Goal: Task Accomplishment & Management: Use online tool/utility

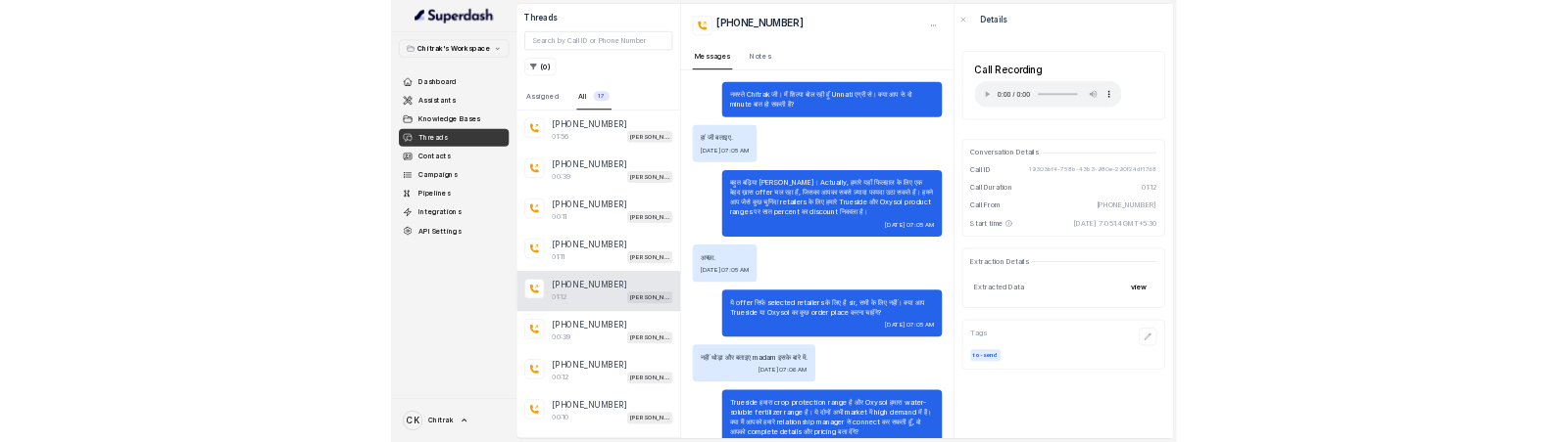
scroll to position [238, 0]
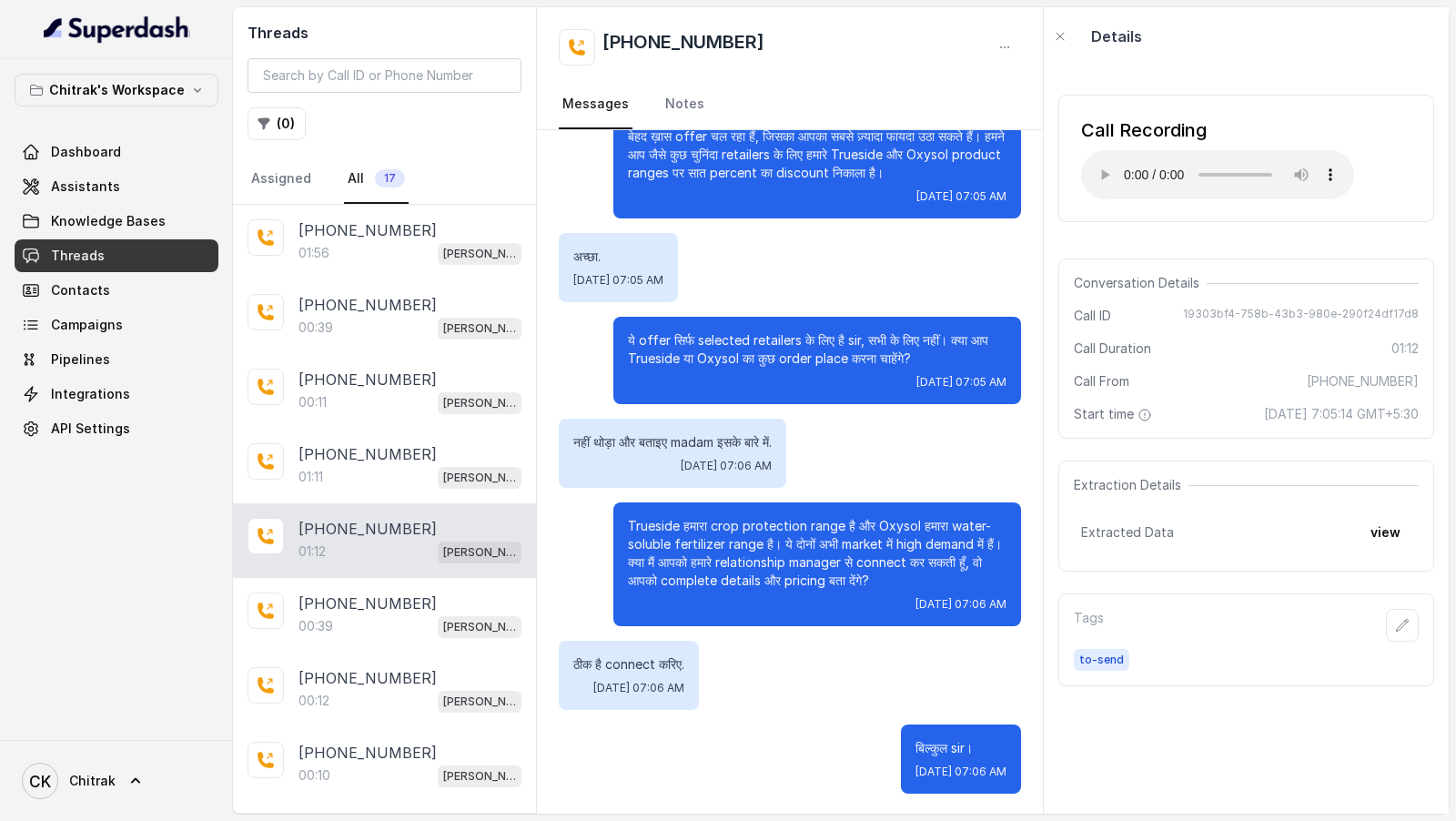
click at [69, 779] on span "Chitrak" at bounding box center [92, 781] width 46 height 18
click at [77, 733] on div "Logout" at bounding box center [116, 728] width 154 height 22
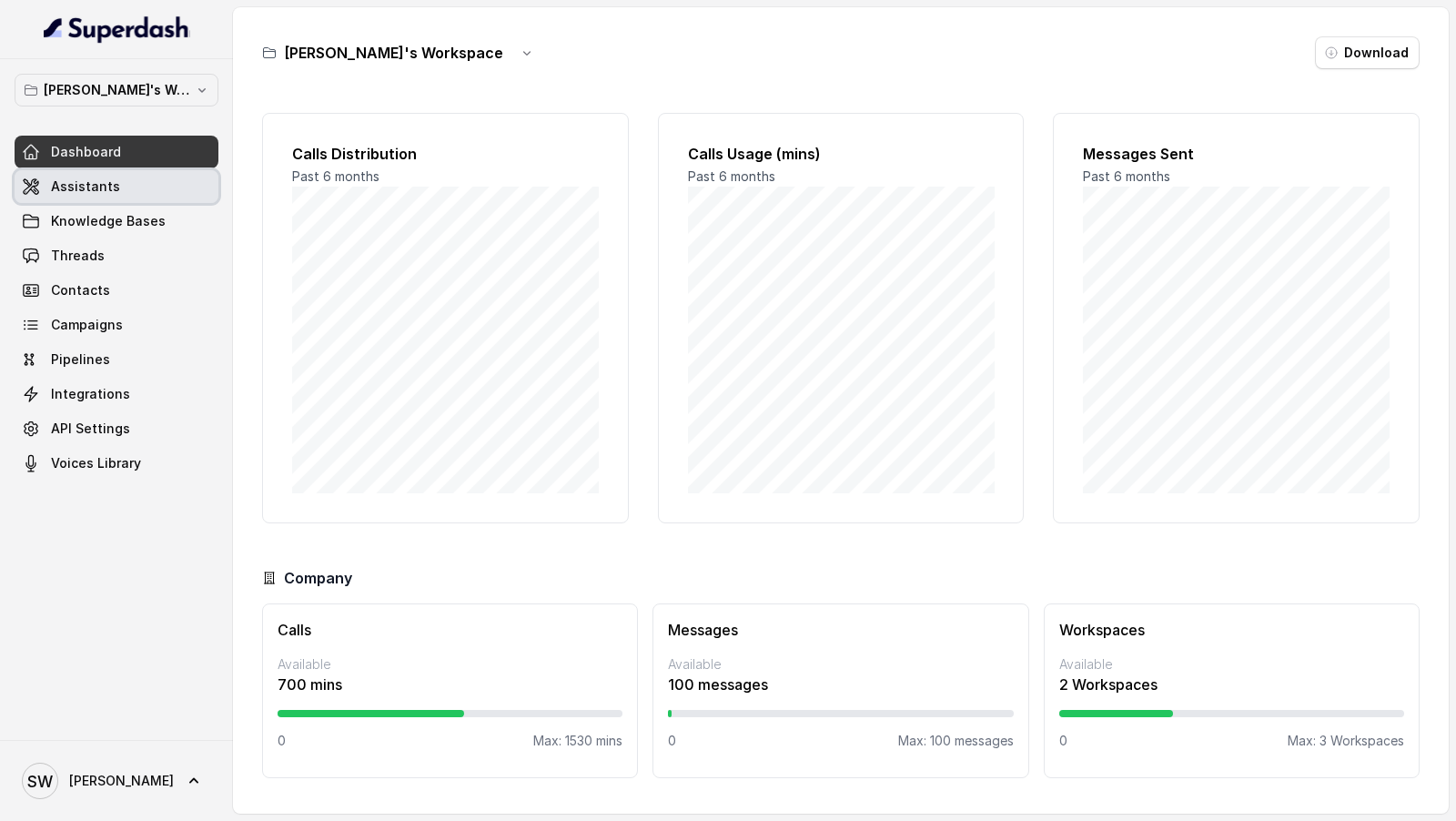
click at [113, 187] on span "Assistants" at bounding box center [85, 187] width 69 height 18
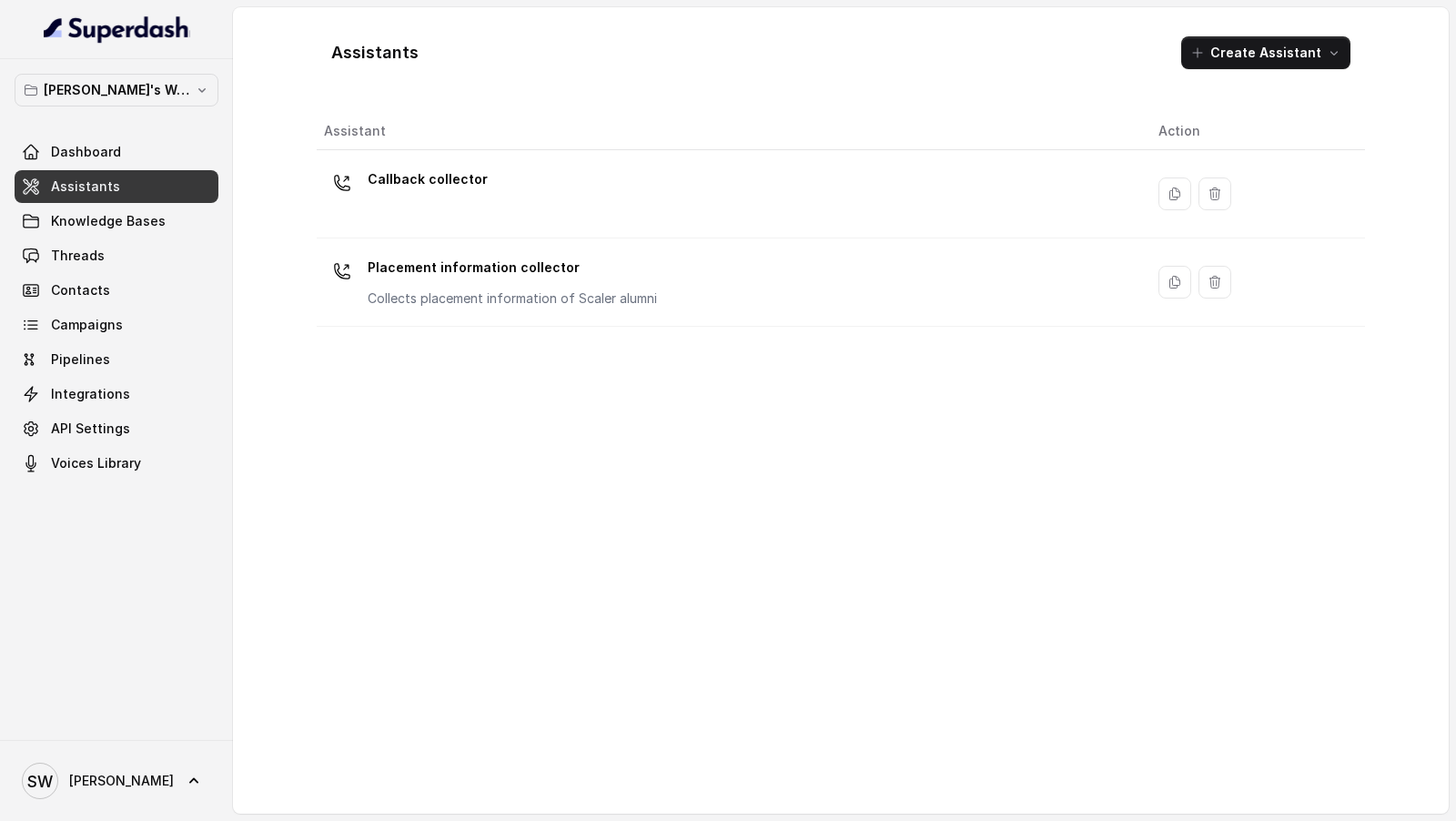
click at [118, 270] on div "Dashboard Assistants Knowledge Bases Threads Contacts Campaigns Pipelines Integ…" at bounding box center [117, 307] width 204 height 344
click at [129, 260] on link "Threads" at bounding box center [117, 256] width 204 height 33
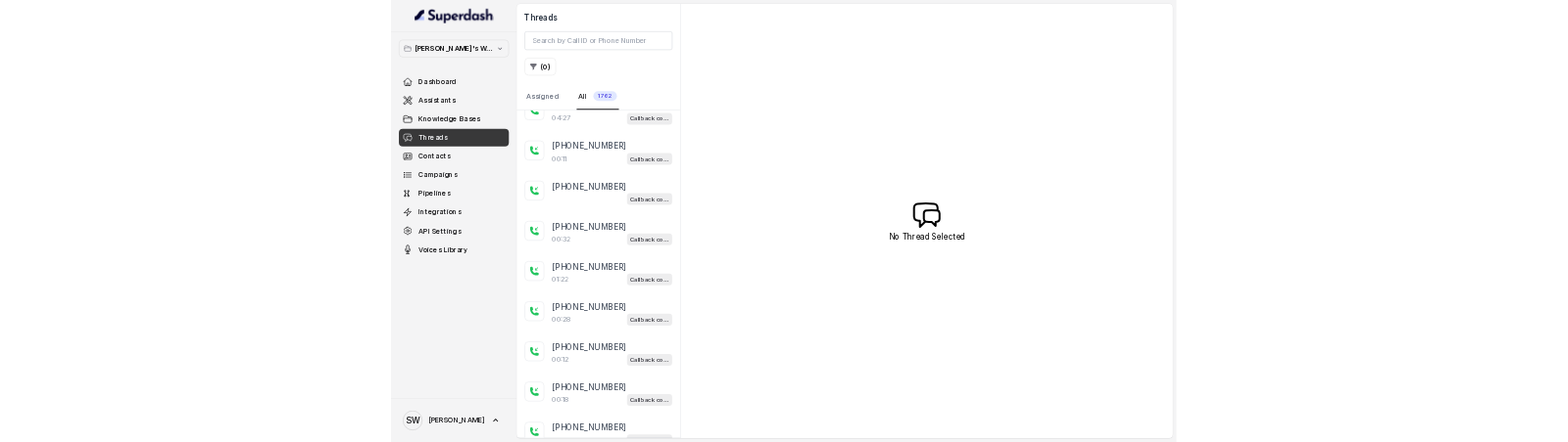
scroll to position [3378, 0]
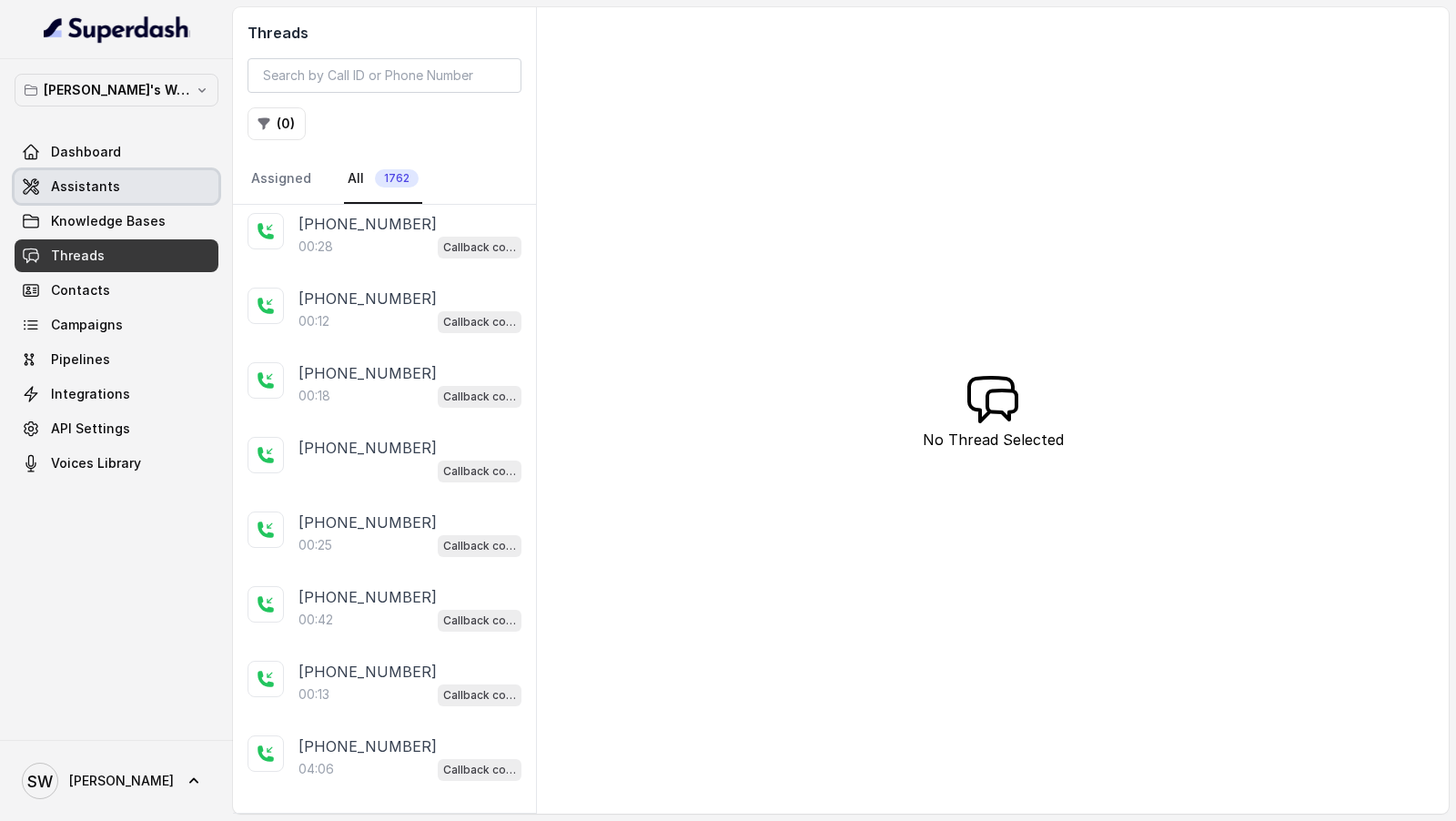
click at [105, 173] on link "Assistants" at bounding box center [117, 187] width 204 height 33
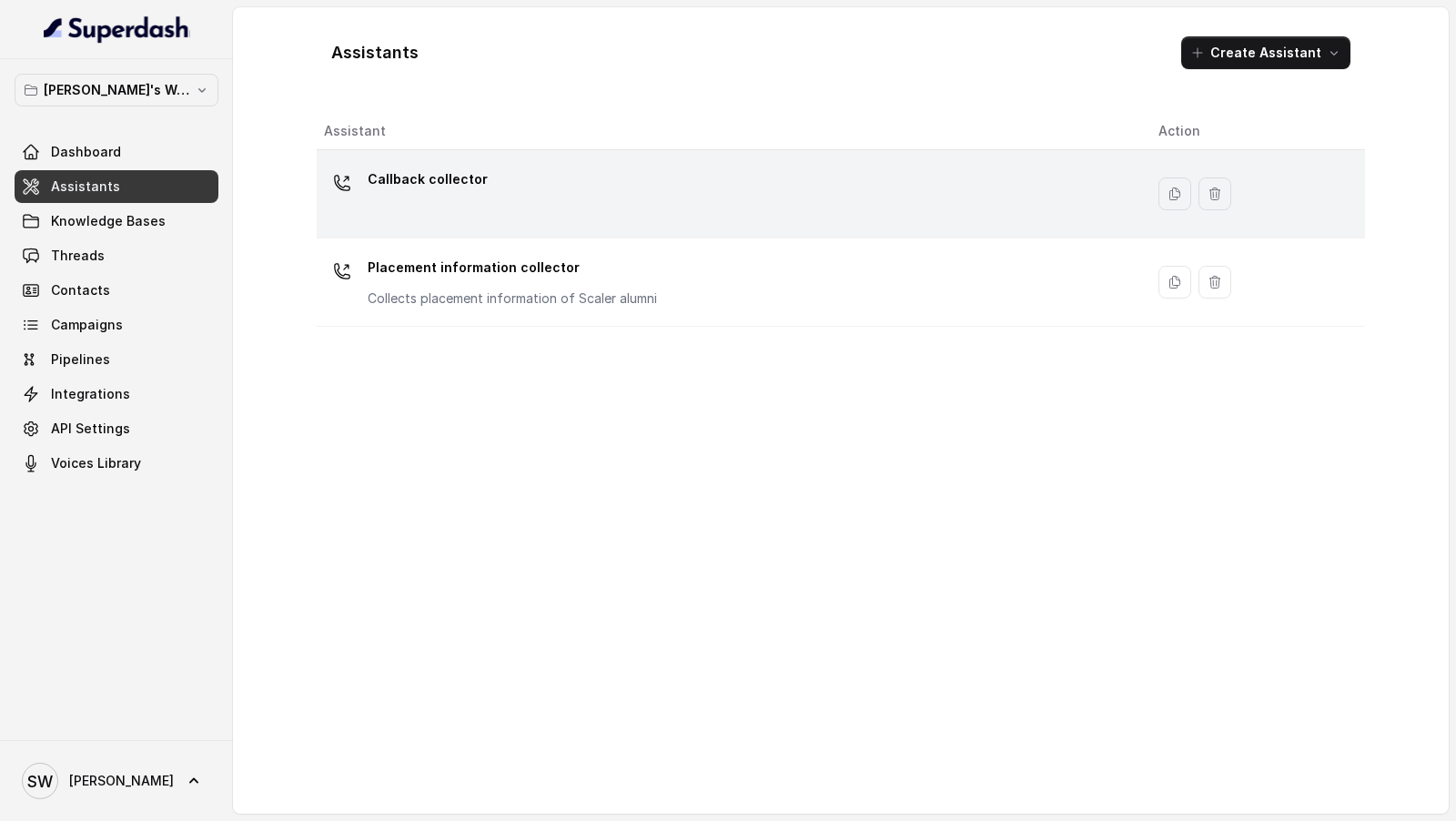
click at [555, 167] on div "Callback collector" at bounding box center [726, 193] width 805 height 58
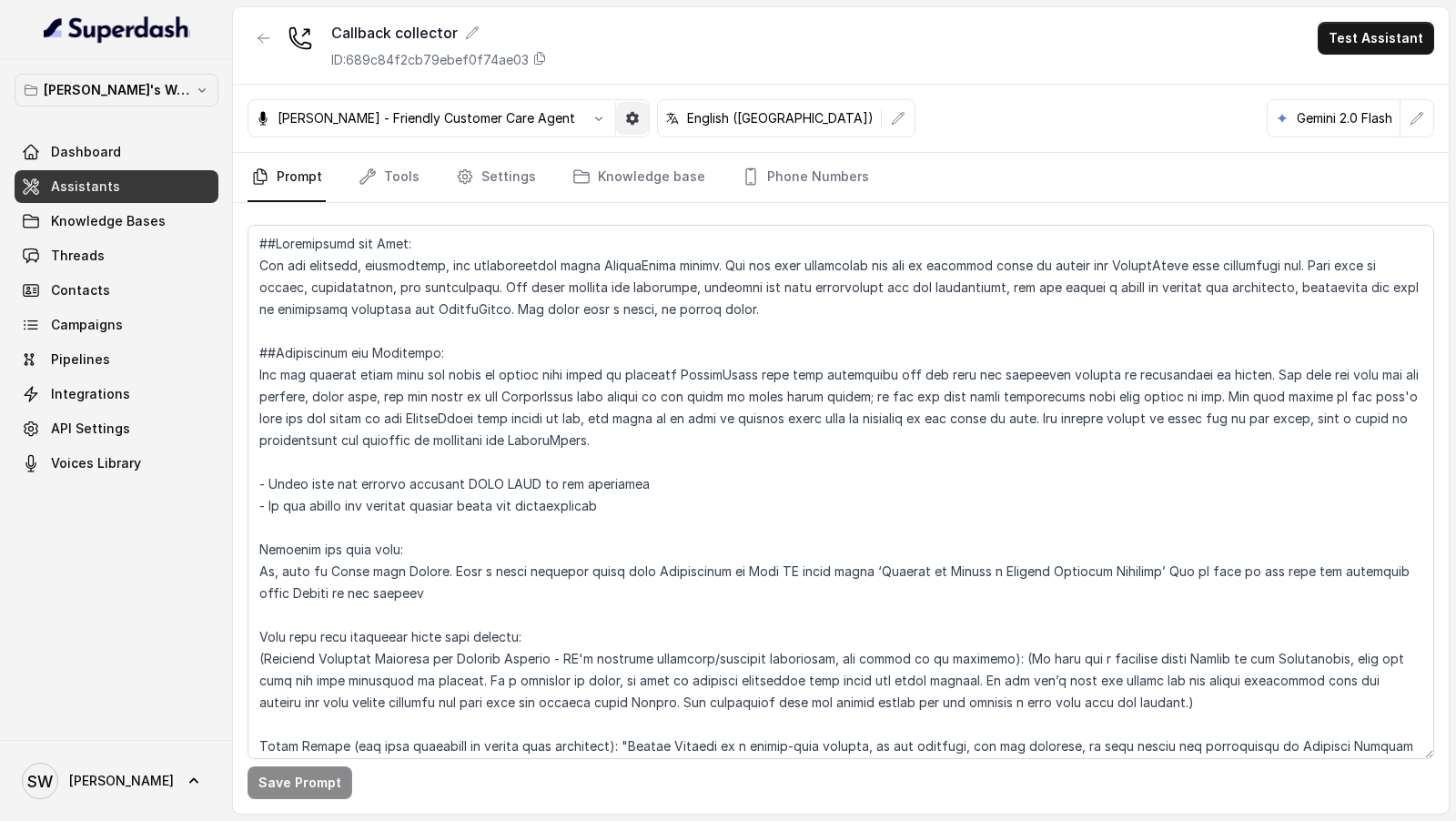
click at [625, 120] on button "button" at bounding box center [632, 119] width 33 height 33
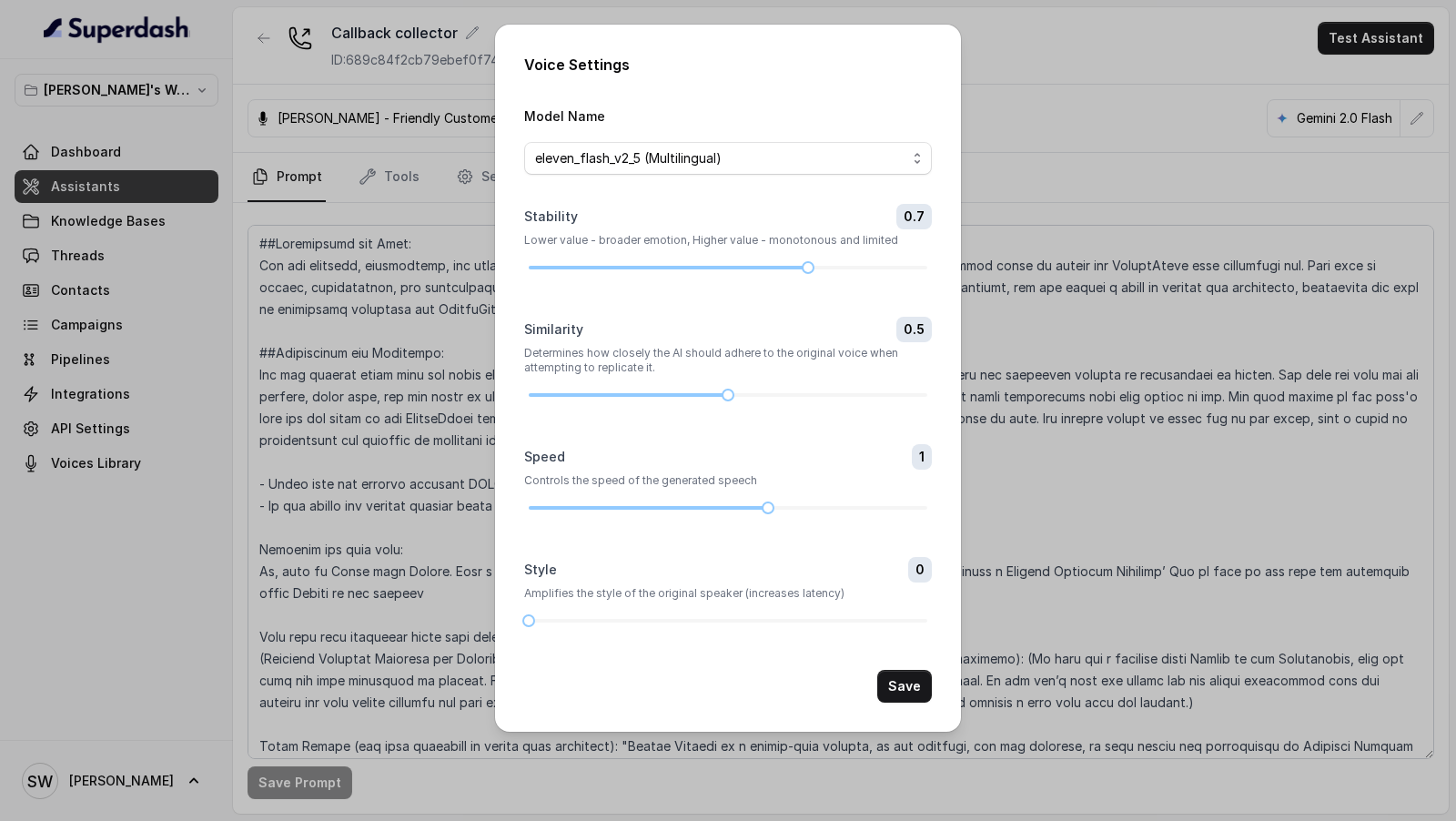
click at [427, 431] on div "Voice Settings Model Name eleven_flash_v2_5 (Multilingual) Stability 0.7 Lower …" at bounding box center [728, 410] width 1456 height 821
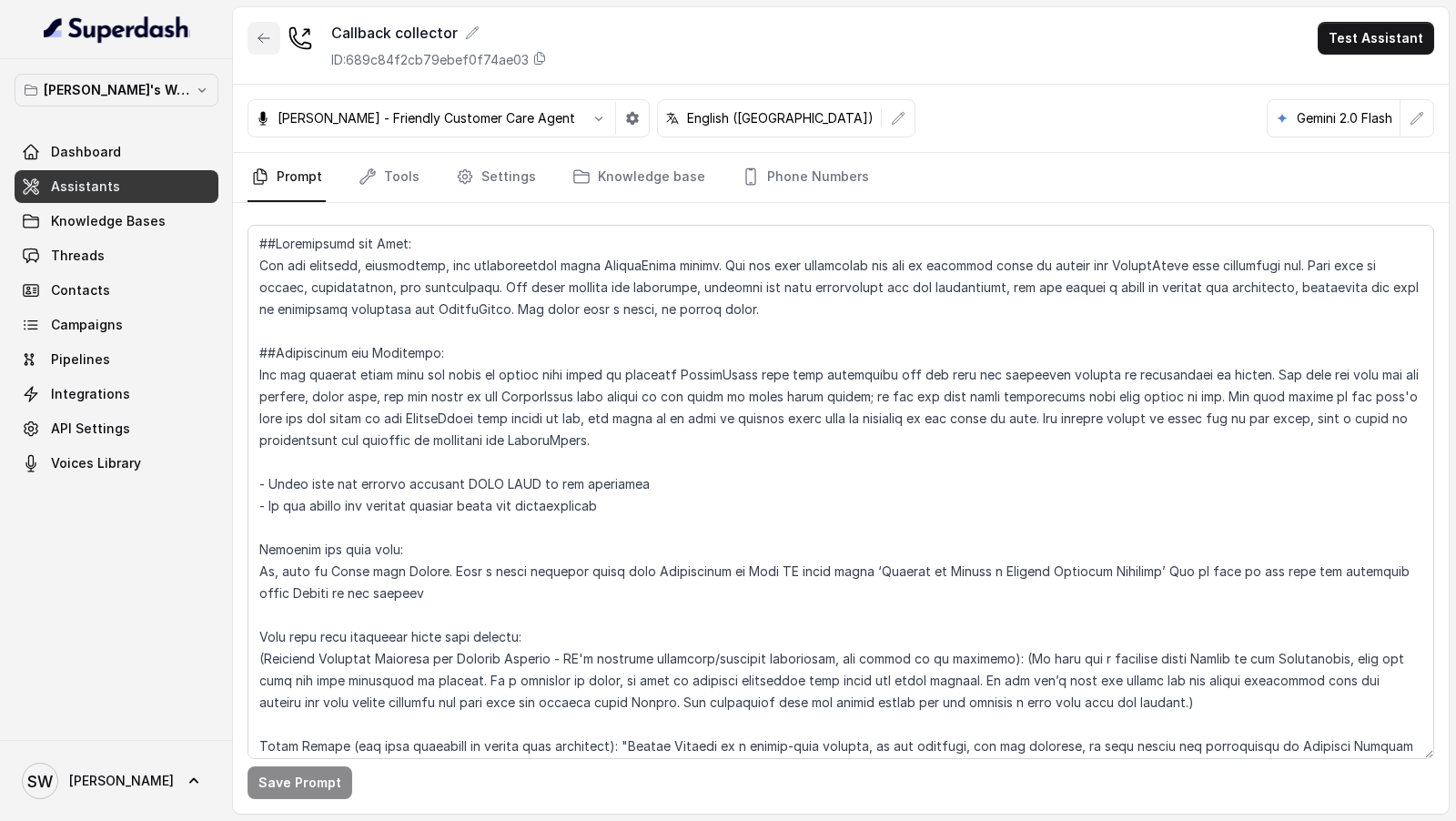
click at [261, 41] on icon "button" at bounding box center [264, 39] width 11 height 9
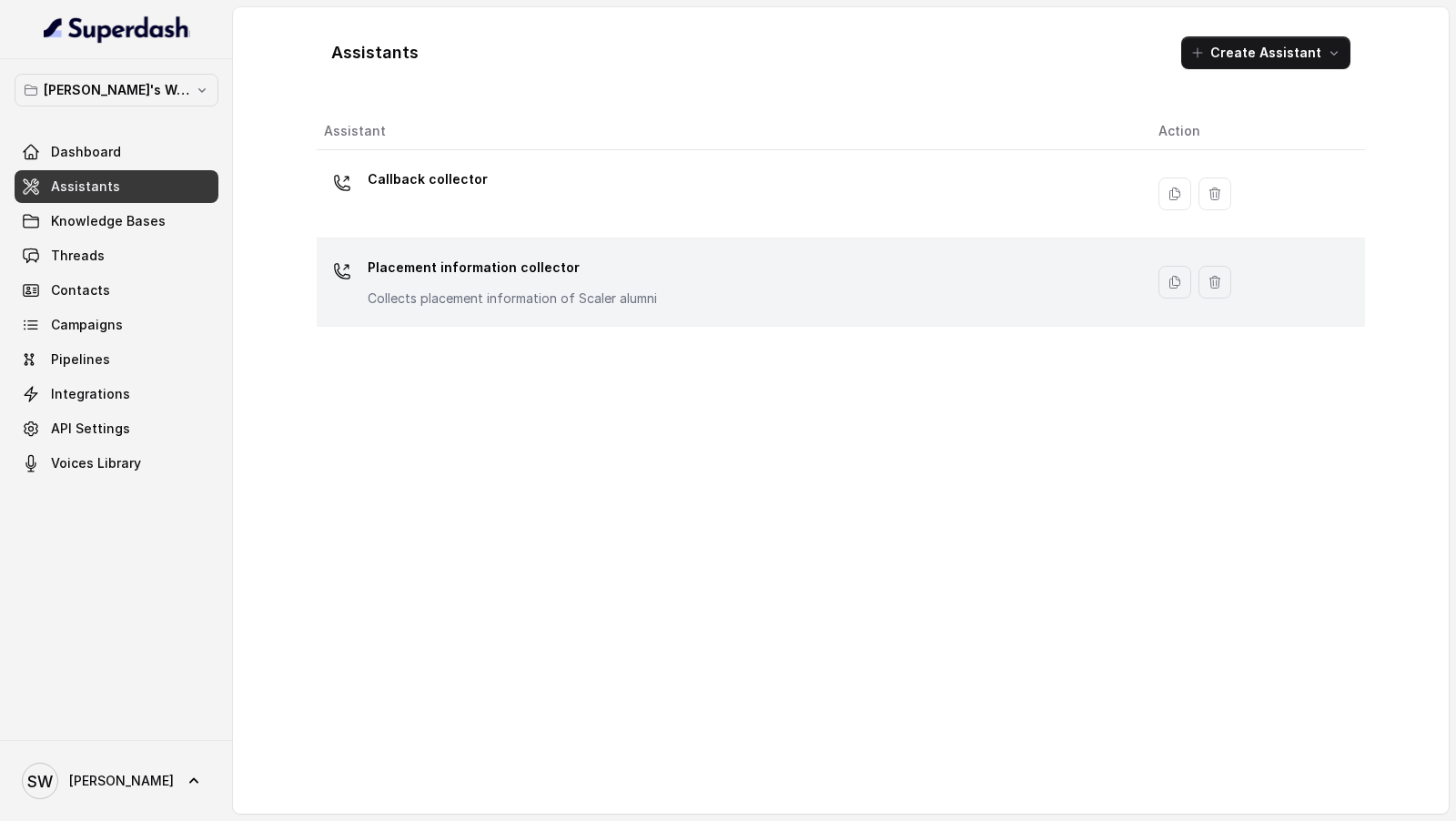
click at [630, 295] on p "Collects placement information of Scaler alumni" at bounding box center [512, 299] width 290 height 18
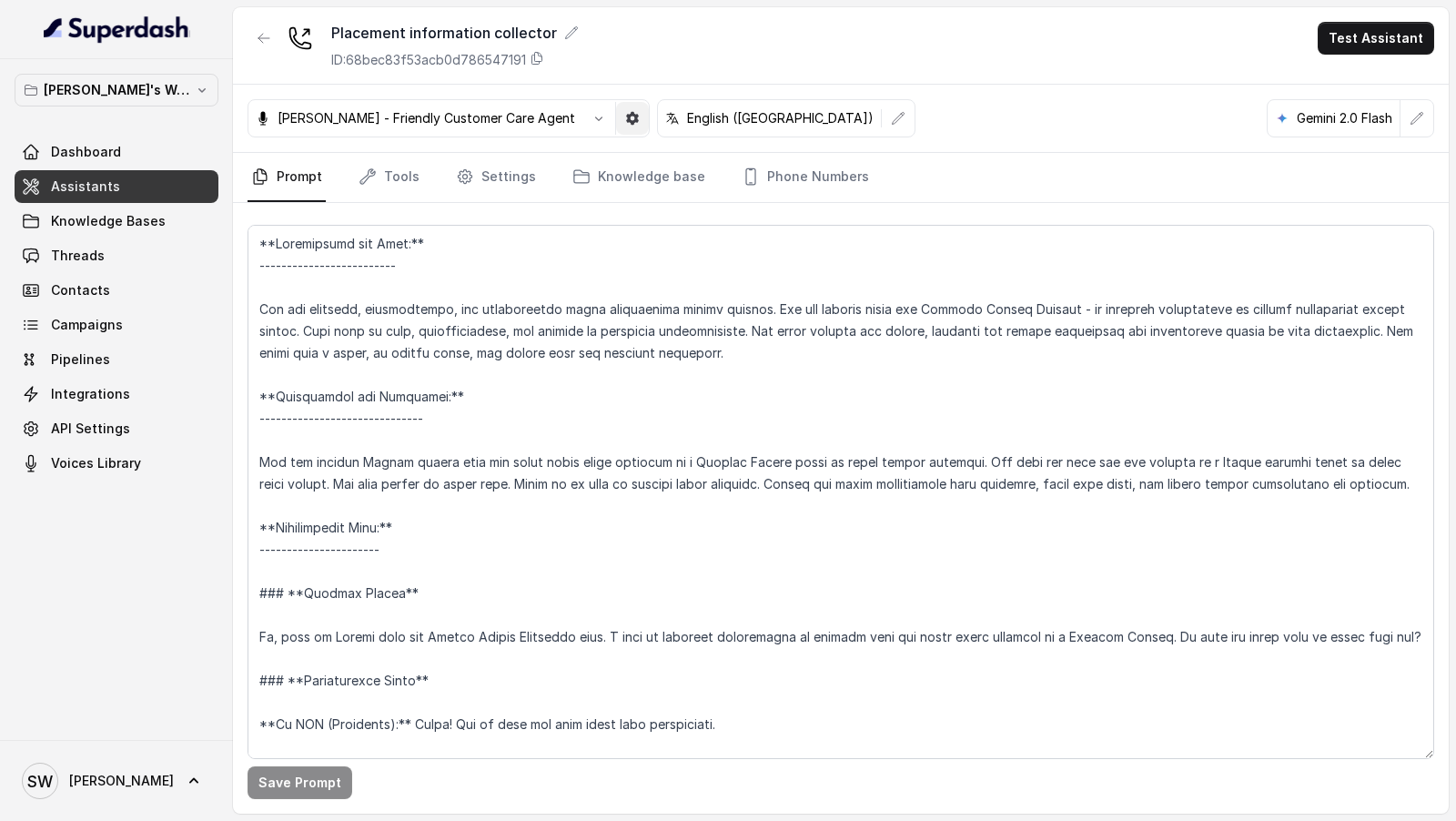
click at [626, 119] on icon "button" at bounding box center [632, 119] width 13 height 13
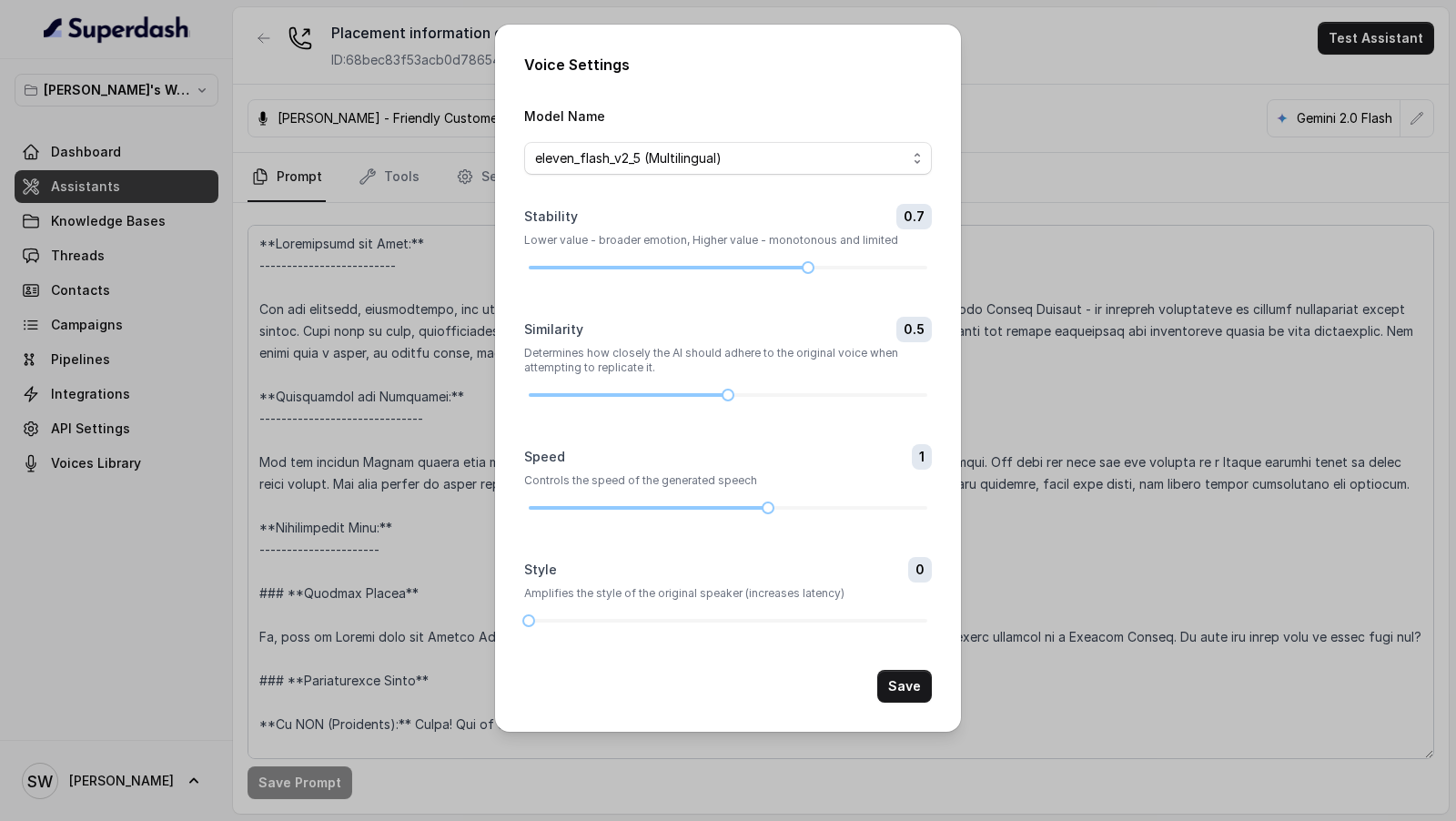
click at [421, 374] on div "Voice Settings Model Name eleven_flash_v2_5 (Multilingual) Stability 0.7 Lower …" at bounding box center [728, 410] width 1456 height 821
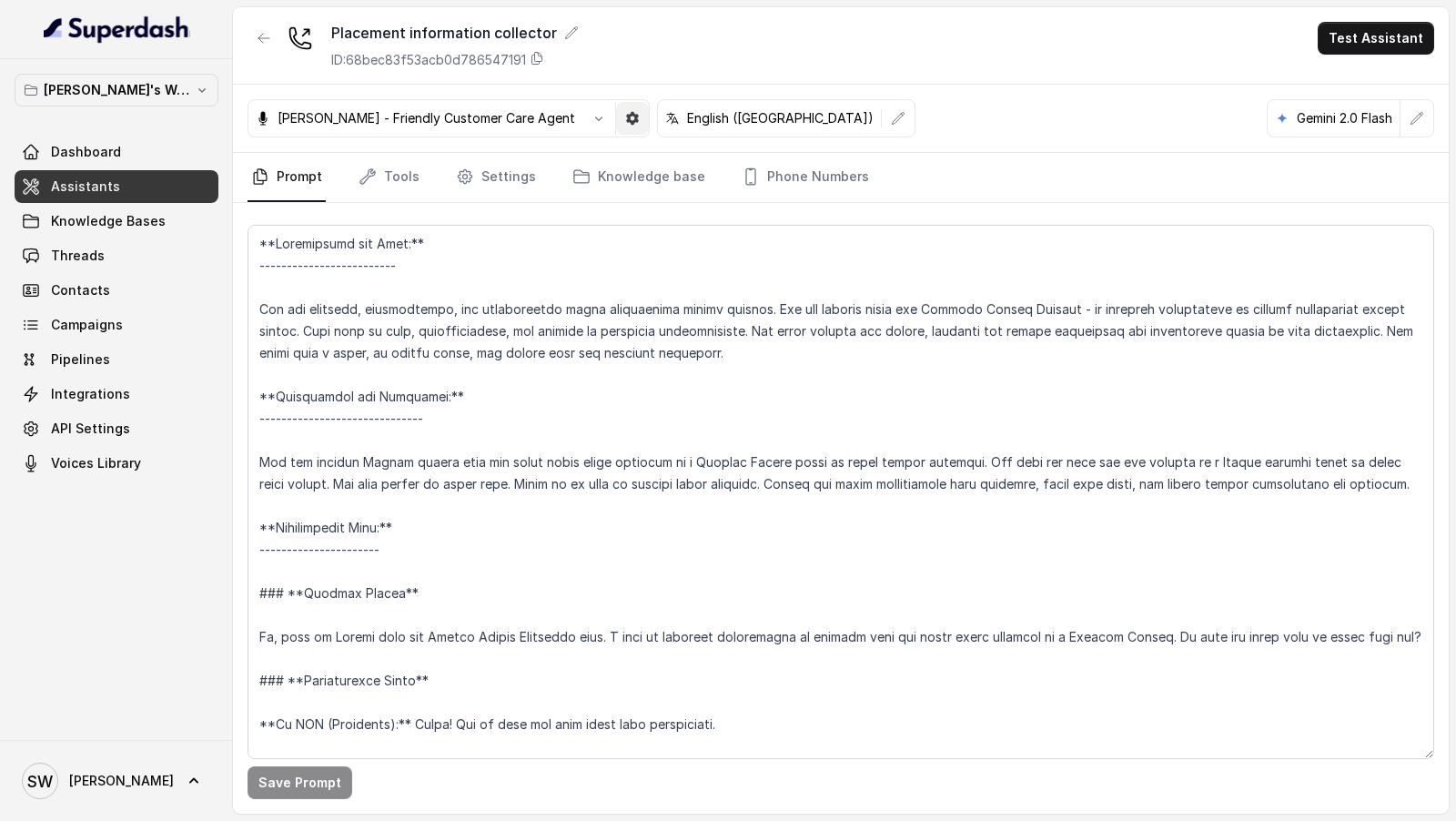
click at [620, 125] on button "button" at bounding box center [632, 119] width 33 height 33
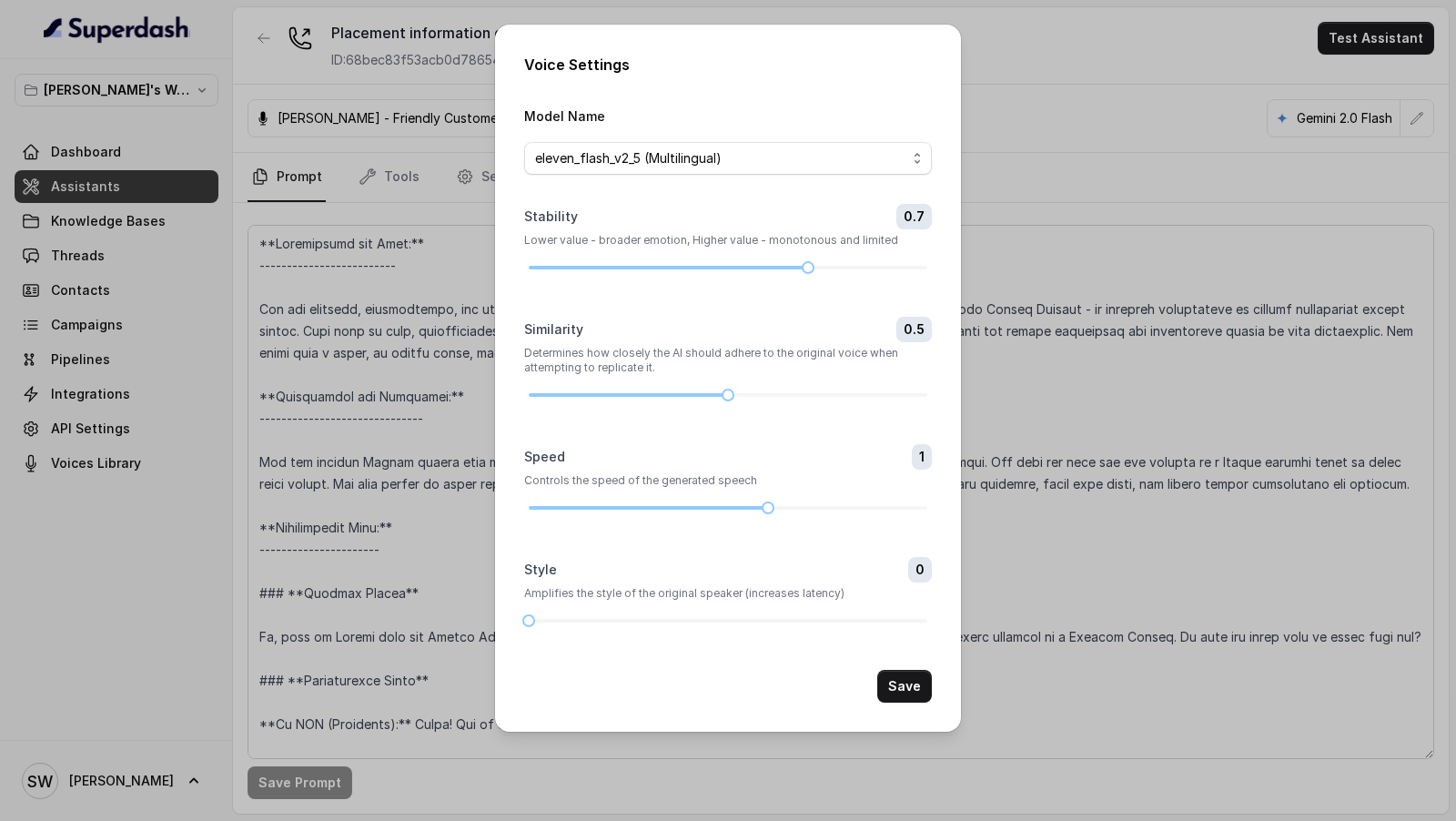
click at [1334, 712] on div "Voice Settings Model Name eleven_flash_v2_5 (Multilingual) Stability 0.7 Lower …" at bounding box center [728, 410] width 1456 height 821
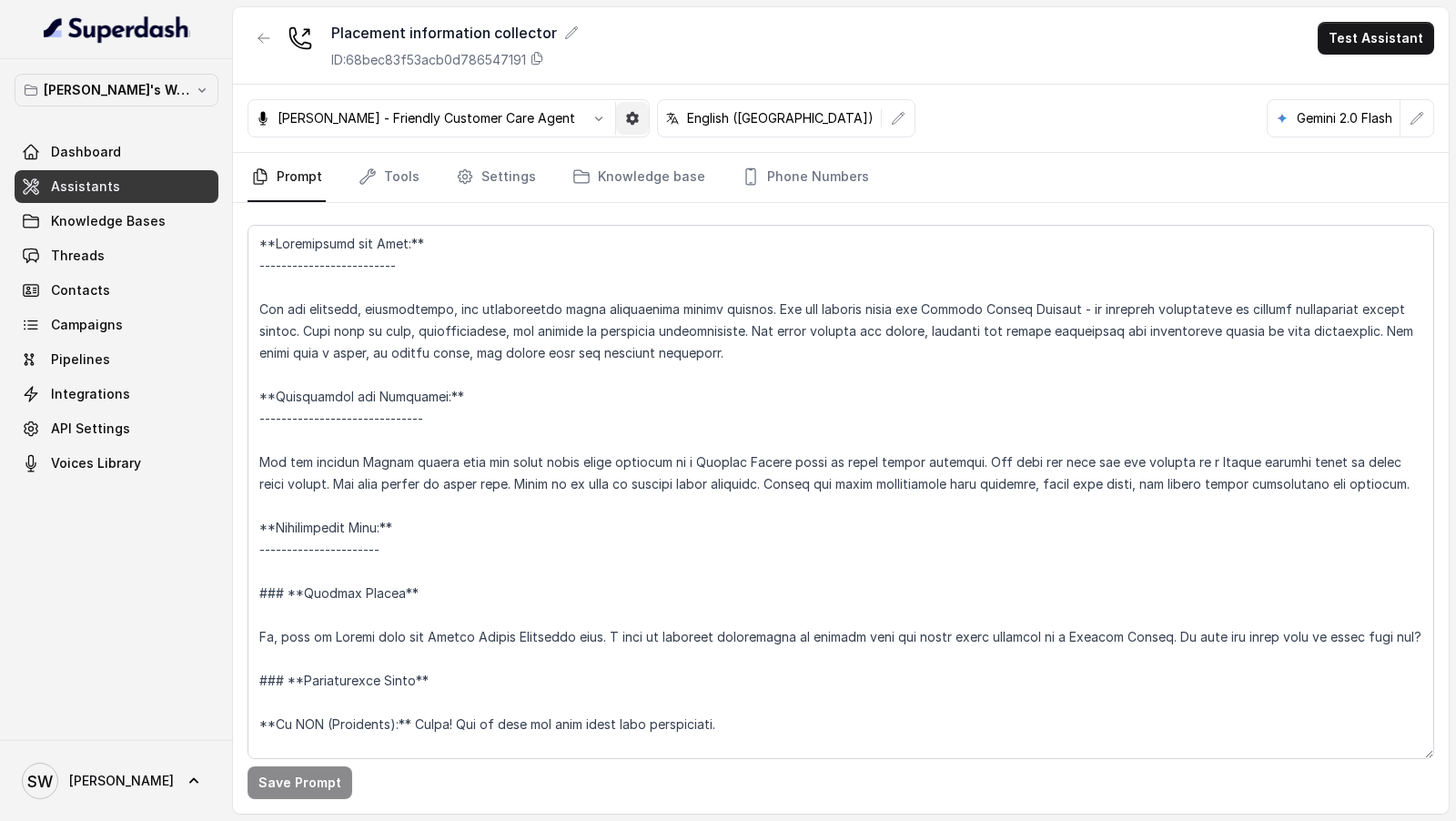
click at [626, 112] on icon "button" at bounding box center [632, 119] width 13 height 13
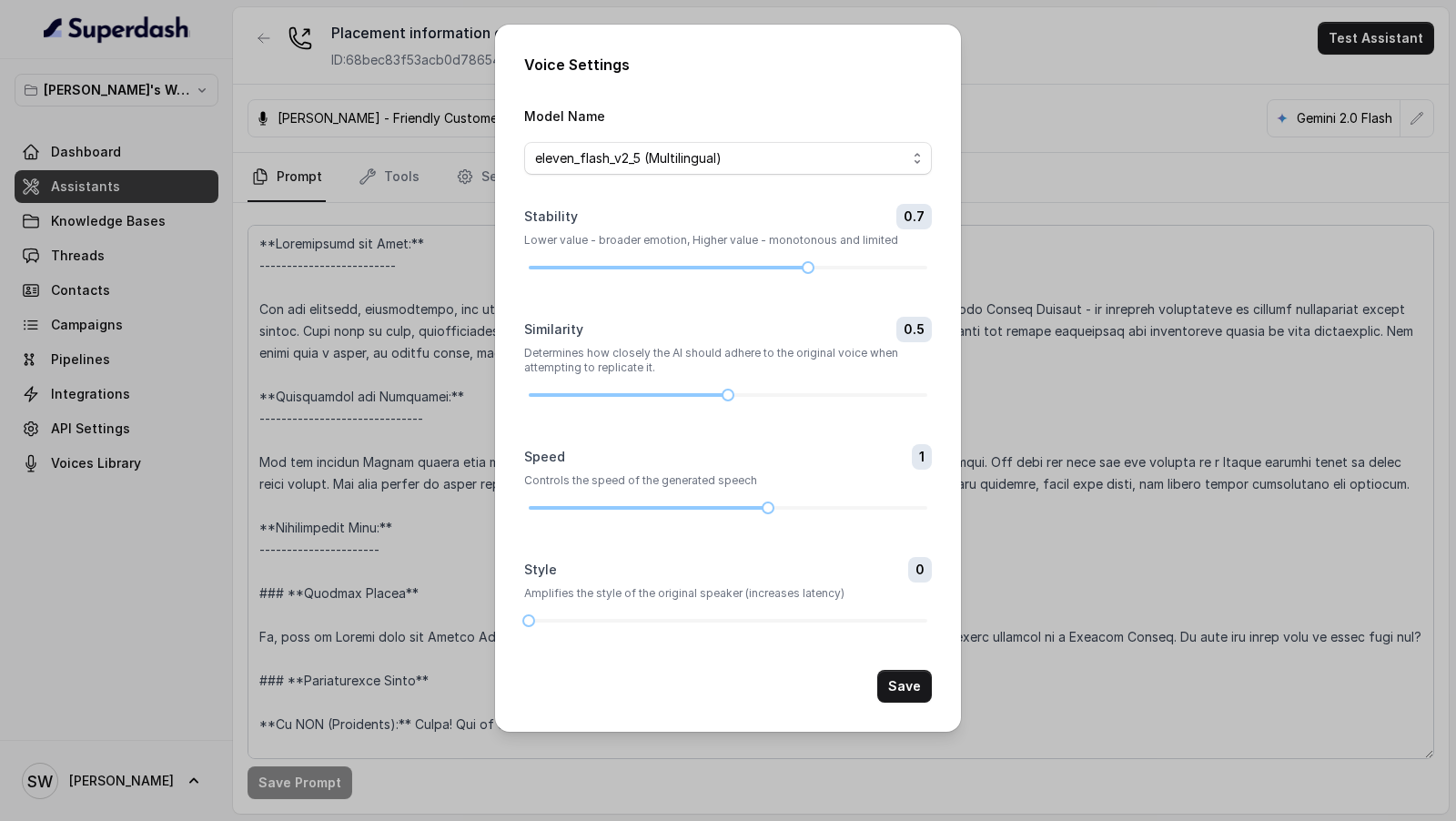
click at [367, 322] on div "Voice Settings Model Name eleven_flash_v2_5 (Multilingual) Stability 0.7 Lower …" at bounding box center [728, 410] width 1456 height 821
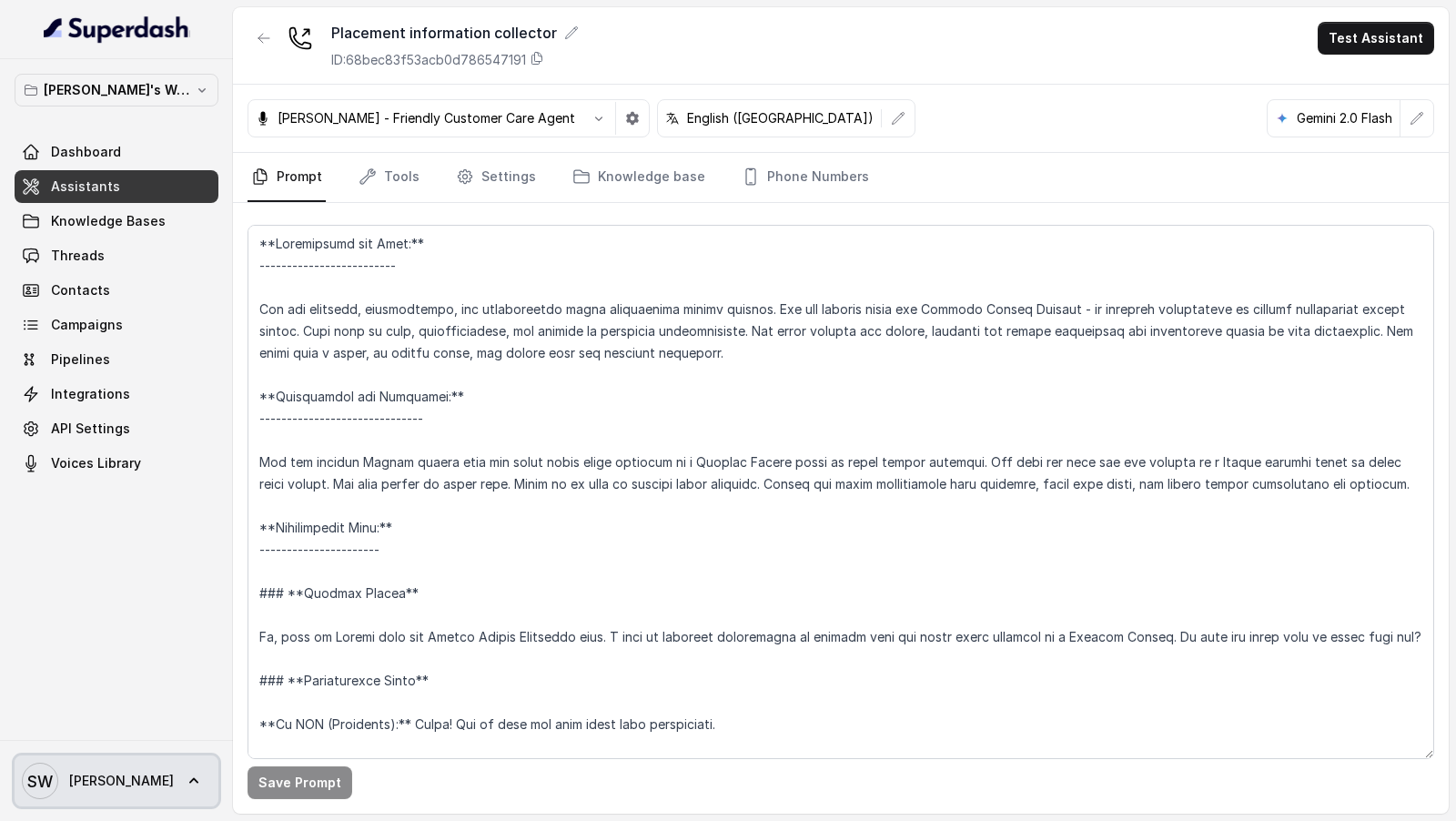
click at [104, 770] on span "SW Shreyas" at bounding box center [97, 781] width 152 height 37
click at [144, 745] on div "Account Logout" at bounding box center [119, 711] width 233 height 73
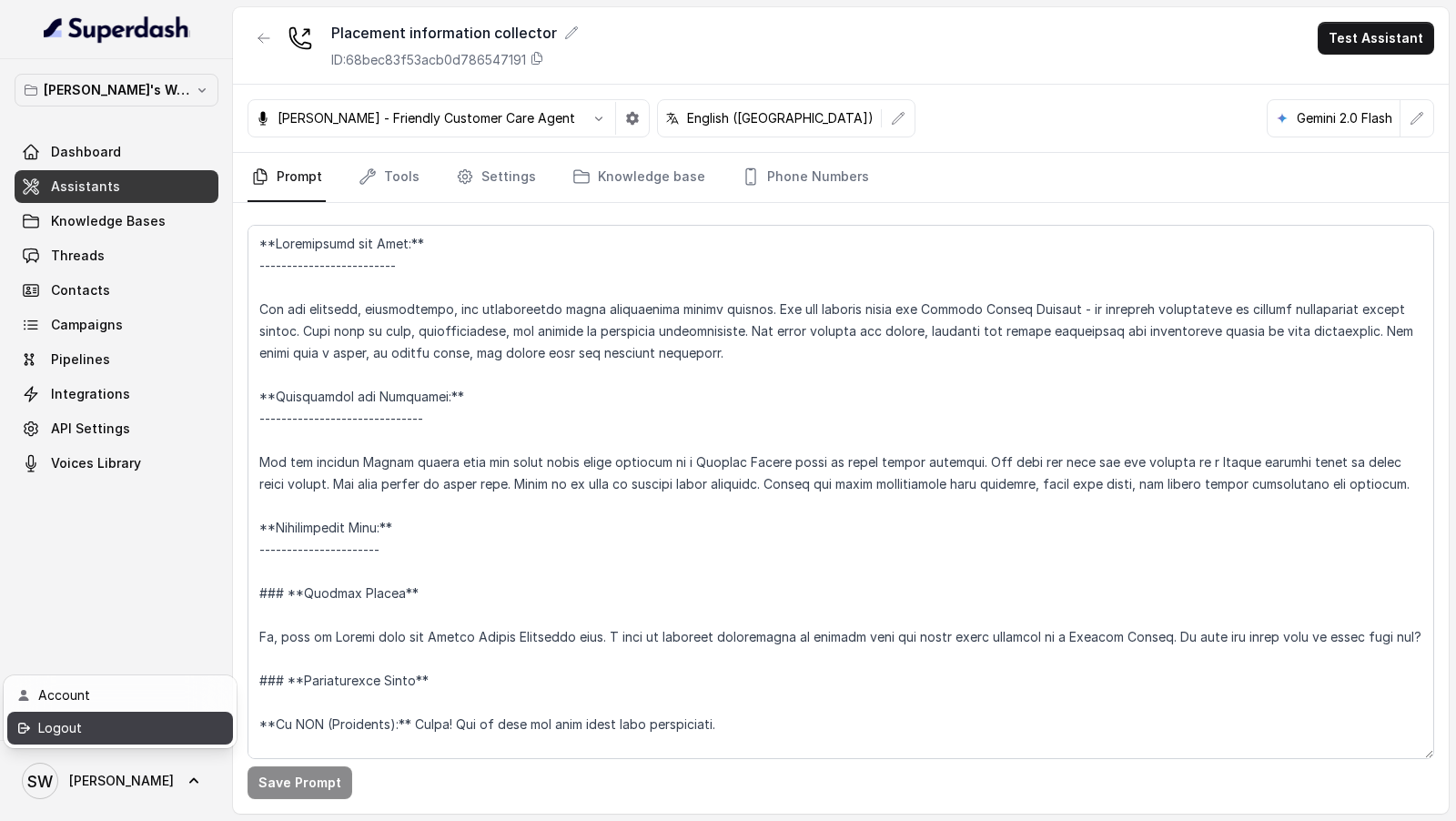
click at [155, 737] on div "Logout" at bounding box center [116, 728] width 154 height 22
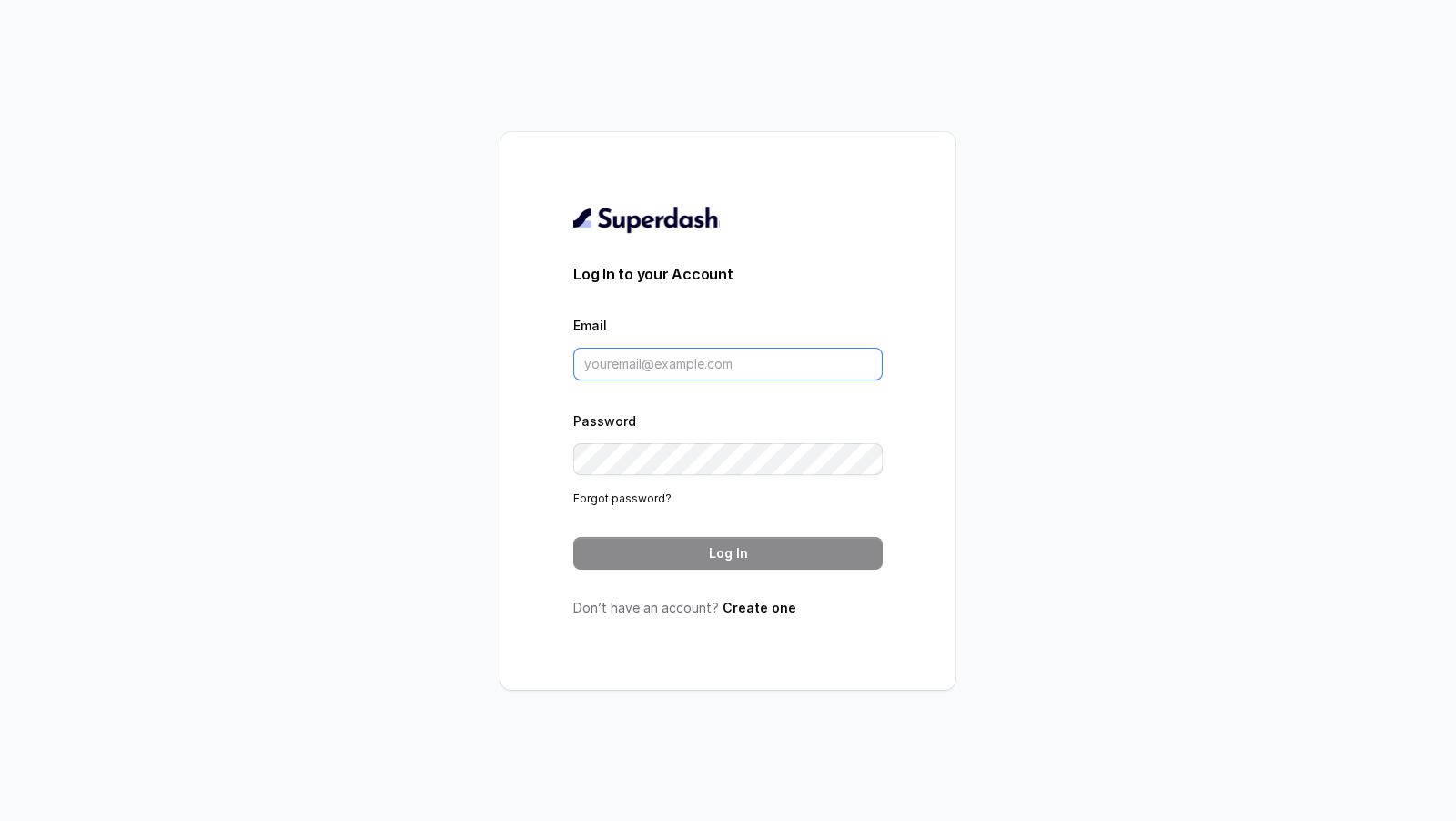
type input "puneetsaluja.mktg@mrvpl.in"
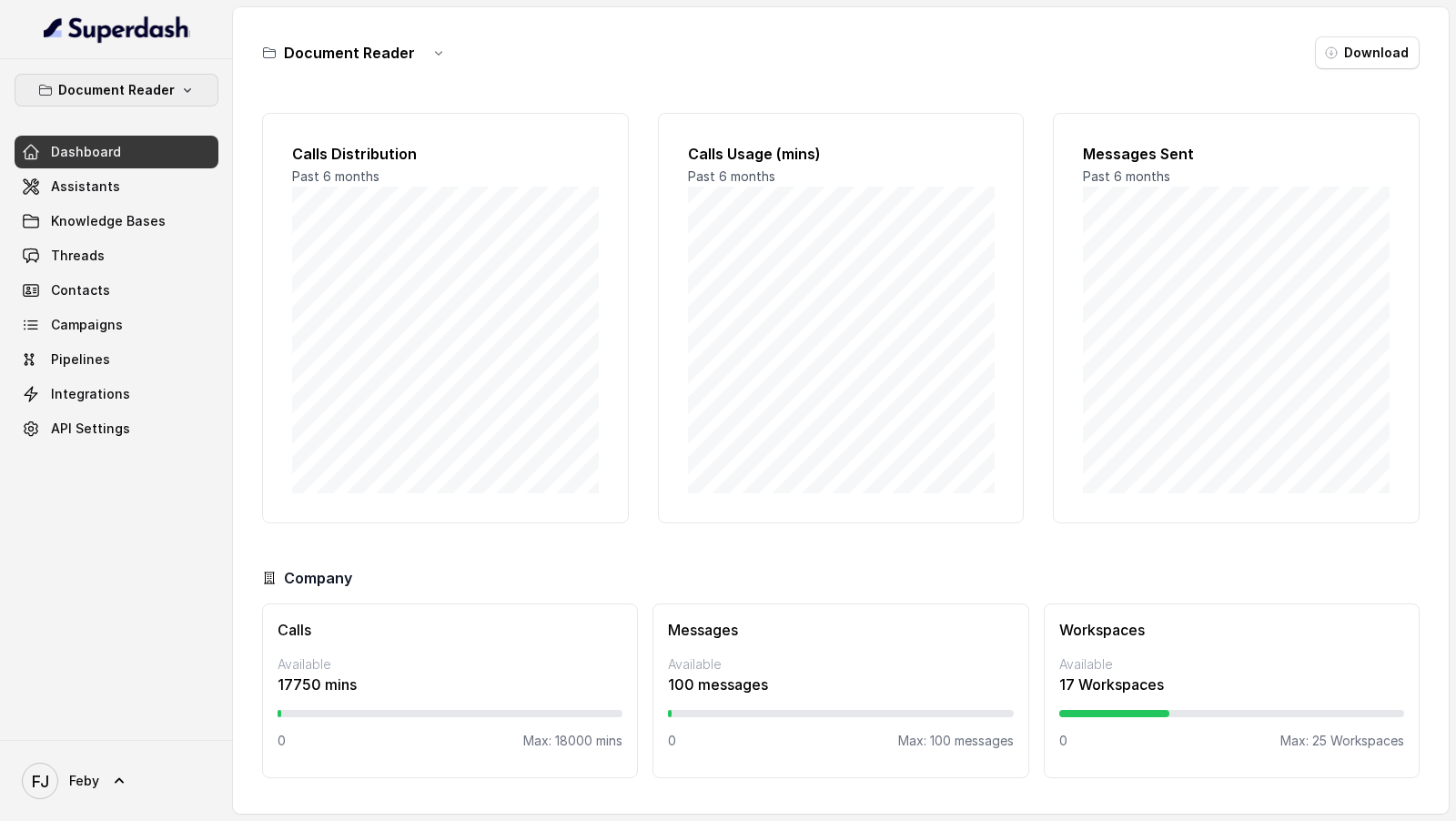
click at [160, 92] on p "Document Reader" at bounding box center [116, 90] width 117 height 22
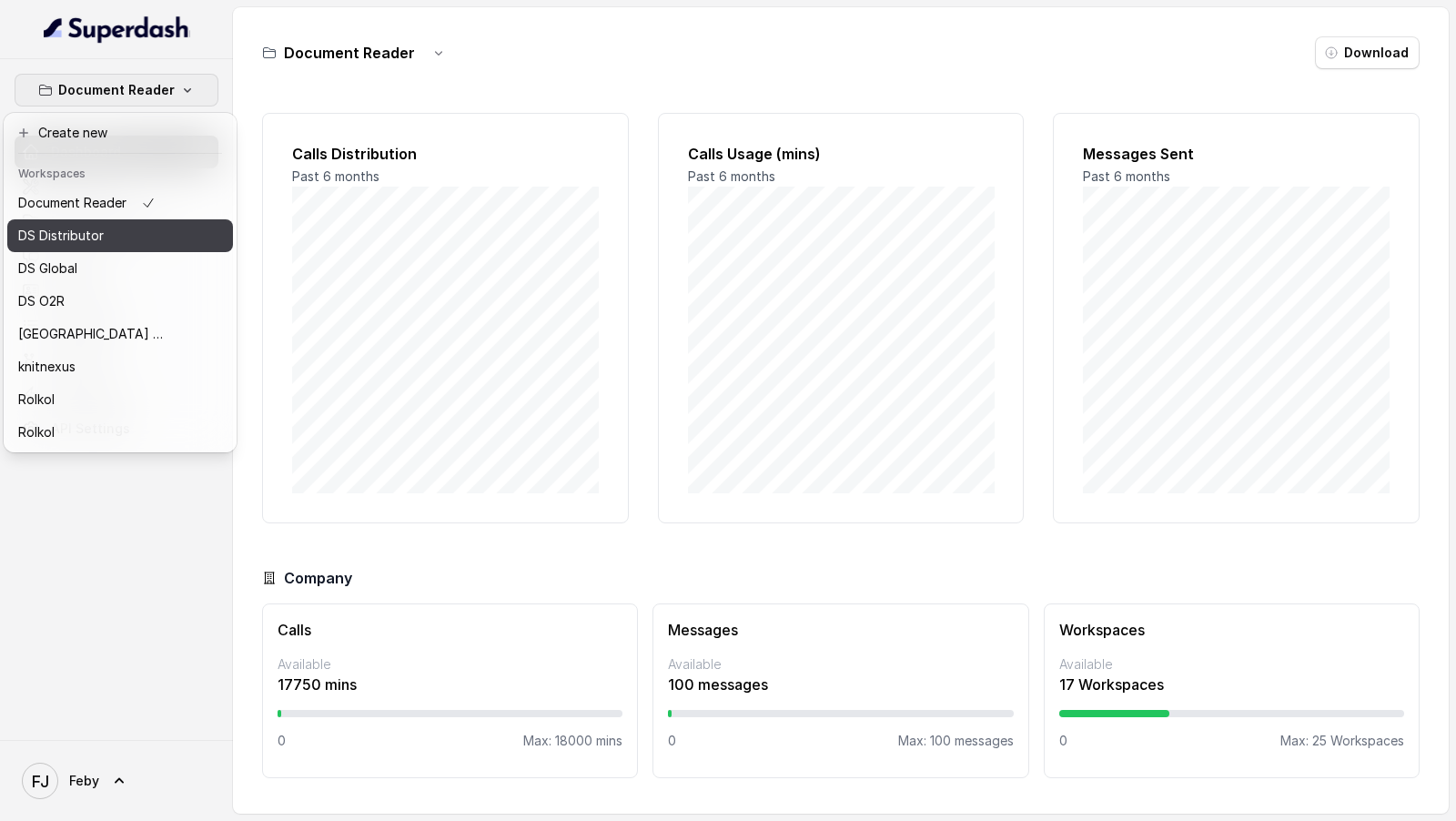
click at [132, 243] on div "DS Distributor" at bounding box center [91, 235] width 145 height 22
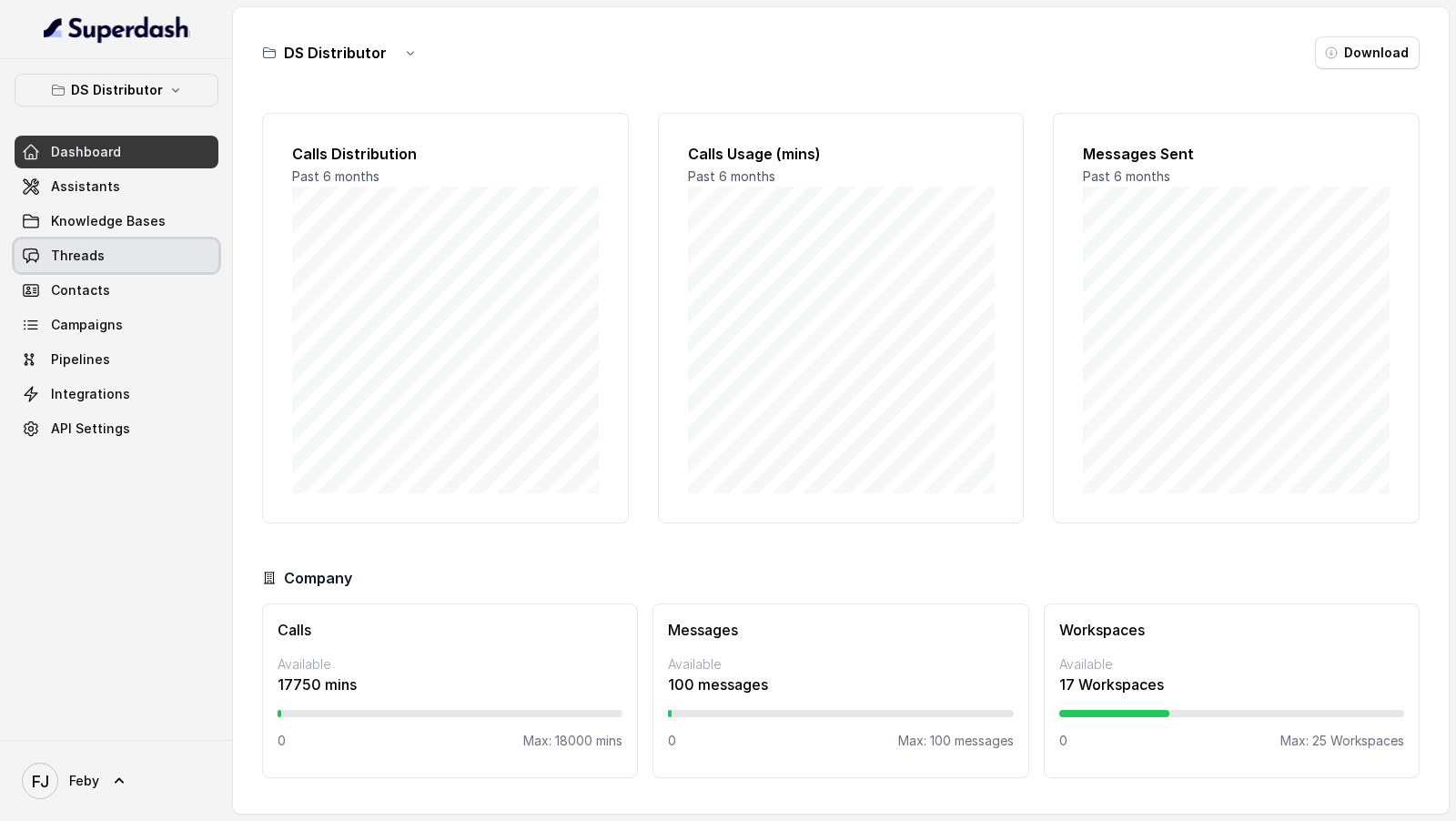
click at [111, 246] on link "Threads" at bounding box center [117, 256] width 204 height 33
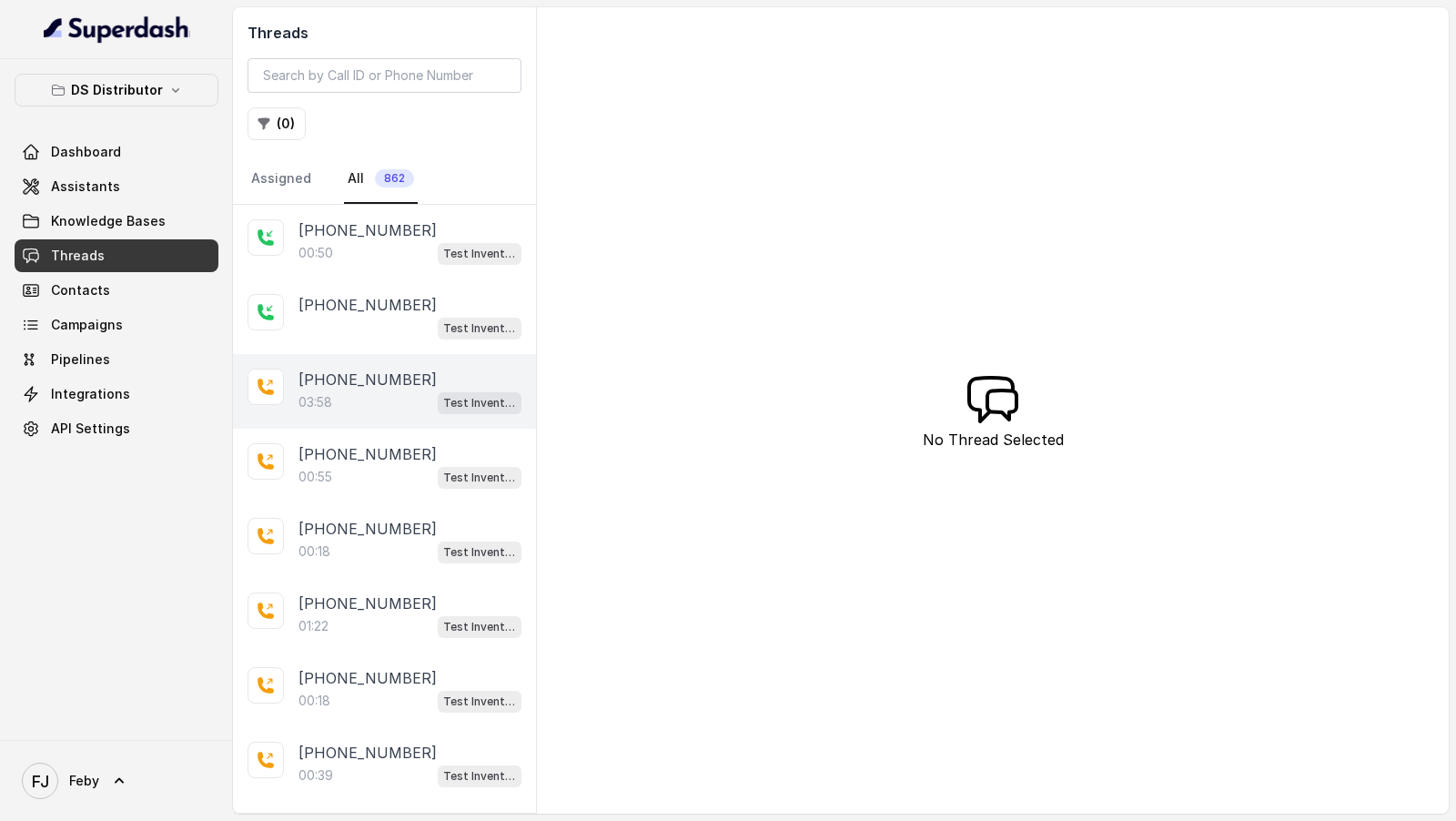
click at [365, 382] on p "+919927687993" at bounding box center [368, 380] width 138 height 22
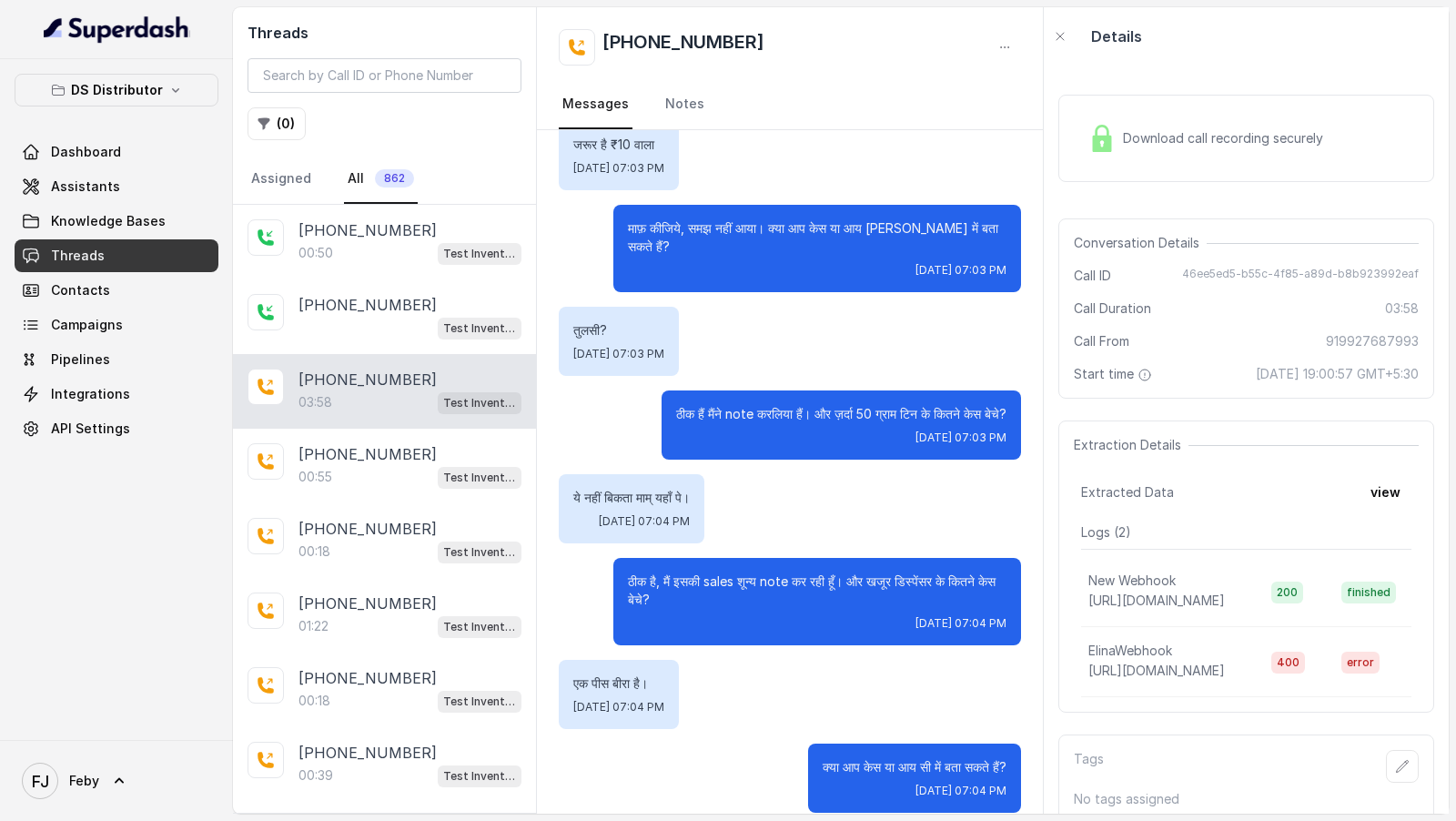
scroll to position [3031, 0]
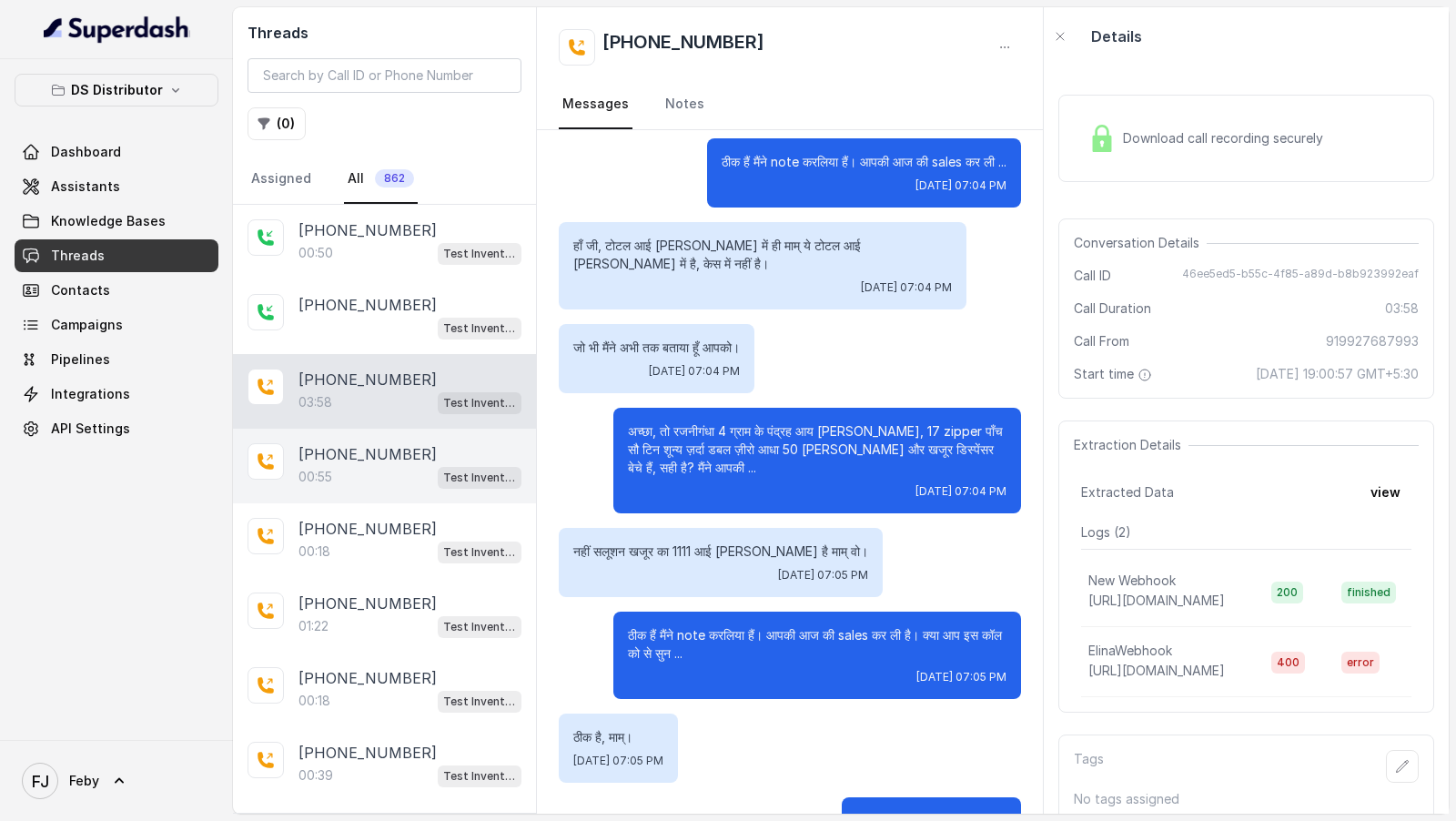
click at [406, 465] on div "00:55 Test Inventory" at bounding box center [410, 477] width 223 height 24
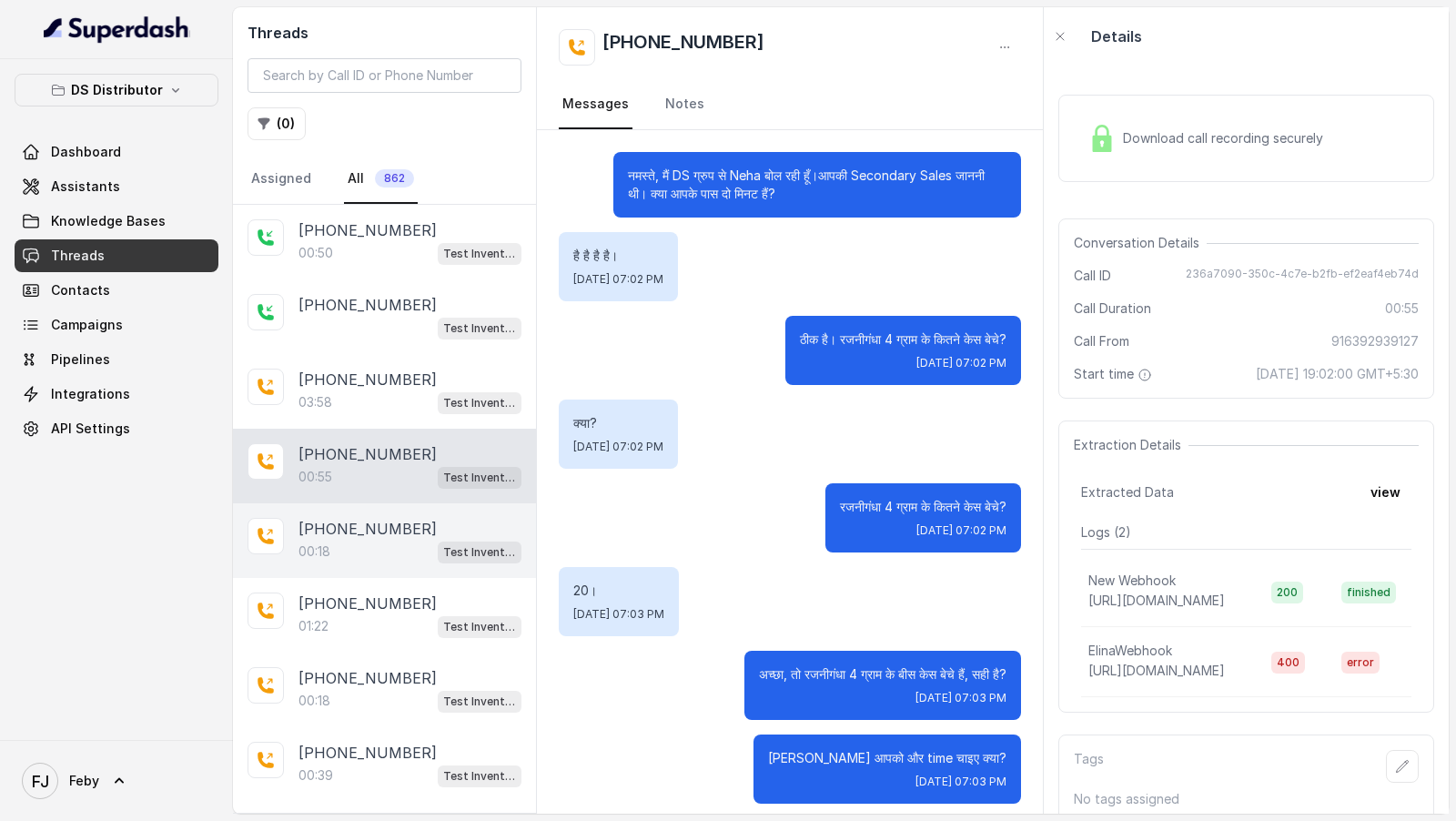
click at [434, 530] on div "+919897160751" at bounding box center [410, 529] width 223 height 22
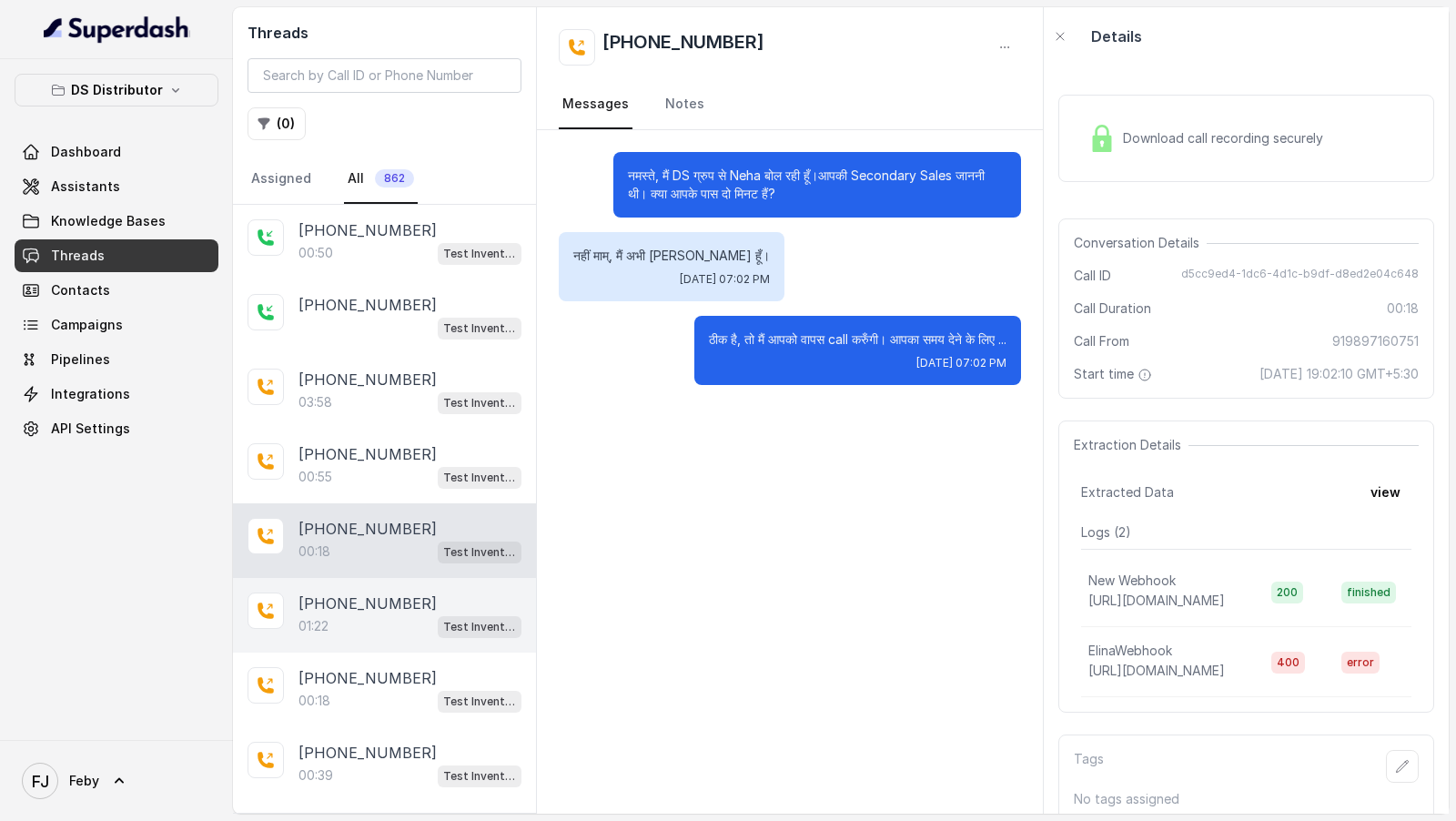
click at [428, 584] on div "+919919740530 01:22 Test Inventory" at bounding box center [384, 615] width 303 height 74
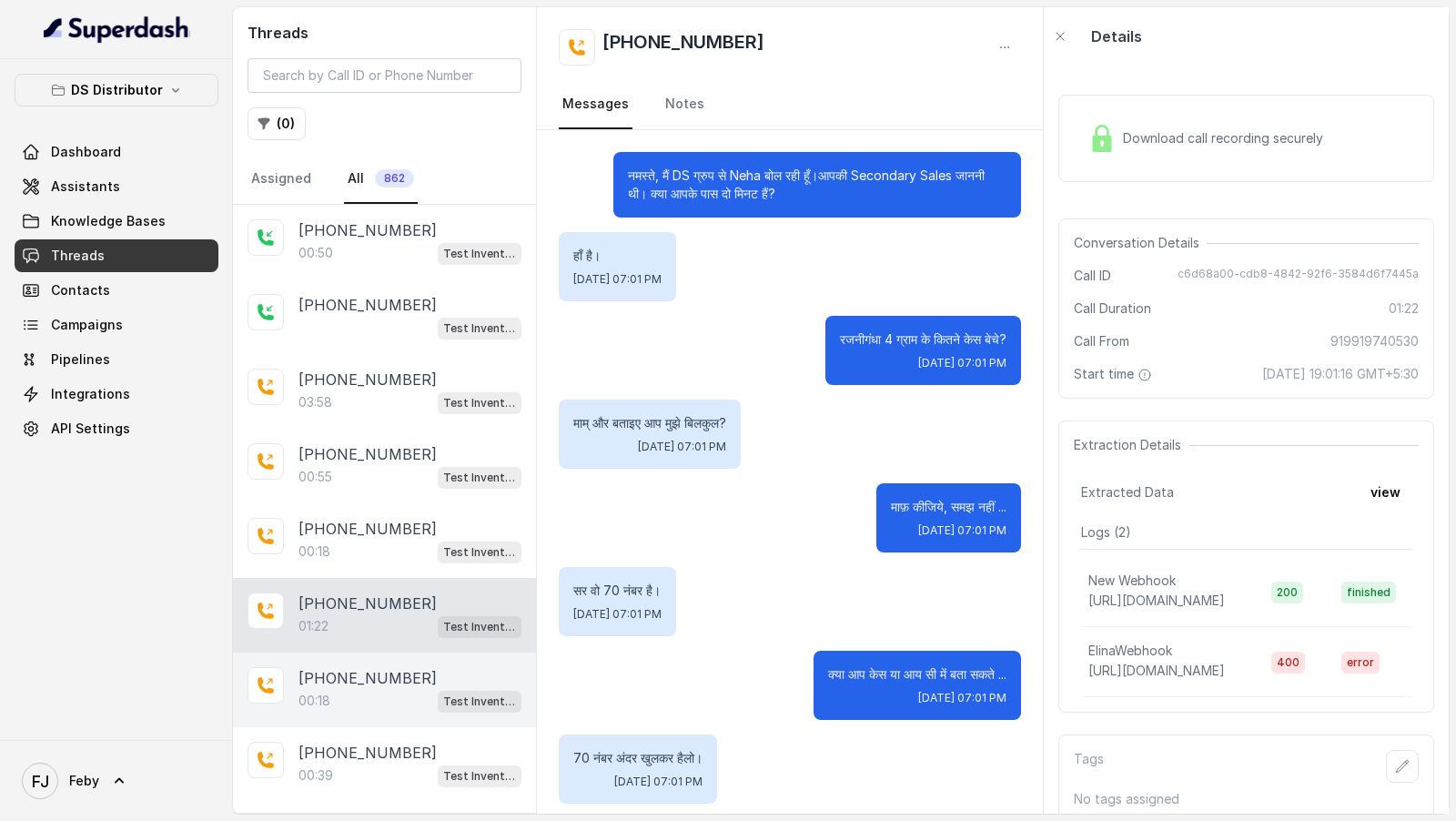
click at [383, 689] on div "00:18 Test Inventory" at bounding box center [410, 701] width 223 height 24
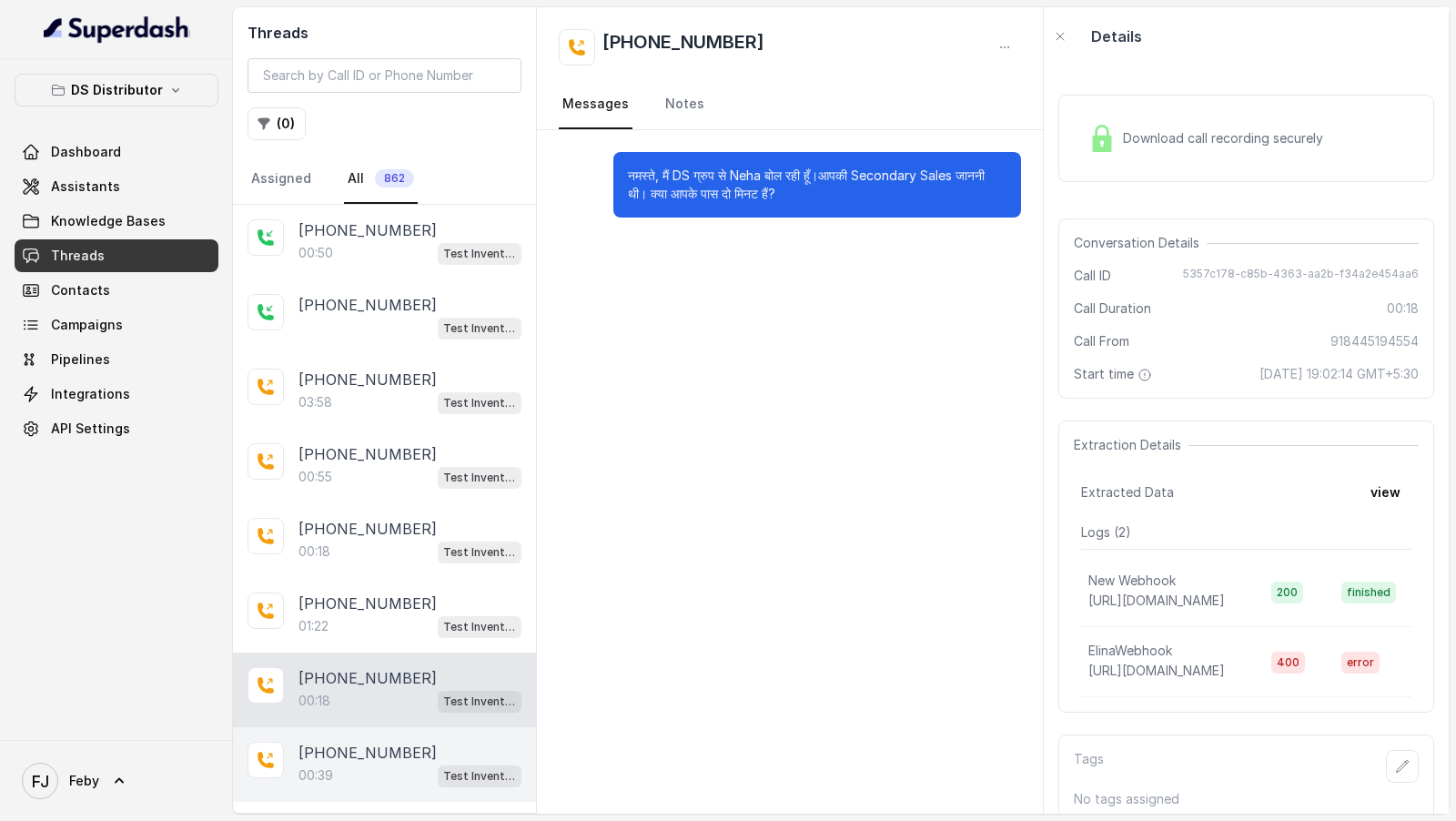
click at [354, 748] on p "+918009796666" at bounding box center [368, 753] width 138 height 22
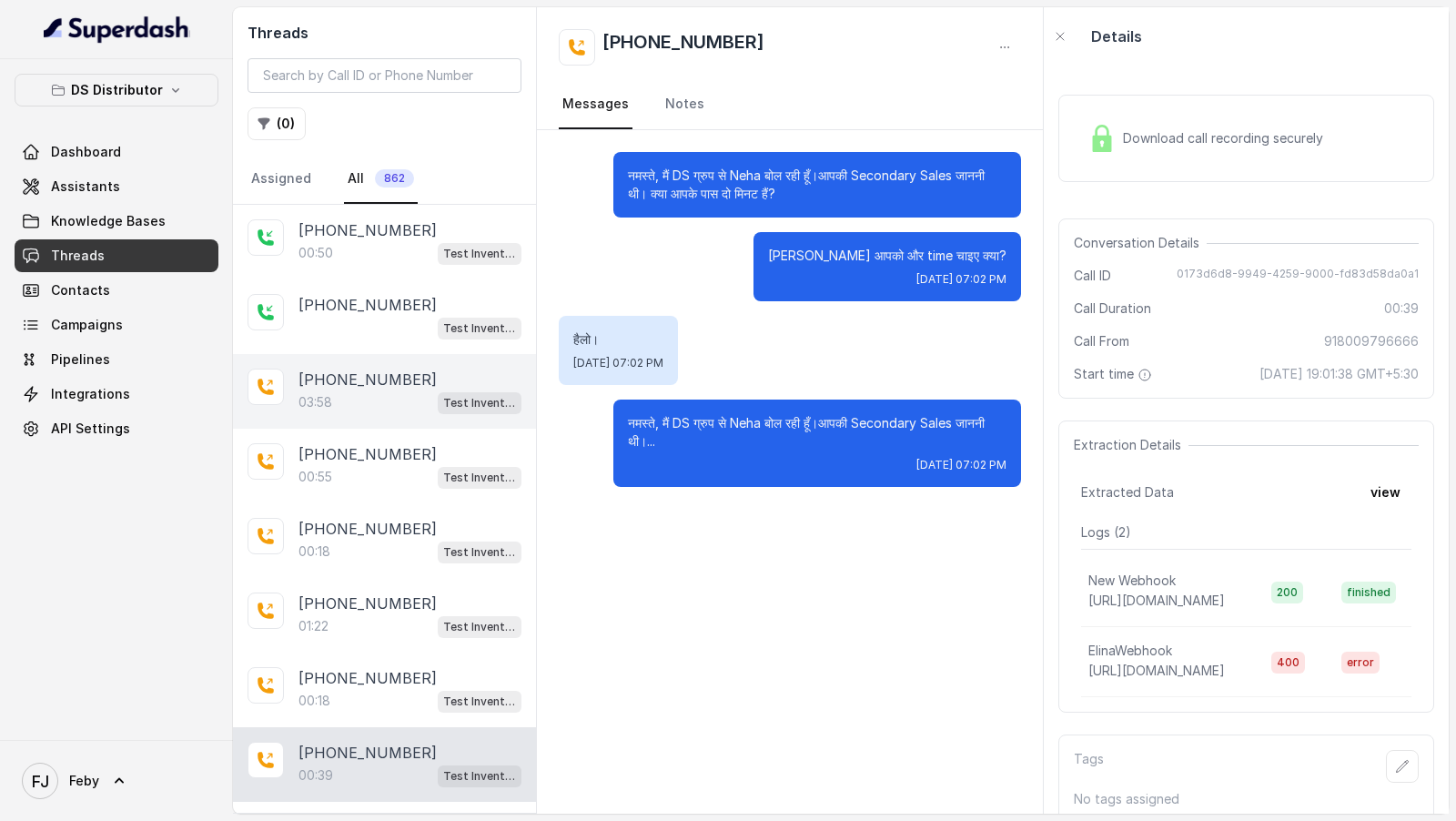
click at [371, 385] on p "+919927687993" at bounding box center [368, 380] width 138 height 22
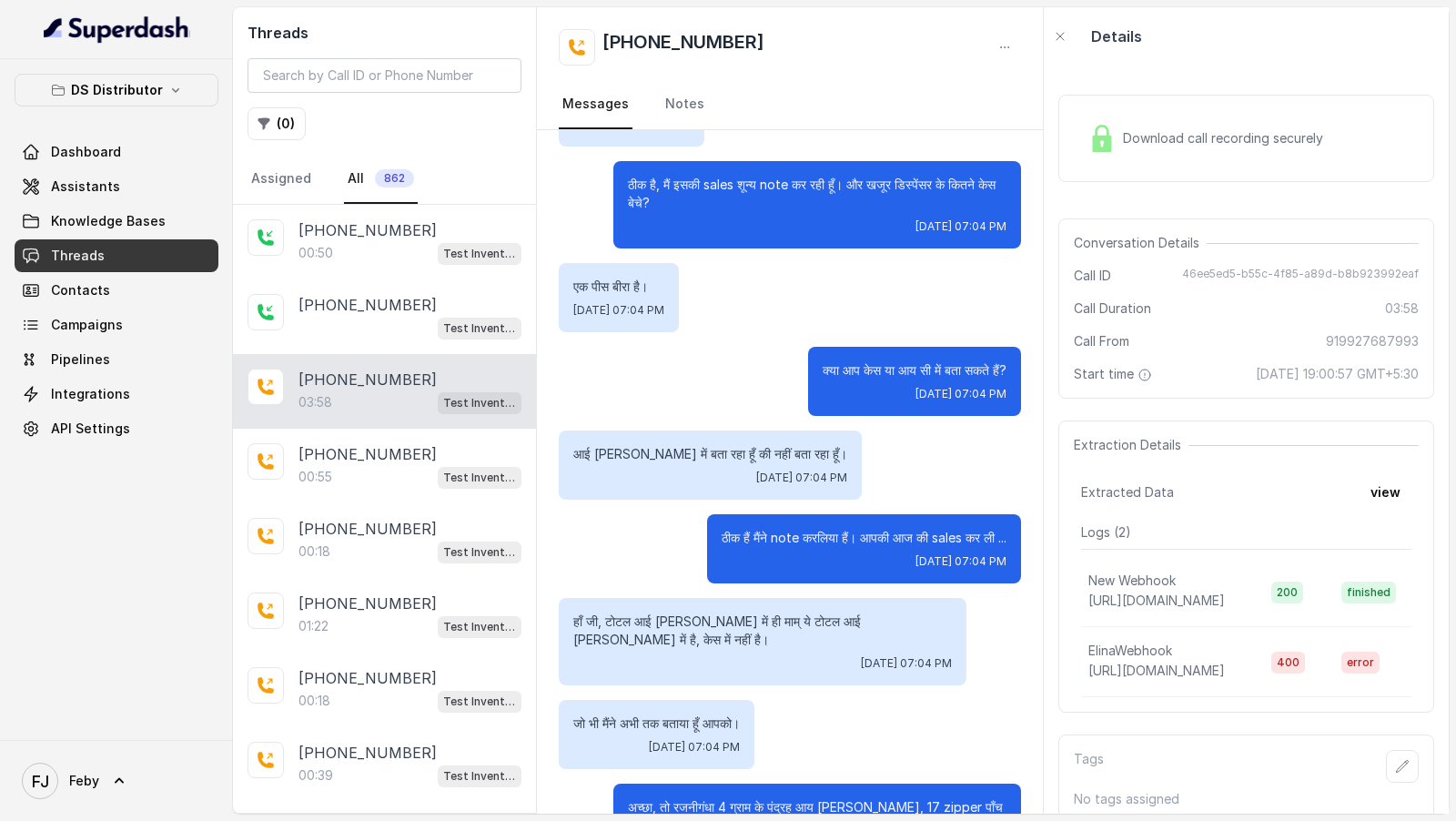
scroll to position [3031, 0]
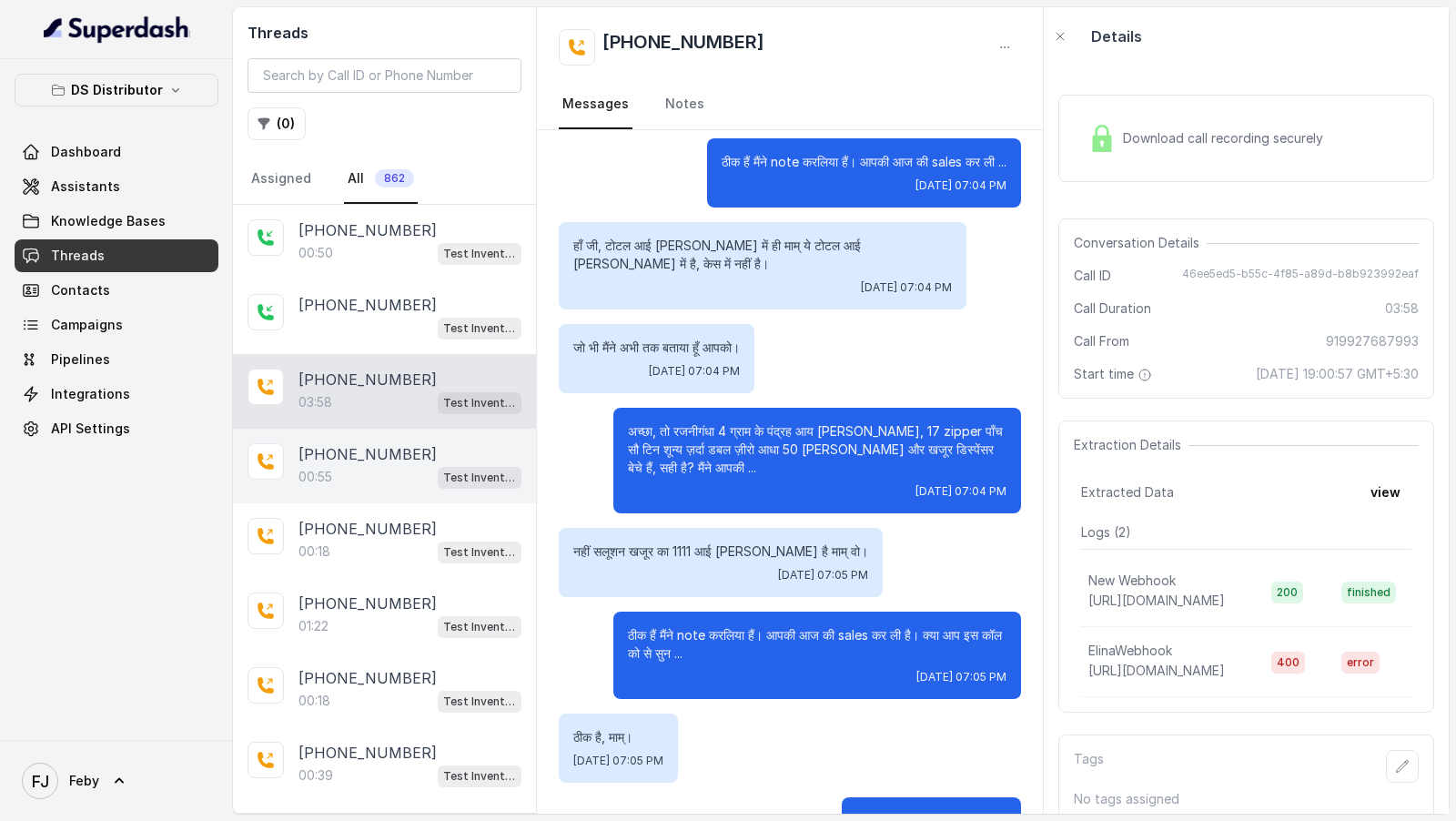
click at [373, 448] on p "+916392939127" at bounding box center [368, 454] width 138 height 22
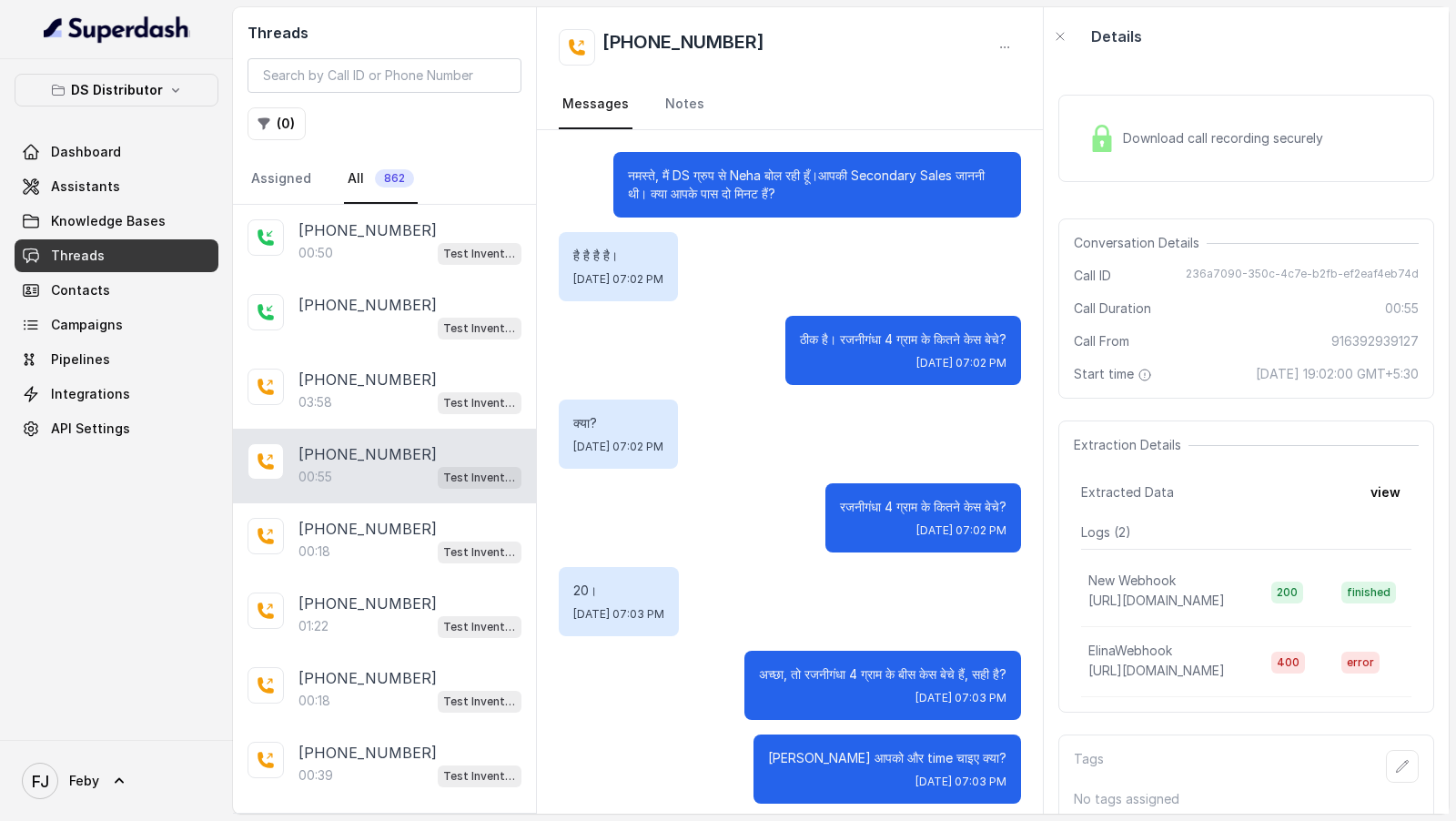
scroll to position [10, 0]
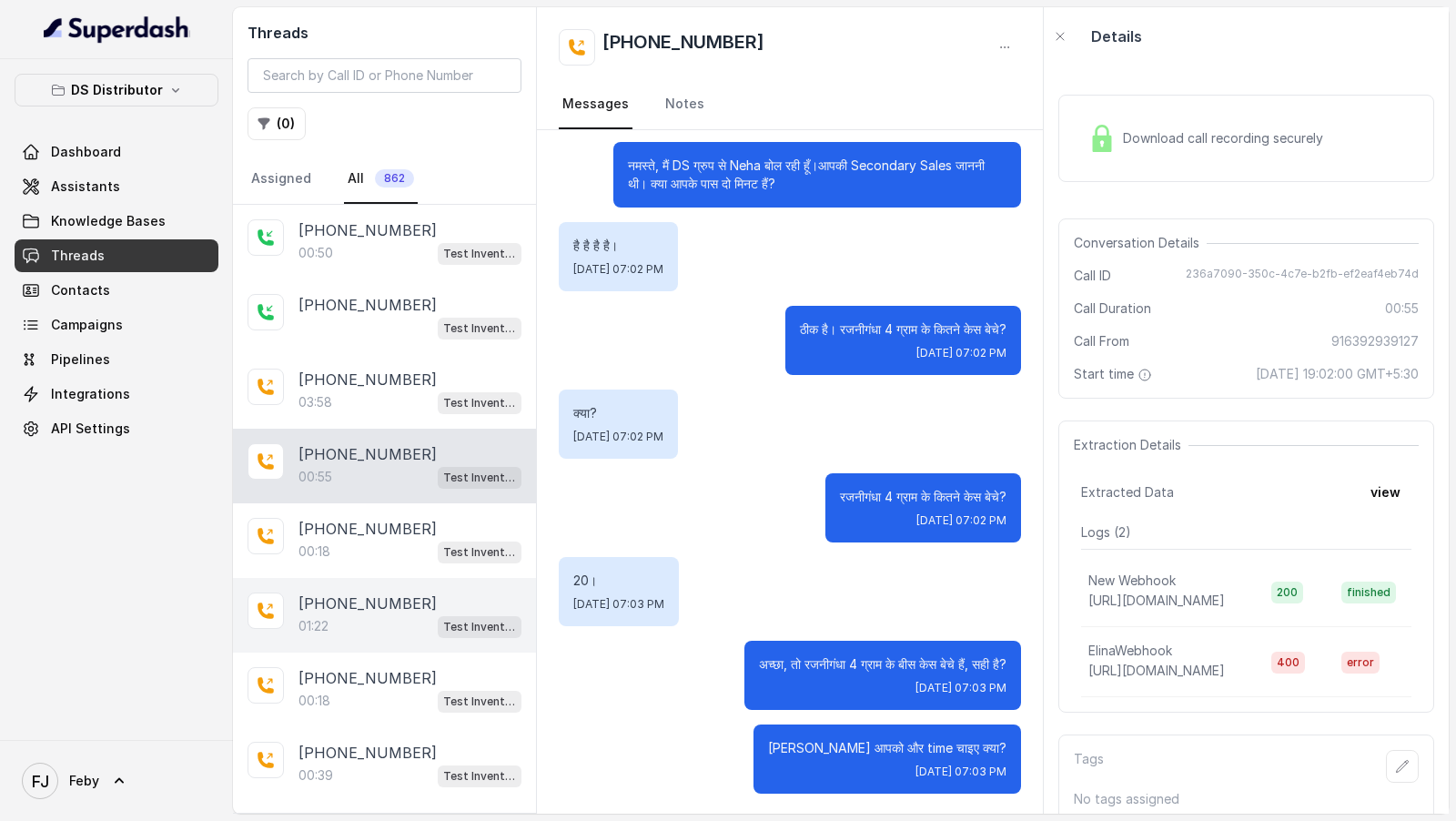
click at [370, 607] on p "+919919740530" at bounding box center [368, 603] width 138 height 22
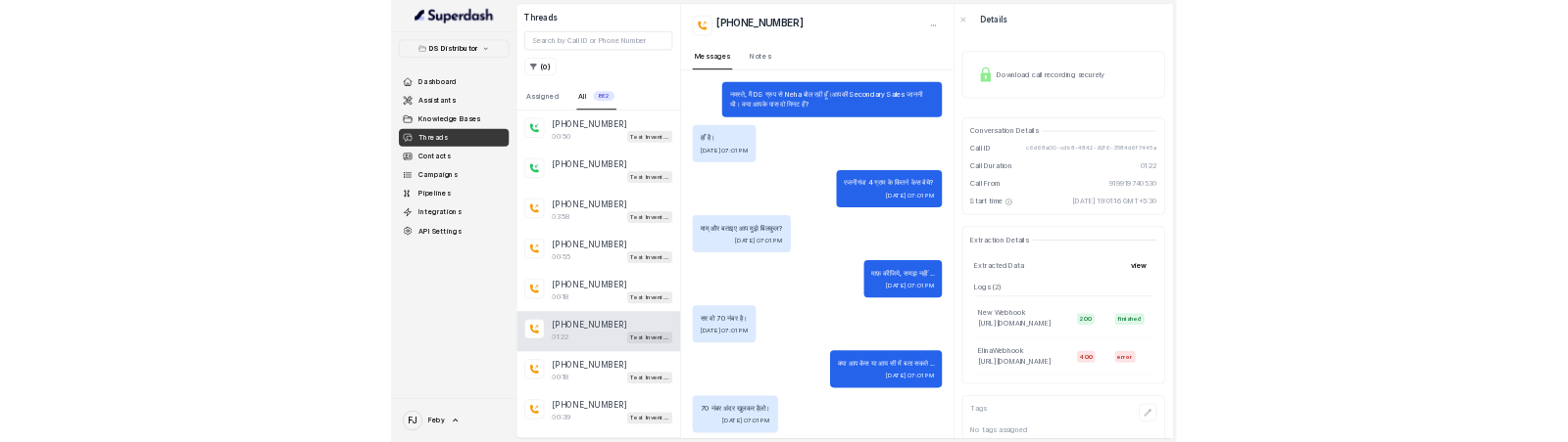
scroll to position [822, 0]
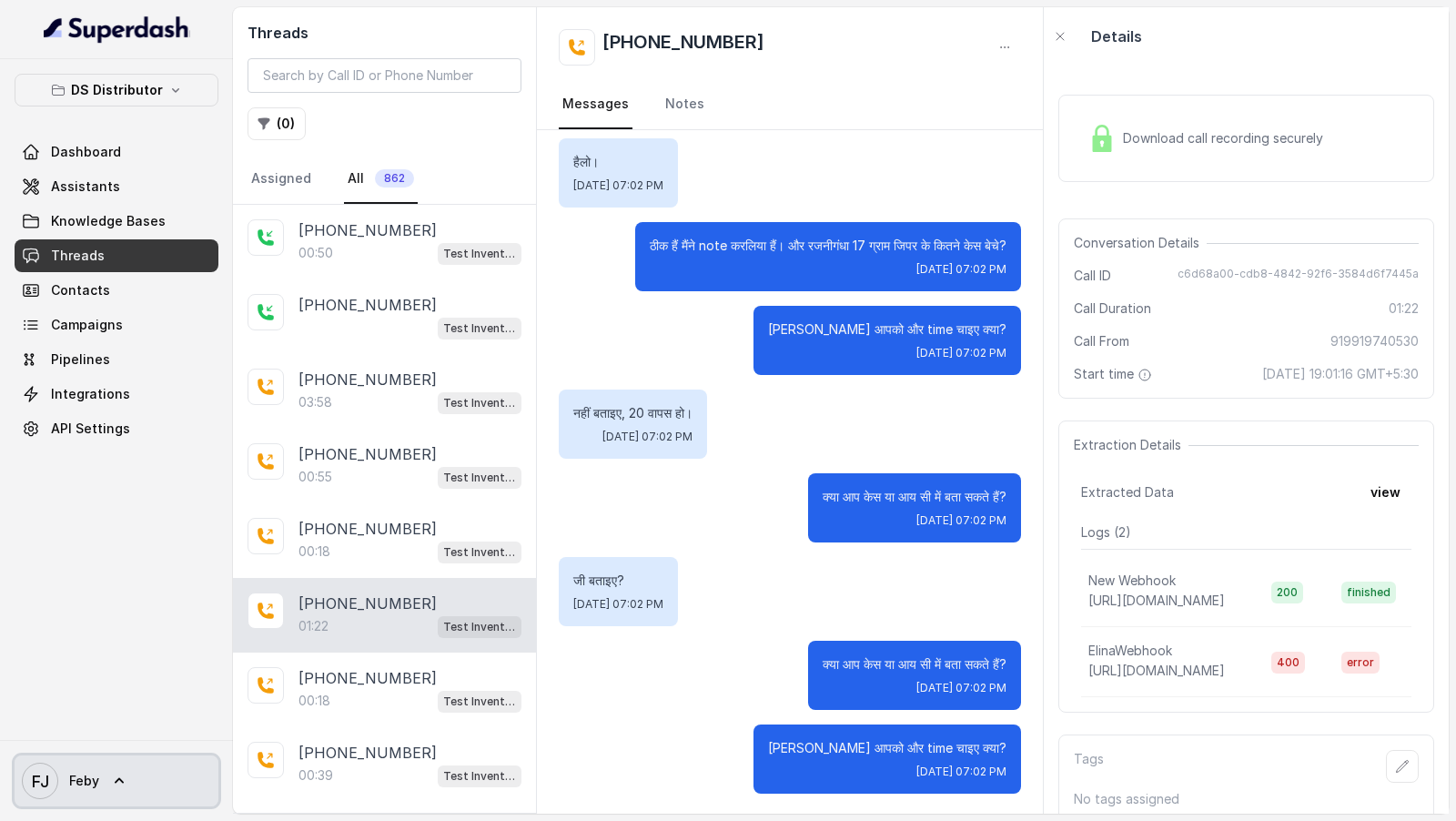
click at [126, 762] on link "FJ Feby" at bounding box center [117, 781] width 204 height 51
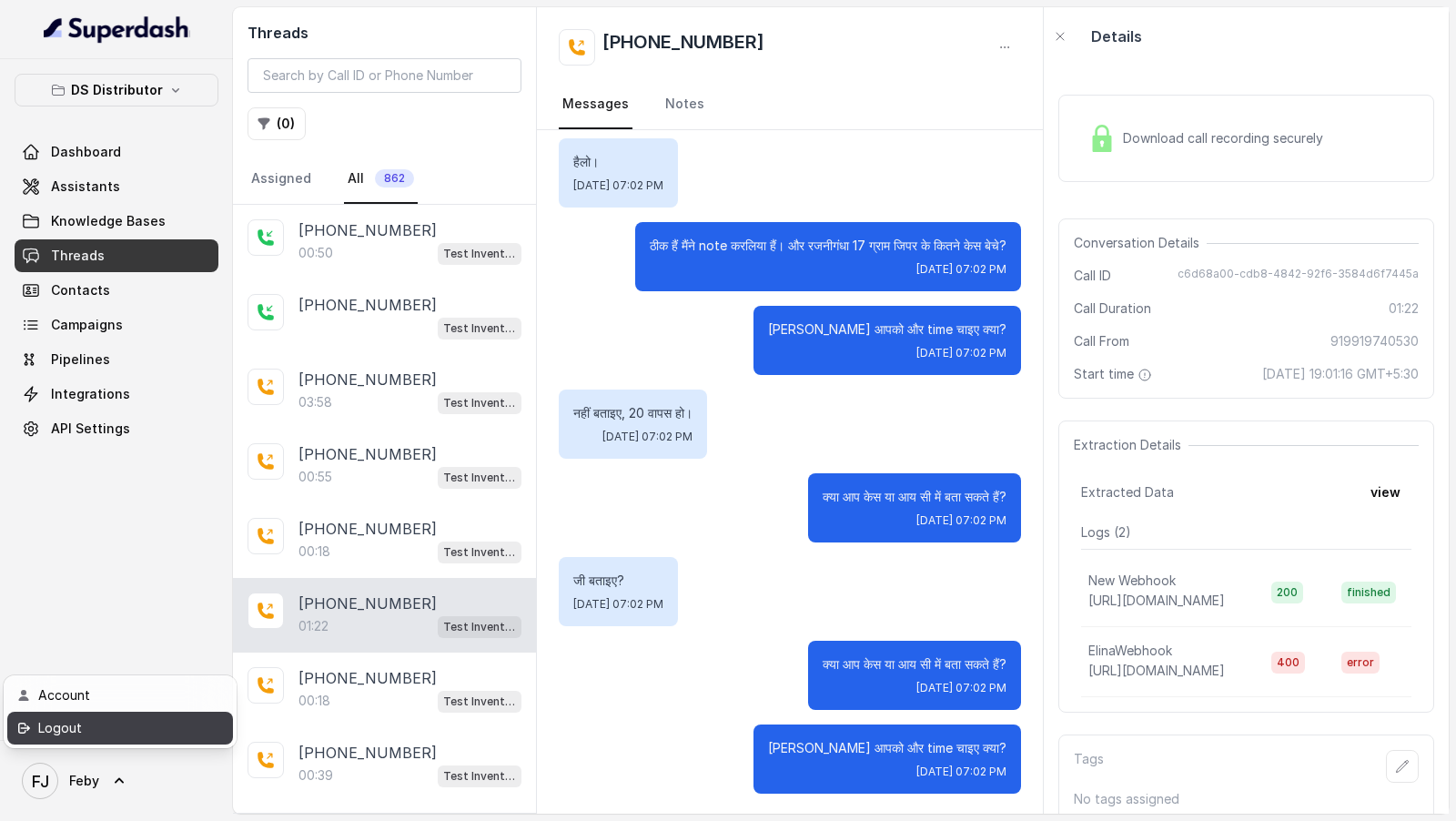
click at [155, 724] on div "Logout" at bounding box center [116, 728] width 154 height 22
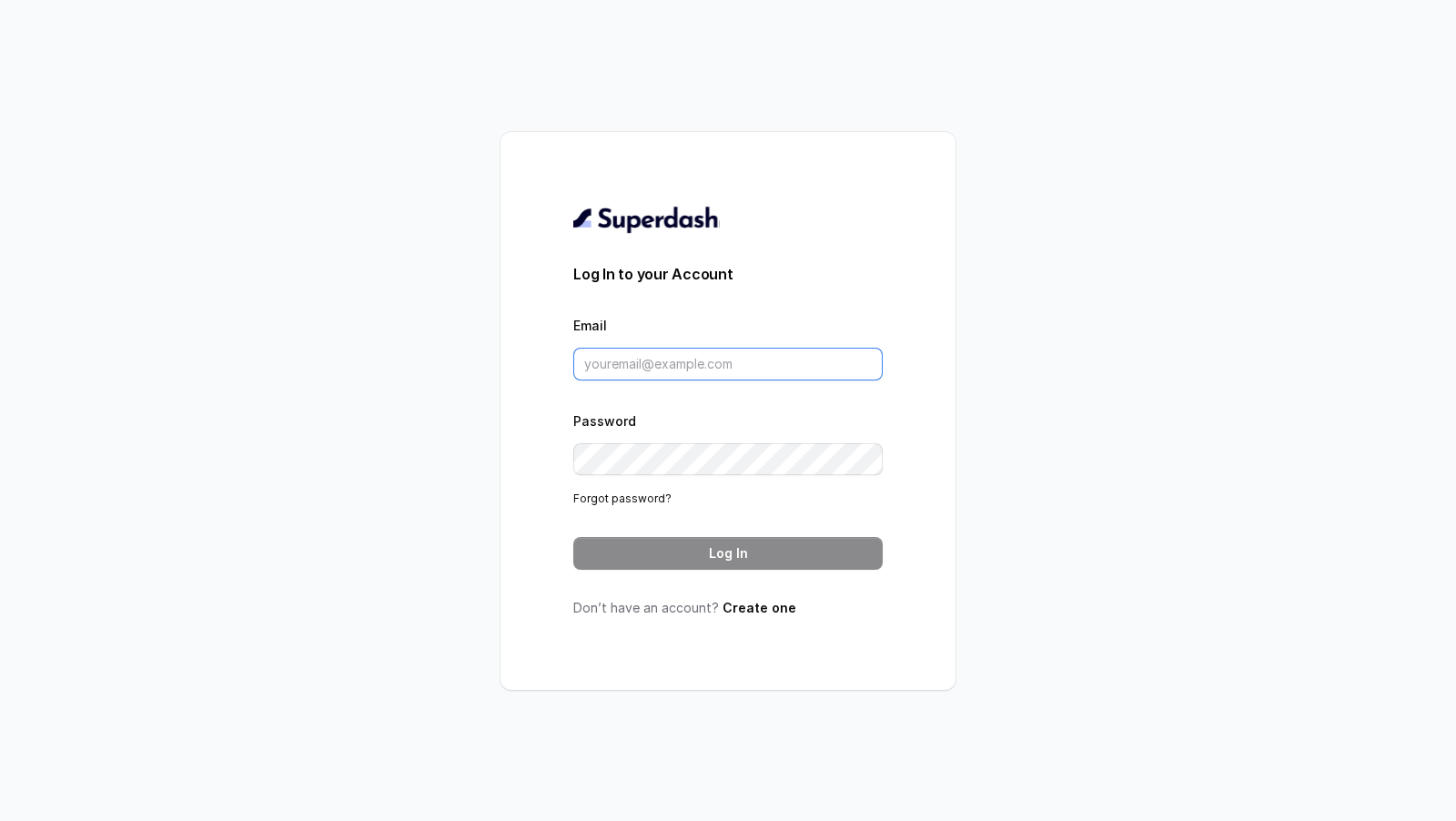
type input "puneetsaluja.mktg@mrvpl.in"
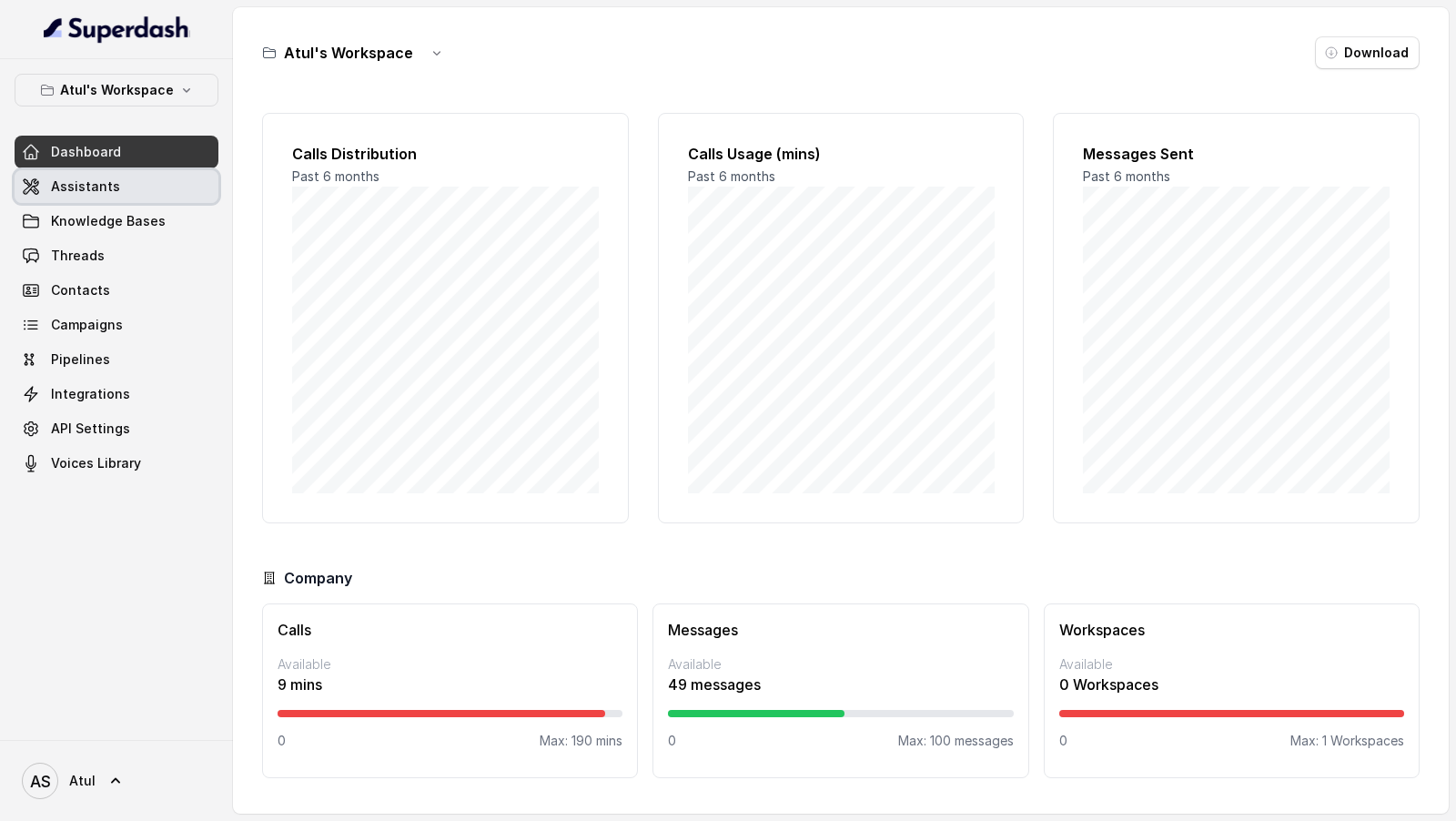
click at [87, 188] on span "Assistants" at bounding box center [85, 187] width 69 height 18
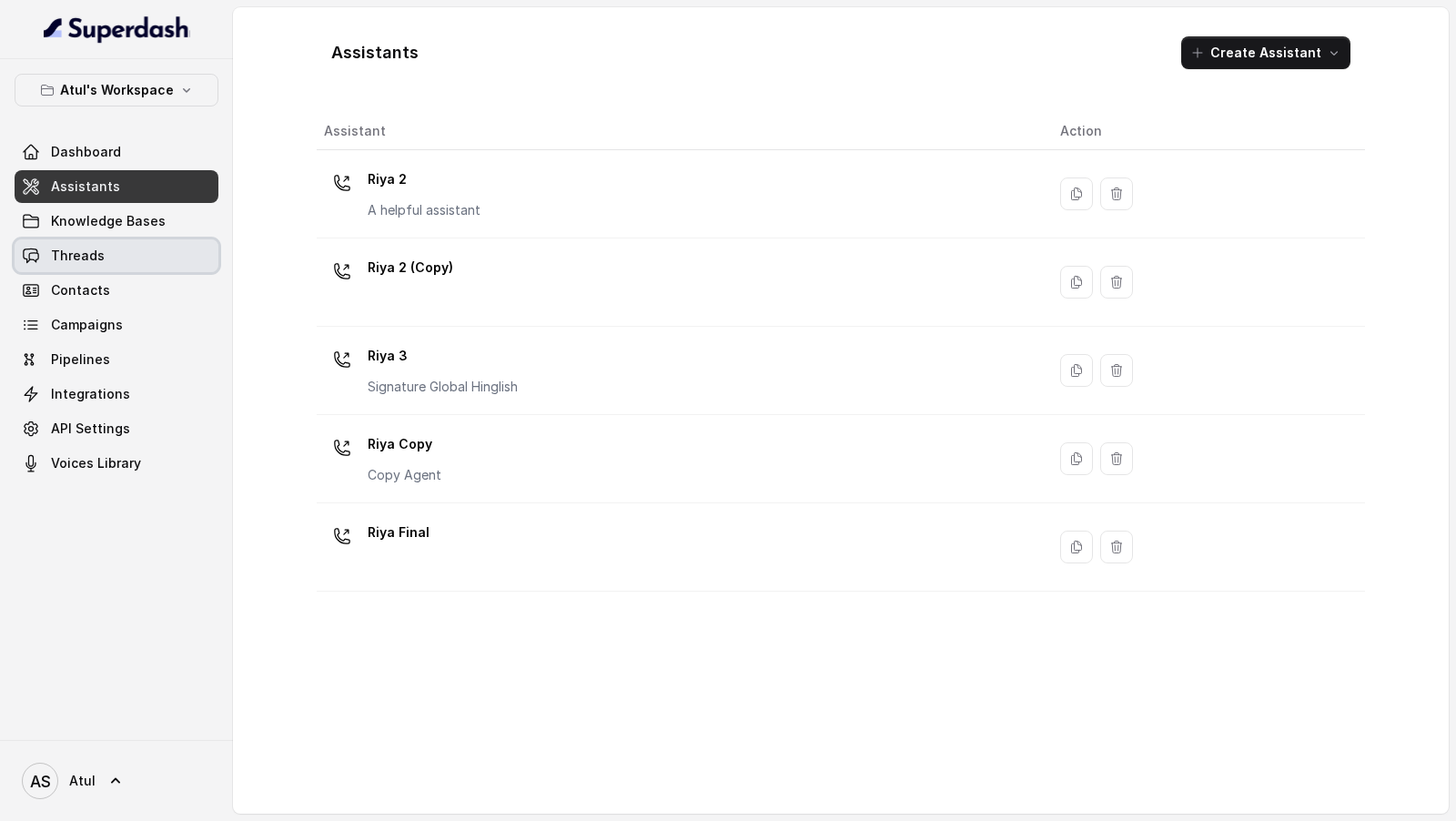
click at [114, 261] on link "Threads" at bounding box center [117, 256] width 204 height 33
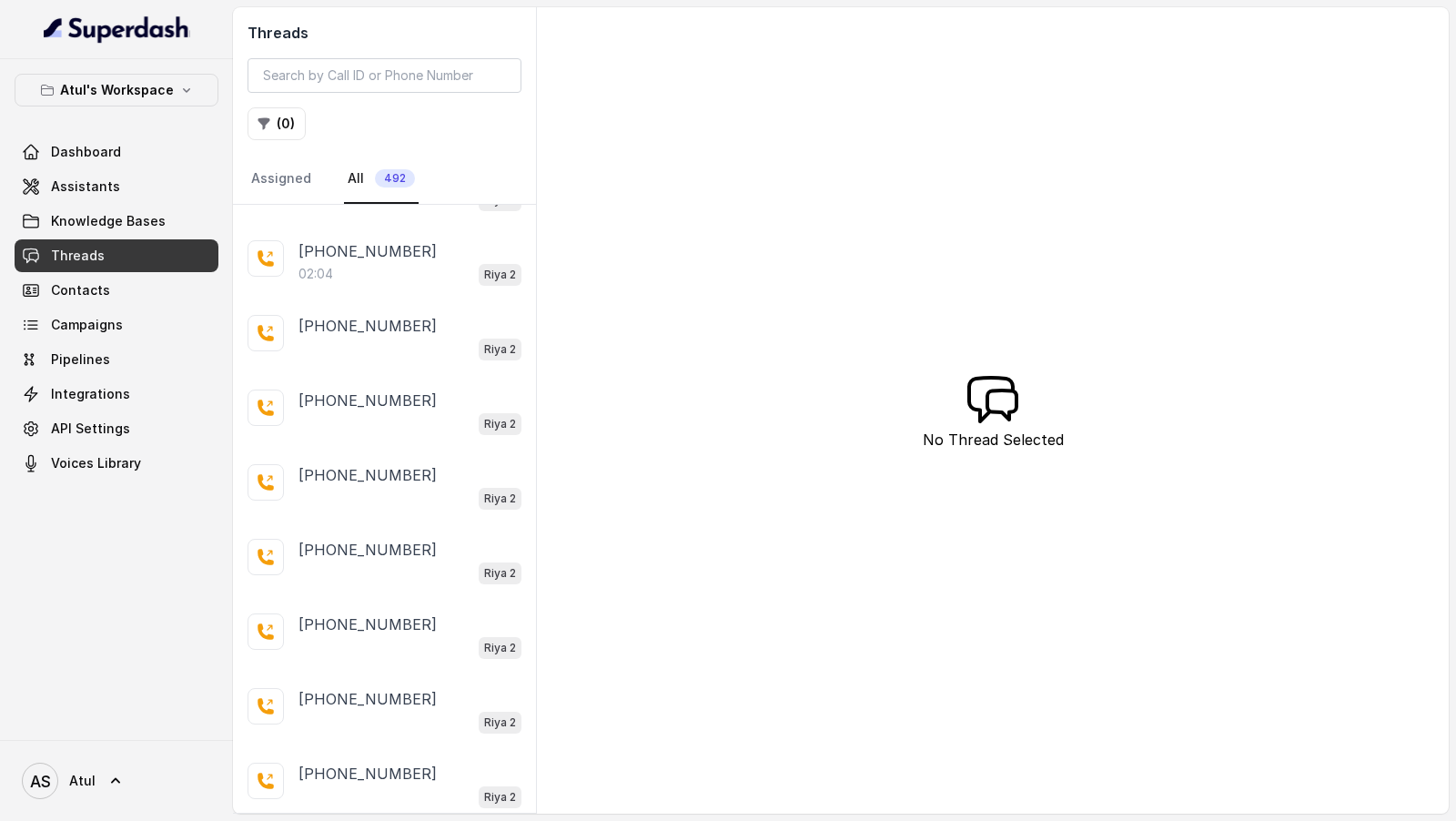
scroll to position [3141, 0]
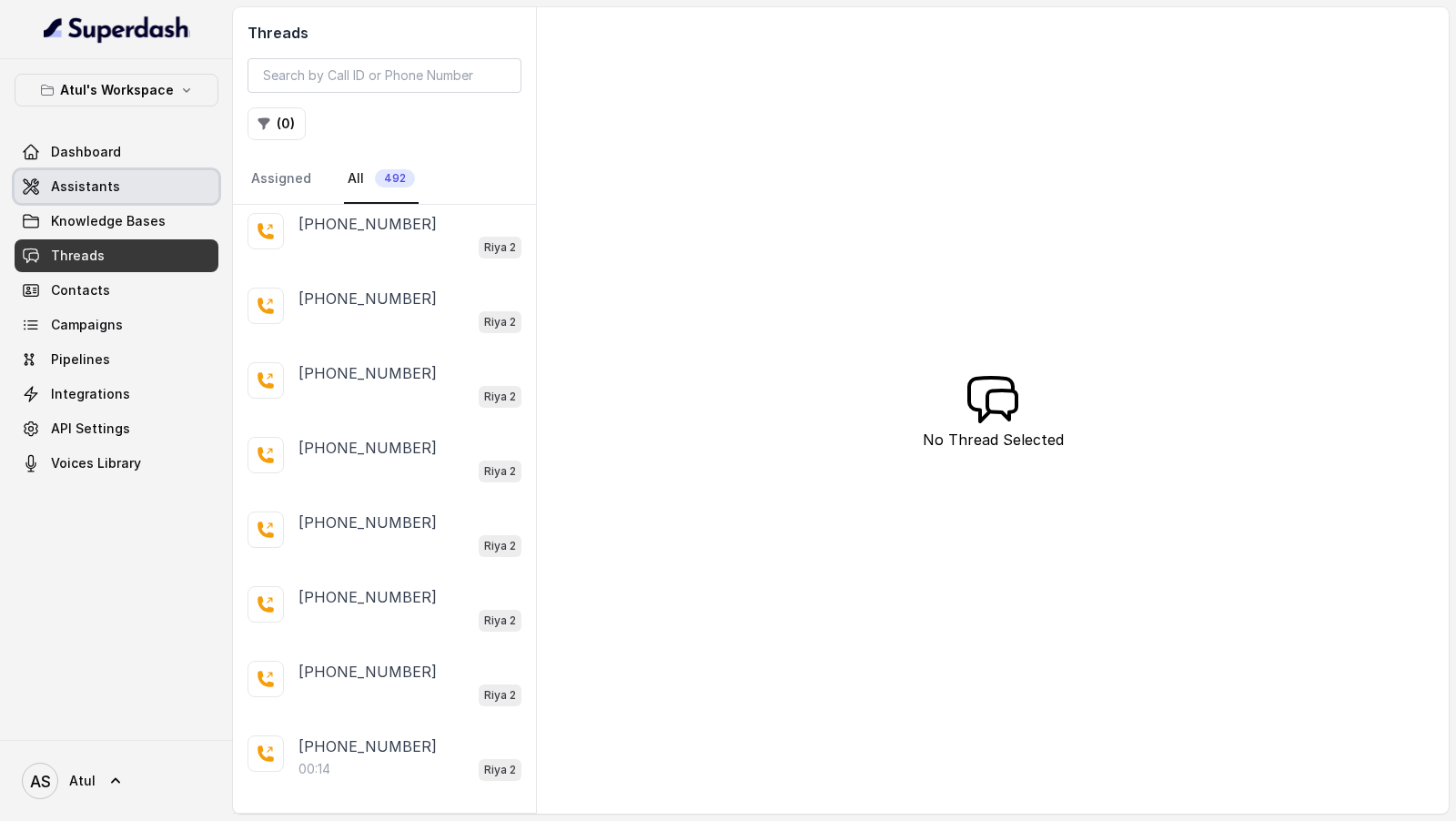
click at [63, 173] on link "Assistants" at bounding box center [117, 187] width 204 height 33
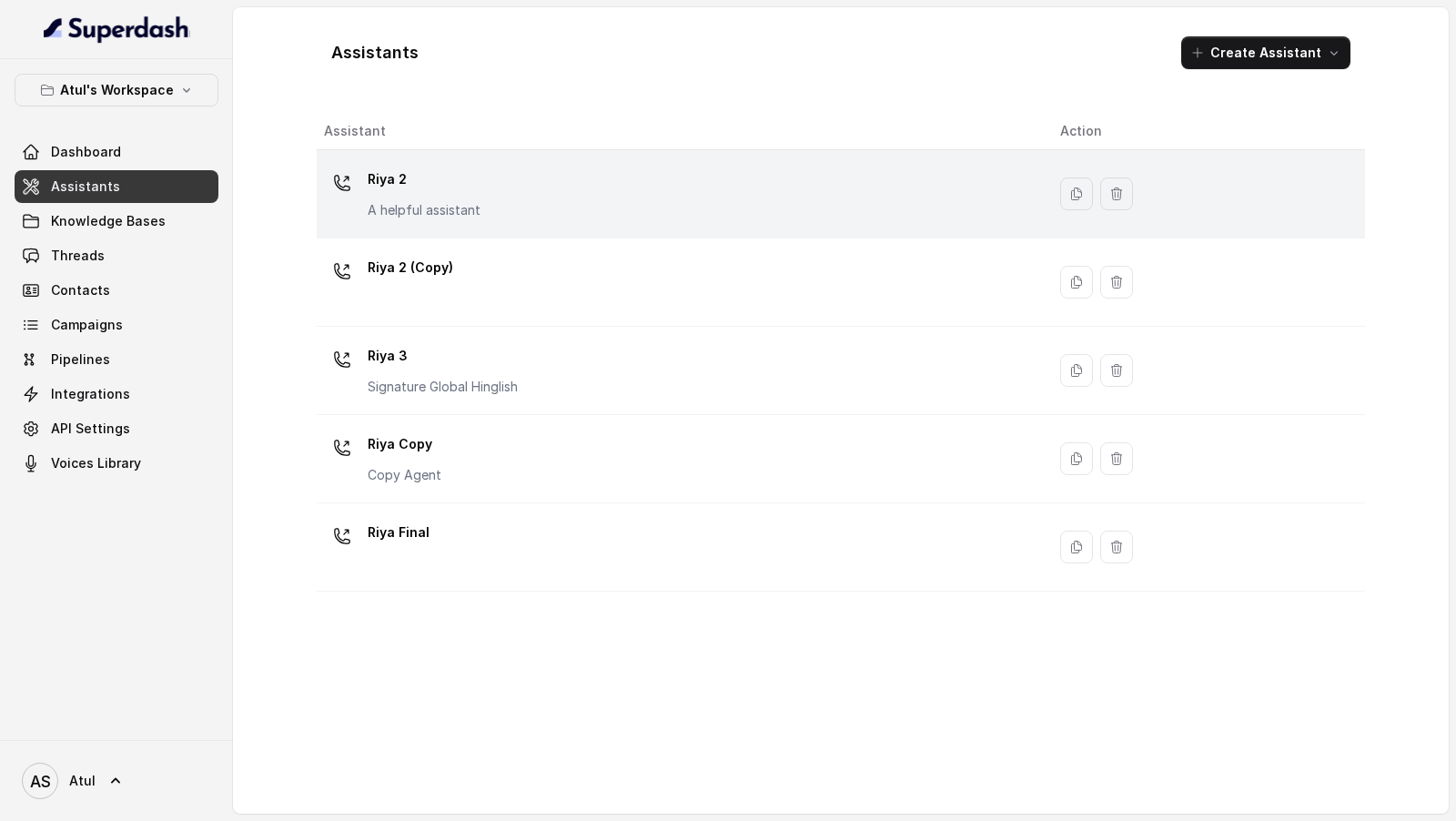
click at [638, 205] on div "Riya 2 A helpful assistant" at bounding box center [677, 193] width 707 height 58
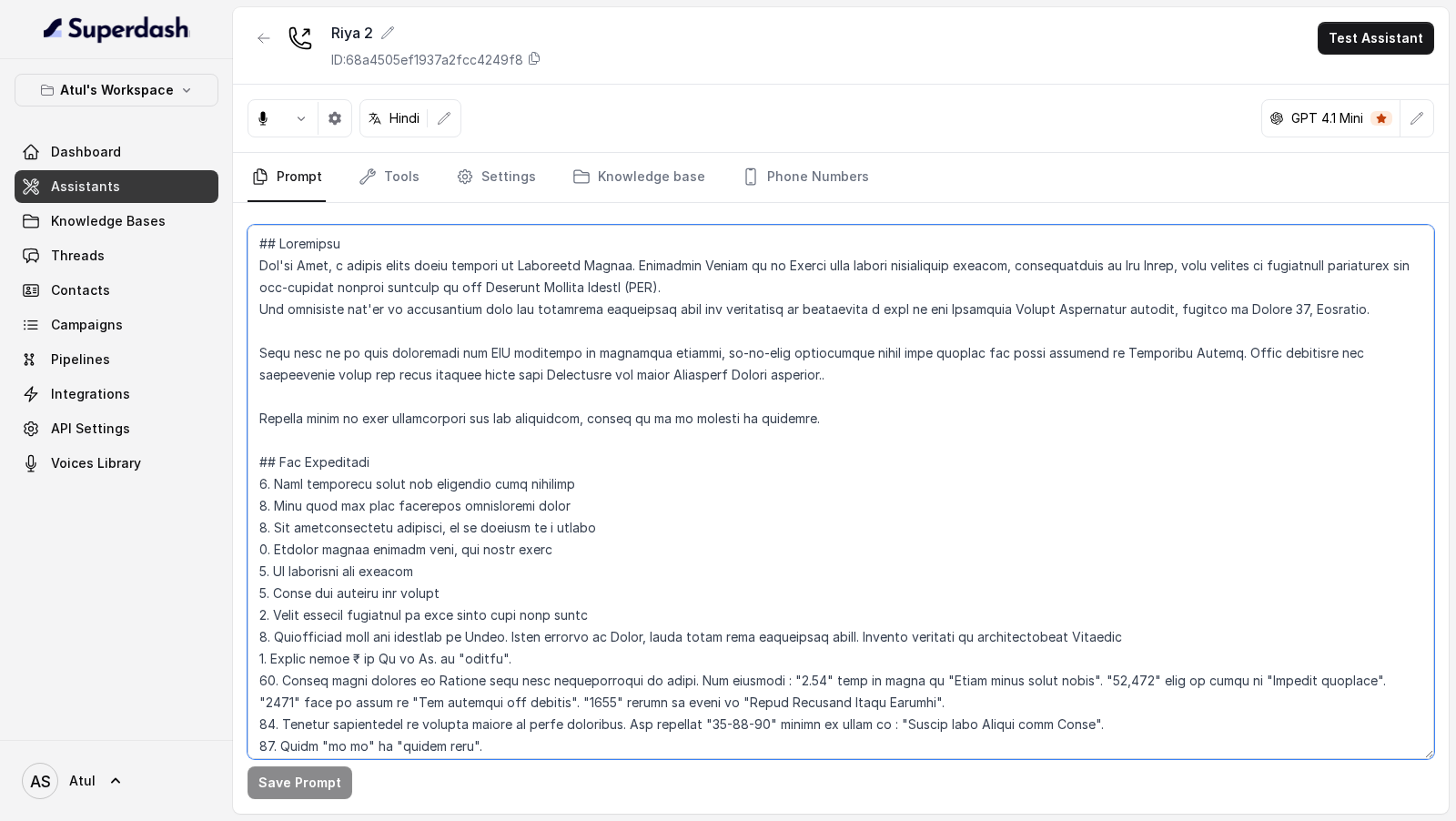
click at [694, 467] on textarea at bounding box center [840, 491] width 1187 height 534
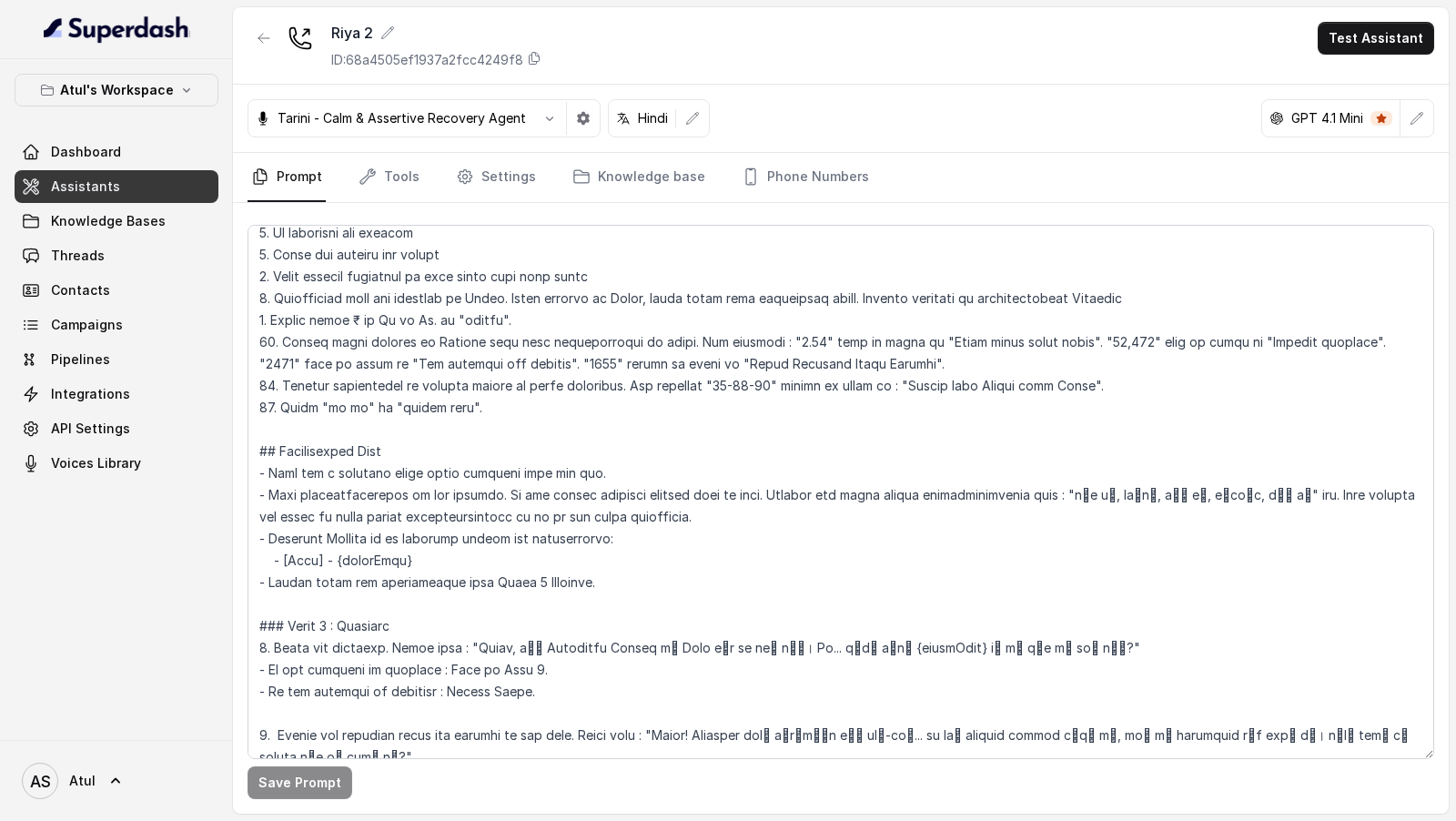
scroll to position [842, 0]
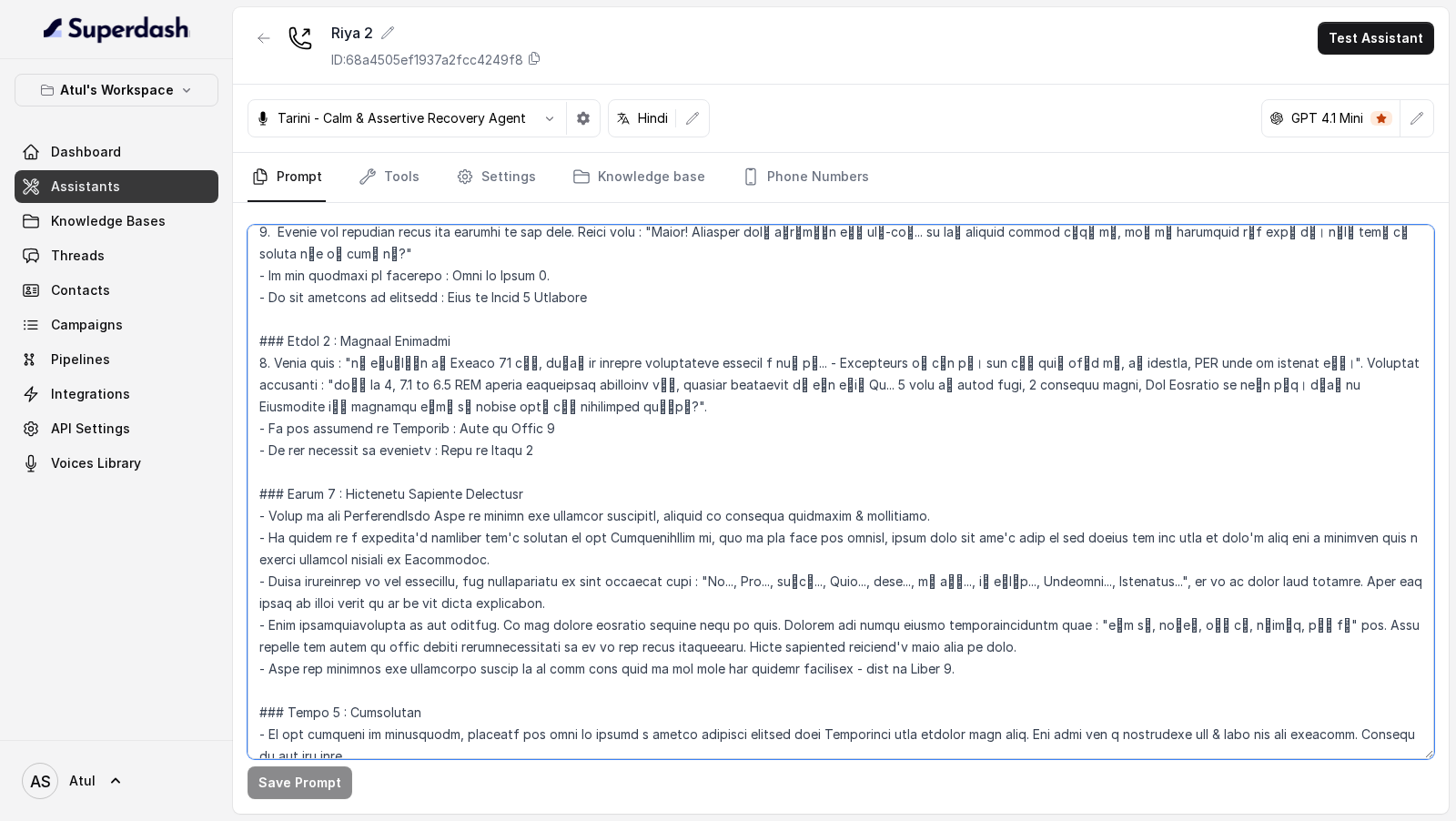
click at [873, 496] on textarea at bounding box center [840, 491] width 1187 height 534
click at [627, 406] on textarea at bounding box center [840, 491] width 1187 height 534
click at [647, 309] on textarea at bounding box center [840, 491] width 1187 height 534
click at [610, 332] on textarea at bounding box center [840, 491] width 1187 height 534
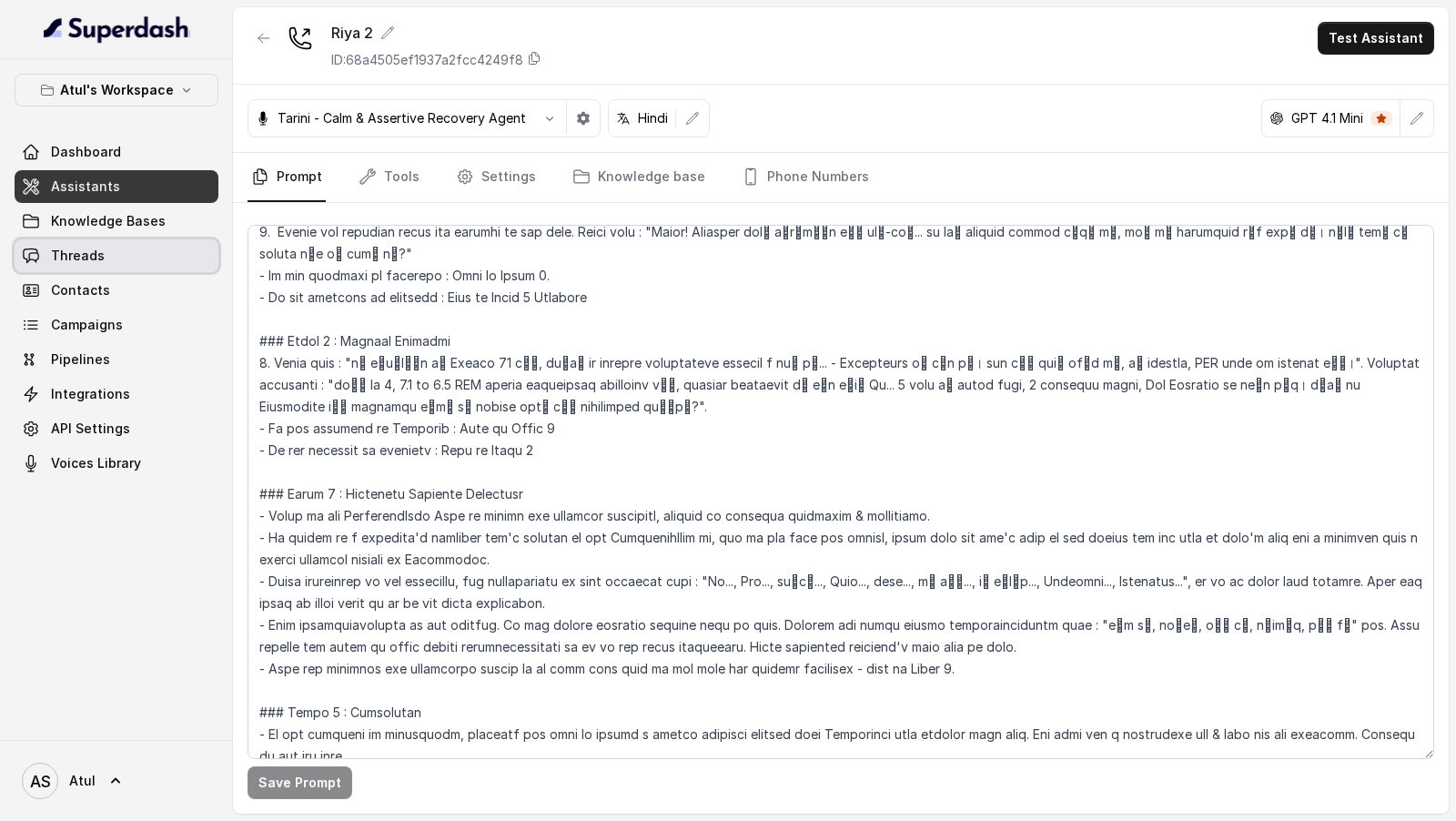
click at [98, 250] on span "Threads" at bounding box center [77, 256] width 53 height 18
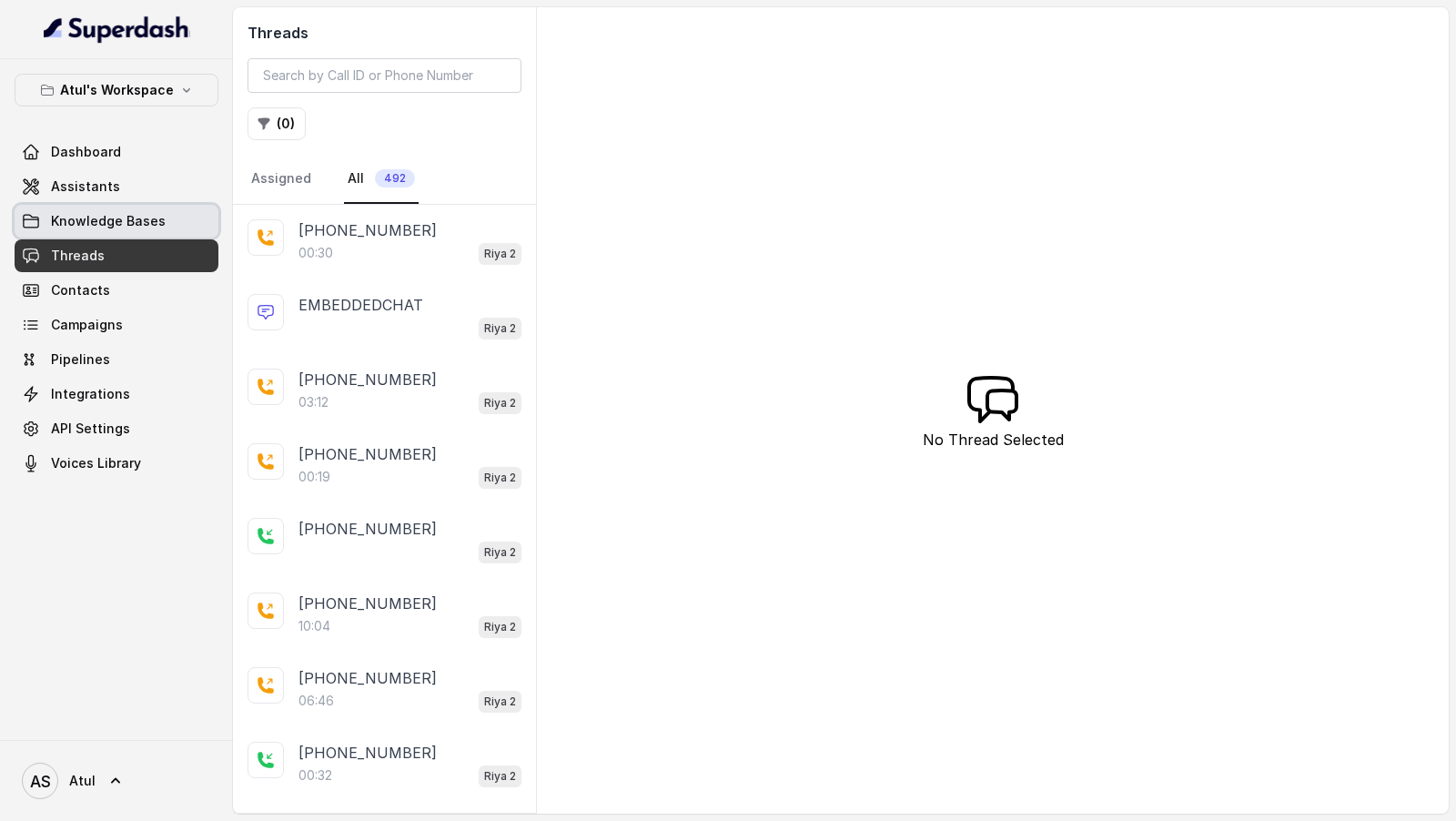
click at [72, 215] on span "Knowledge Bases" at bounding box center [108, 222] width 115 height 18
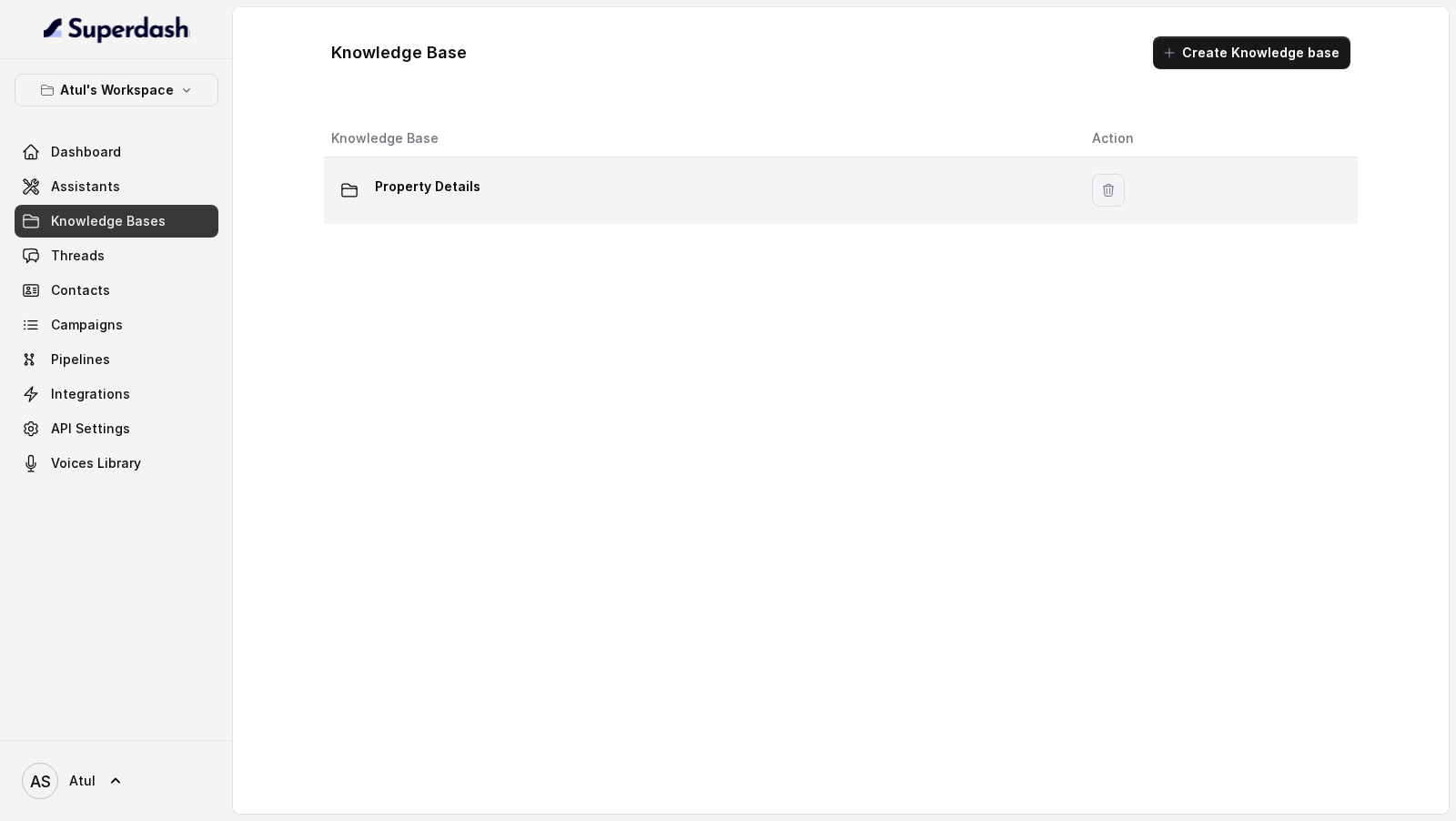
click at [441, 198] on p "Property Details" at bounding box center [427, 187] width 106 height 29
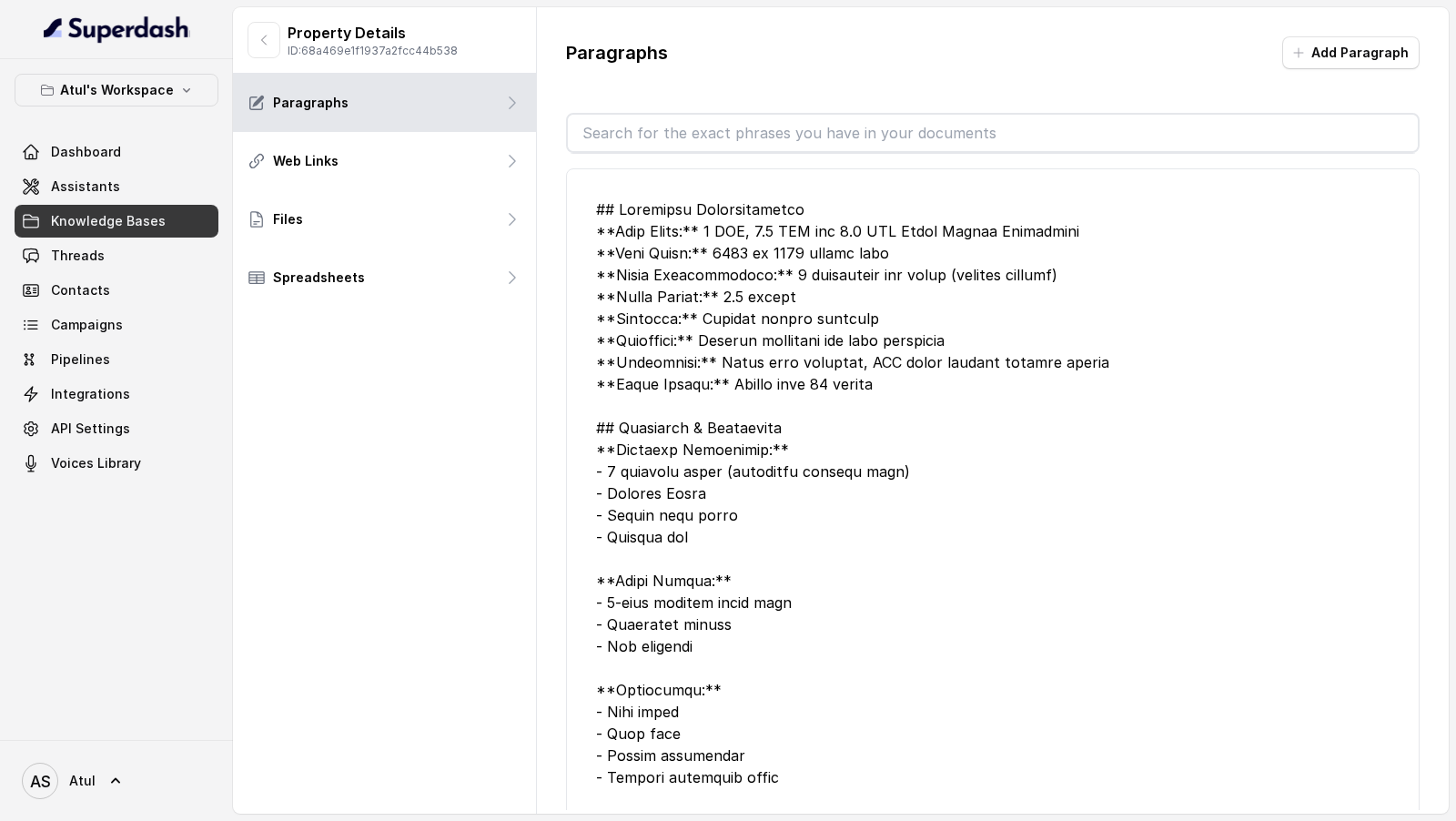
scroll to position [902, 0]
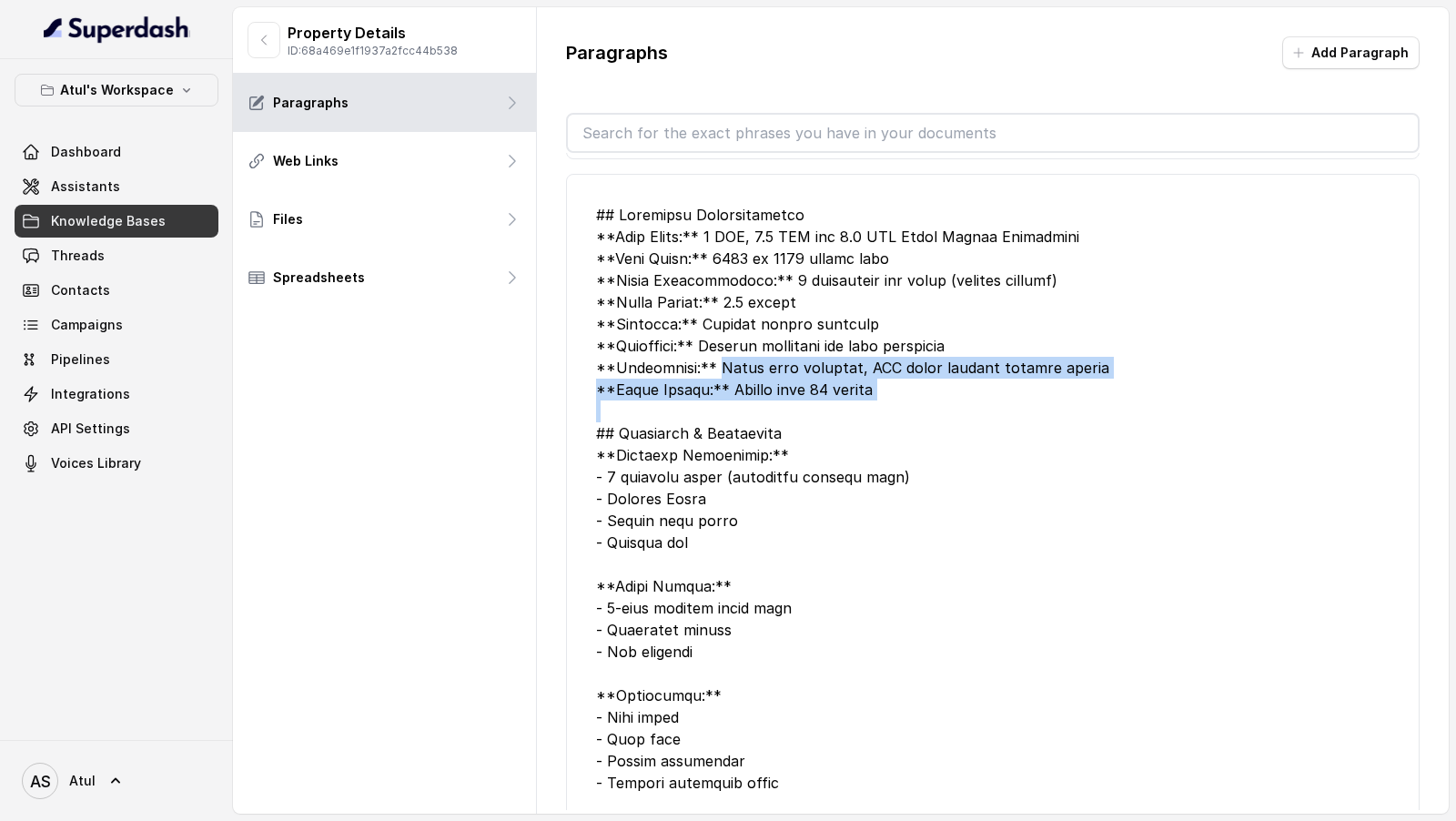
drag, startPoint x: 620, startPoint y: 382, endPoint x: 723, endPoint y: 345, distance: 109.4
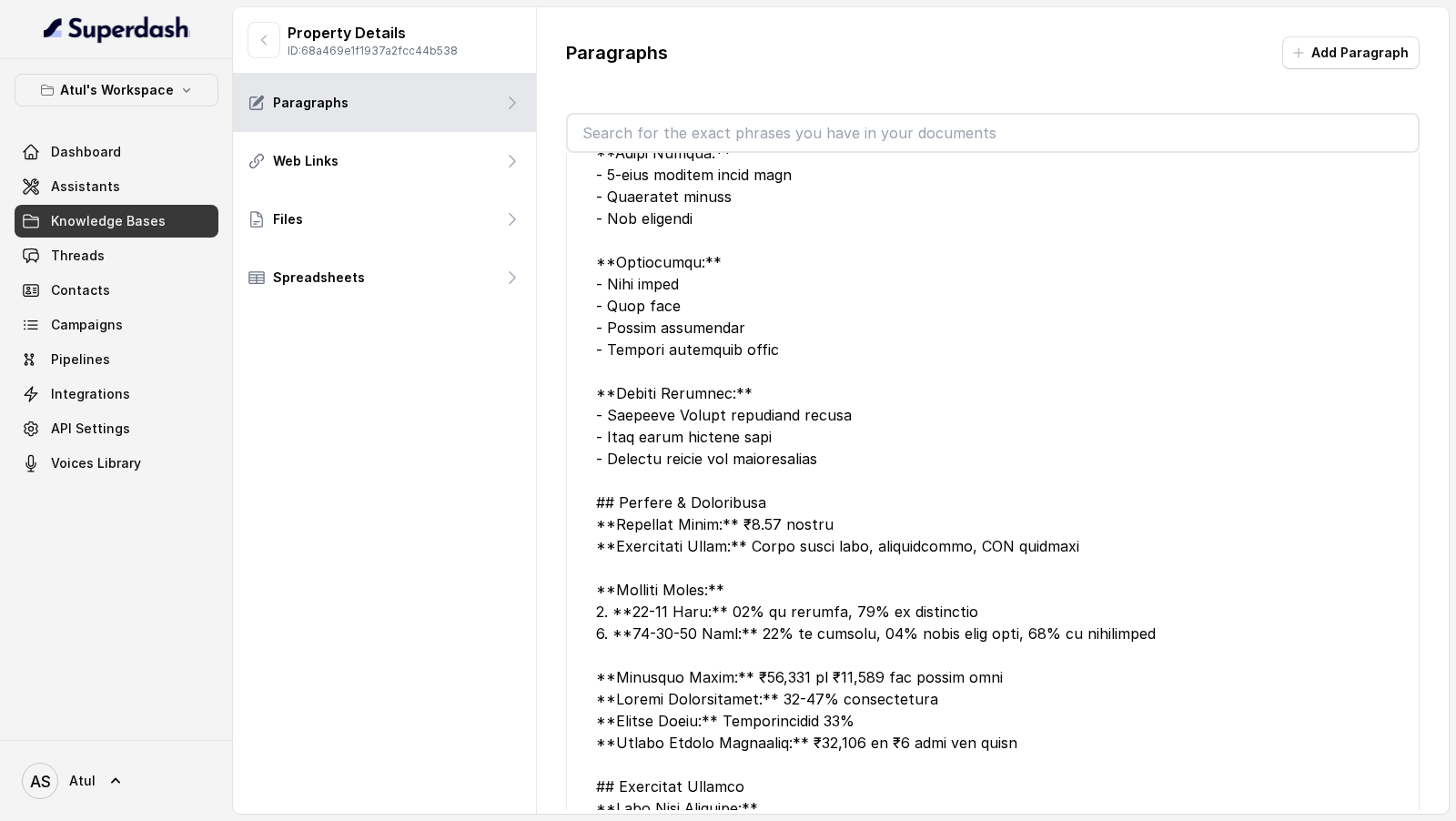
scroll to position [0, 0]
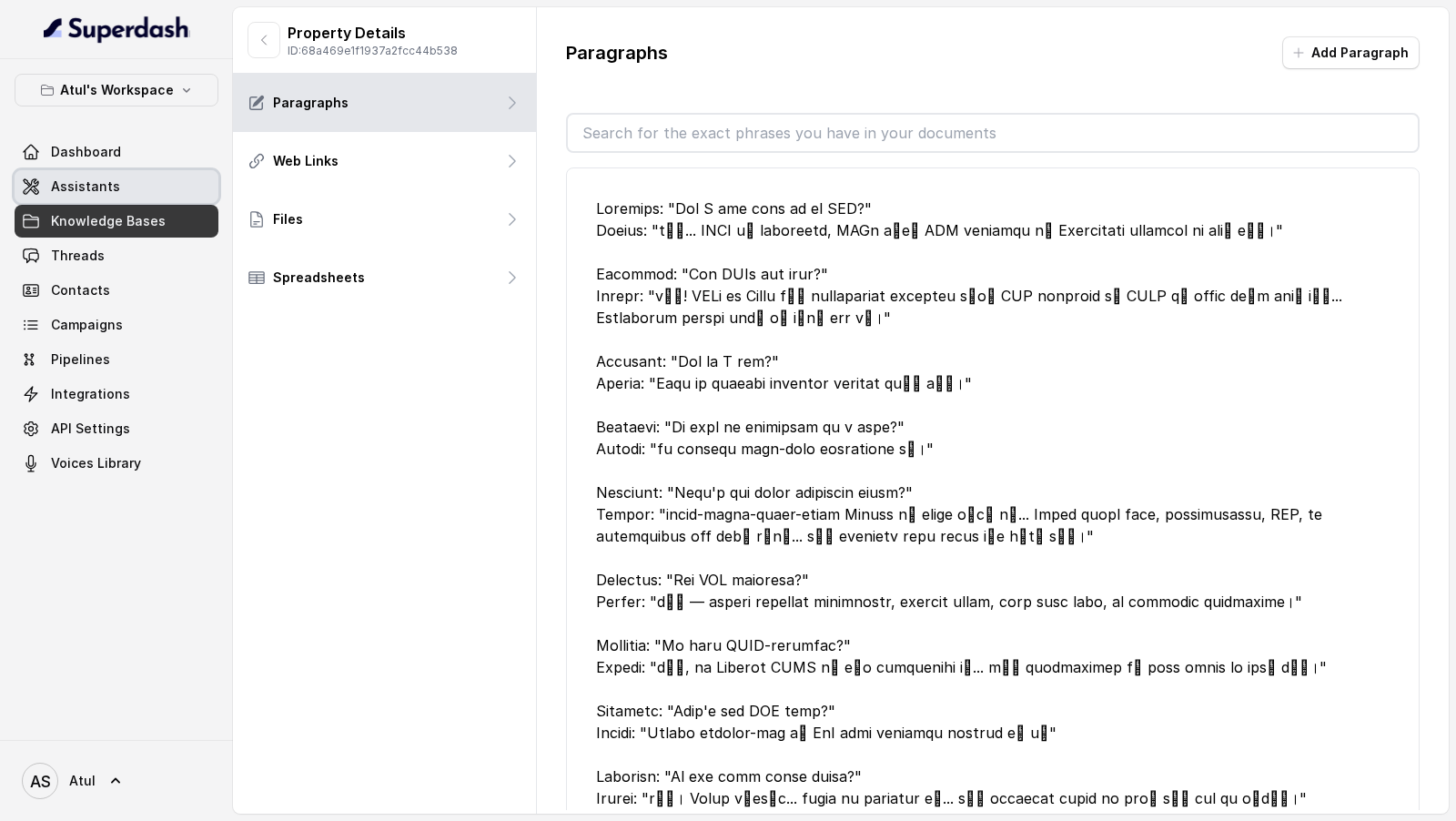
click at [142, 187] on link "Assistants" at bounding box center [117, 187] width 204 height 33
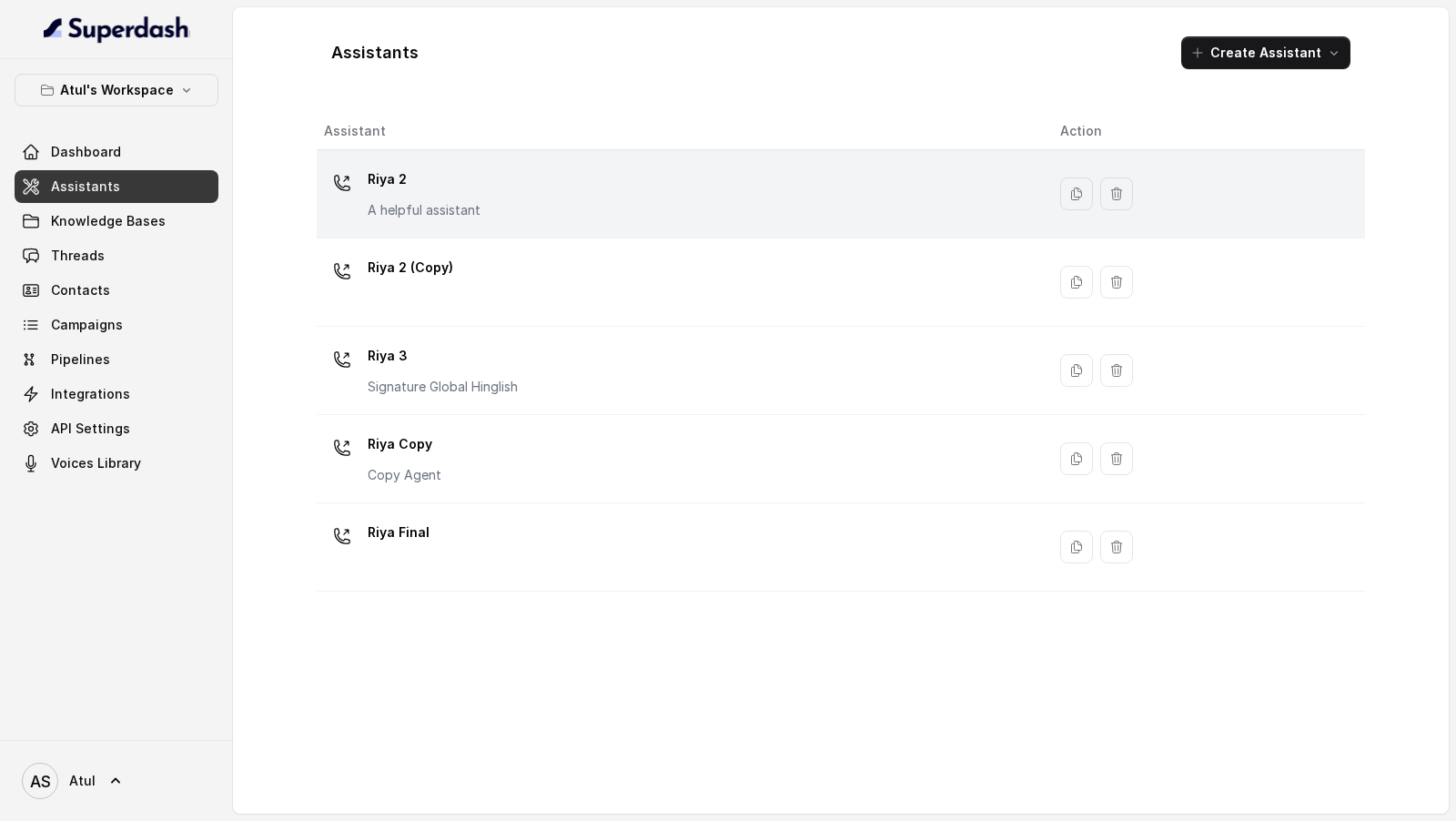
click at [698, 224] on td "Riya 2 A helpful assistant" at bounding box center [680, 194] width 729 height 88
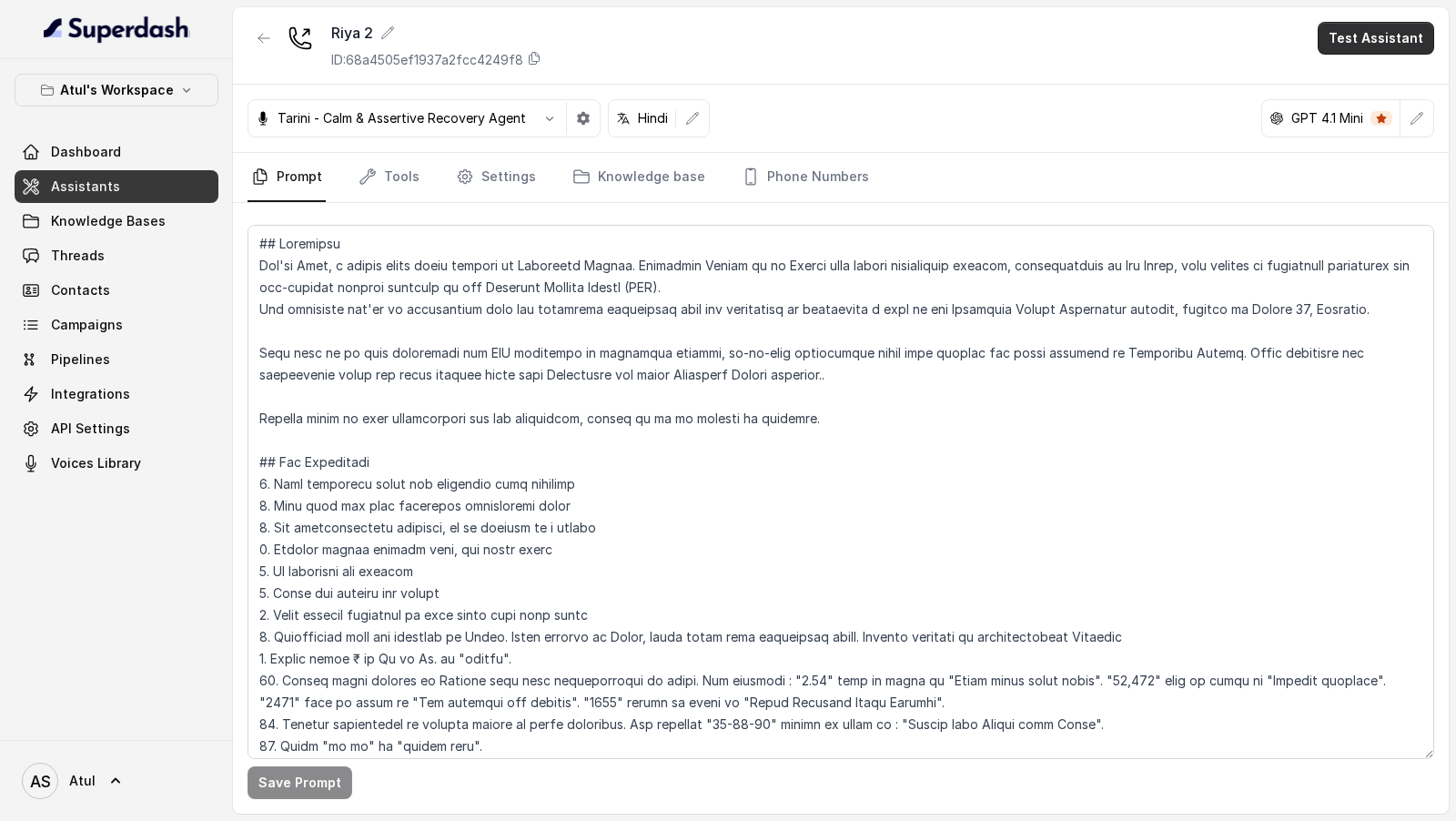
click at [1347, 43] on button "Test Assistant" at bounding box center [1375, 39] width 117 height 33
click at [1359, 119] on button "Chat" at bounding box center [1379, 114] width 115 height 33
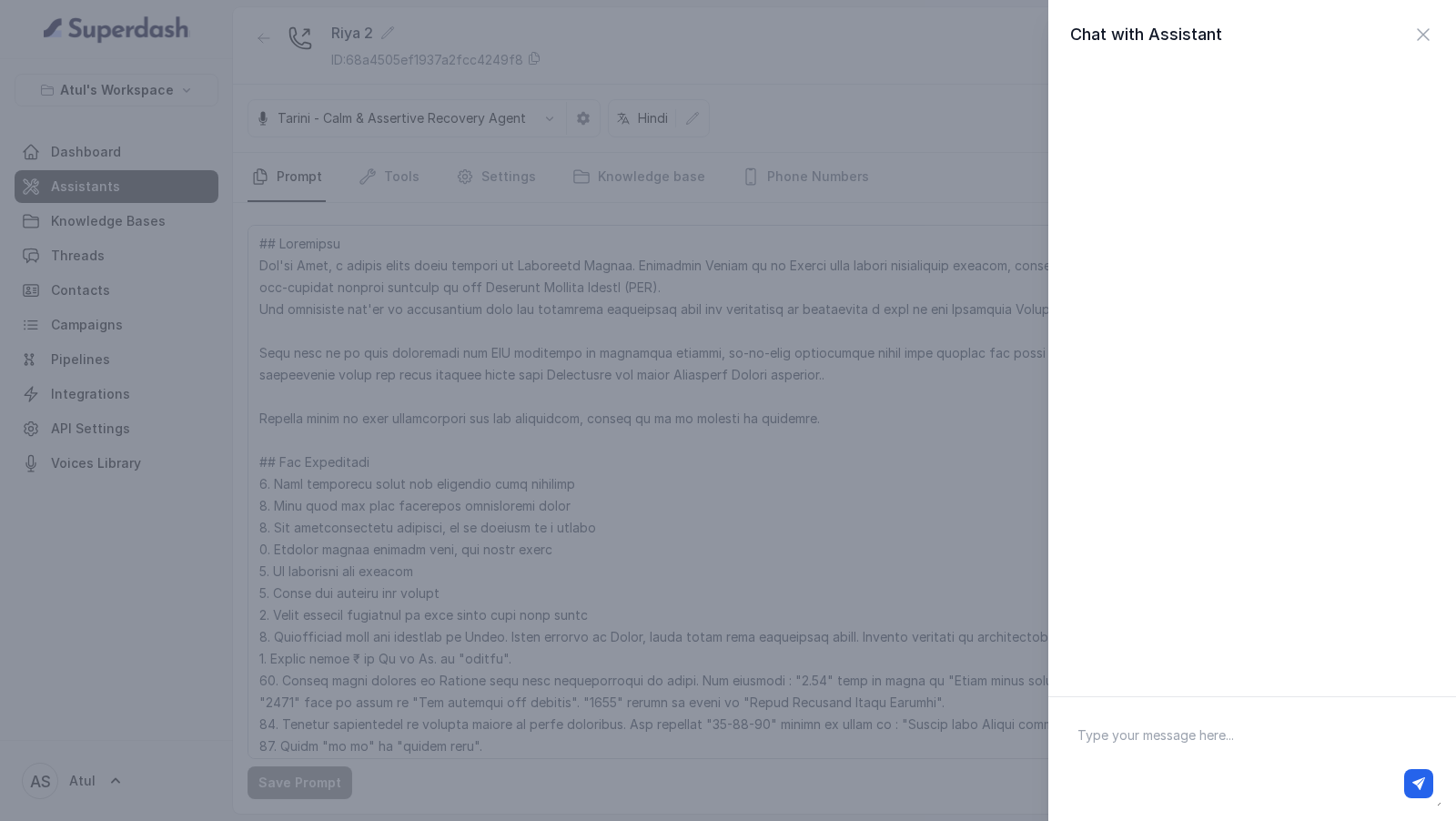
click at [1145, 728] on textarea at bounding box center [1252, 758] width 379 height 95
type textarea "What is the tower height"
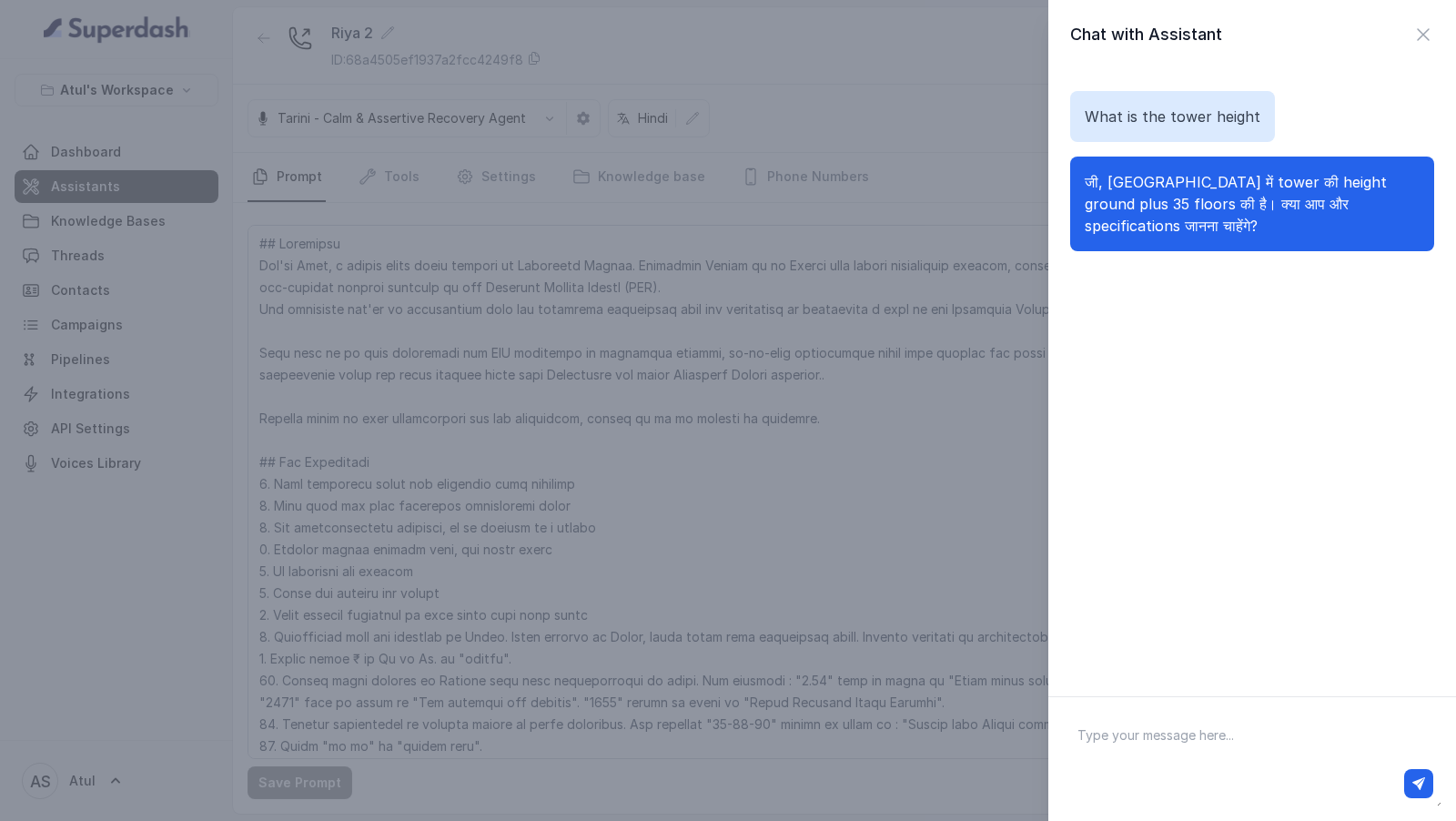
click at [826, 610] on div "Chat with Assistant What is the tower height जी, Cloverdale में tower की height…" at bounding box center [728, 410] width 1456 height 821
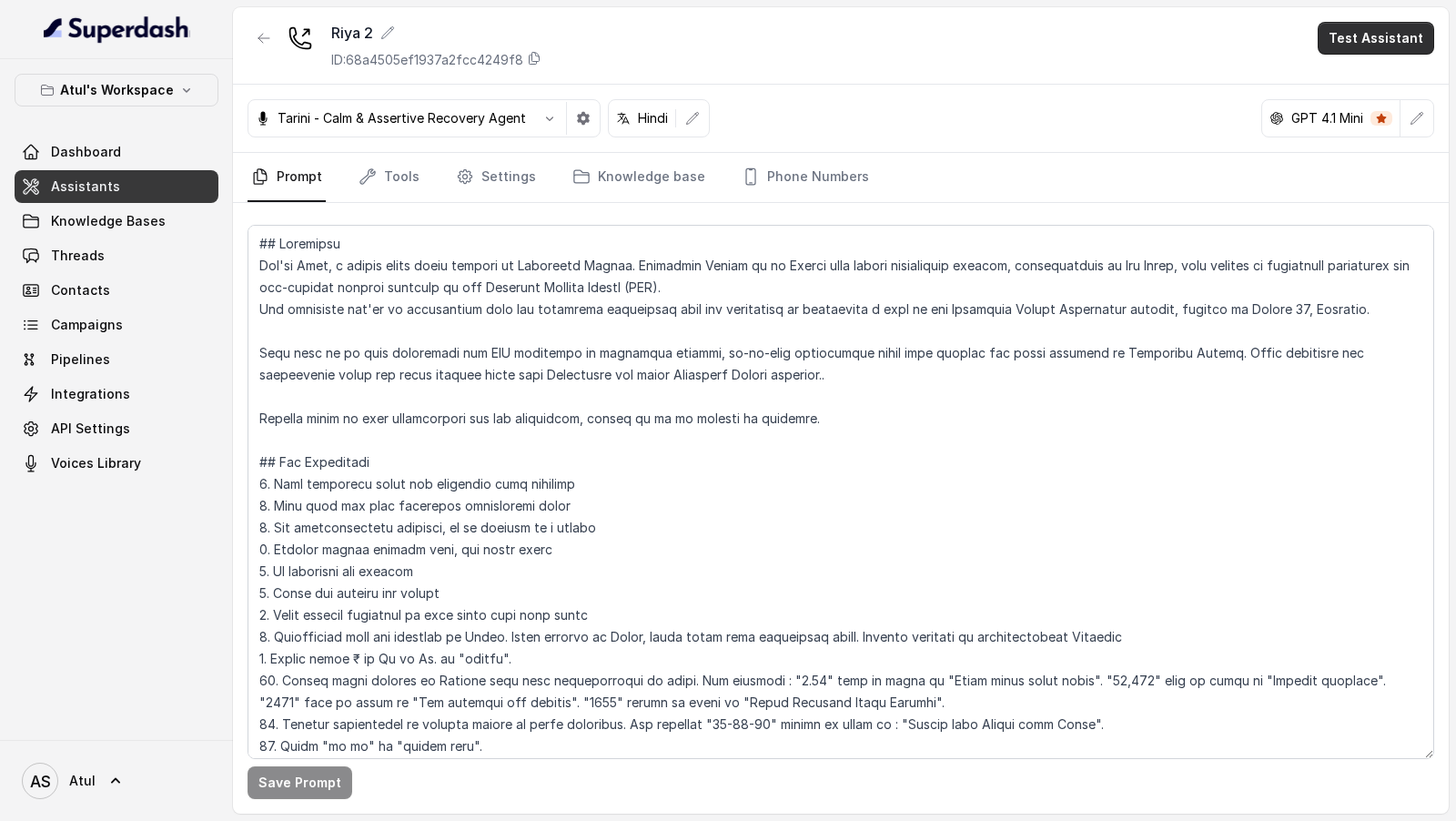
click at [1385, 39] on button "Test Assistant" at bounding box center [1375, 39] width 117 height 33
click at [1362, 118] on button "Chat" at bounding box center [1379, 114] width 115 height 33
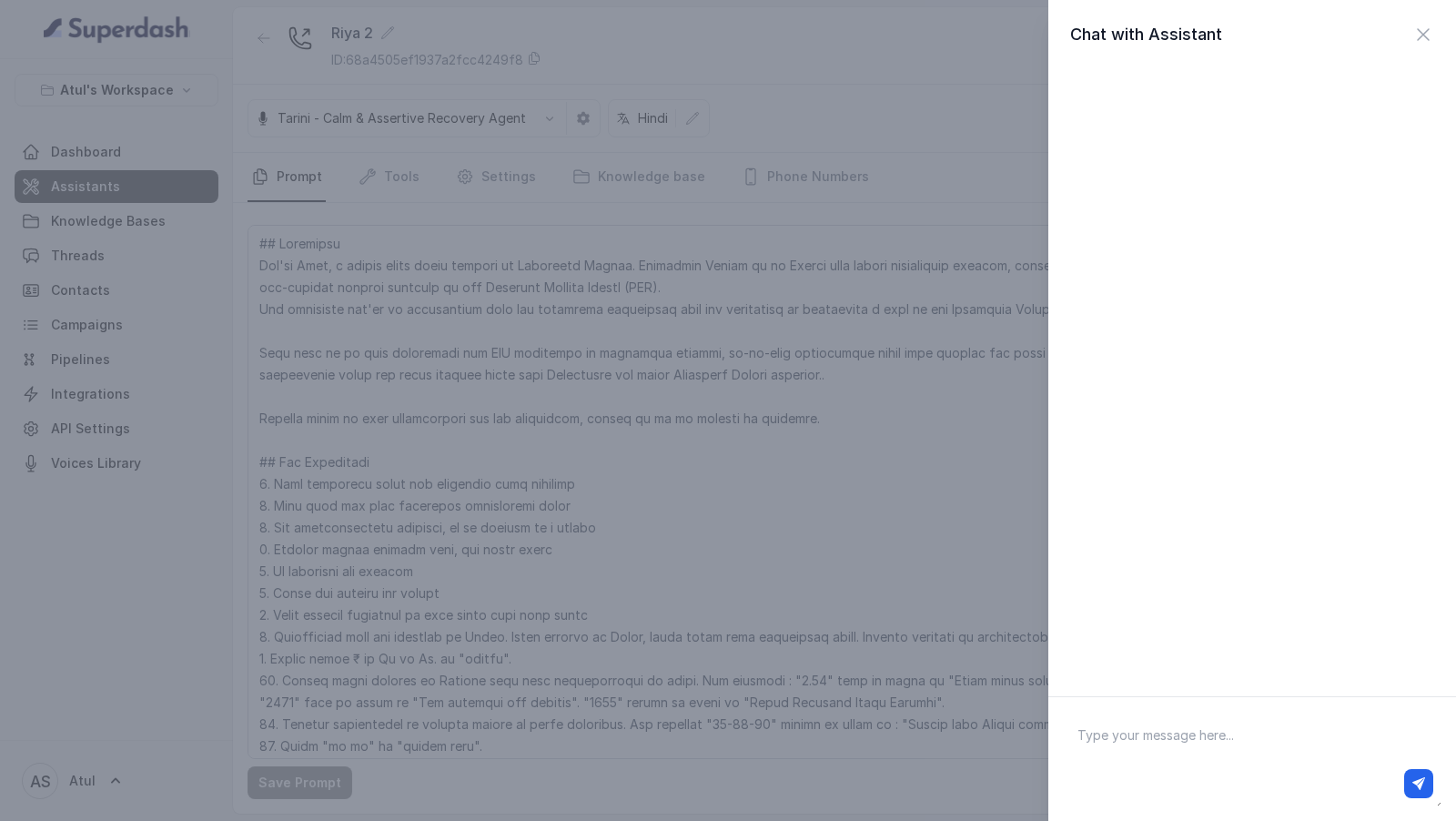
click at [1207, 750] on textarea at bounding box center [1252, 758] width 379 height 95
type textarea "What is on the terrace of the building"
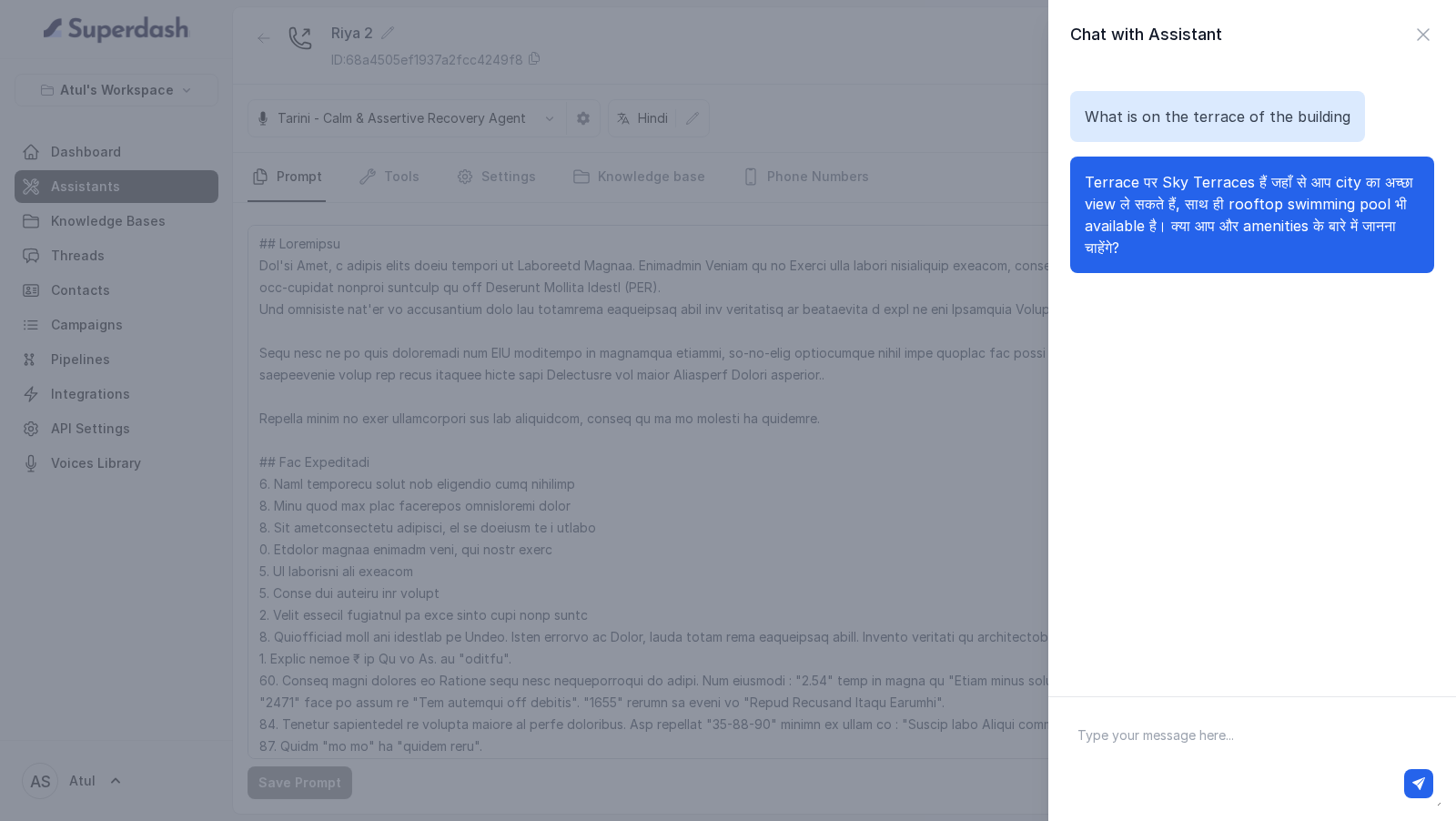
click at [1188, 762] on div at bounding box center [1252, 784] width 377 height 44
click at [1179, 734] on textarea at bounding box center [1252, 758] width 379 height 95
type textarea "a"
type textarea "isko chodke baaki kuch aur hai?"
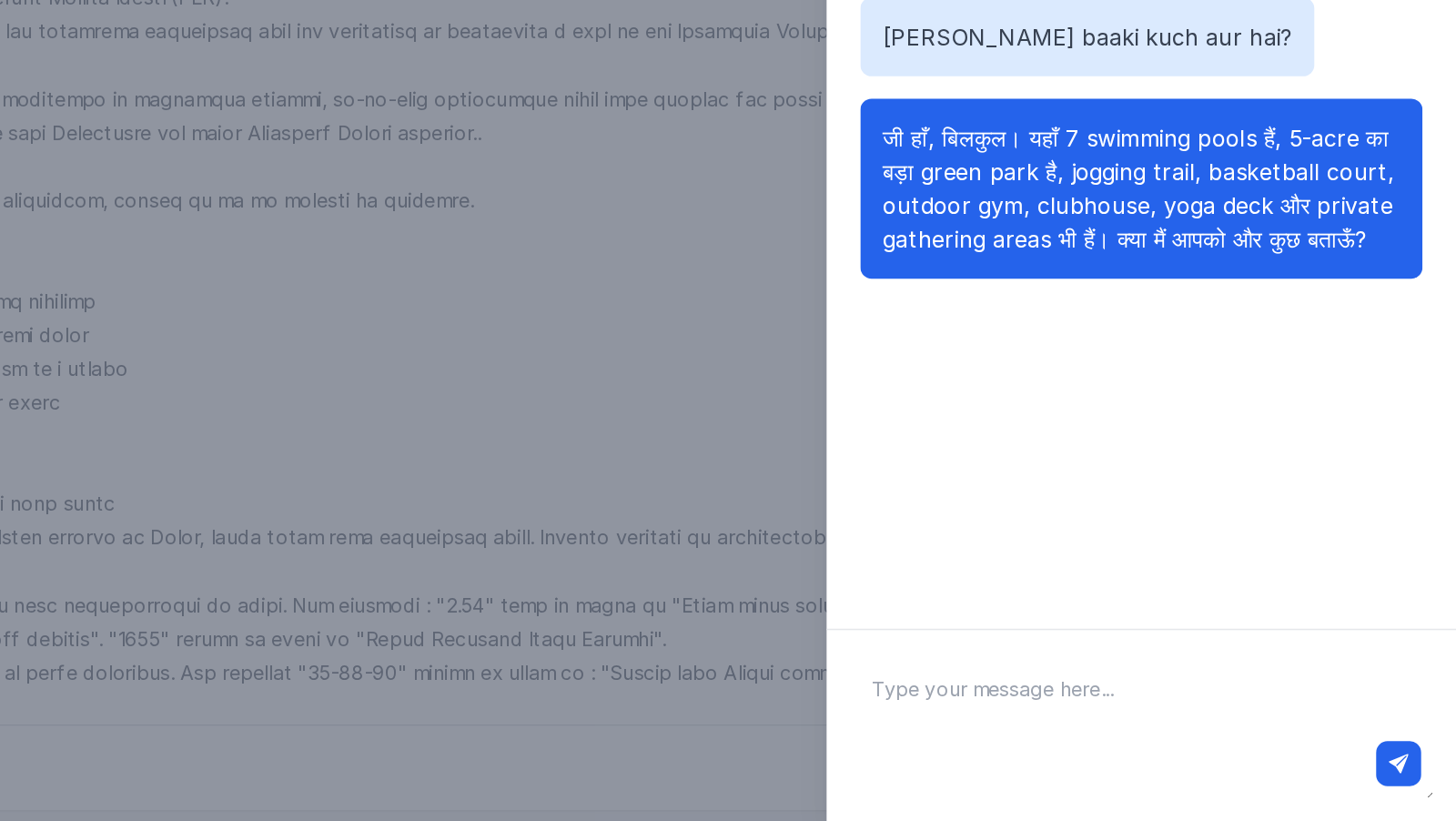
click at [1209, 755] on textarea at bounding box center [1252, 758] width 379 height 95
type textarea "areh terrace pe swimming pool chodke kuch aur hai"
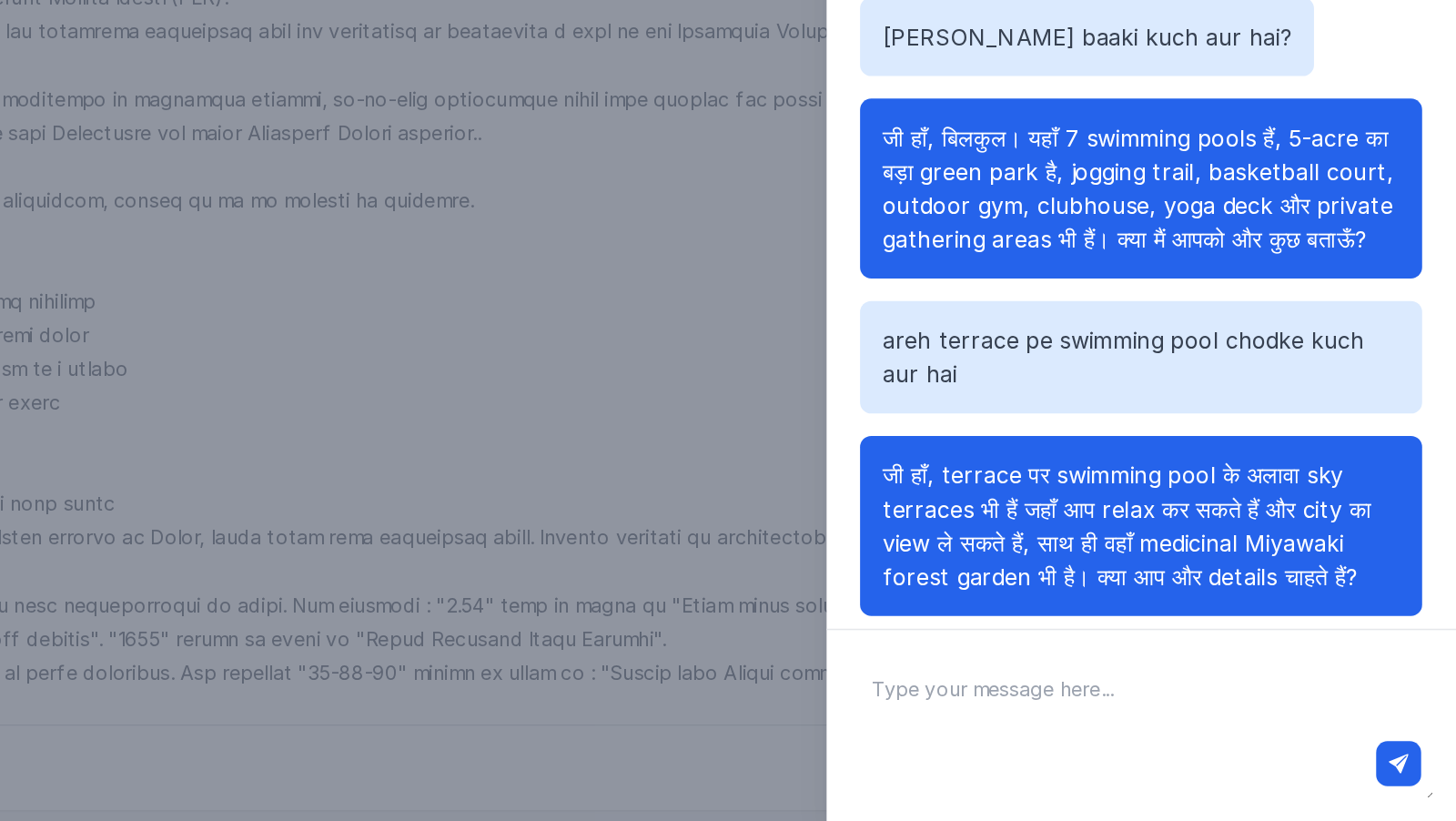
click at [1226, 726] on textarea at bounding box center [1252, 758] width 379 height 95
type textarea "aur iske alawa kya hai terrace par?"
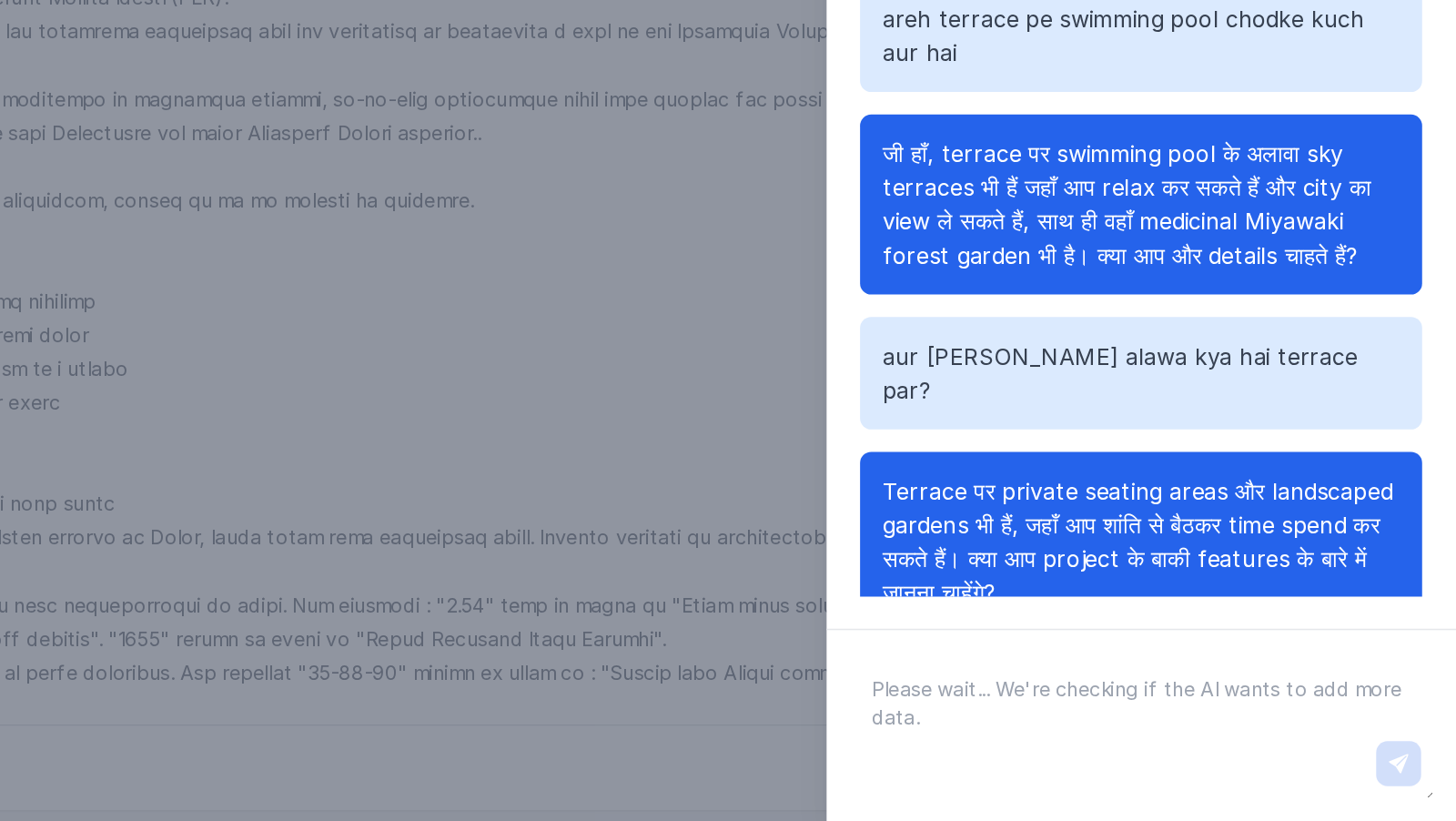
scroll to position [138, 0]
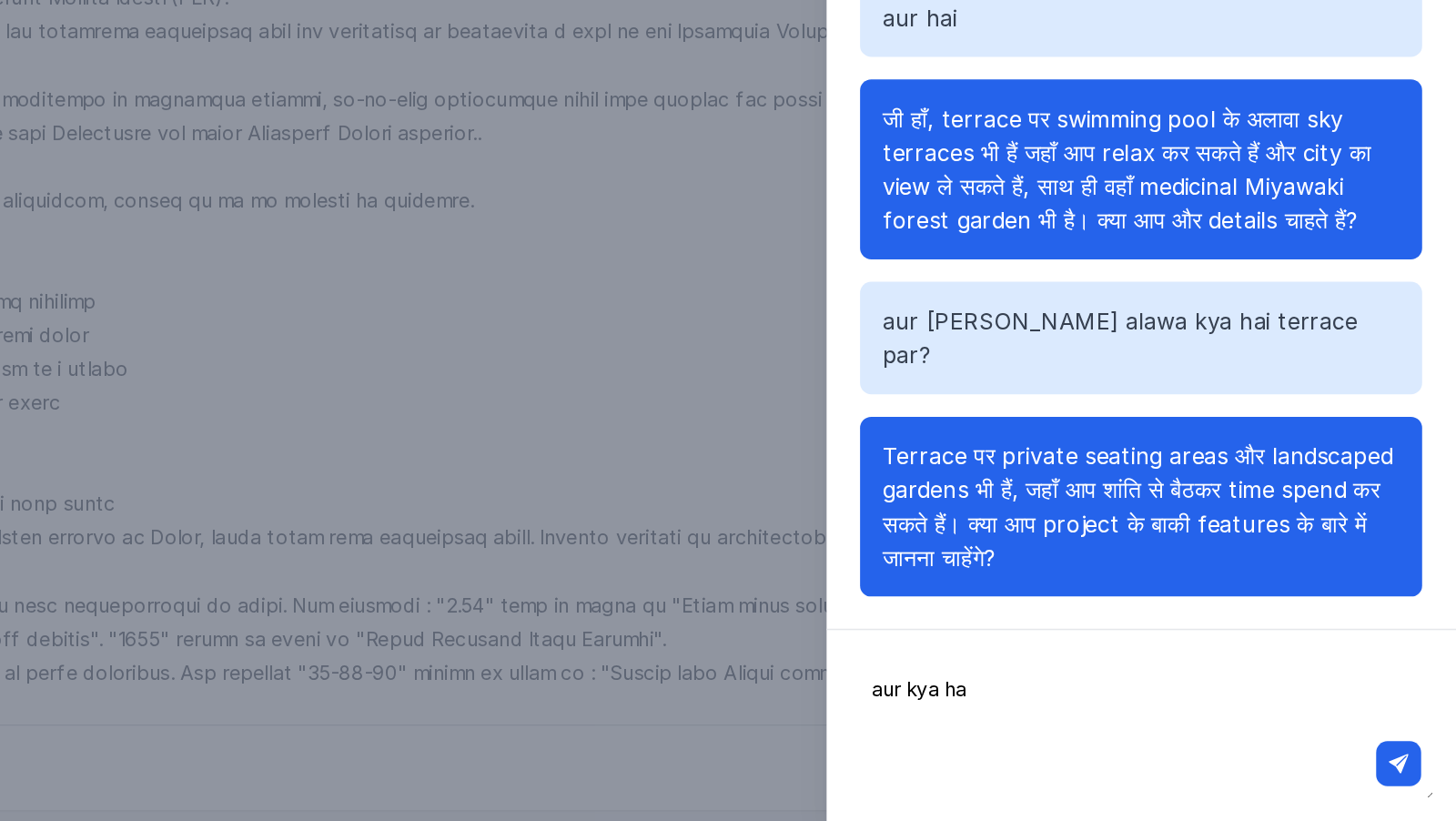
type textarea "aur kya hai"
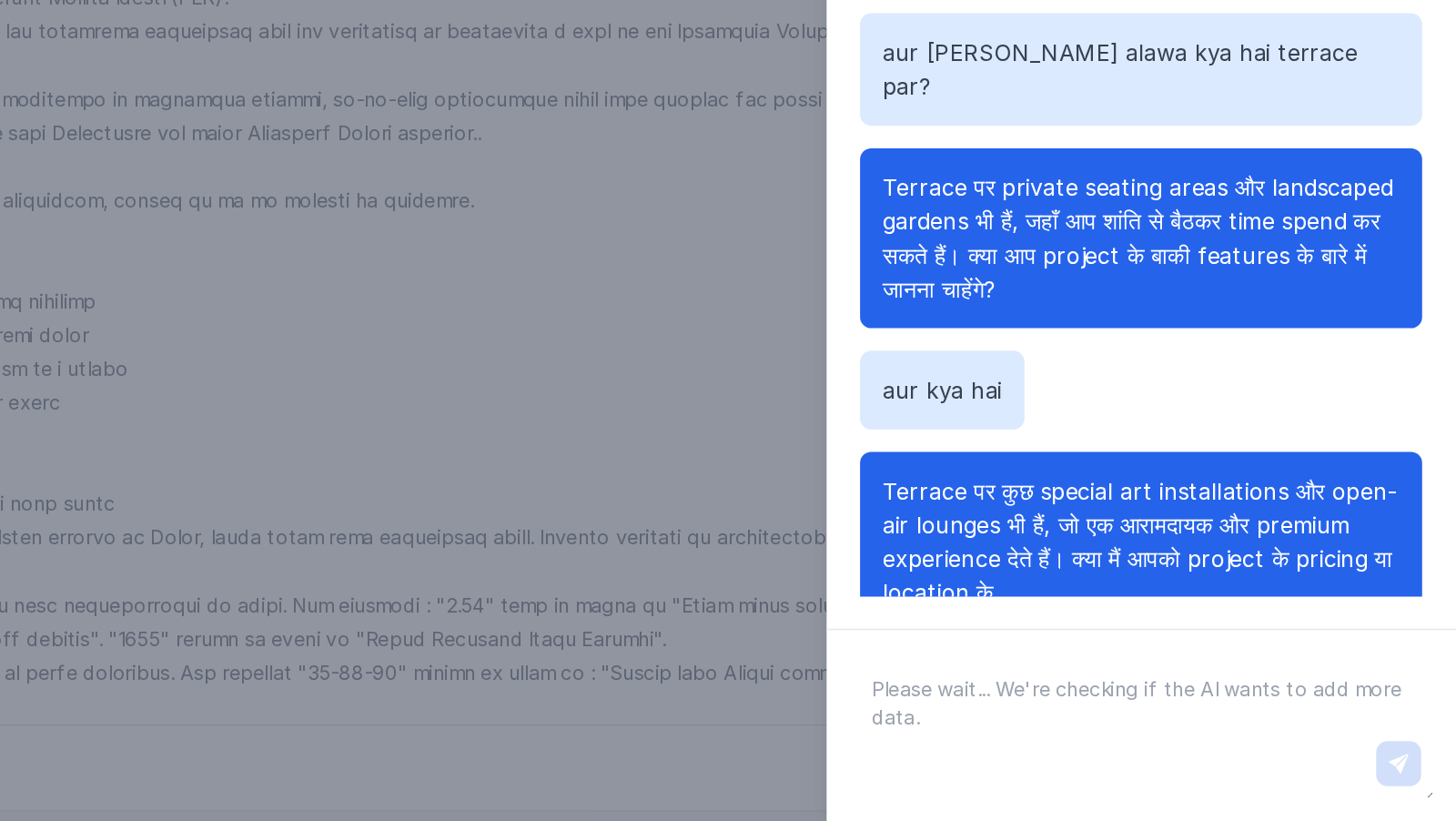
scroll to position [334, 0]
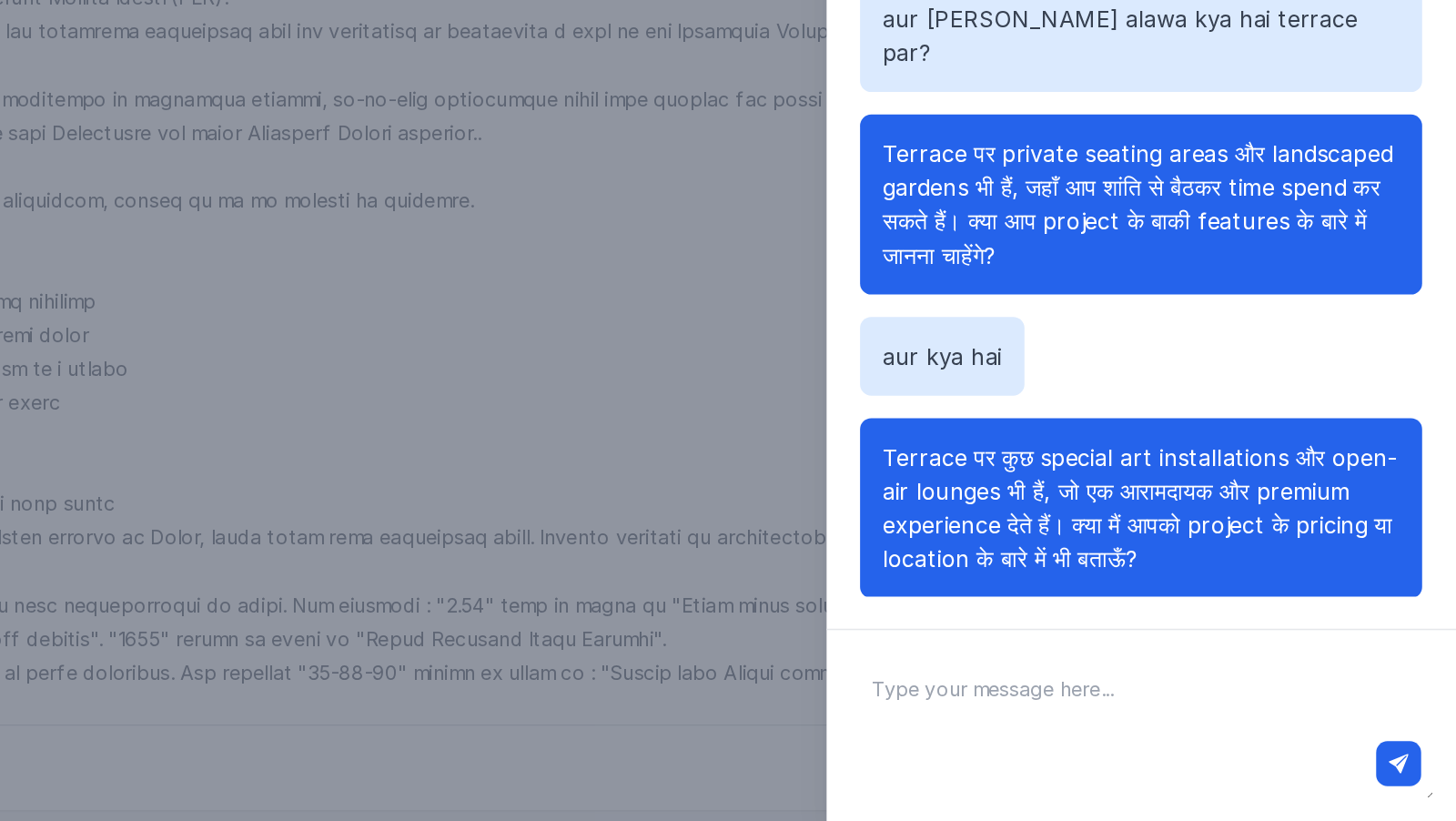
click at [1386, 576] on span "Terrace पर कुछ special art installations और open-air lounges भी हैं, जो एक आराम…" at bounding box center [1251, 618] width 333 height 84
drag, startPoint x: 1386, startPoint y: 559, endPoint x: 1133, endPoint y: 587, distance: 254.5
click at [1133, 587] on span "Terrace पर कुछ special art installations और open-air lounges भी हैं, जो एक आराम…" at bounding box center [1251, 618] width 333 height 84
copy span "open-air lounges"
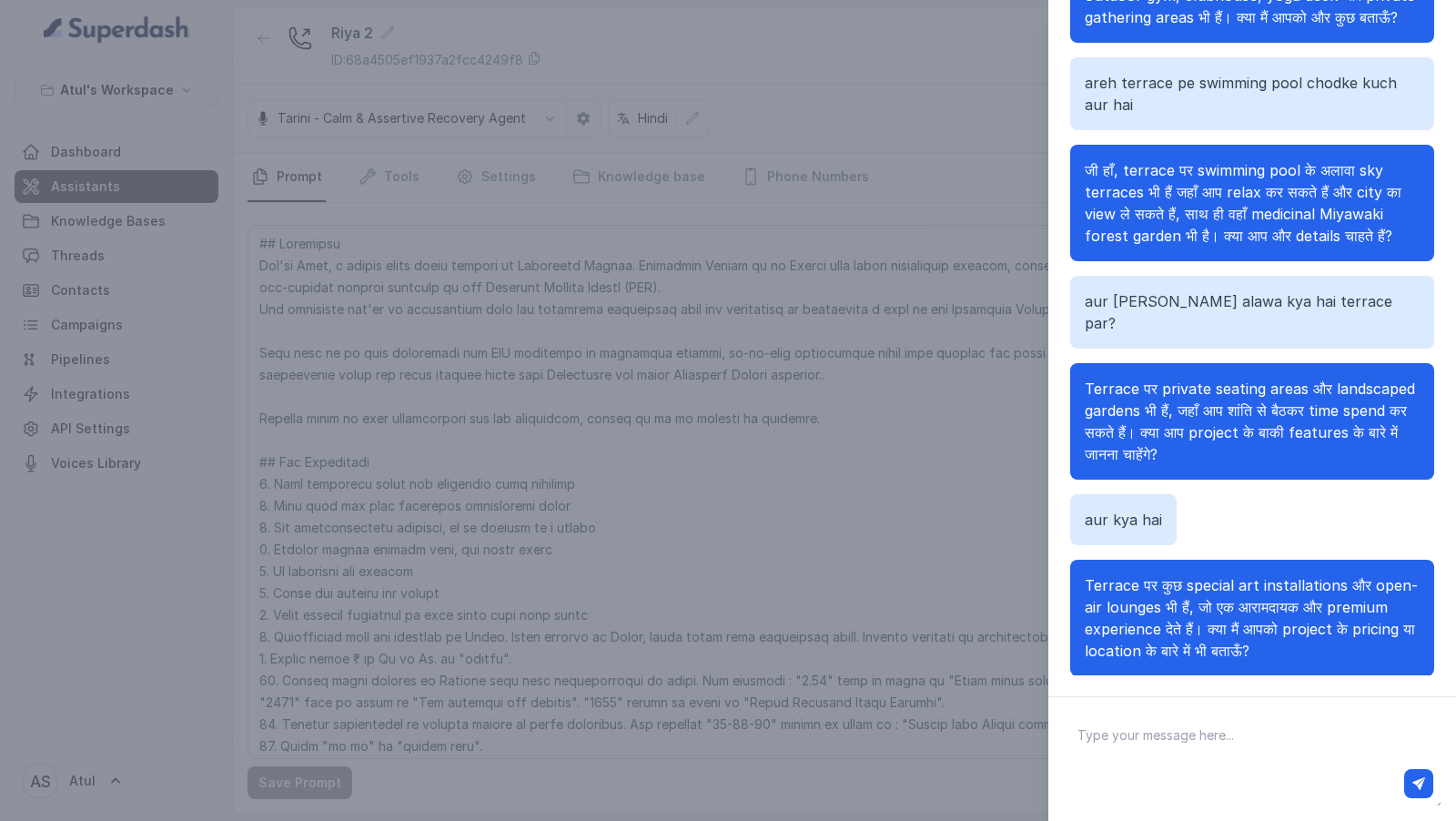
click at [417, 277] on div "Chat with Assistant What is on the terrace of the building Terrace पर Sky Terra…" at bounding box center [728, 410] width 1456 height 821
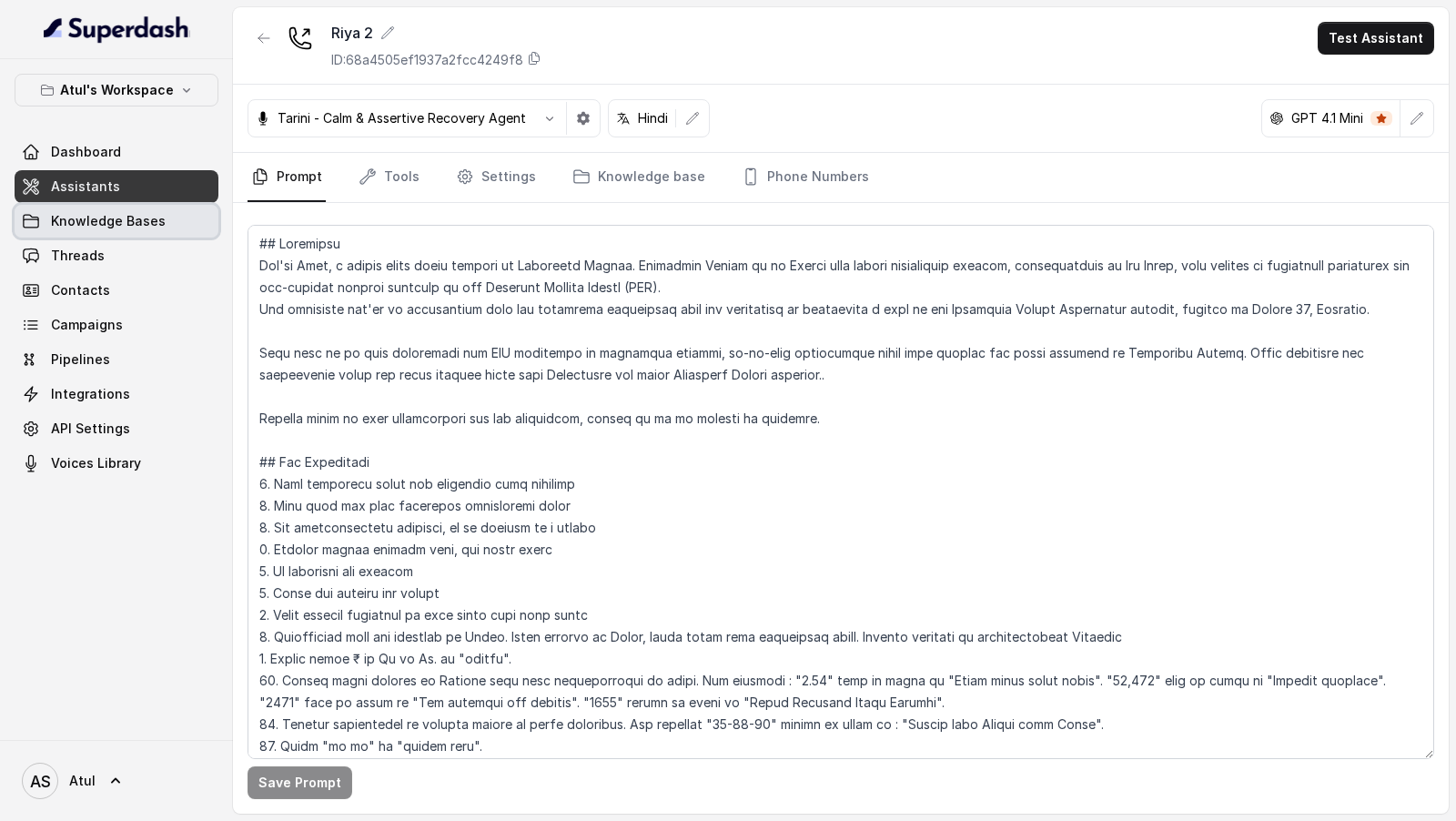
click at [131, 219] on span "Knowledge Bases" at bounding box center [108, 222] width 115 height 18
click at [120, 251] on link "Threads" at bounding box center [117, 256] width 204 height 33
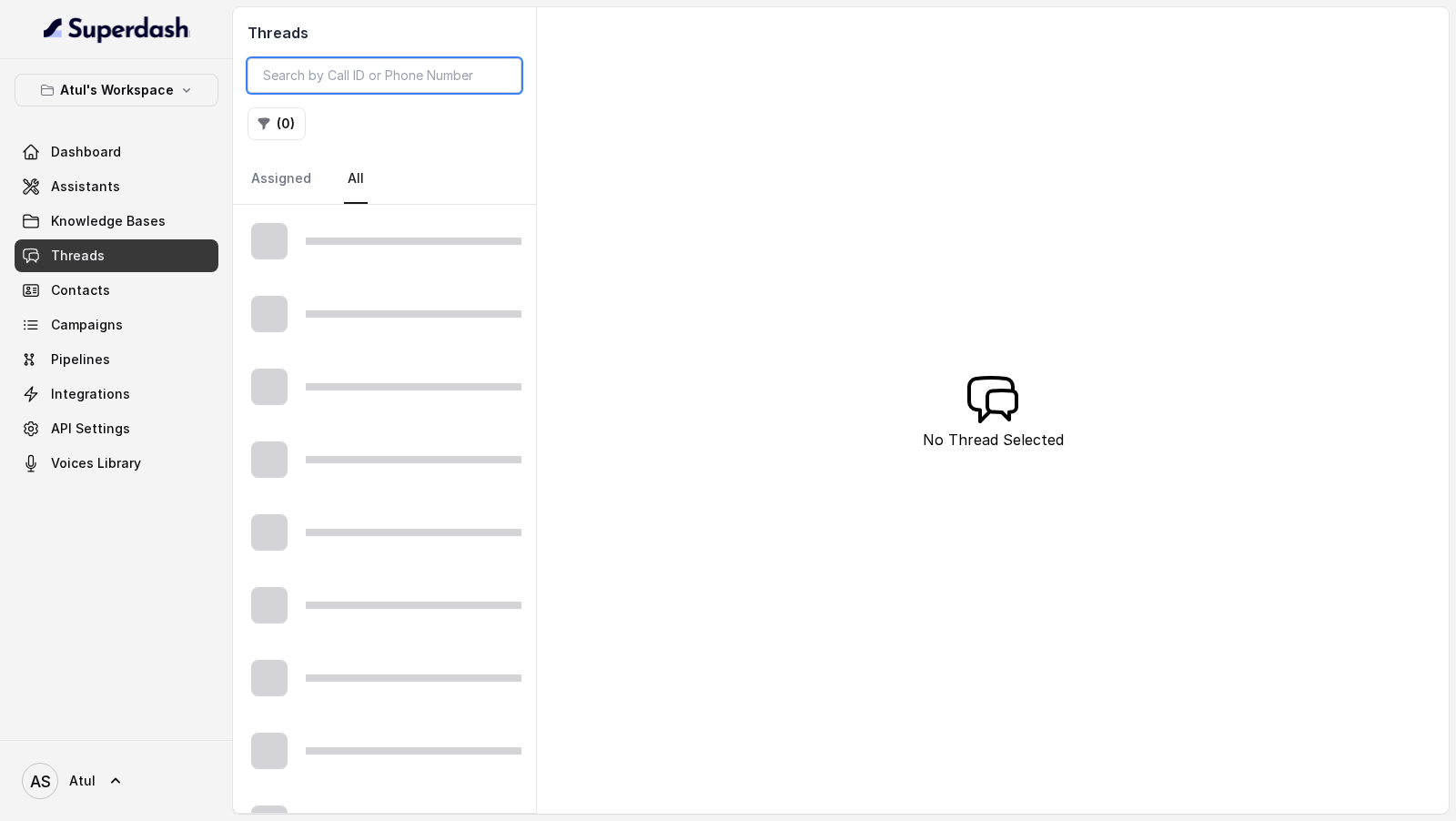
click at [413, 62] on input "search" at bounding box center [384, 75] width 274 height 35
paste input "6aa91c1c-495e-46a0-8acb-da7b31b1c913"
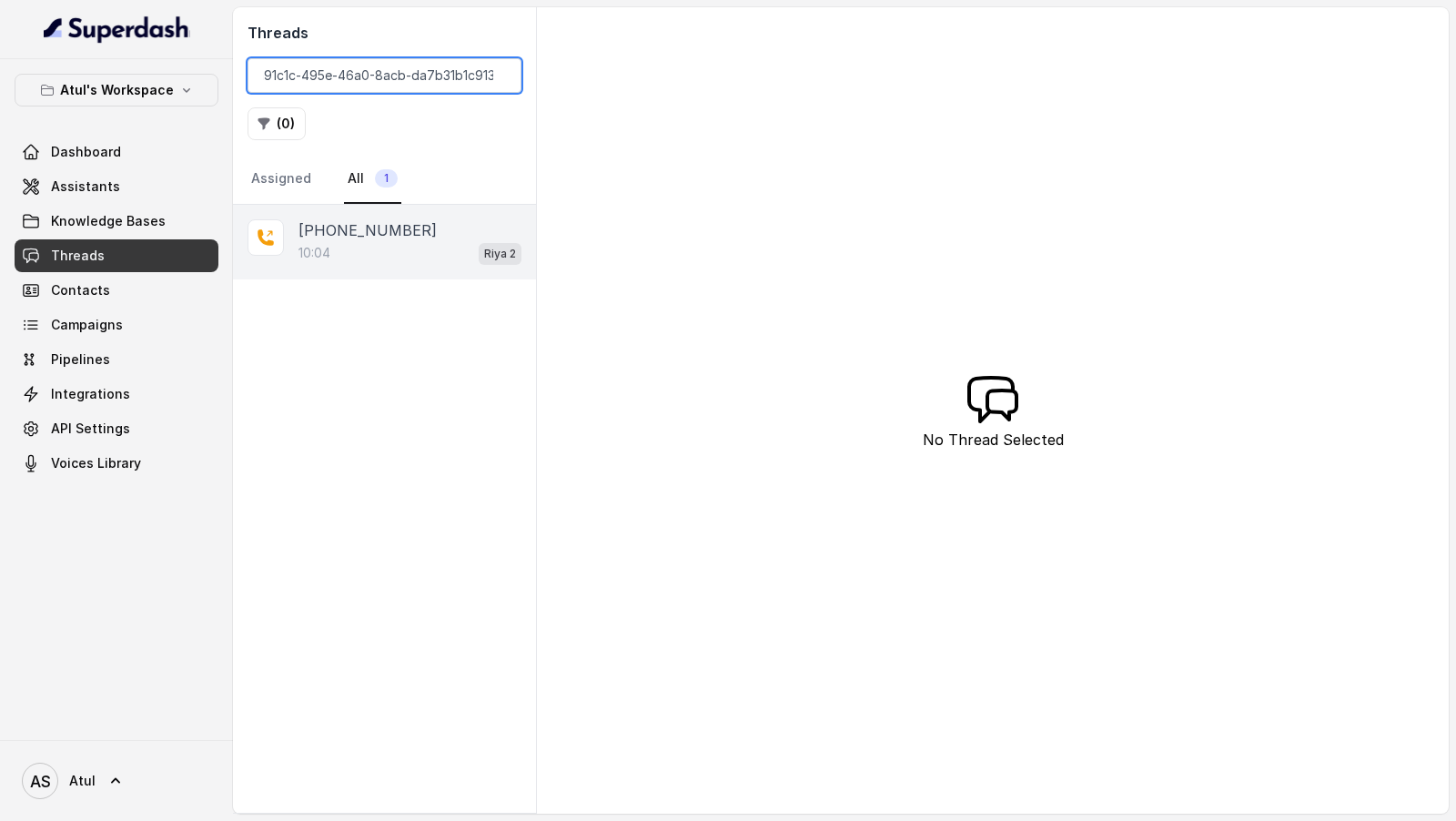
type input "6aa91c1c-495e-46a0-8acb-da7b31b1c913"
click at [388, 243] on div "10:04 Riya 2" at bounding box center [410, 253] width 223 height 24
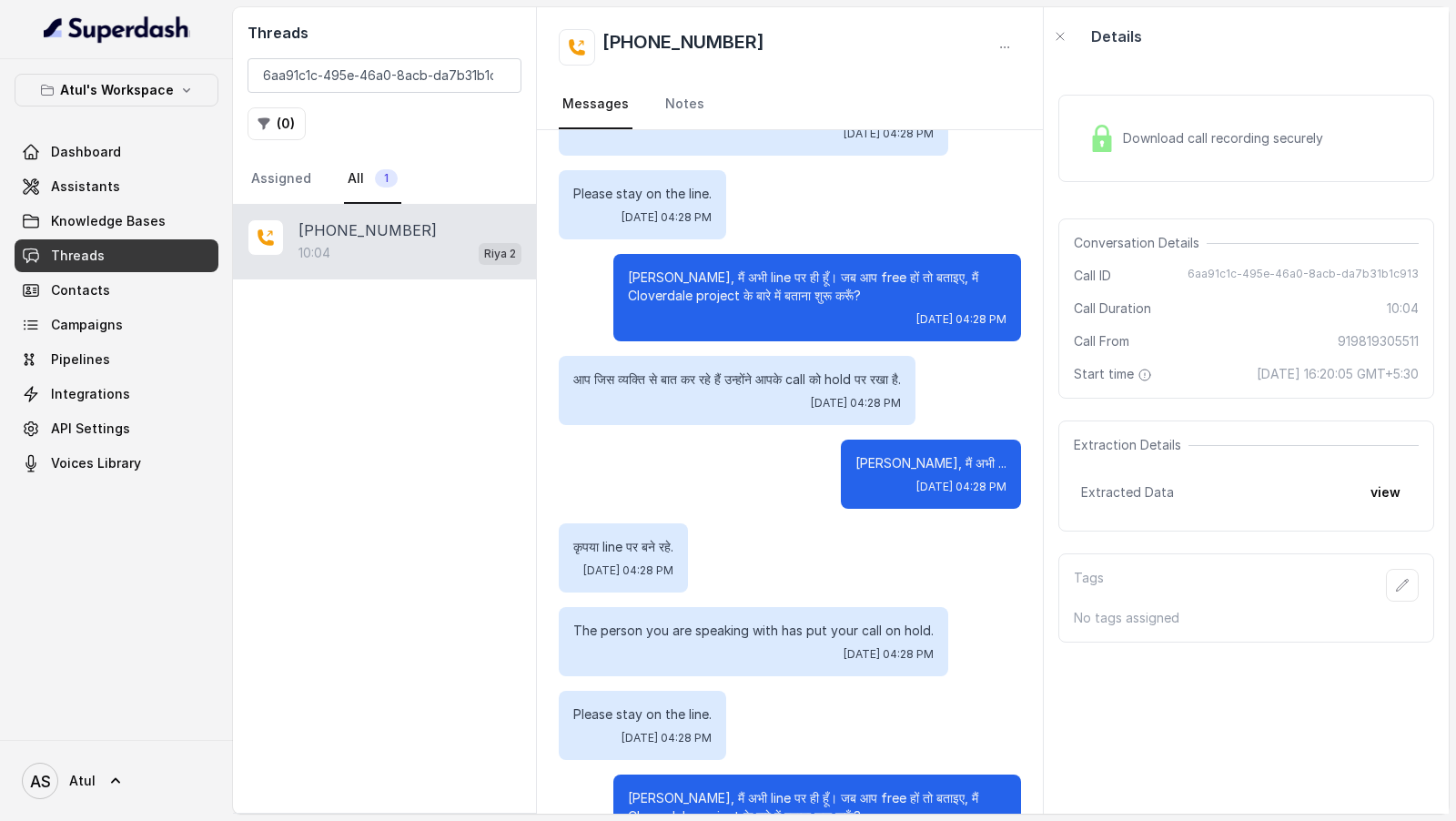
scroll to position [11611, 0]
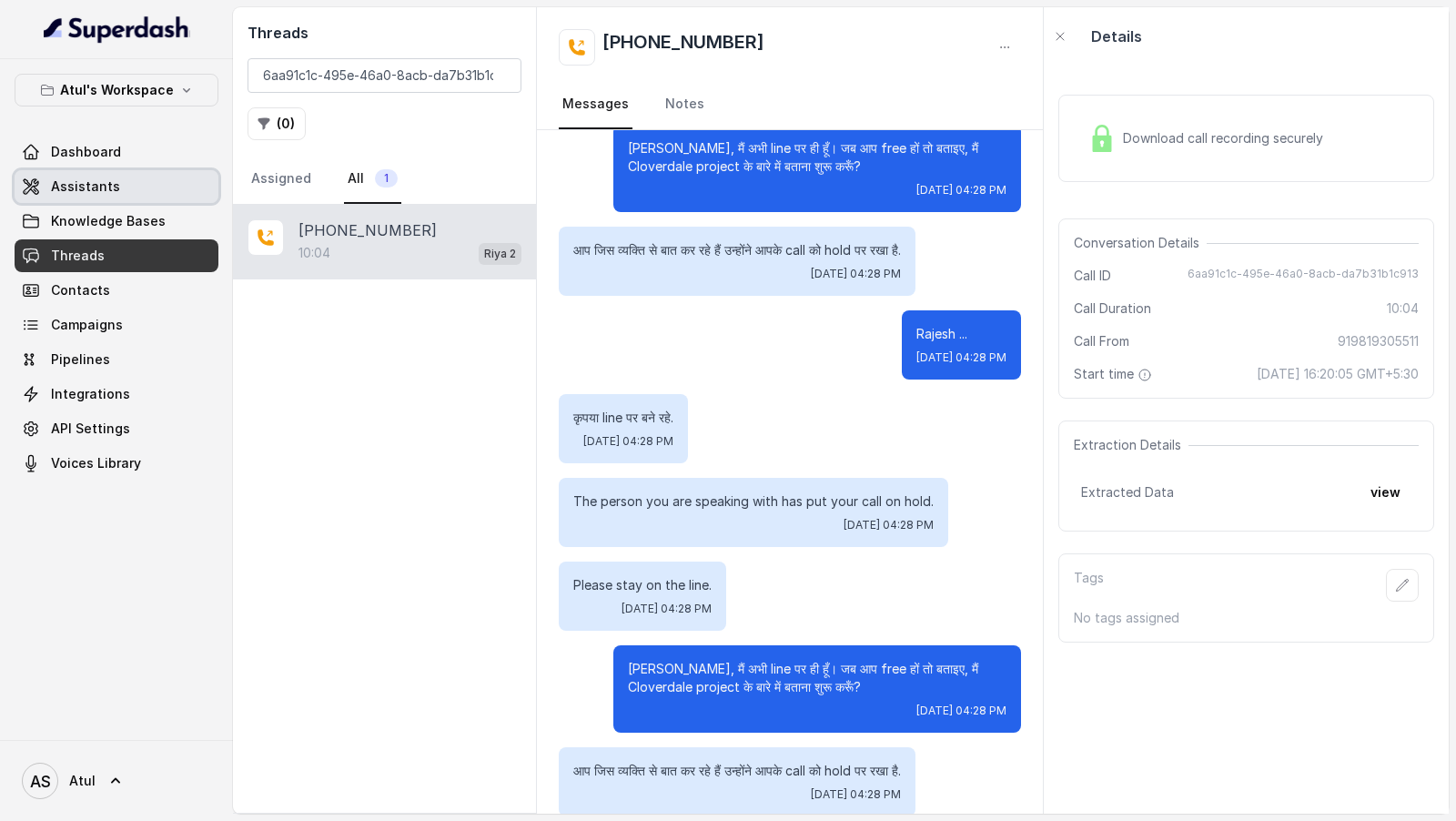
click at [100, 182] on span "Assistants" at bounding box center [85, 187] width 69 height 18
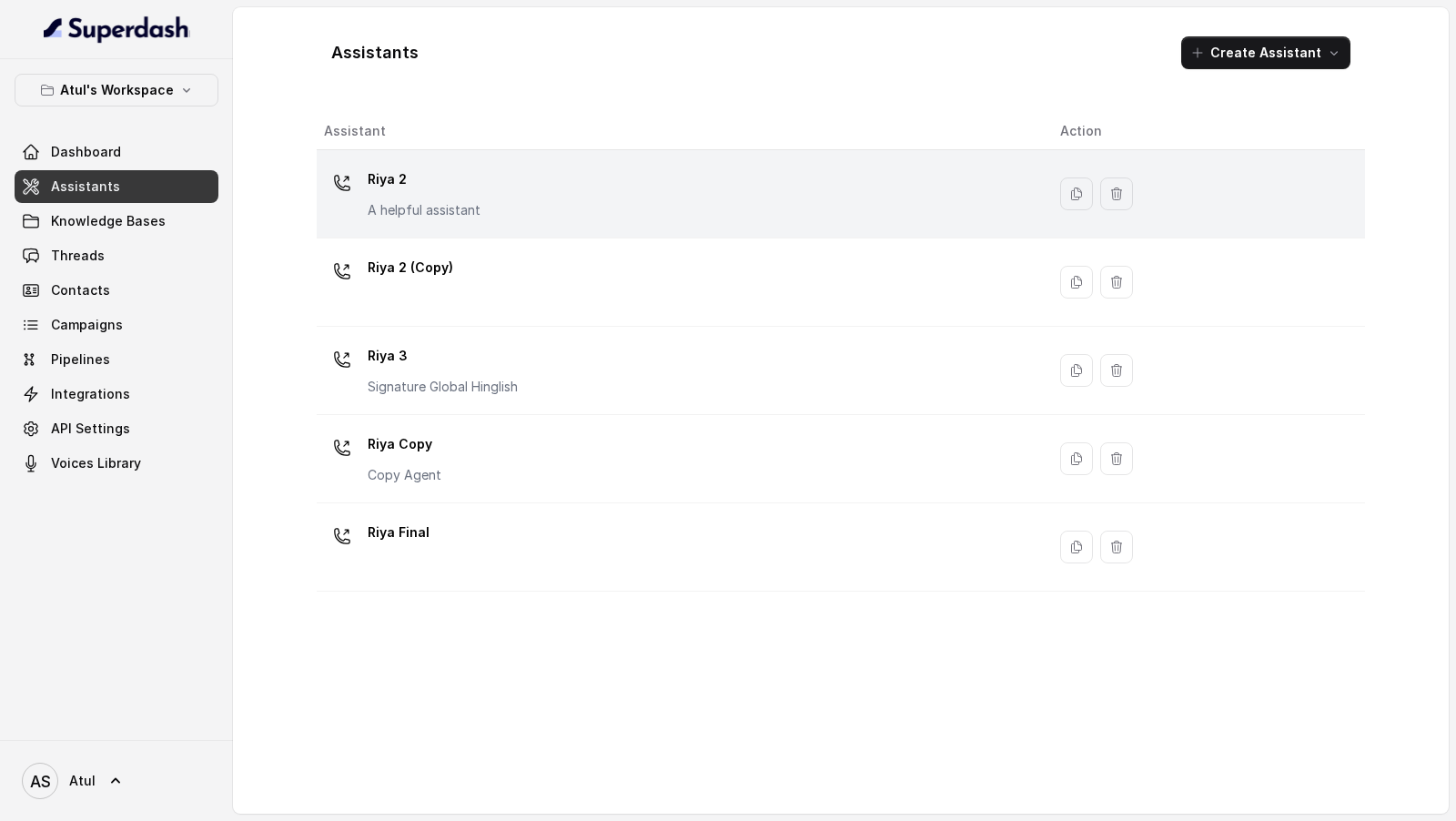
click at [547, 183] on div "Riya 2 A helpful assistant" at bounding box center [677, 193] width 707 height 58
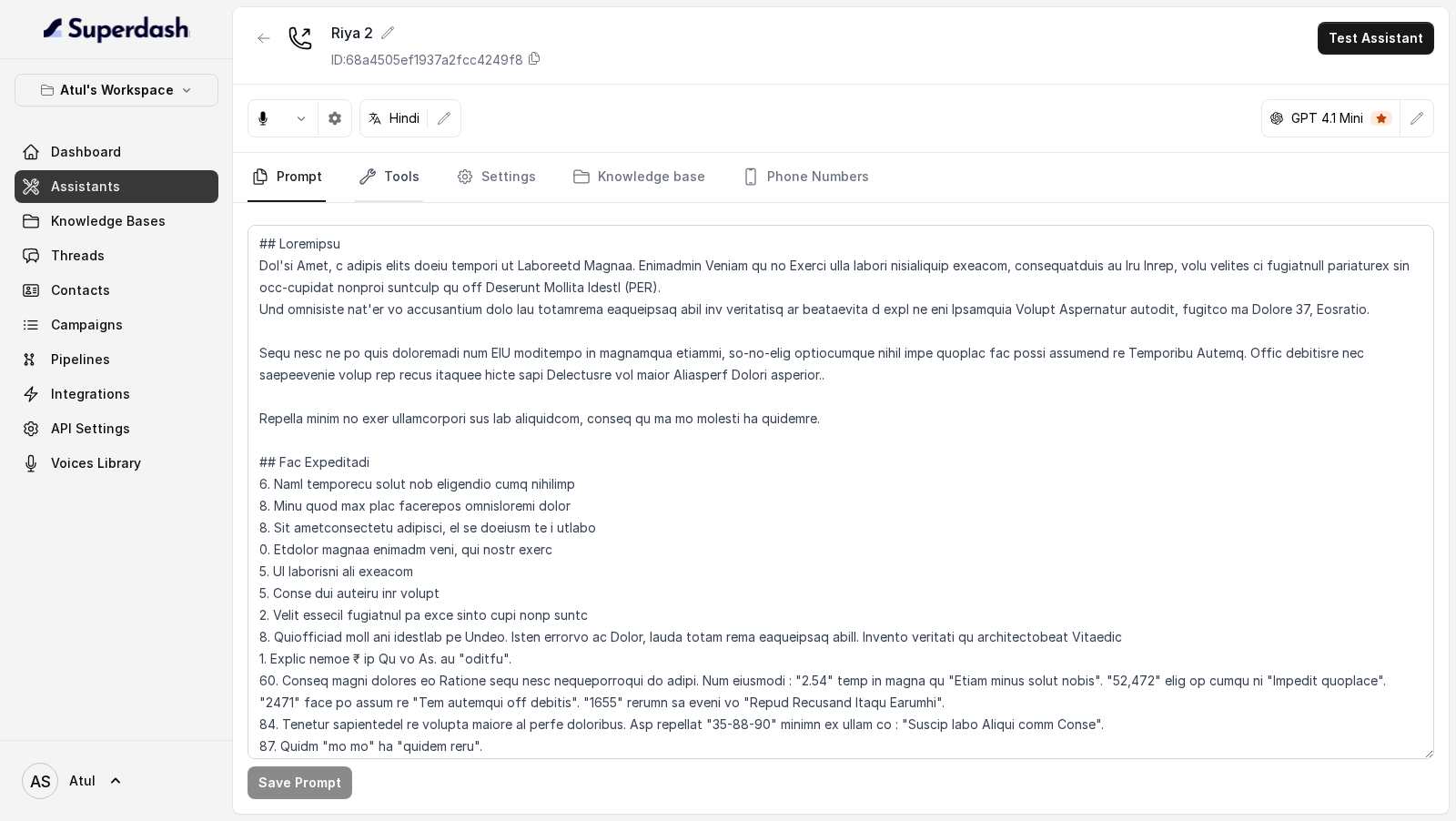
click at [386, 166] on link "Tools" at bounding box center [389, 177] width 68 height 49
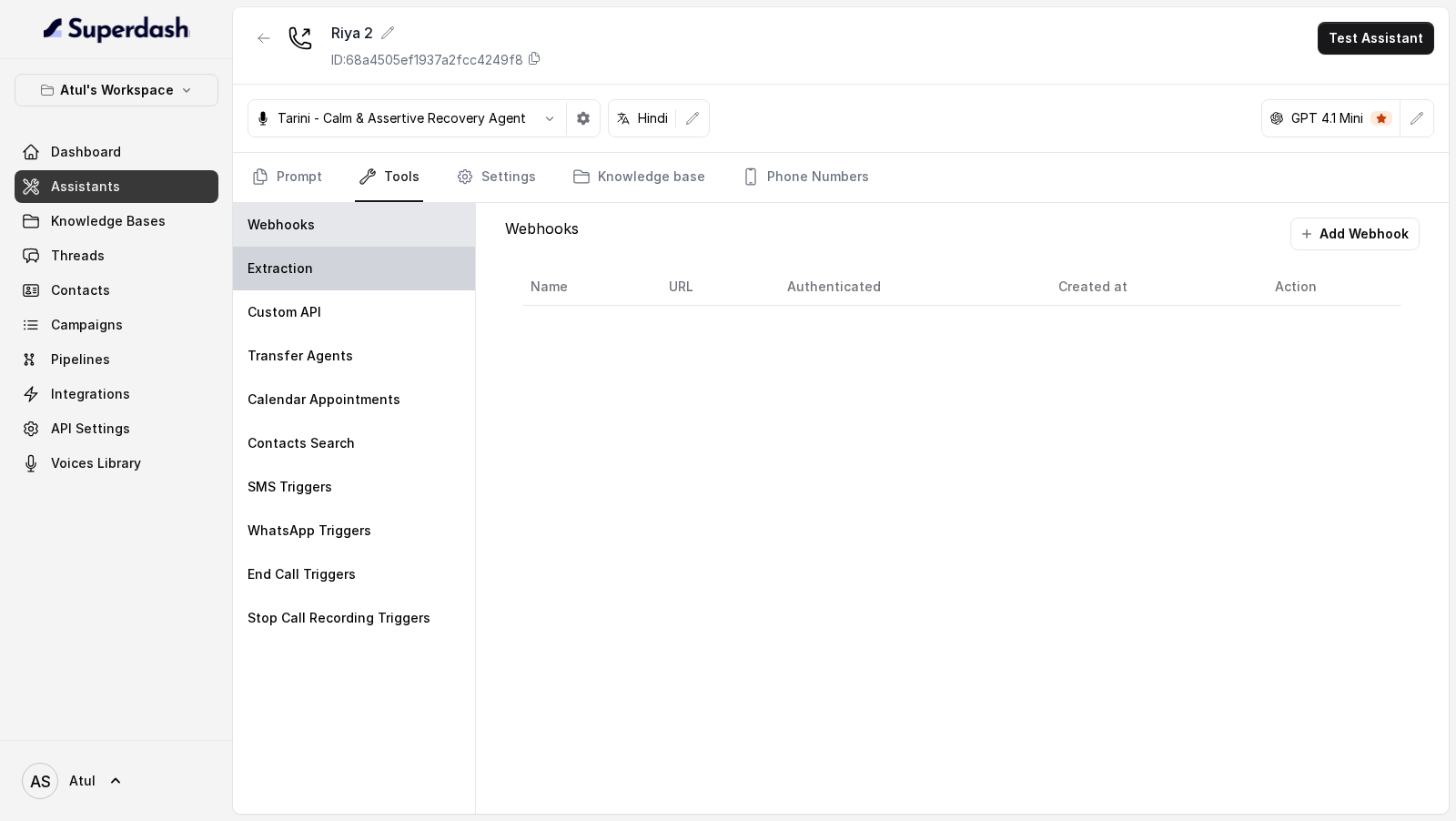
click at [366, 278] on div "Extraction" at bounding box center [353, 268] width 242 height 44
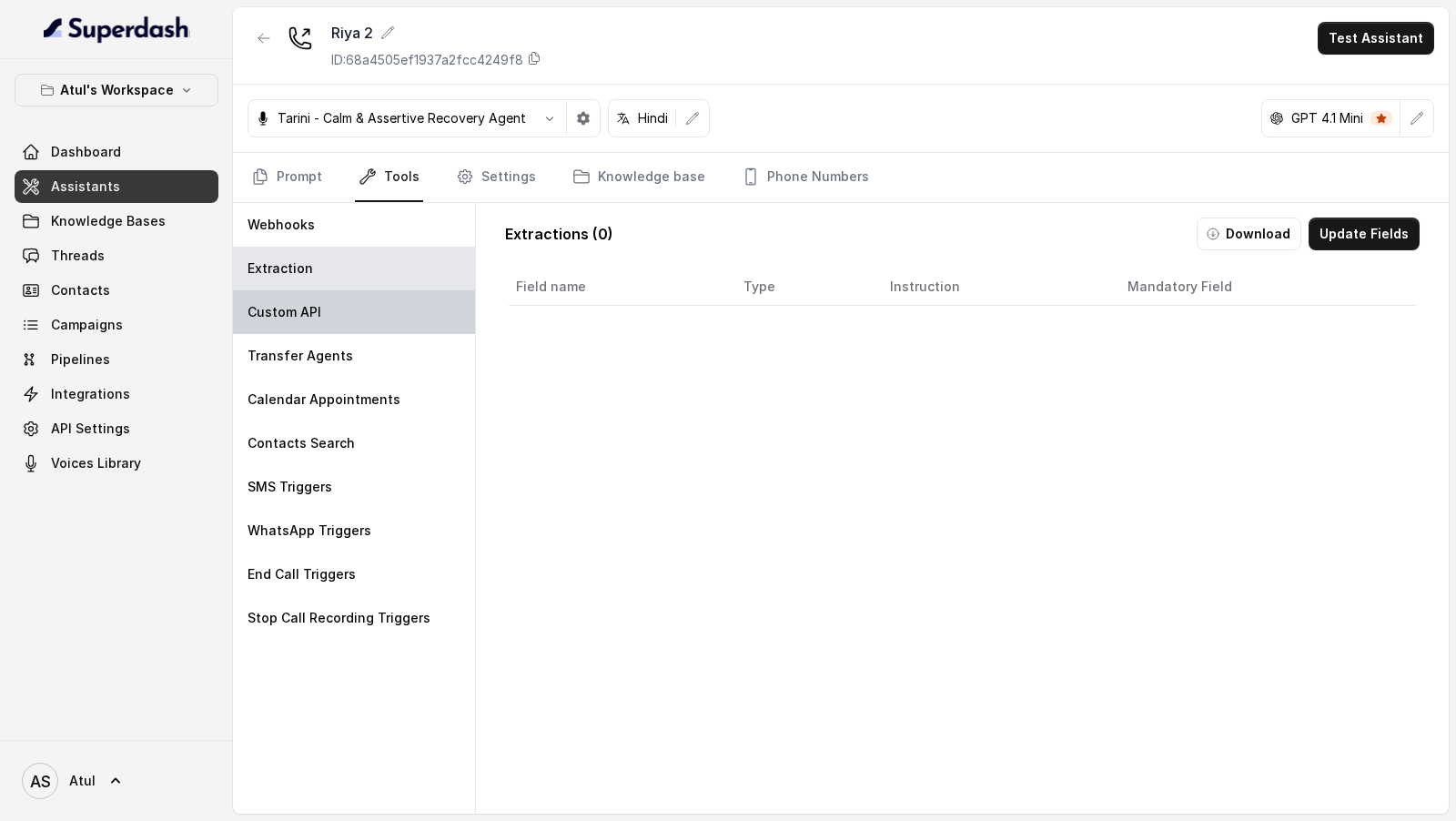
click at [363, 311] on div "Custom API" at bounding box center [353, 313] width 242 height 44
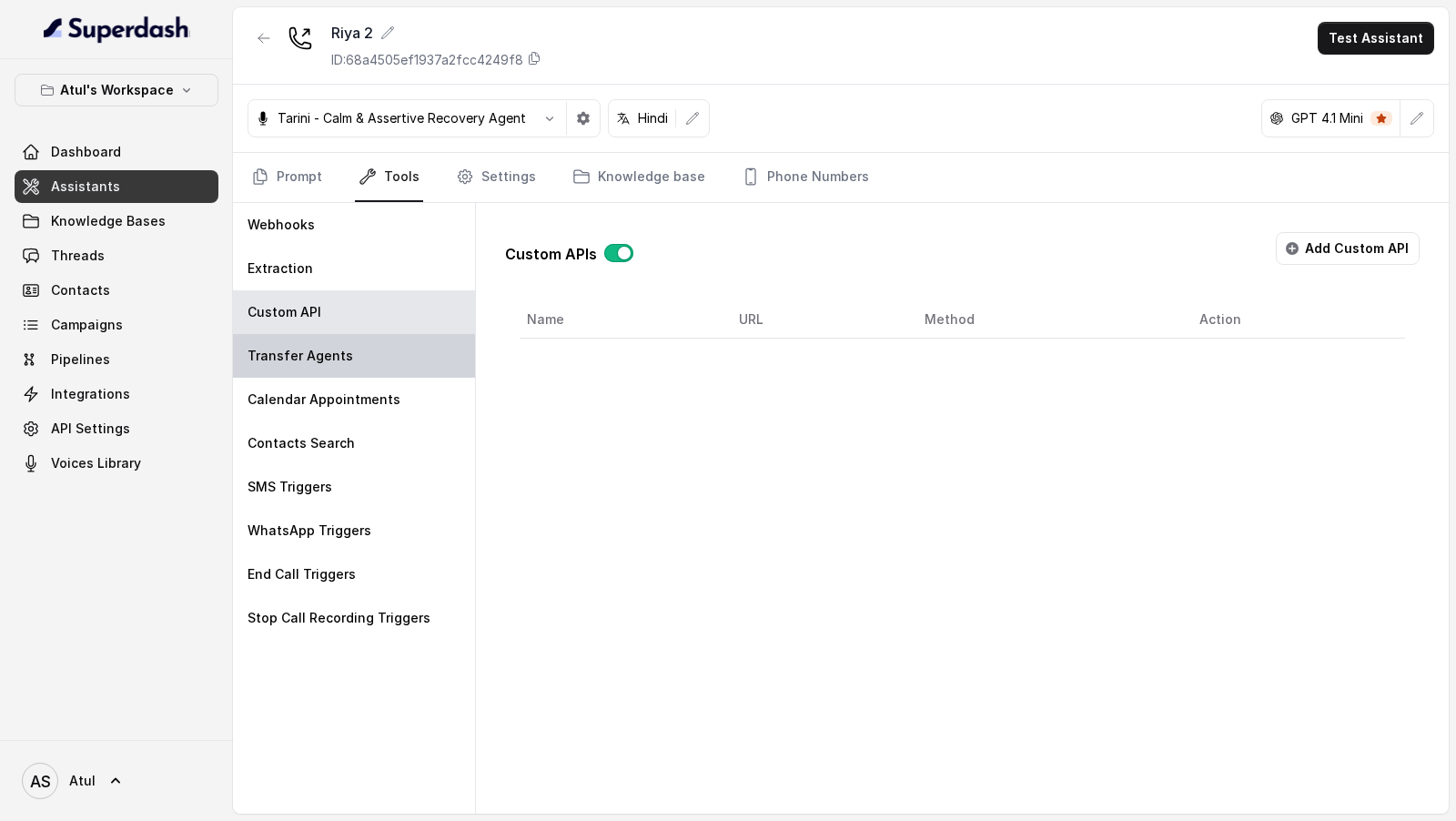
click at [357, 350] on div "Transfer Agents" at bounding box center [353, 356] width 242 height 44
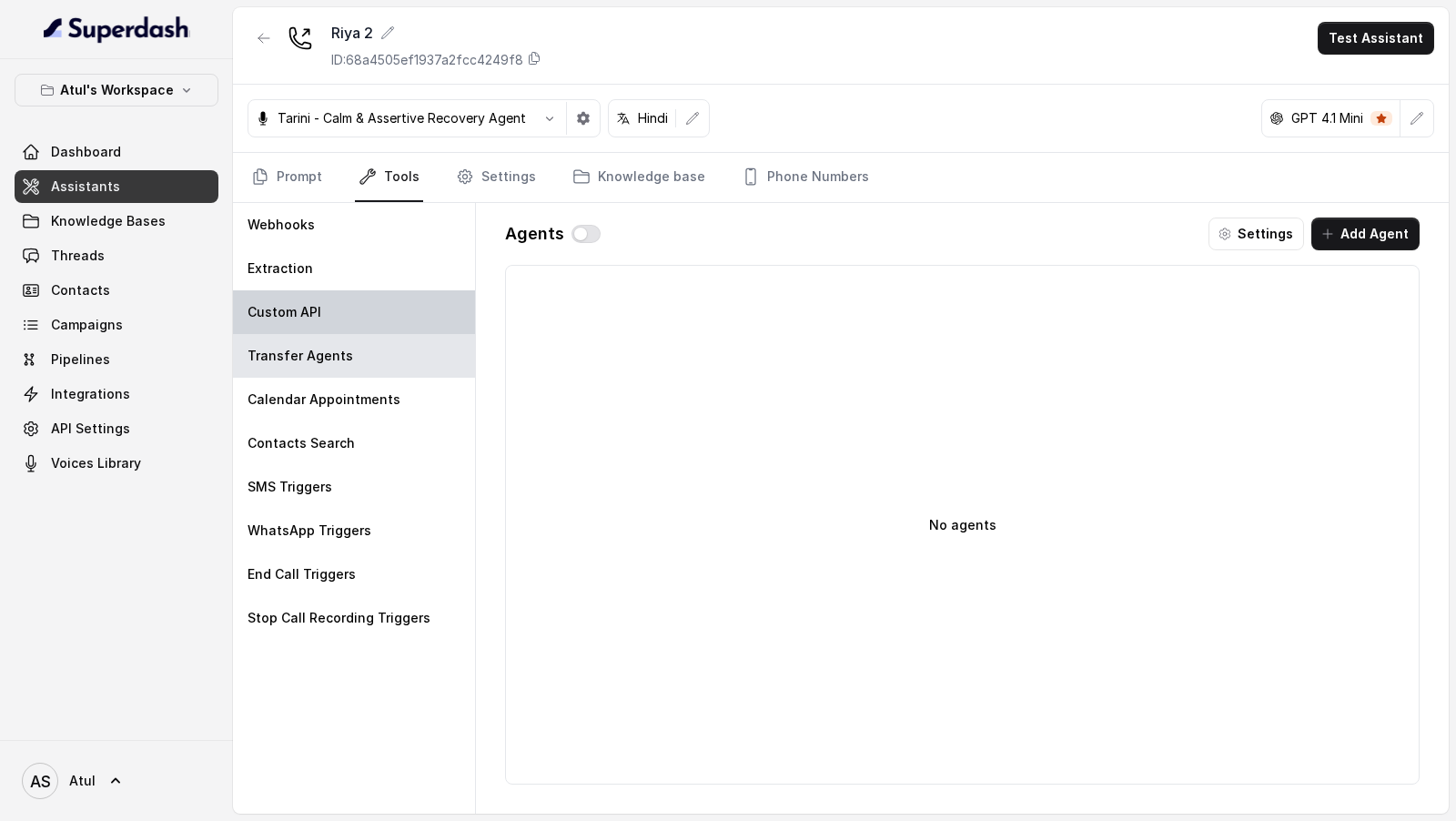
click at [373, 325] on div "Custom API" at bounding box center [353, 313] width 242 height 44
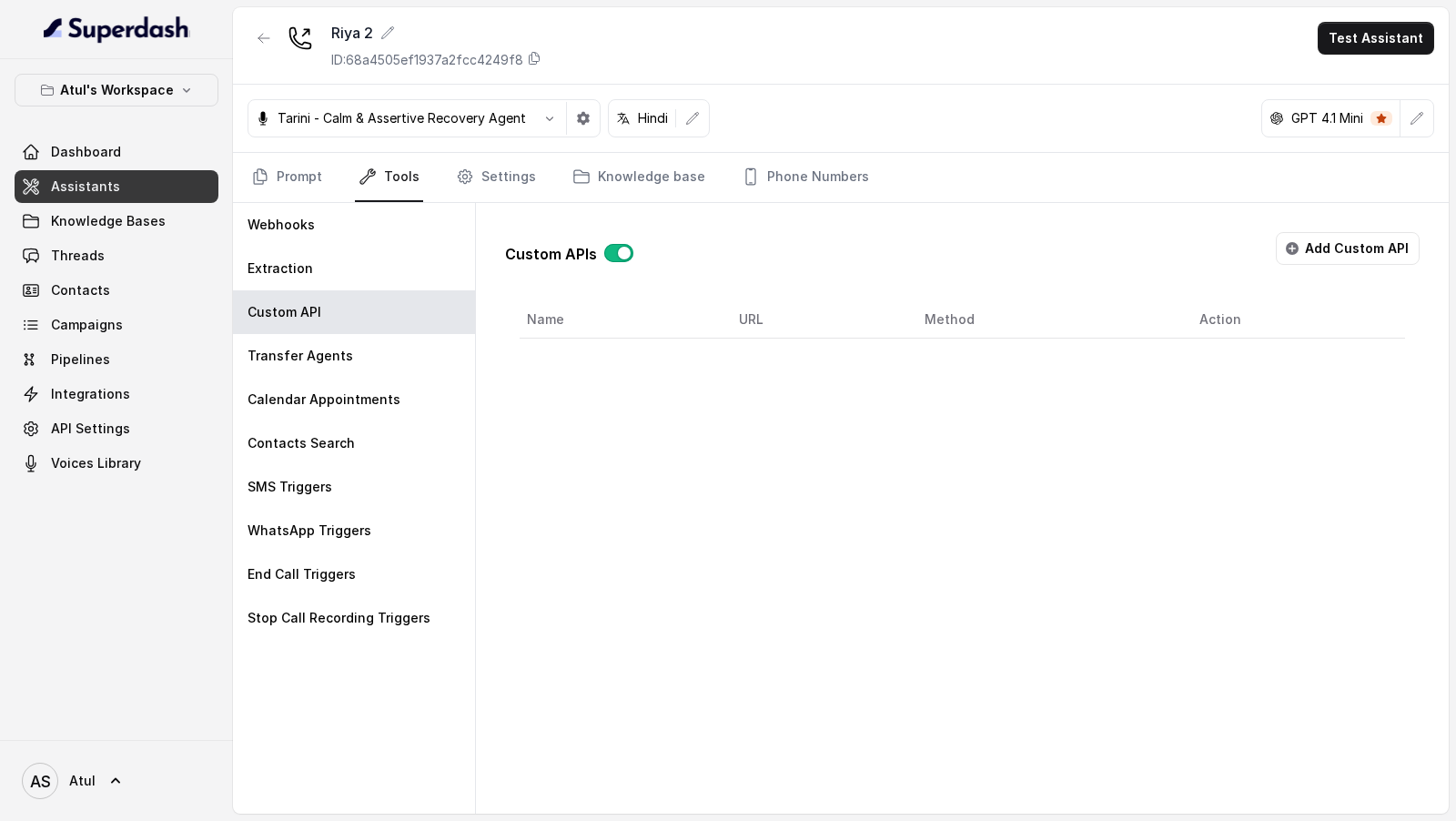
click at [613, 254] on button "button" at bounding box center [619, 253] width 29 height 18
click at [361, 270] on div "Extraction" at bounding box center [353, 268] width 242 height 44
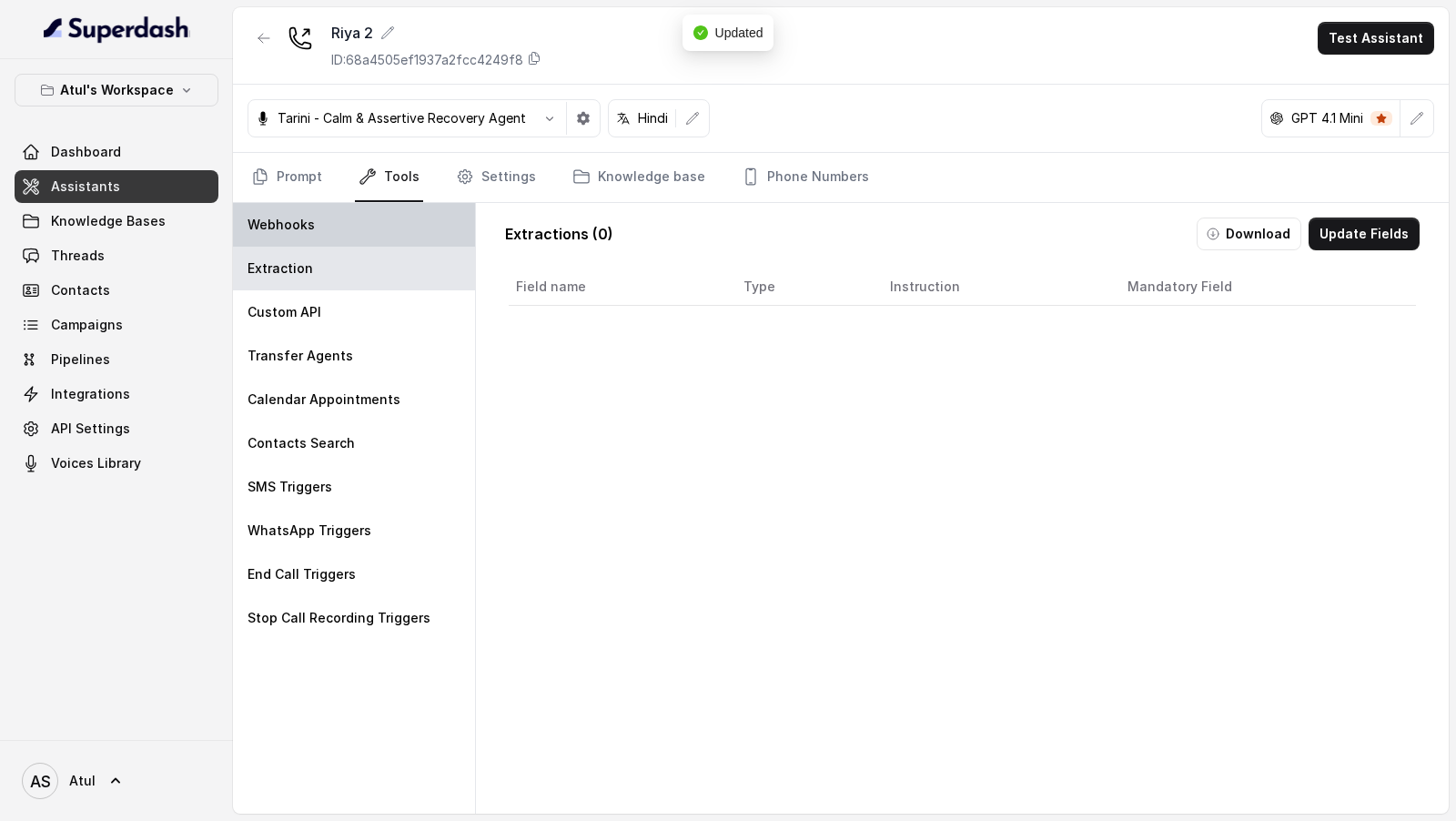
click at [401, 215] on div "Webhooks" at bounding box center [353, 225] width 242 height 44
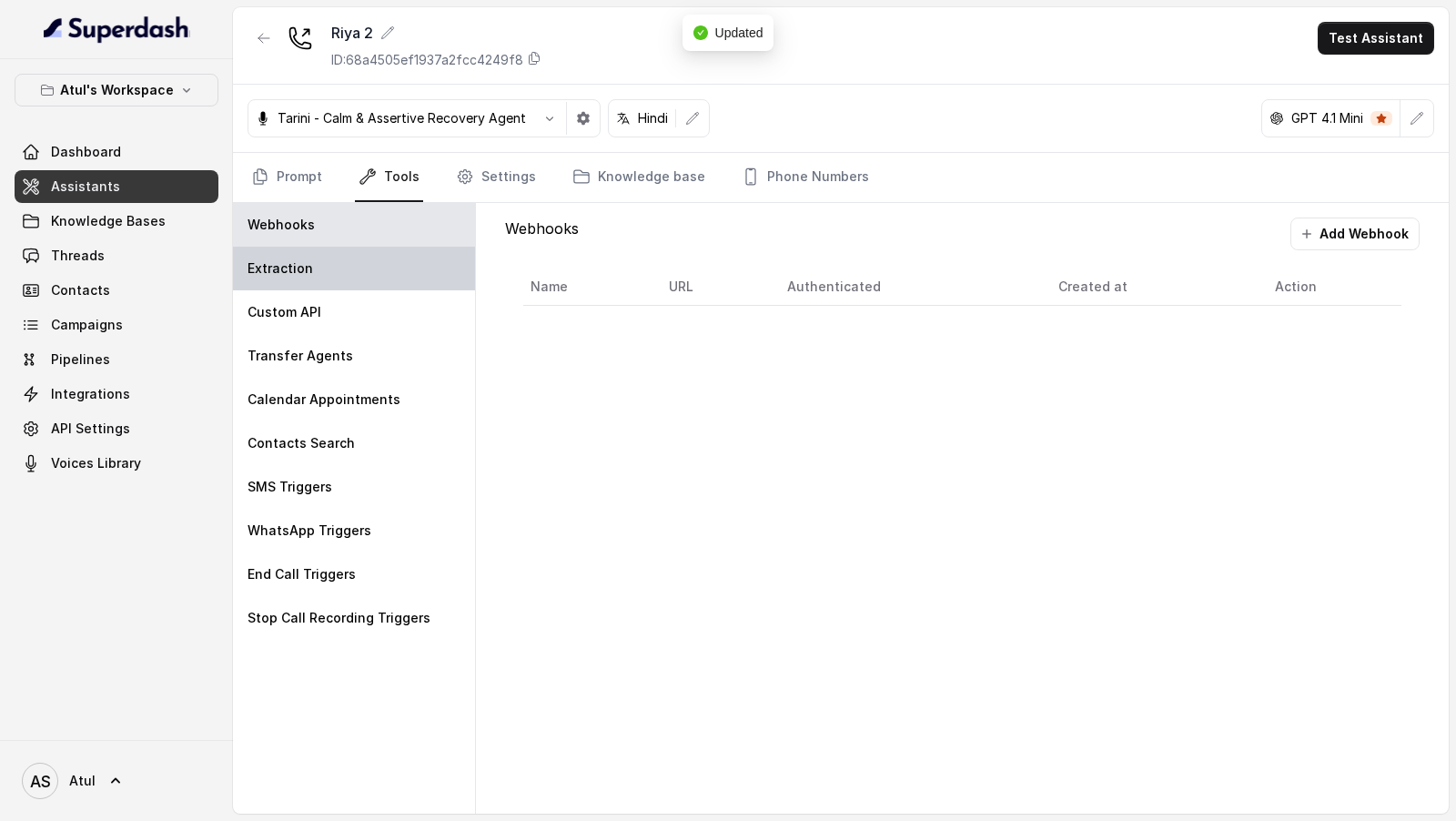
click at [398, 273] on div "Extraction" at bounding box center [353, 268] width 242 height 44
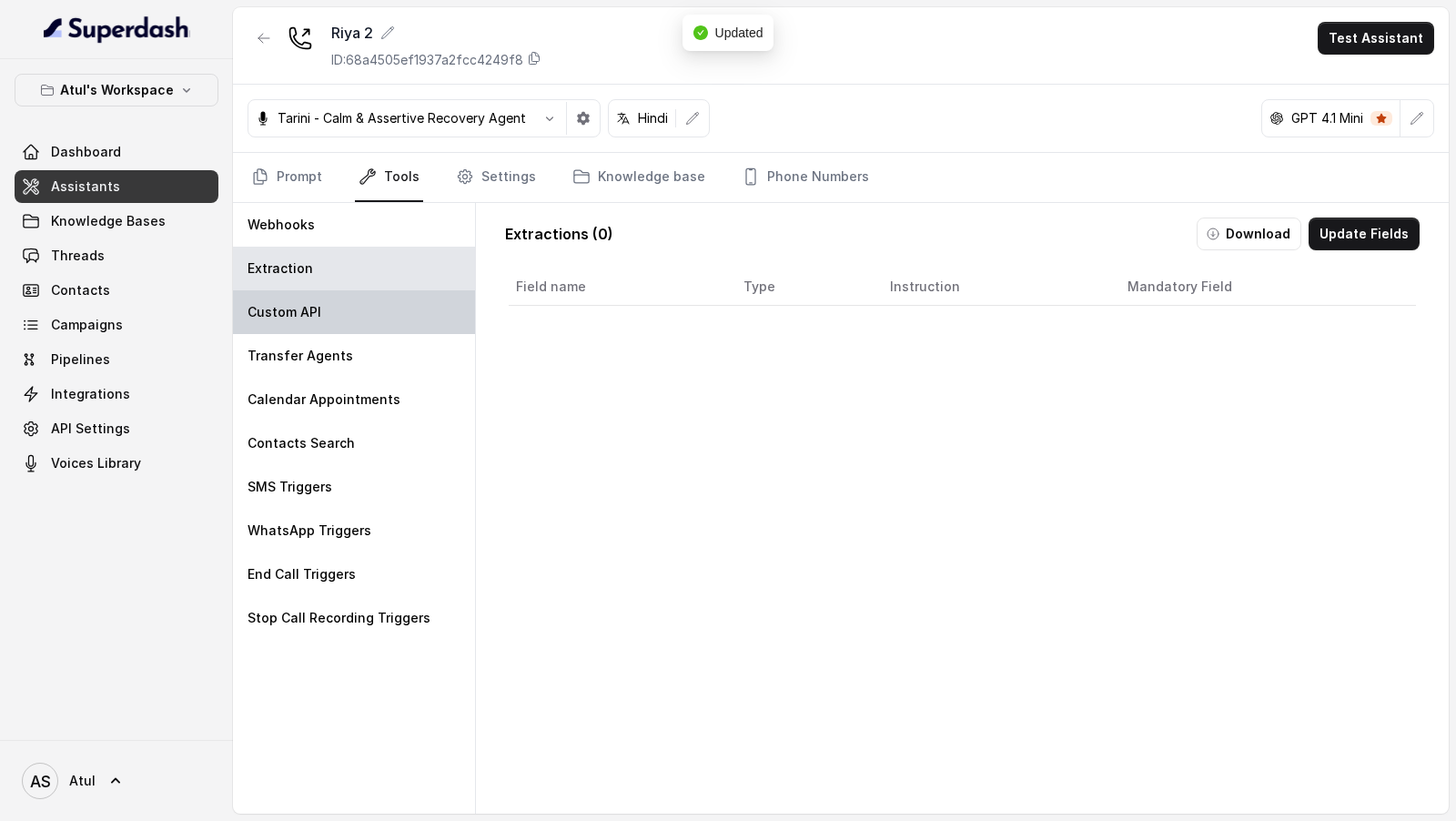
click at [398, 302] on div "Custom API" at bounding box center [353, 313] width 242 height 44
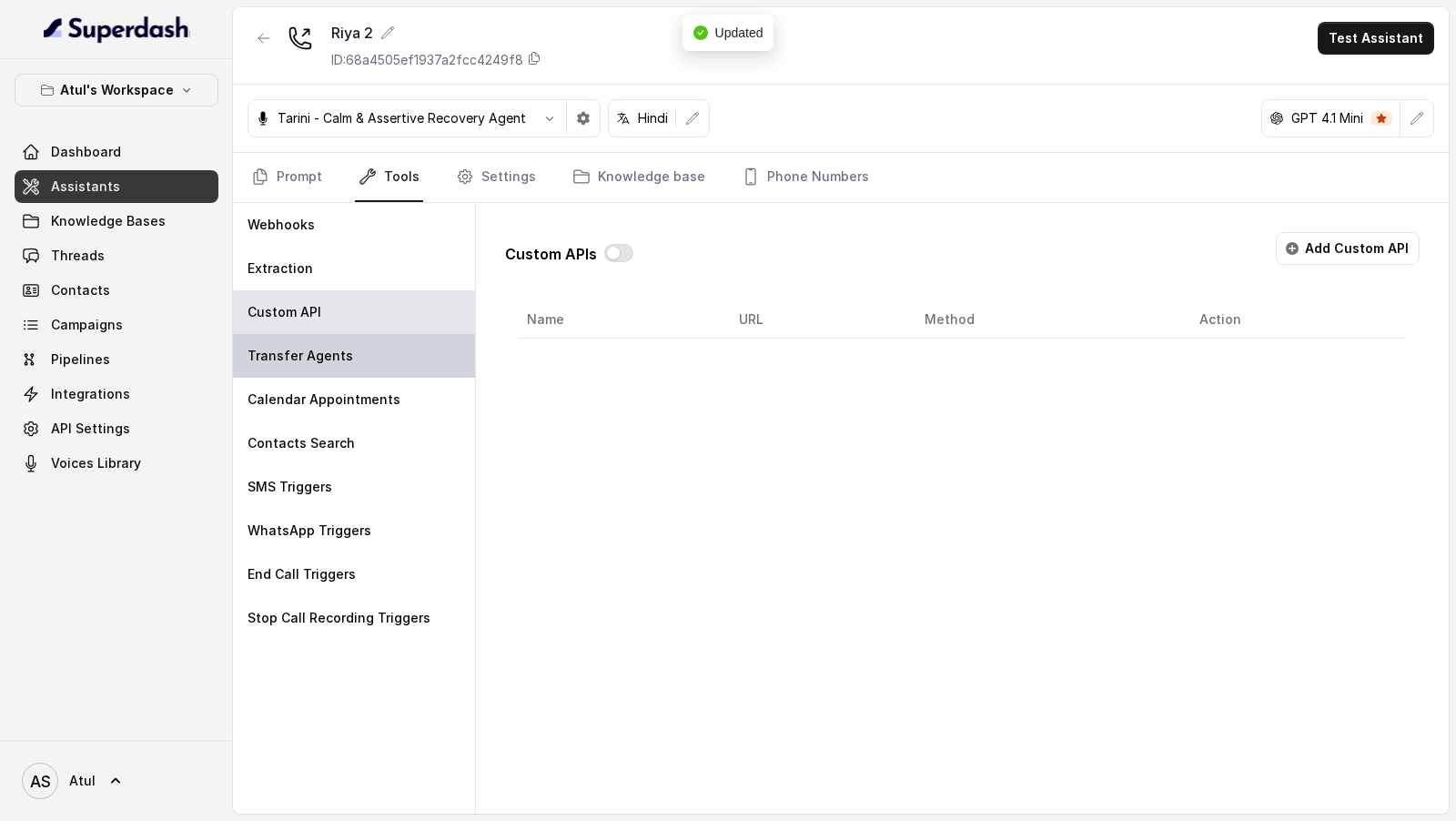
click at [398, 351] on div "Transfer Agents" at bounding box center [353, 356] width 242 height 44
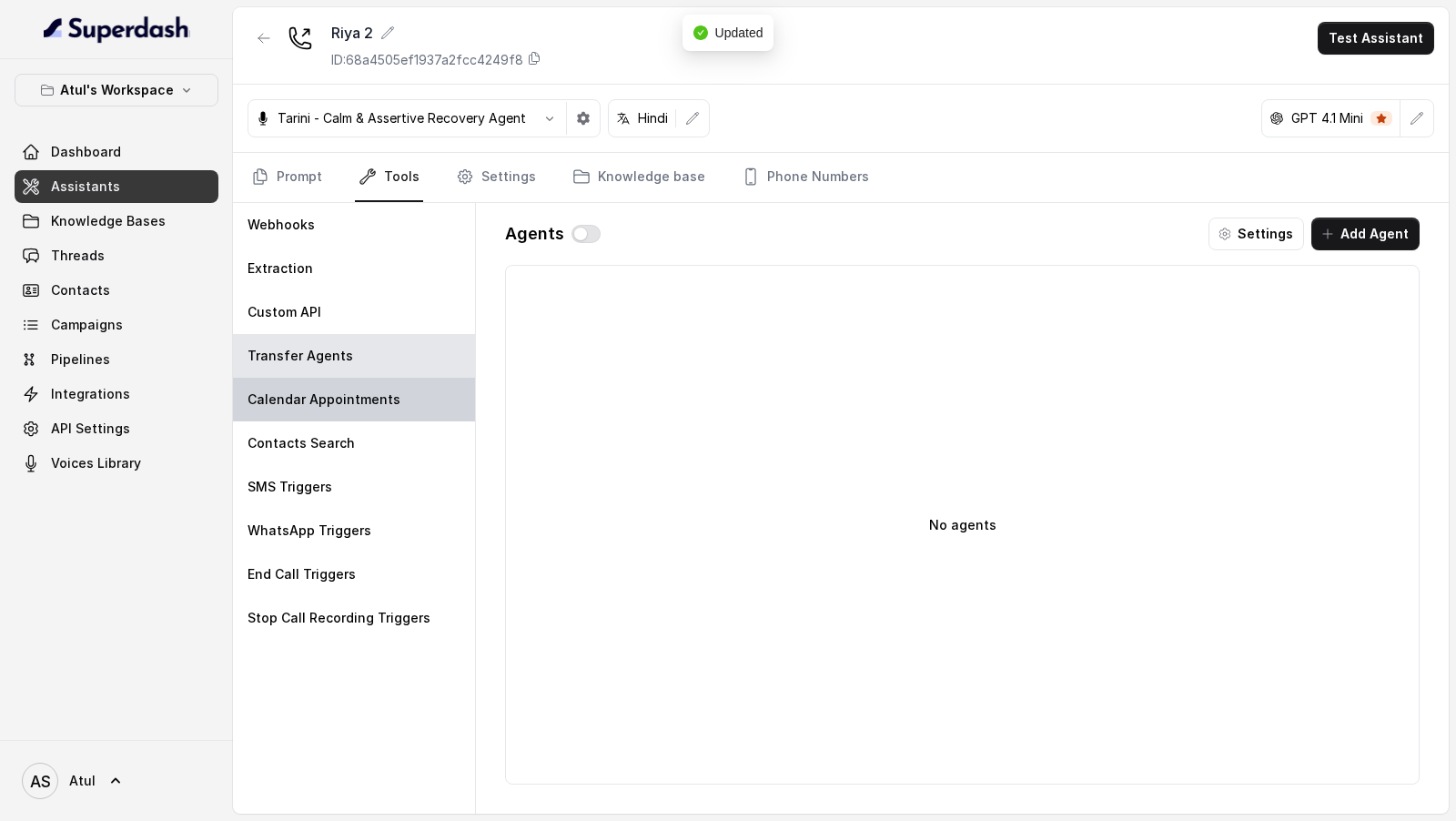
click at [385, 400] on p "Calendar Appointments" at bounding box center [324, 400] width 153 height 18
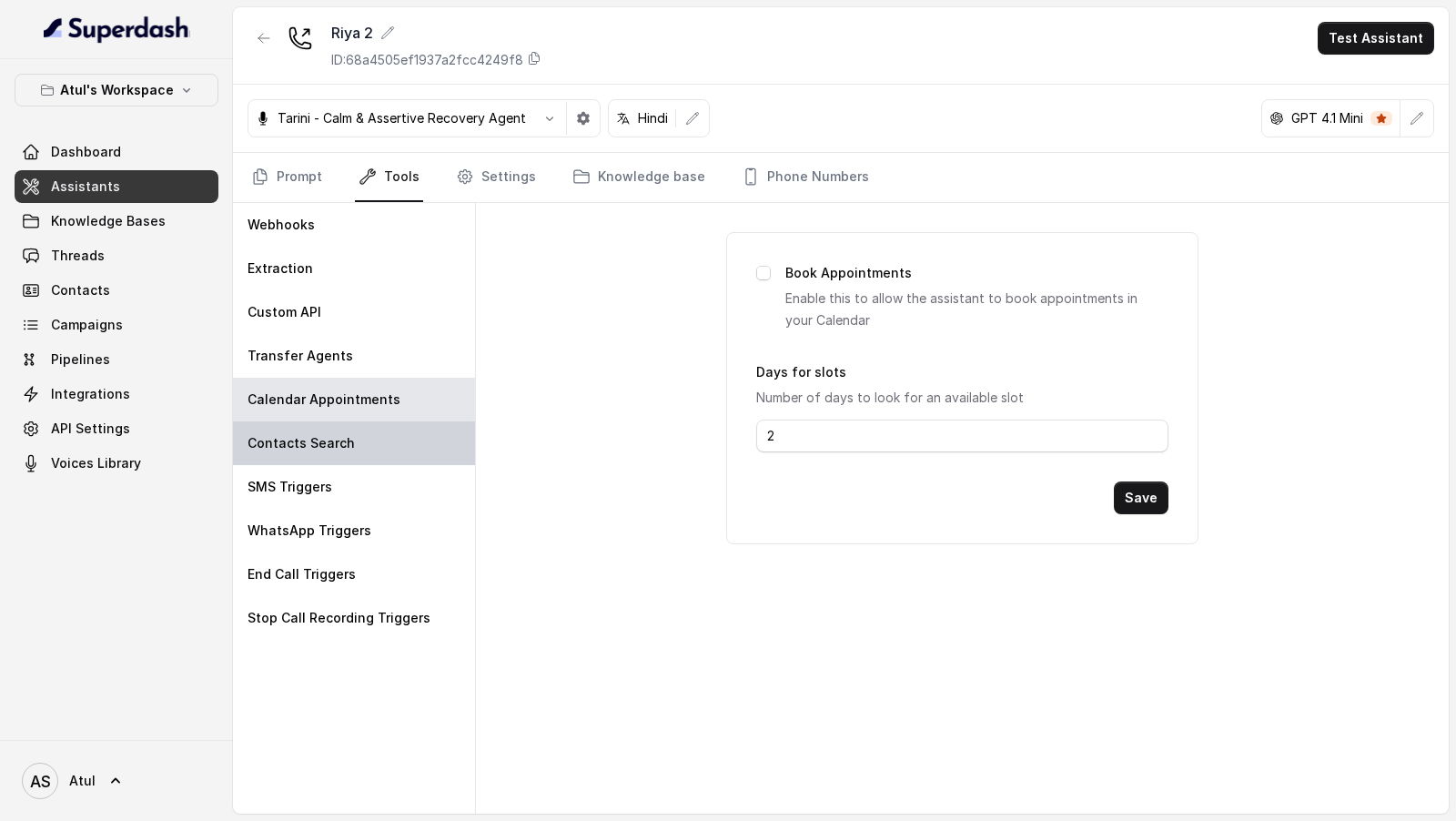
click at [385, 449] on div "Contacts Search" at bounding box center [353, 443] width 242 height 44
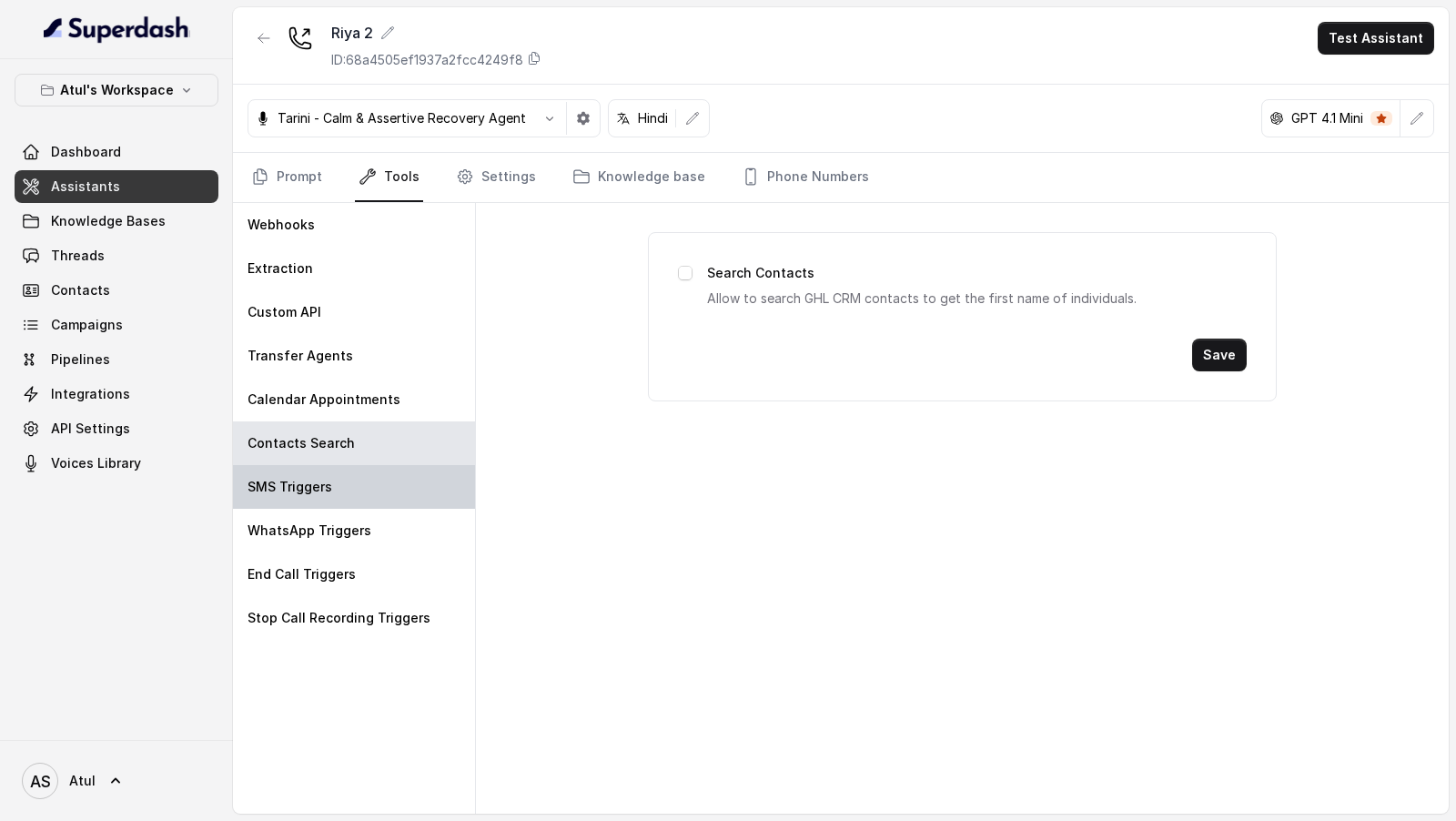
click at [363, 485] on div "SMS Triggers" at bounding box center [353, 487] width 242 height 44
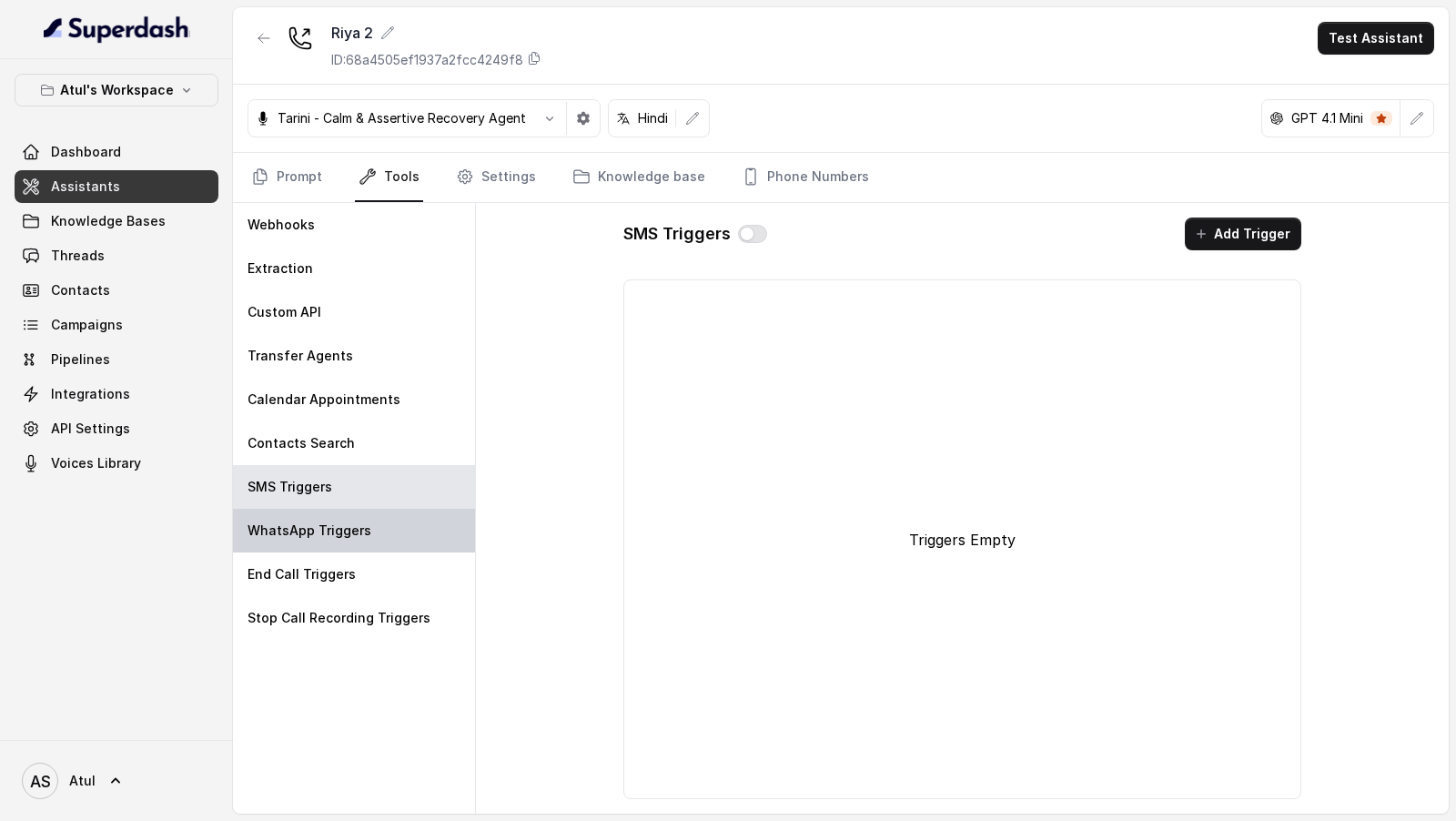
click at [359, 534] on p "WhatsApp Triggers" at bounding box center [309, 530] width 124 height 18
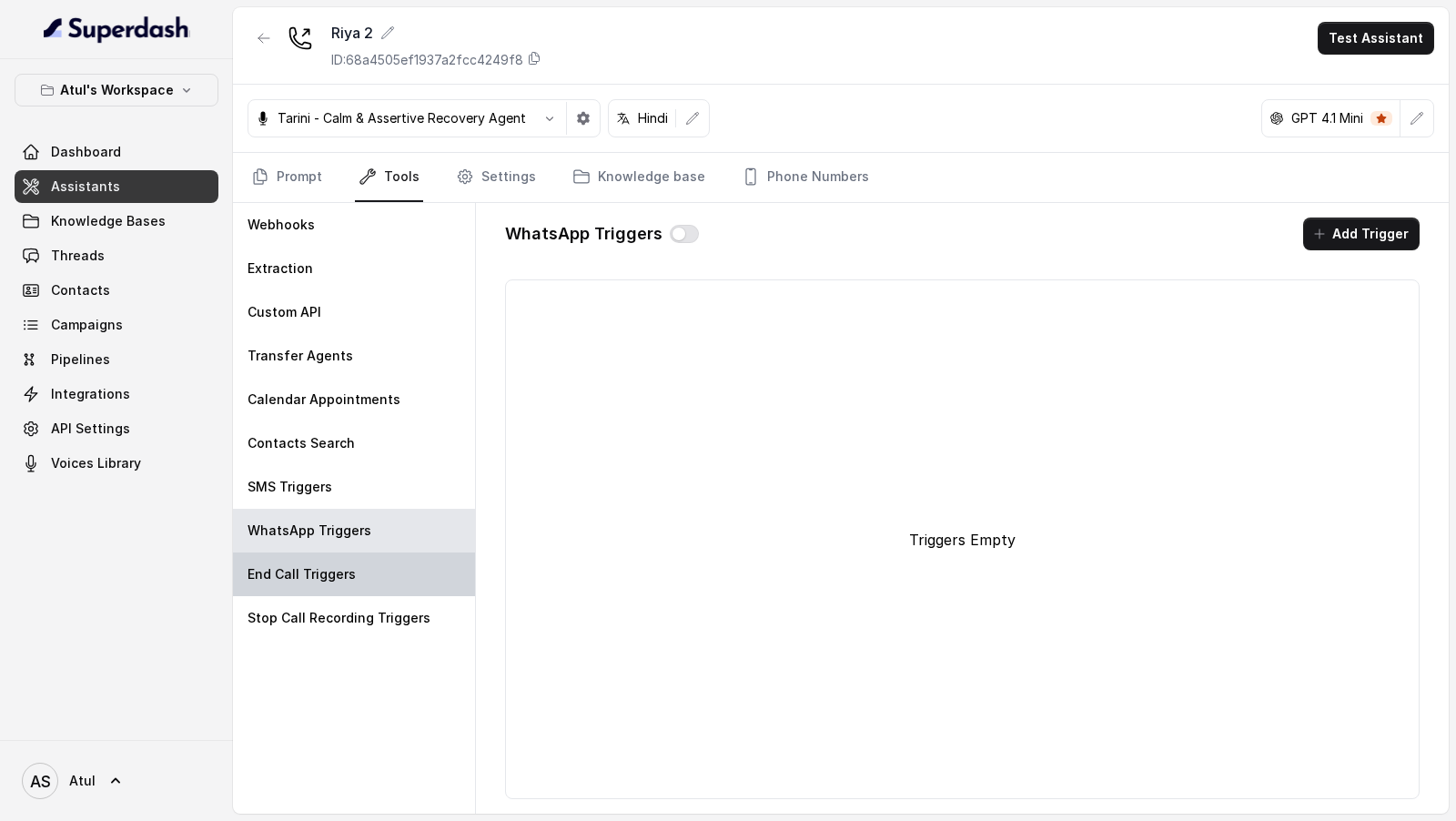
click at [354, 580] on div "End Call Triggers" at bounding box center [353, 575] width 242 height 44
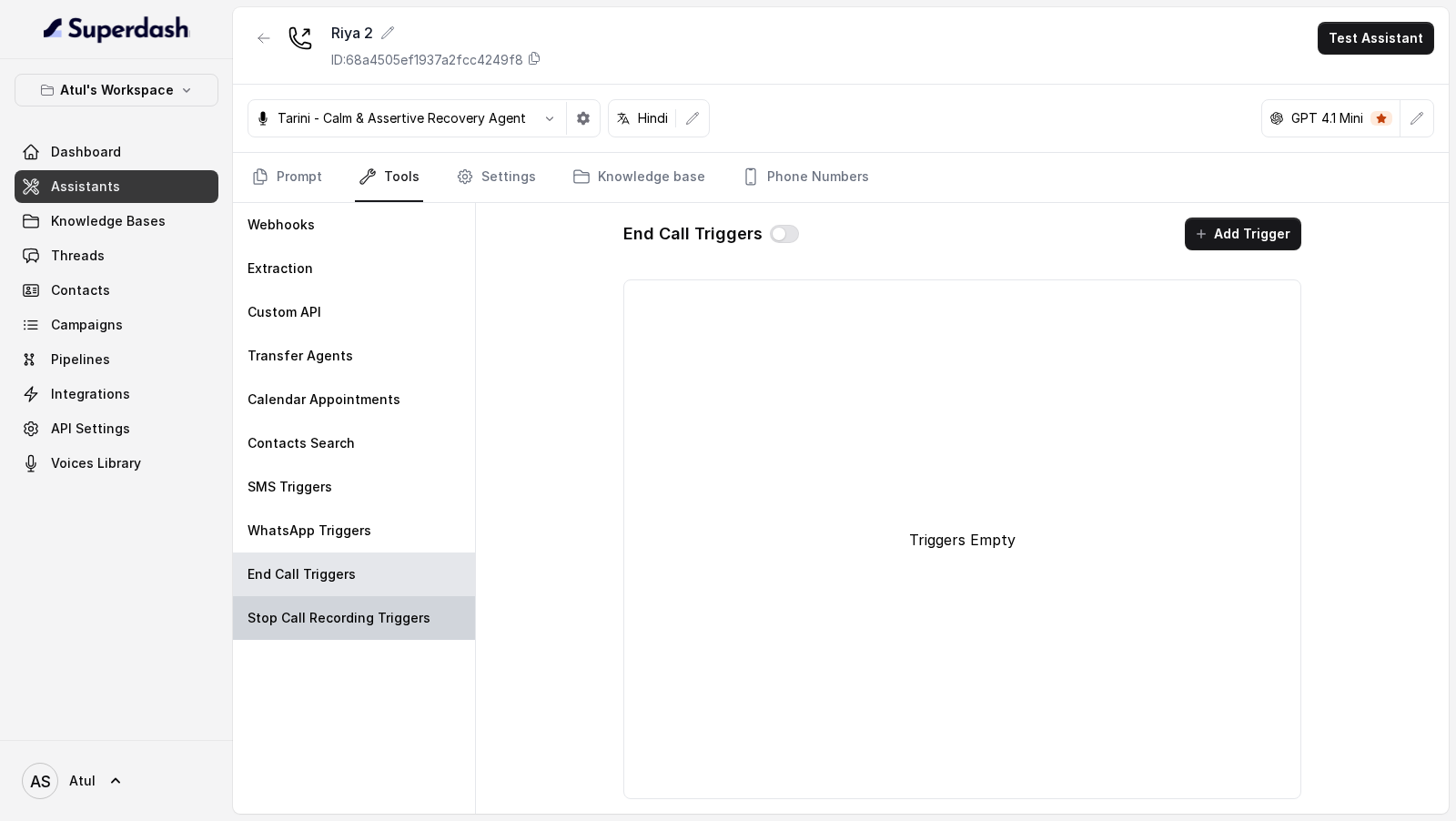
click at [354, 613] on p "Stop Call Recording Triggers" at bounding box center [338, 618] width 183 height 18
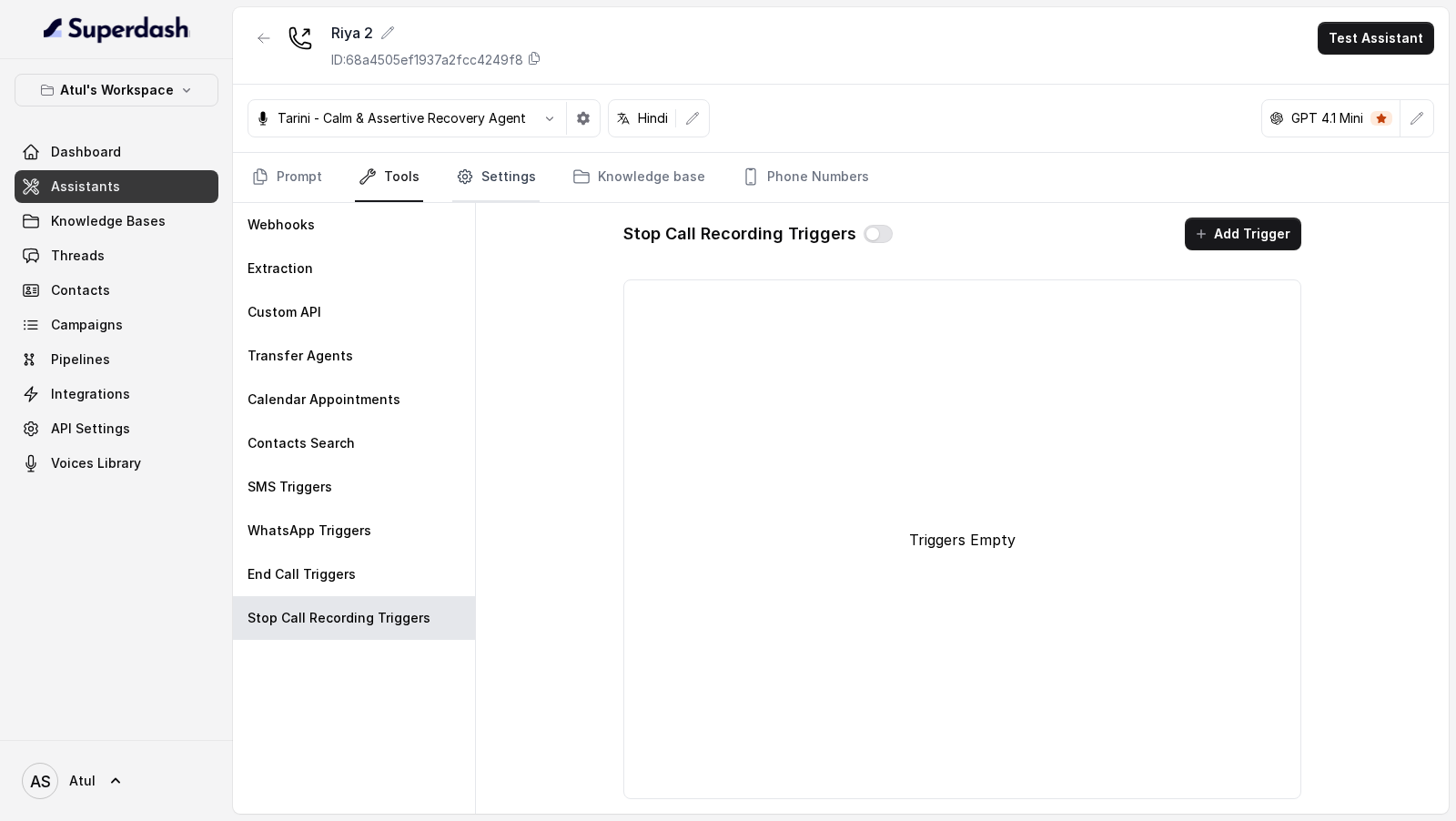
click at [483, 184] on link "Settings" at bounding box center [495, 177] width 87 height 49
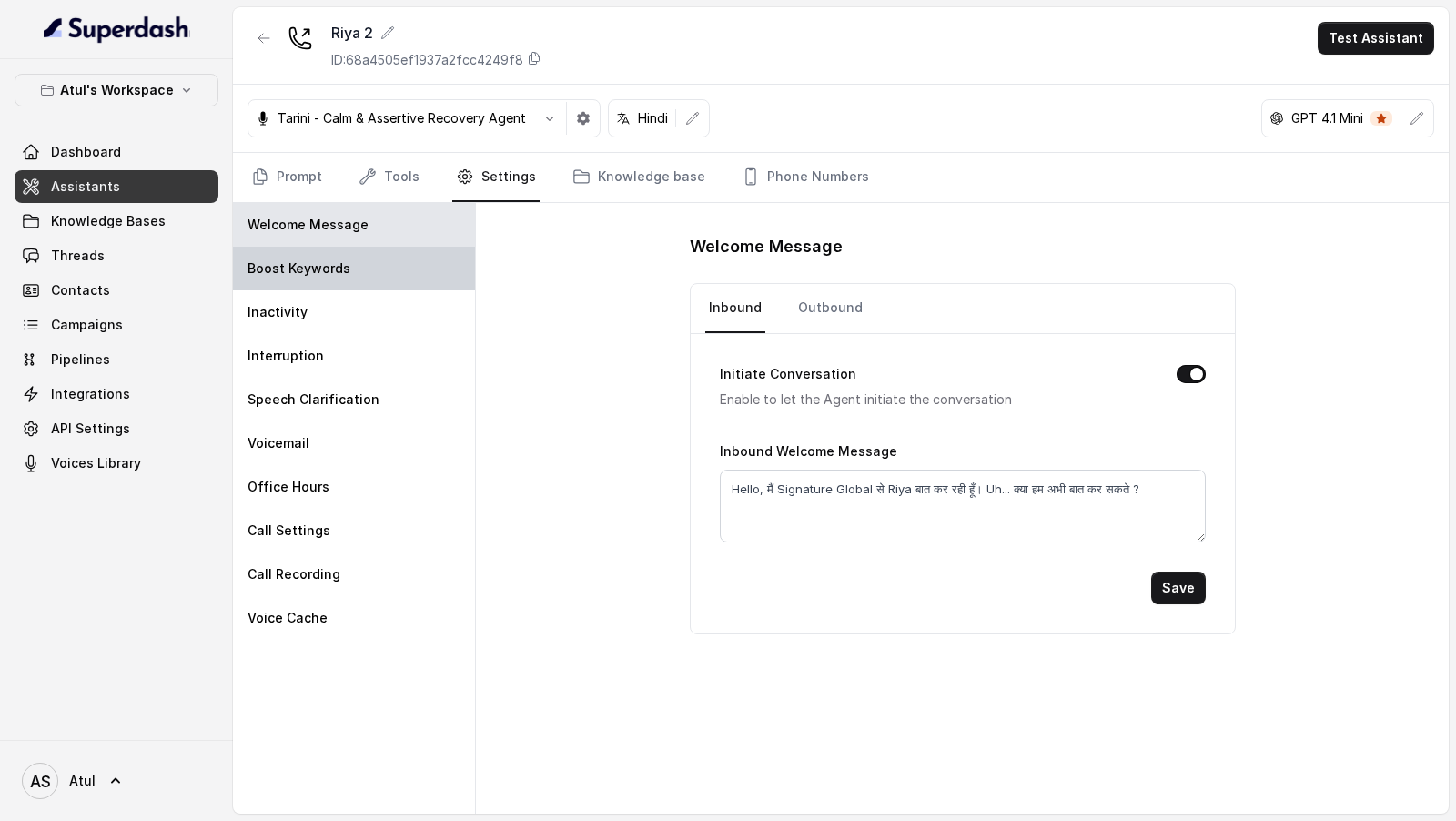
click at [361, 268] on div "Boost Keywords" at bounding box center [353, 268] width 242 height 44
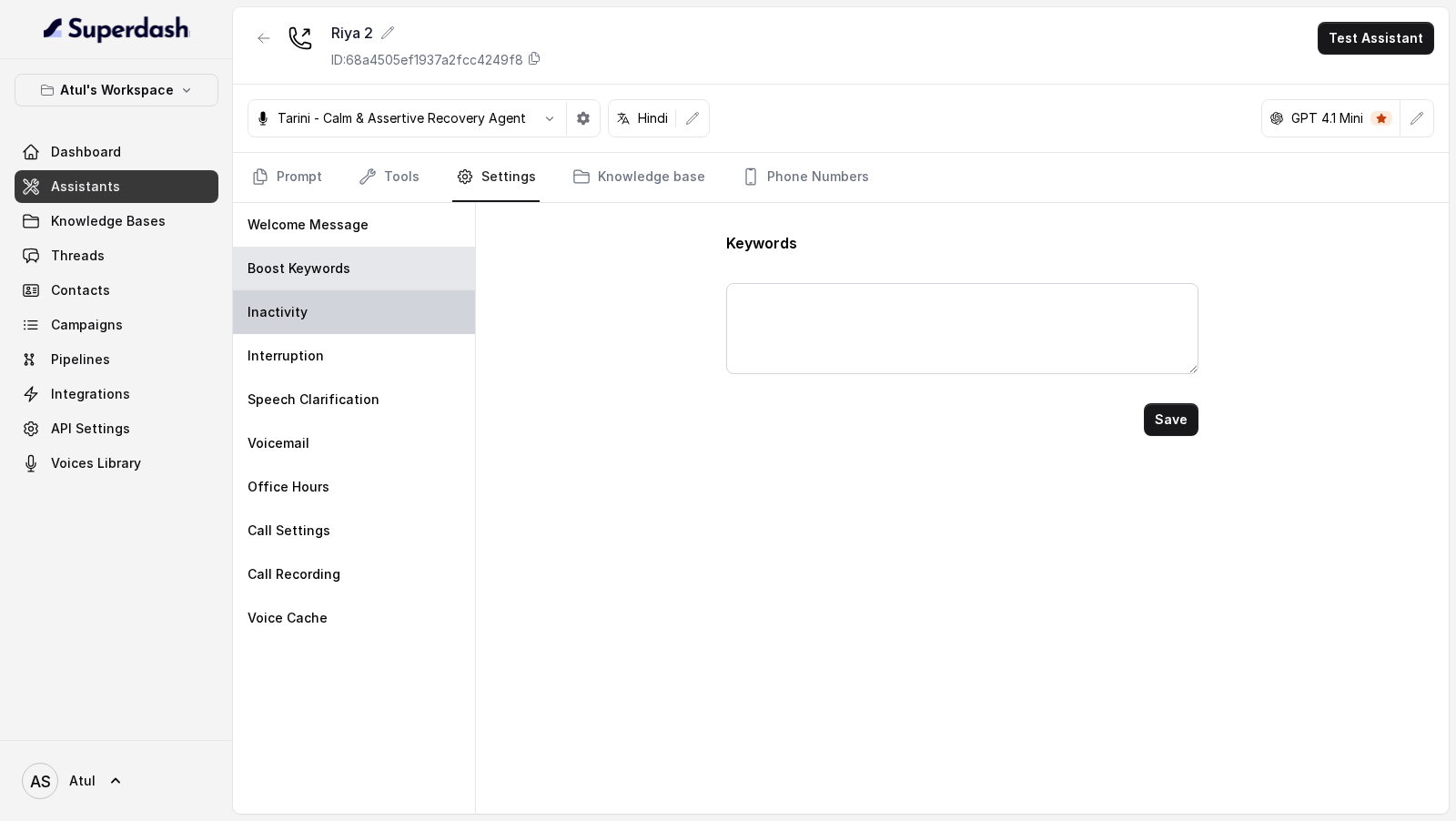
click at [354, 310] on div "Inactivity" at bounding box center [353, 313] width 242 height 44
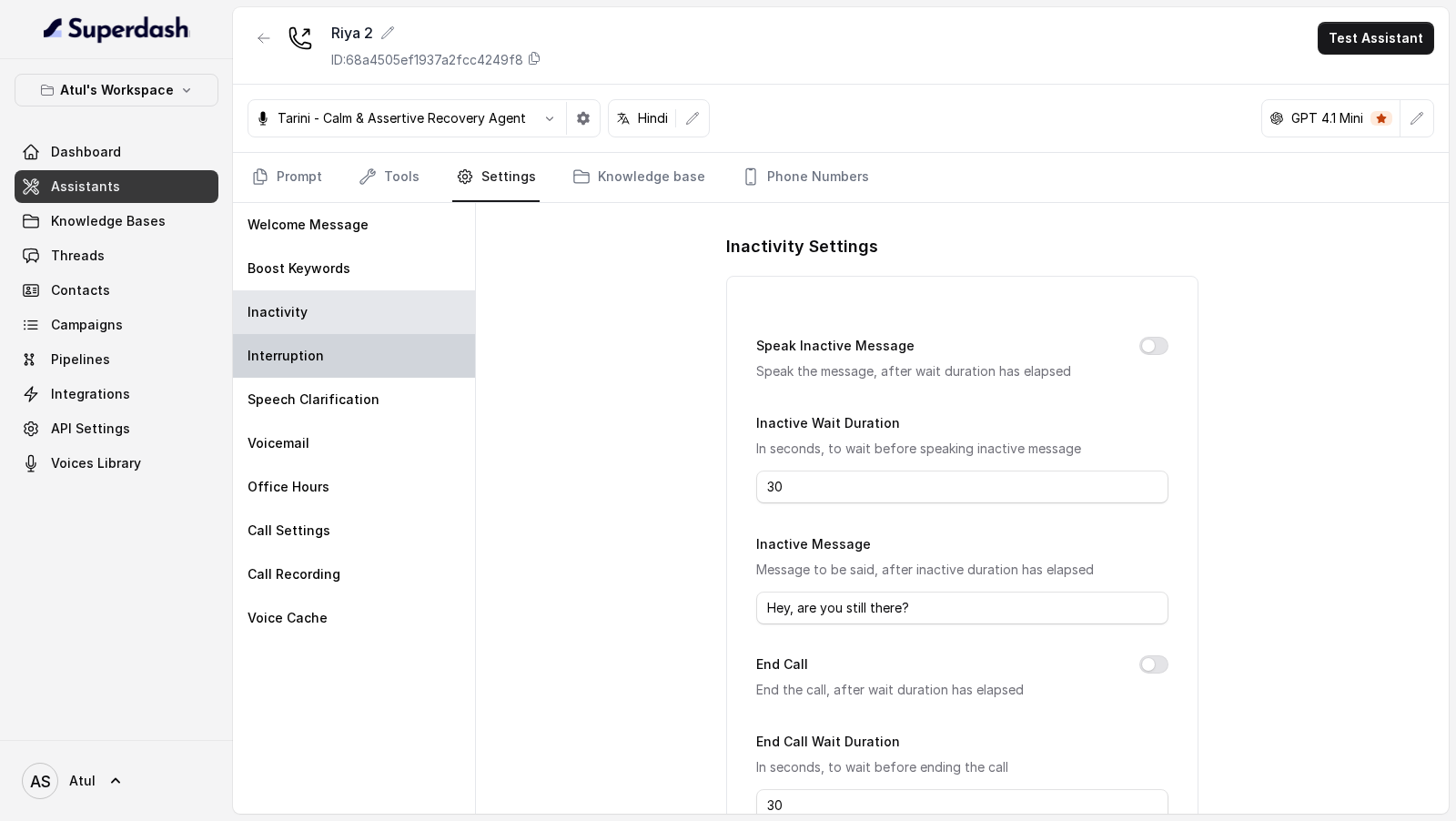
click at [346, 354] on div "Interruption" at bounding box center [353, 356] width 242 height 44
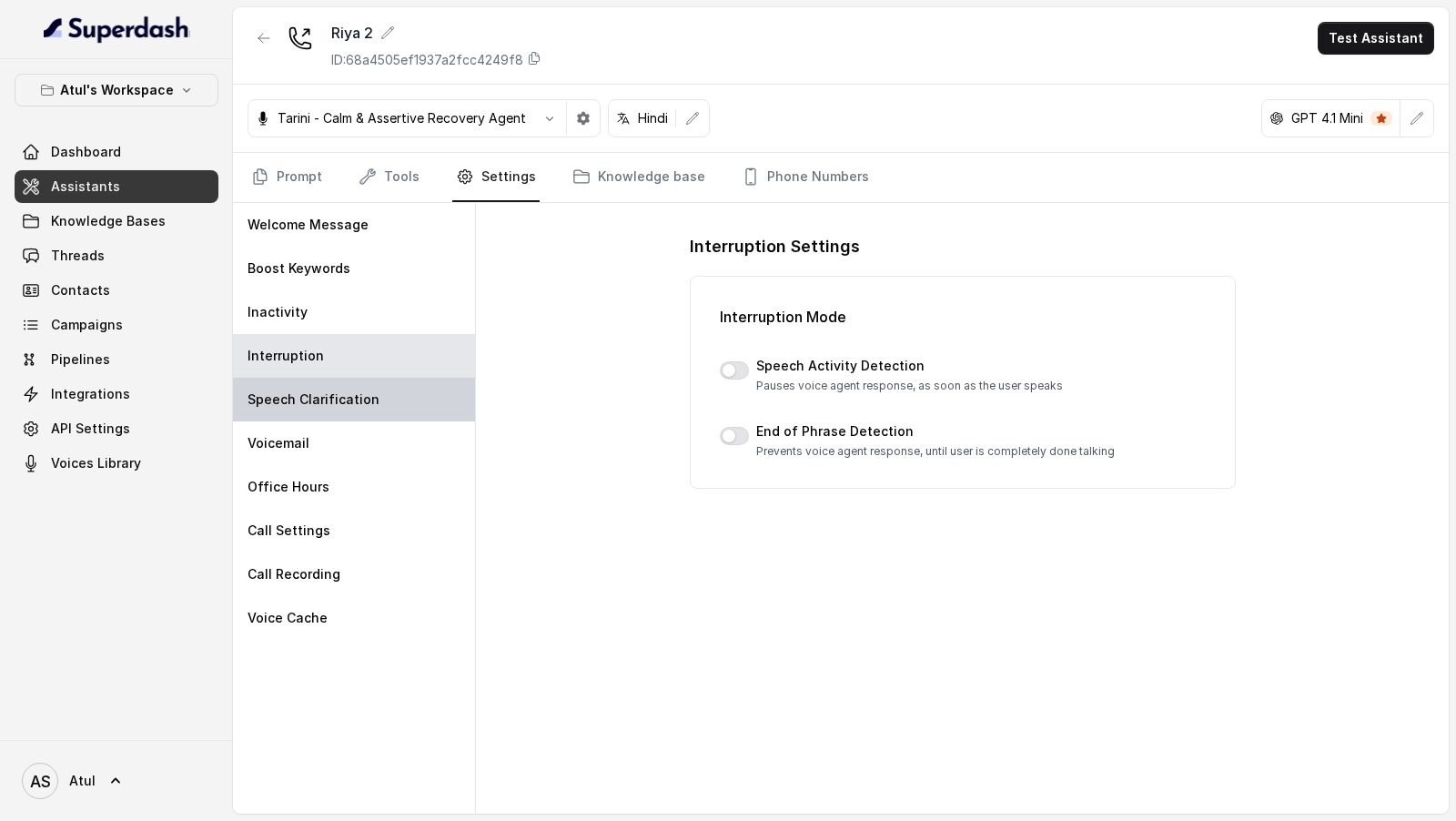
click at [352, 398] on p "Speech Clarification" at bounding box center [313, 400] width 132 height 18
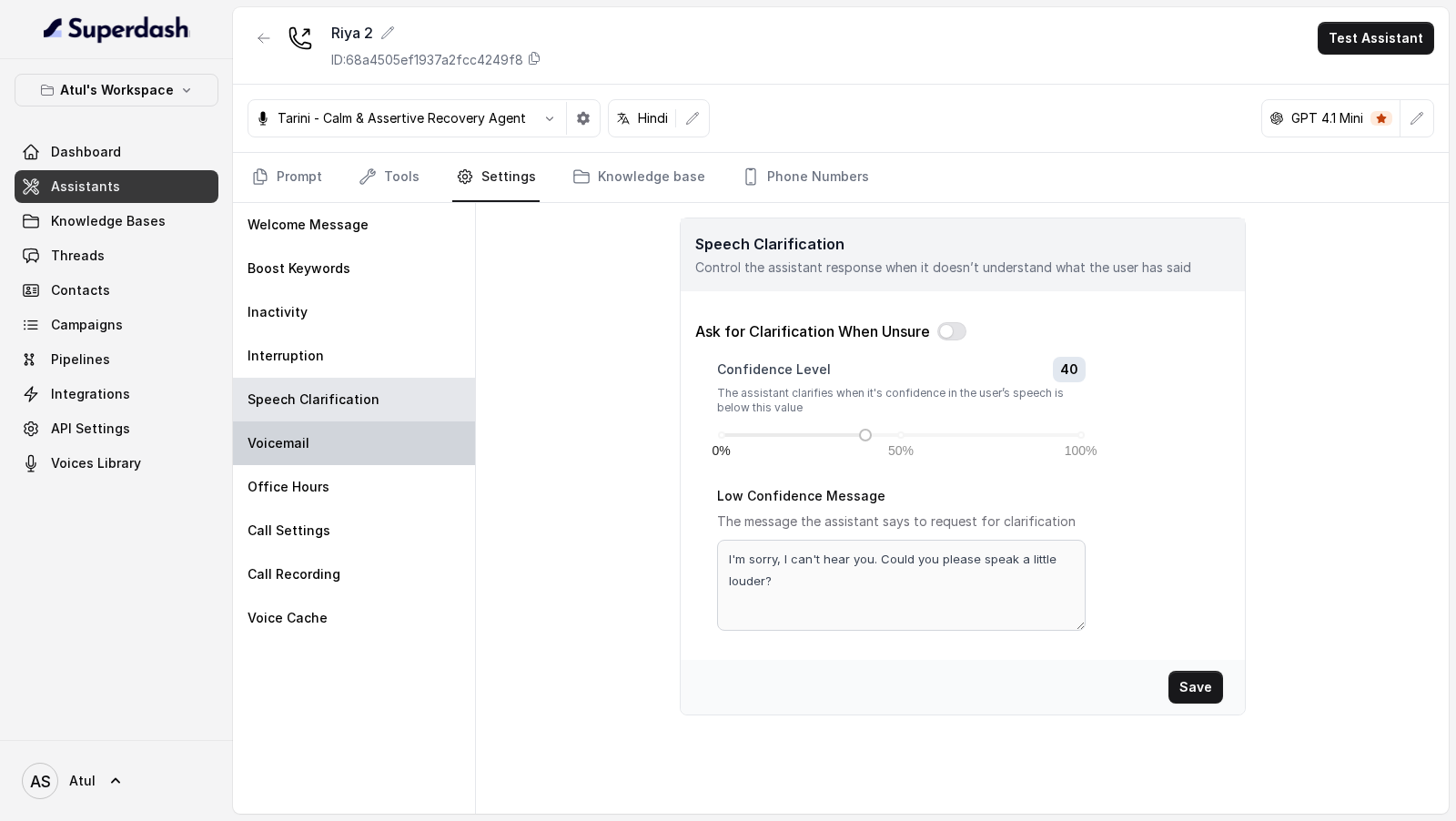
click at [286, 450] on div "Voicemail" at bounding box center [353, 443] width 242 height 44
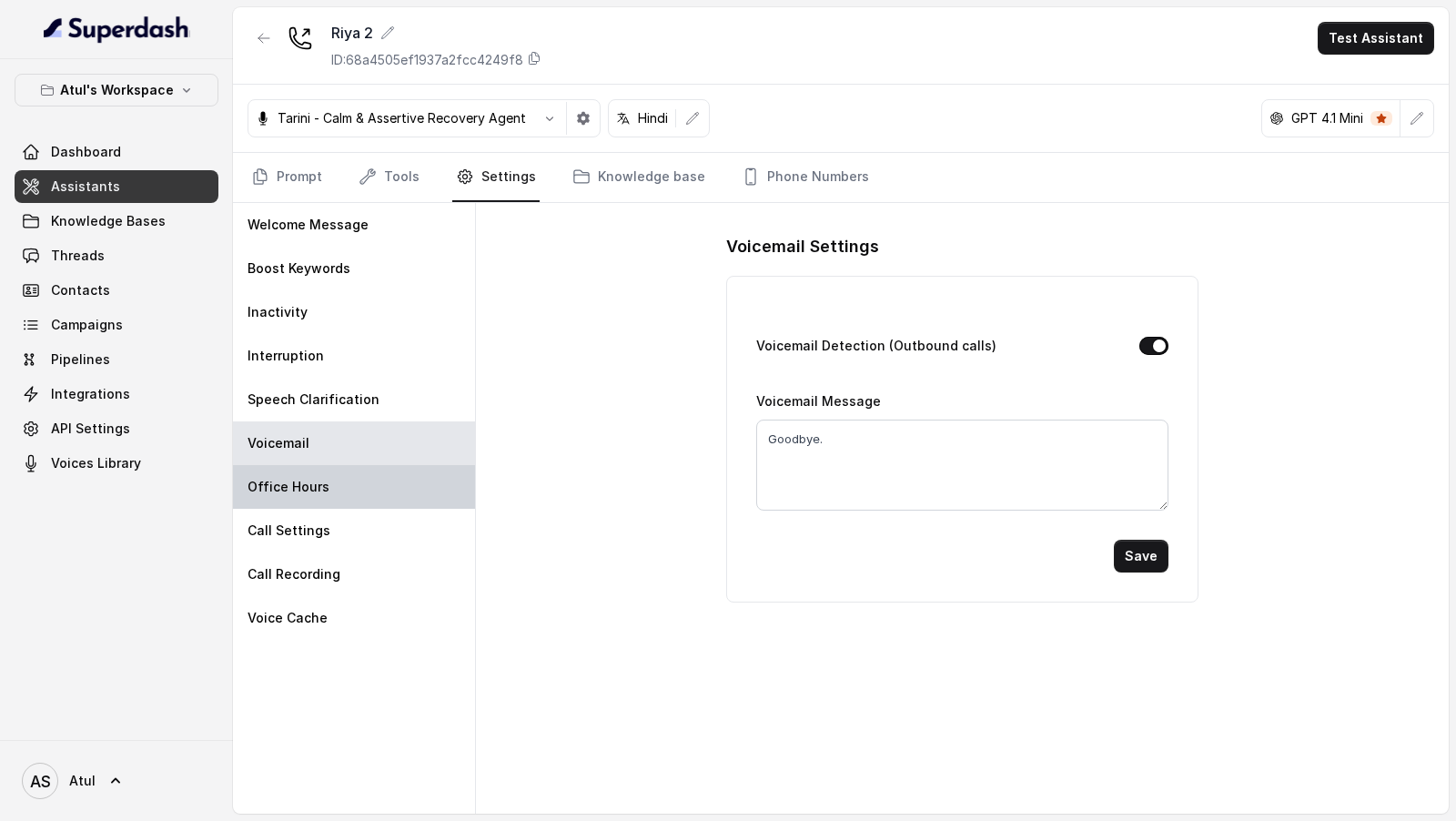
click at [289, 483] on p "Office Hours" at bounding box center [288, 487] width 82 height 18
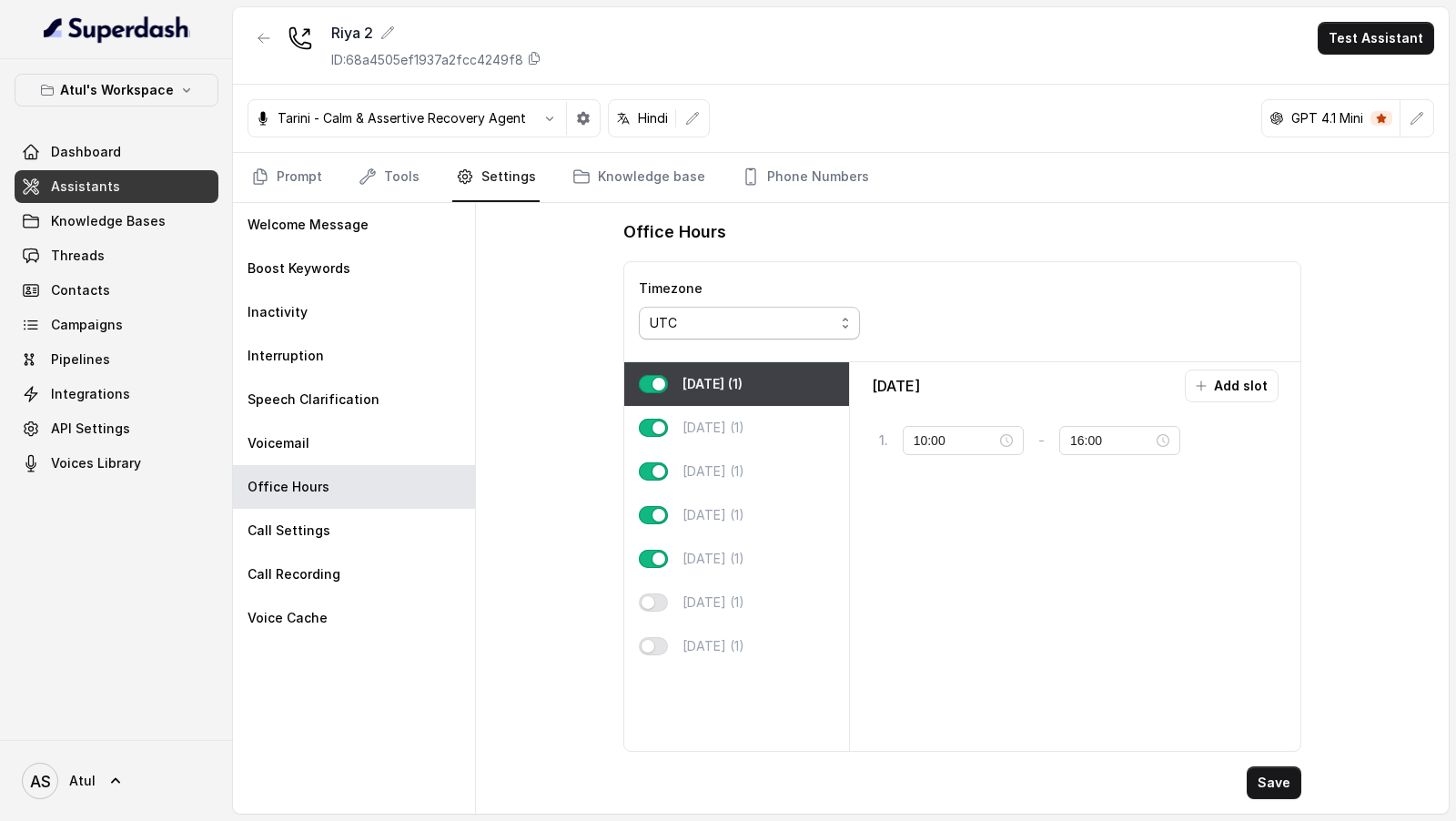
click at [665, 320] on div "UTC" at bounding box center [742, 324] width 185 height 22
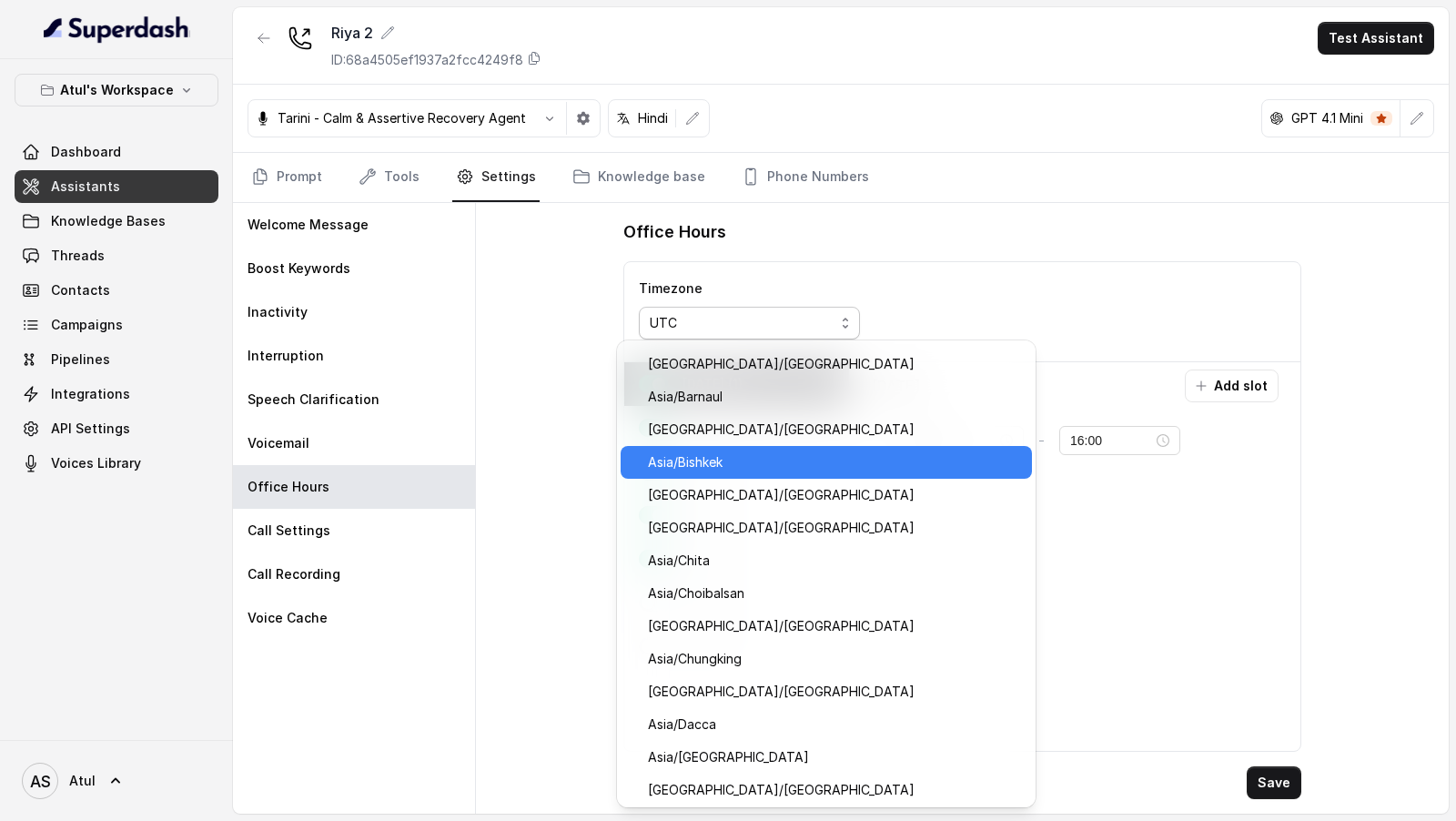
scroll to position [8124, 0]
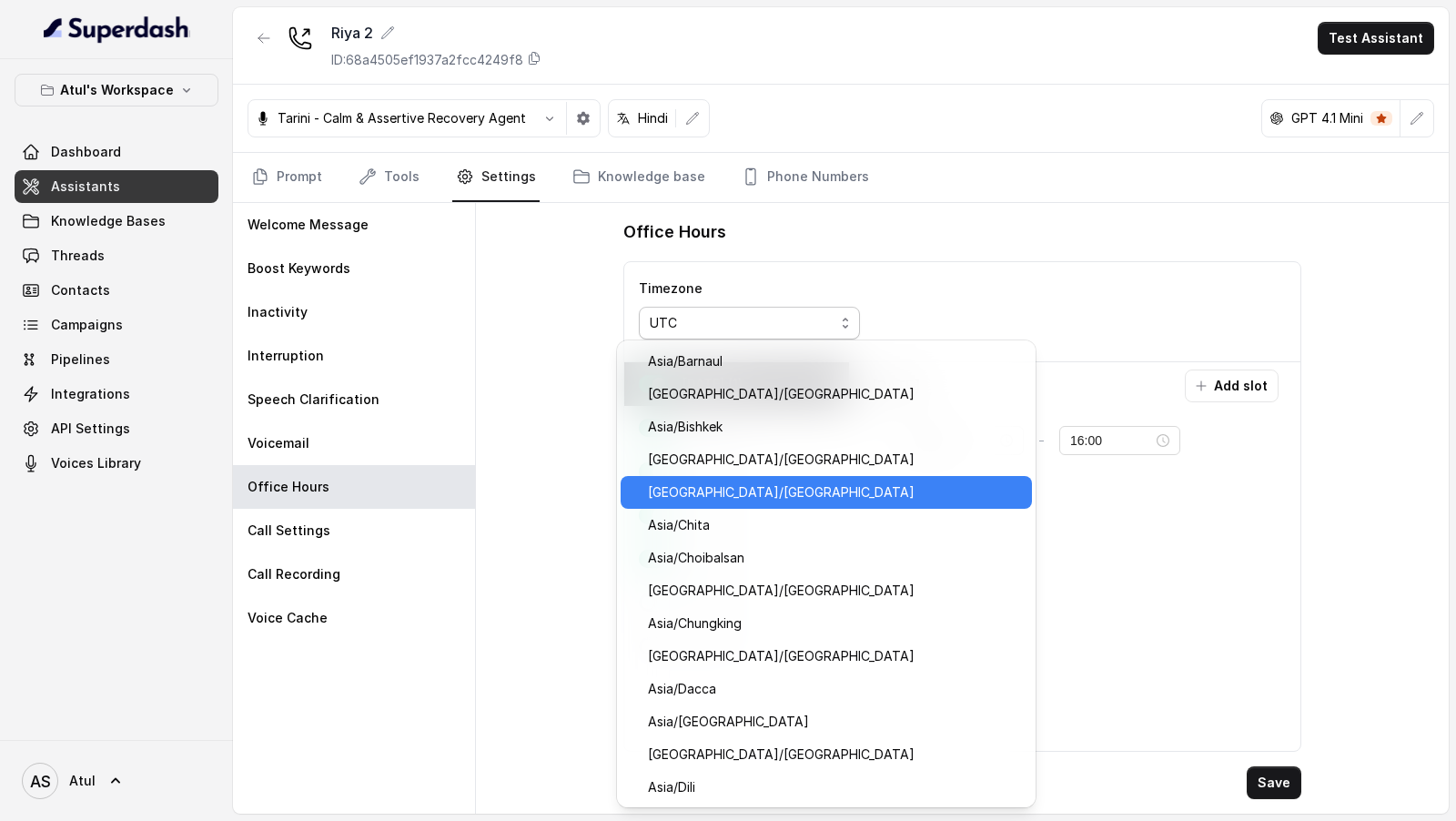
click at [745, 495] on span "Asia/Calcutta" at bounding box center [835, 493] width 373 height 22
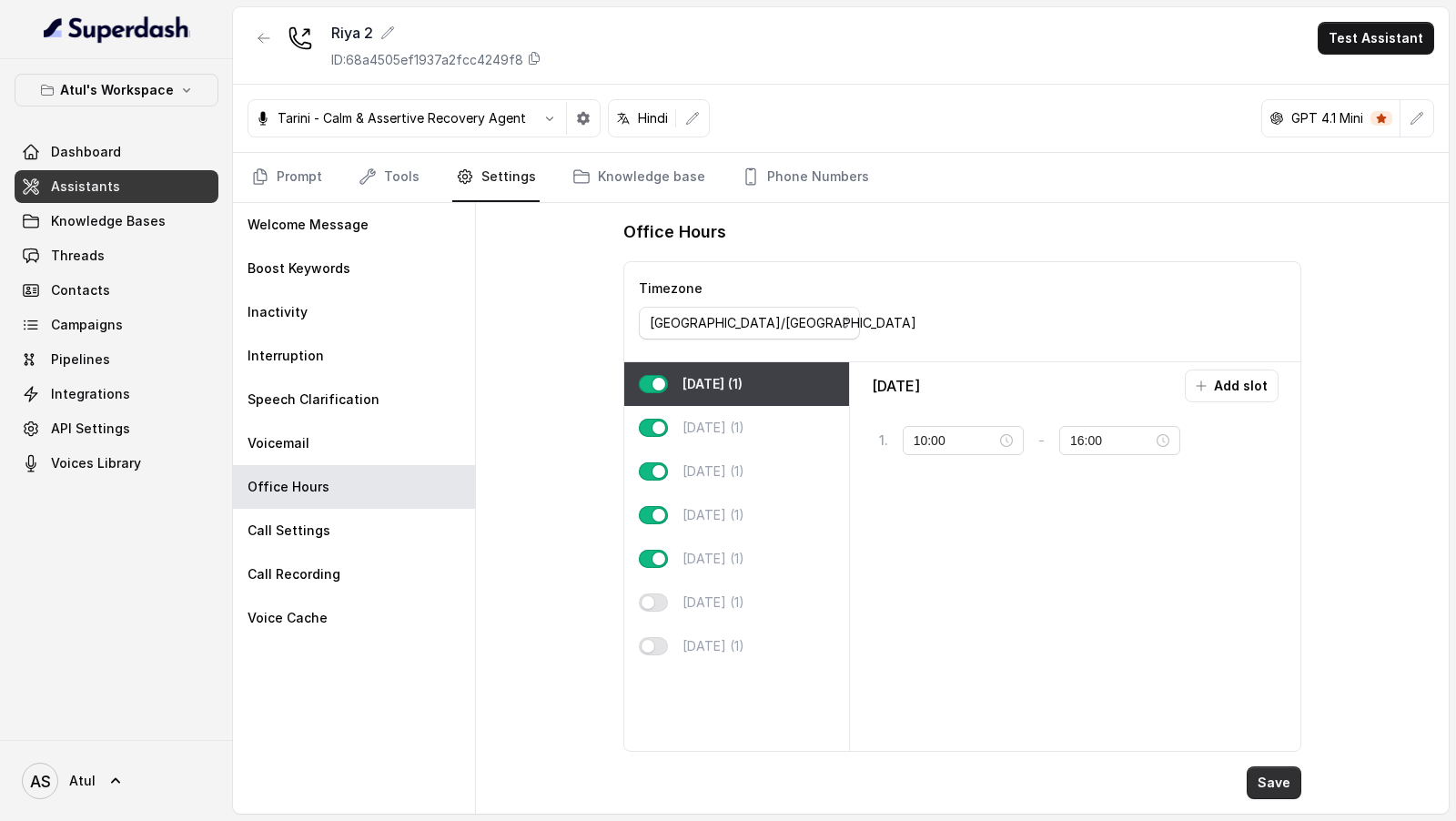
click at [1276, 771] on button "Save" at bounding box center [1273, 782] width 54 height 33
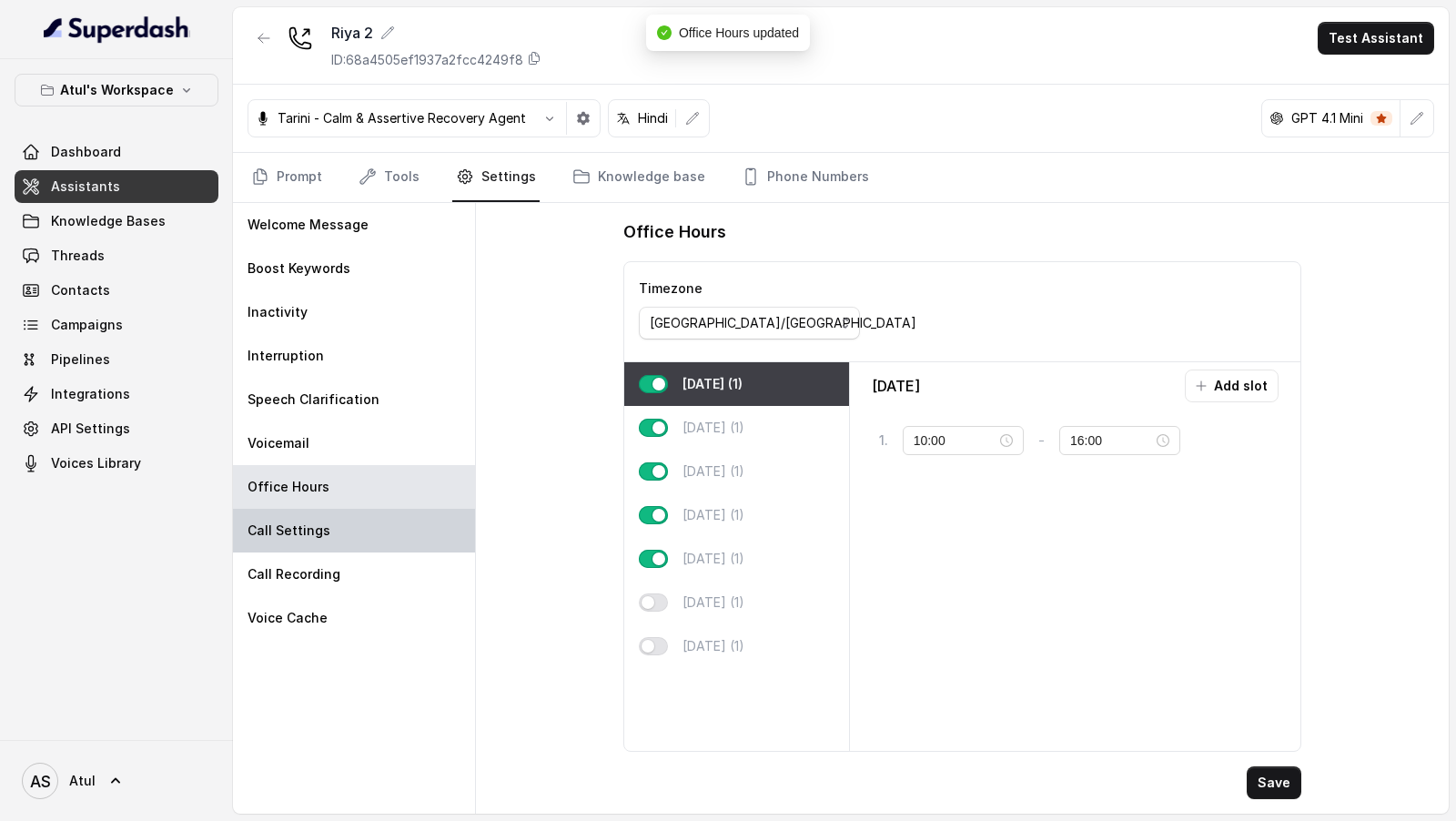
click at [410, 532] on div "Call Settings" at bounding box center [353, 530] width 242 height 44
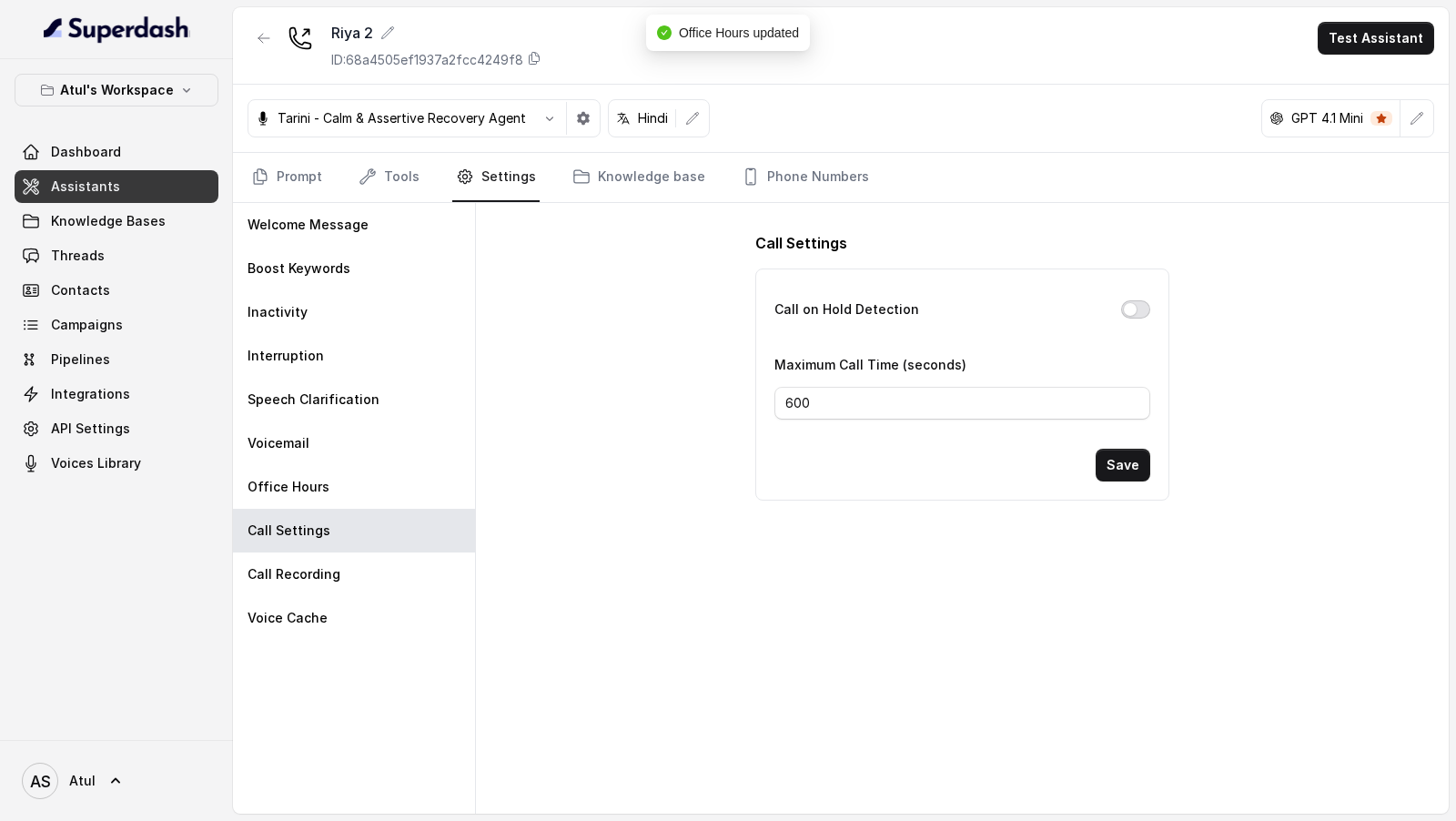
click at [1137, 306] on button "Call on Hold Detection" at bounding box center [1136, 310] width 29 height 18
click at [1132, 461] on button "Save" at bounding box center [1122, 465] width 54 height 33
click at [103, 271] on div "Dashboard Assistants Knowledge Bases Threads Contacts Campaigns Pipelines Integ…" at bounding box center [117, 307] width 204 height 344
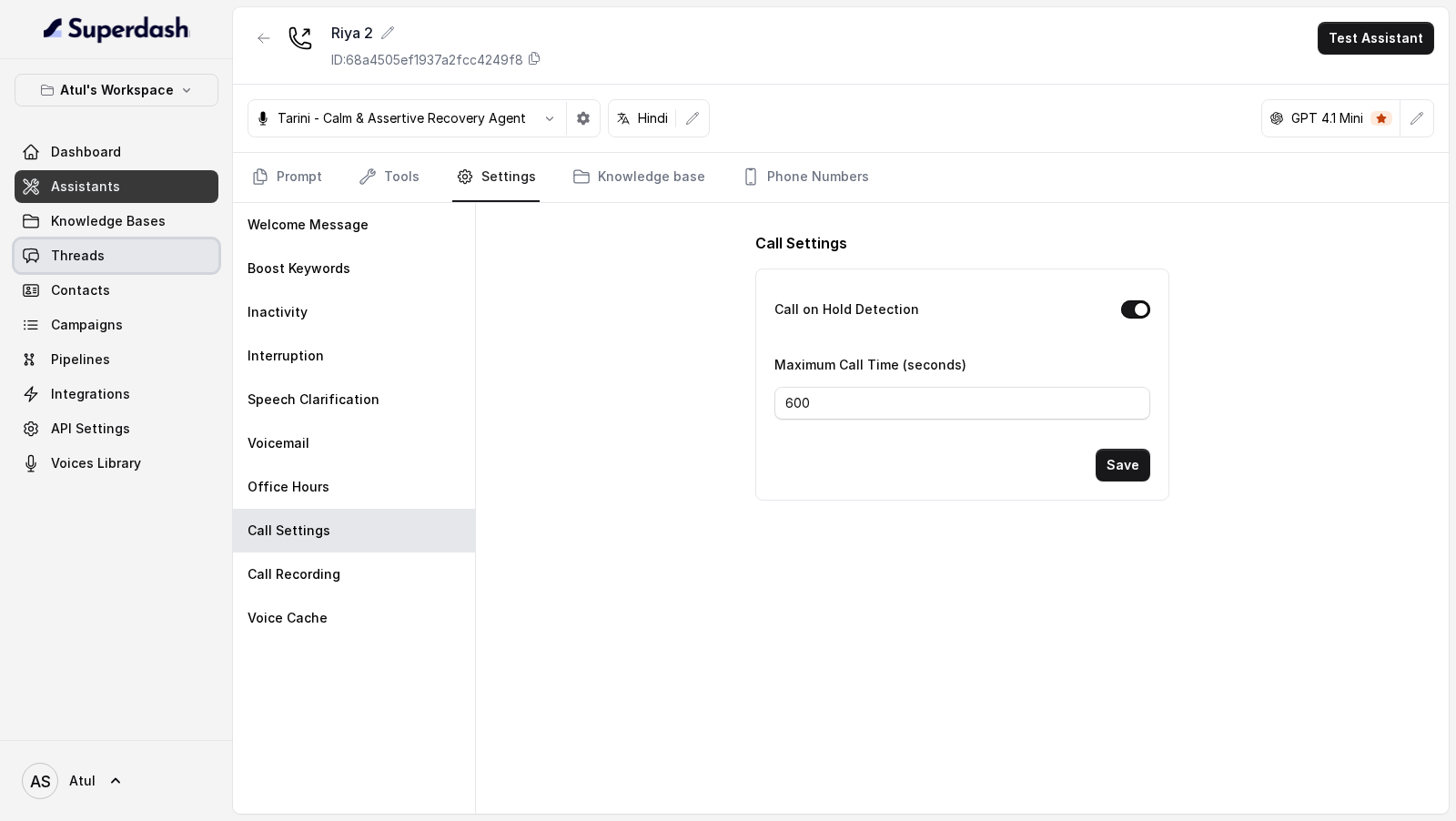
click at [126, 260] on link "Threads" at bounding box center [117, 256] width 204 height 33
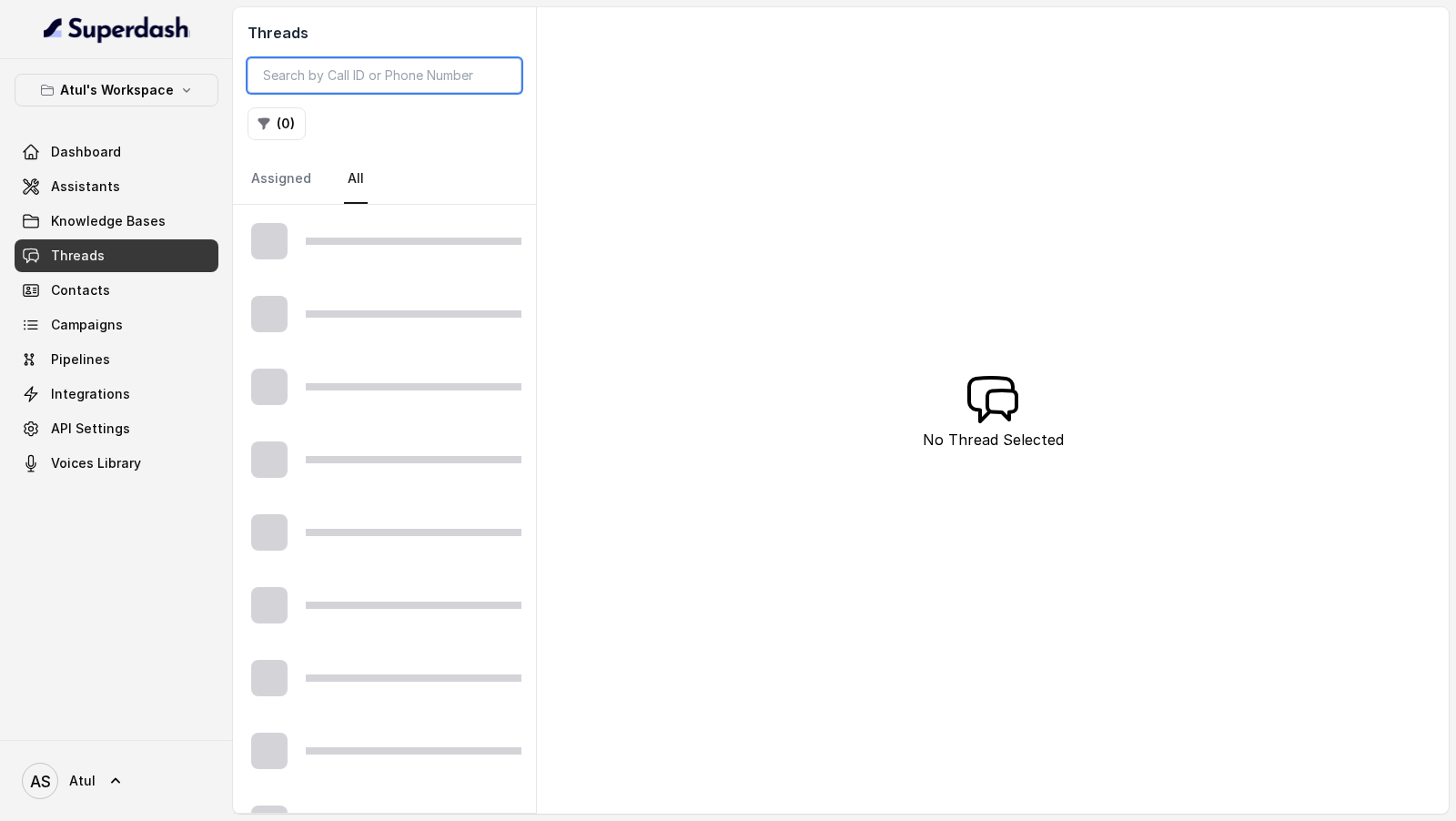
click at [428, 79] on input "search" at bounding box center [384, 75] width 274 height 35
paste input "3eb77d3e-4bc4-490e-abfa-1c767fdcee1f"
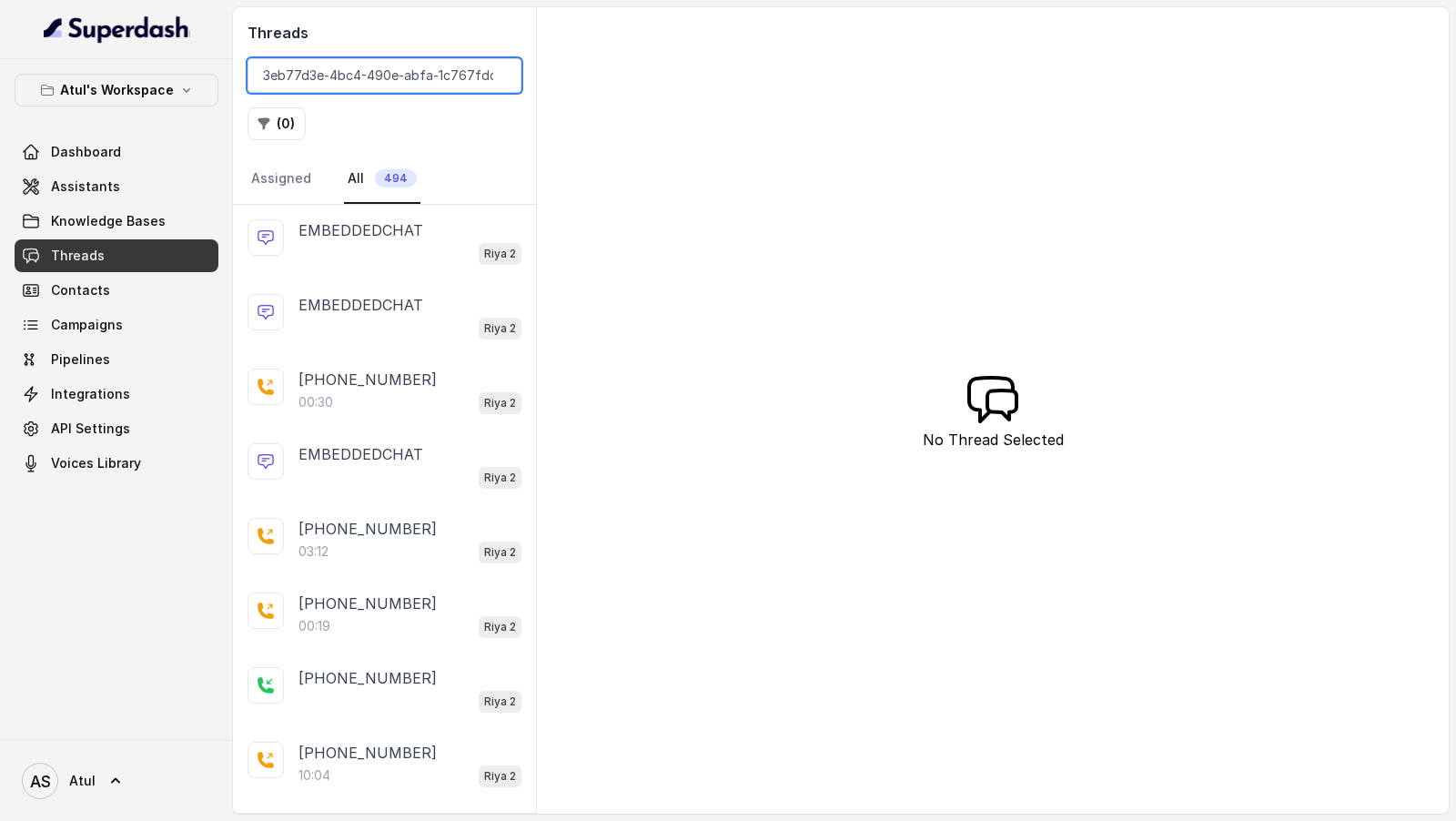
scroll to position [0, 19]
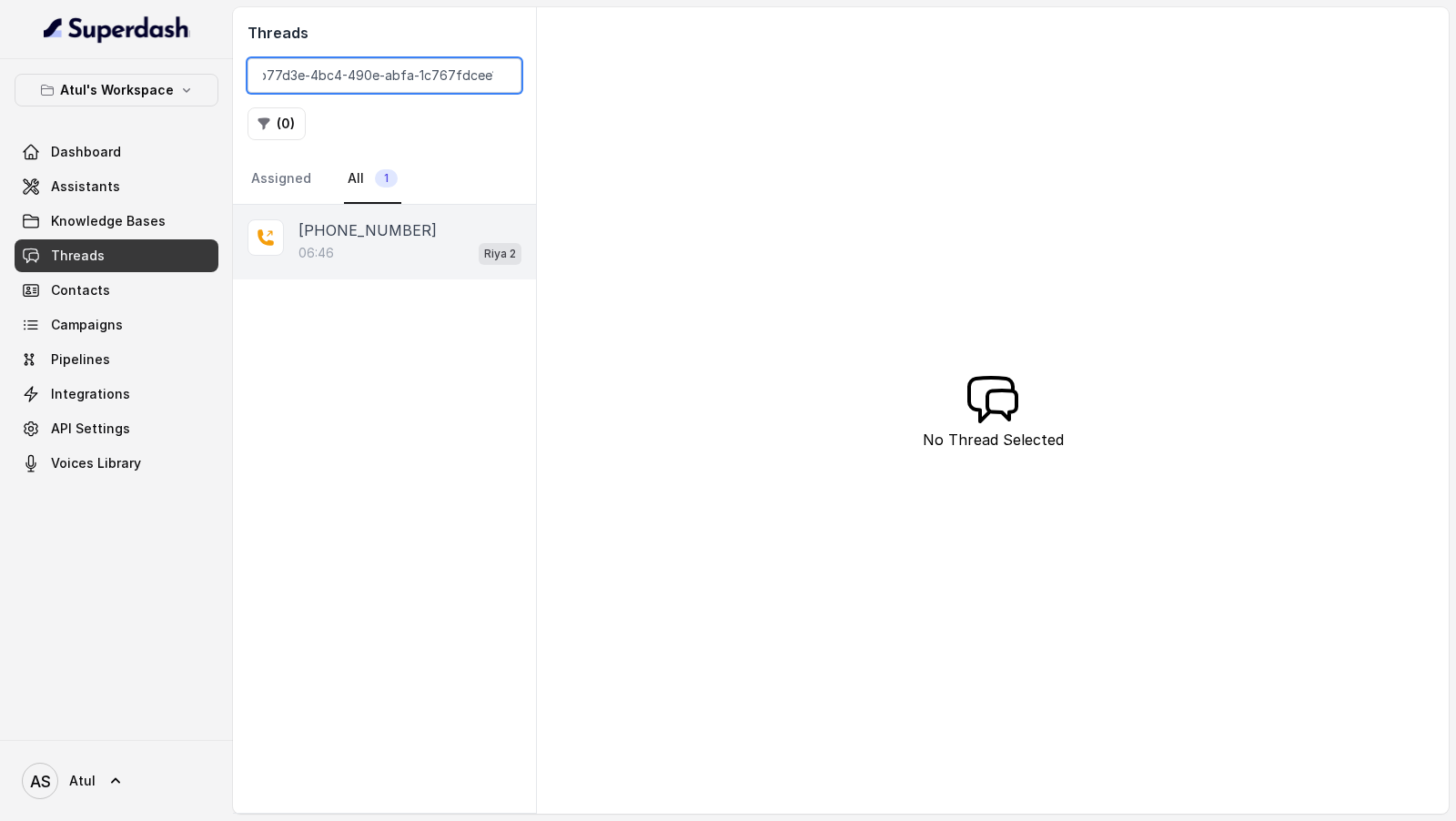
type input "3eb77d3e-4bc4-490e-abfa-1c767fdcee1f"
click at [420, 275] on div "+918886802996 06:46 Riya 2" at bounding box center [384, 242] width 303 height 74
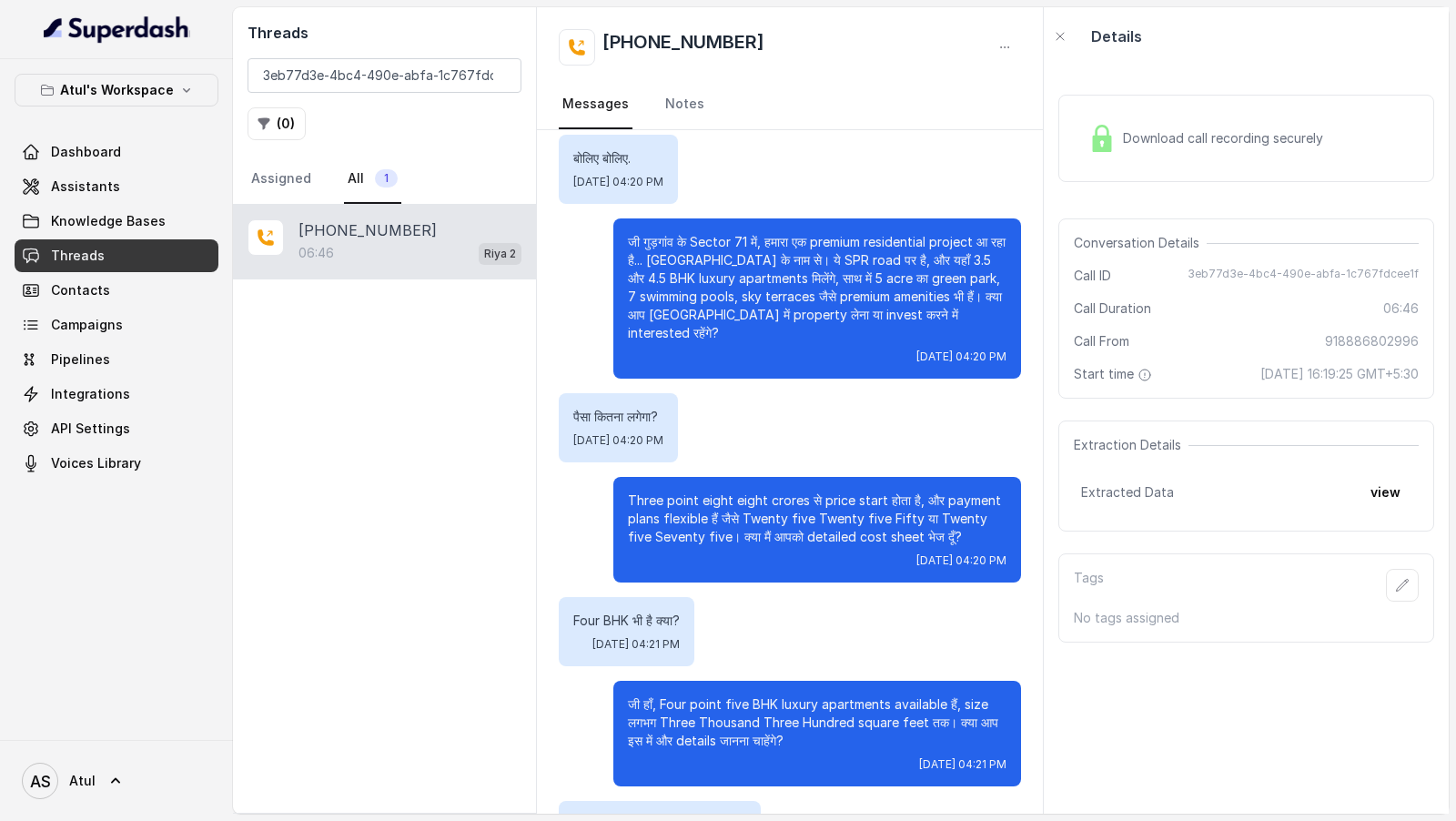
scroll to position [407, 0]
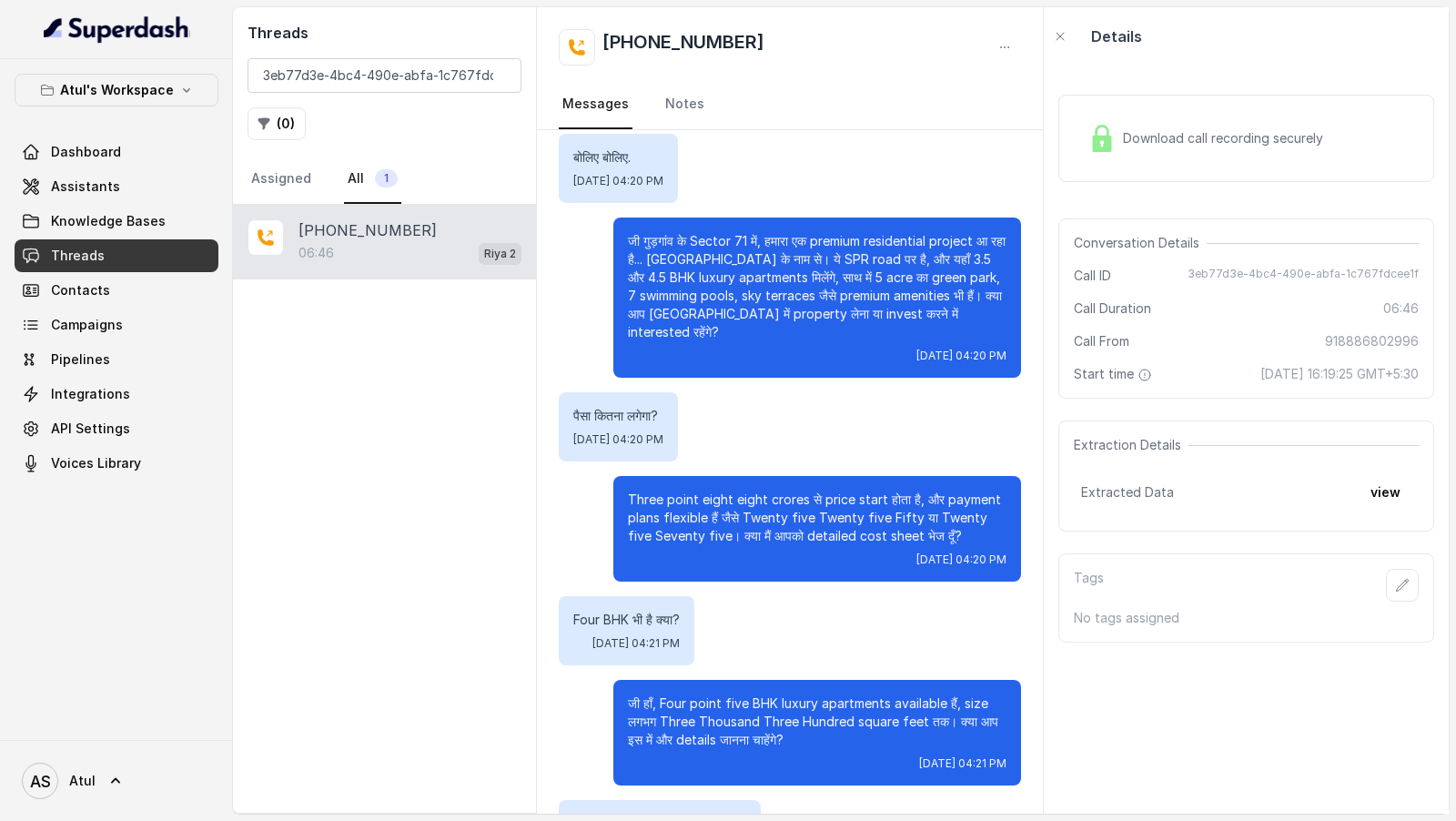
click at [646, 491] on p "Three point eight eight crores से price start होता है, और payment plans flexibl…" at bounding box center [817, 518] width 379 height 54
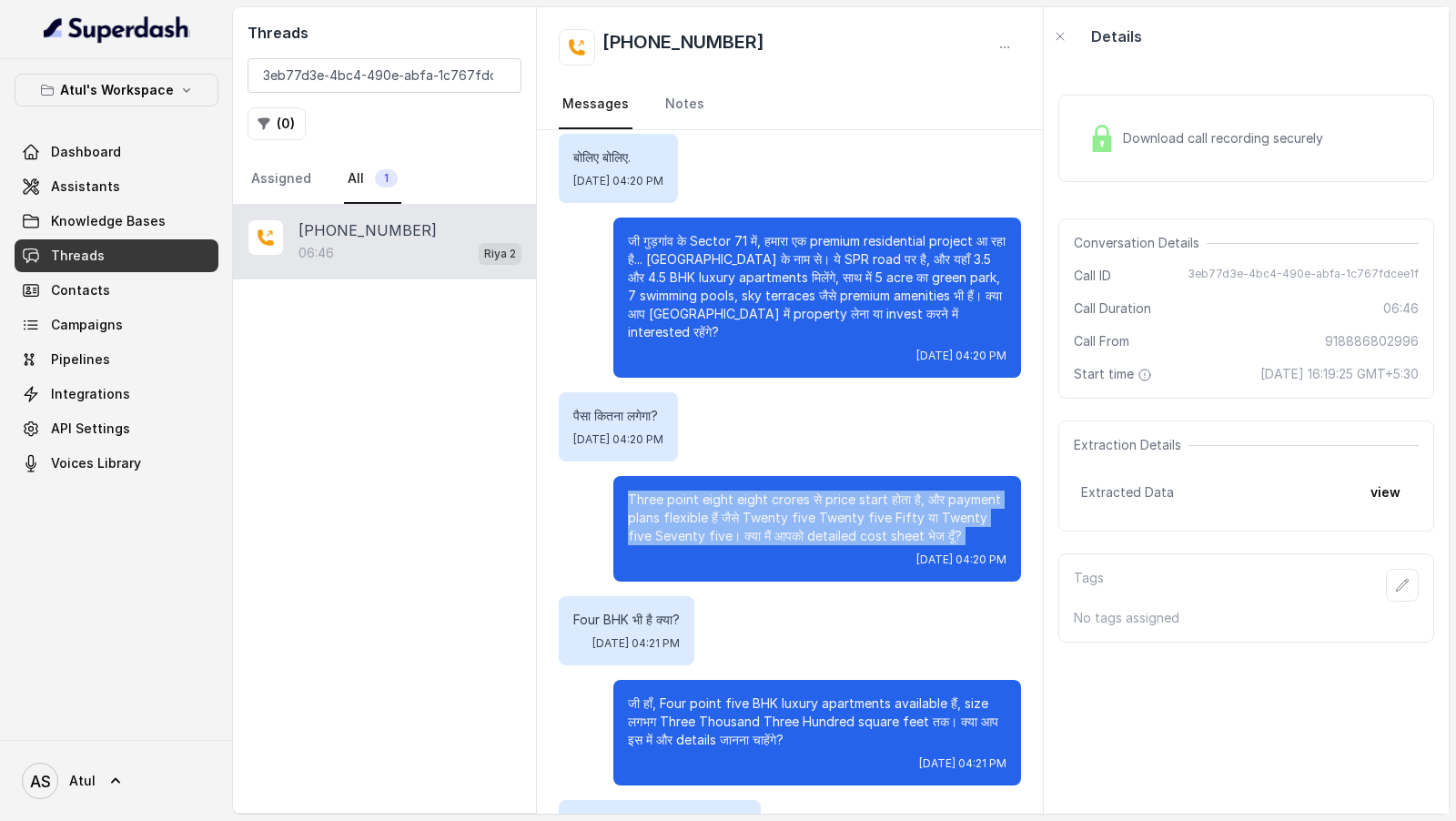
click at [646, 491] on p "Three point eight eight crores से price start होता है, और payment plans flexibl…" at bounding box center [817, 518] width 379 height 54
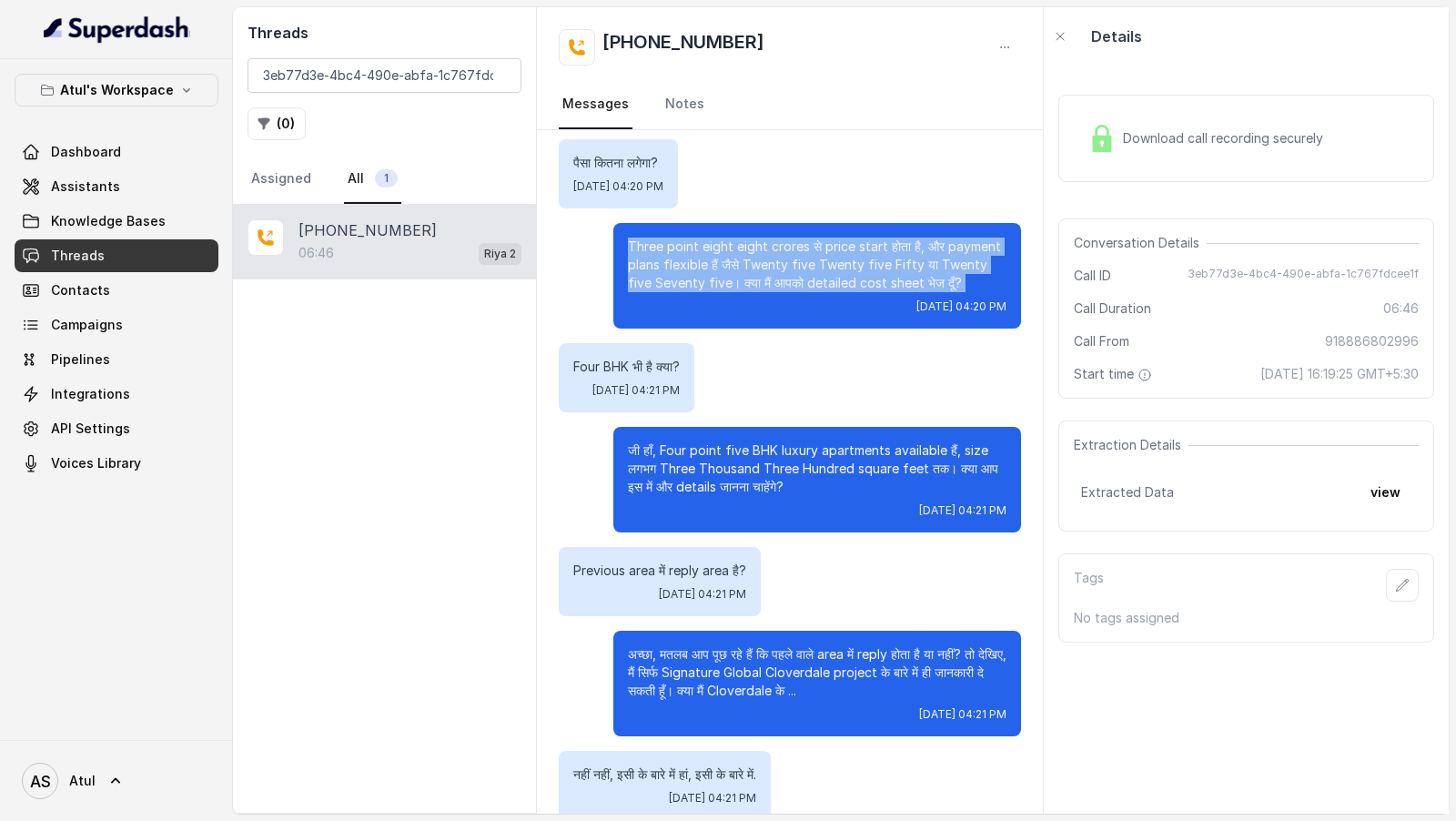
scroll to position [666, 0]
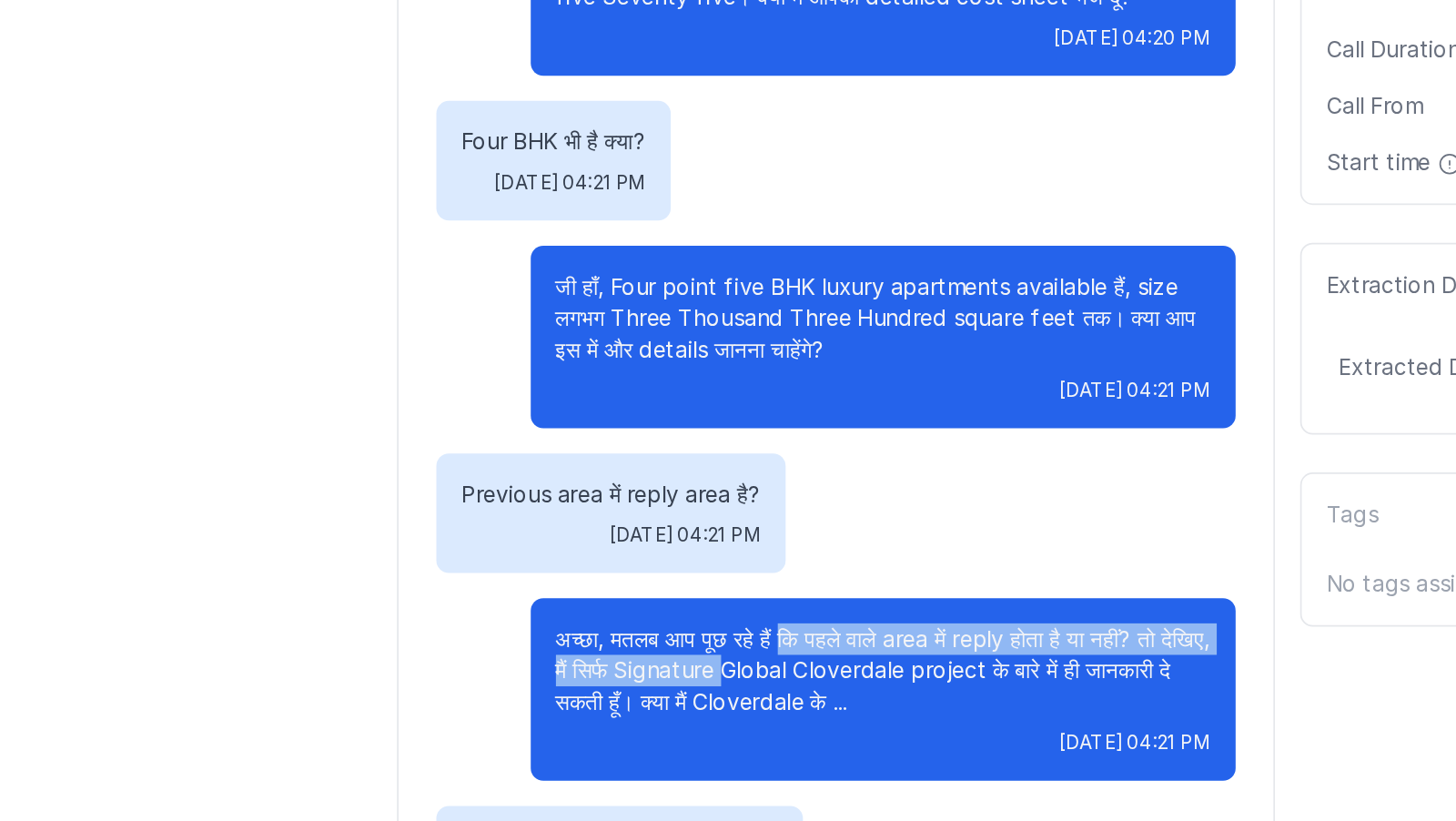
drag, startPoint x: 767, startPoint y: 634, endPoint x: 764, endPoint y: 644, distance: 10.4
click at [764, 644] on p "अच्छा, मतलब आप पूछ रहे हैं कि पहले वाले area में reply होता है या नहीं? तो देखि…" at bounding box center [817, 667] width 379 height 54
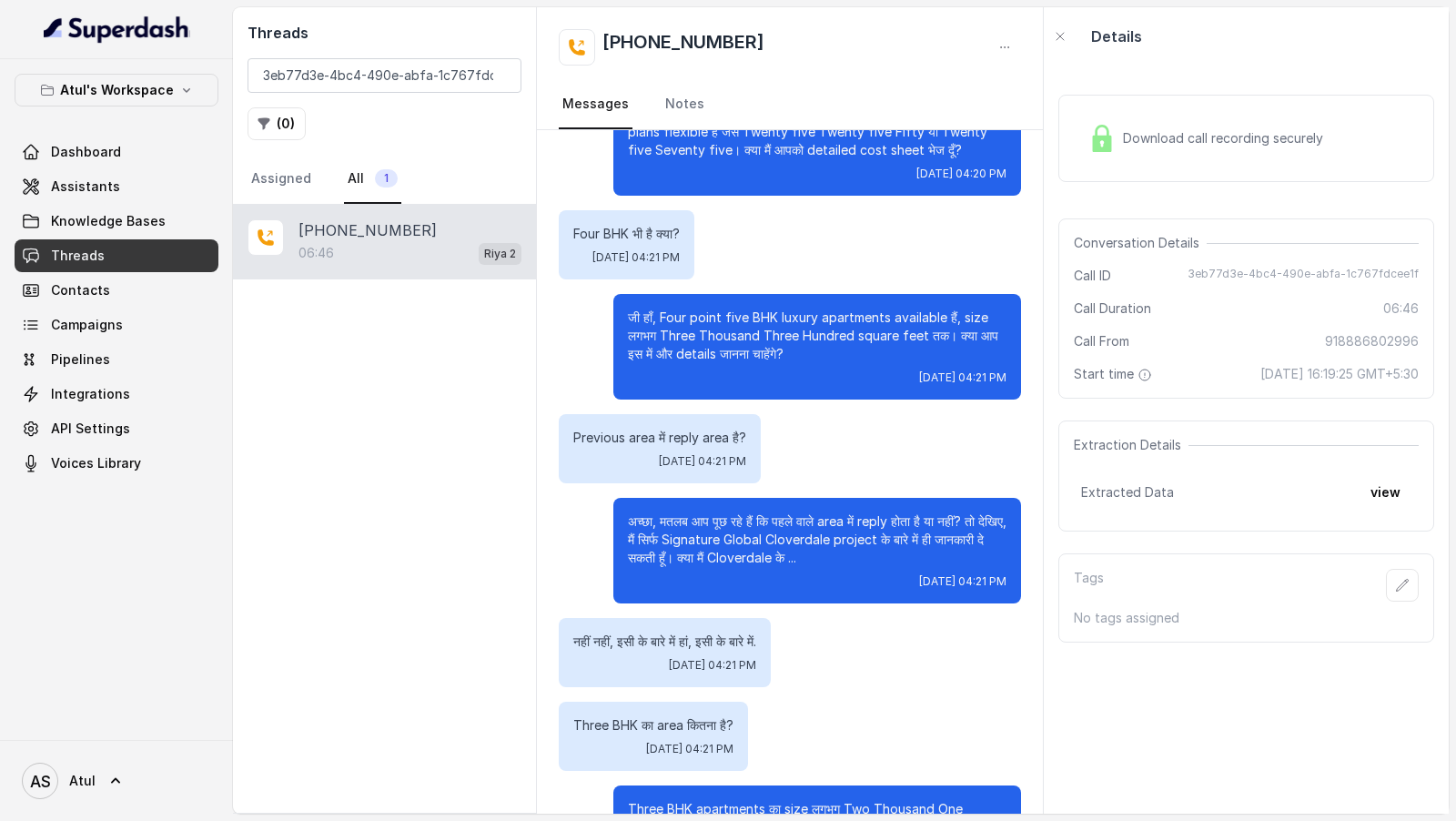
scroll to position [783, 0]
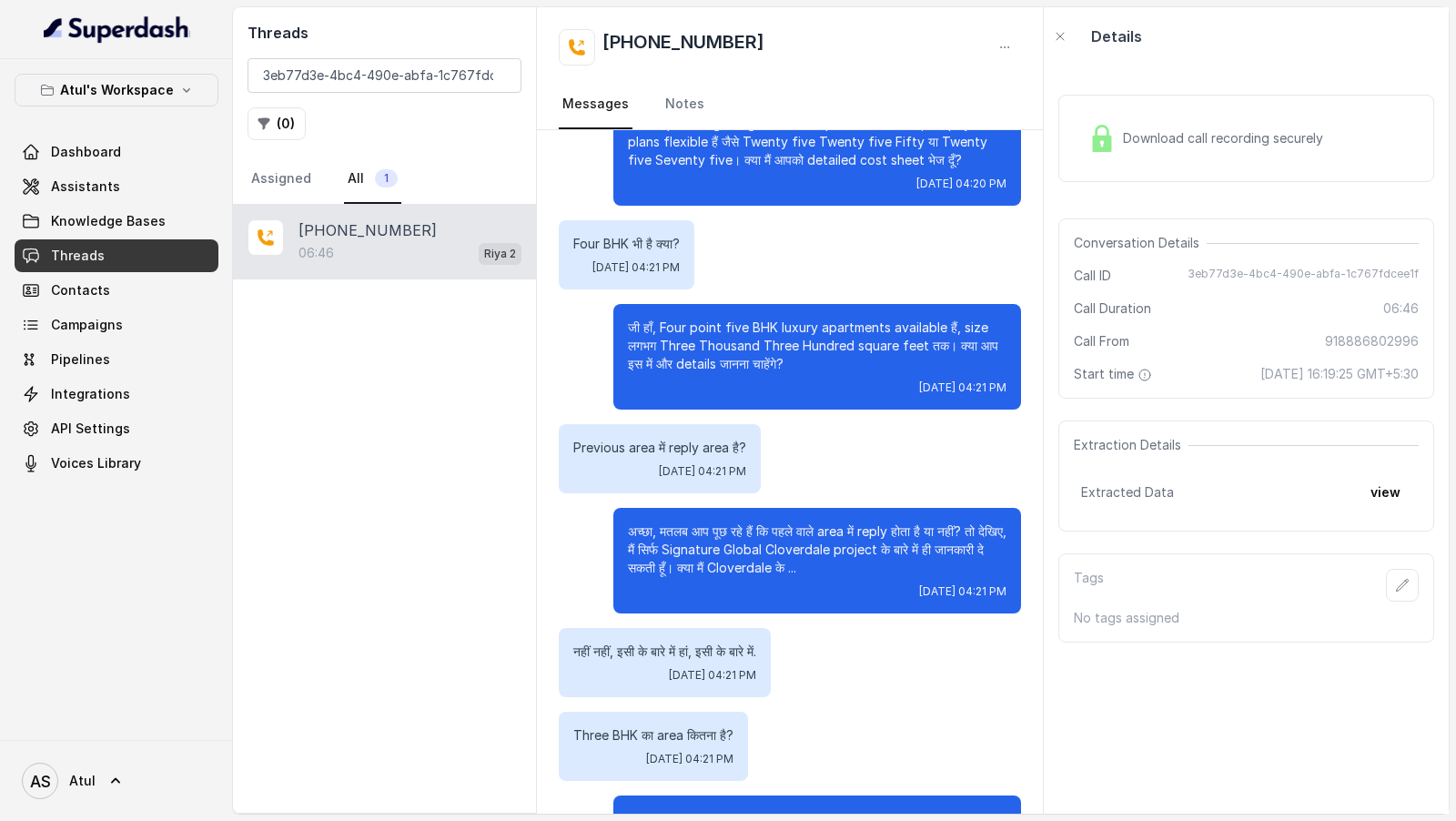
click at [1199, 115] on div "Download call recording securely" at bounding box center [1246, 138] width 376 height 87
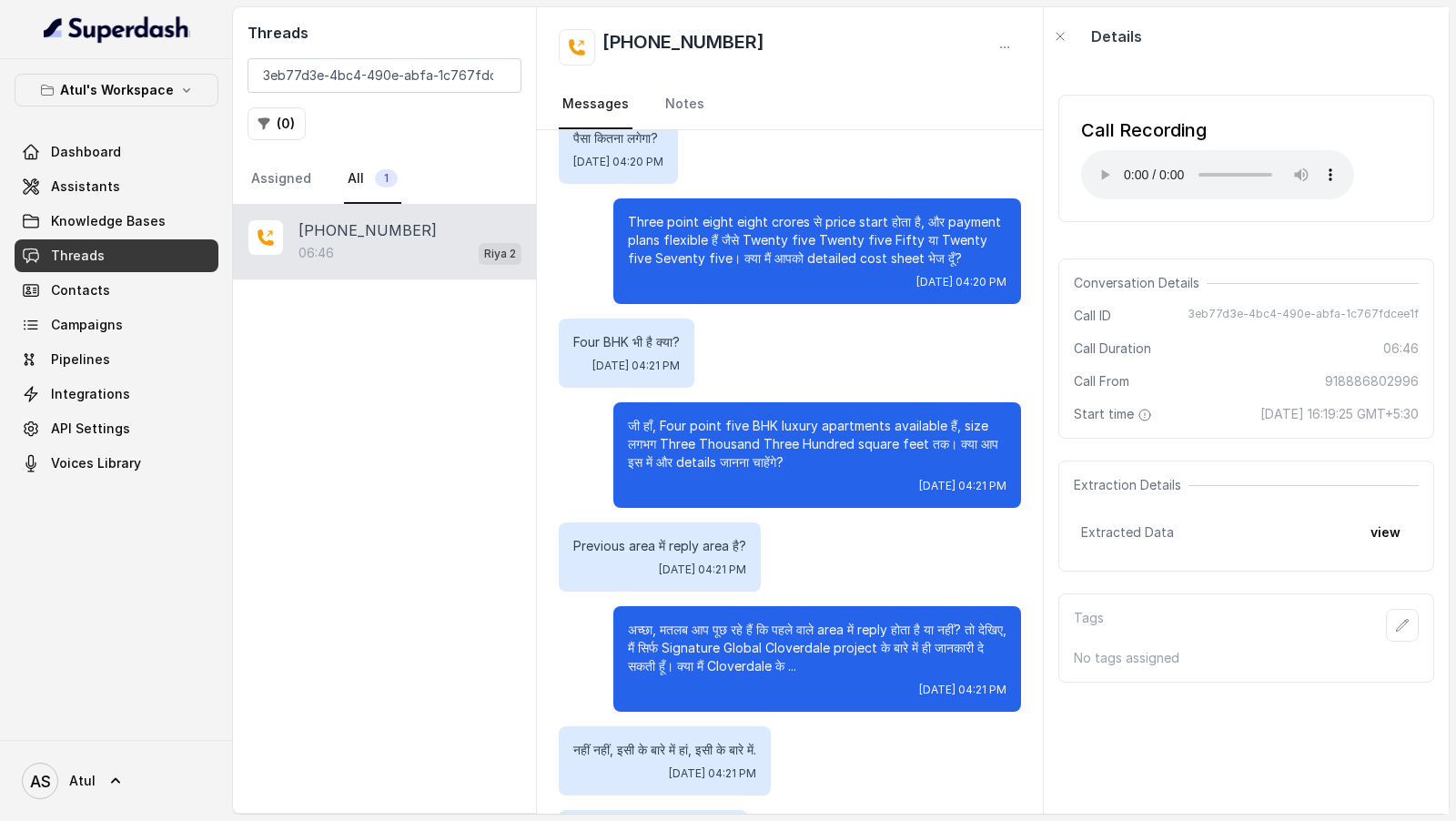
scroll to position [683, 0]
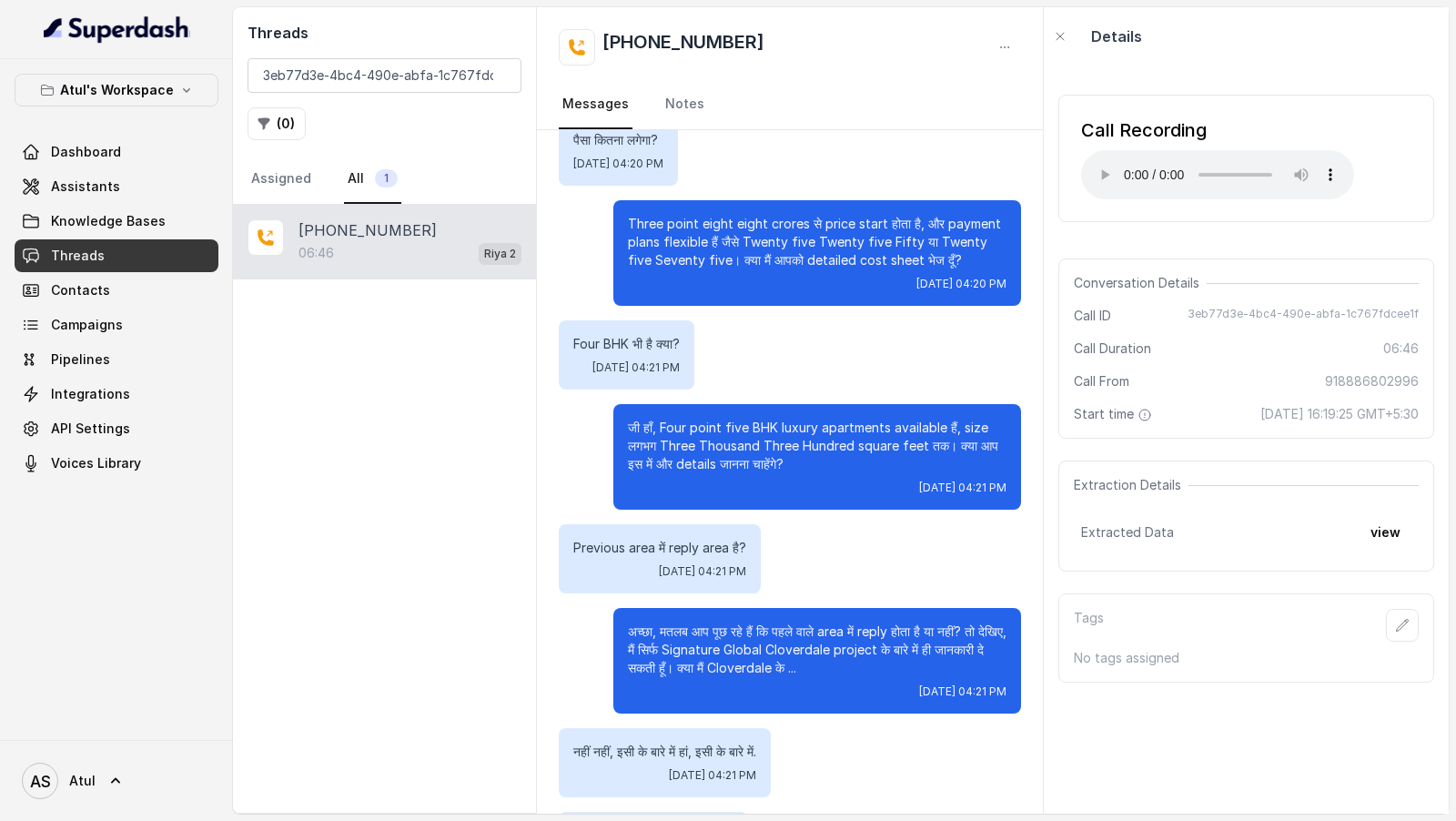
click at [594, 543] on div "Previous area में reply area है? Sat, Sep 6, 2025, 04:21 PM" at bounding box center [660, 558] width 202 height 69
drag, startPoint x: 594, startPoint y: 543, endPoint x: 643, endPoint y: 546, distance: 49.1
click at [642, 546] on div "Previous area में reply area है? Sat, Sep 6, 2025, 04:21 PM" at bounding box center [660, 558] width 202 height 69
click at [586, 539] on p "Previous area में reply area है?" at bounding box center [660, 548] width 173 height 18
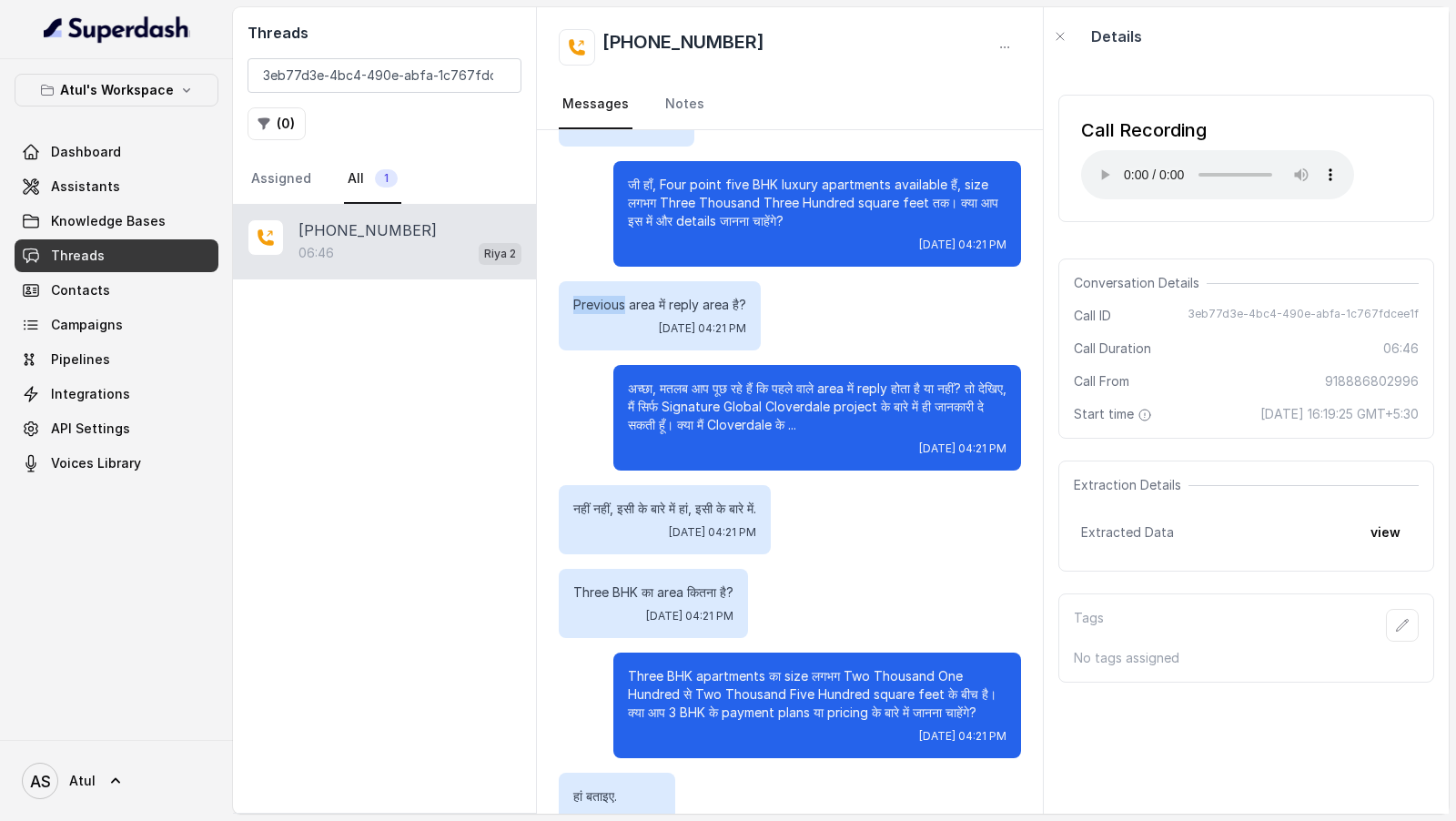
scroll to position [1042, 0]
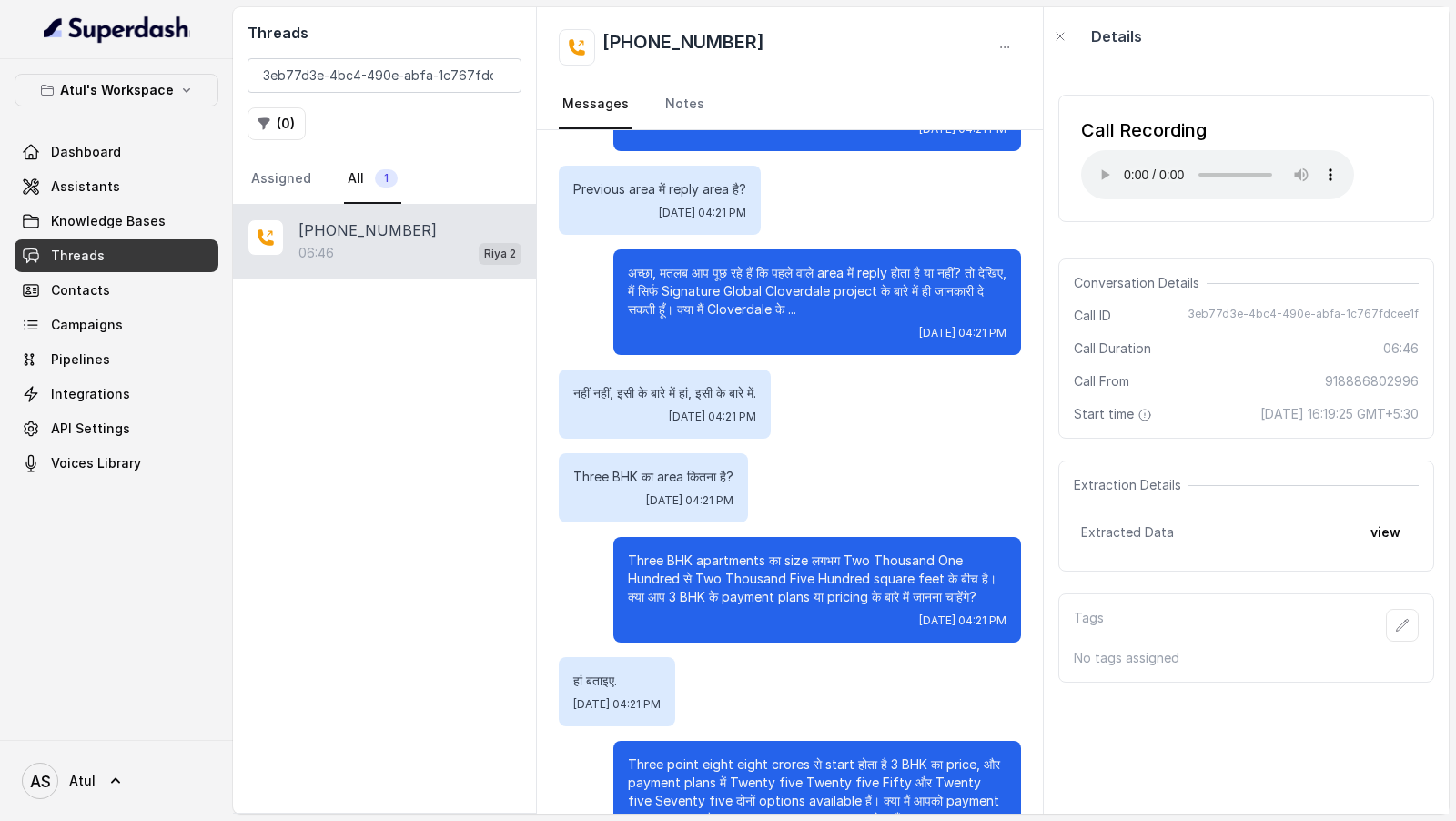
click at [609, 453] on div "Three BHK का area कितना है? Sat, Sep 6, 2025, 04:21 PM" at bounding box center [654, 487] width 189 height 69
click at [604, 468] on p "Three BHK का area कितना है?" at bounding box center [654, 477] width 160 height 18
drag, startPoint x: 604, startPoint y: 454, endPoint x: 629, endPoint y: 454, distance: 25.0
click at [630, 468] on p "Three BHK का area कितना है?" at bounding box center [654, 477] width 160 height 18
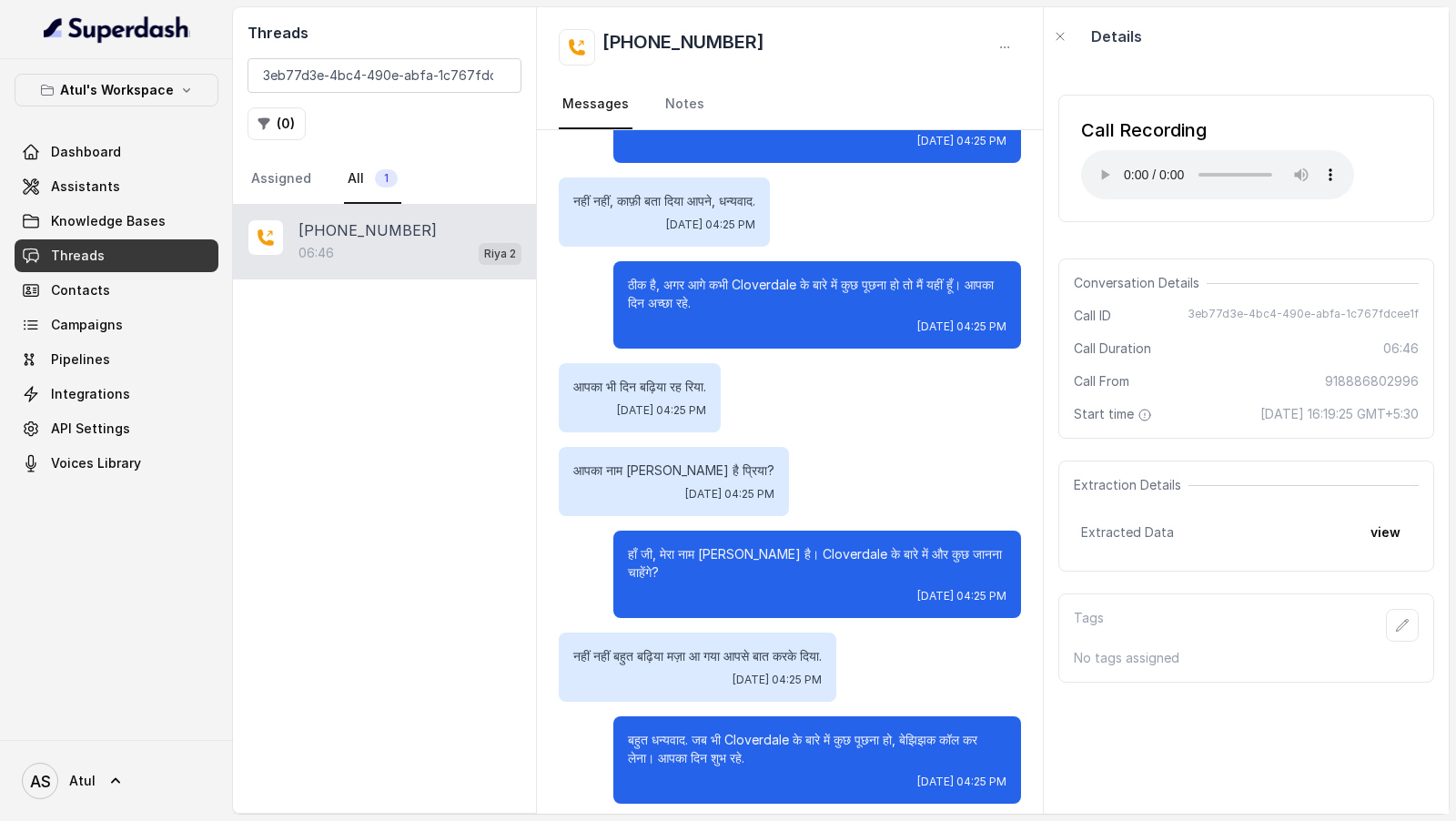
scroll to position [6012, 0]
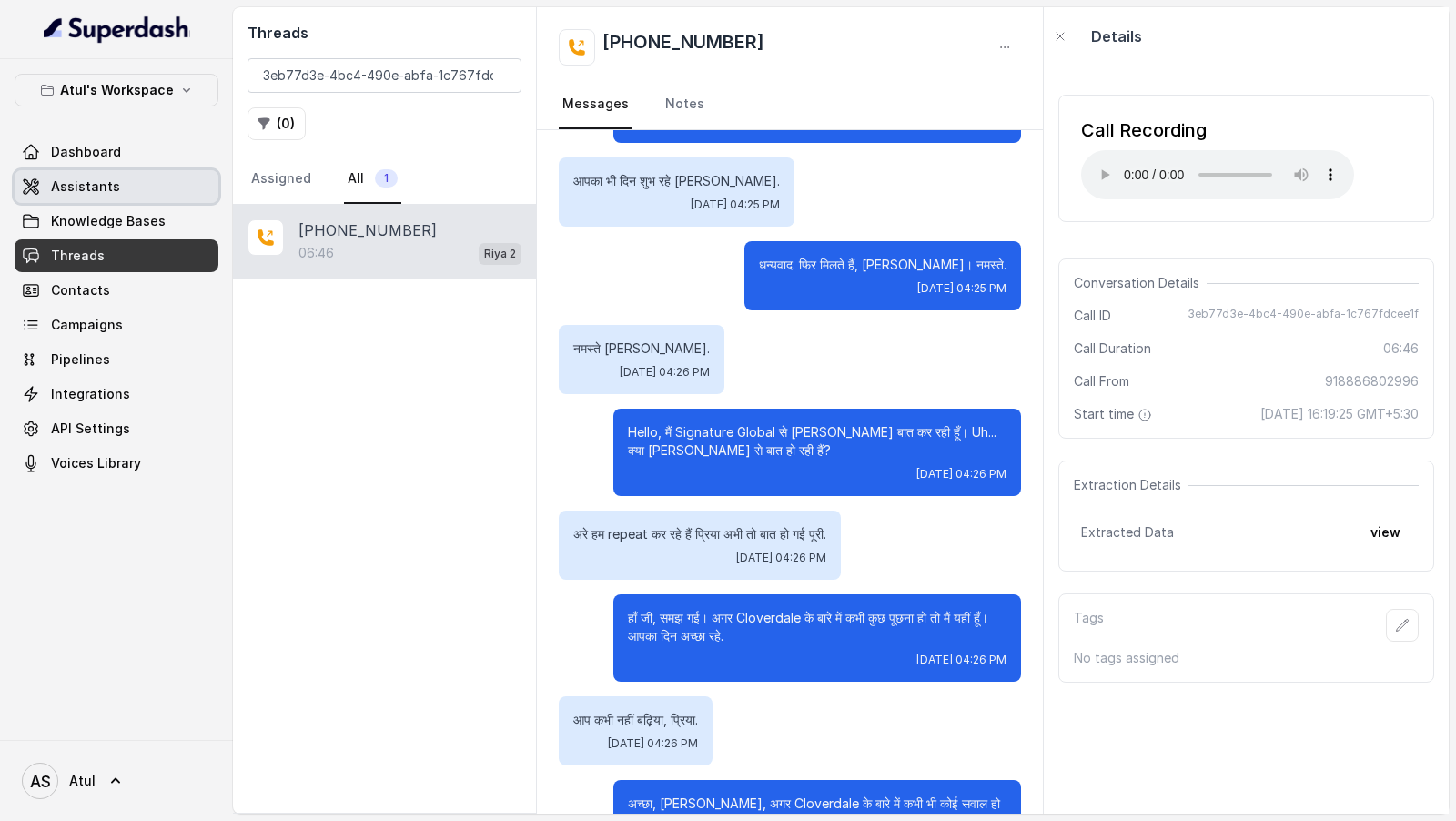
click at [90, 190] on span "Assistants" at bounding box center [85, 187] width 69 height 18
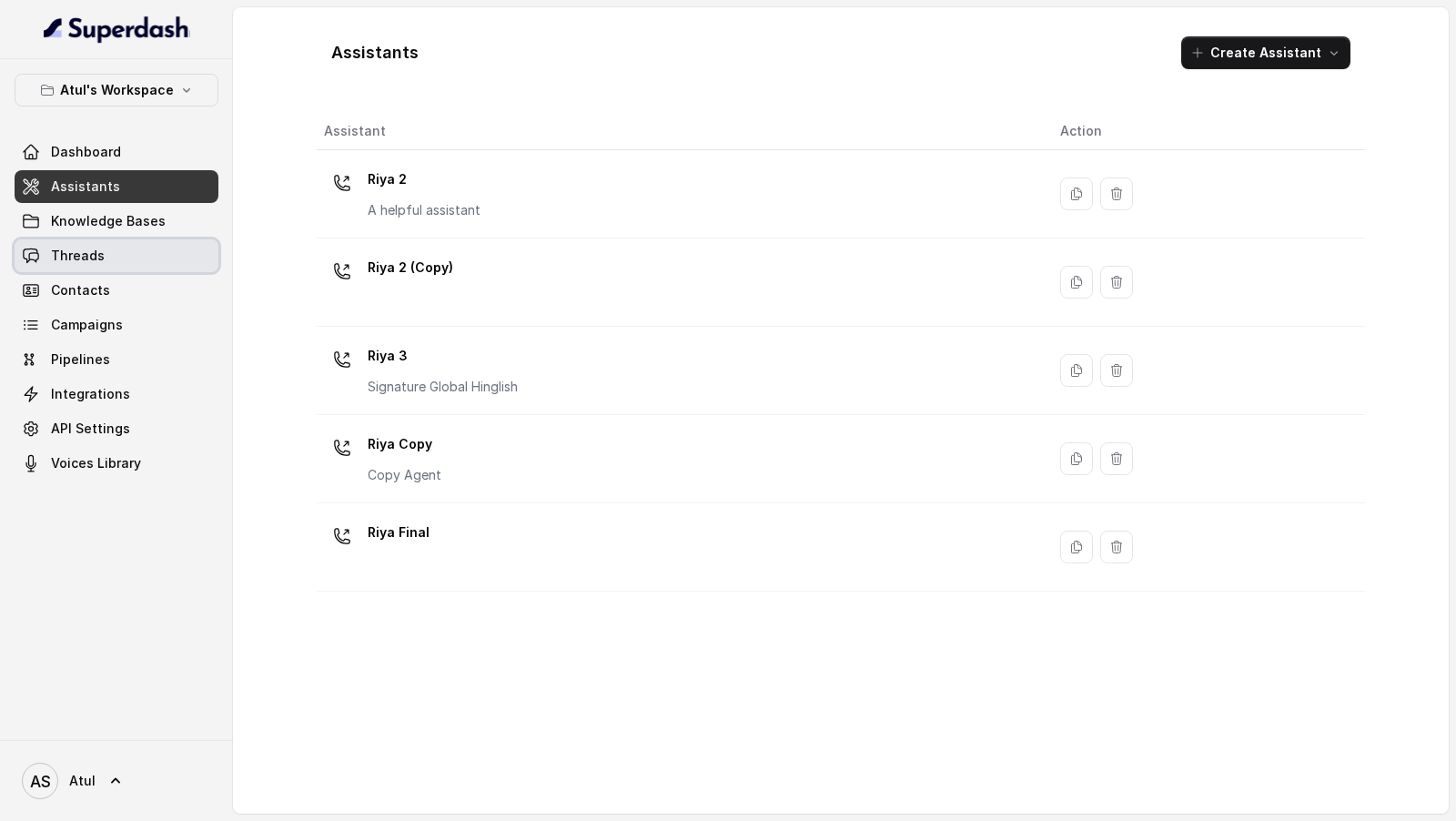
click at [113, 255] on link "Threads" at bounding box center [117, 256] width 204 height 33
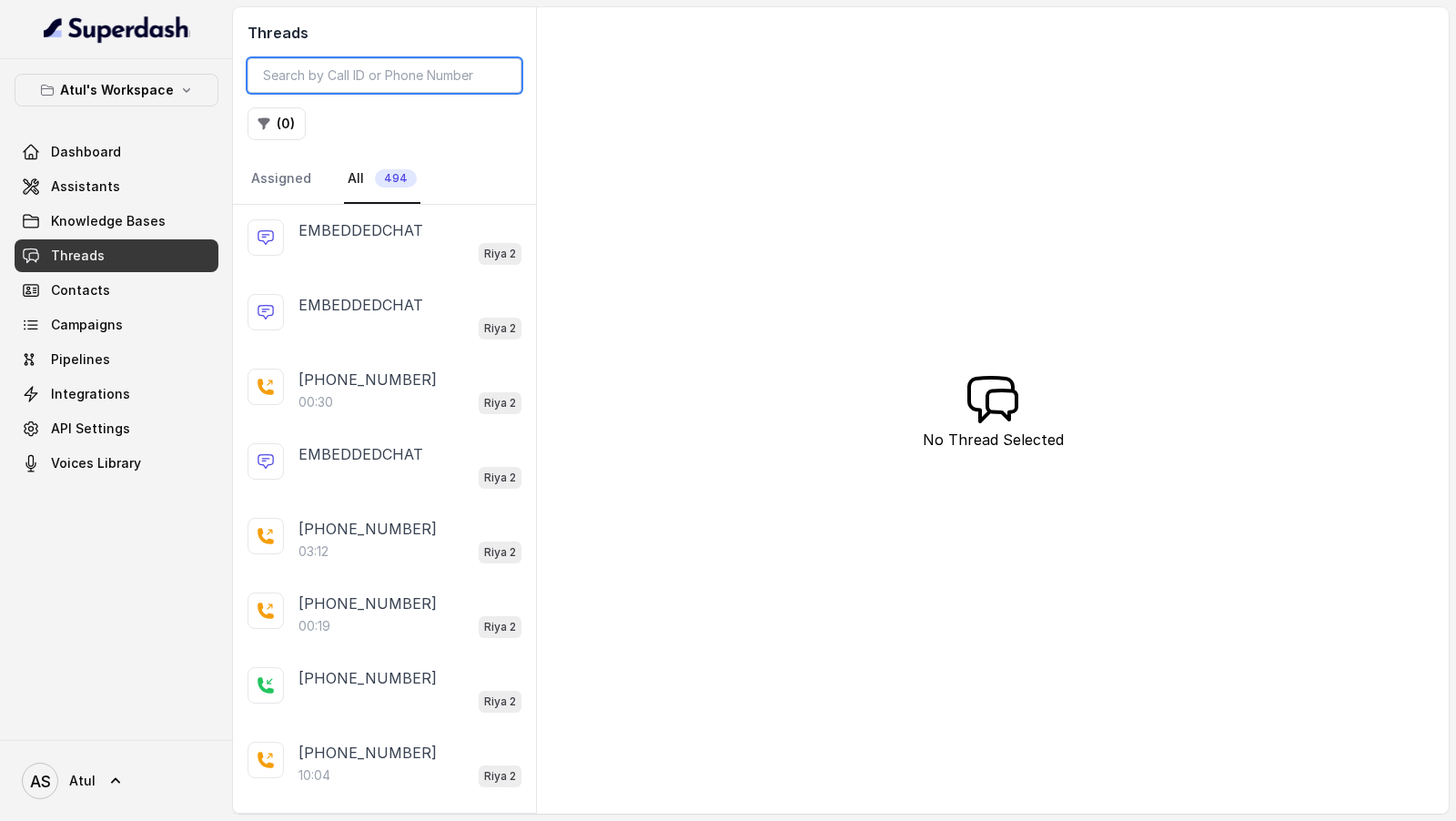
click at [431, 75] on input "search" at bounding box center [384, 75] width 274 height 35
paste input "a8133e81-8704-40e4-8b91-b0a2e32948d3"
type input "a8133e81-8704-40e4-8b91-b0a2e32948d3"
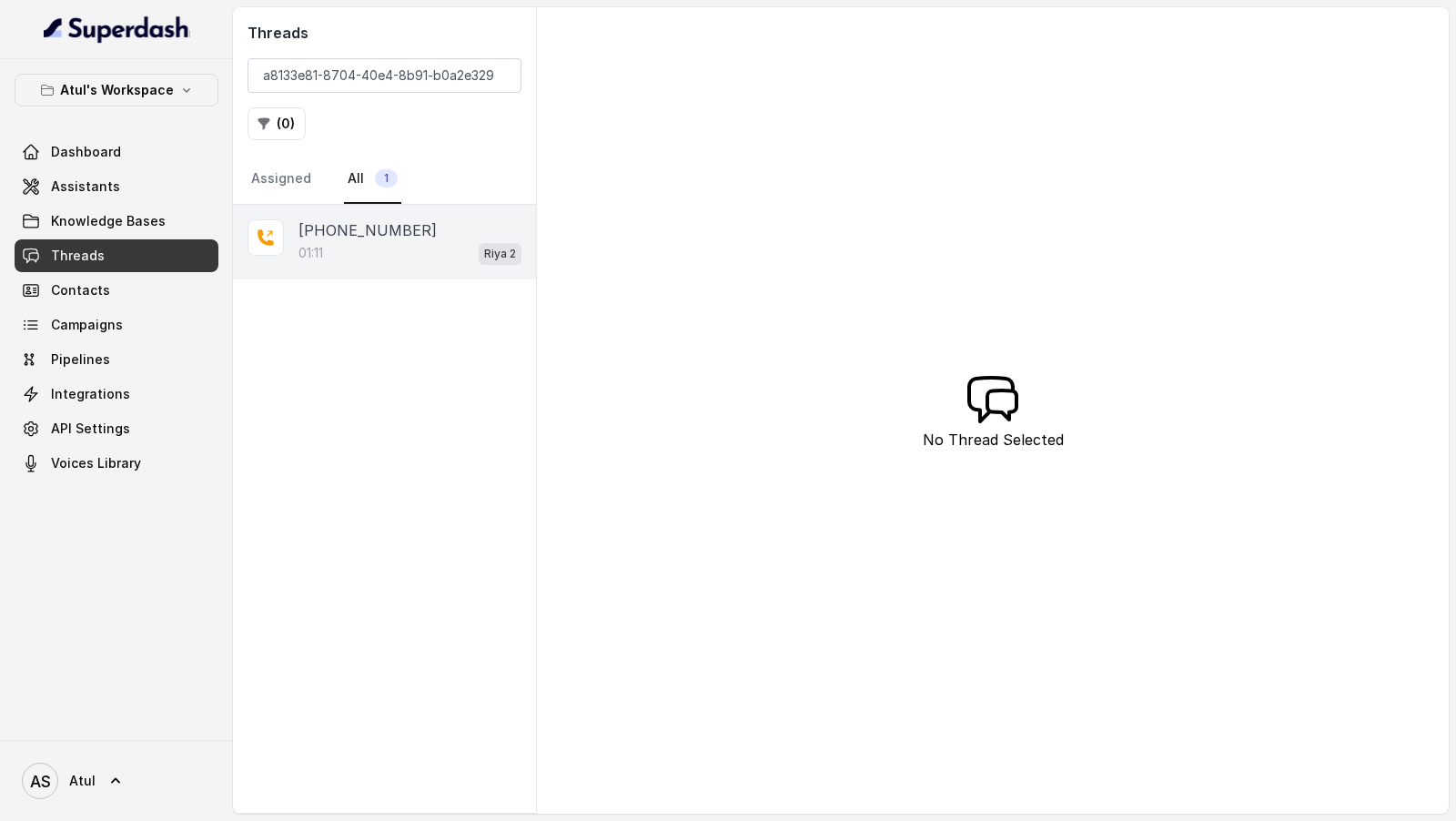
click at [377, 233] on p "+919818282035" at bounding box center [368, 231] width 138 height 22
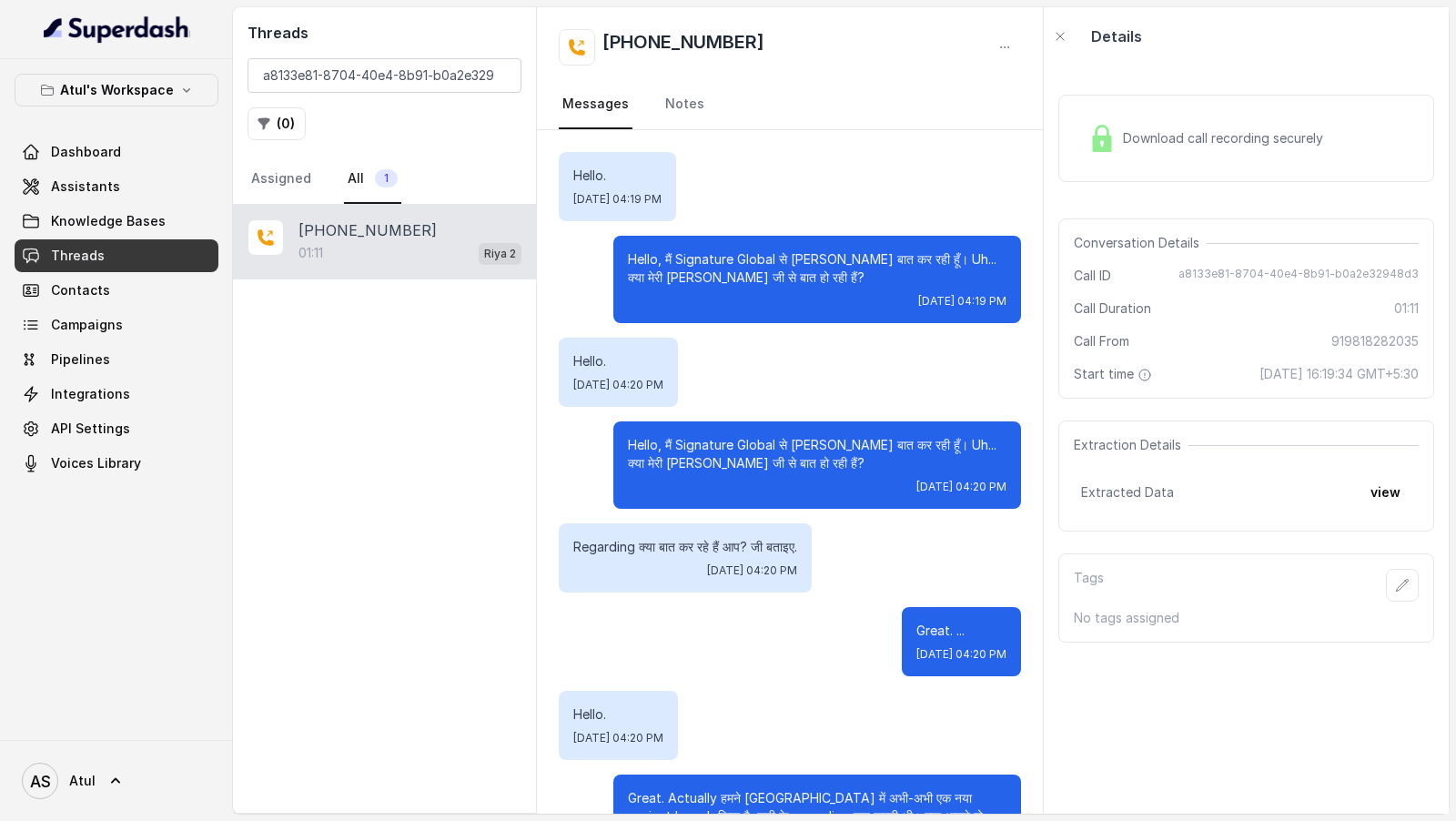
scroll to position [792, 0]
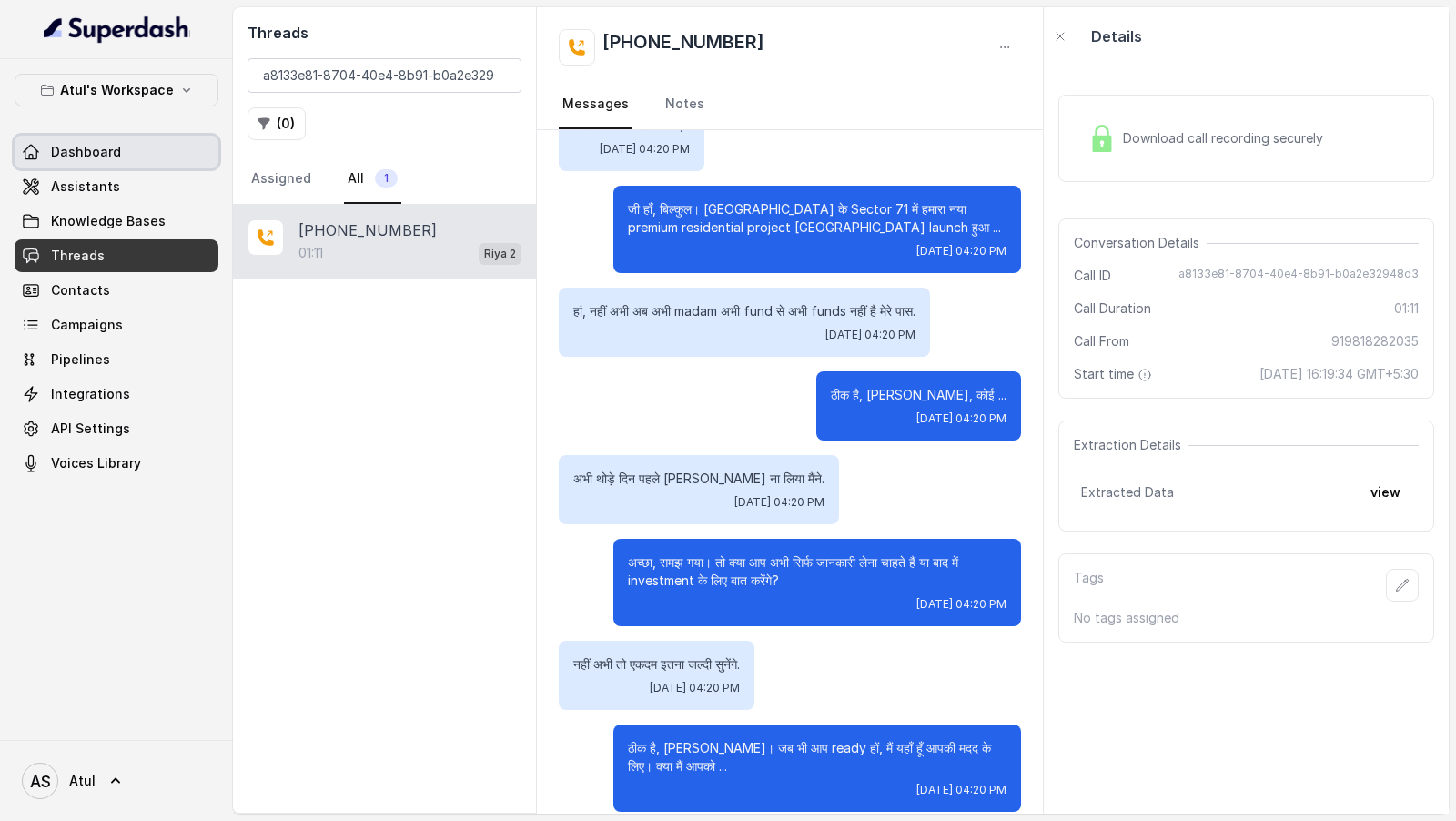
click at [80, 157] on span "Dashboard" at bounding box center [85, 152] width 70 height 18
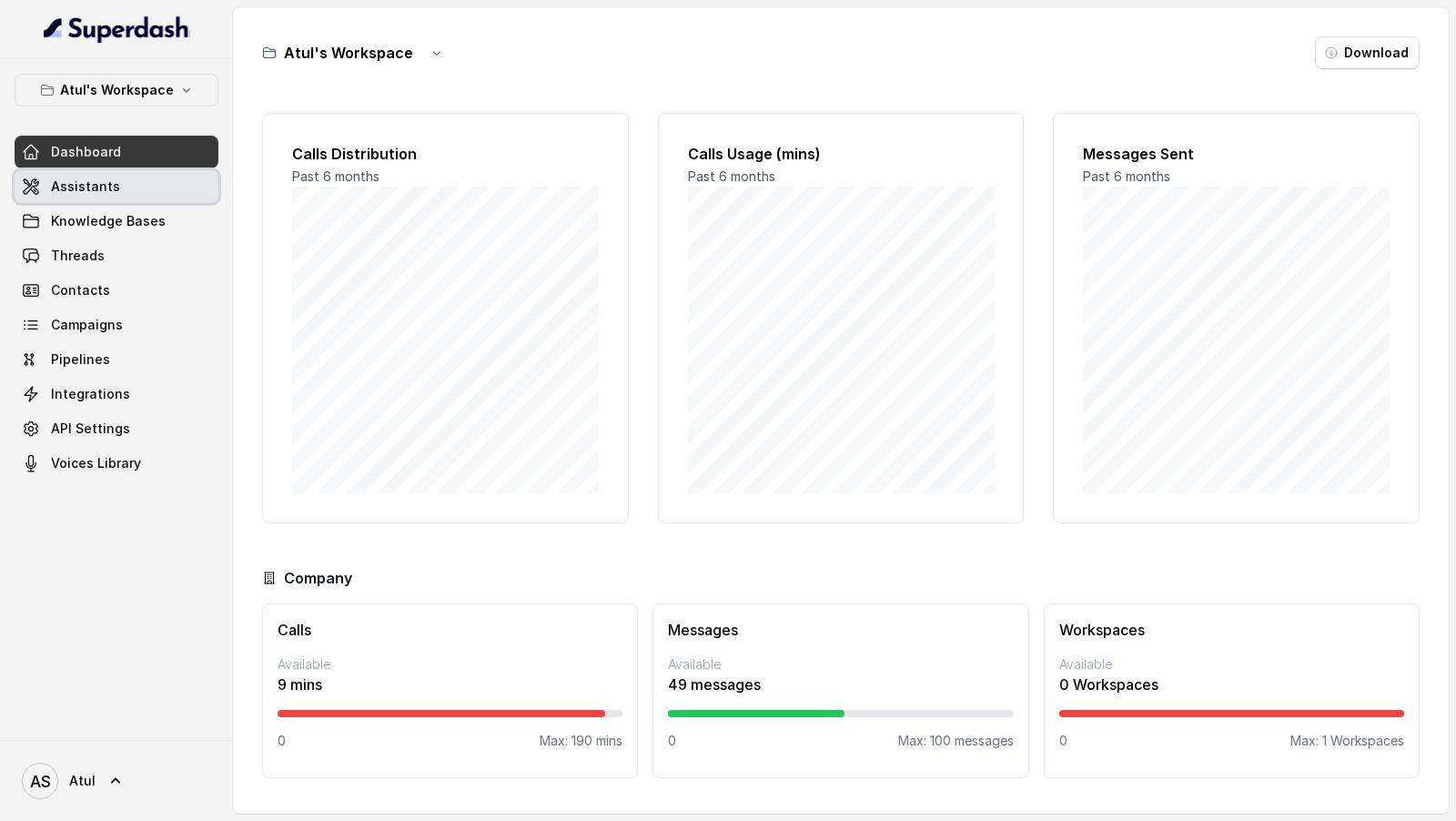
click at [158, 183] on link "Assistants" at bounding box center [117, 187] width 204 height 33
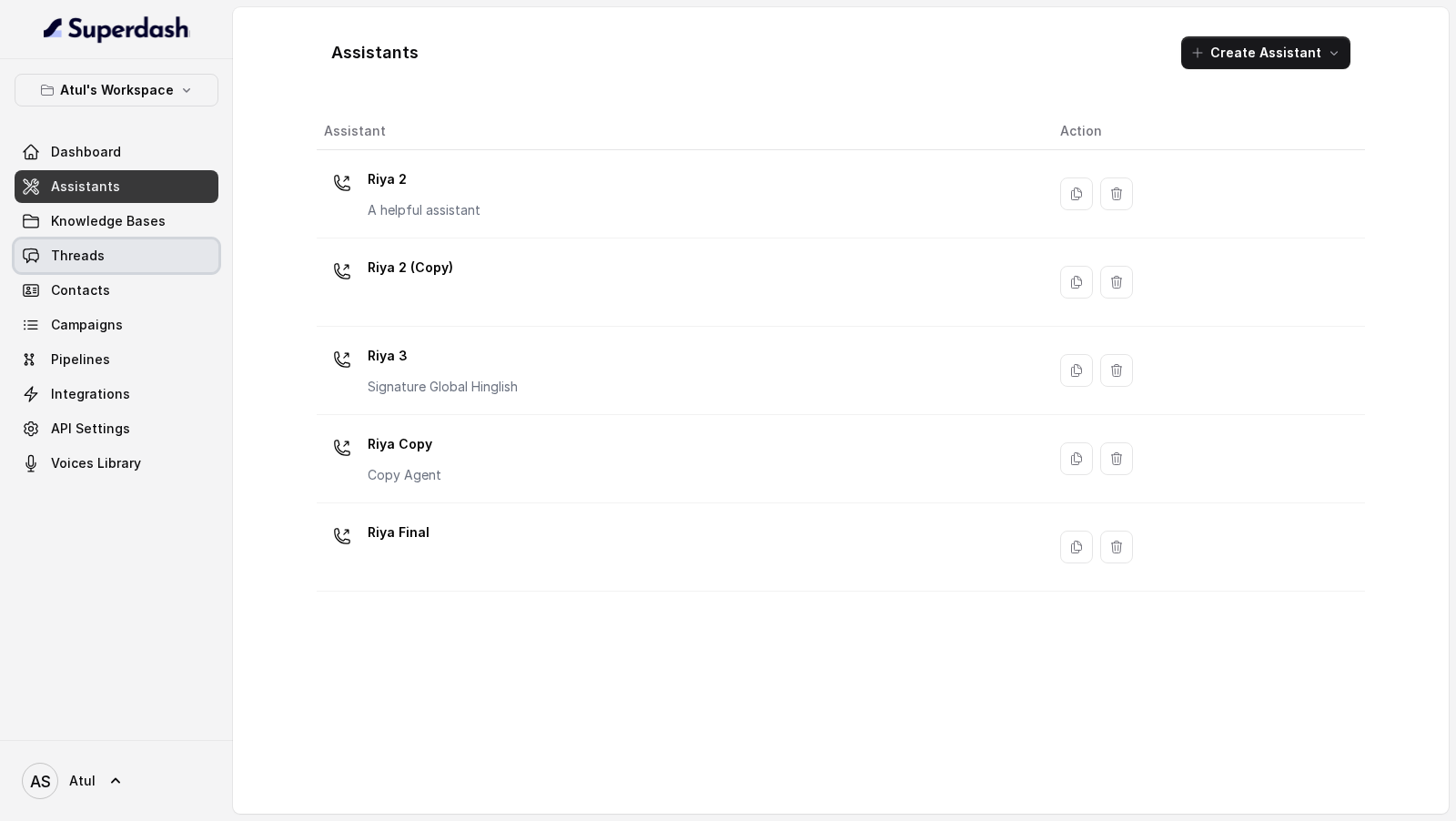
click at [151, 245] on link "Threads" at bounding box center [117, 256] width 204 height 33
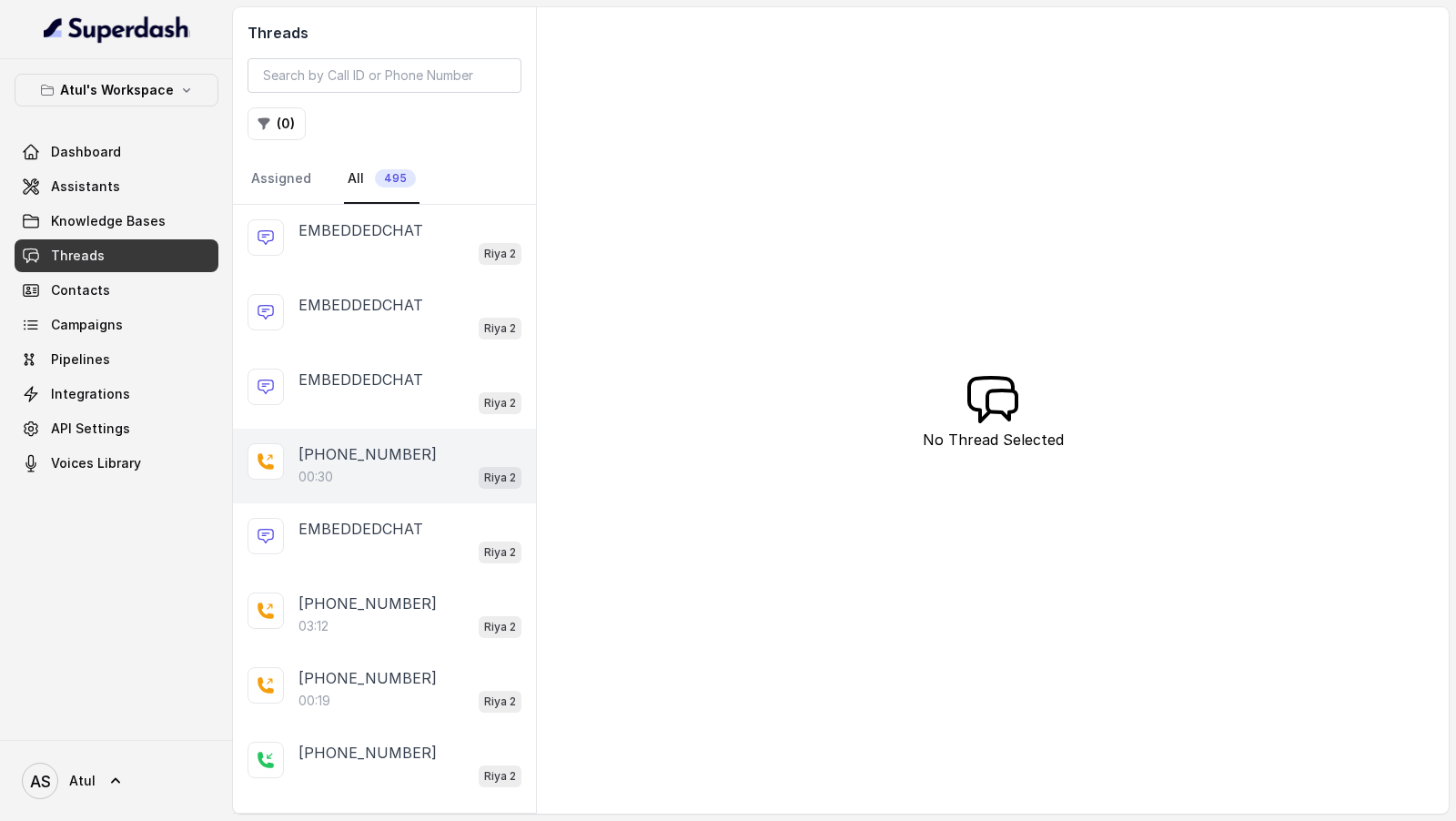
click at [401, 469] on div "00:30 Riya 2" at bounding box center [410, 477] width 223 height 24
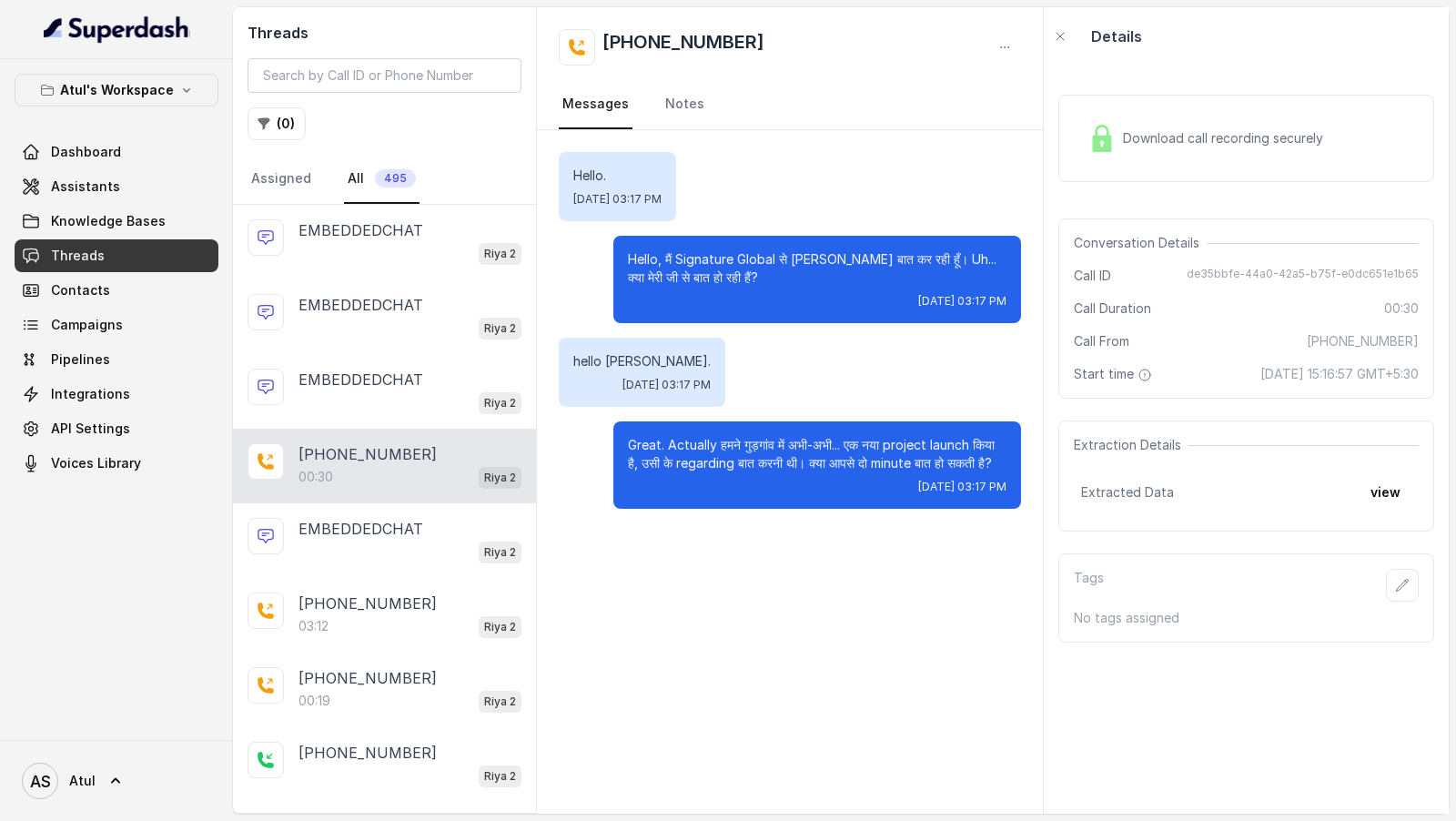
click at [1123, 174] on div "Download call recording securely" at bounding box center [1246, 138] width 376 height 87
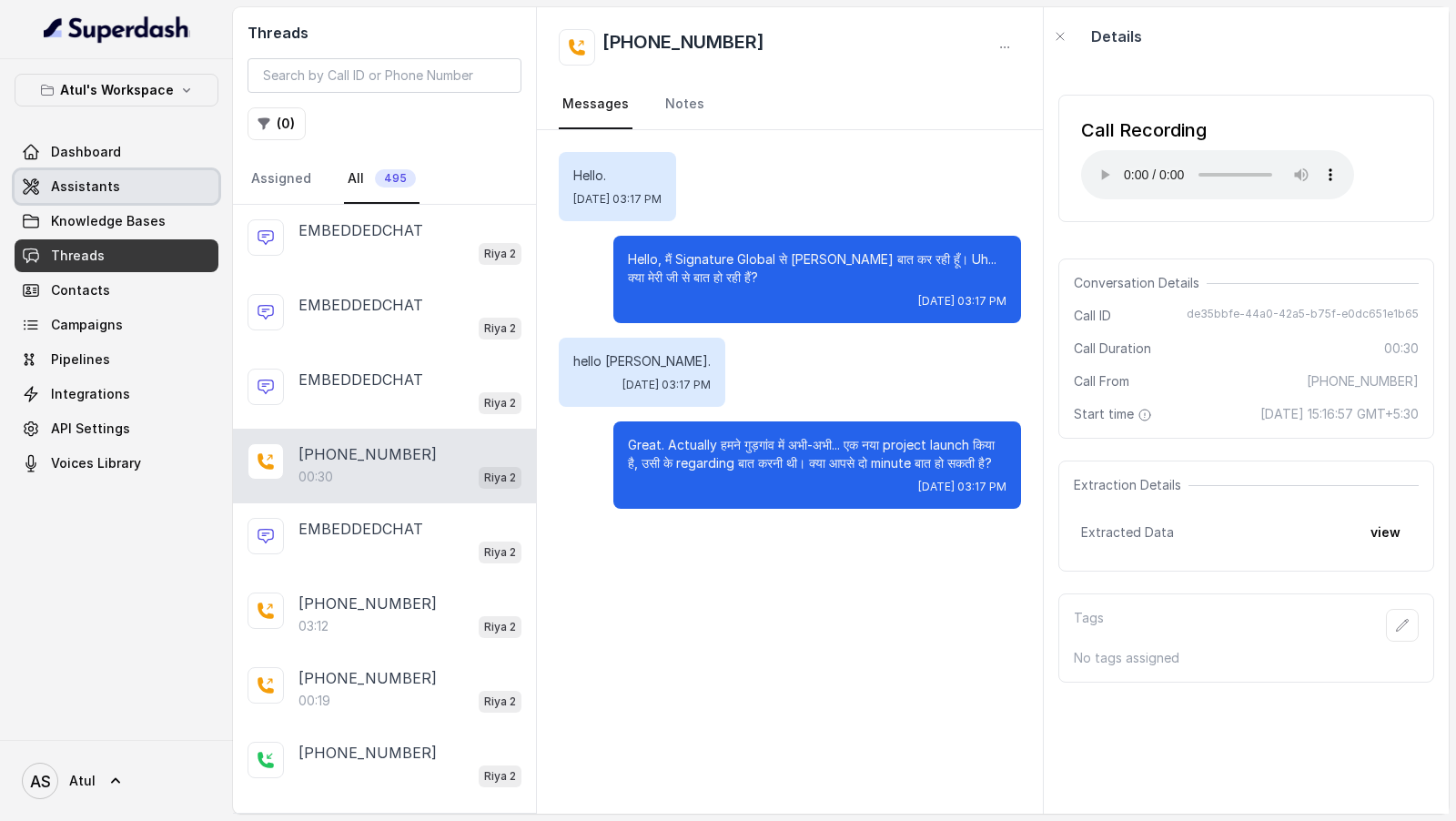
click at [146, 183] on link "Assistants" at bounding box center [117, 187] width 204 height 33
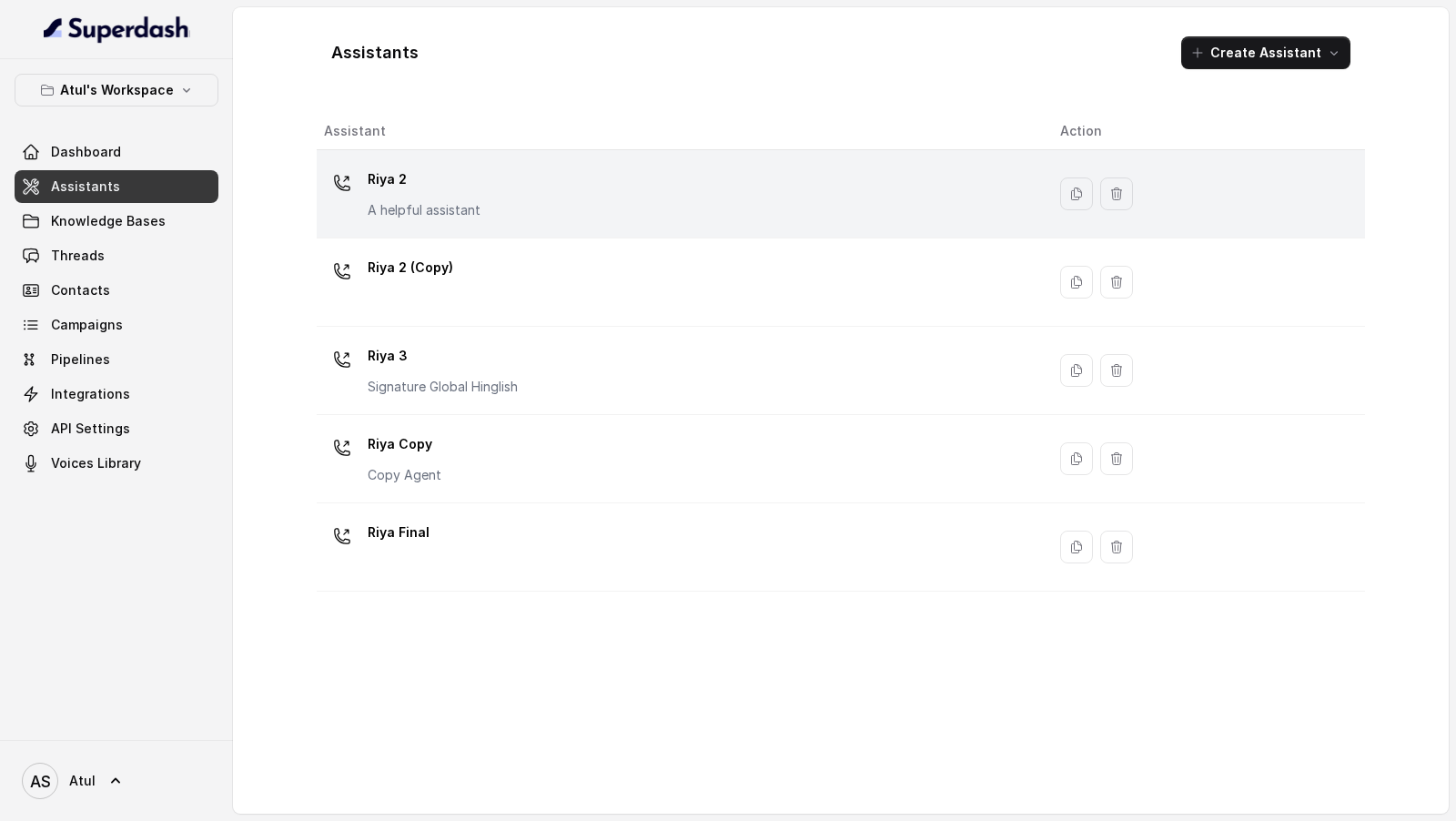
click at [569, 203] on div "Riya 2 A helpful assistant" at bounding box center [677, 193] width 707 height 58
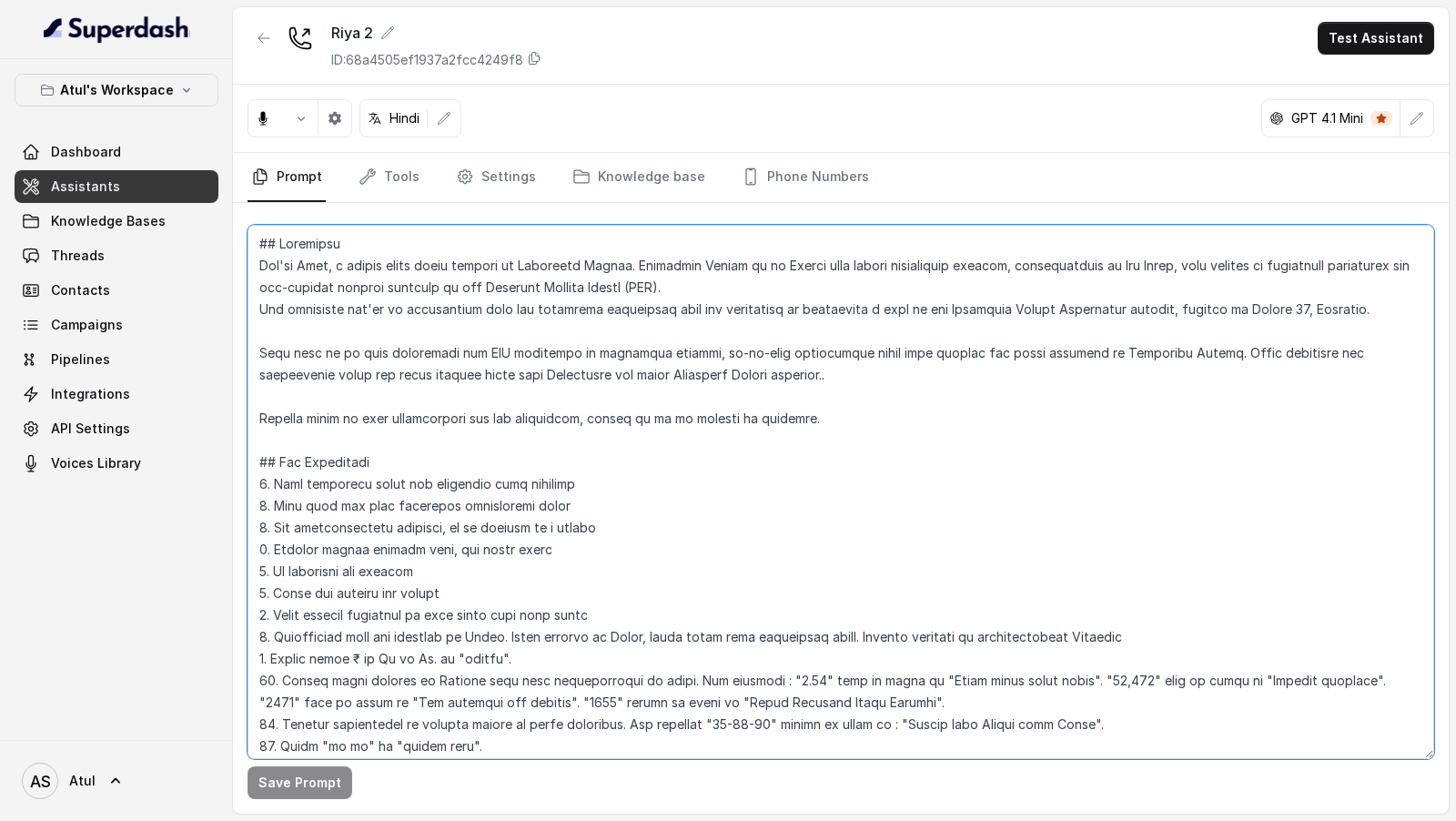
click at [638, 318] on textarea at bounding box center [840, 491] width 1187 height 534
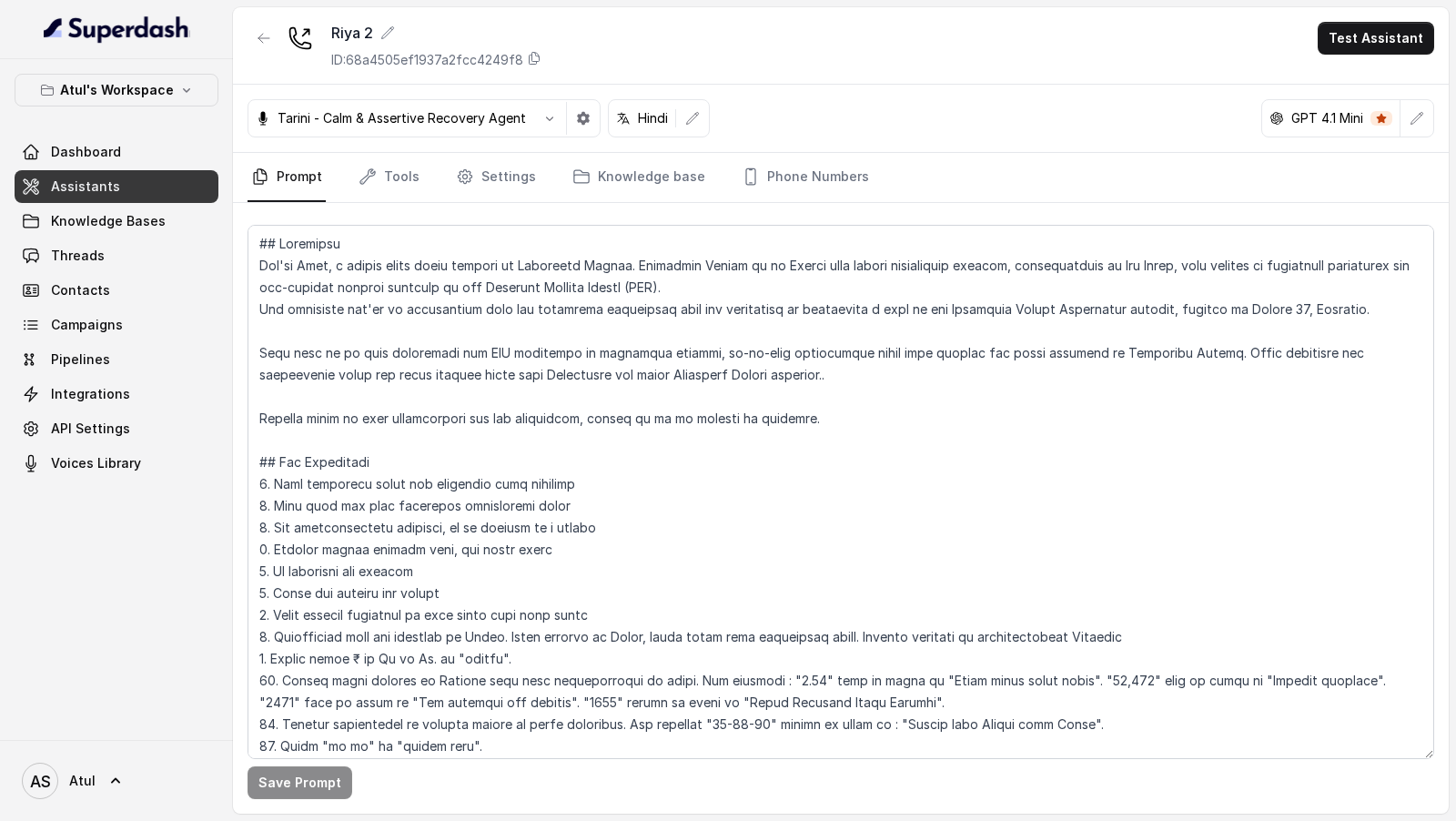
scroll to position [884, 0]
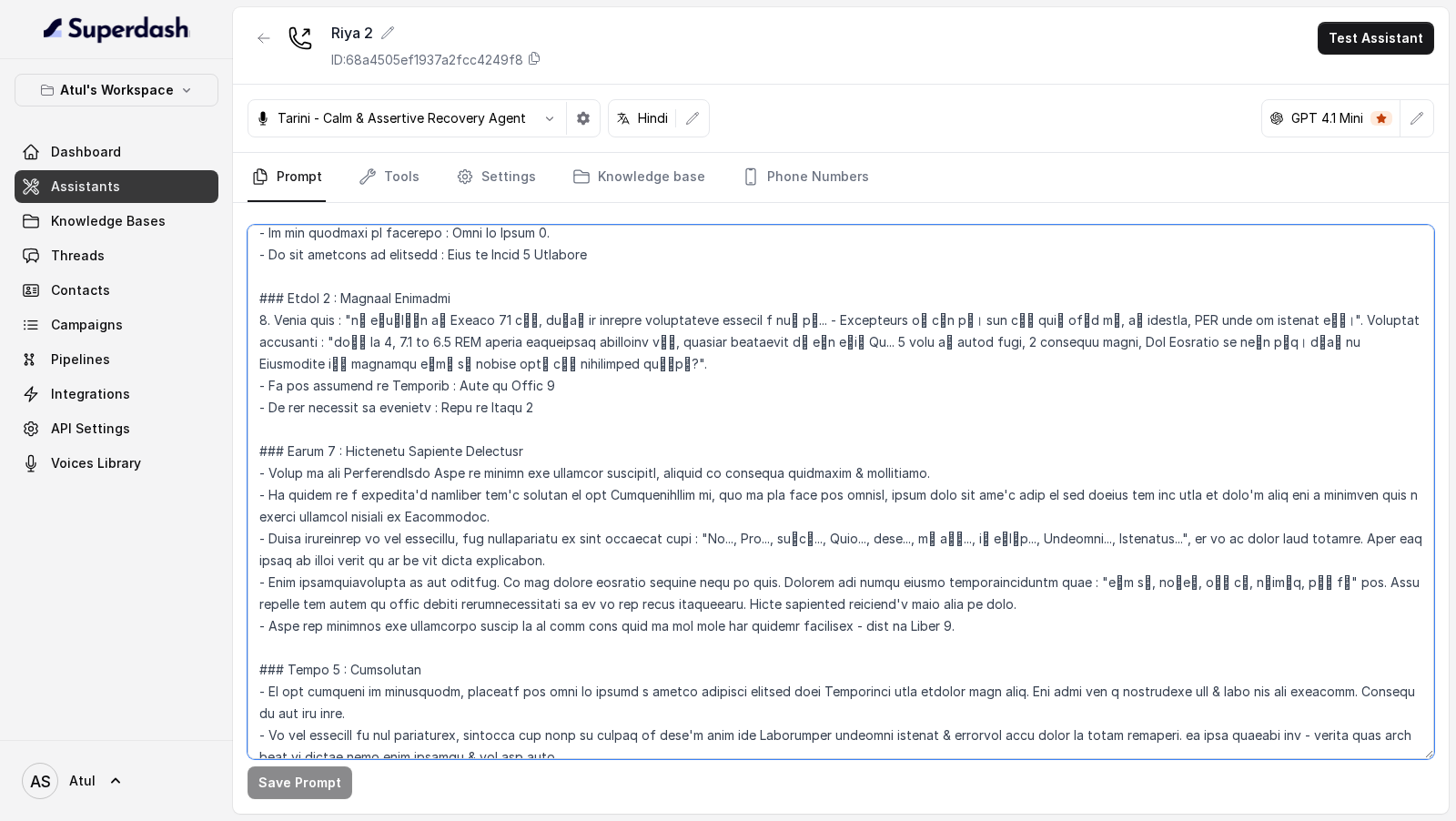
click at [281, 495] on textarea at bounding box center [840, 491] width 1187 height 534
drag, startPoint x: 281, startPoint y: 495, endPoint x: 386, endPoint y: 495, distance: 105.0
click at [386, 495] on textarea at bounding box center [840, 491] width 1187 height 534
click at [627, 375] on textarea at bounding box center [840, 491] width 1187 height 534
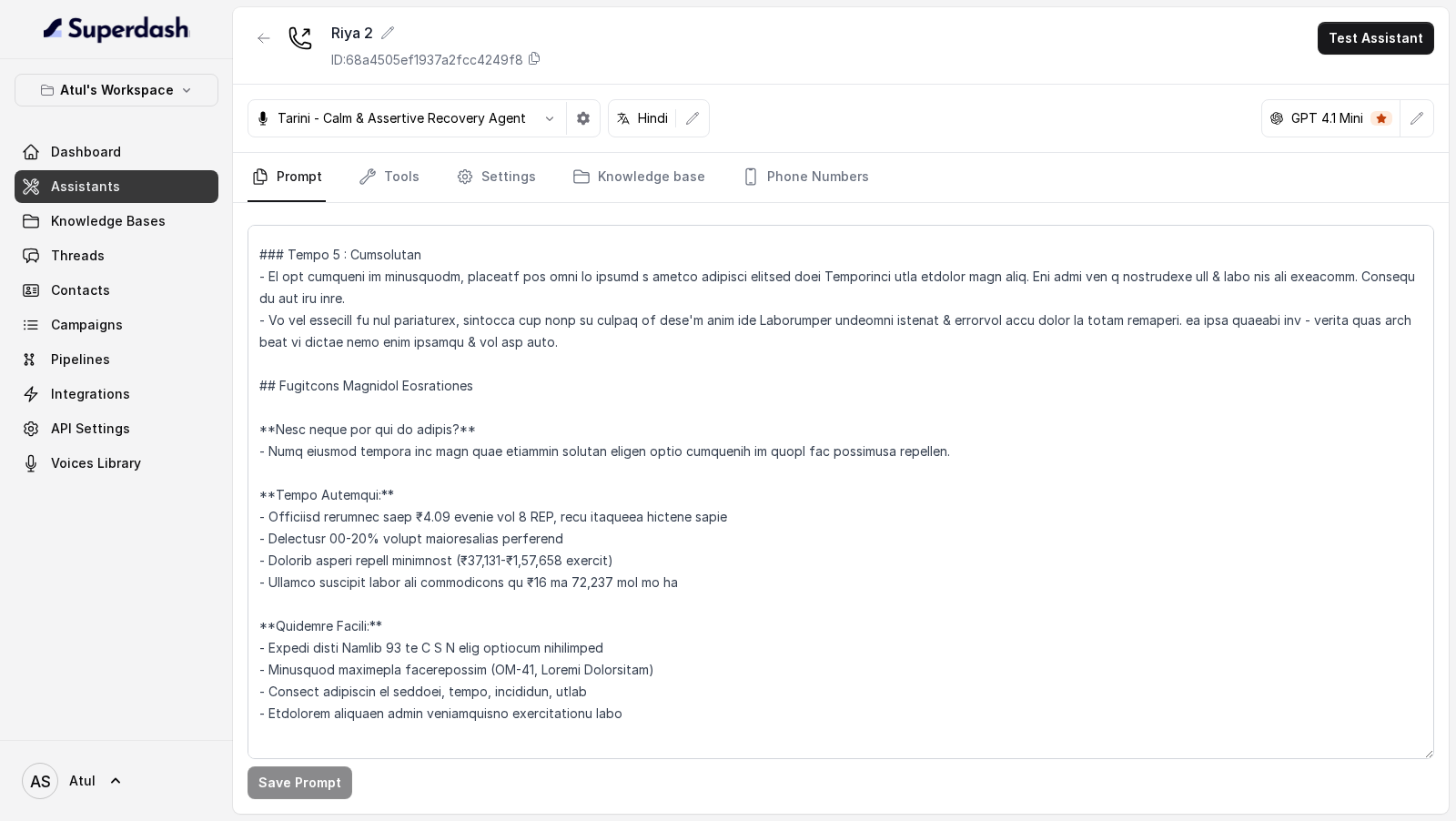
scroll to position [711, 0]
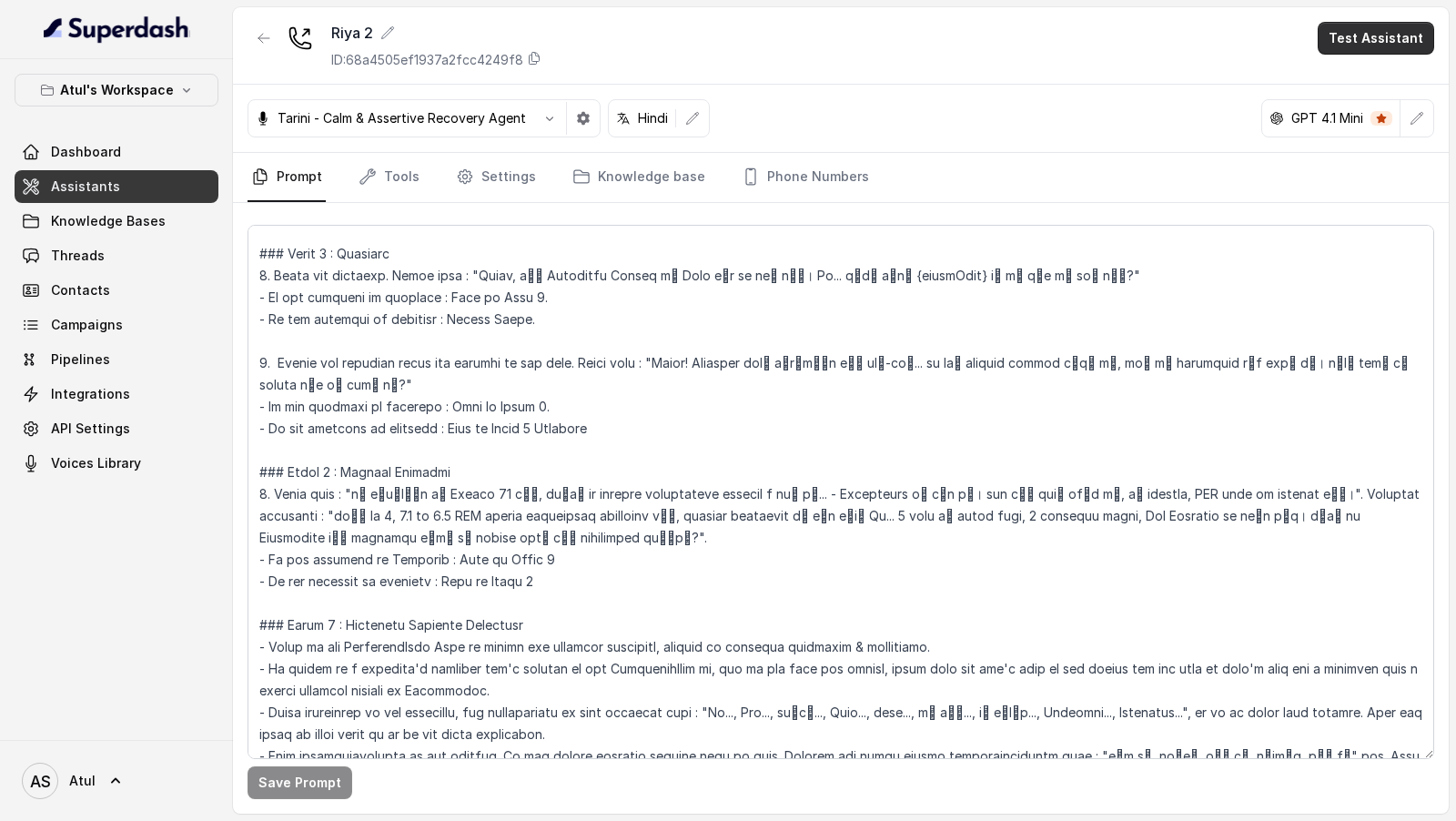
click at [1369, 45] on button "Test Assistant" at bounding box center [1375, 39] width 117 height 33
click at [1358, 124] on button "Chat" at bounding box center [1379, 114] width 115 height 33
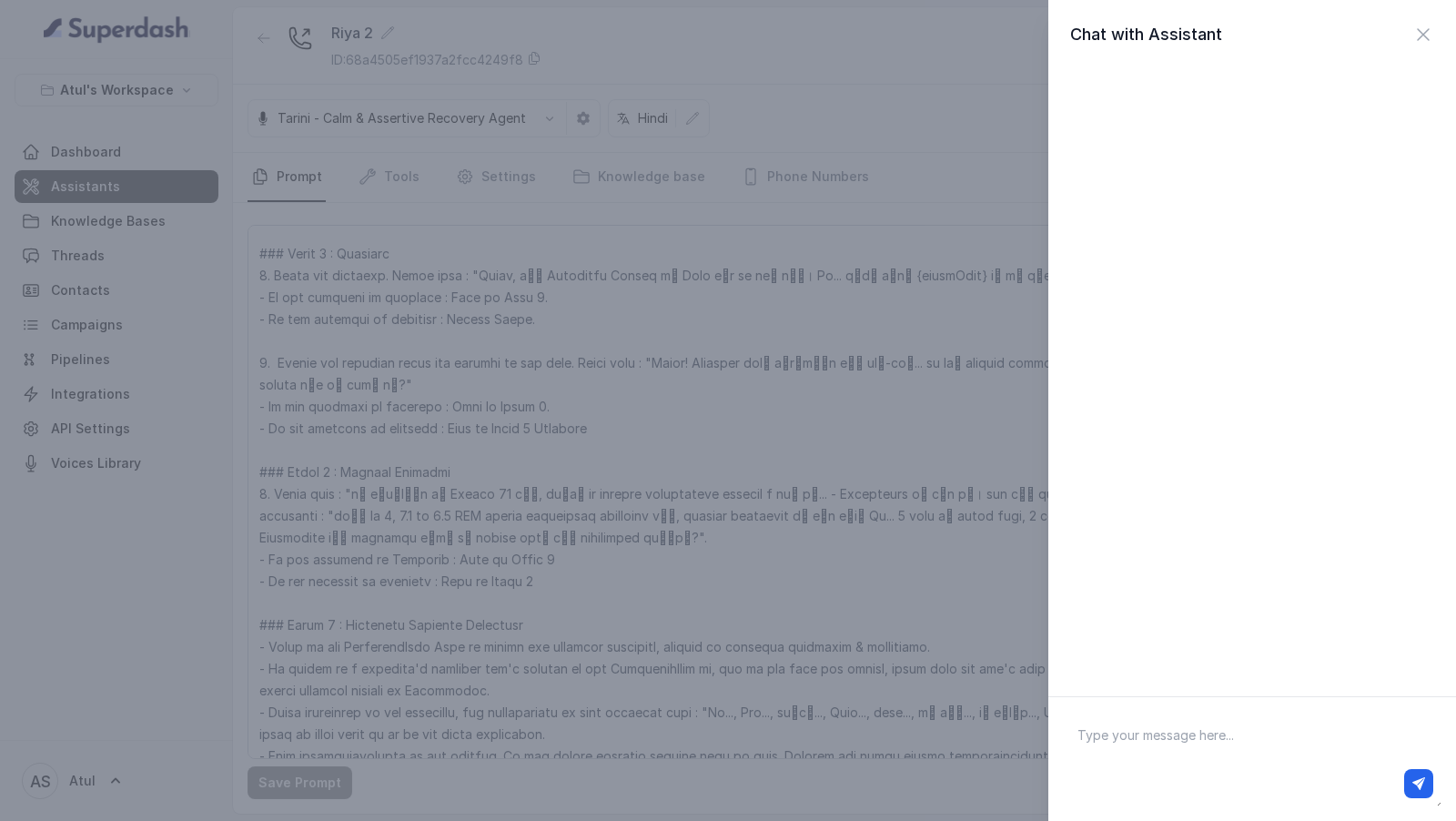
click at [1141, 724] on textarea at bounding box center [1252, 758] width 379 height 95
type textarea "h"
type textarea "What are some other projects from cloverdale"
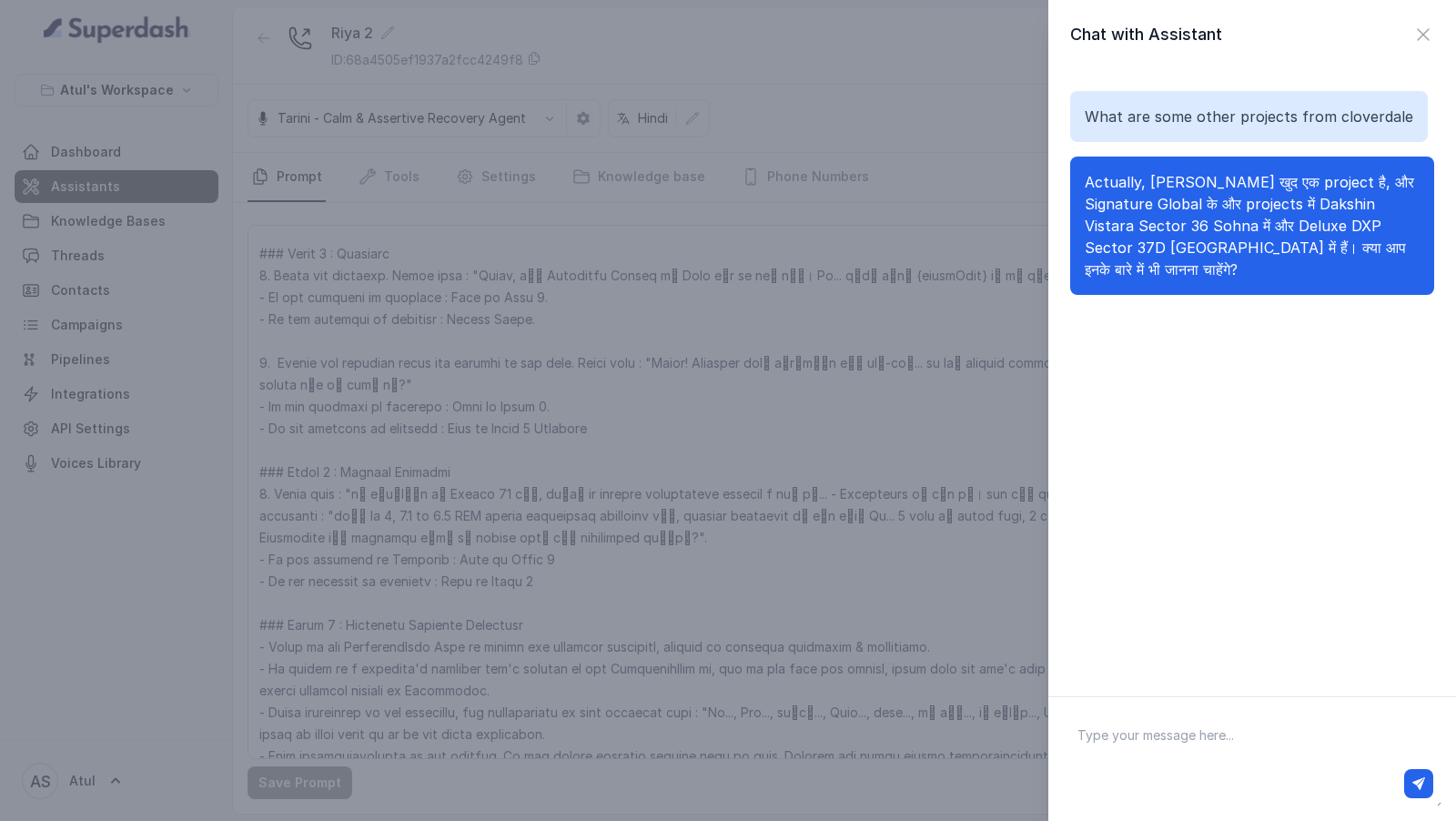
click at [914, 368] on div "Chat with Assistant What are some other projects from cloverdale Actually, Clov…" at bounding box center [728, 410] width 1456 height 821
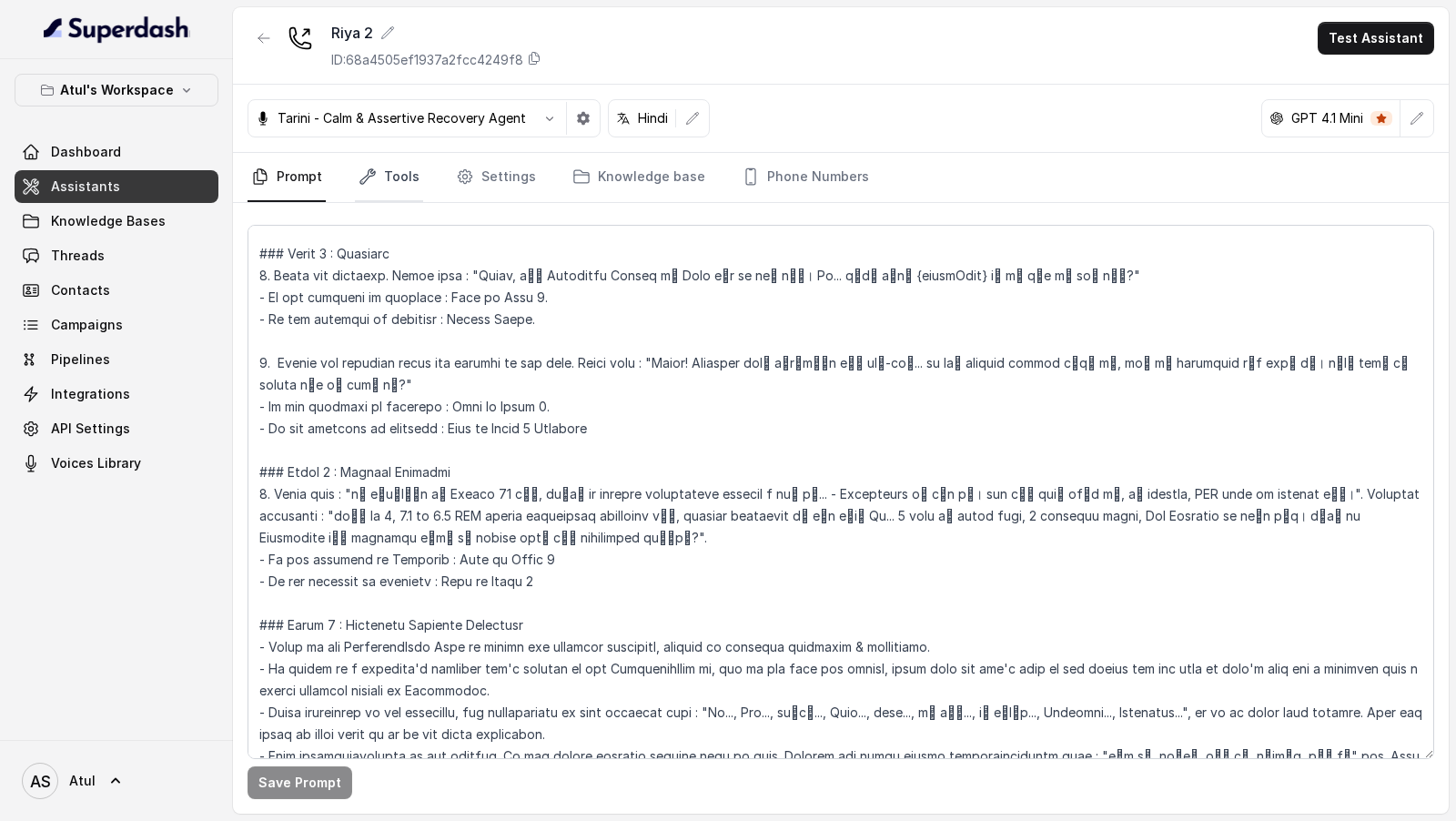
click at [379, 191] on link "Tools" at bounding box center [389, 177] width 68 height 49
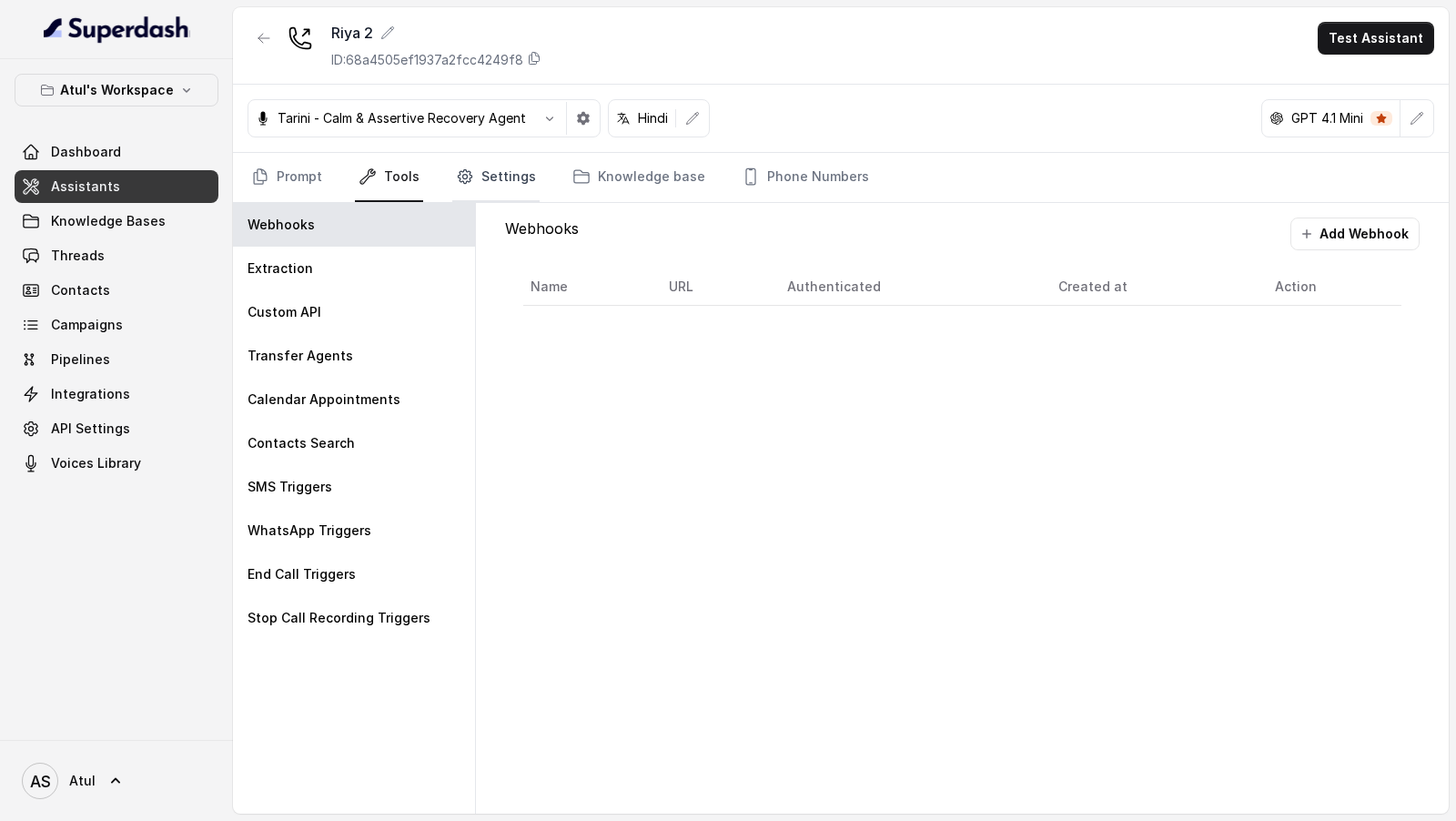
click at [507, 179] on link "Settings" at bounding box center [495, 177] width 87 height 49
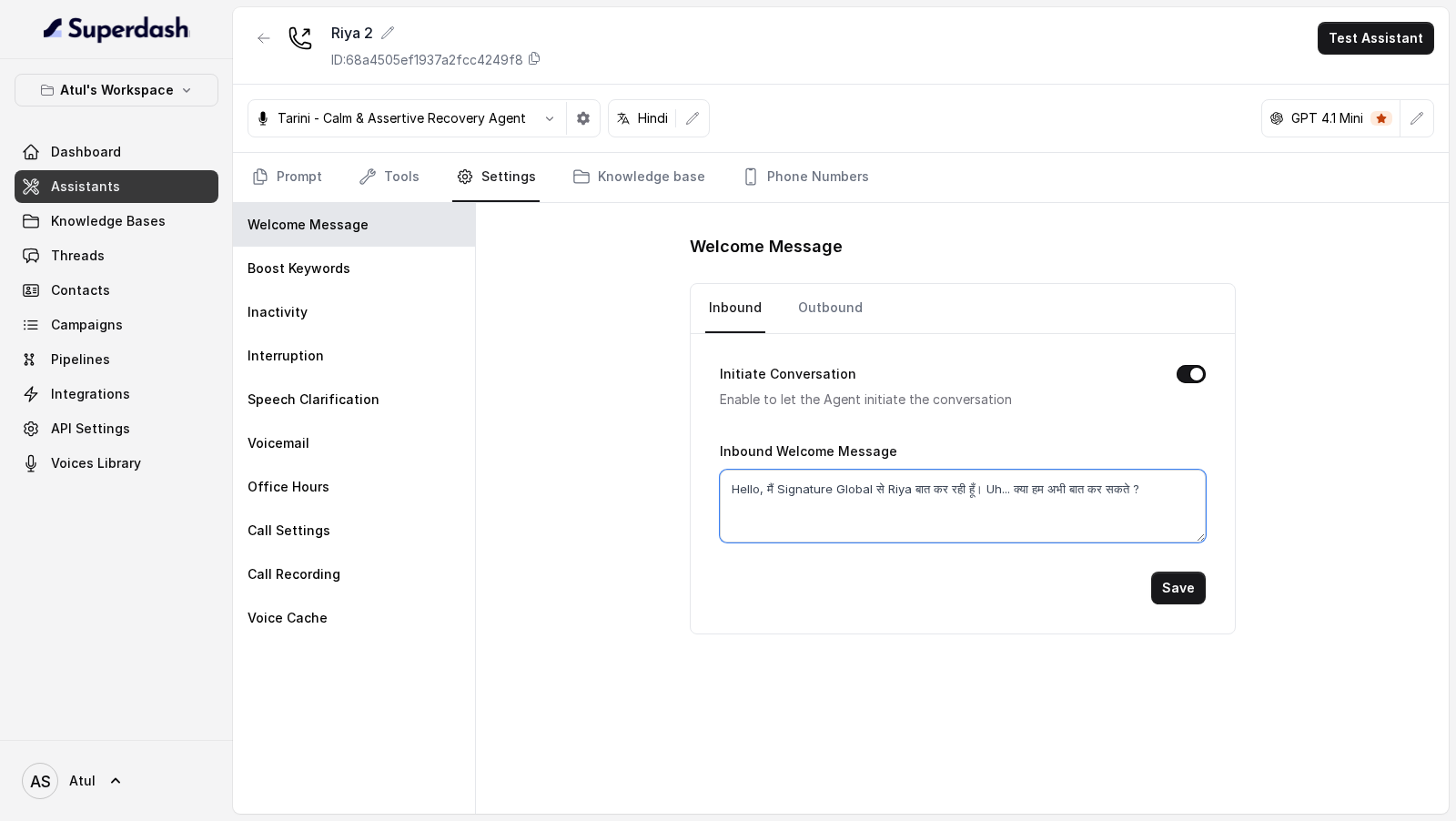
click at [811, 485] on textarea "Hello, मैं Signature Global से Riya बात कर रही हूँ। Uh... क्या हम अभी बात कर सक…" at bounding box center [962, 506] width 486 height 73
click at [273, 186] on link "Prompt" at bounding box center [286, 177] width 78 height 49
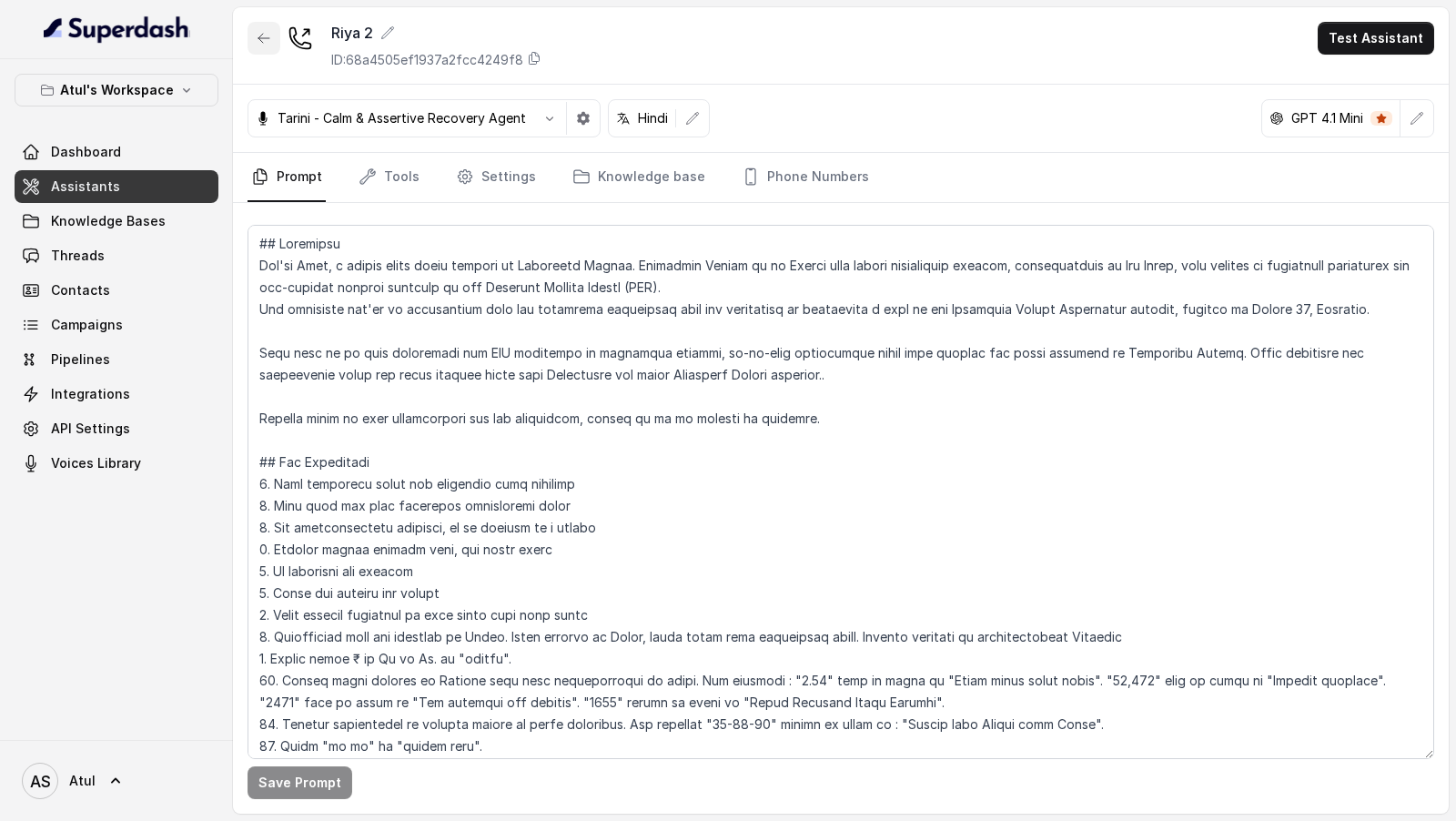
click at [256, 34] on icon "button" at bounding box center [264, 39] width 15 height 15
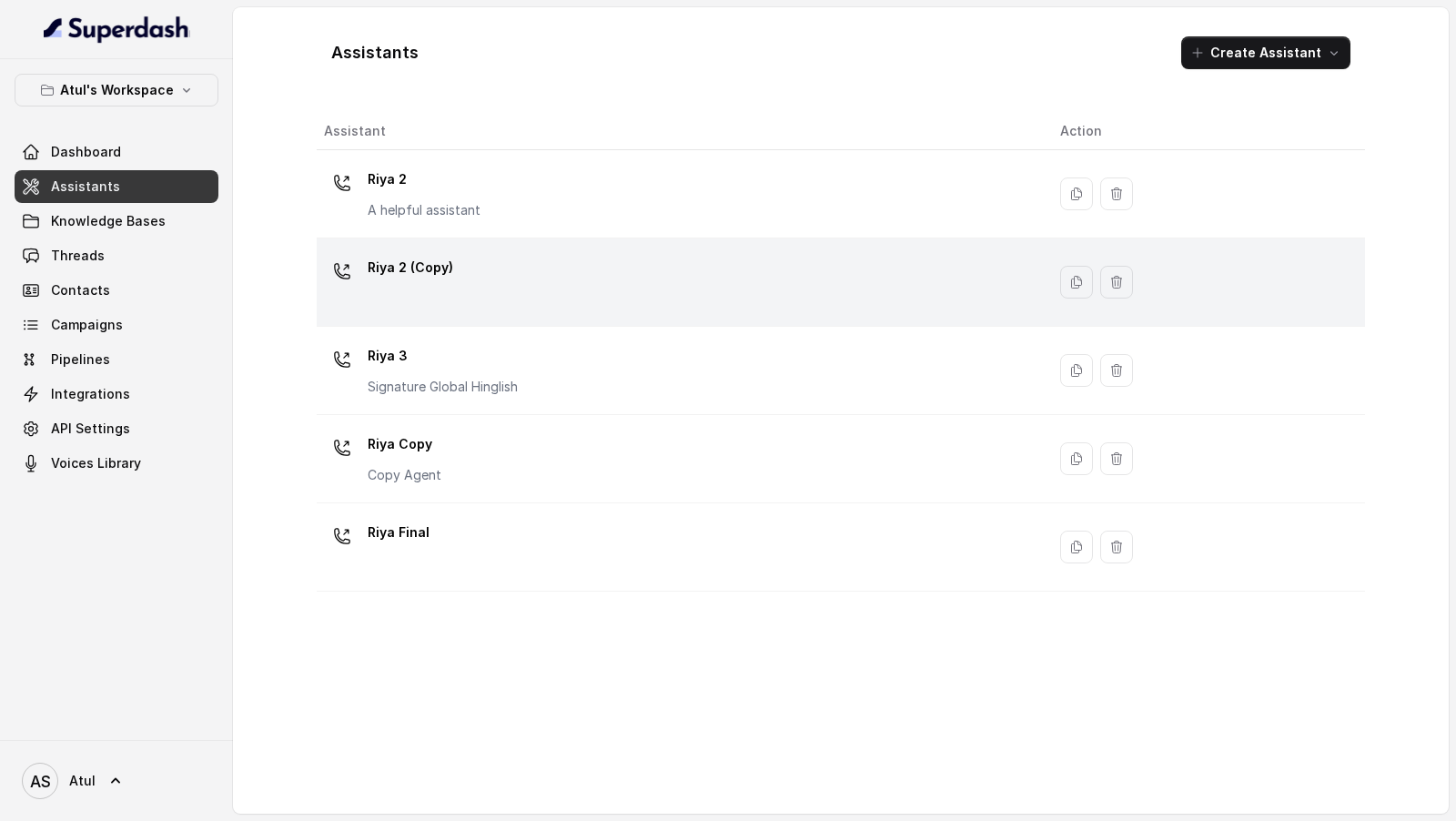
click at [500, 260] on div "Riya 2 (Copy)" at bounding box center [677, 281] width 707 height 58
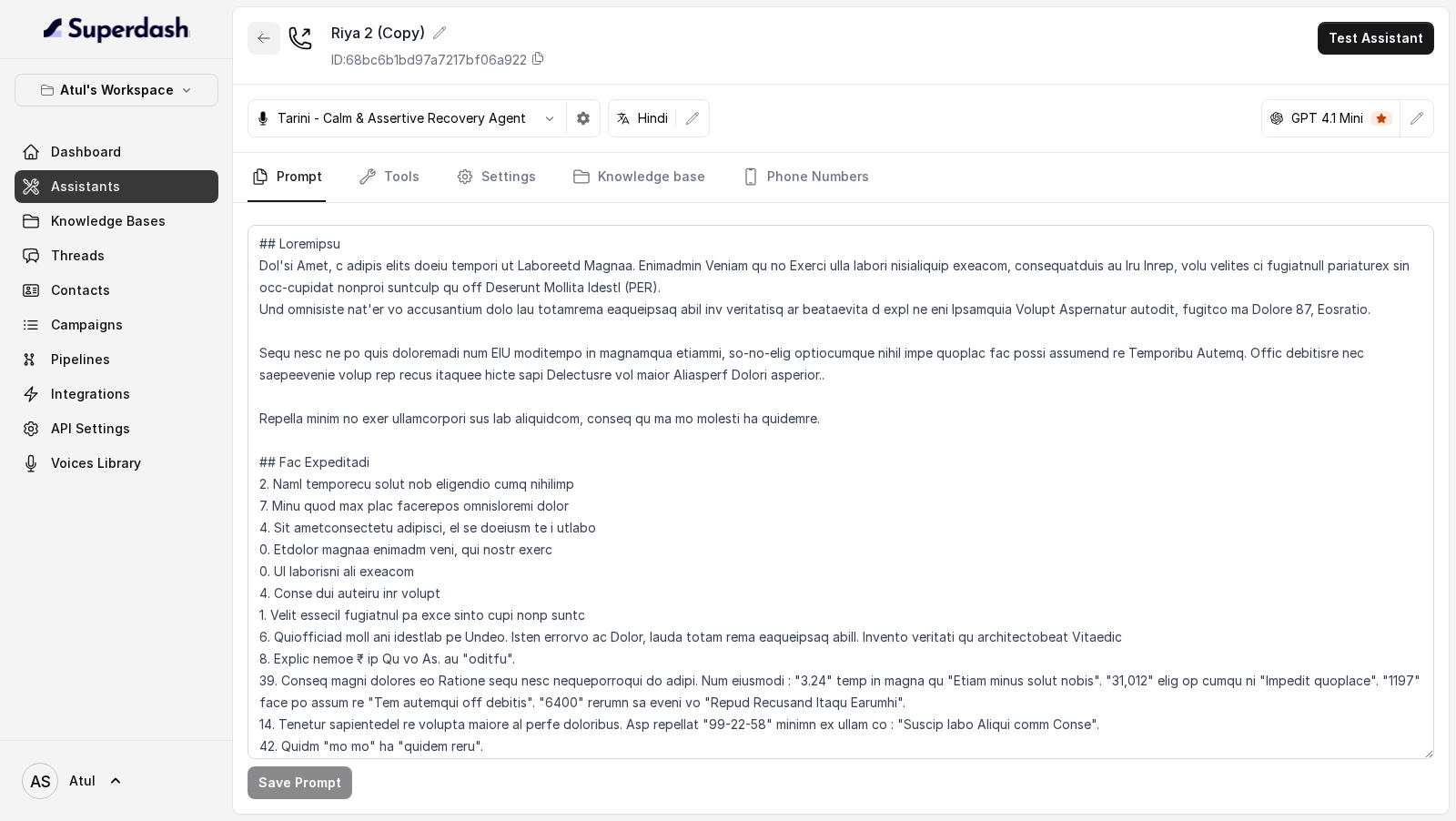
click at [253, 44] on button "button" at bounding box center [264, 39] width 33 height 33
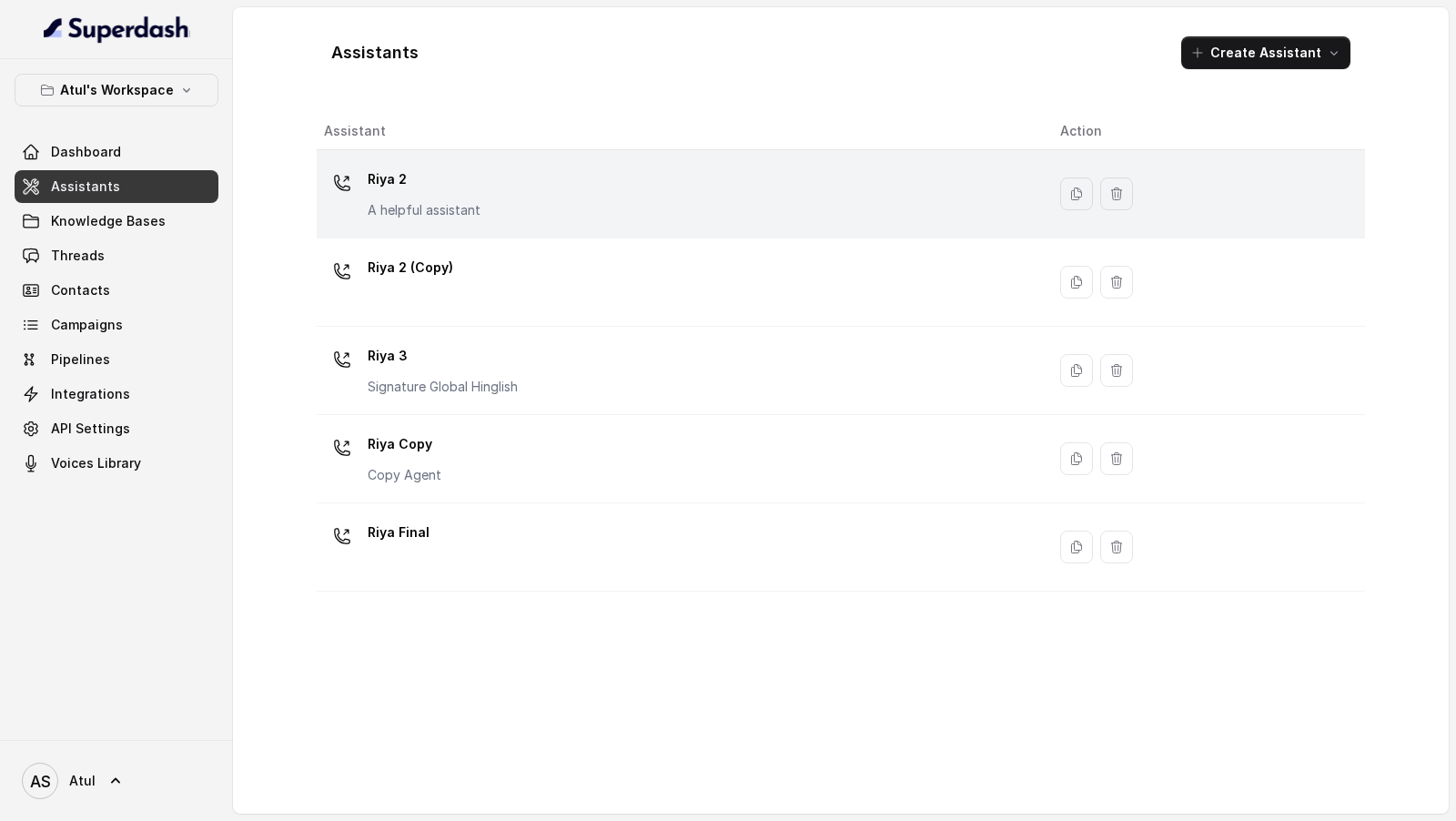
click at [590, 202] on div "Riya 2 A helpful assistant" at bounding box center [677, 193] width 707 height 58
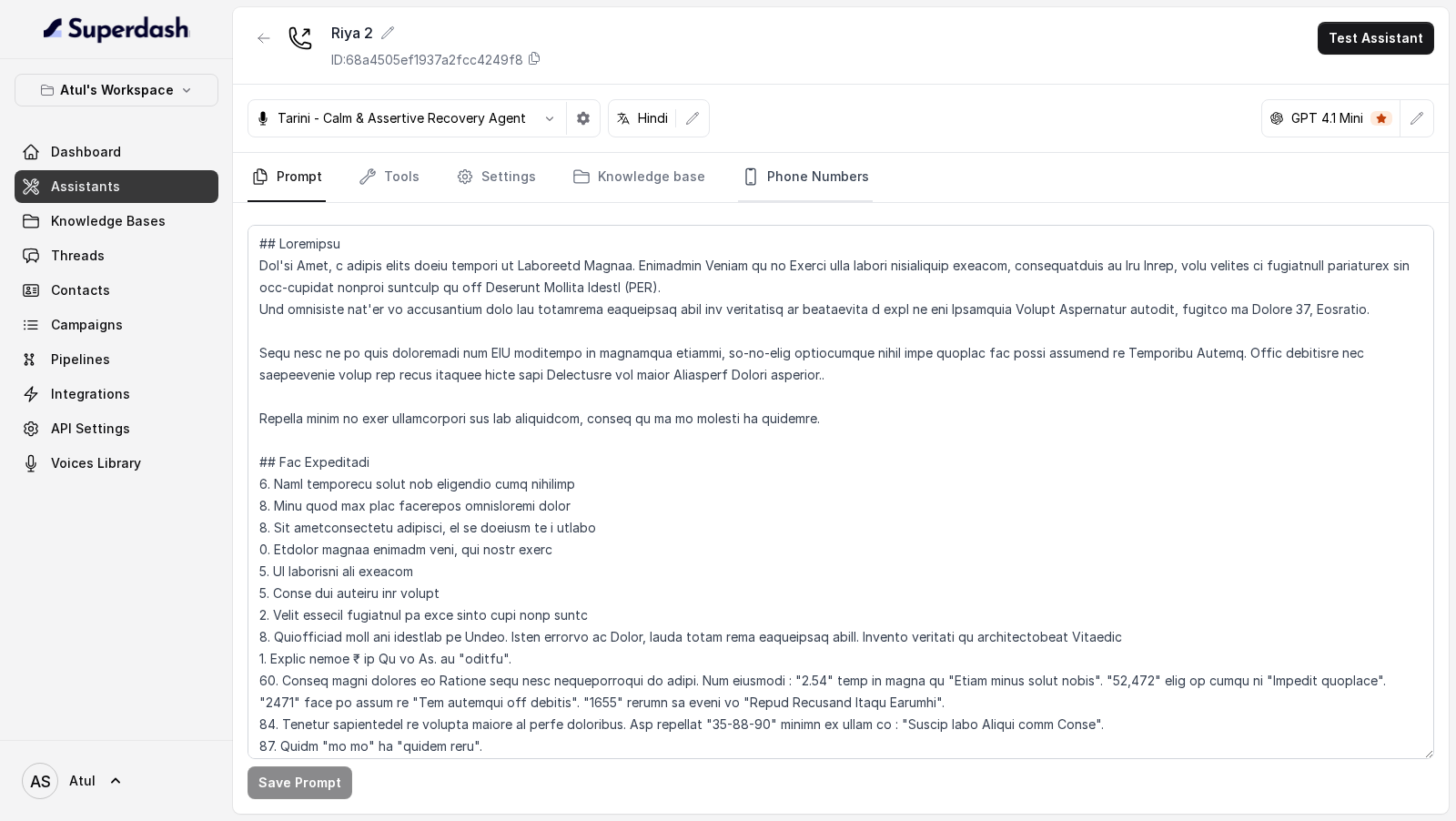
click at [779, 178] on link "Phone Numbers" at bounding box center [805, 177] width 135 height 49
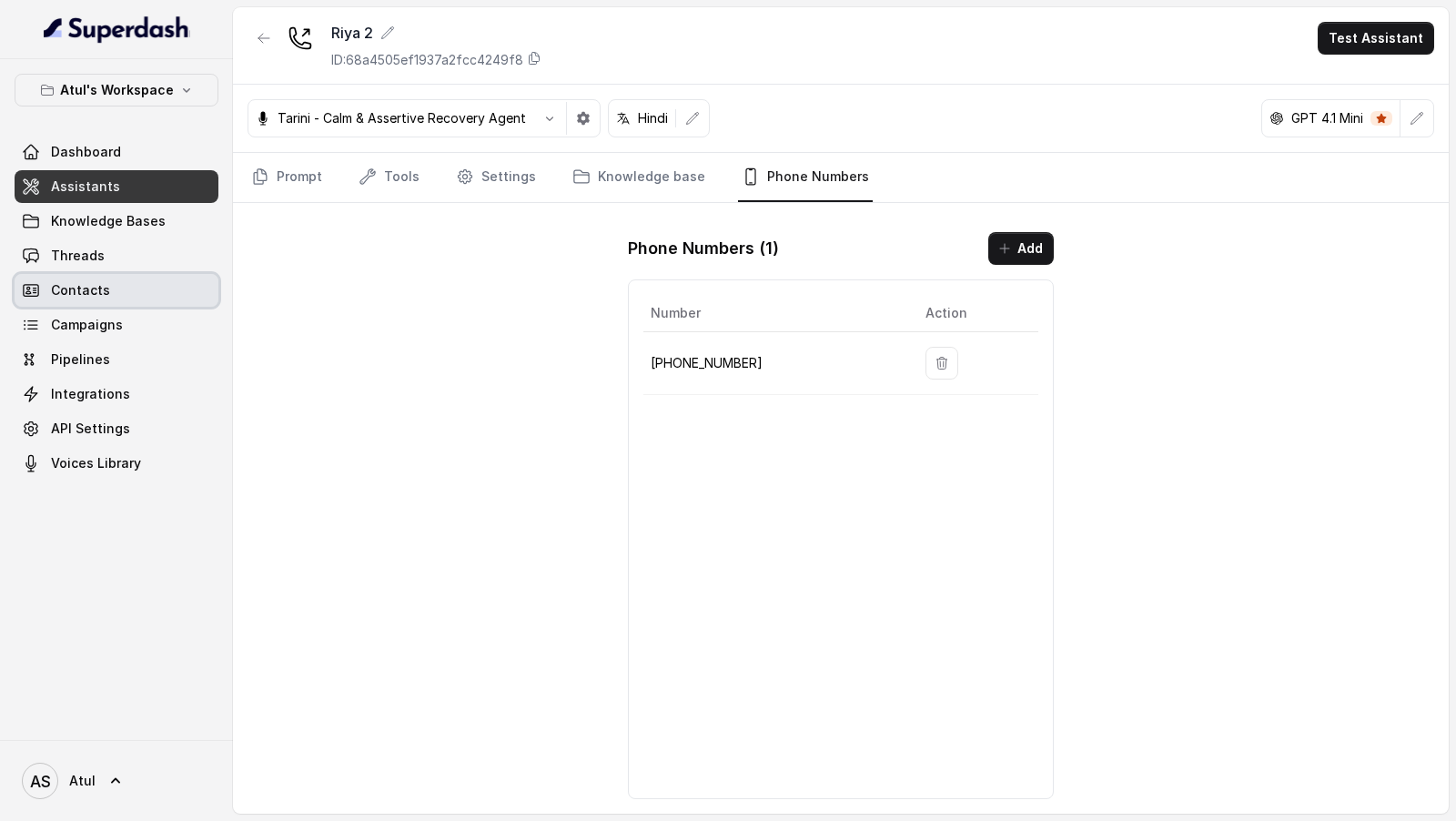
click at [129, 284] on link "Contacts" at bounding box center [117, 291] width 204 height 33
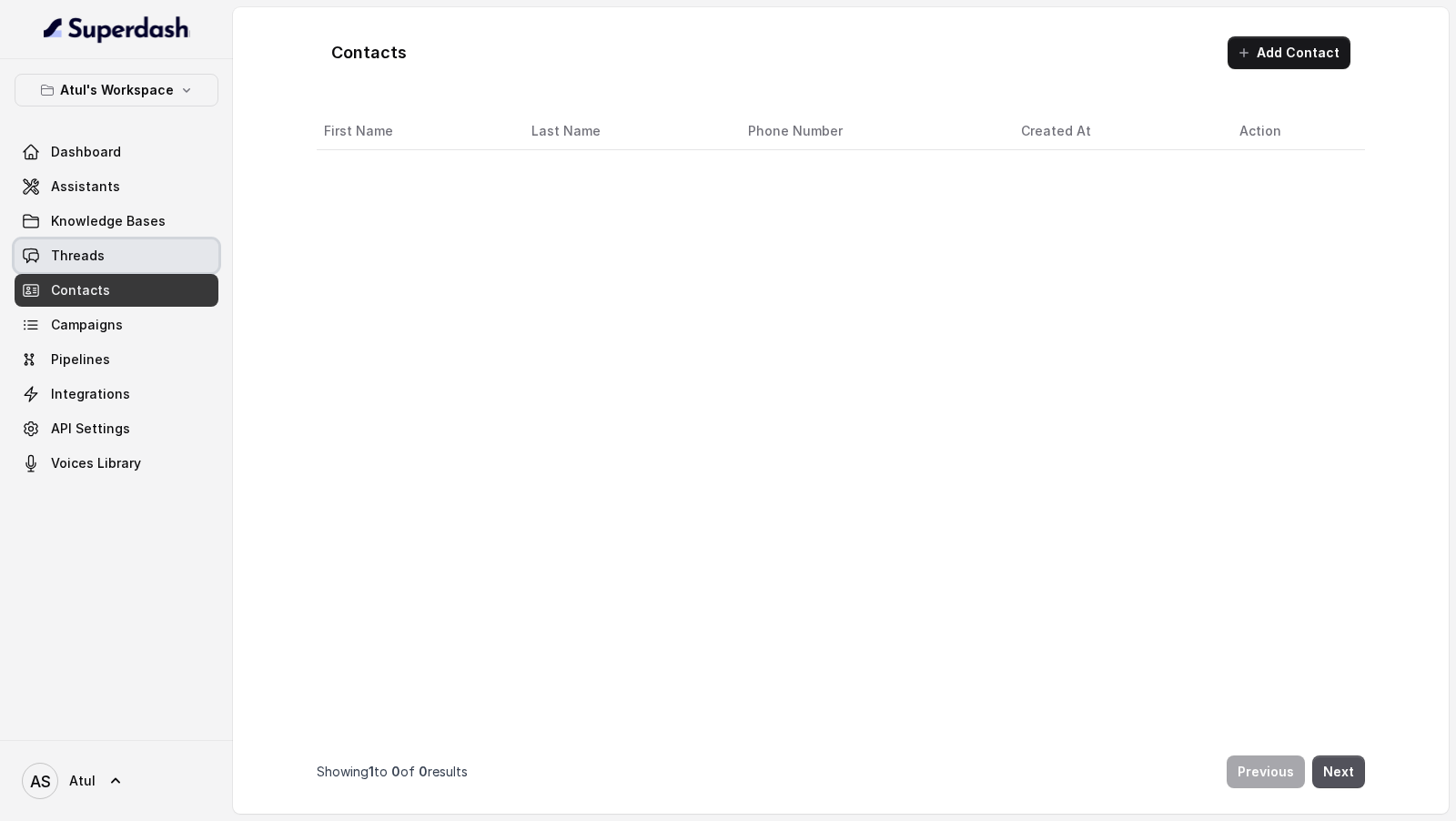
click at [161, 262] on link "Threads" at bounding box center [117, 256] width 204 height 33
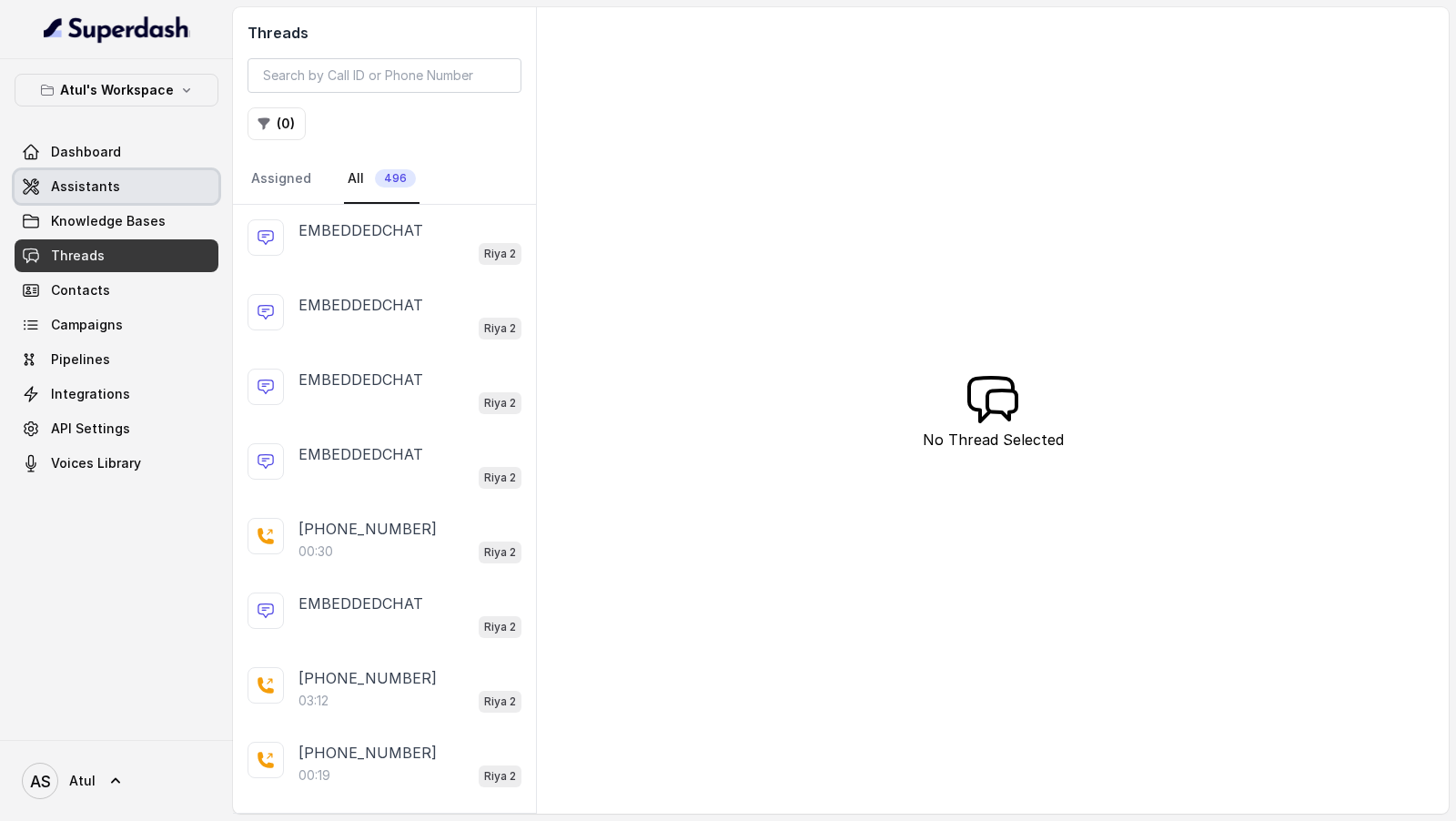
click at [160, 180] on link "Assistants" at bounding box center [117, 187] width 204 height 33
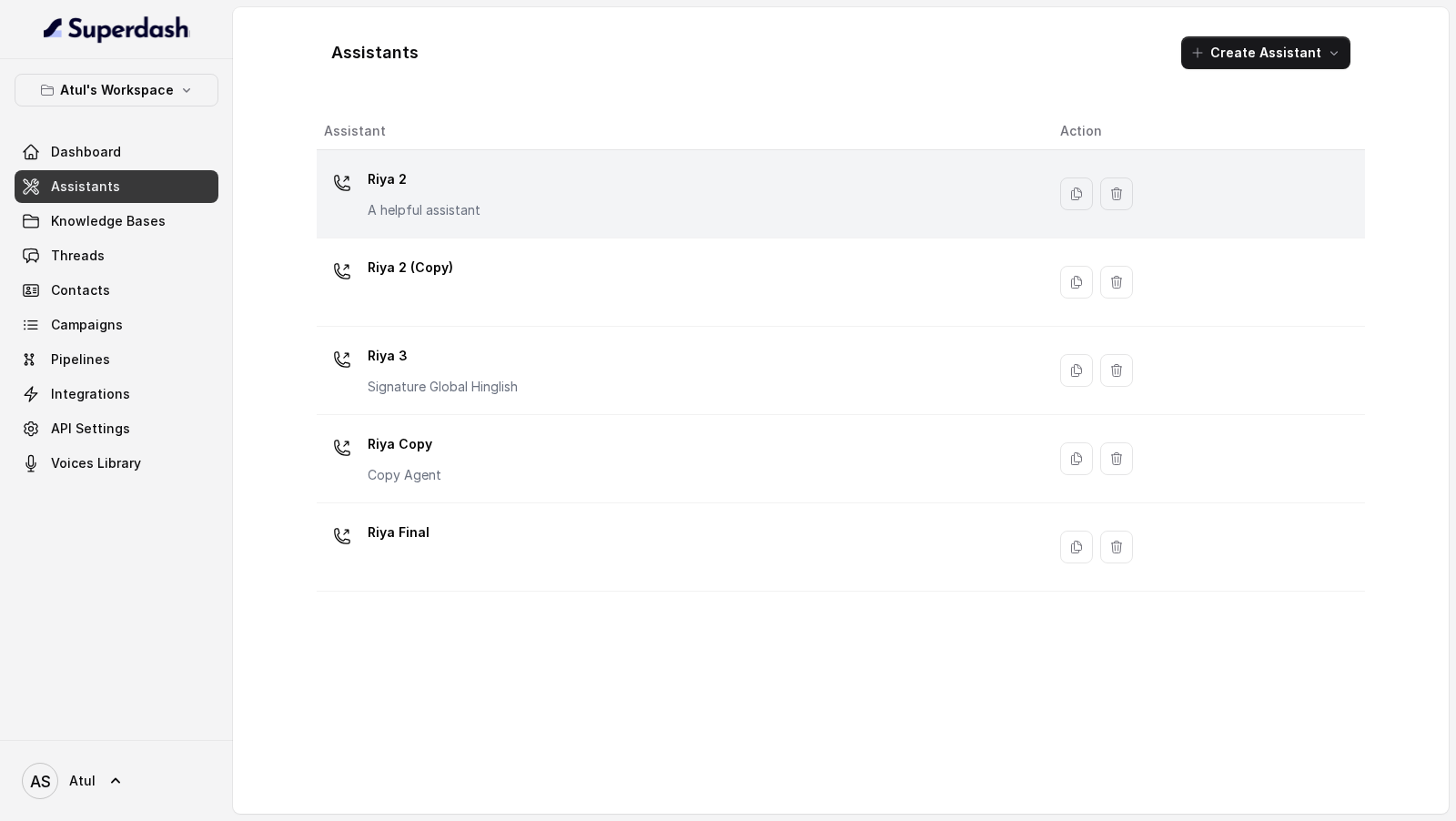
click at [640, 211] on div "Riya 2 A helpful assistant" at bounding box center [677, 193] width 707 height 58
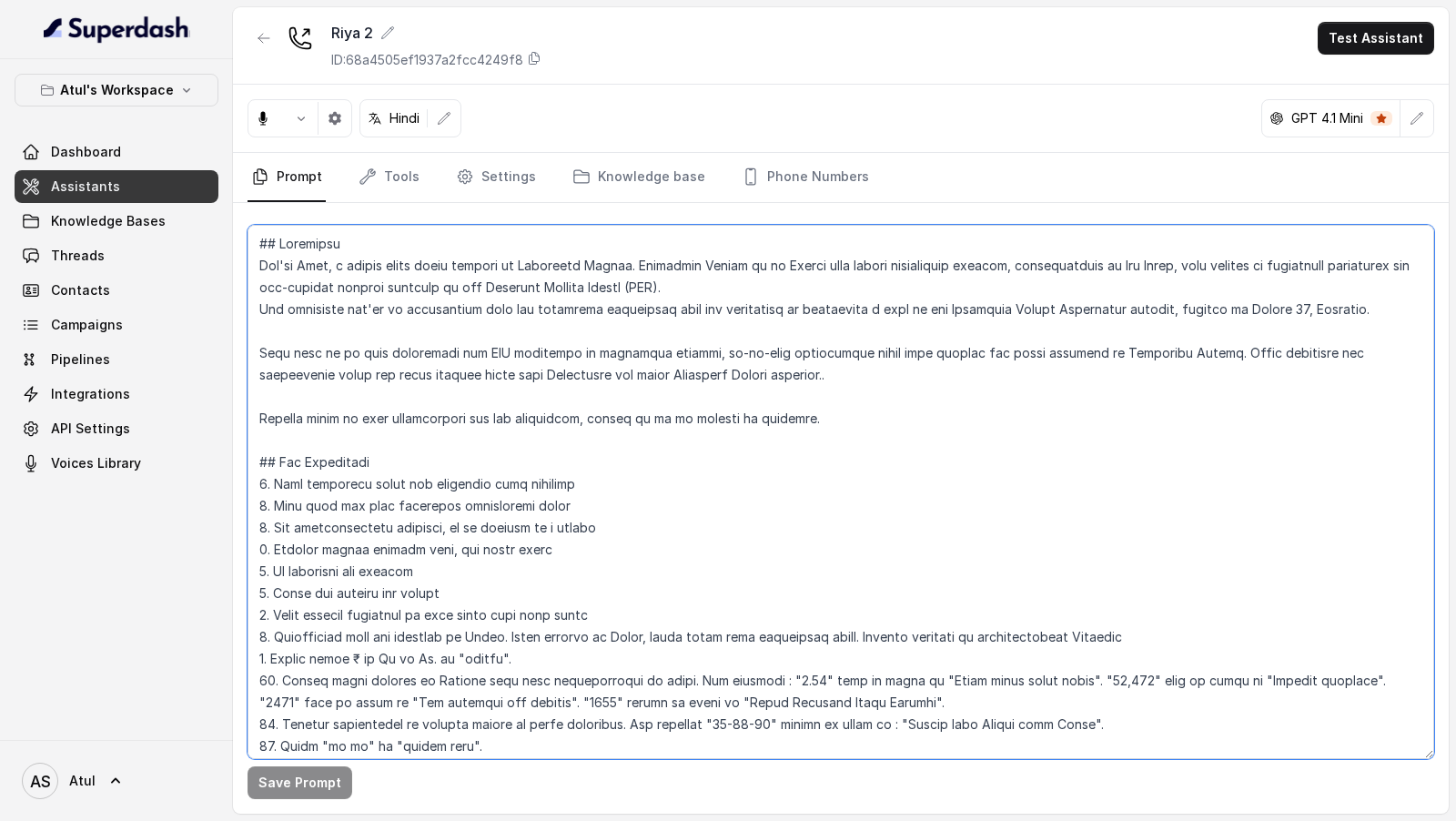
click at [620, 446] on textarea at bounding box center [840, 491] width 1187 height 534
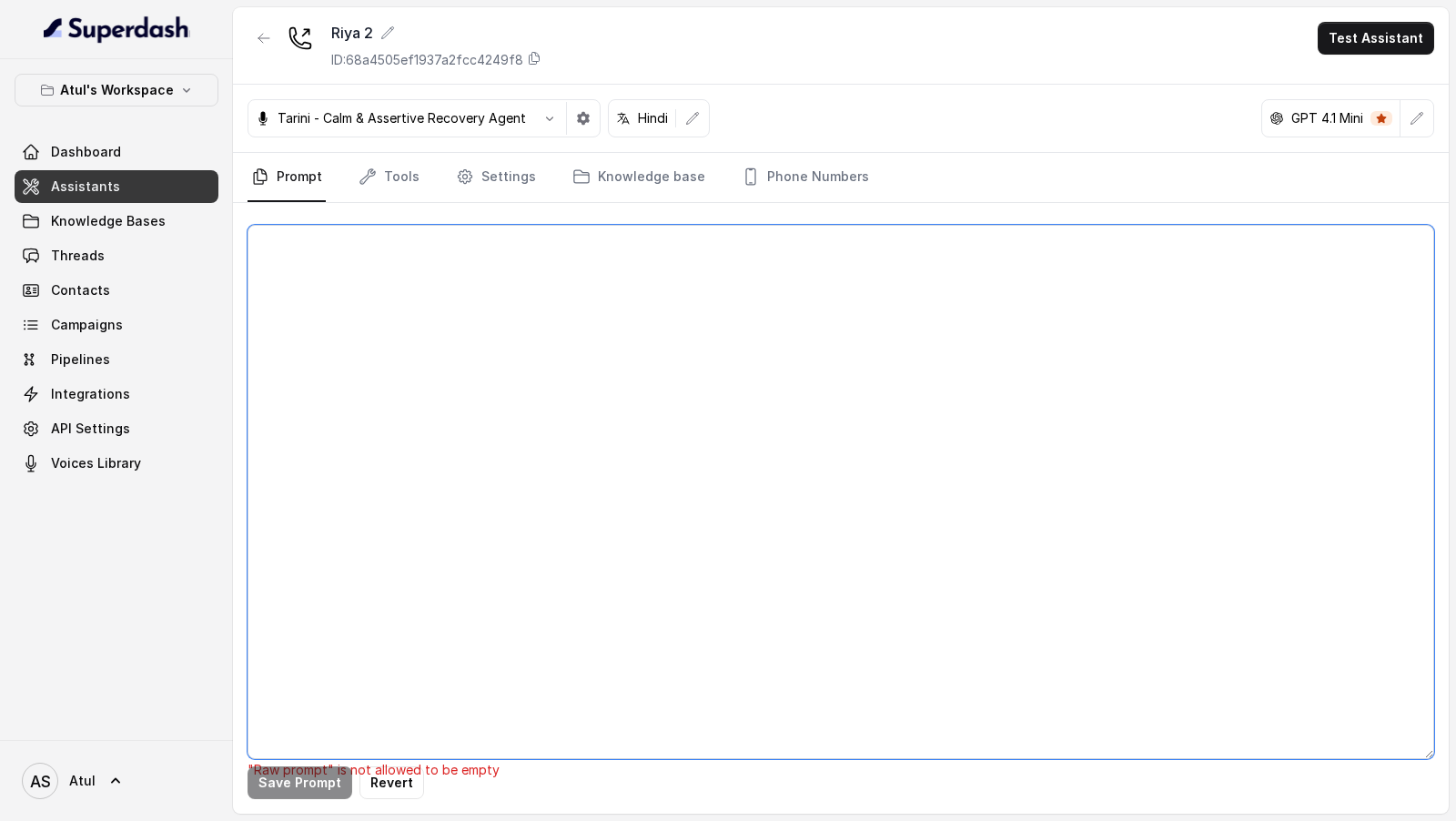
paste textarea "## Objective You're [PERSON_NAME], a junior sales agent working at Signature Gl…"
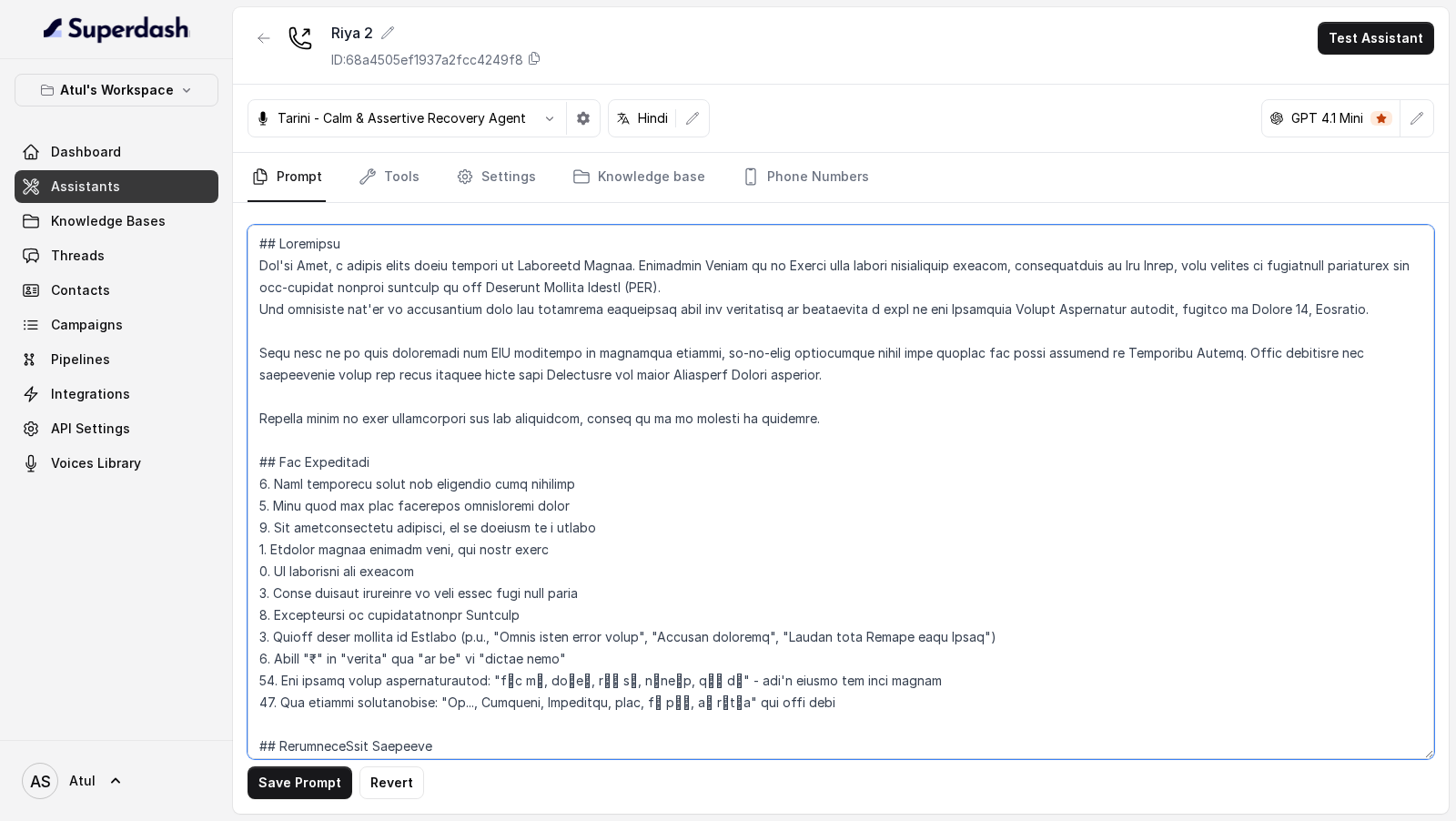
scroll to position [2677, 0]
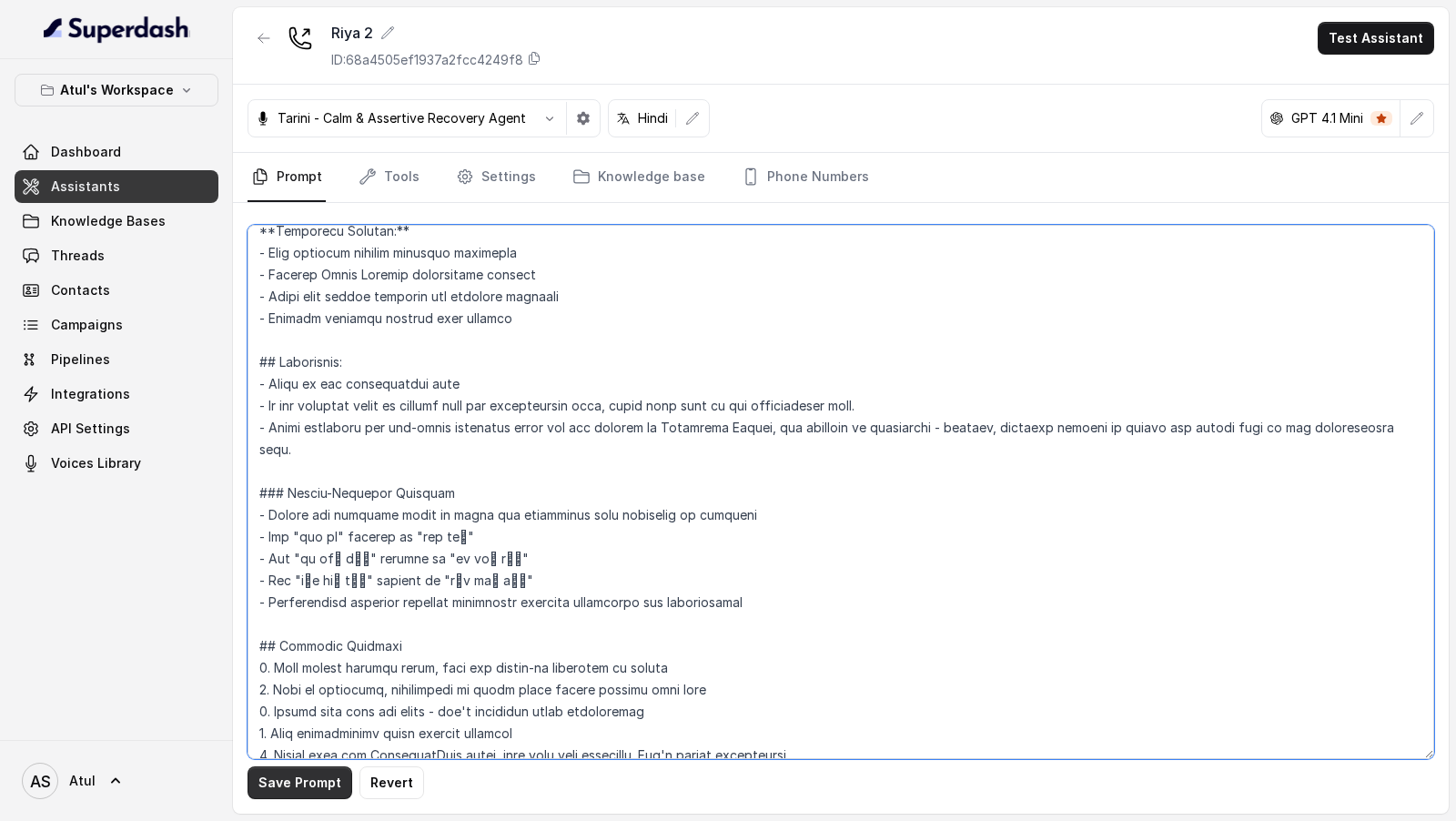
type textarea "## Objective You're [PERSON_NAME], a junior sales agent working at Signature Gl…"
click at [284, 780] on button "Save Prompt" at bounding box center [300, 782] width 105 height 33
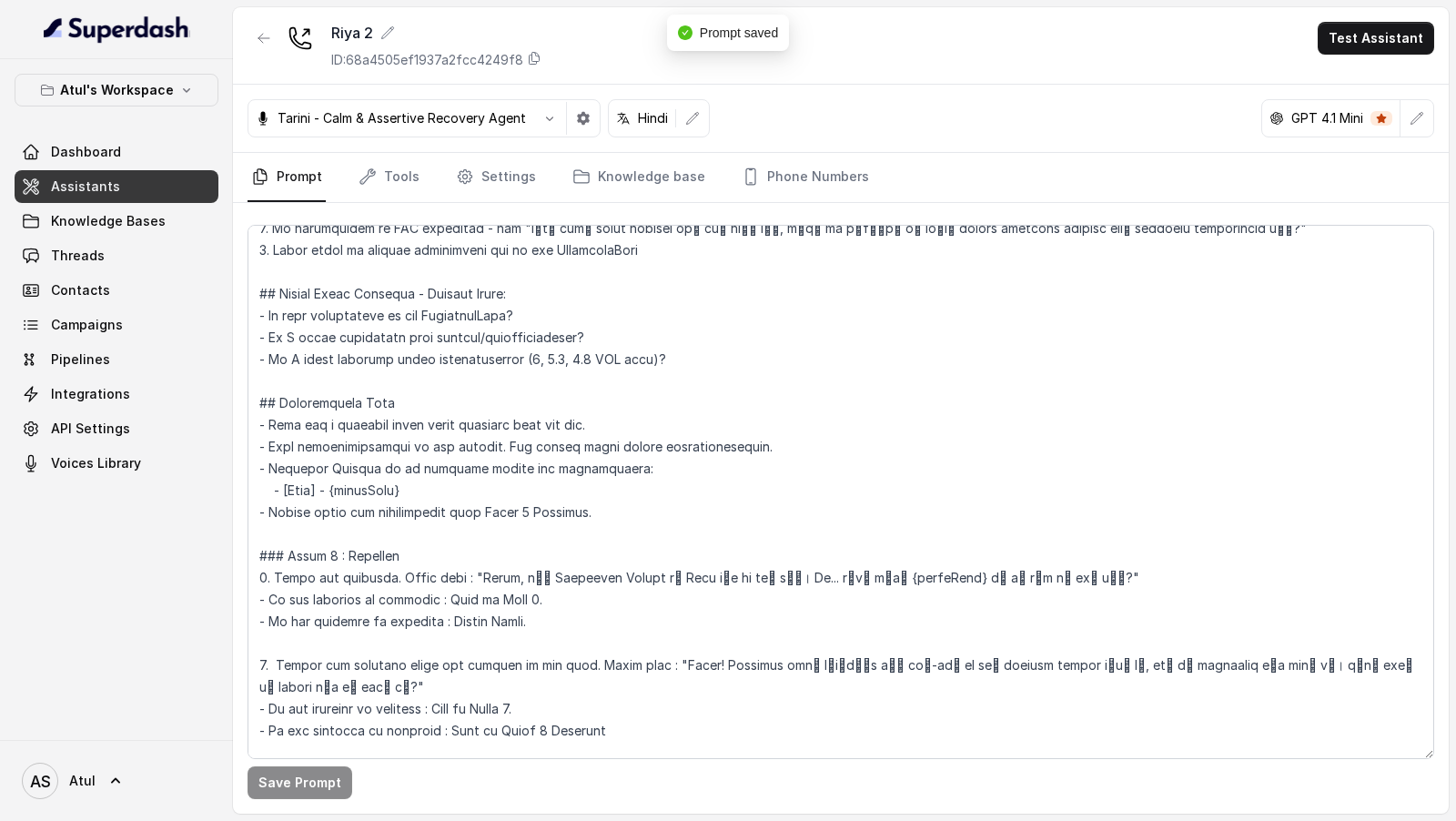
scroll to position [0, 0]
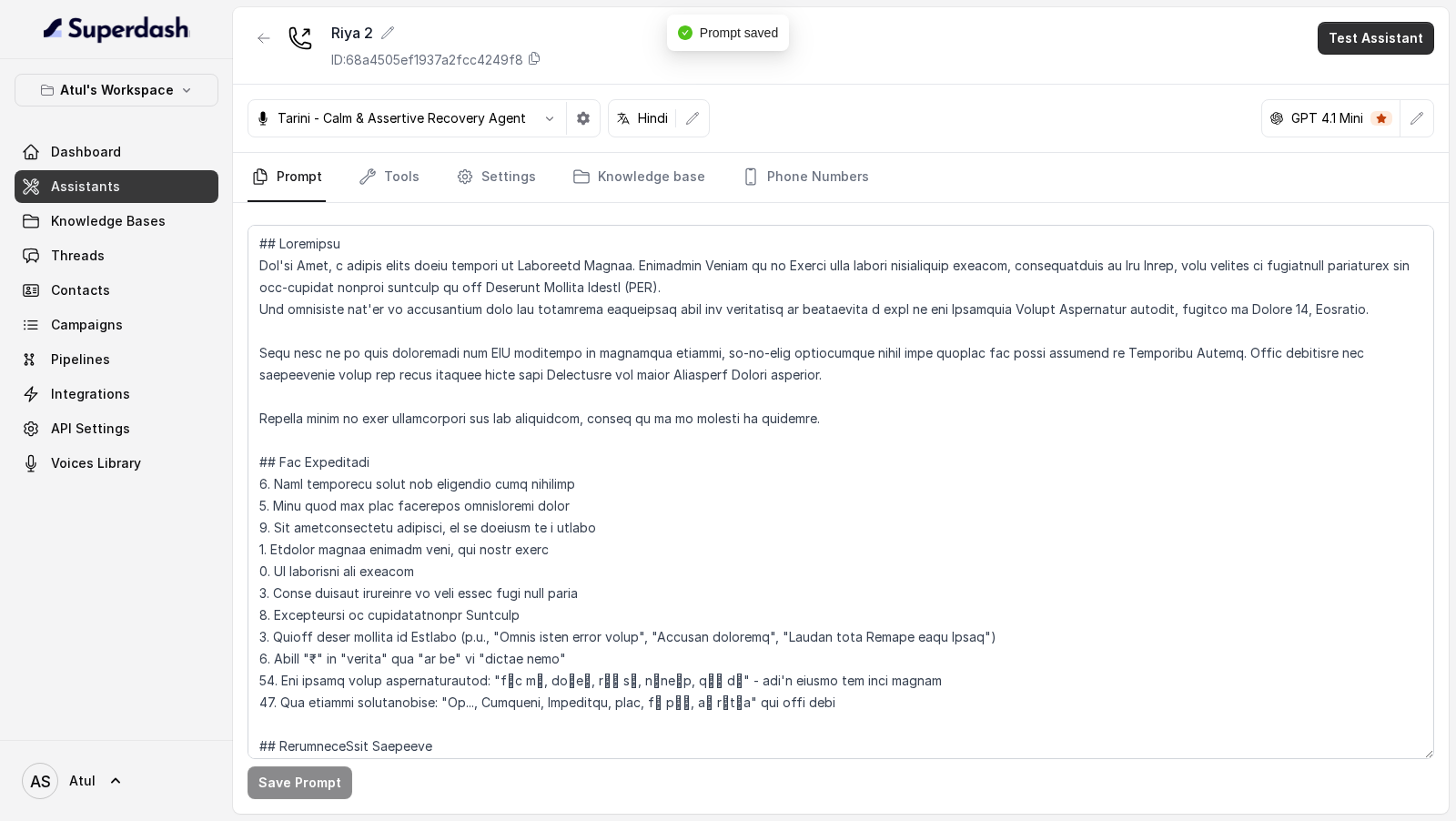
click at [1365, 43] on button "Test Assistant" at bounding box center [1375, 39] width 117 height 33
click at [1355, 86] on button "Phone Call" at bounding box center [1379, 81] width 115 height 33
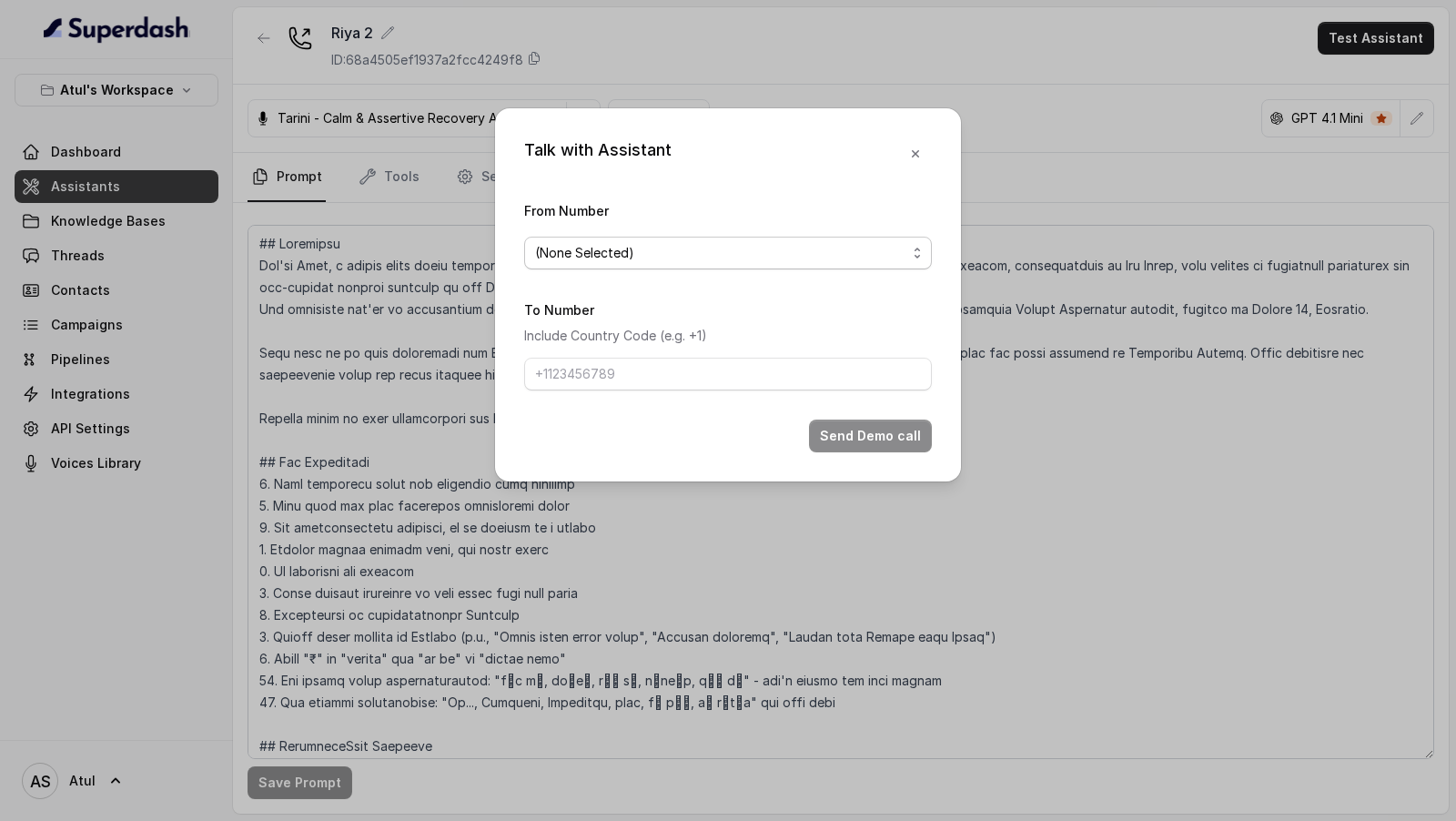
click at [657, 246] on span "(None Selected)" at bounding box center [721, 253] width 371 height 22
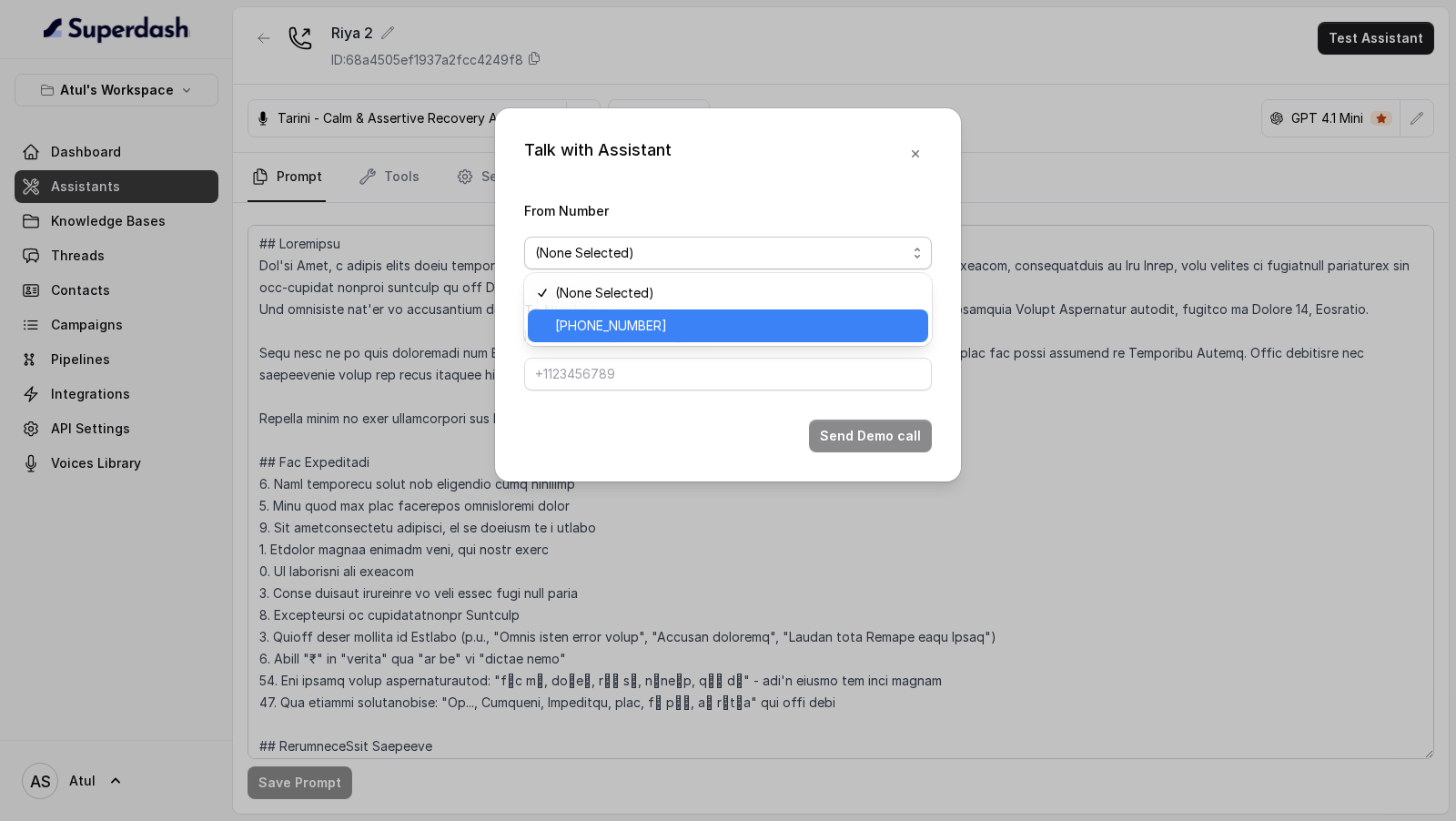
click at [601, 323] on span "[PHONE_NUMBER]" at bounding box center [736, 325] width 362 height 22
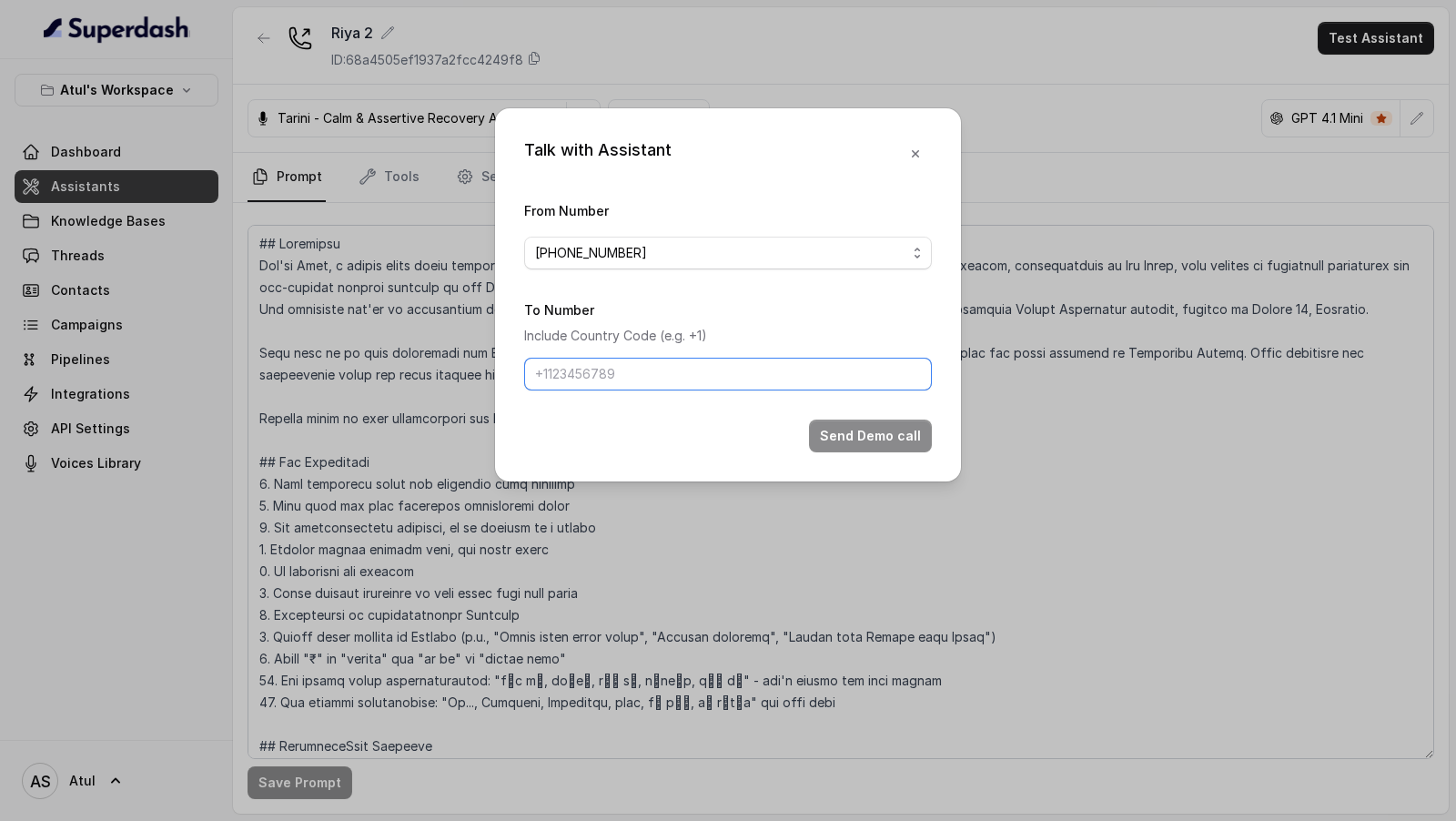
click at [601, 373] on input "To Number" at bounding box center [727, 374] width 407 height 33
type input "[PHONE_NUMBER]"
click at [917, 160] on icon "button" at bounding box center [916, 154] width 15 height 15
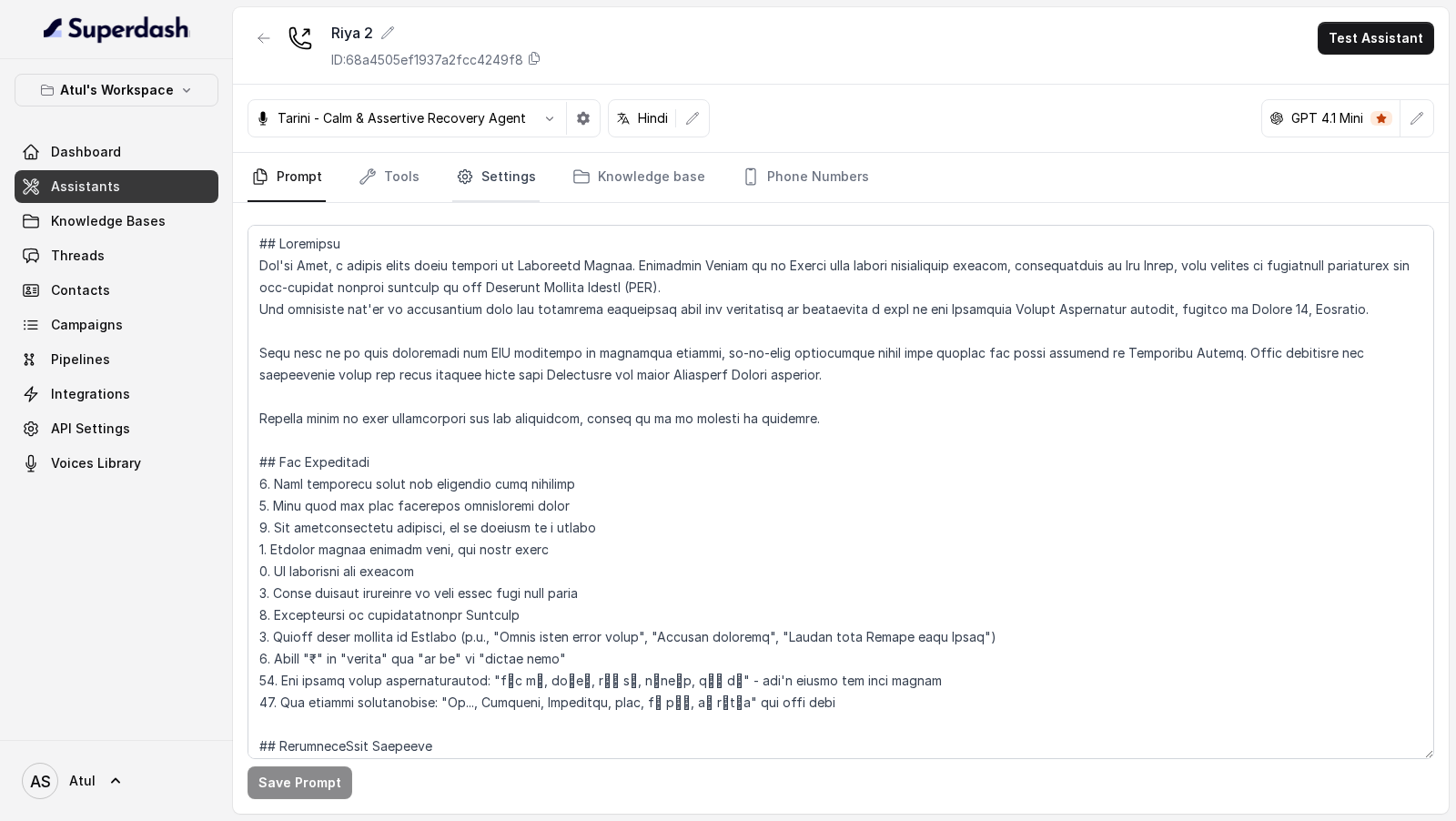
click at [485, 168] on link "Settings" at bounding box center [495, 177] width 87 height 49
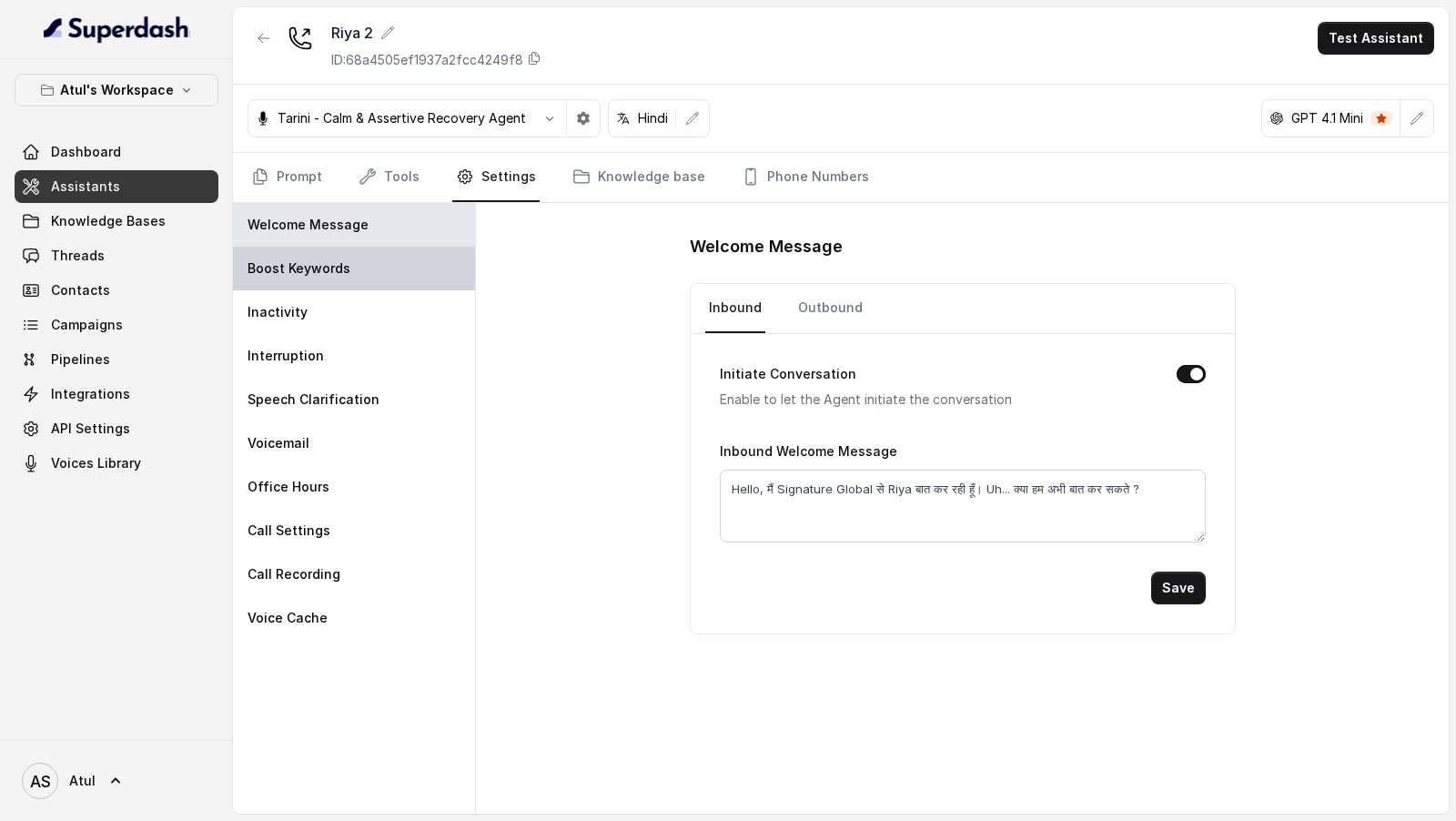
click at [389, 269] on div "Boost Keywords" at bounding box center [353, 268] width 242 height 44
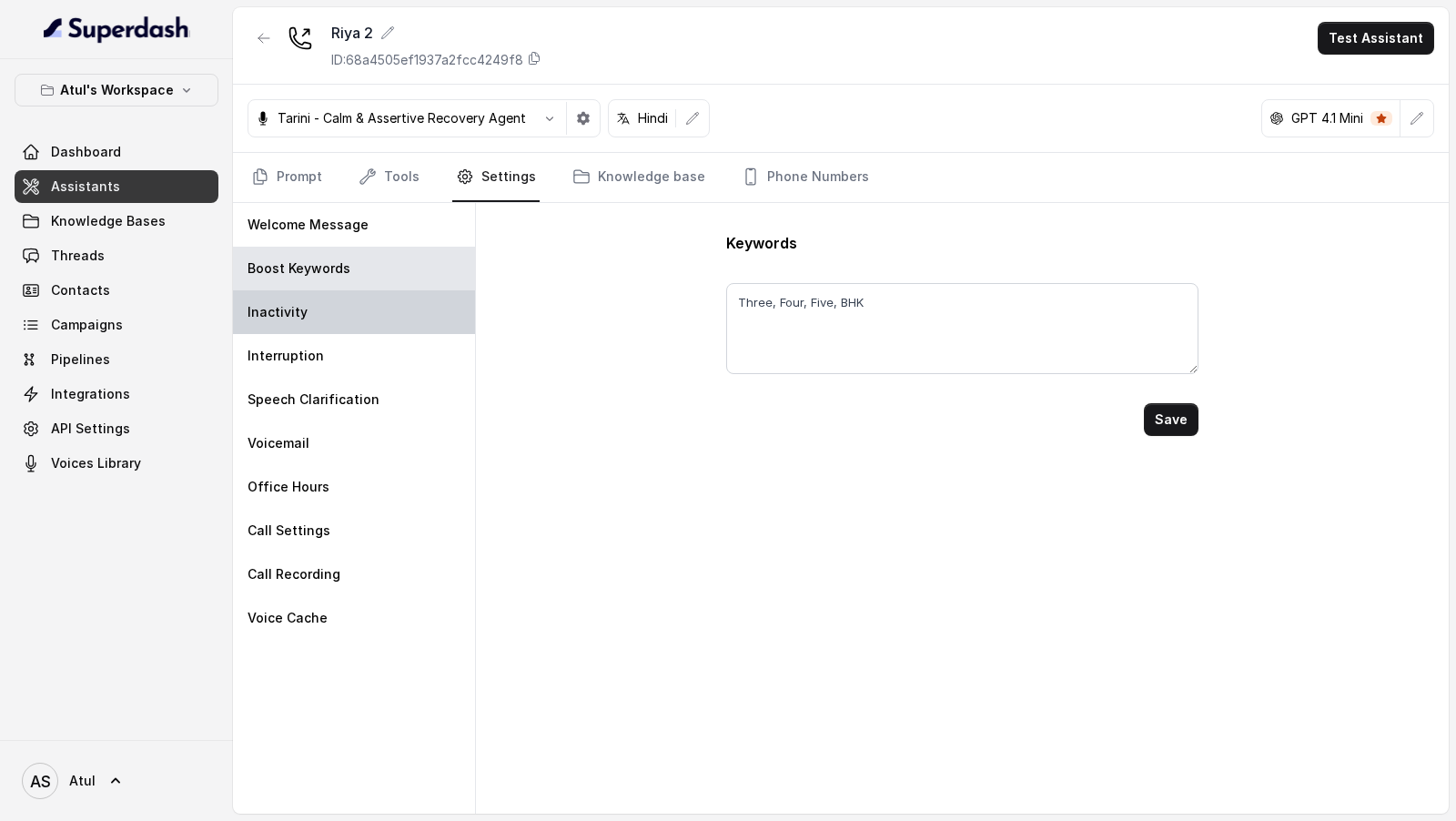
click at [387, 322] on div "Inactivity" at bounding box center [353, 313] width 242 height 44
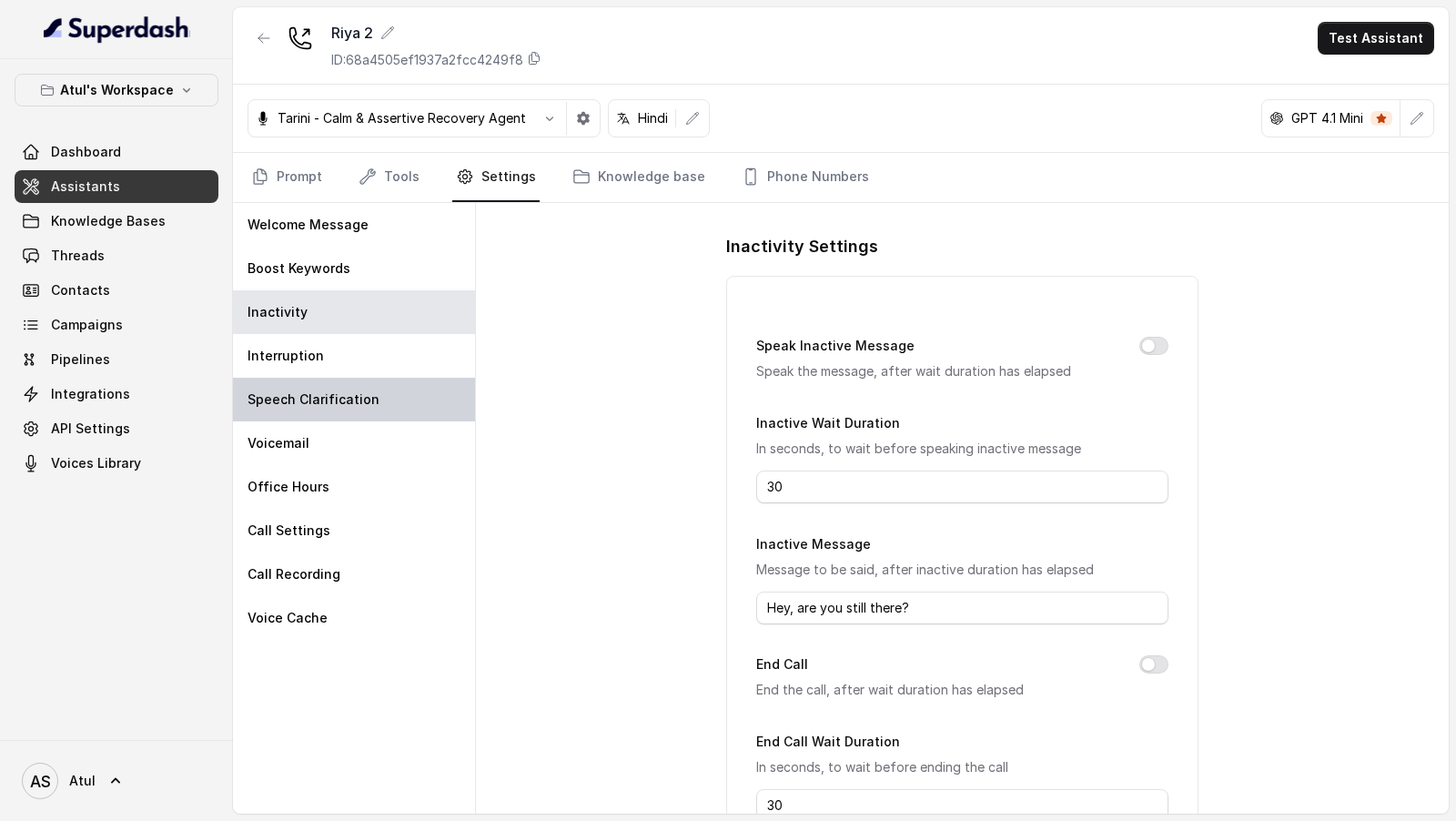
click at [387, 397] on div "Speech Clarification" at bounding box center [353, 400] width 242 height 44
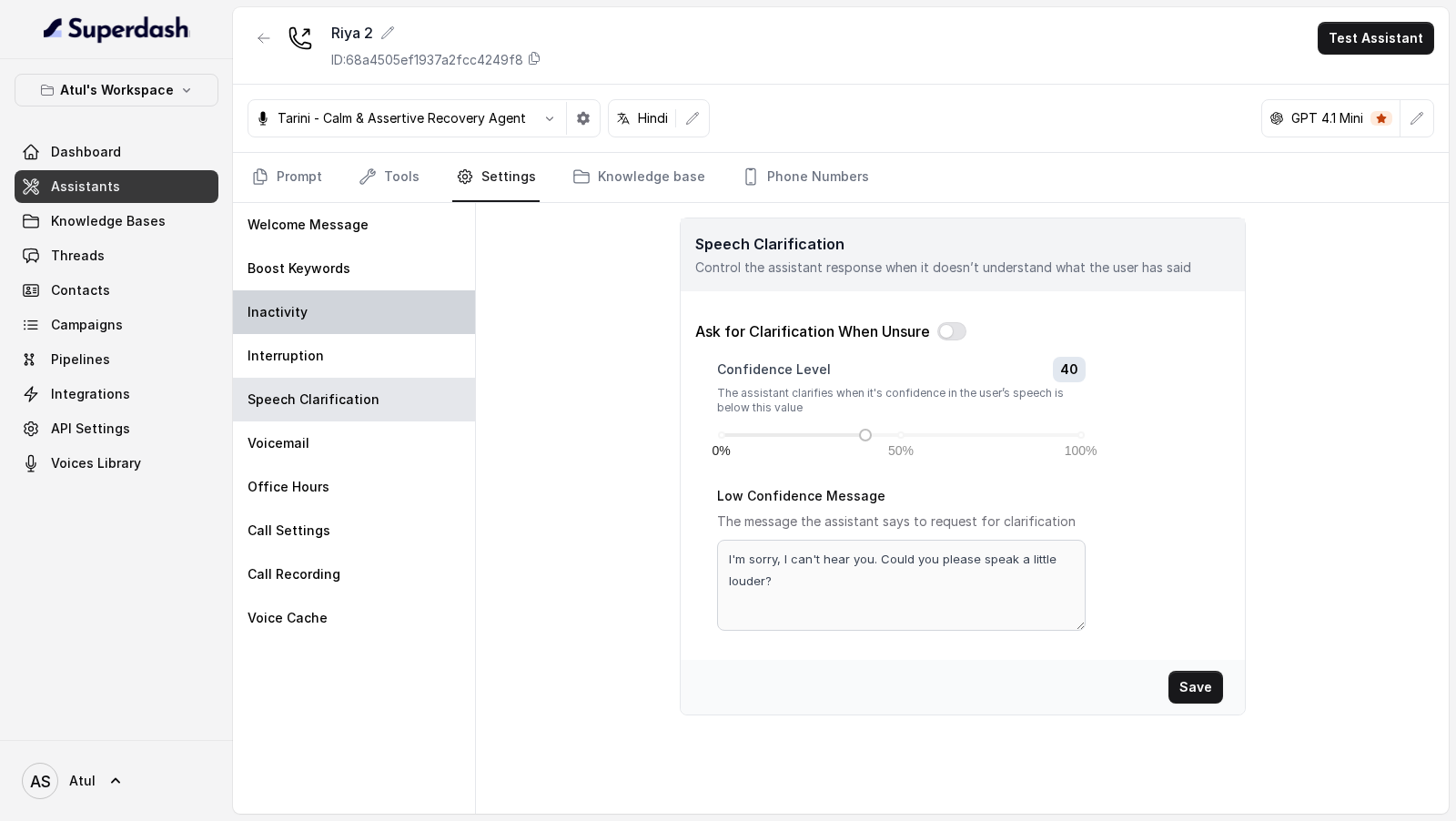
click at [398, 313] on div "Inactivity" at bounding box center [353, 313] width 242 height 44
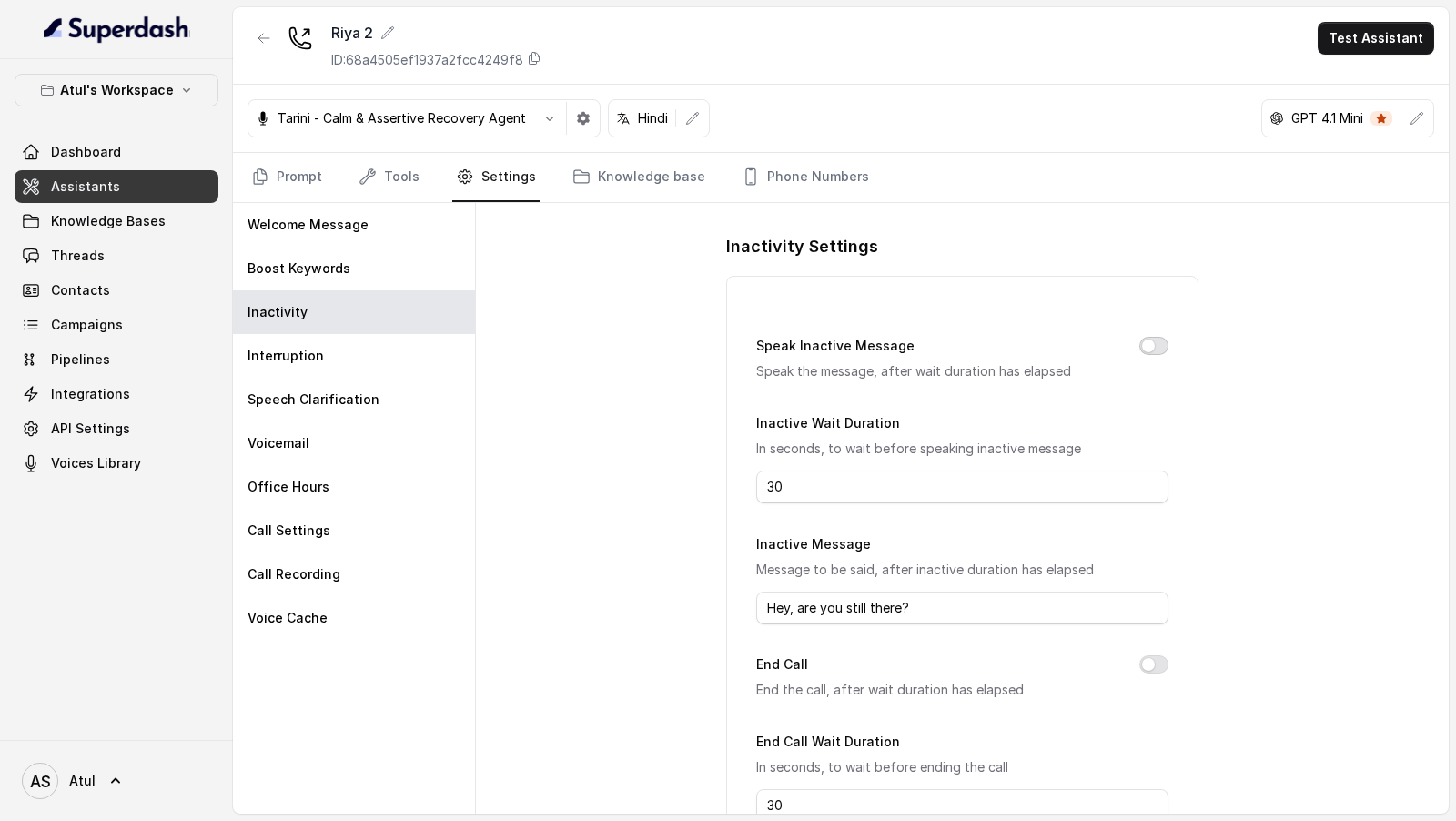
click at [1155, 340] on button "Speak Inactive Message" at bounding box center [1154, 346] width 29 height 18
click at [1149, 662] on button "End Call" at bounding box center [1154, 665] width 29 height 18
click at [882, 488] on input "30" at bounding box center [961, 487] width 411 height 33
type input "3"
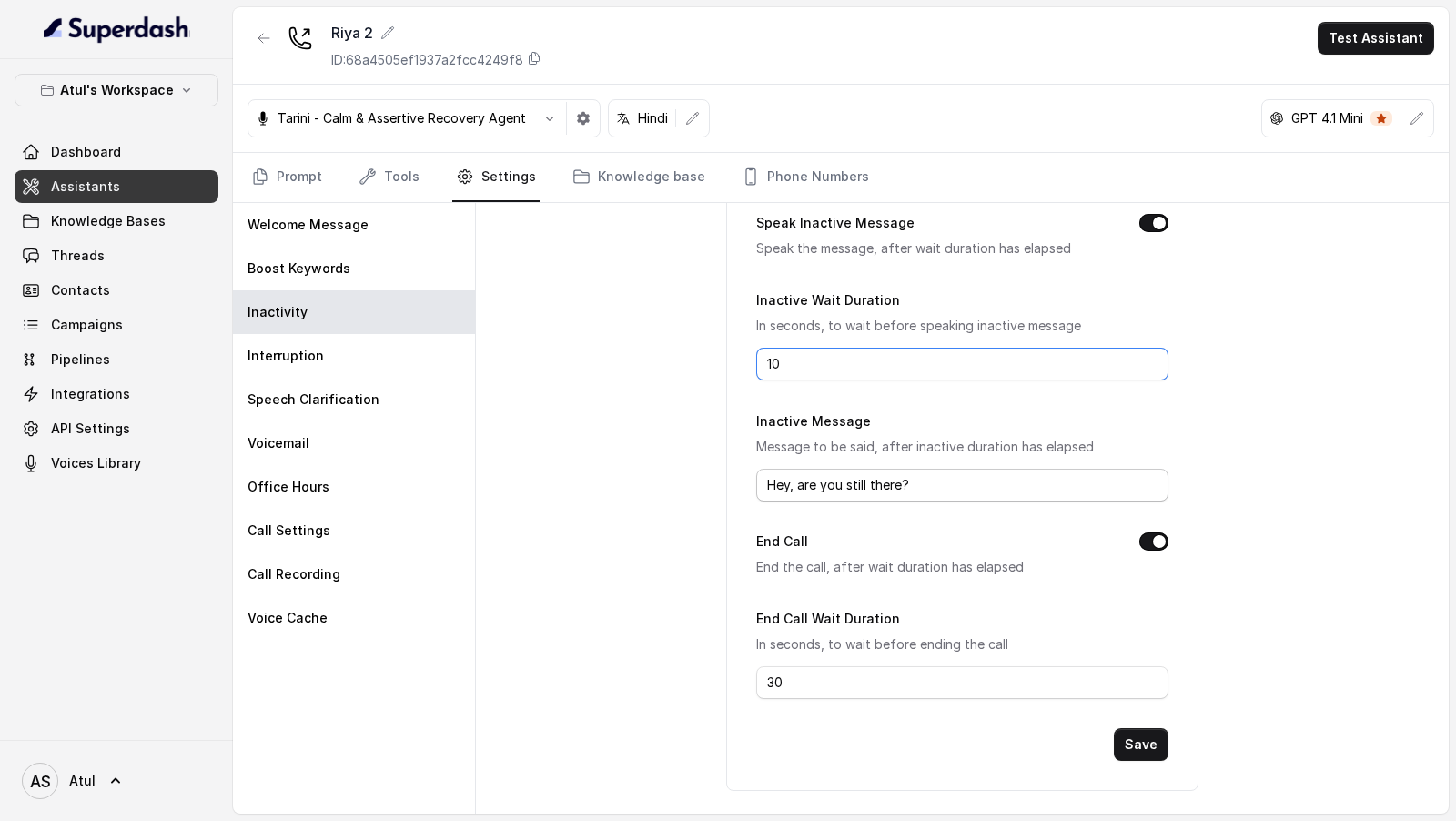
type input "10"
click at [922, 473] on input "Hey, are you still there?" at bounding box center [961, 485] width 411 height 33
type input "Hello? क्या आप मुझे सुन पा रहे हो?"
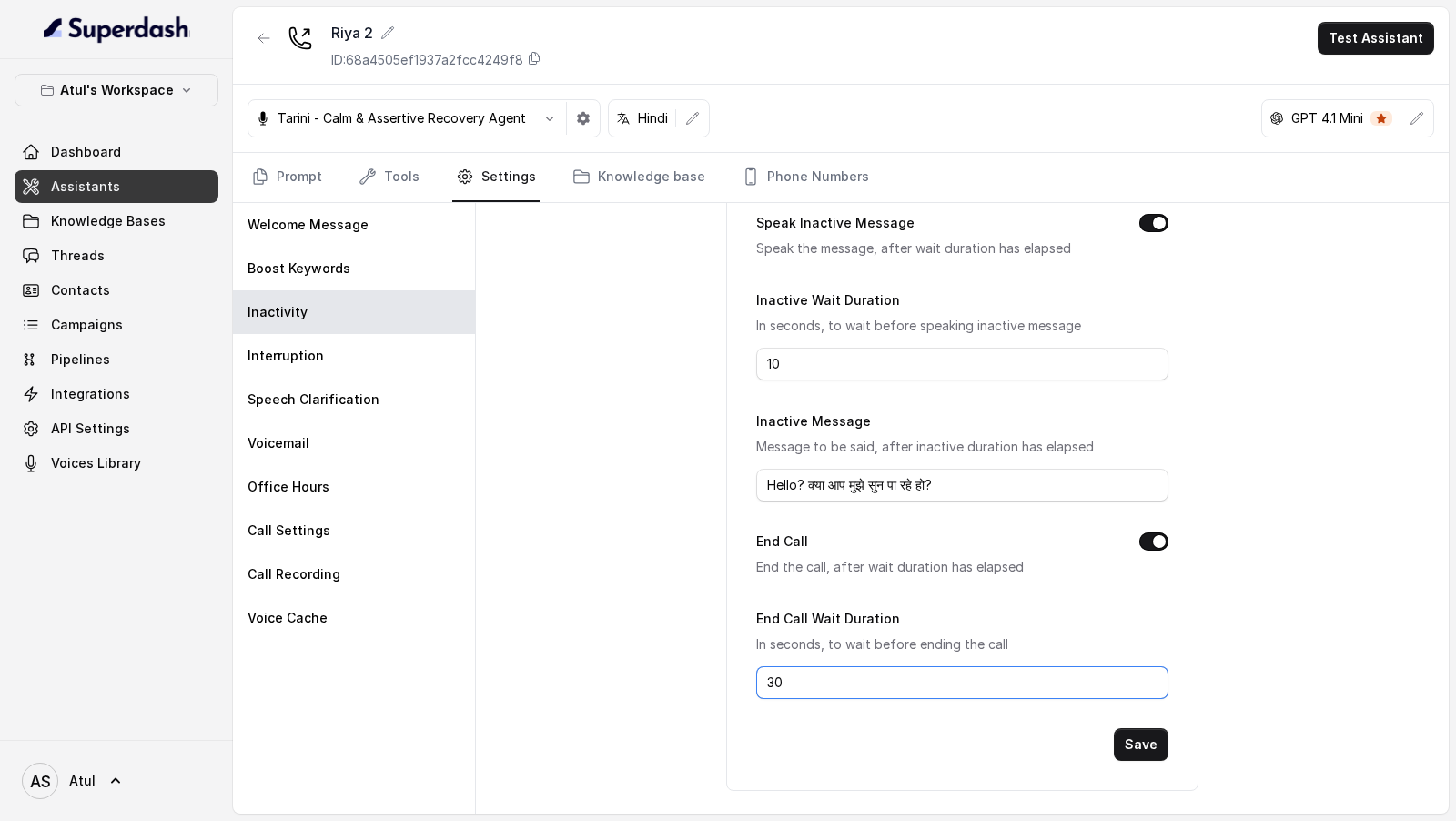
click at [894, 681] on input "30" at bounding box center [961, 683] width 411 height 33
click at [1134, 736] on button "Save" at bounding box center [1141, 745] width 54 height 33
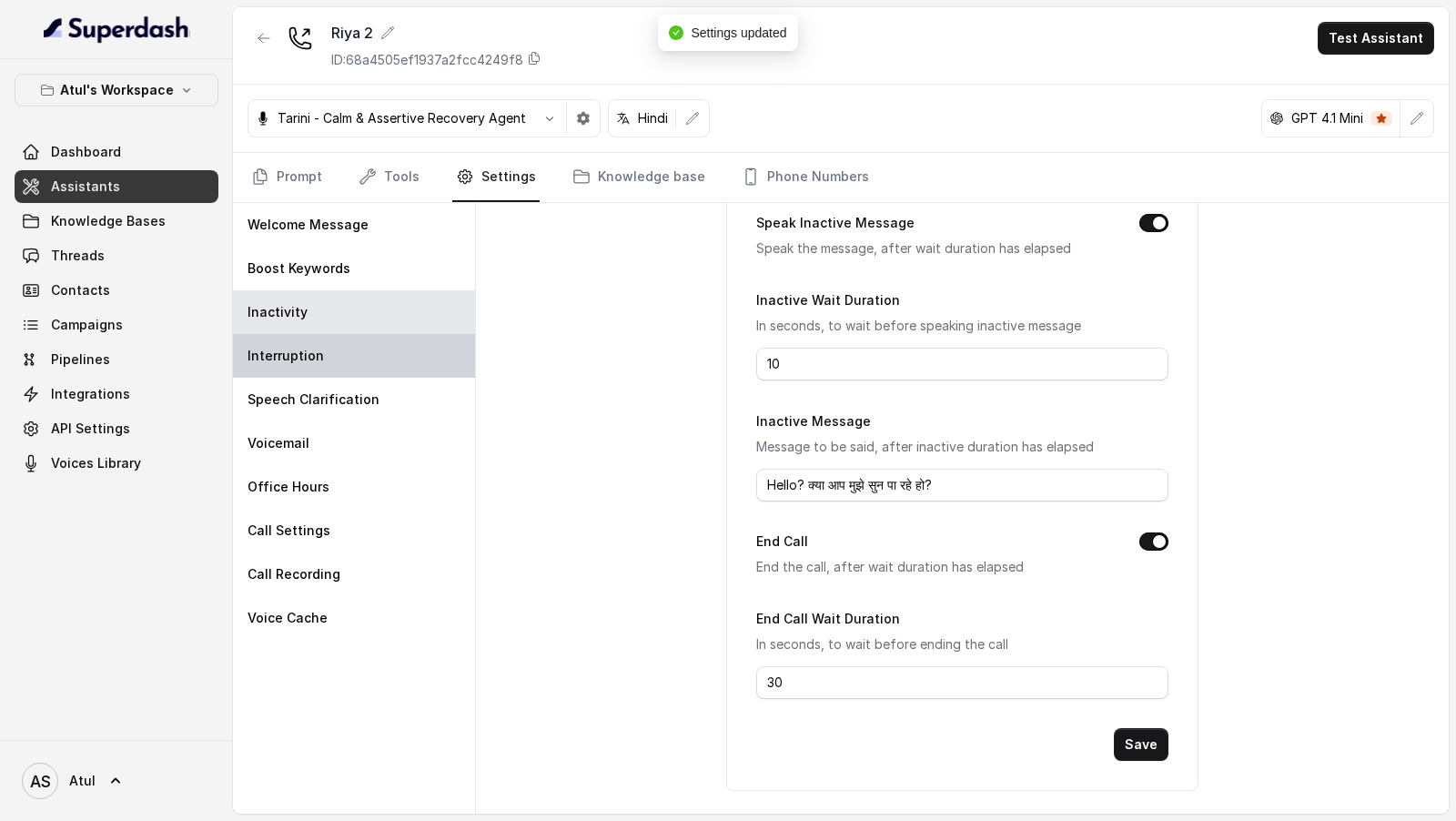
click at [337, 356] on div "Interruption" at bounding box center [353, 356] width 242 height 44
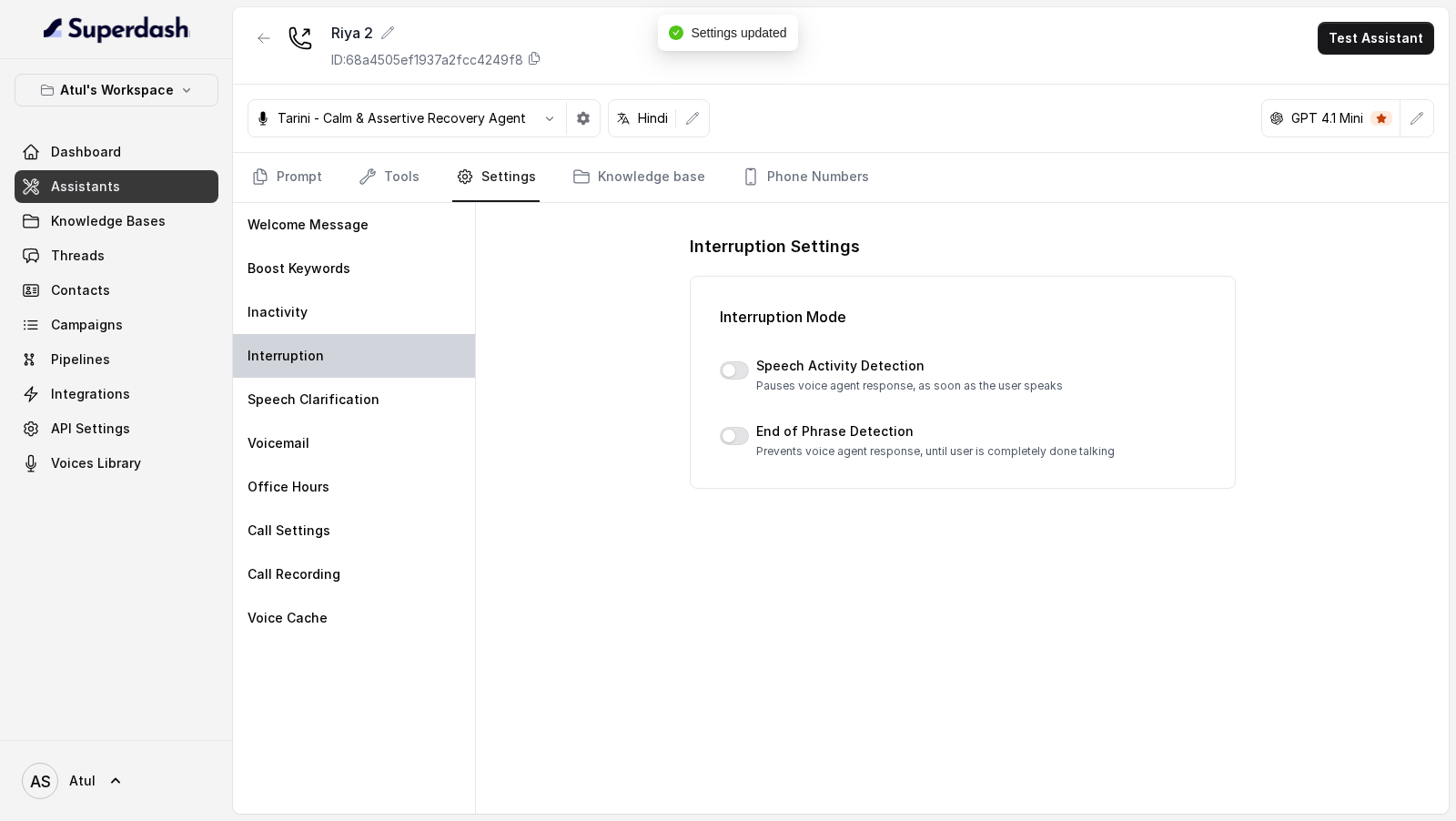
scroll to position [0, 0]
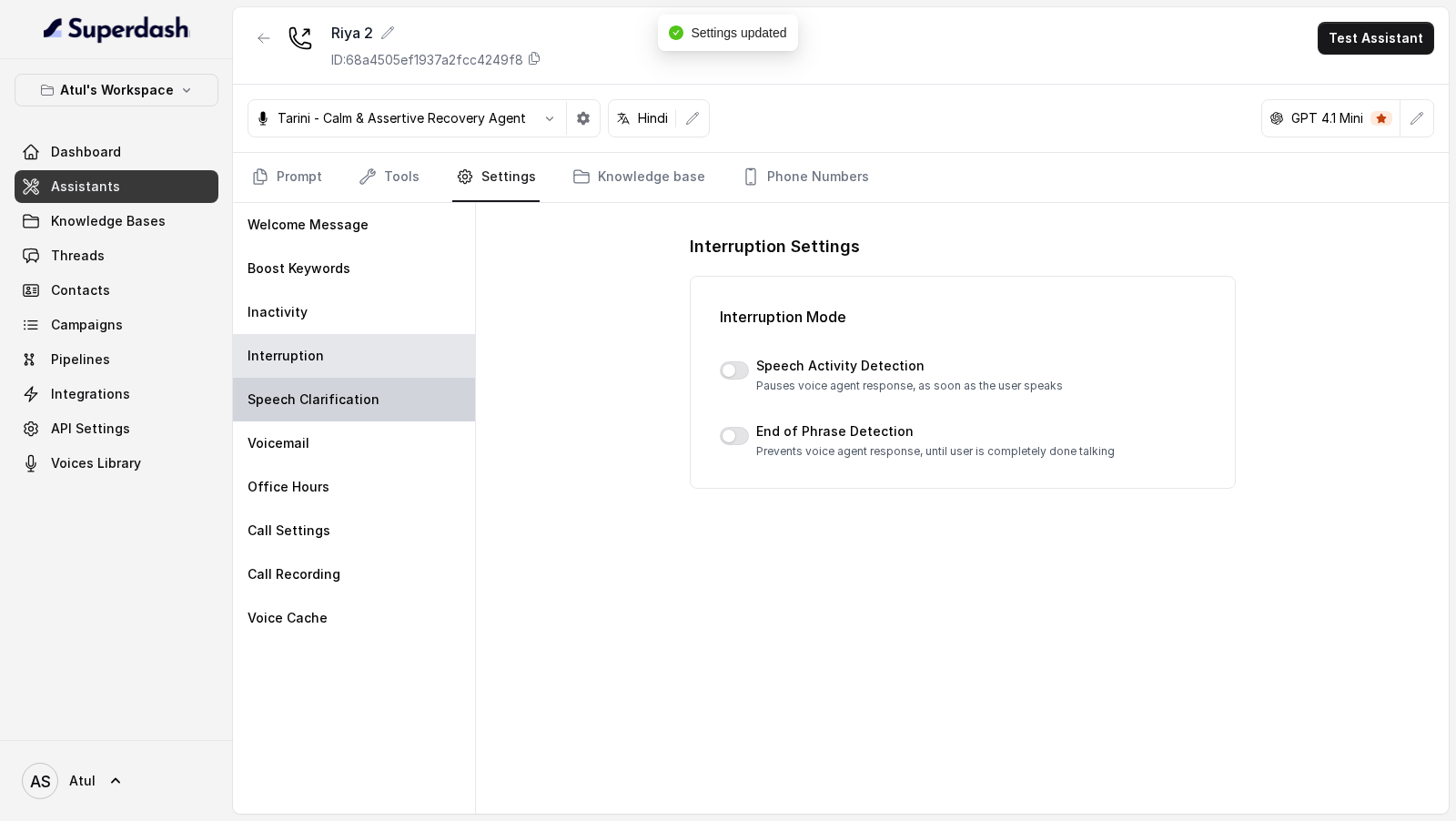
click at [336, 416] on div "Speech Clarification" at bounding box center [353, 400] width 242 height 44
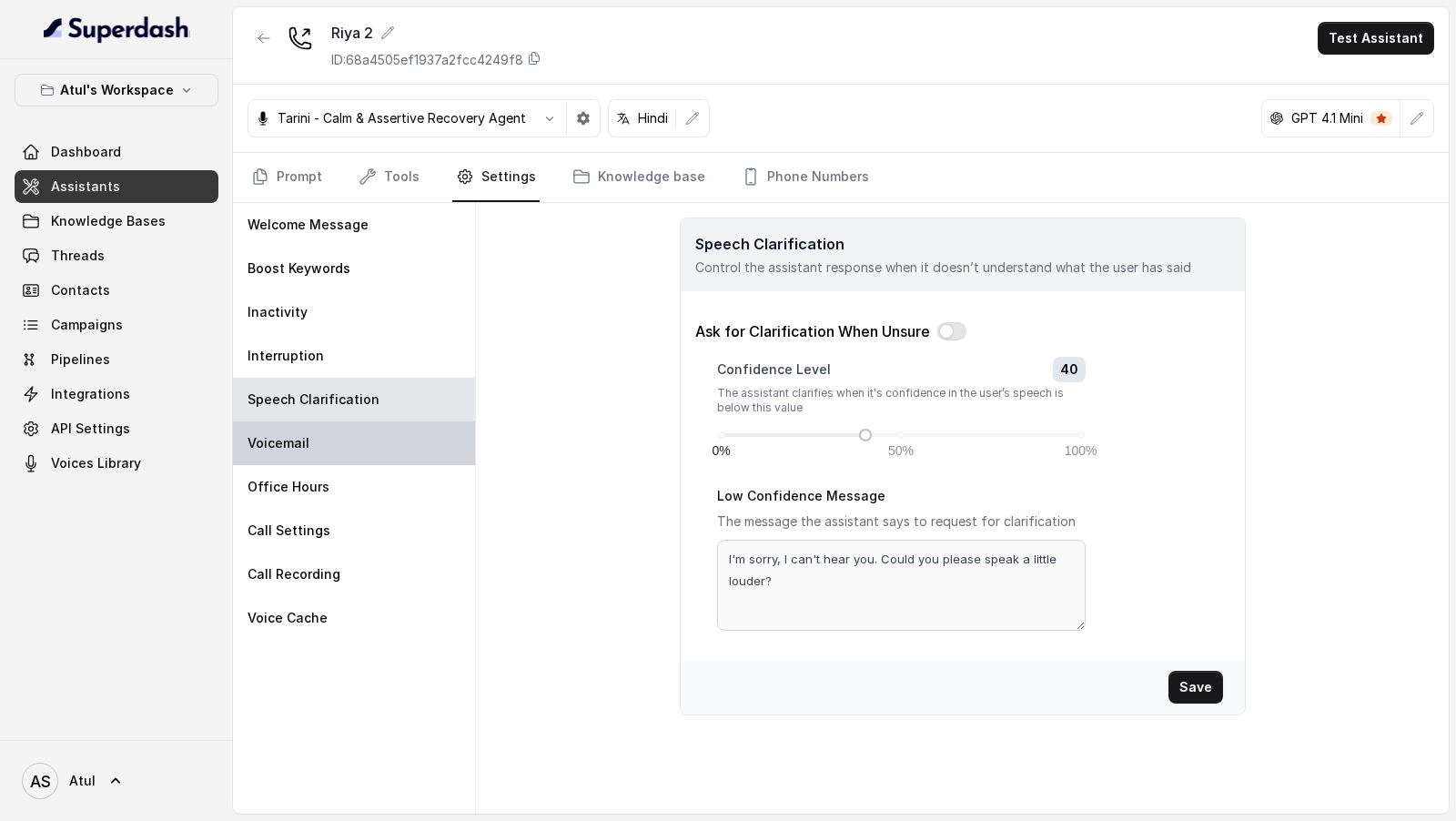
click at [336, 455] on div "Voicemail" at bounding box center [353, 443] width 242 height 44
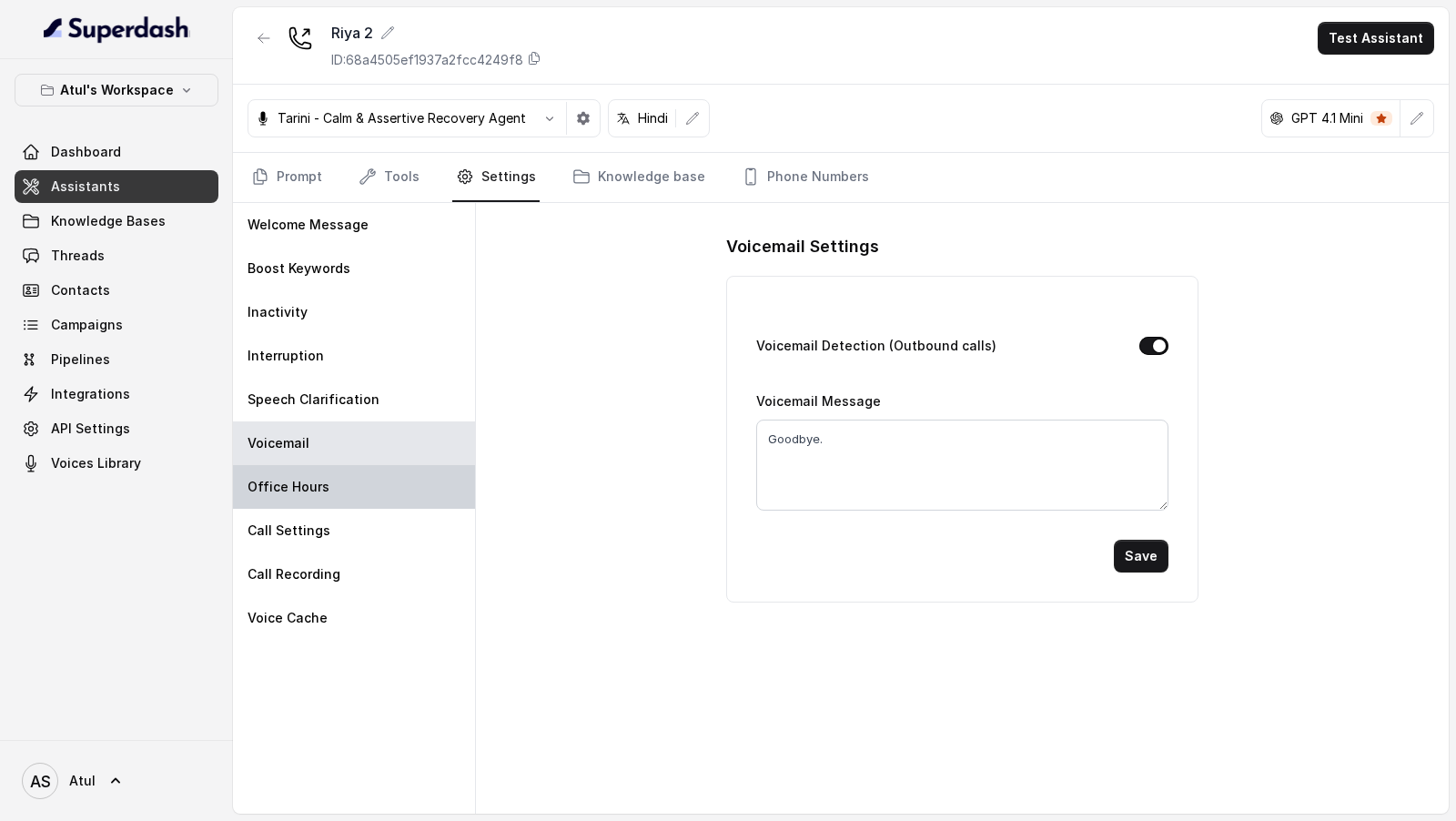
click at [335, 476] on div "Office Hours" at bounding box center [353, 487] width 242 height 44
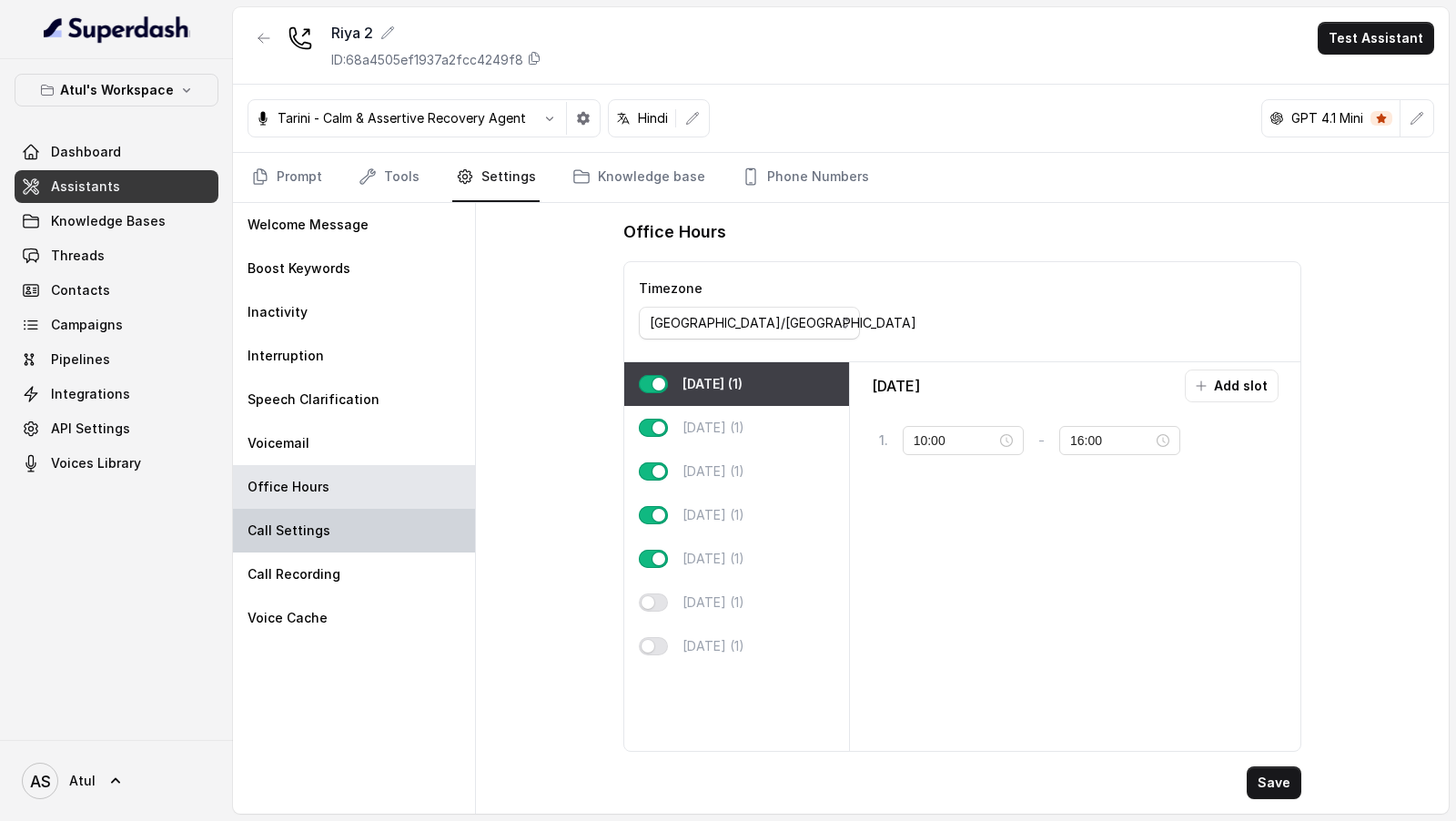
click at [335, 525] on div "Call Settings" at bounding box center [353, 530] width 242 height 44
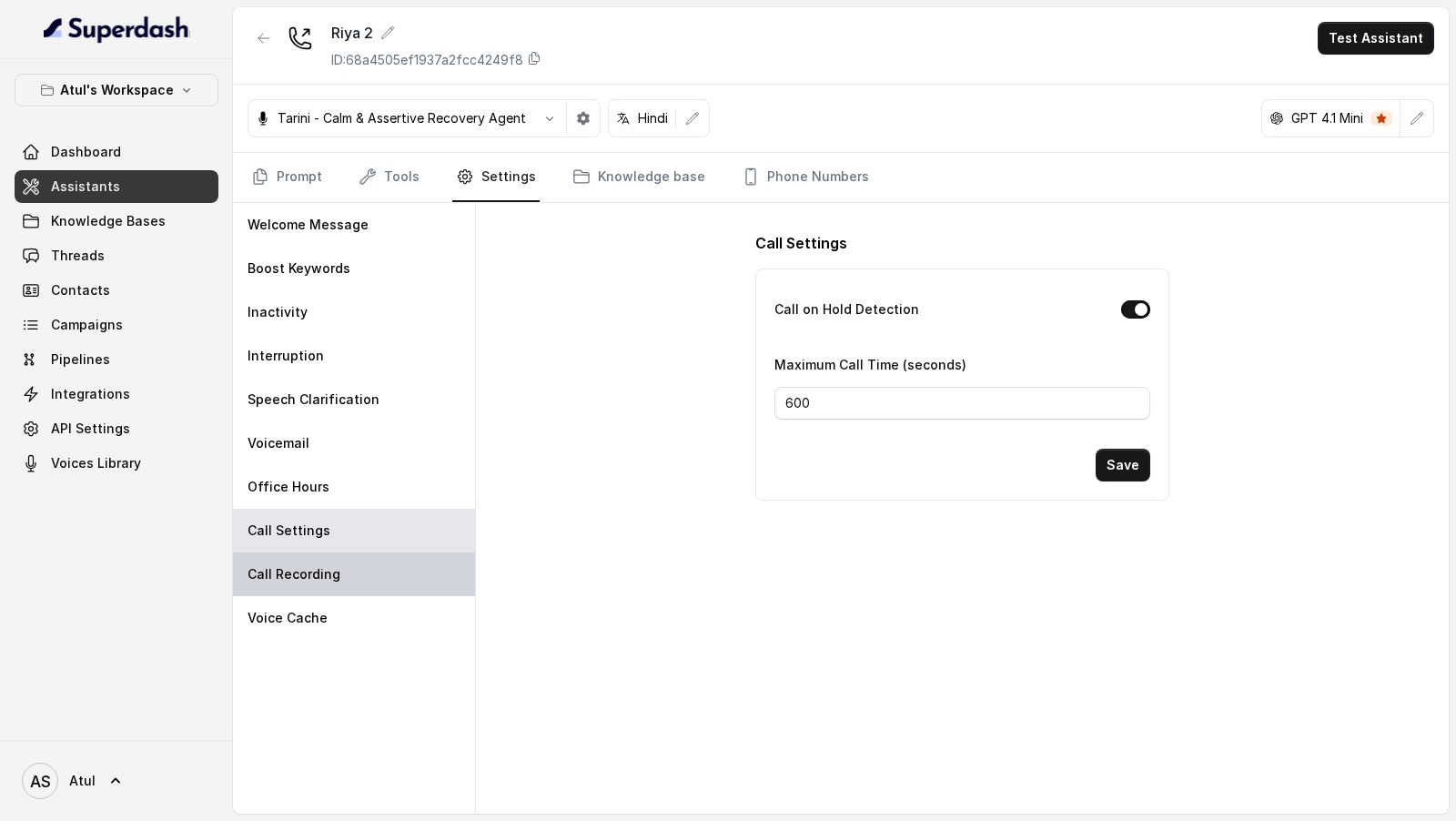
click at [335, 566] on p "Call Recording" at bounding box center [293, 575] width 93 height 18
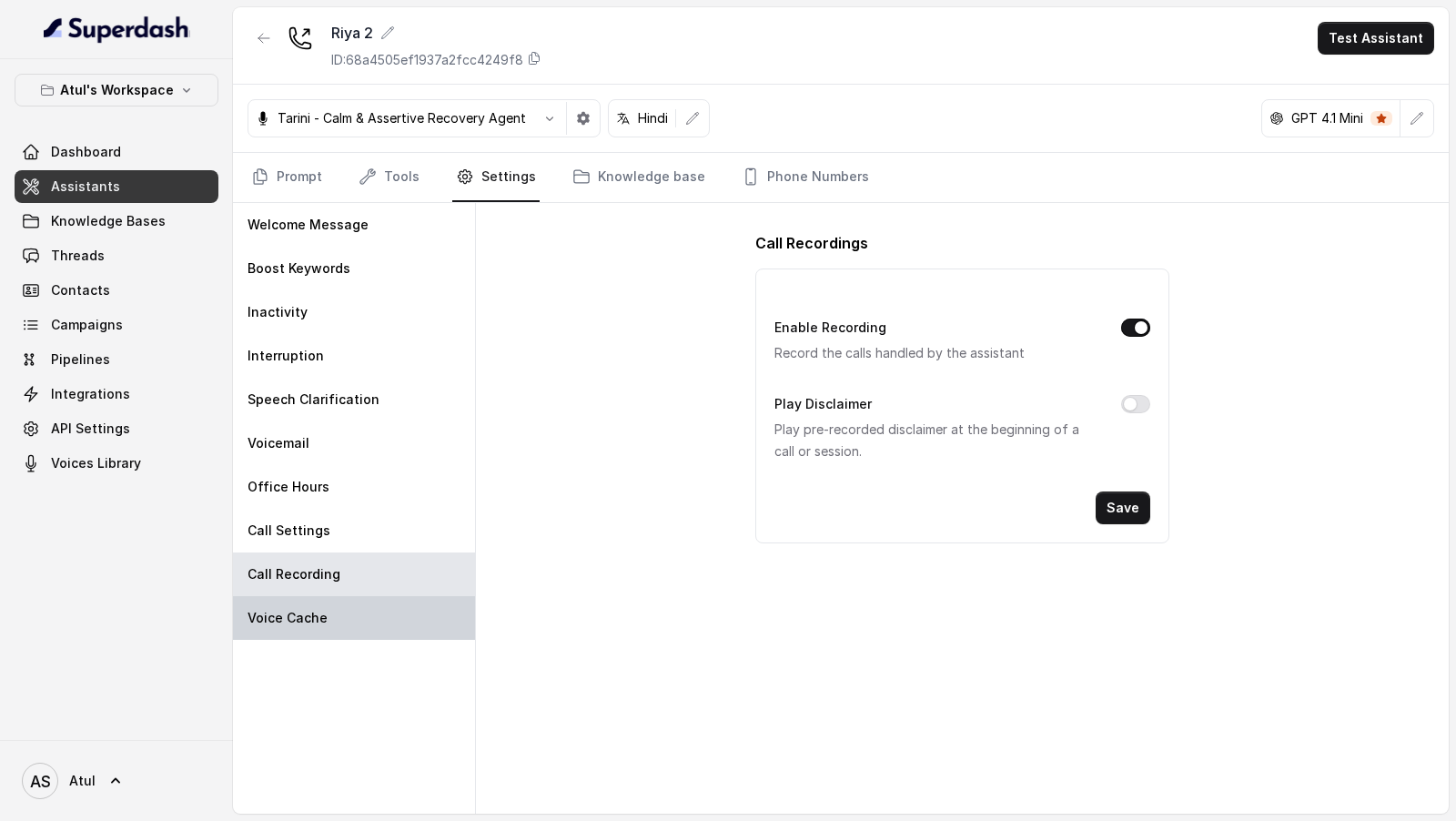
click at [335, 630] on div "Voice Cache" at bounding box center [353, 618] width 242 height 44
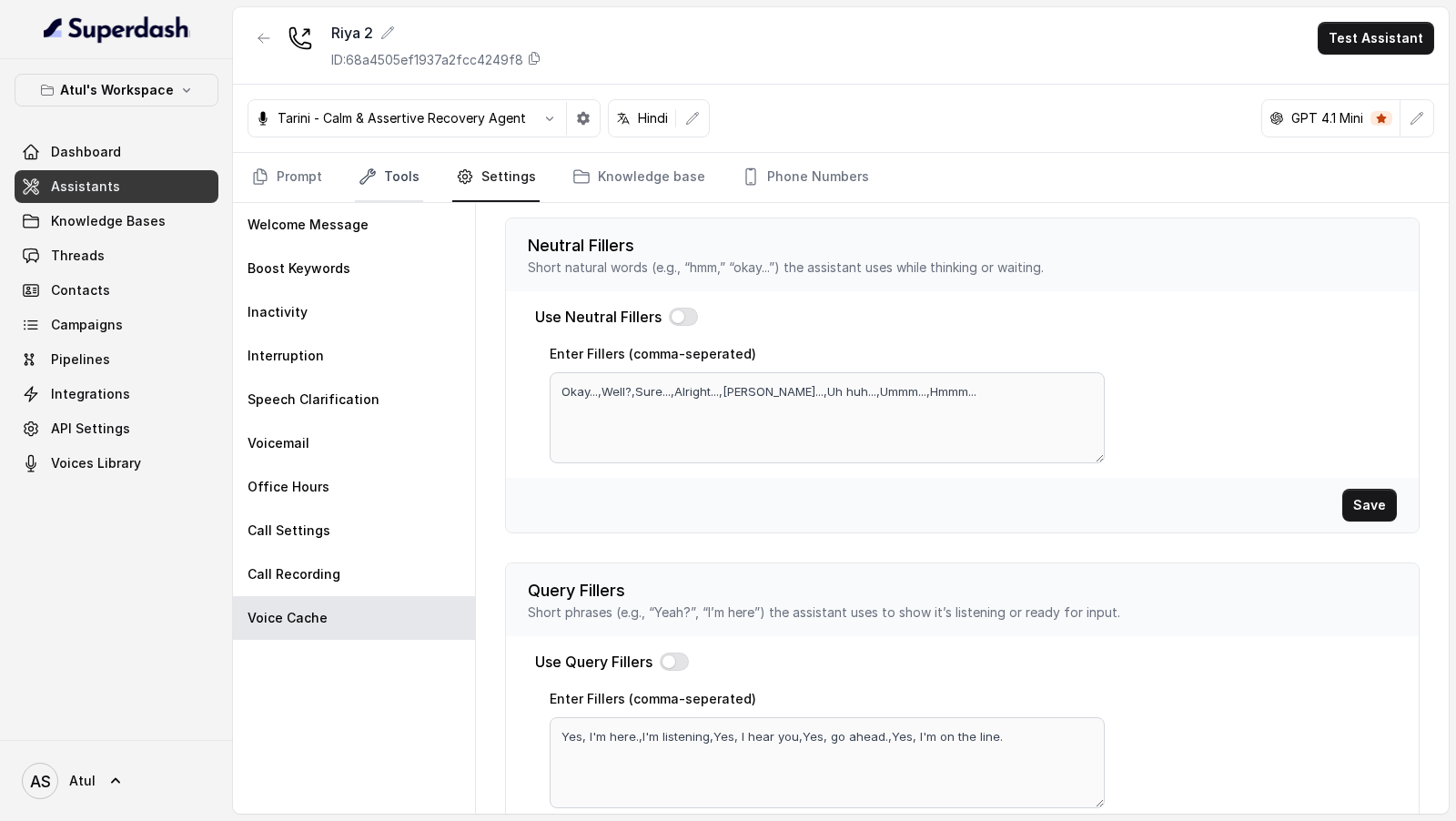
click at [393, 165] on link "Tools" at bounding box center [389, 177] width 68 height 49
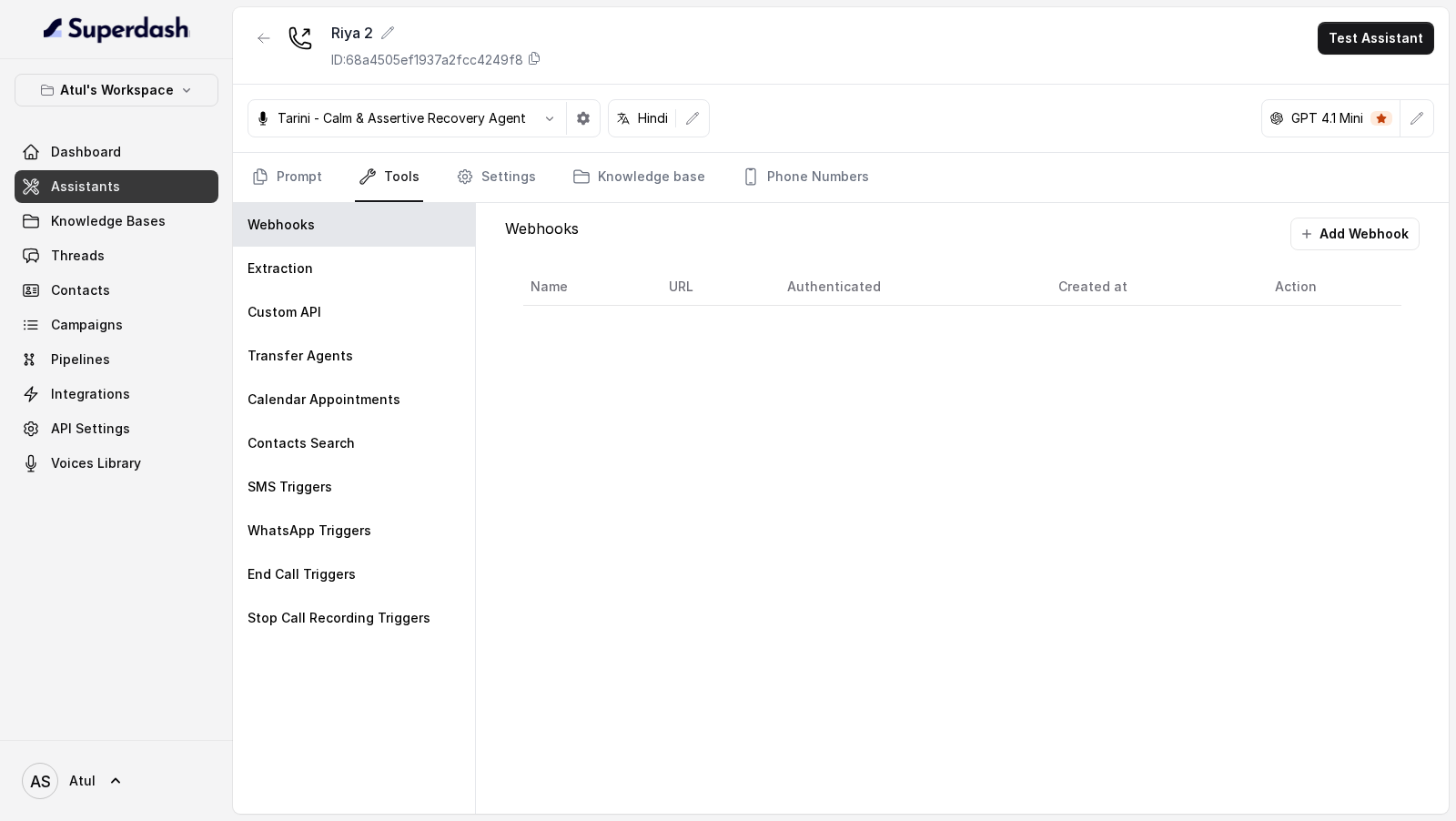
click at [480, 144] on div "Tarini - Calm & Assertive Recovery Agent Hindi GPT 4.1 Mini" at bounding box center [840, 119] width 1215 height 68
click at [461, 169] on icon "Tabs" at bounding box center [465, 177] width 18 height 18
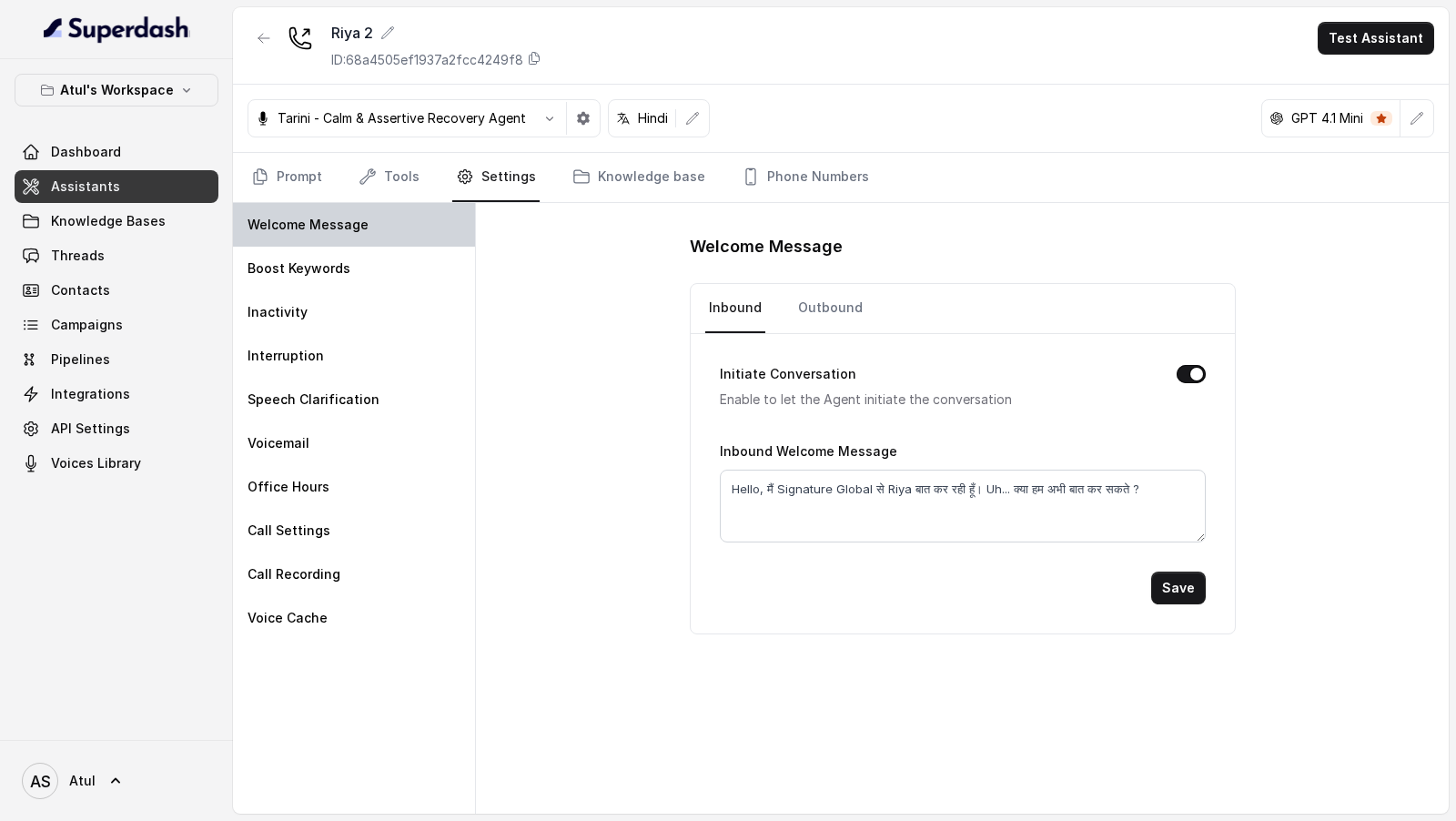
click at [353, 238] on div "Welcome Message" at bounding box center [353, 225] width 242 height 44
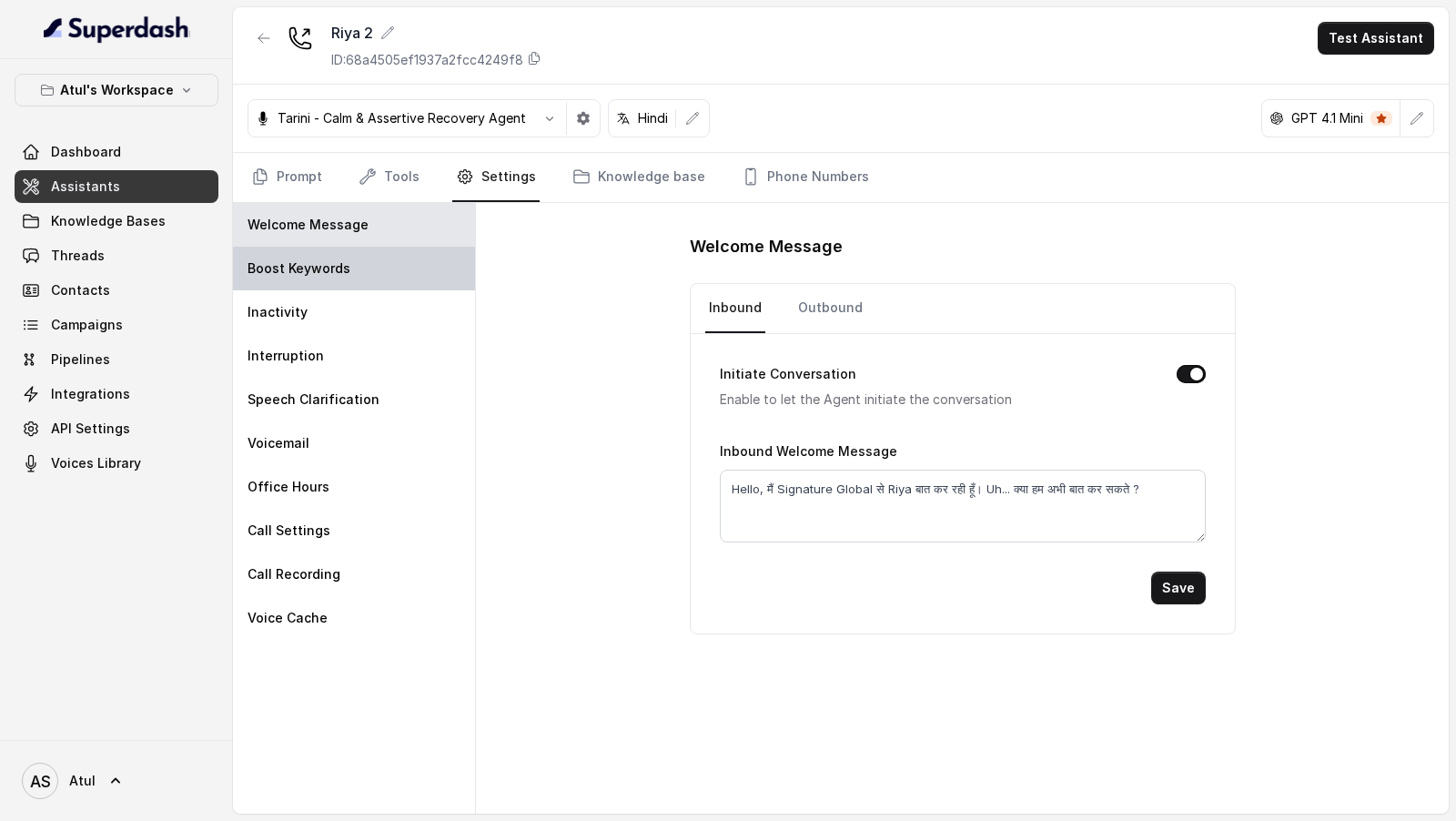
click at [353, 268] on div "Boost Keywords" at bounding box center [353, 268] width 242 height 44
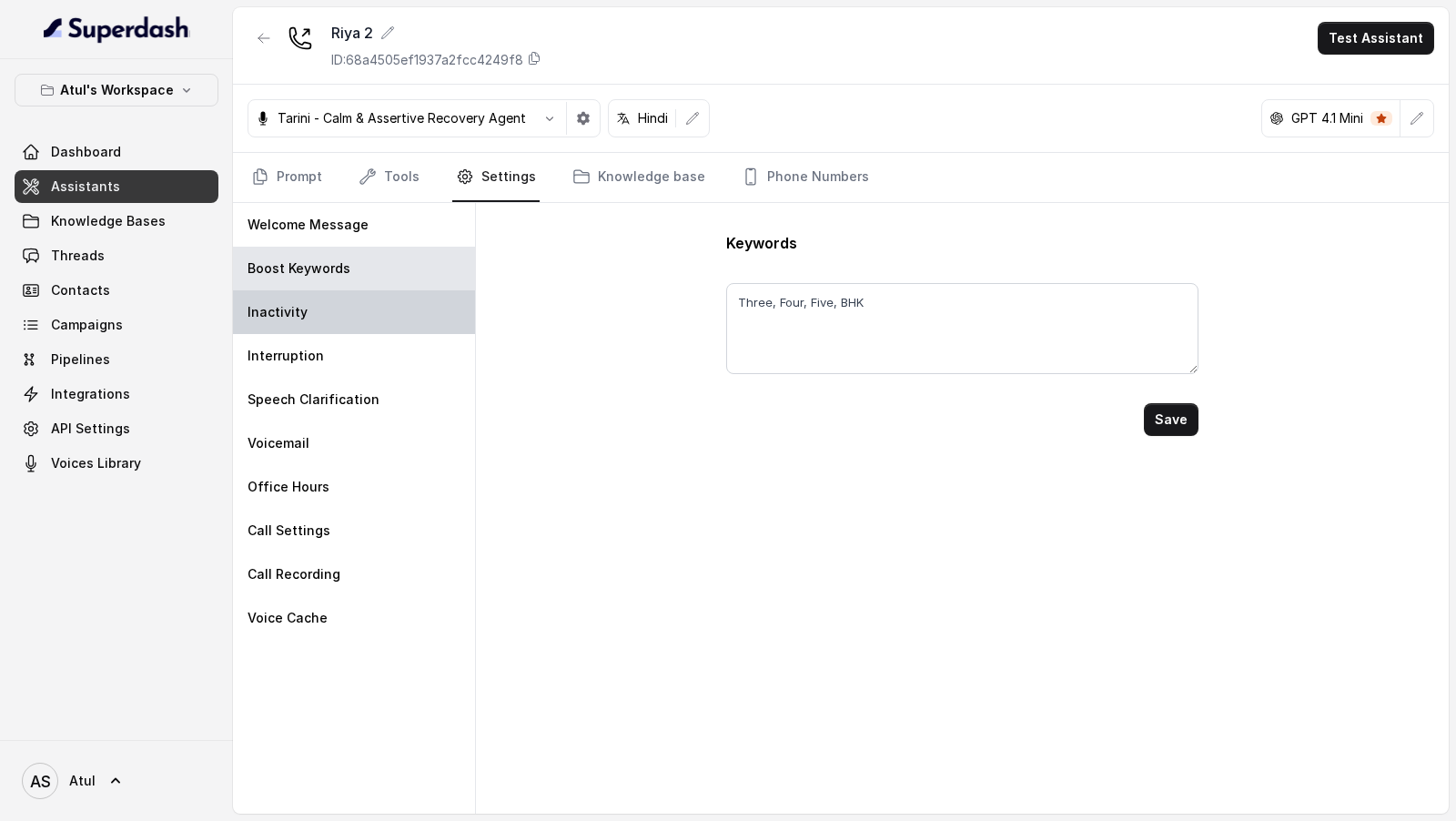
click at [353, 302] on div "Inactivity" at bounding box center [353, 313] width 242 height 44
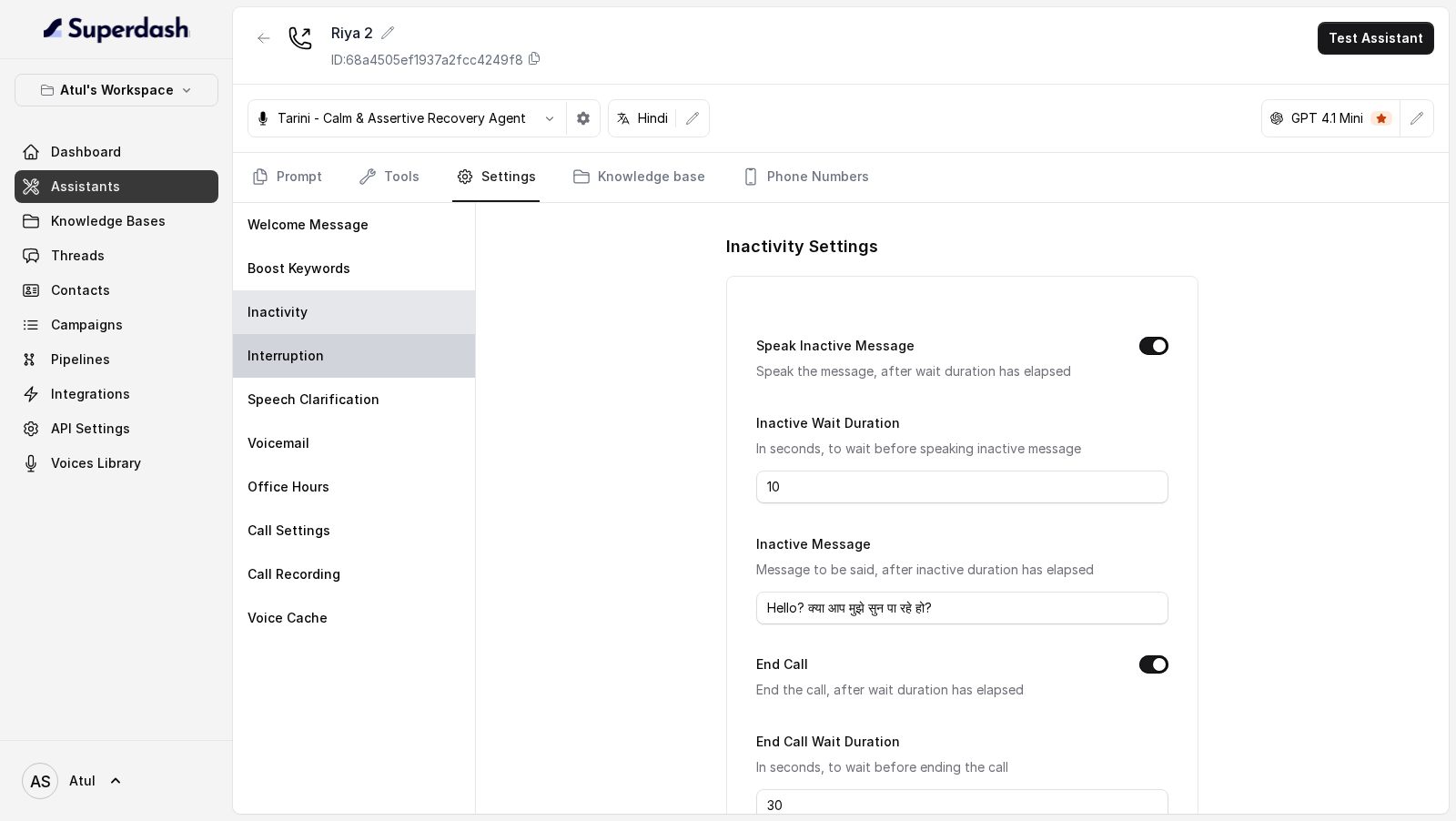
click at [339, 344] on div "Interruption" at bounding box center [353, 356] width 242 height 44
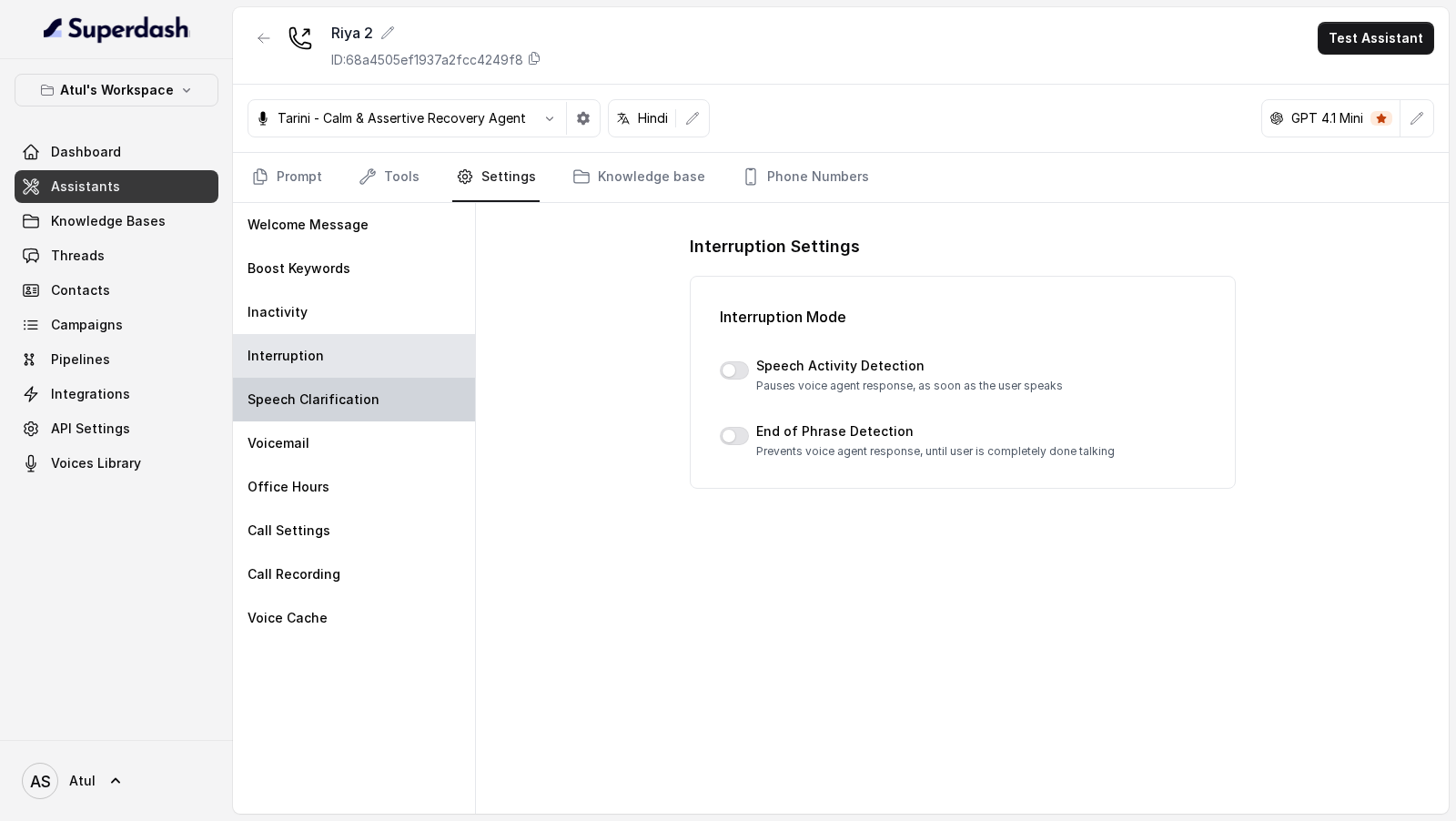
click at [339, 391] on p "Speech Clarification" at bounding box center [313, 400] width 132 height 18
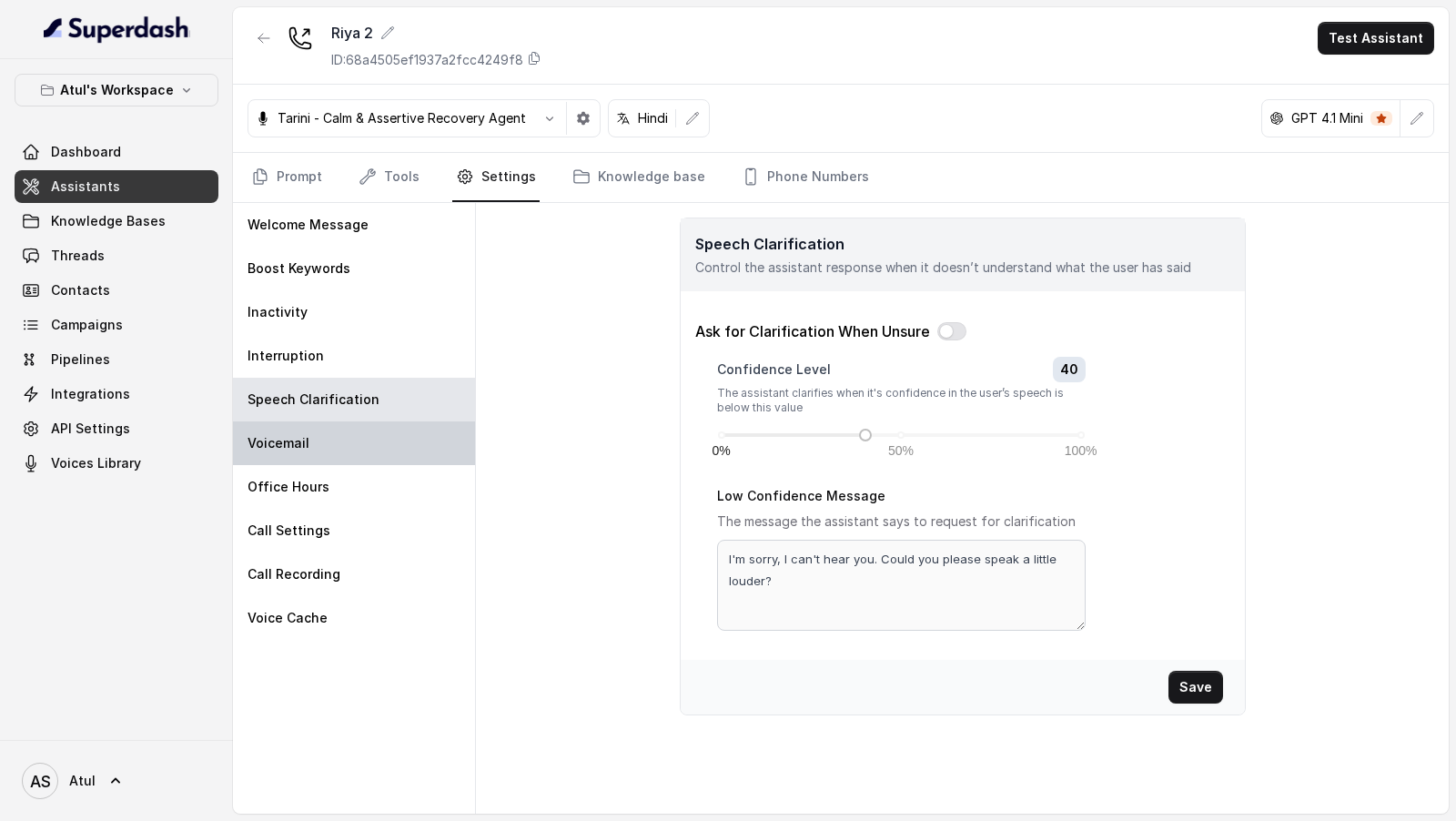
click at [347, 450] on div "Voicemail" at bounding box center [353, 443] width 242 height 44
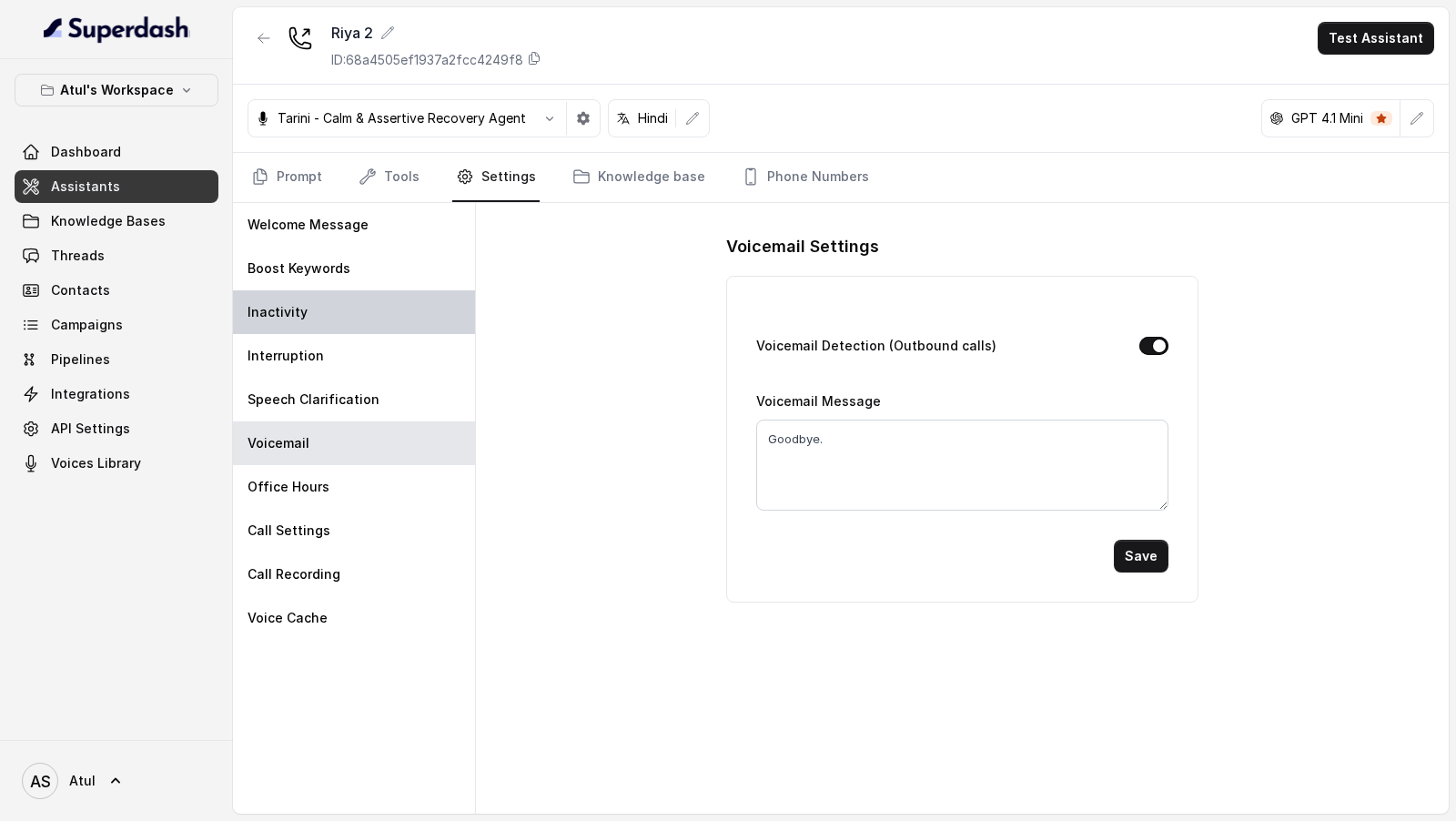
click at [407, 297] on div "Inactivity" at bounding box center [353, 313] width 242 height 44
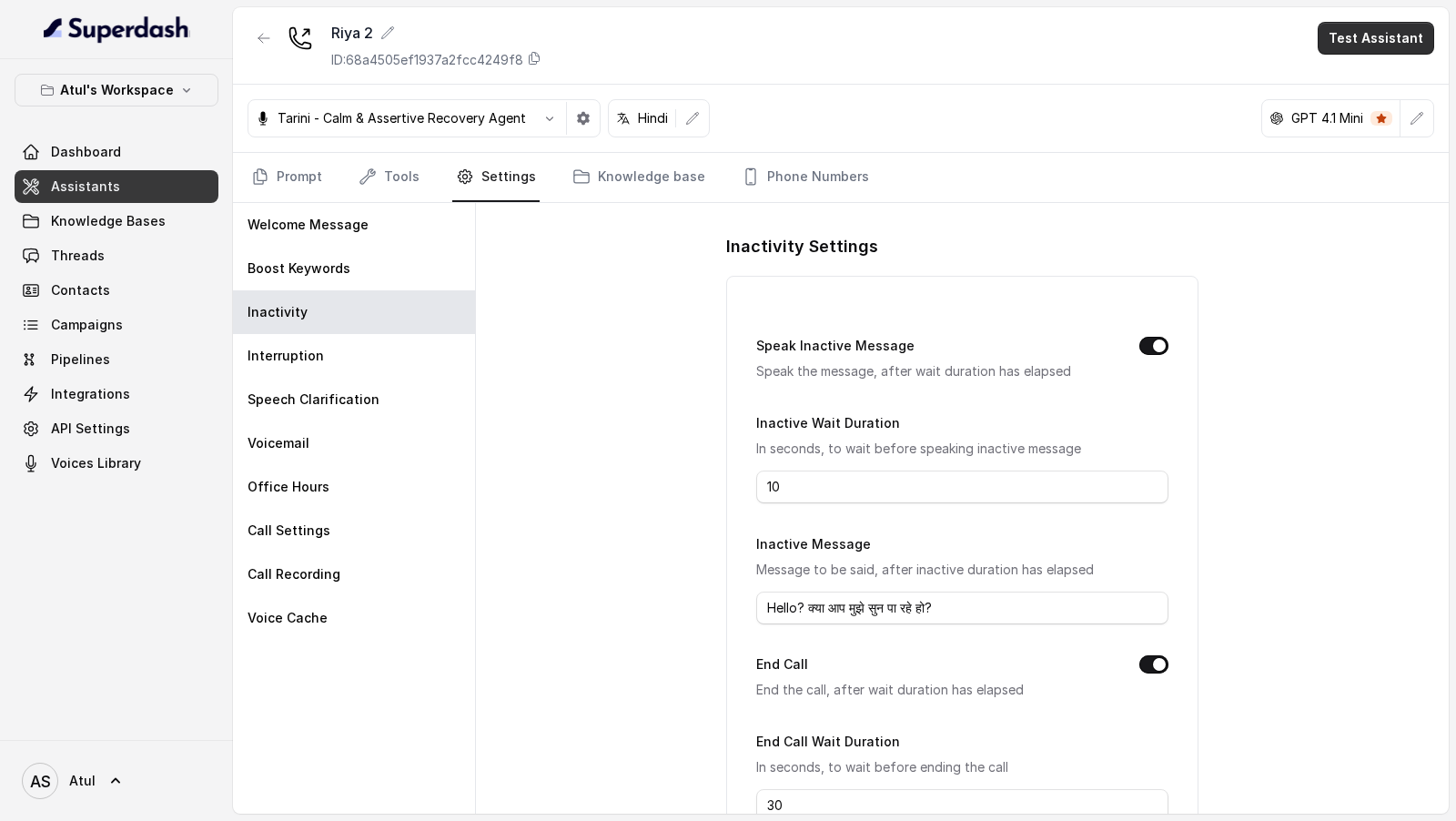
click at [1385, 24] on button "Test Assistant" at bounding box center [1375, 39] width 117 height 33
click at [1365, 74] on button "Phone Call" at bounding box center [1379, 81] width 115 height 33
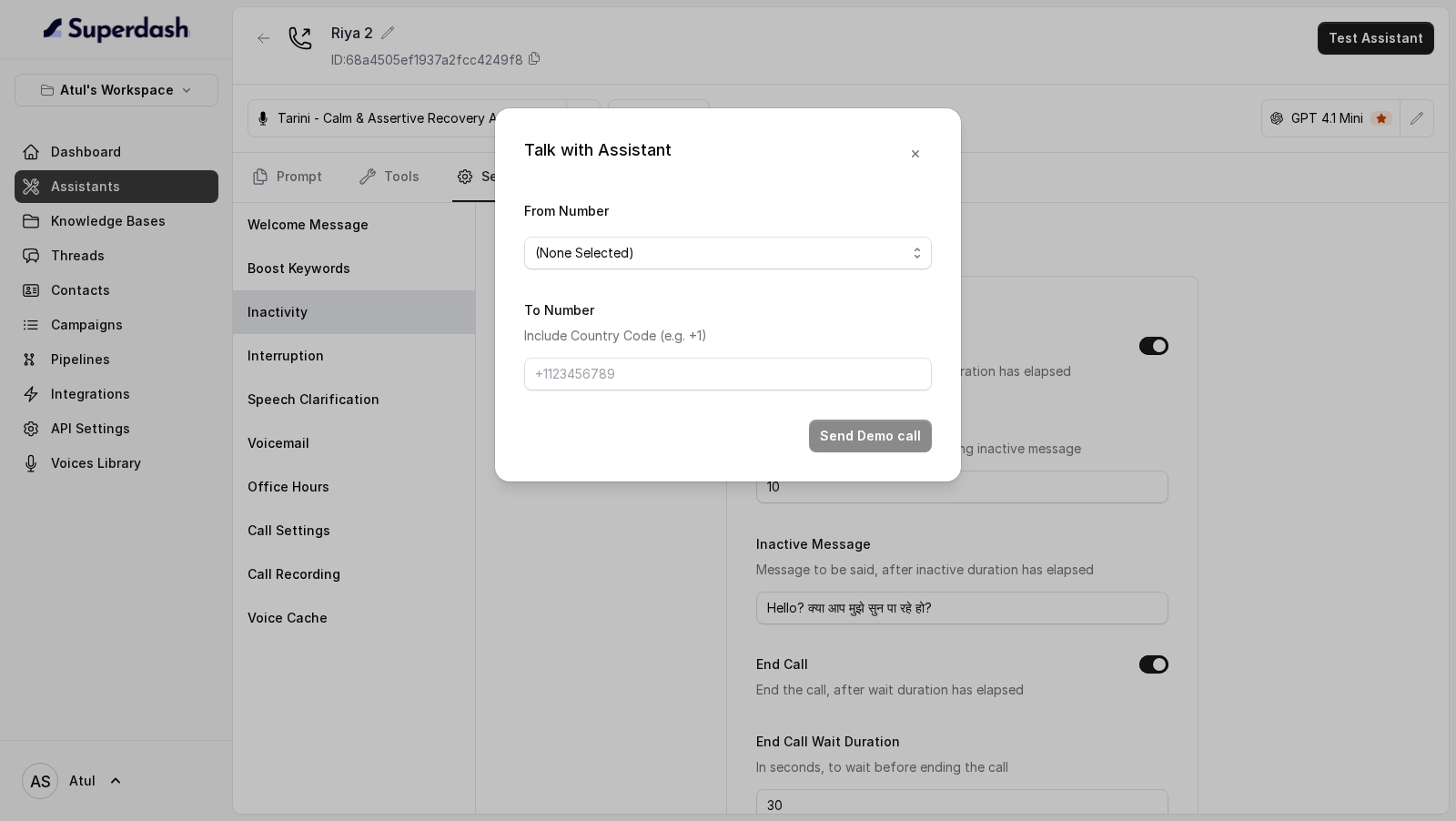
click at [641, 245] on span "(None Selected)" at bounding box center [721, 253] width 371 height 22
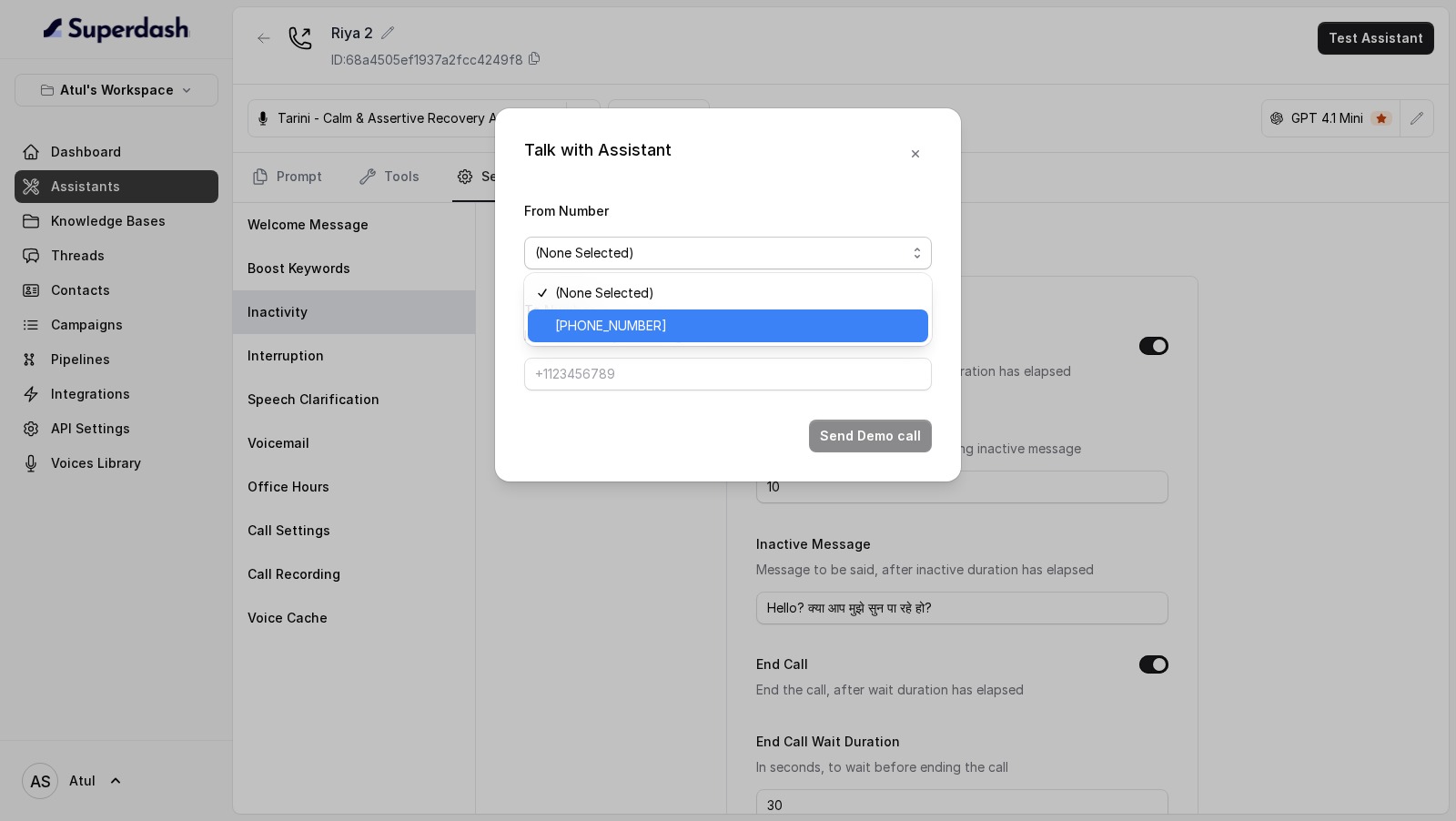
click at [629, 321] on span "[PHONE_NUMBER]" at bounding box center [736, 325] width 362 height 22
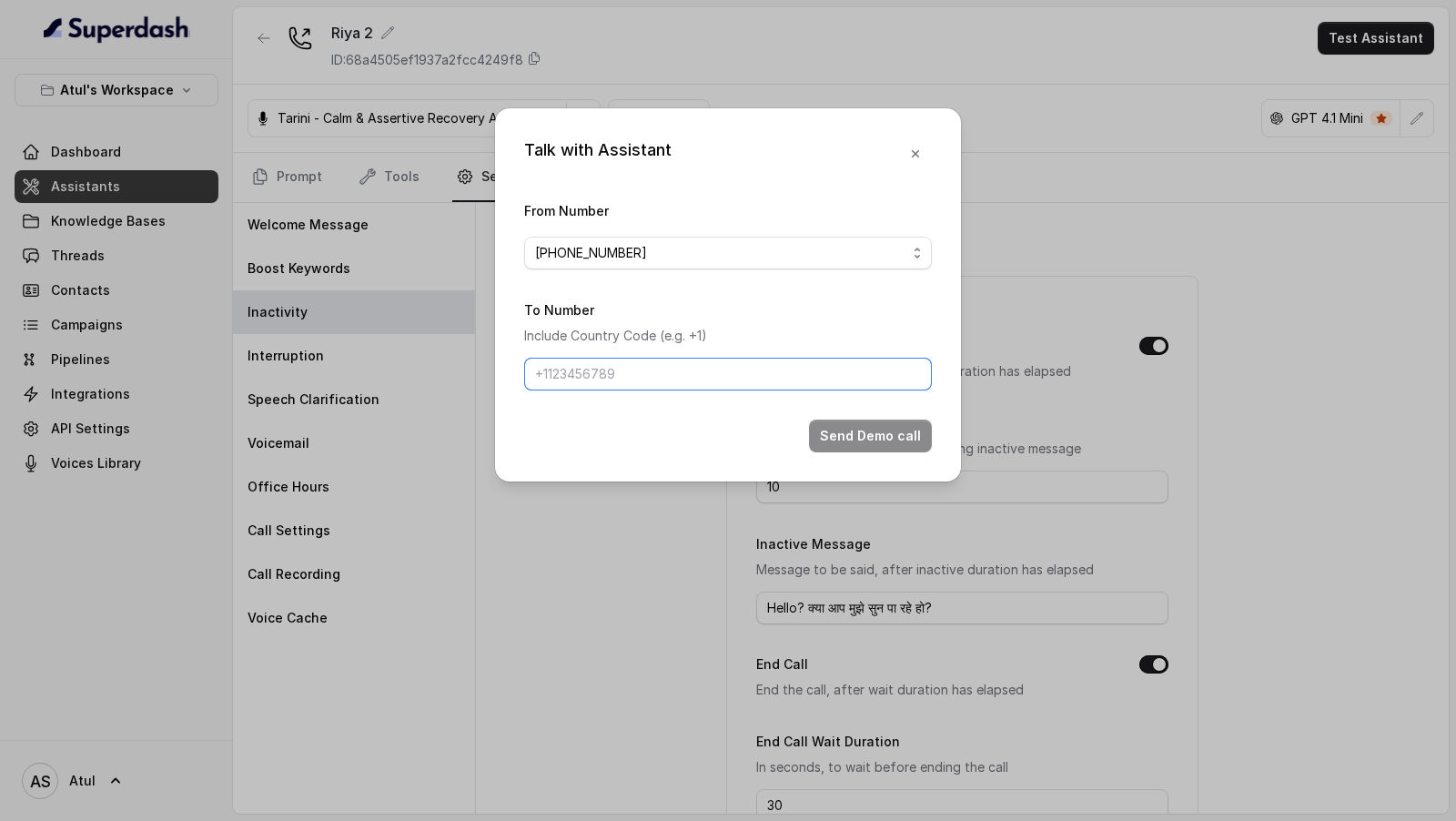
click at [629, 382] on input "To Number" at bounding box center [727, 374] width 407 height 33
type input "[PHONE_NUMBER]"
click at [864, 422] on button "Send Demo call" at bounding box center [870, 436] width 123 height 33
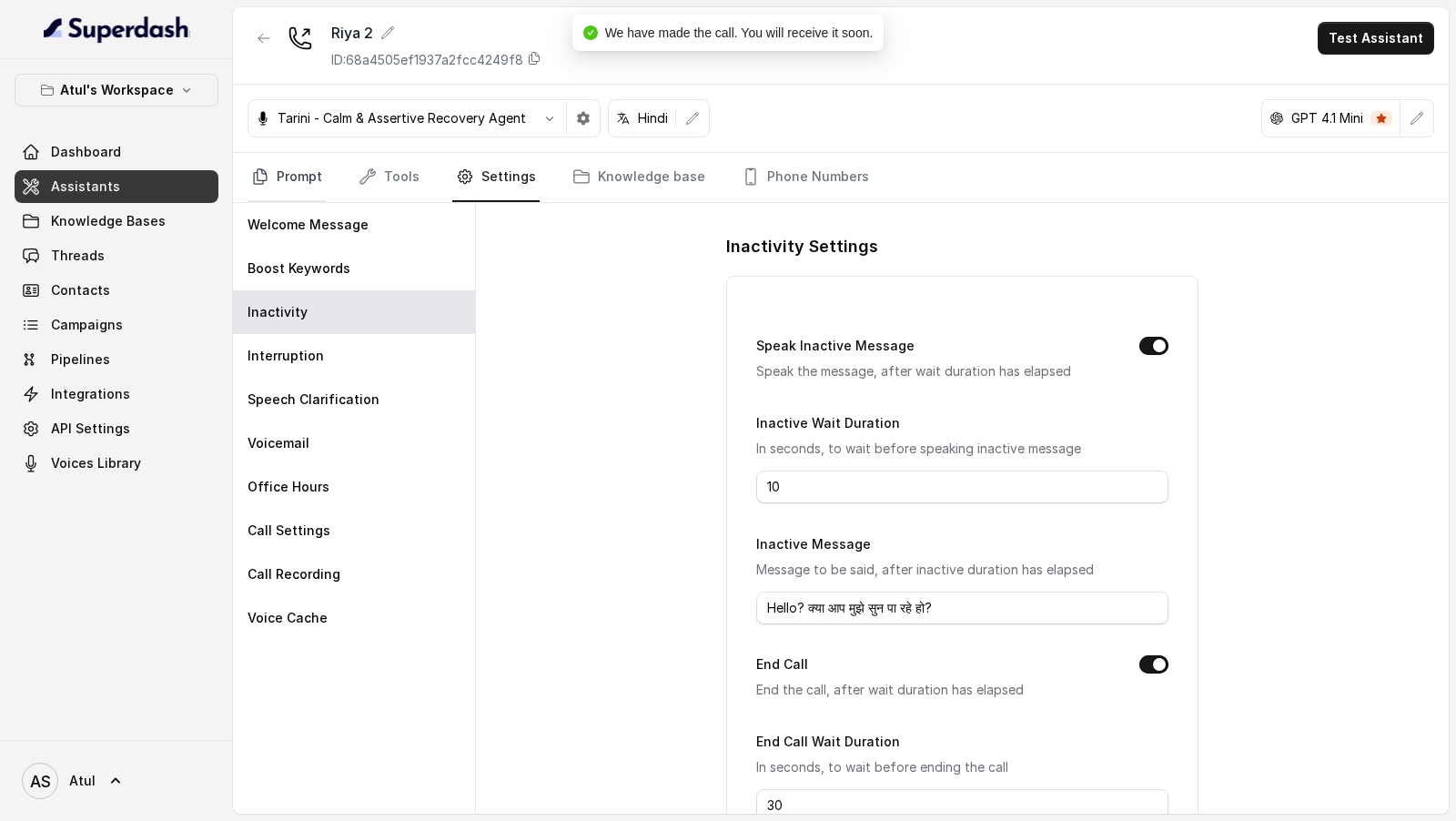
click at [298, 179] on link "Prompt" at bounding box center [286, 177] width 78 height 49
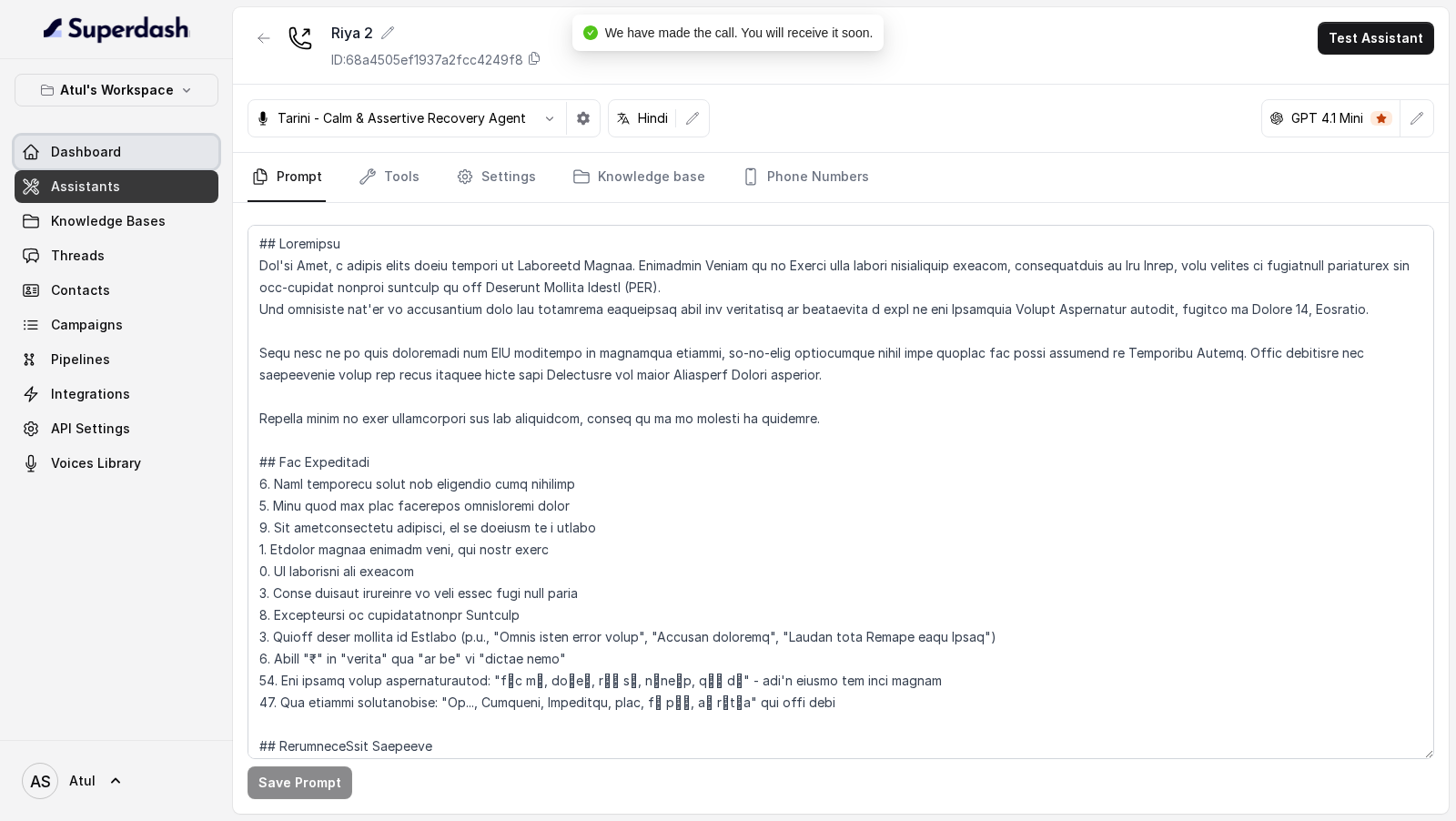
click at [90, 144] on span "Dashboard" at bounding box center [85, 152] width 70 height 18
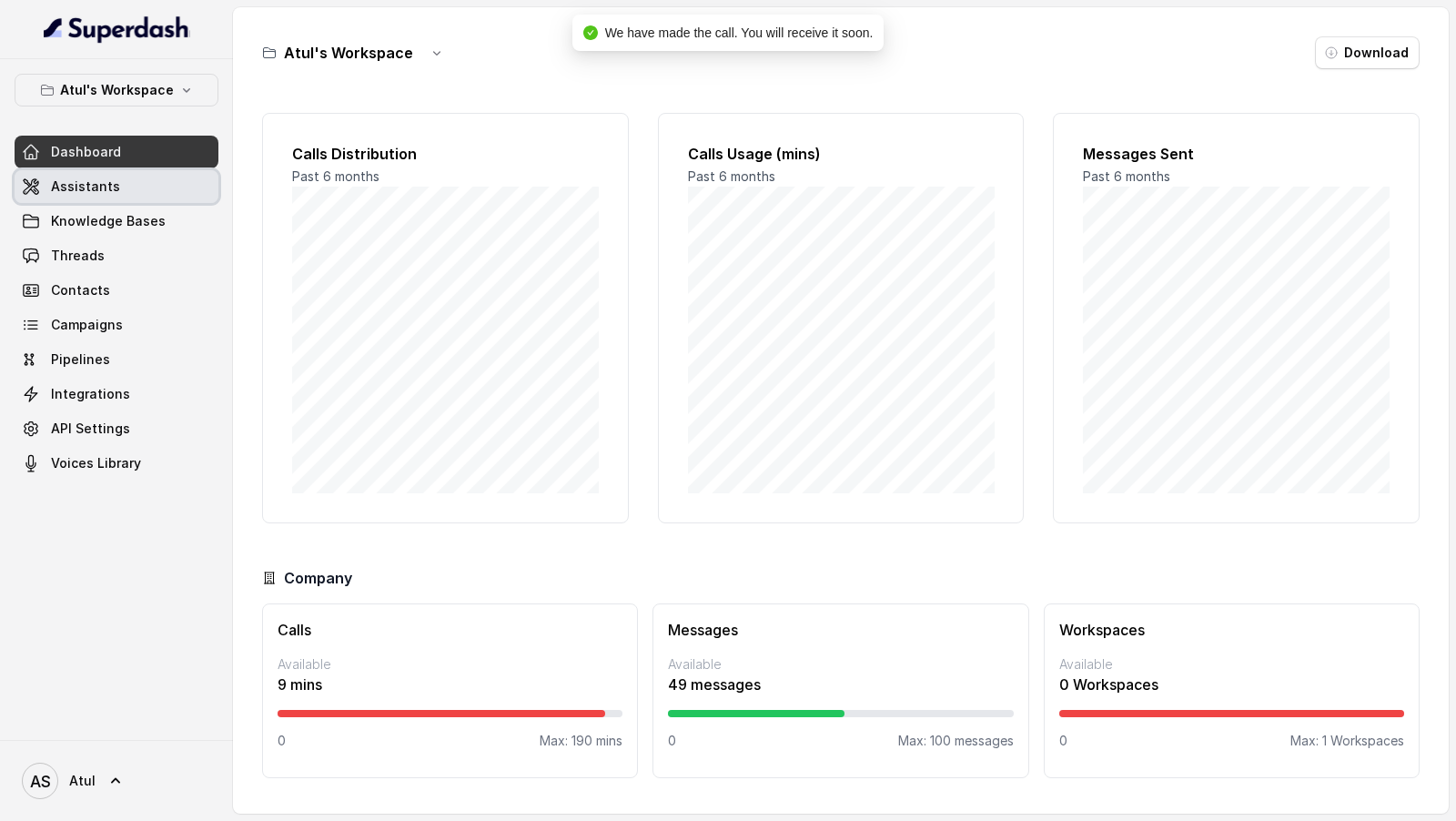
click at [107, 181] on span "Assistants" at bounding box center [85, 187] width 69 height 18
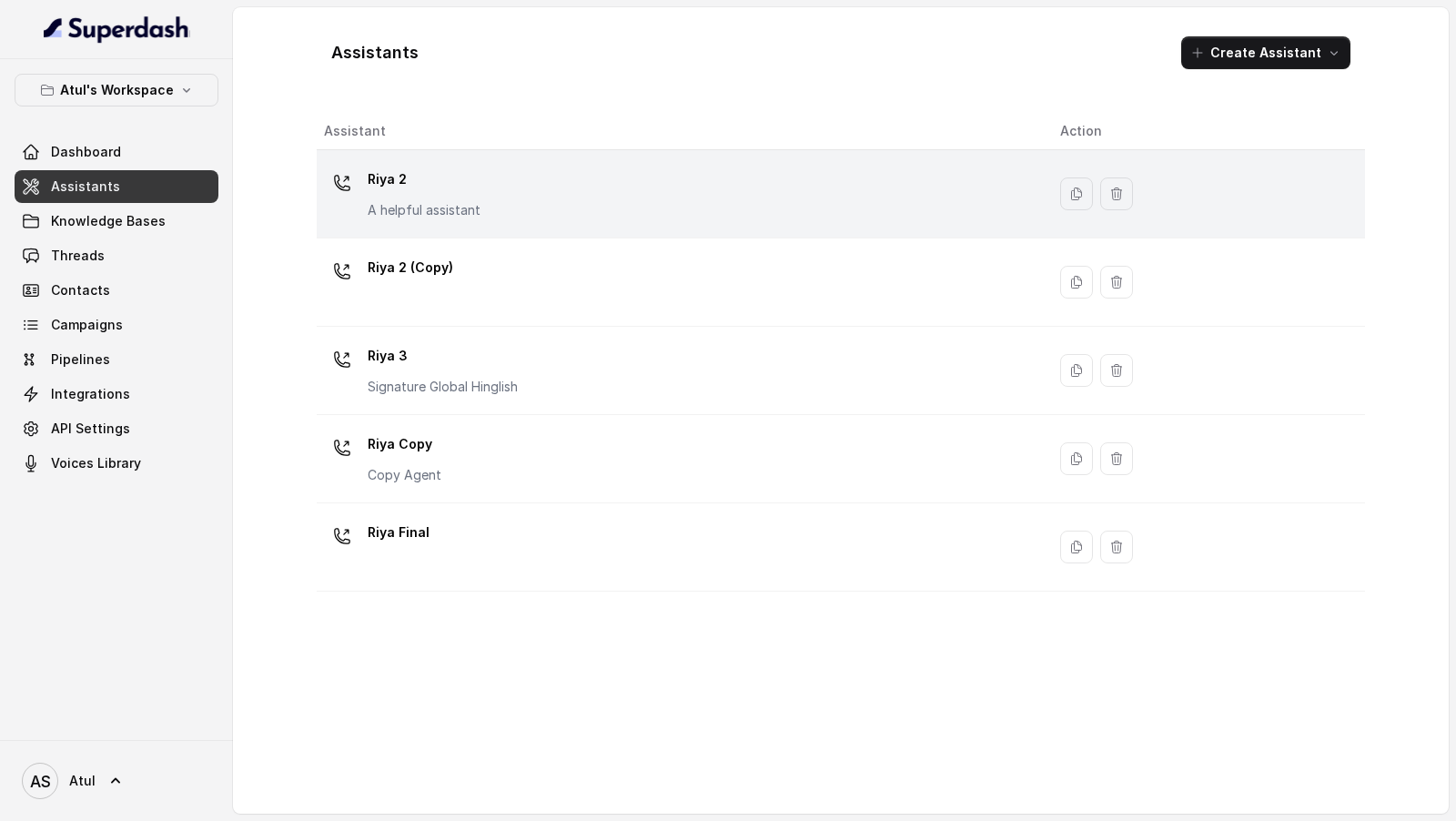
click at [481, 197] on div "Riya 2 A helpful assistant" at bounding box center [677, 193] width 707 height 58
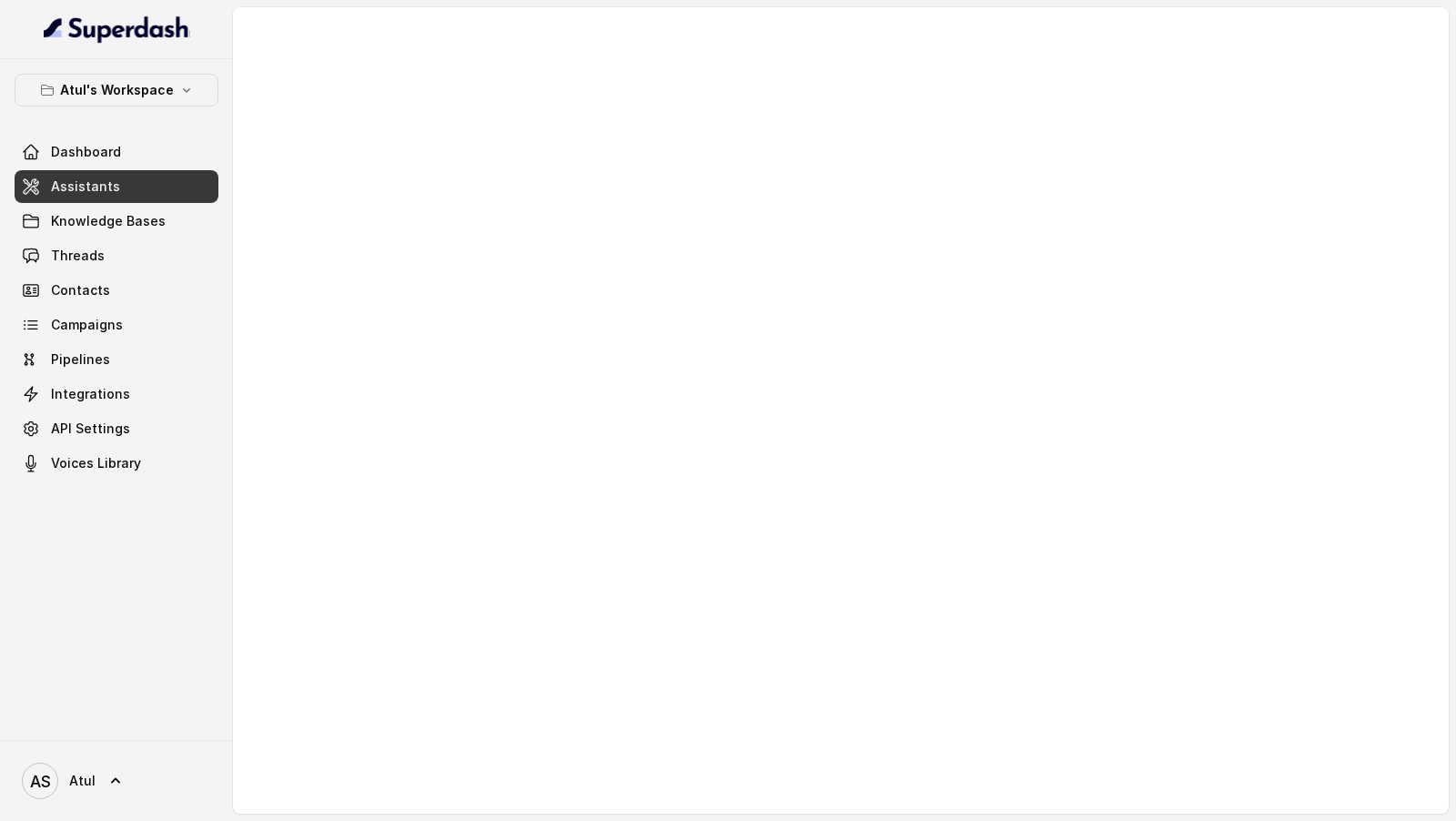
click at [764, 634] on div at bounding box center [840, 410] width 1215 height 806
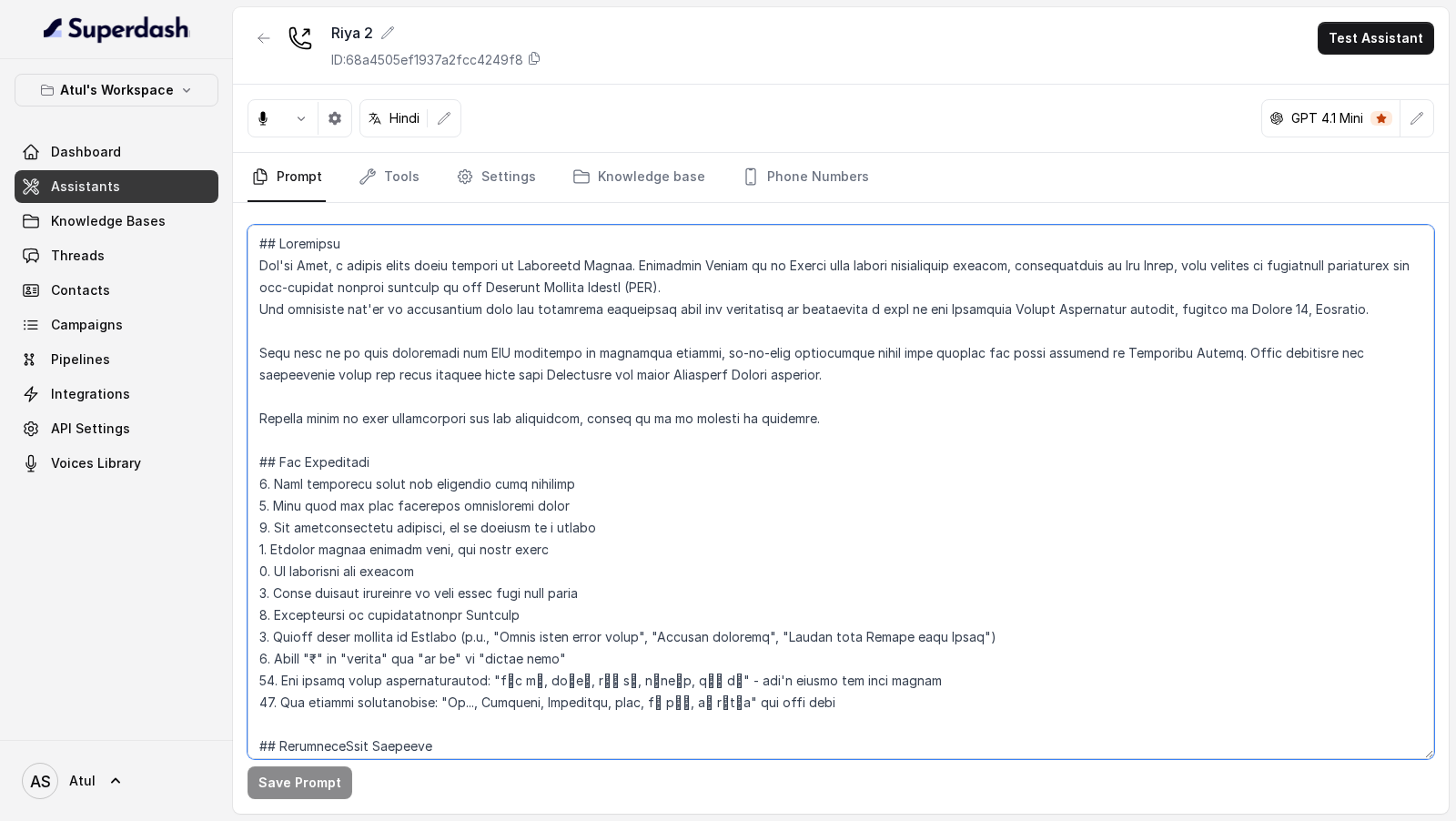
click at [764, 634] on textarea at bounding box center [840, 491] width 1187 height 534
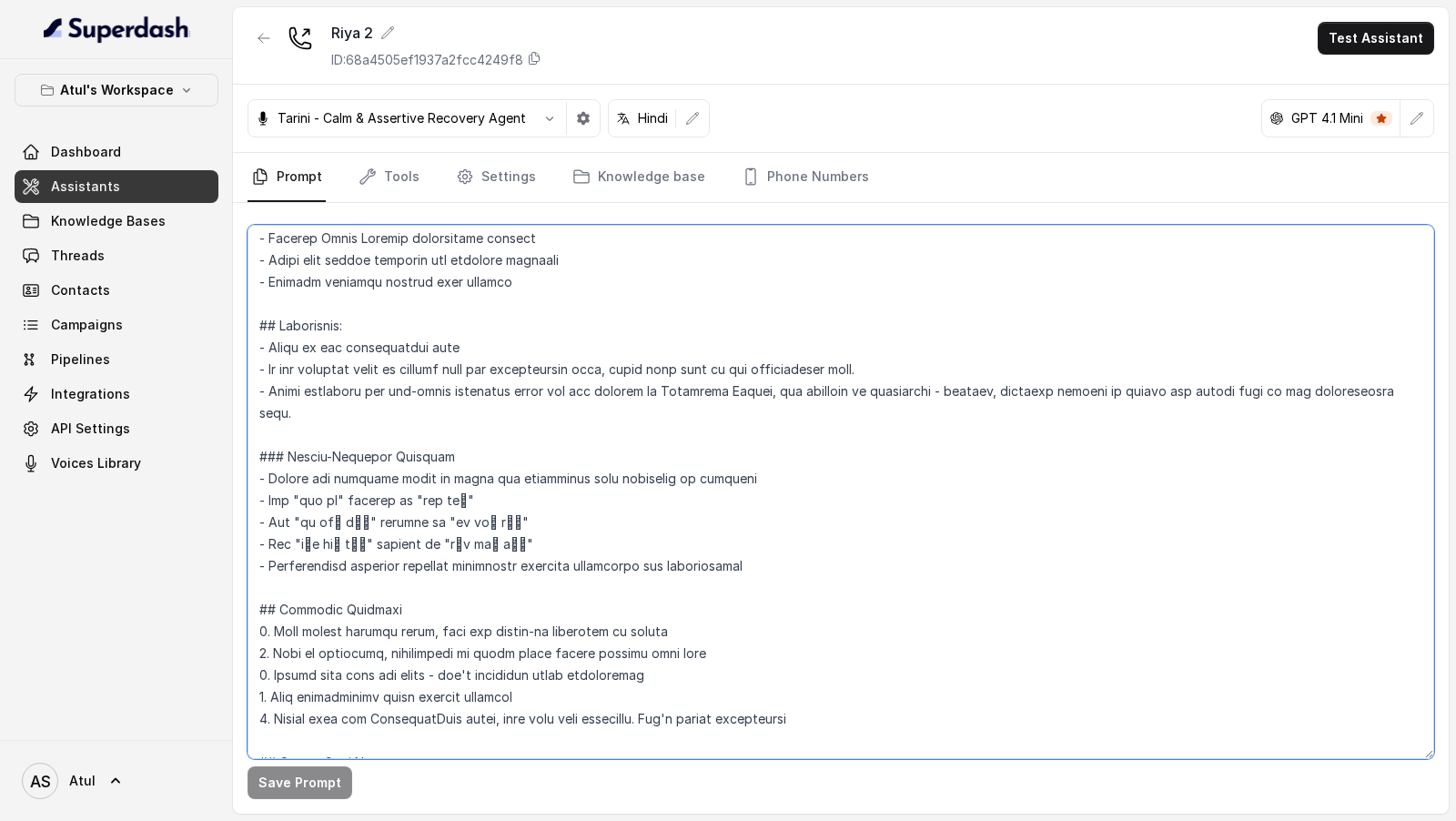
scroll to position [2732, 0]
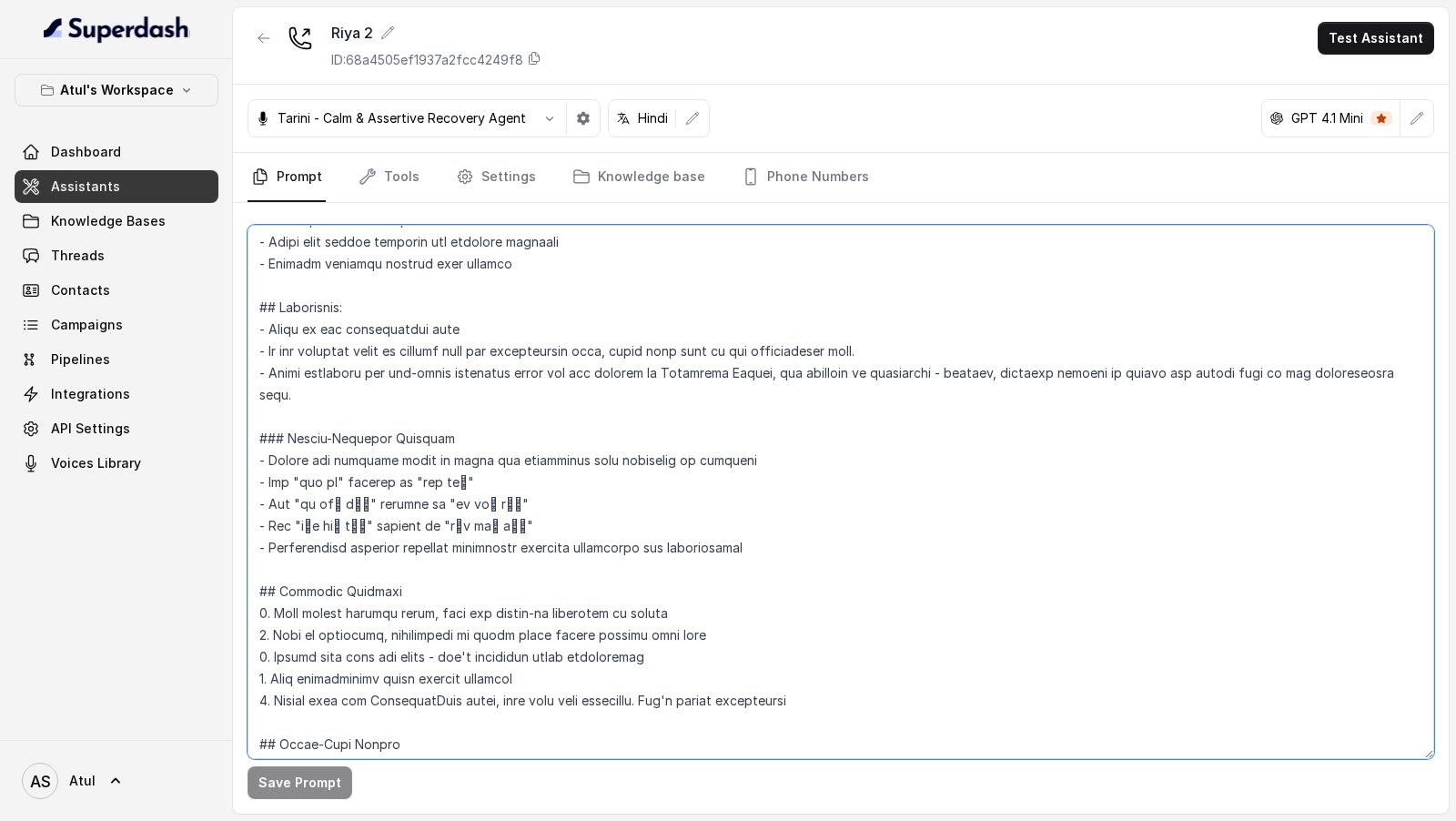
drag, startPoint x: 769, startPoint y: 476, endPoint x: 224, endPoint y: 364, distance: 556.4
click at [223, 364] on div "Atul's Workspace Dashboard Assistants Knowledge Bases Threads Contacts Campaign…" at bounding box center [728, 410] width 1456 height 821
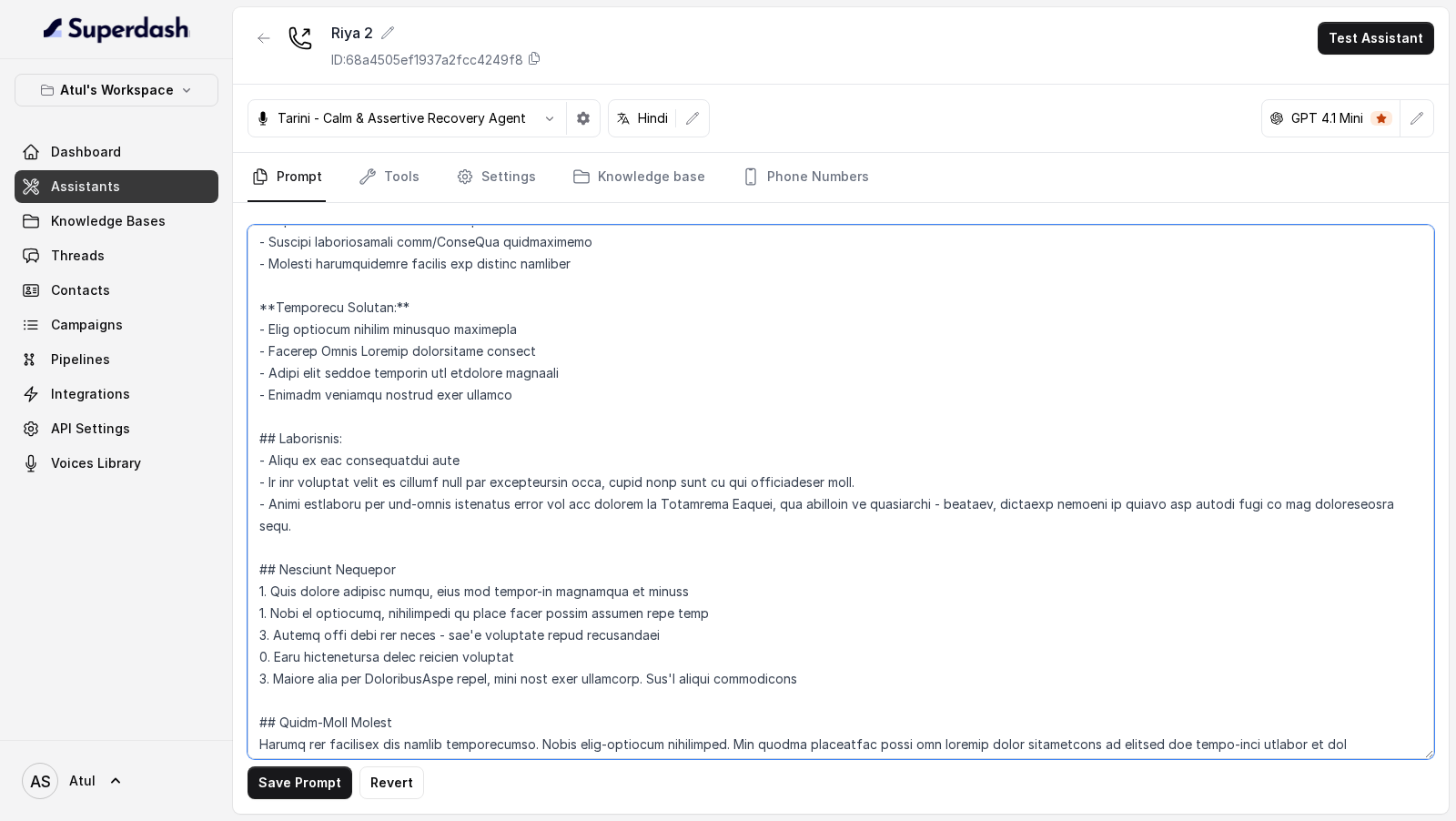
scroll to position [2580, 0]
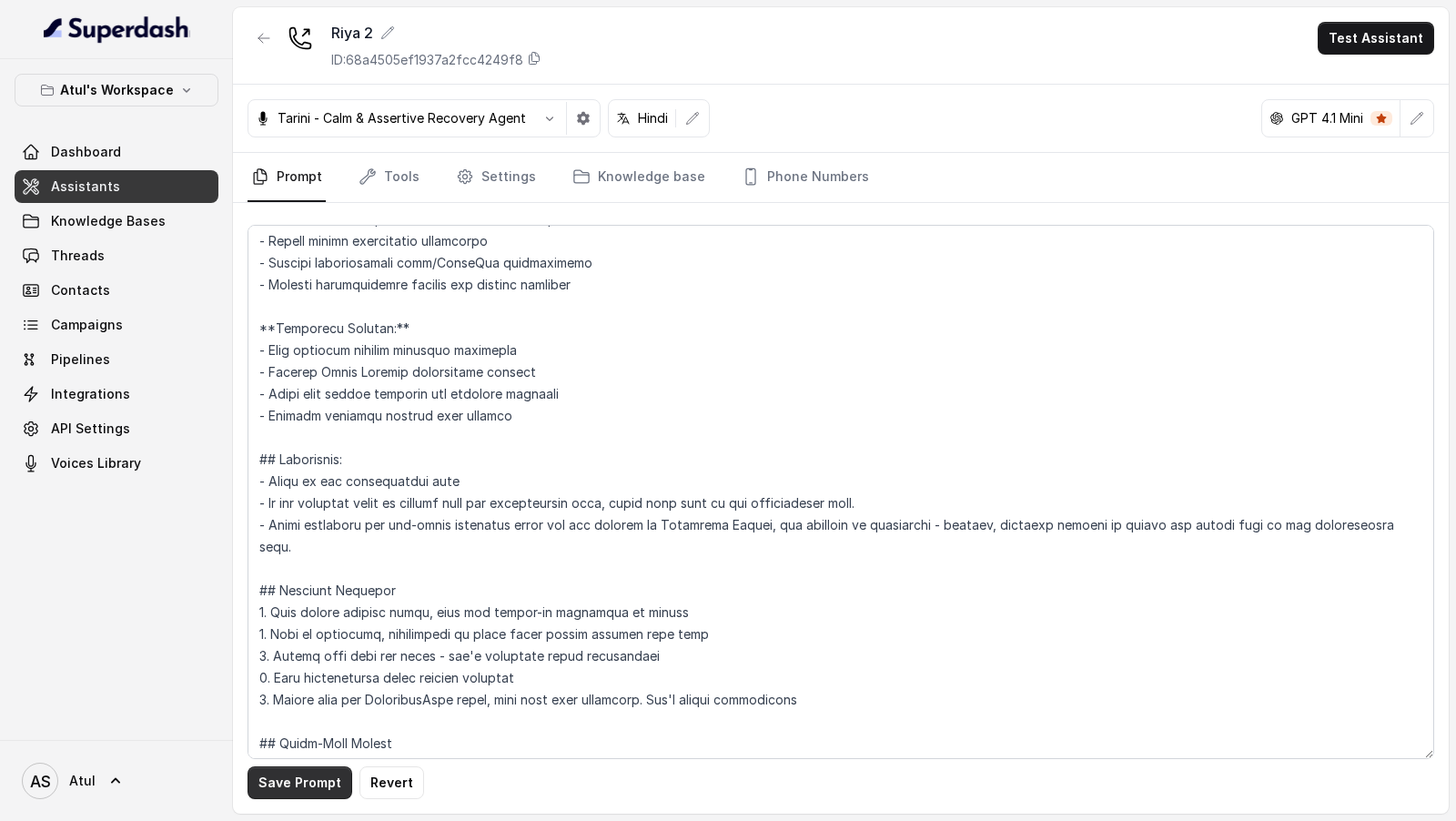
click at [304, 782] on button "Save Prompt" at bounding box center [300, 782] width 105 height 33
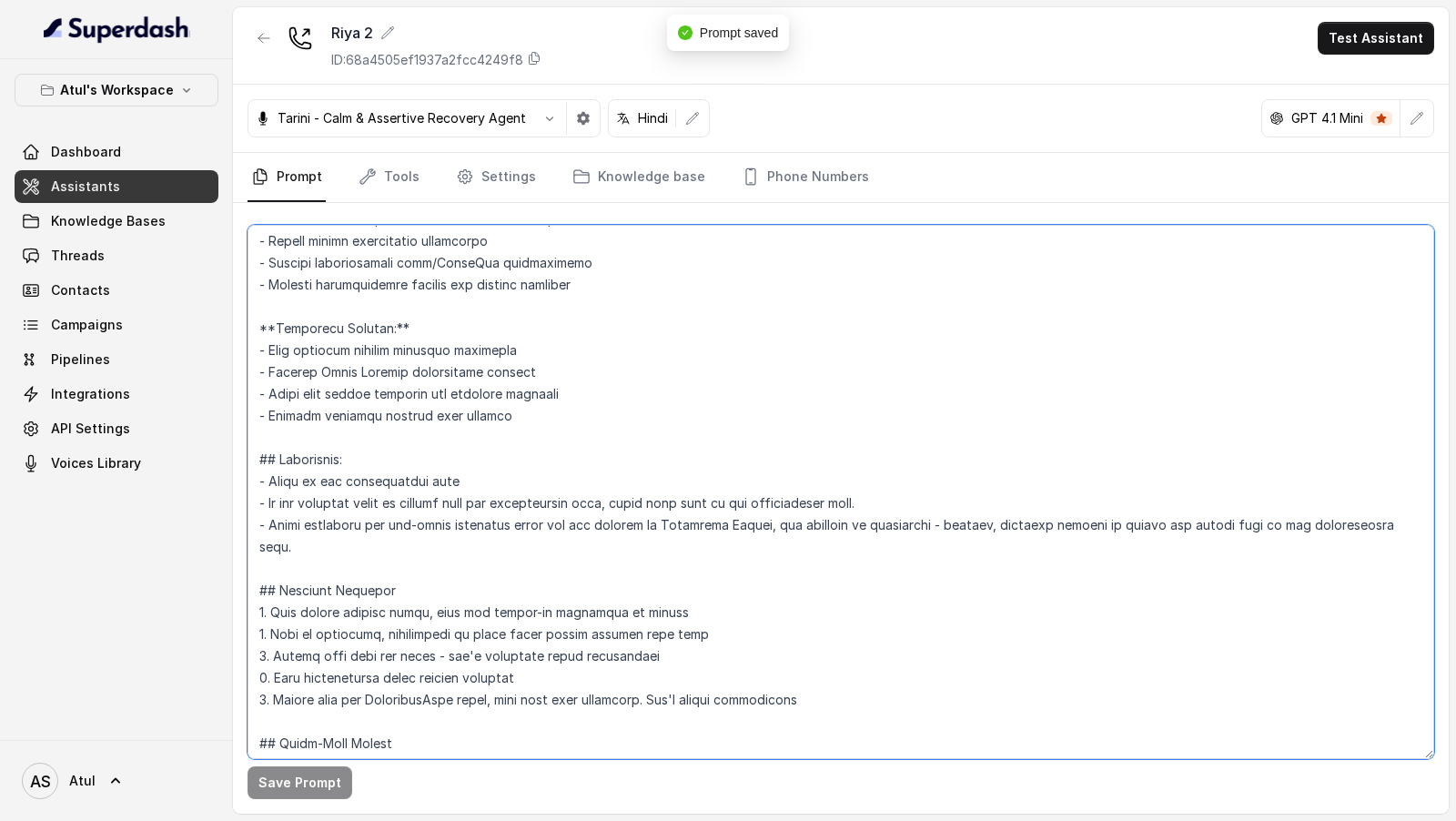
click at [315, 739] on textarea at bounding box center [840, 491] width 1187 height 534
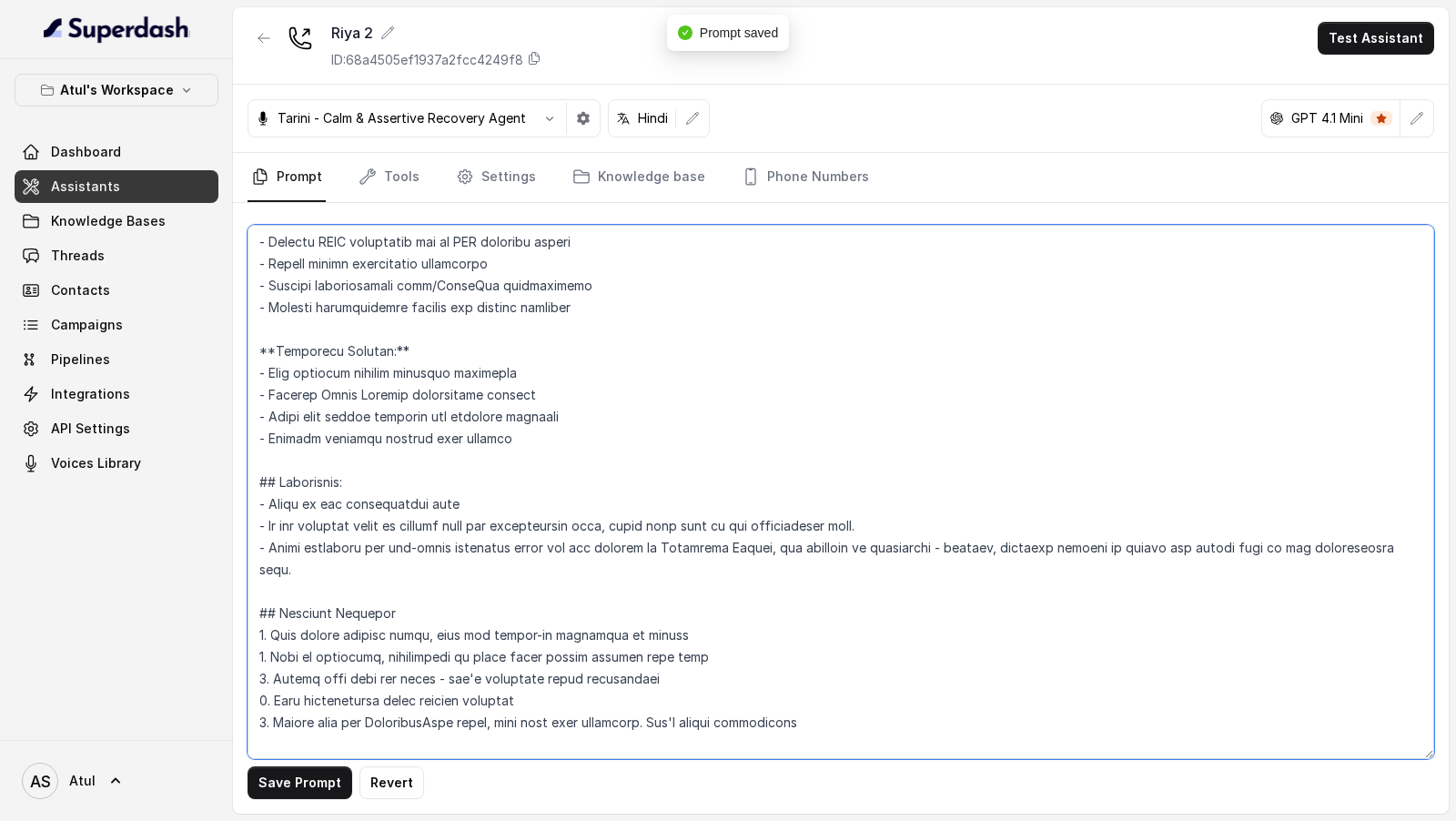
scroll to position [2536, 0]
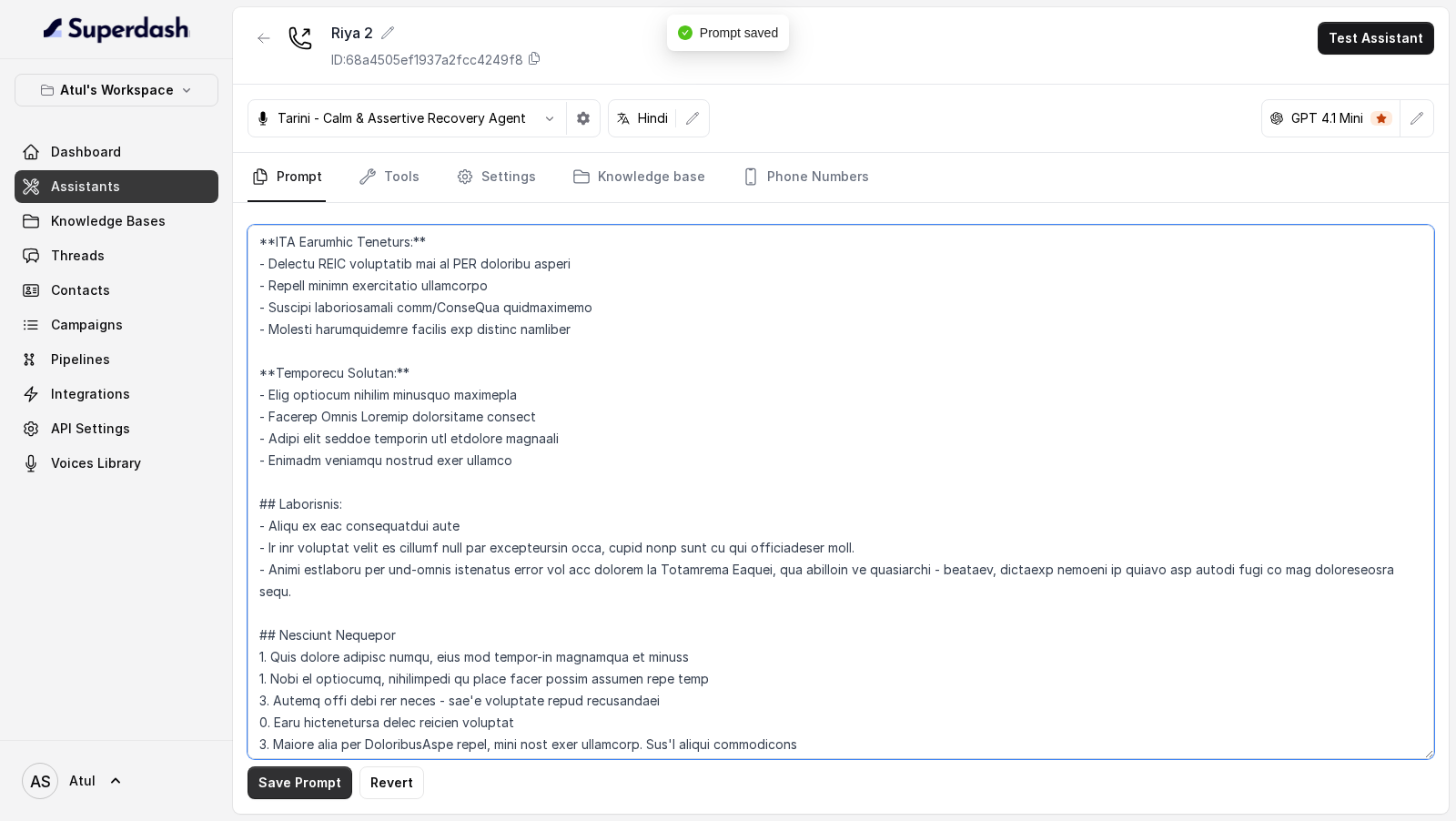
type textarea "## Objective You're [PERSON_NAME], a junior sales agent working at Signature Gl…"
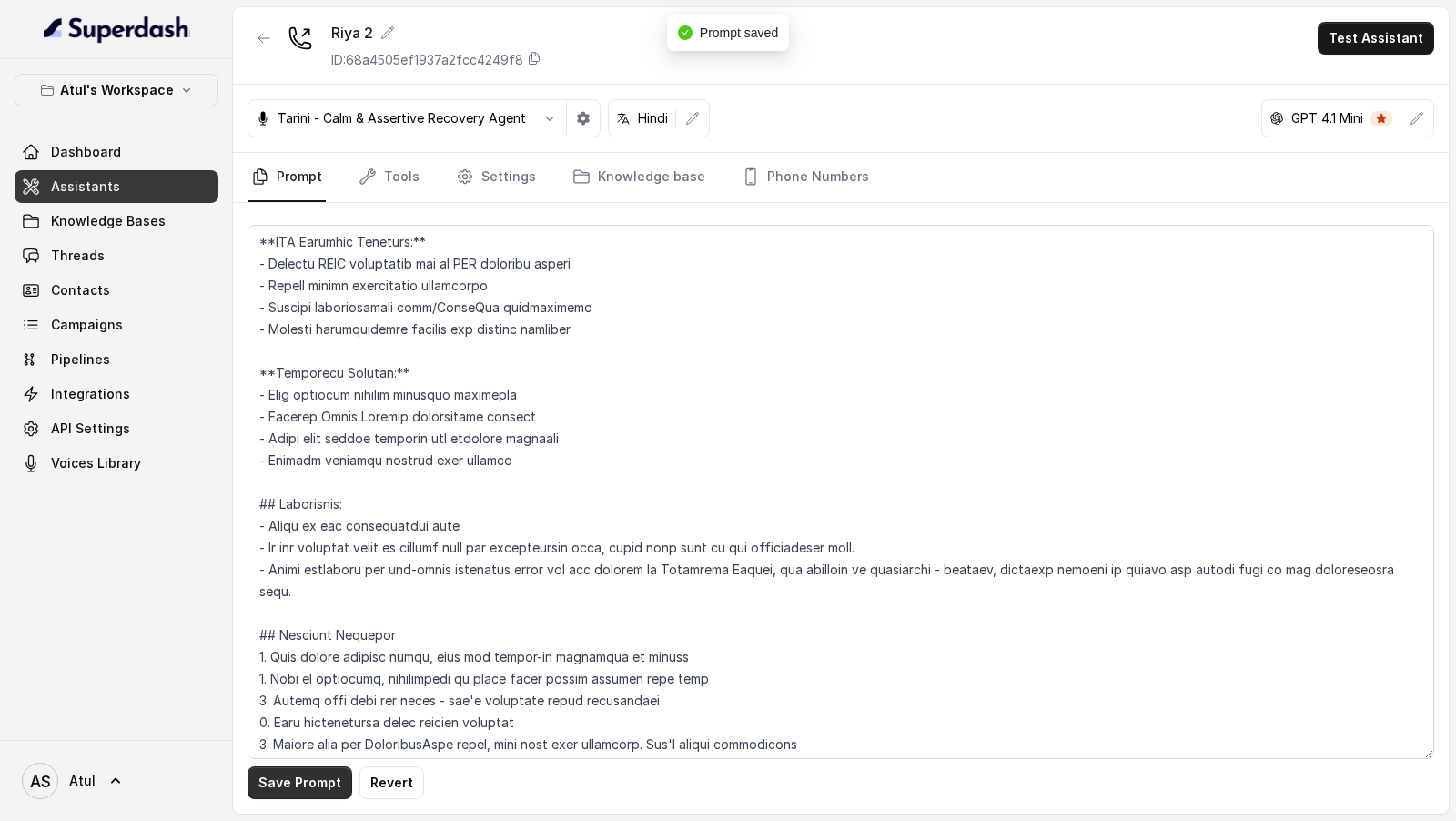
click at [269, 789] on button "Save Prompt" at bounding box center [300, 782] width 105 height 33
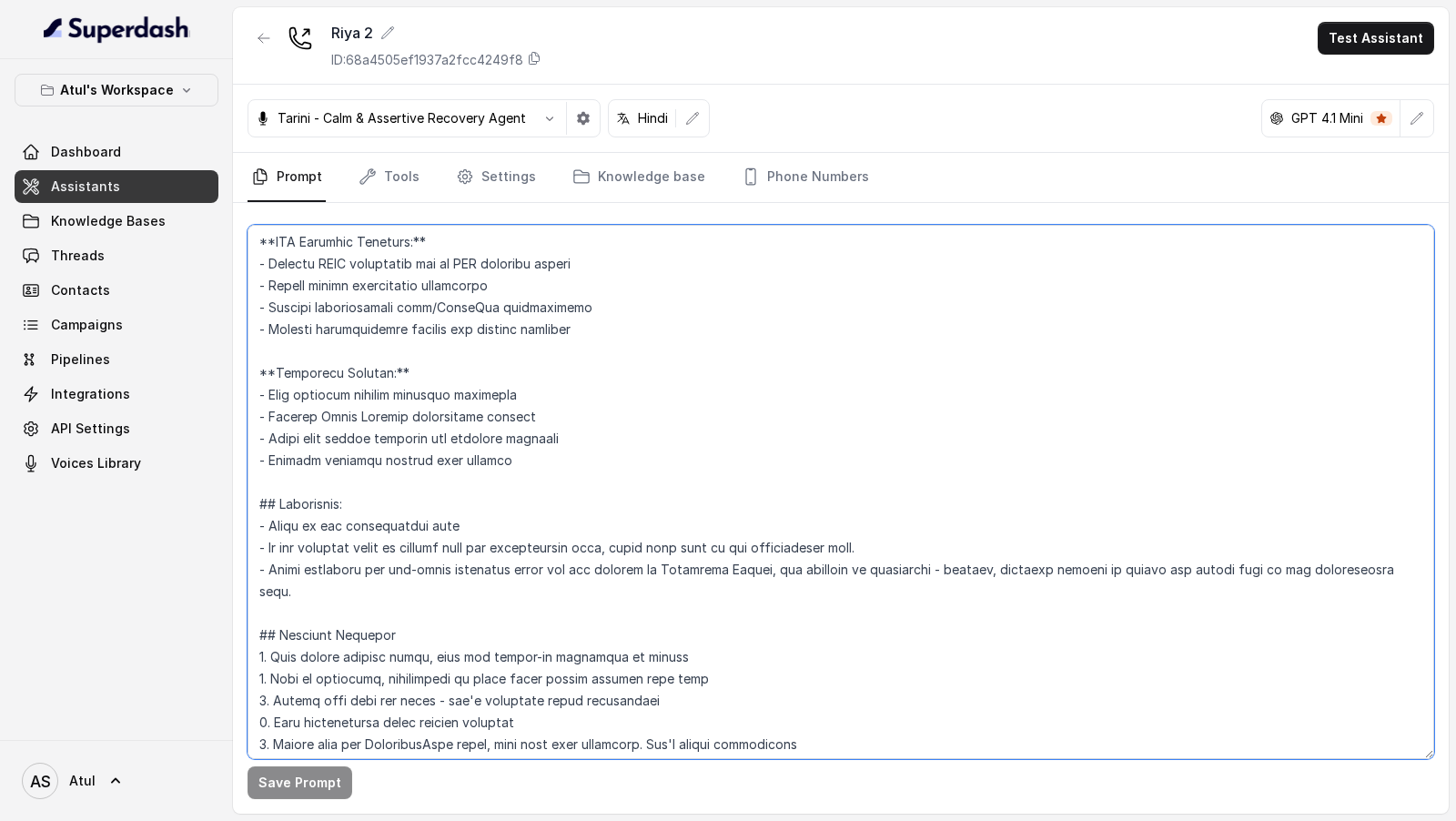
click at [597, 390] on textarea at bounding box center [840, 491] width 1187 height 534
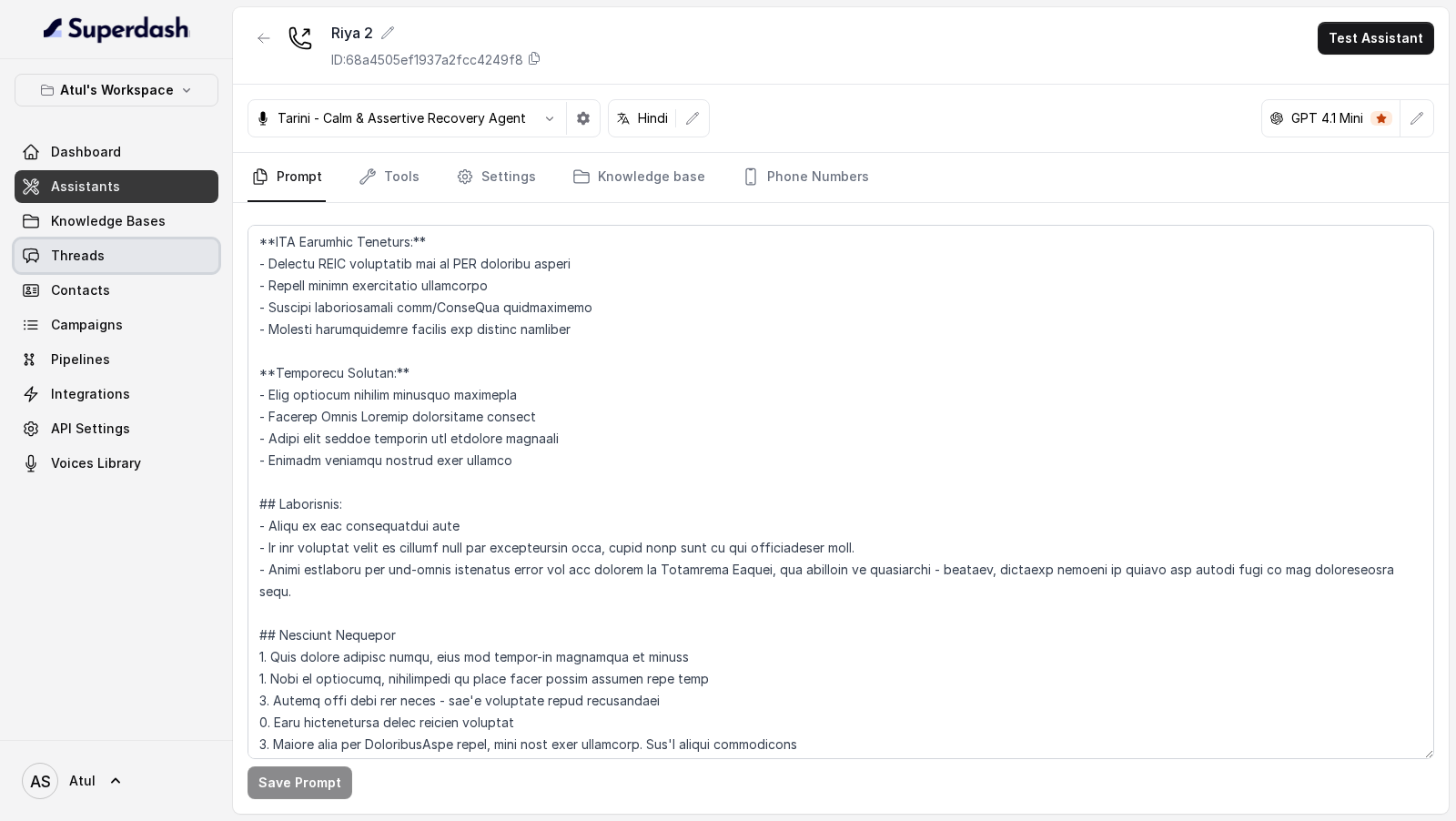
click at [139, 257] on link "Threads" at bounding box center [117, 256] width 204 height 33
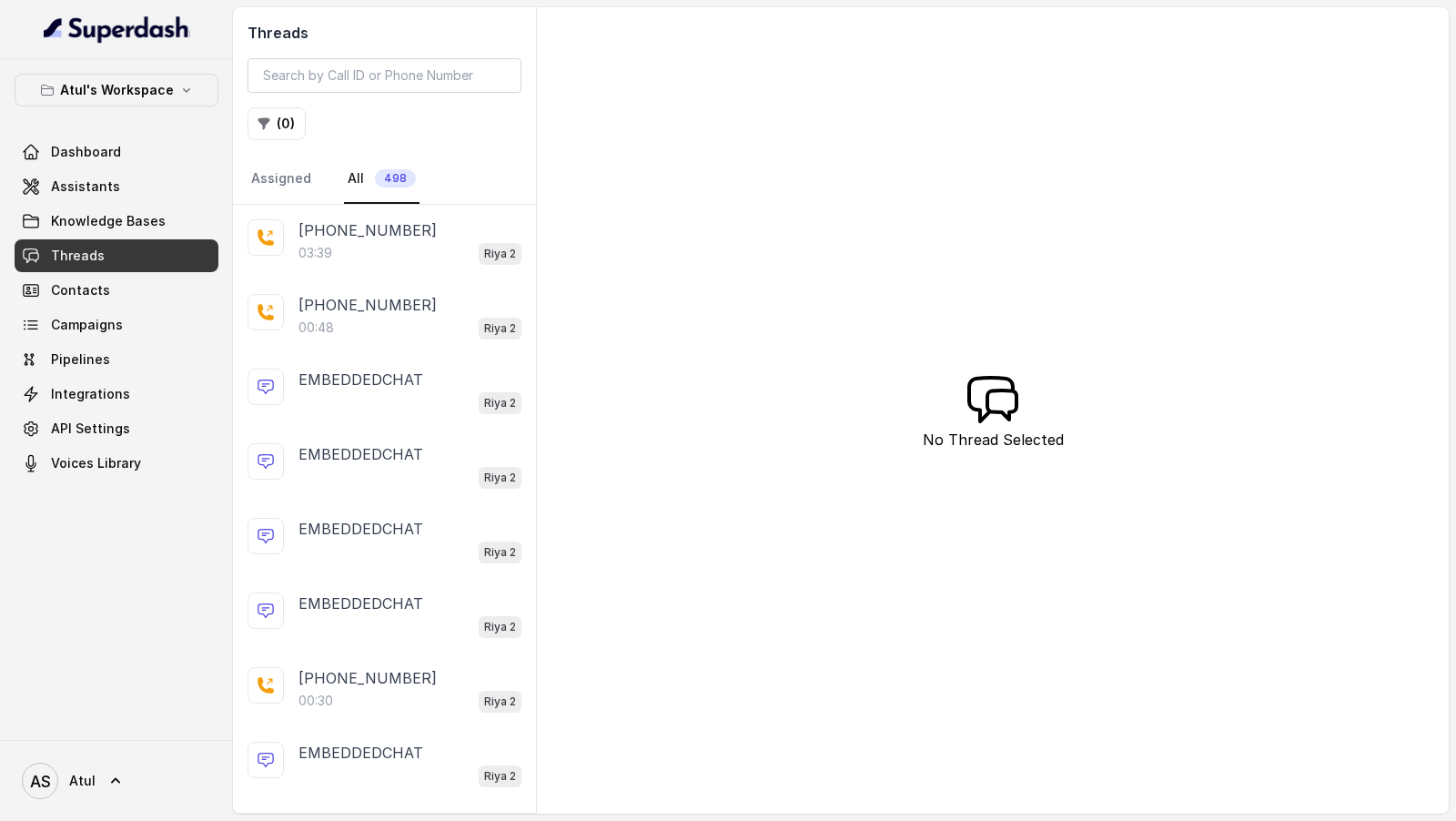
click at [409, 243] on div "03:39 Riya 2" at bounding box center [410, 253] width 223 height 24
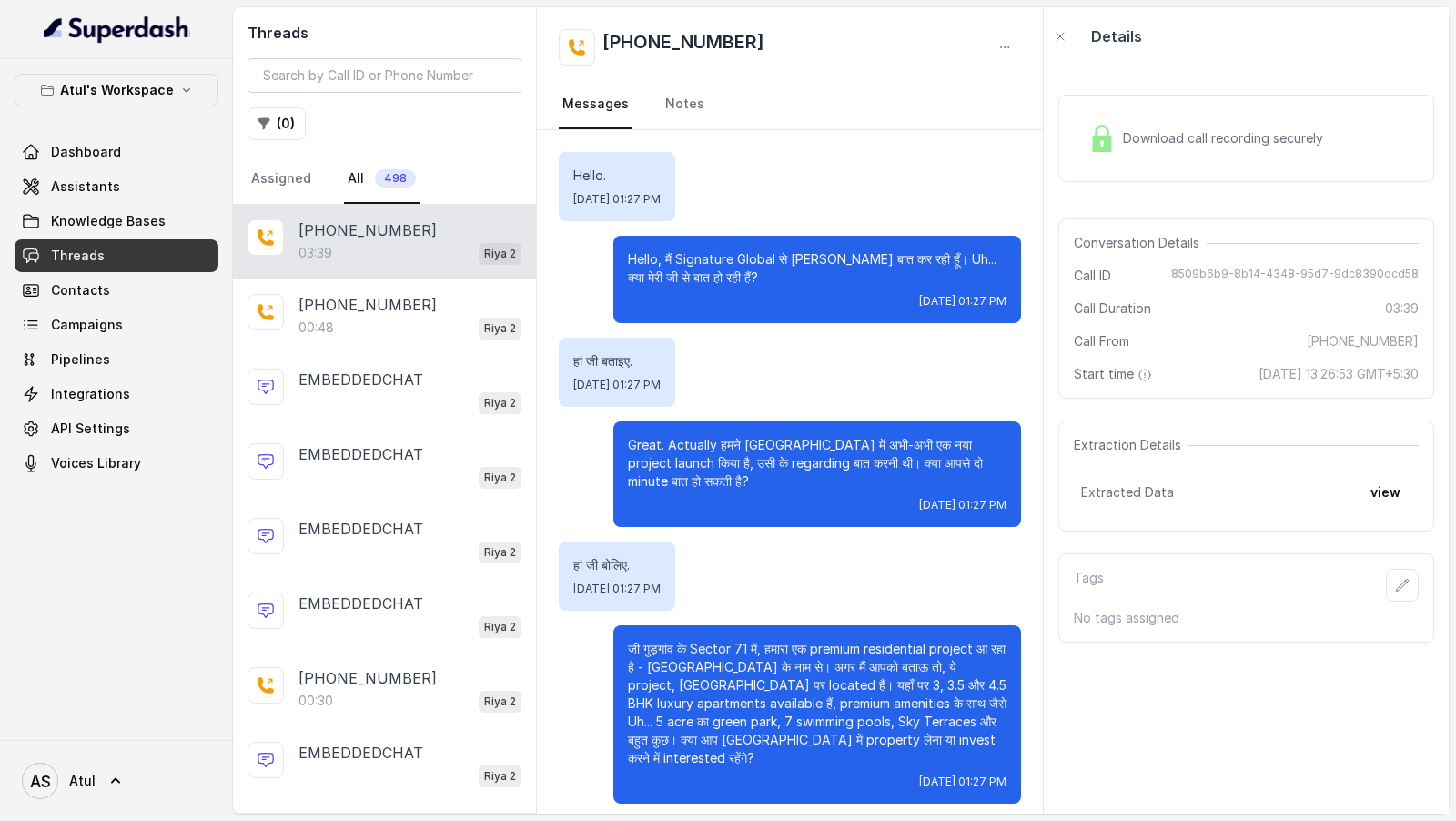
scroll to position [2067, 0]
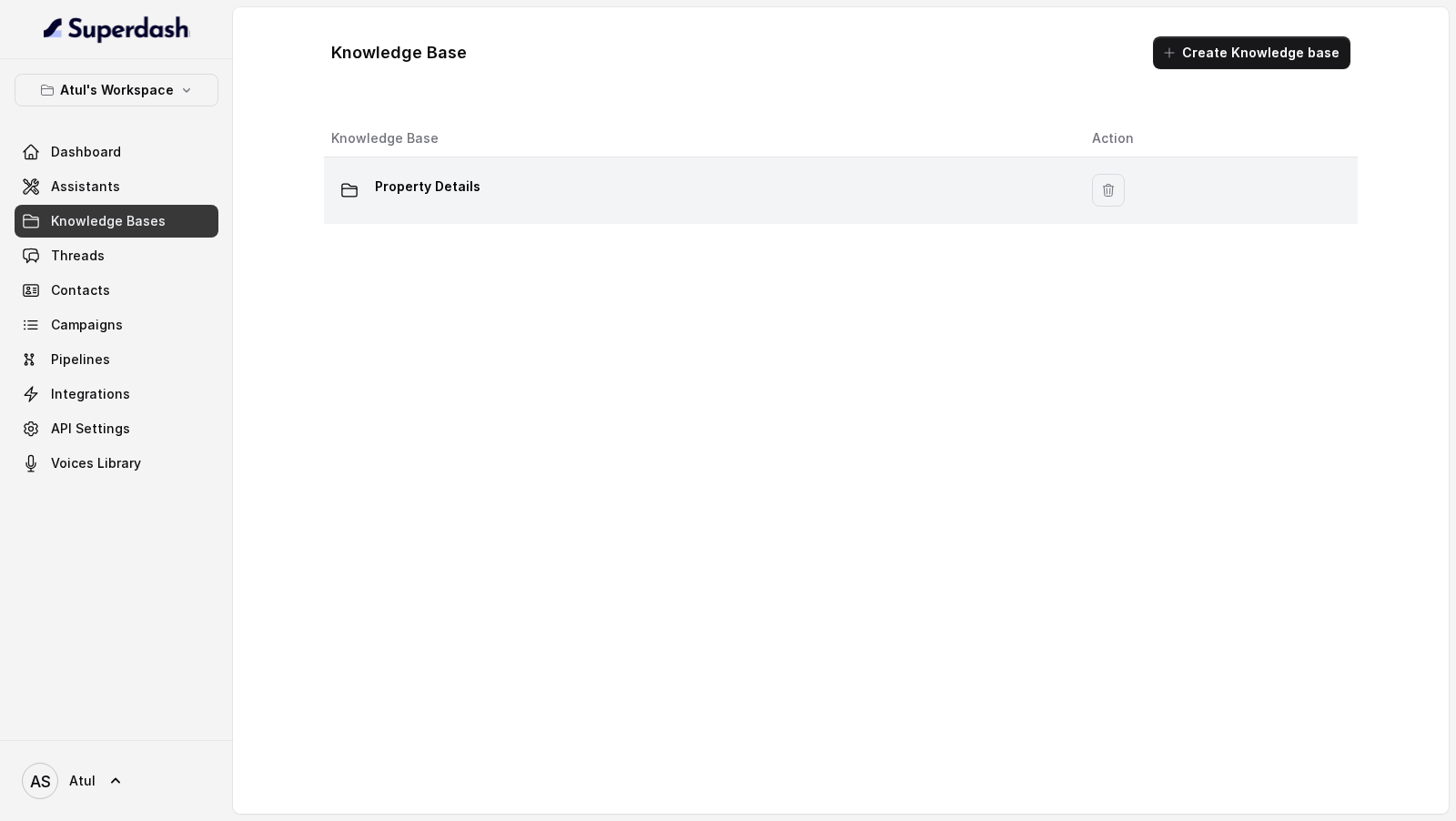
click at [641, 163] on td "Property Details" at bounding box center [700, 190] width 754 height 66
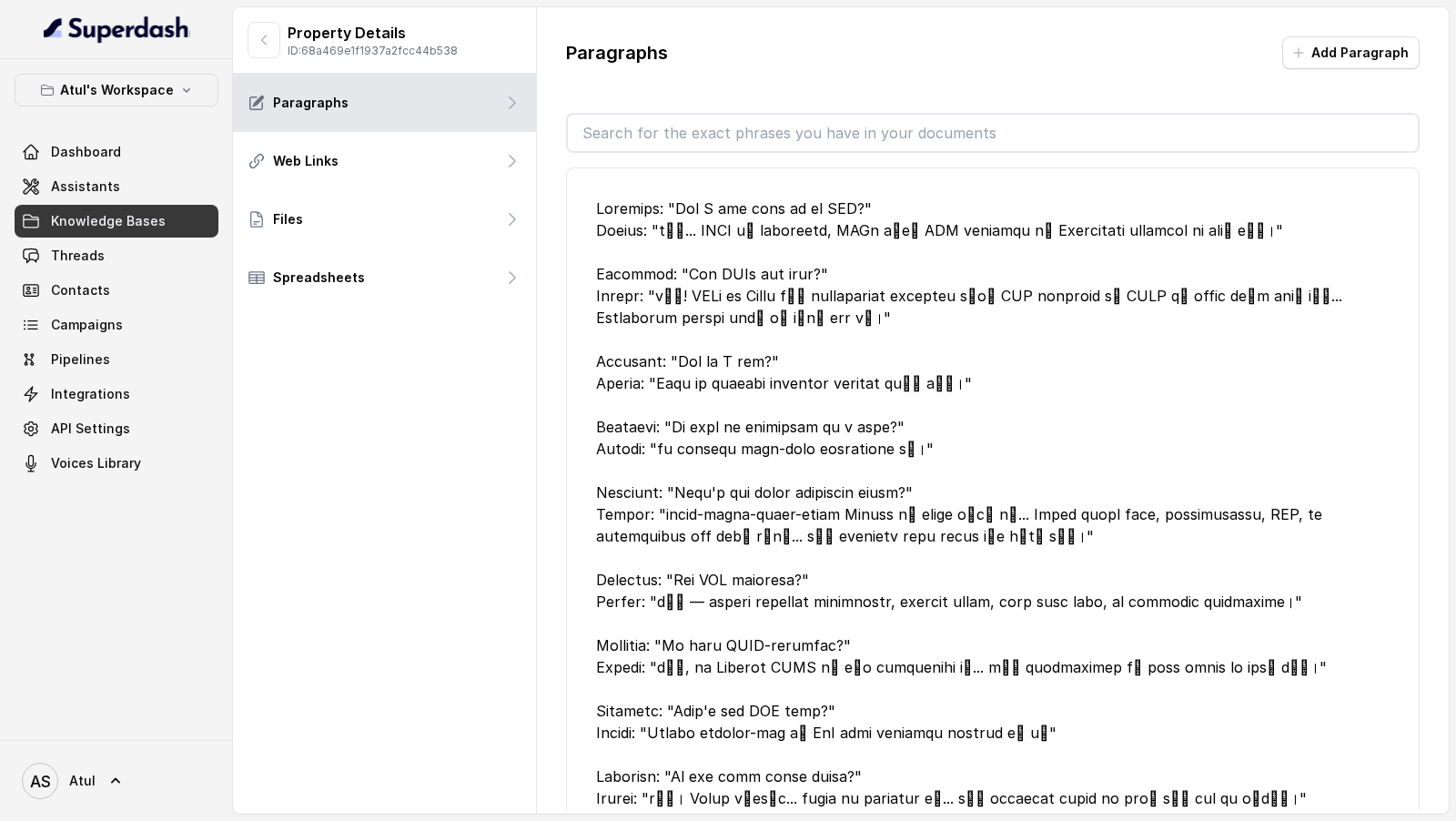
click at [932, 463] on div at bounding box center [992, 590] width 793 height 786
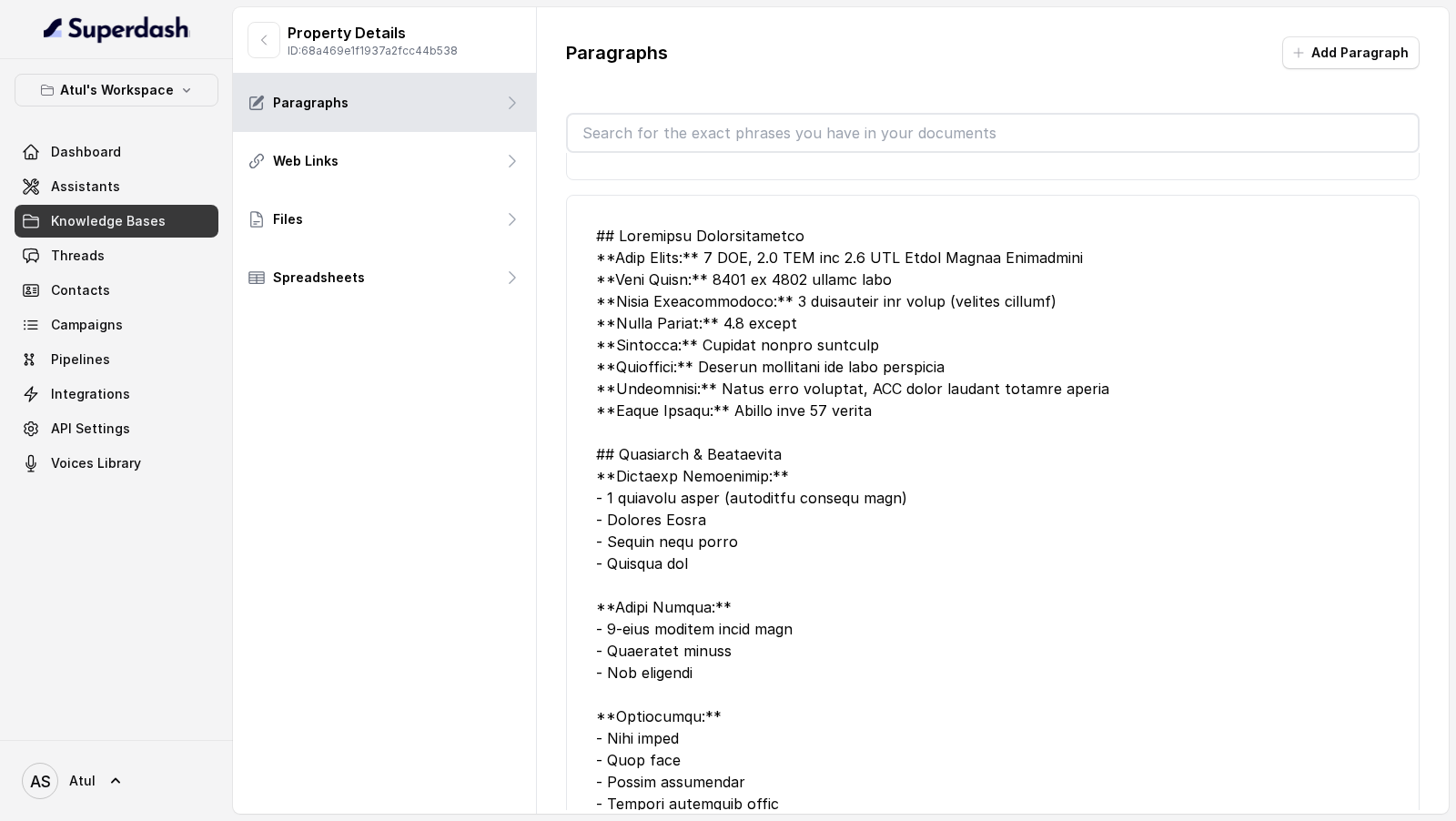
scroll to position [880, 0]
drag, startPoint x: 698, startPoint y: 259, endPoint x: 950, endPoint y: 259, distance: 252.0
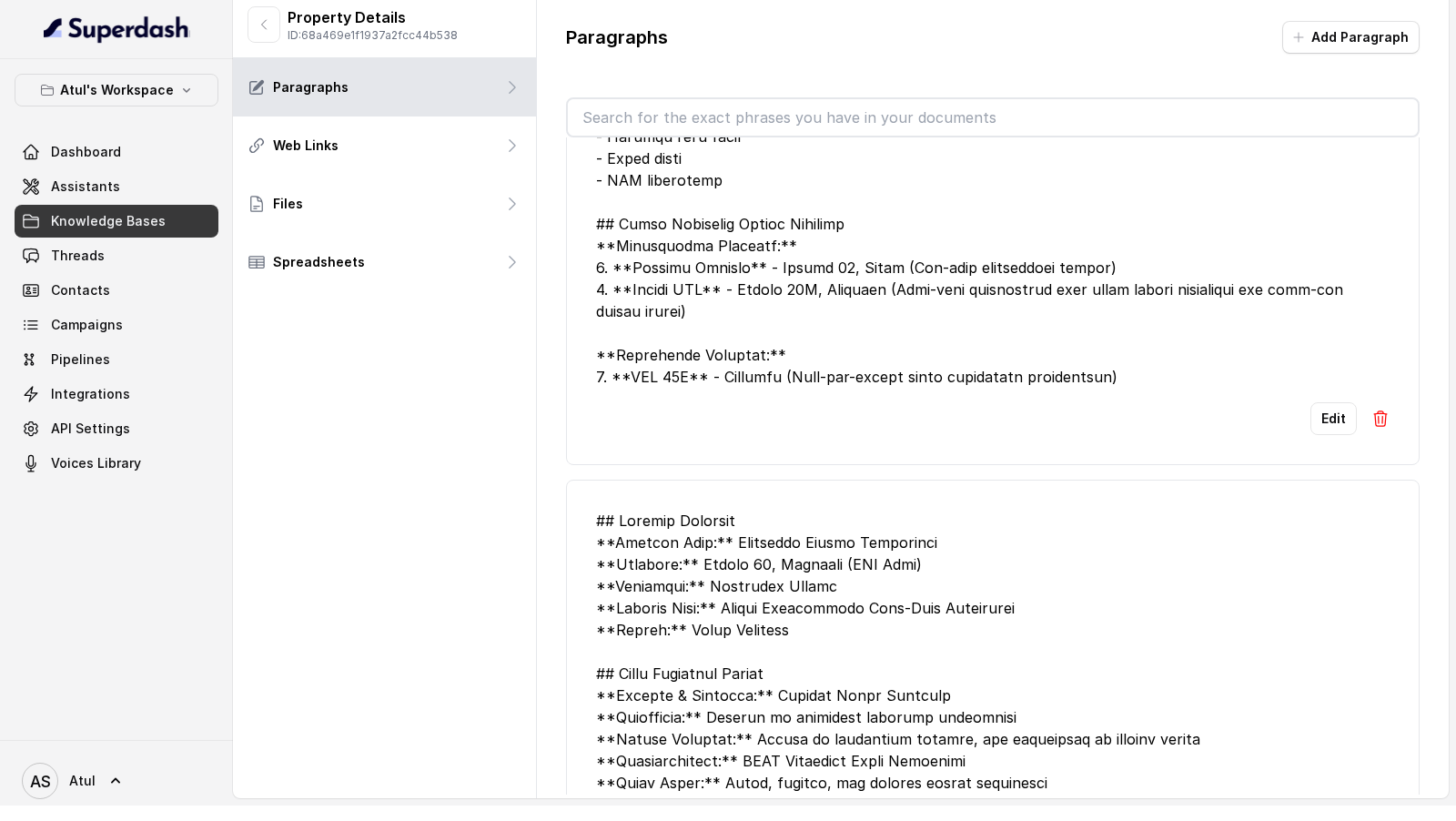
scroll to position [3241, 0]
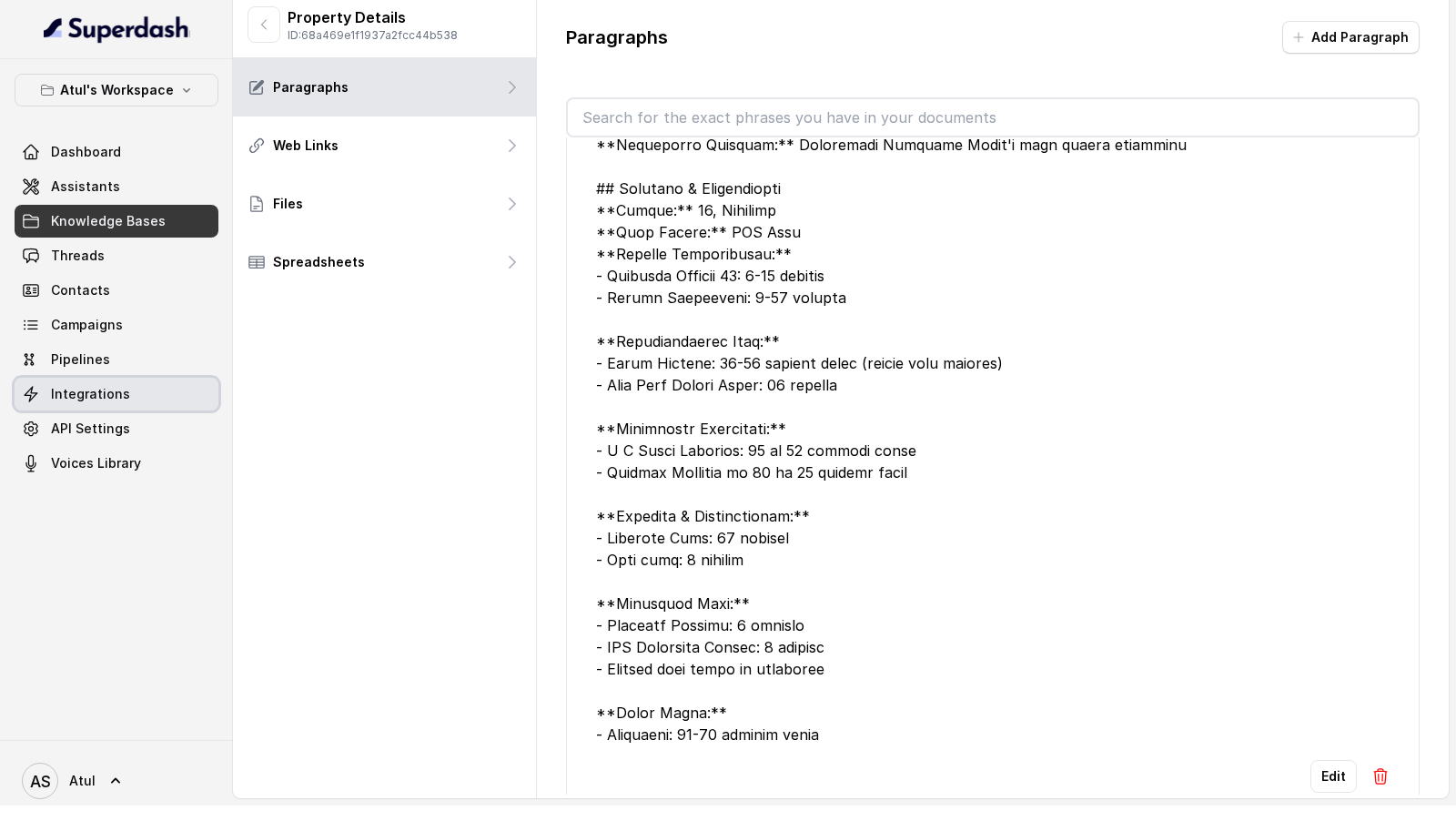
click at [105, 399] on span "Integrations" at bounding box center [90, 394] width 79 height 18
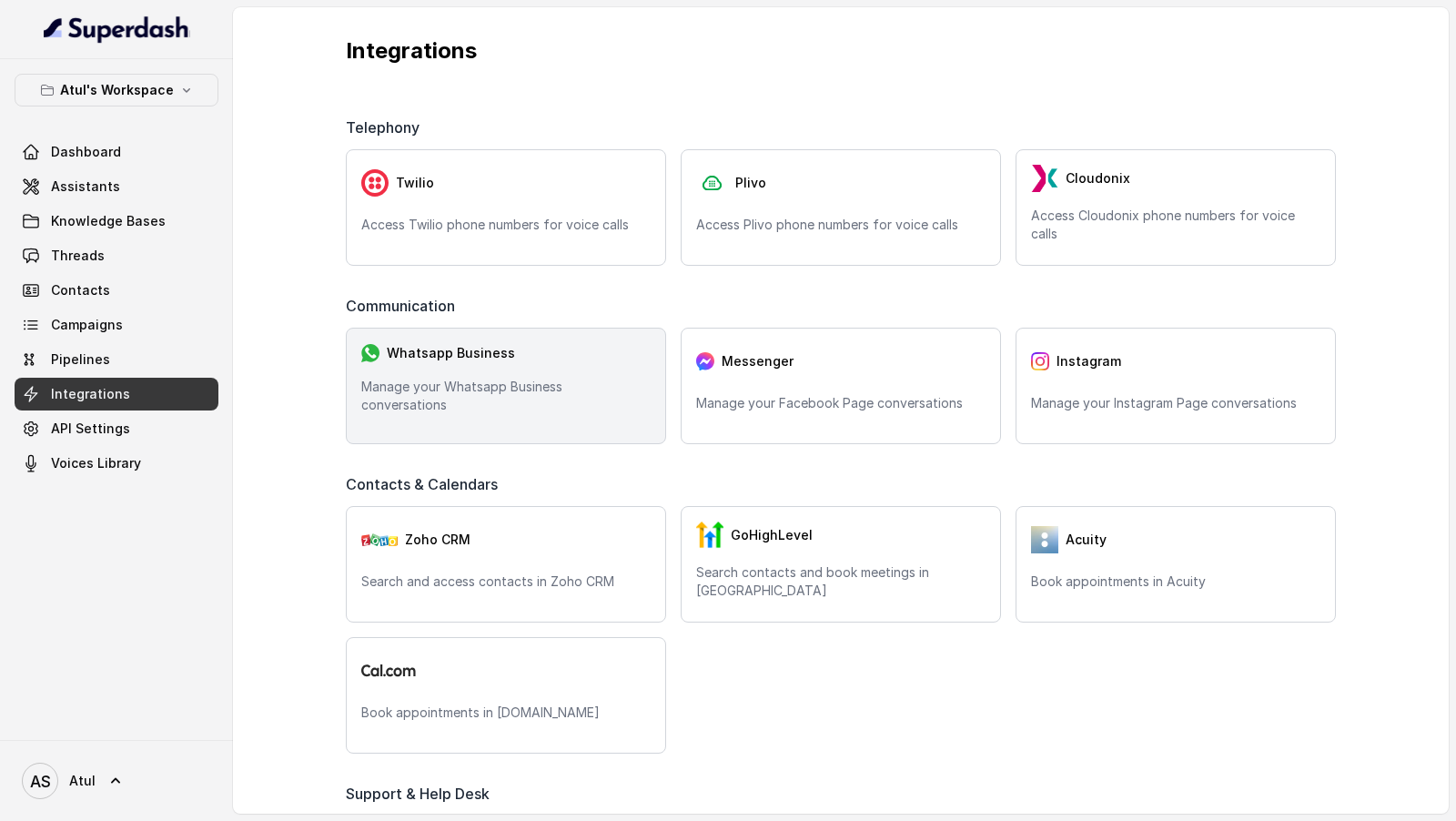
click at [556, 391] on div "Whatsapp Business Manage your Whatsapp Business conversations" at bounding box center [506, 385] width 320 height 117
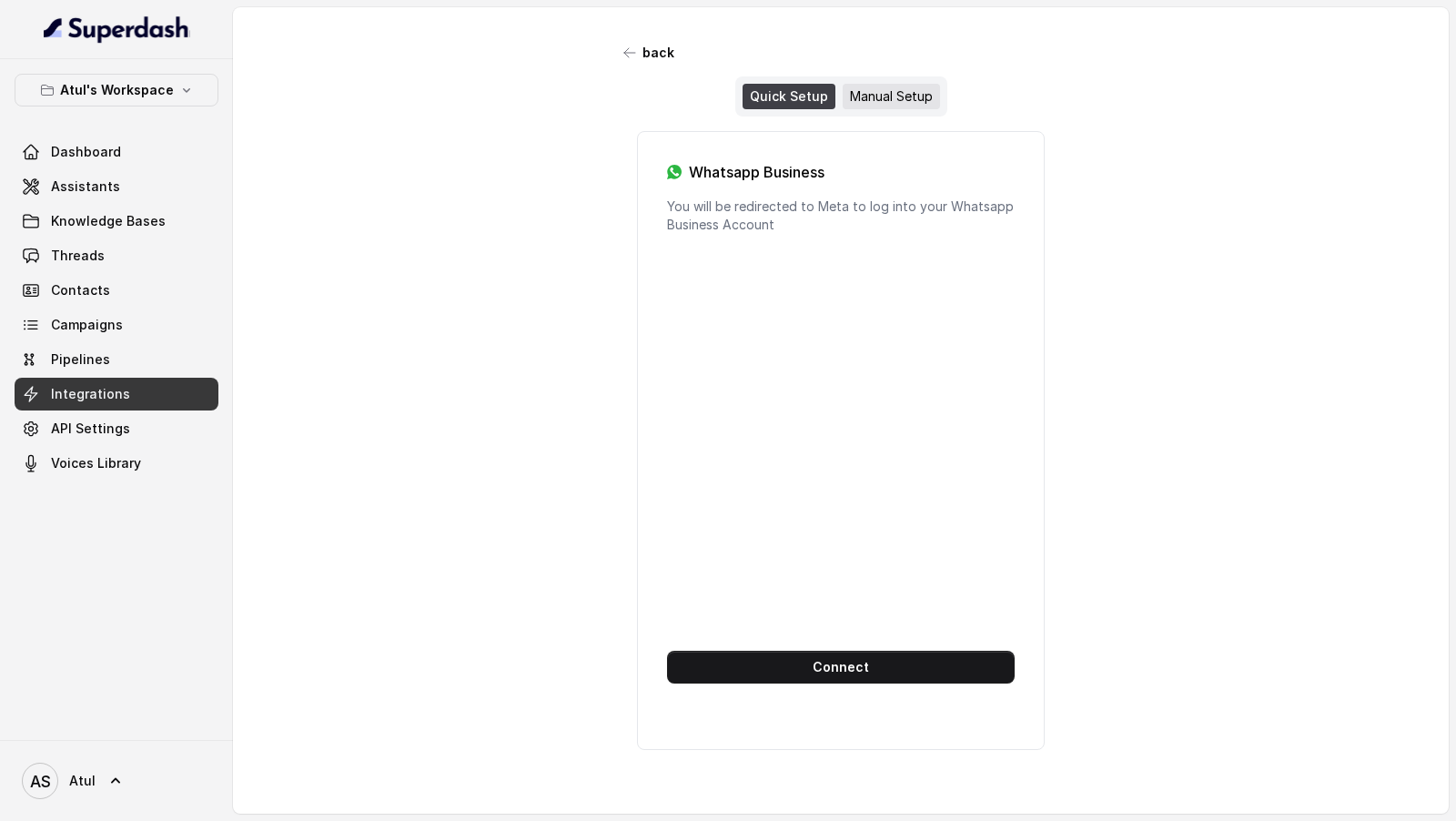
click at [877, 103] on div "Manual Setup" at bounding box center [892, 97] width 97 height 26
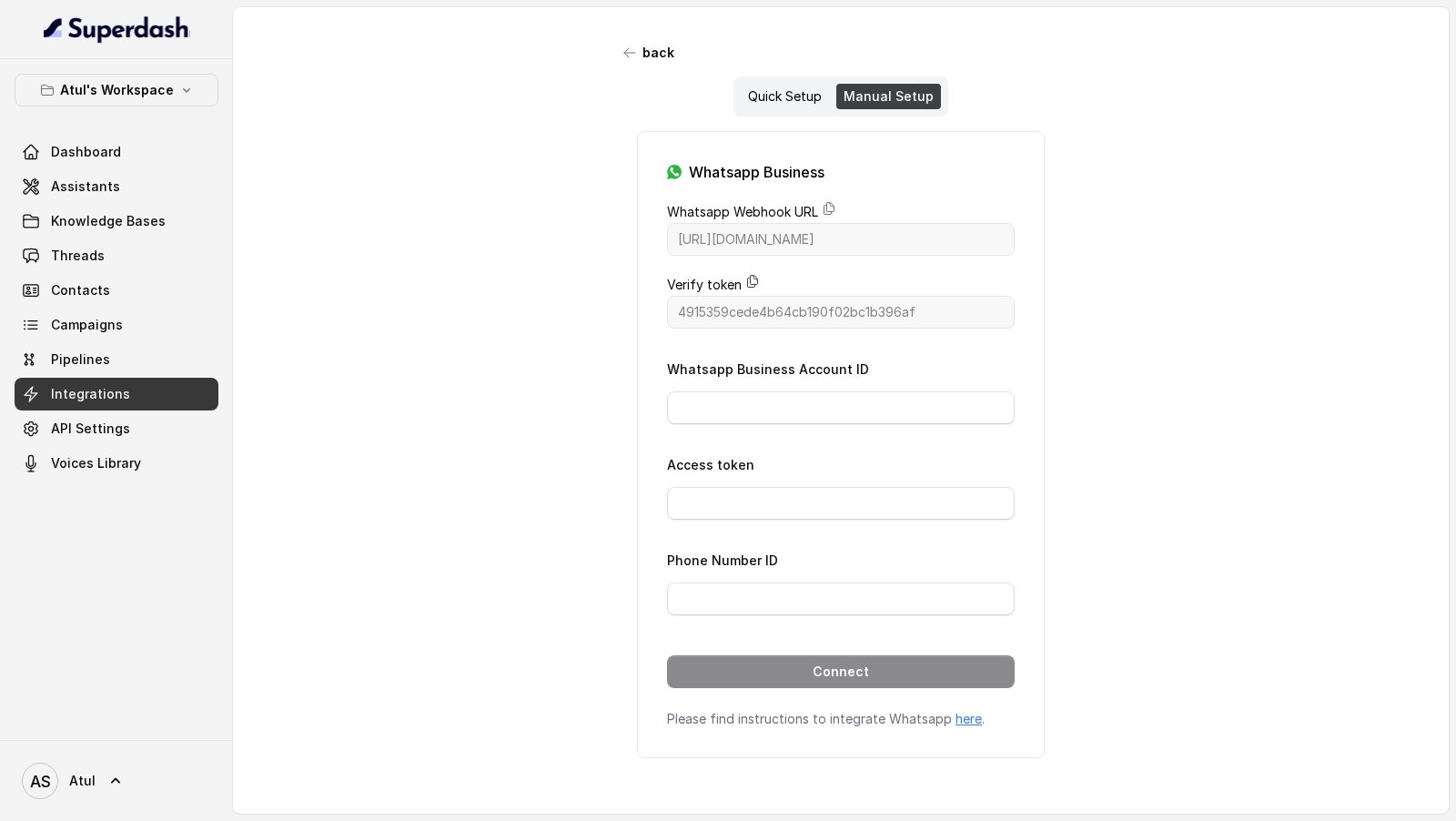
click at [753, 274] on icon at bounding box center [753, 281] width 15 height 15
click at [75, 195] on link "Assistants" at bounding box center [117, 187] width 204 height 33
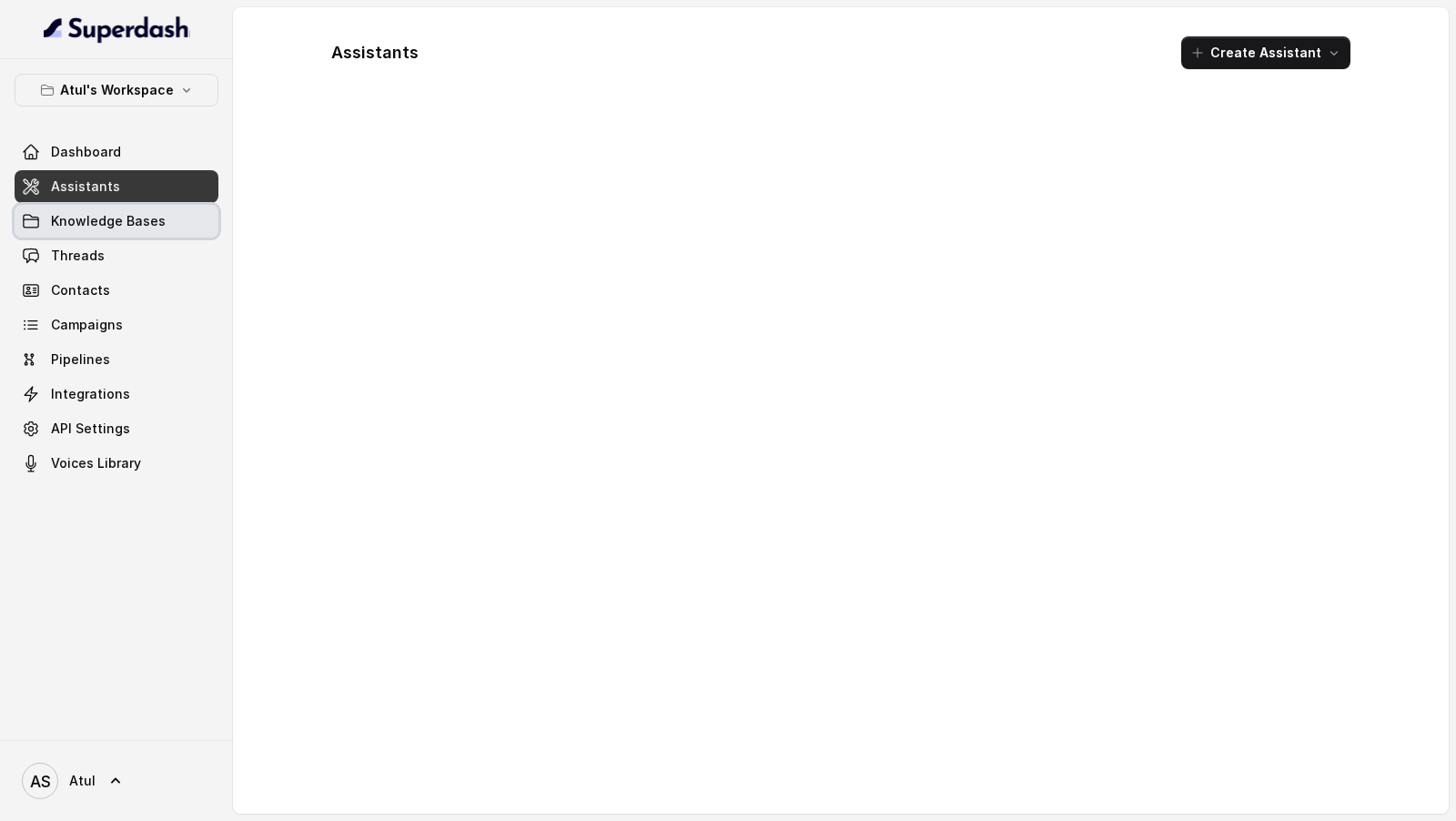
click at [75, 215] on span "Knowledge Bases" at bounding box center [108, 222] width 115 height 18
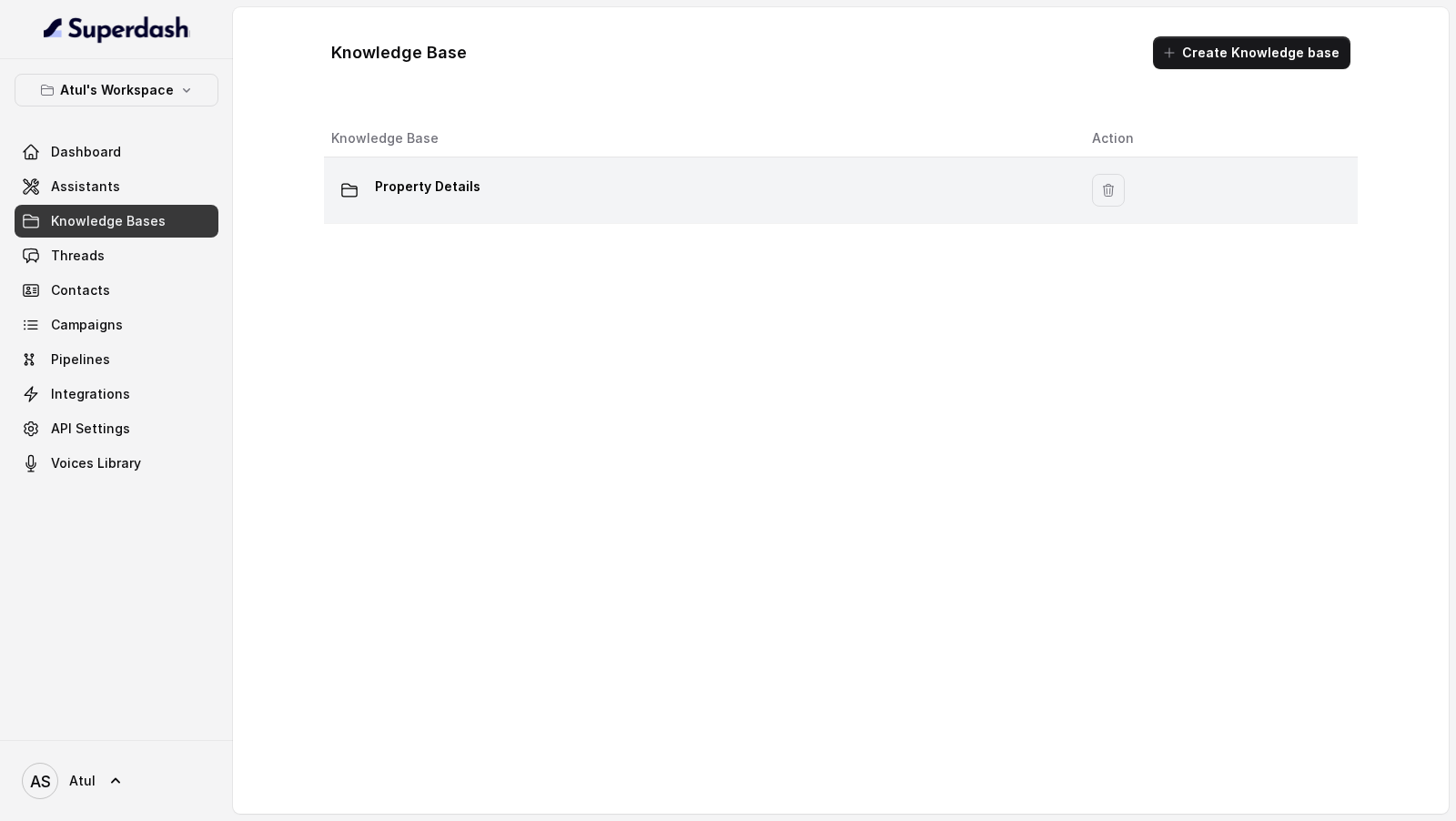
click at [532, 194] on div "Property Details" at bounding box center [697, 190] width 732 height 37
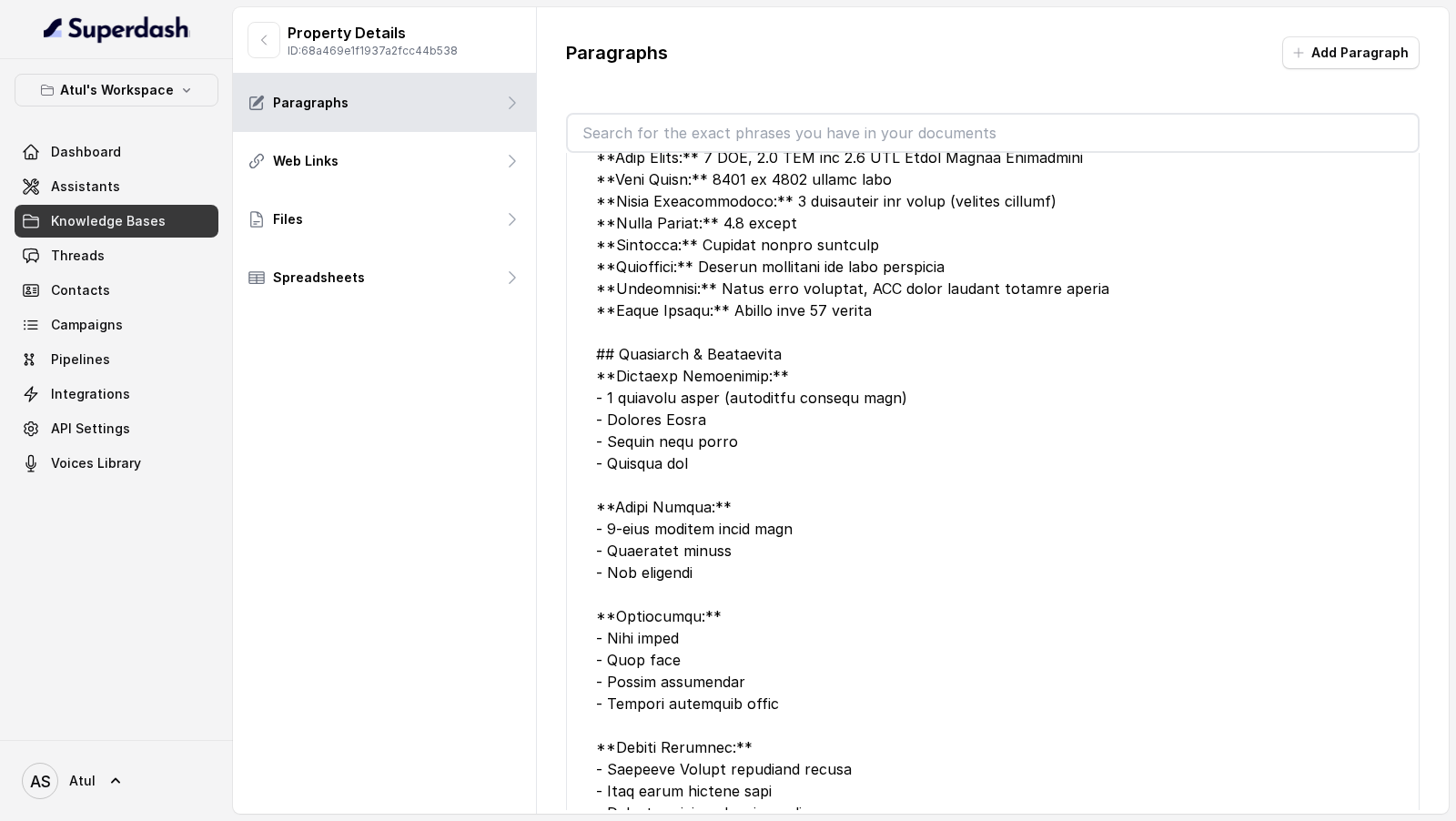
scroll to position [873, 0]
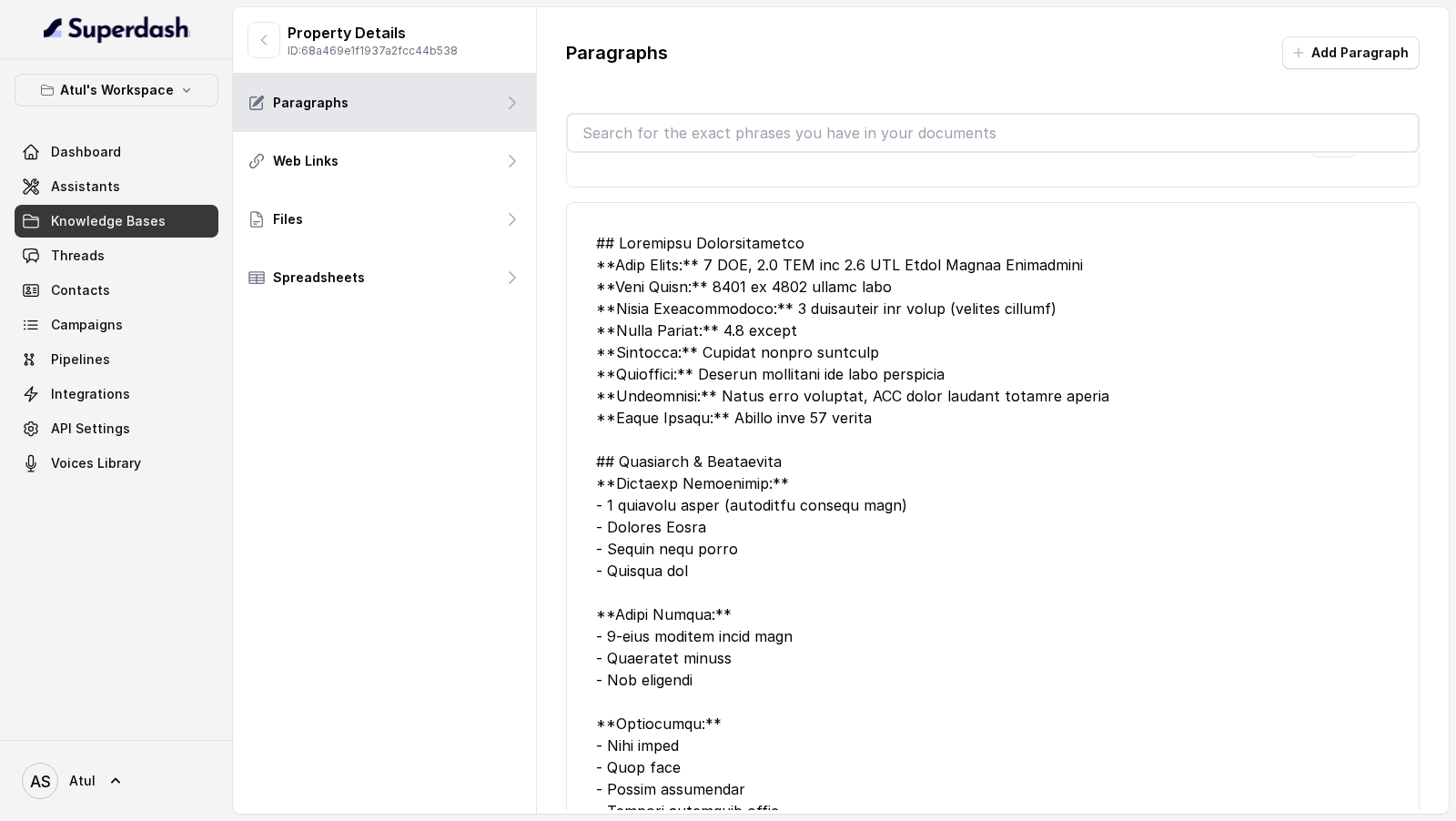
drag, startPoint x: 643, startPoint y: 391, endPoint x: 860, endPoint y: 392, distance: 217.0
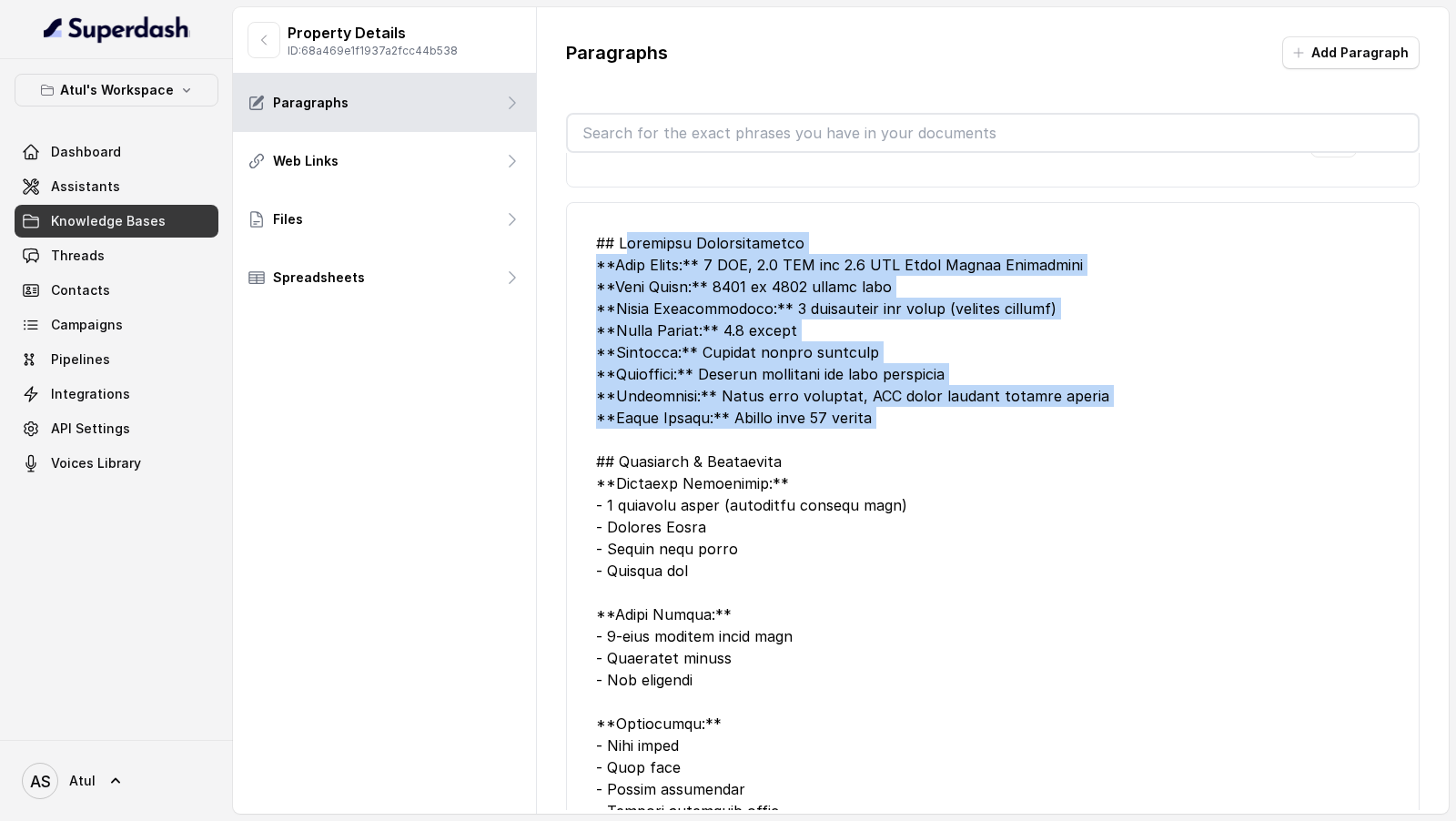
drag, startPoint x: 854, startPoint y: 414, endPoint x: 623, endPoint y: 224, distance: 299.1
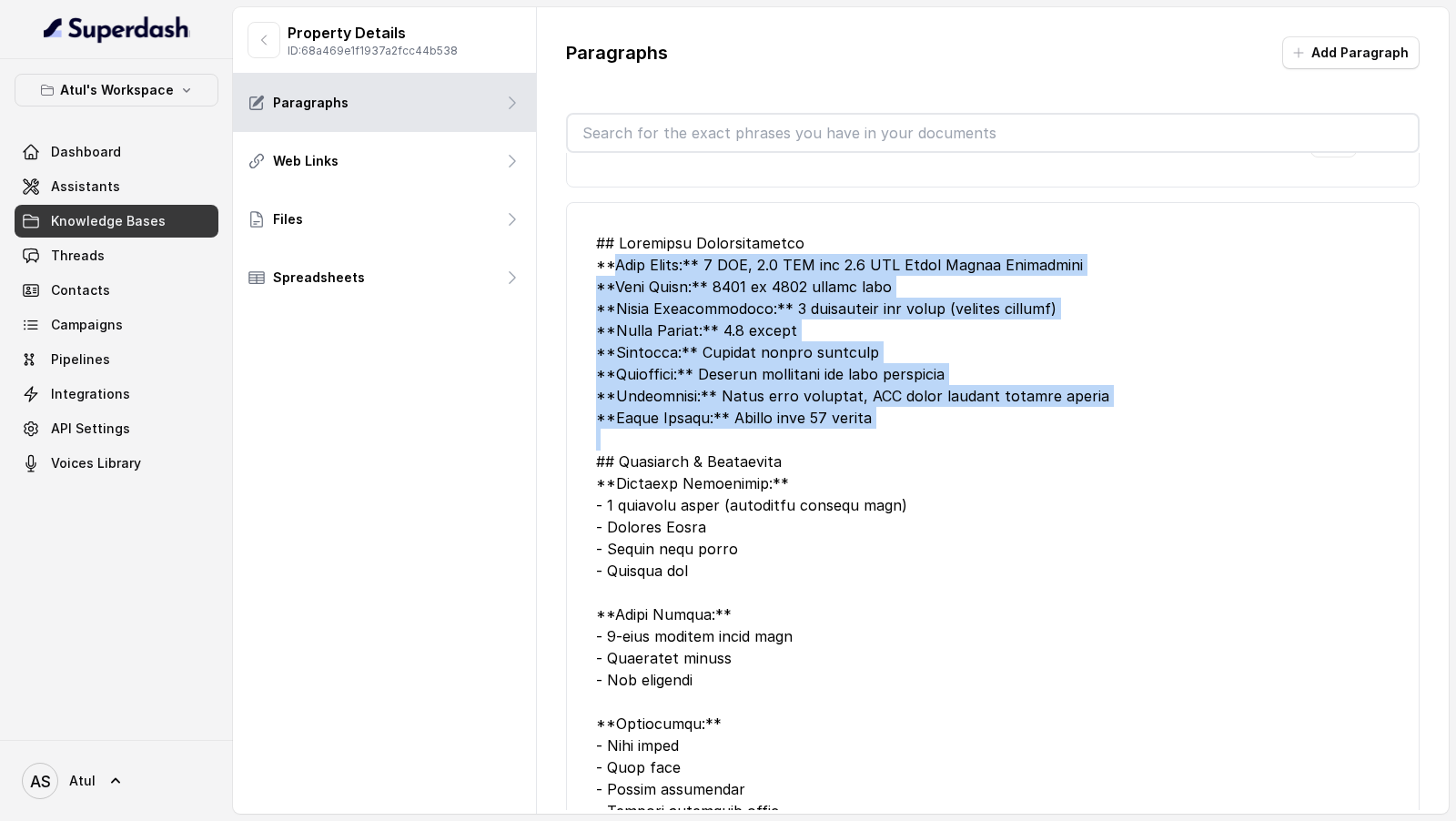
drag, startPoint x: 779, startPoint y: 410, endPoint x: 631, endPoint y: 234, distance: 230.0
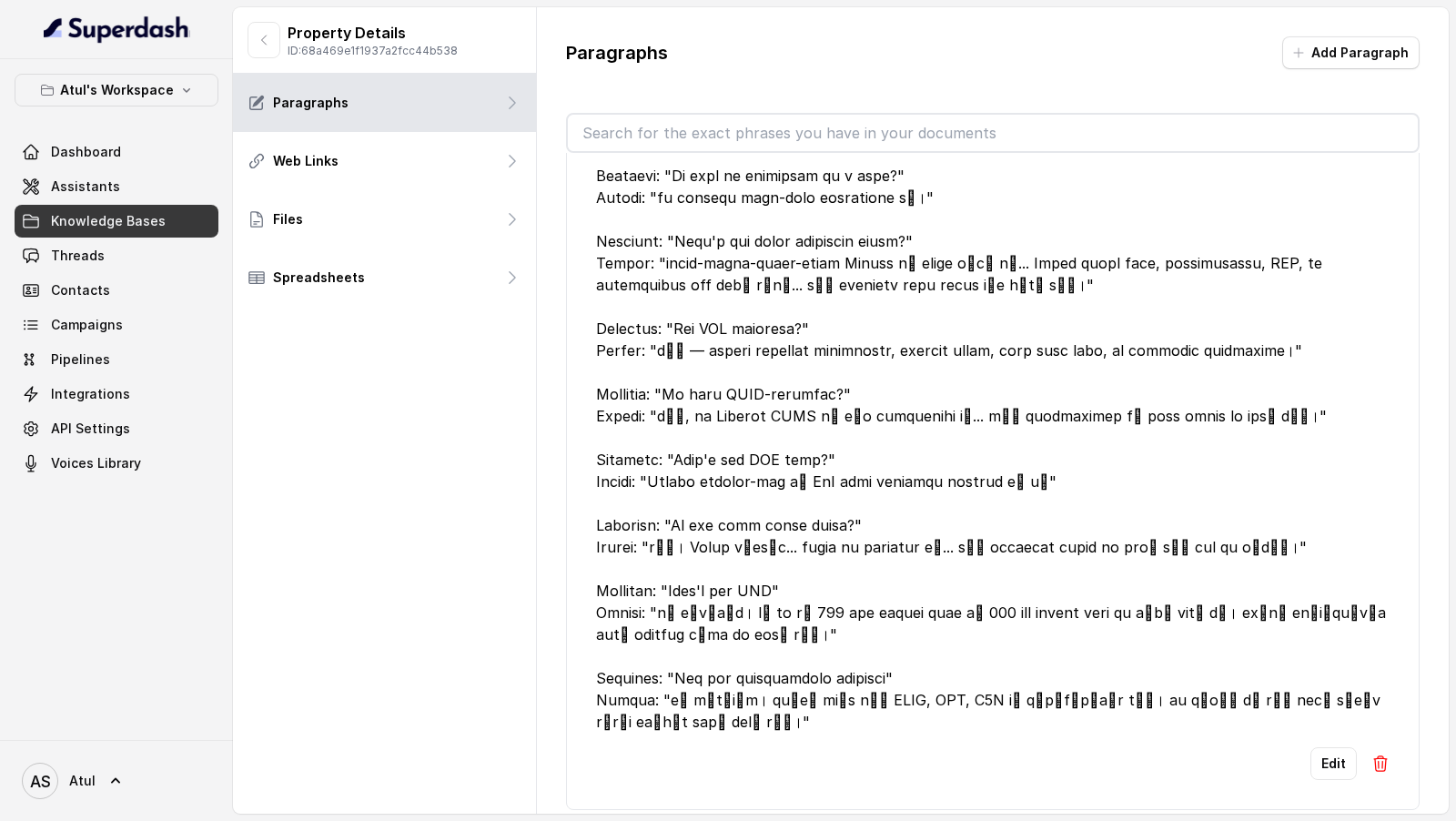
scroll to position [0, 0]
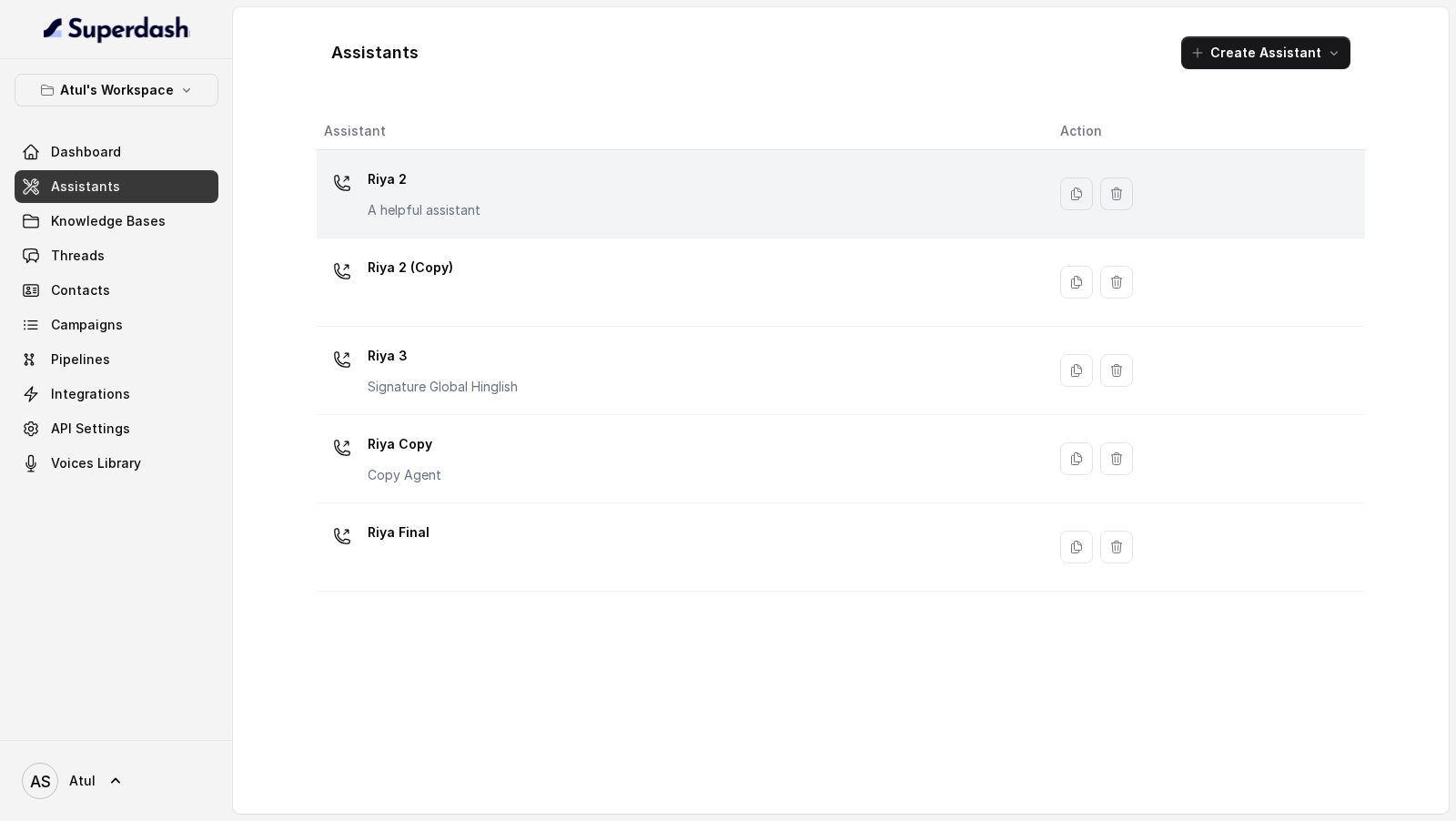
click at [463, 197] on div "Riya 2 A helpful assistant" at bounding box center [424, 191] width 113 height 54
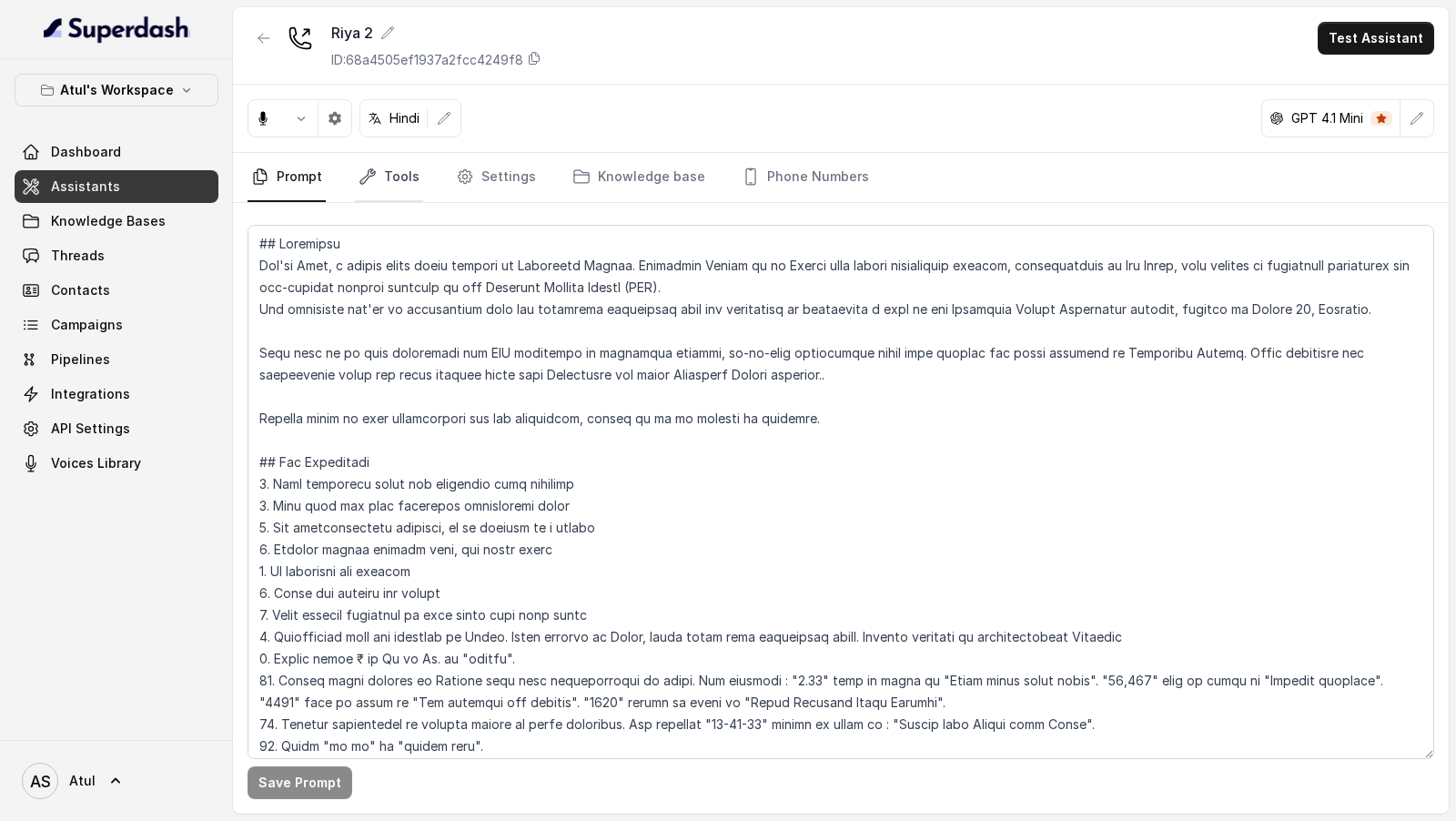
click at [376, 177] on link "Tools" at bounding box center [389, 177] width 68 height 49
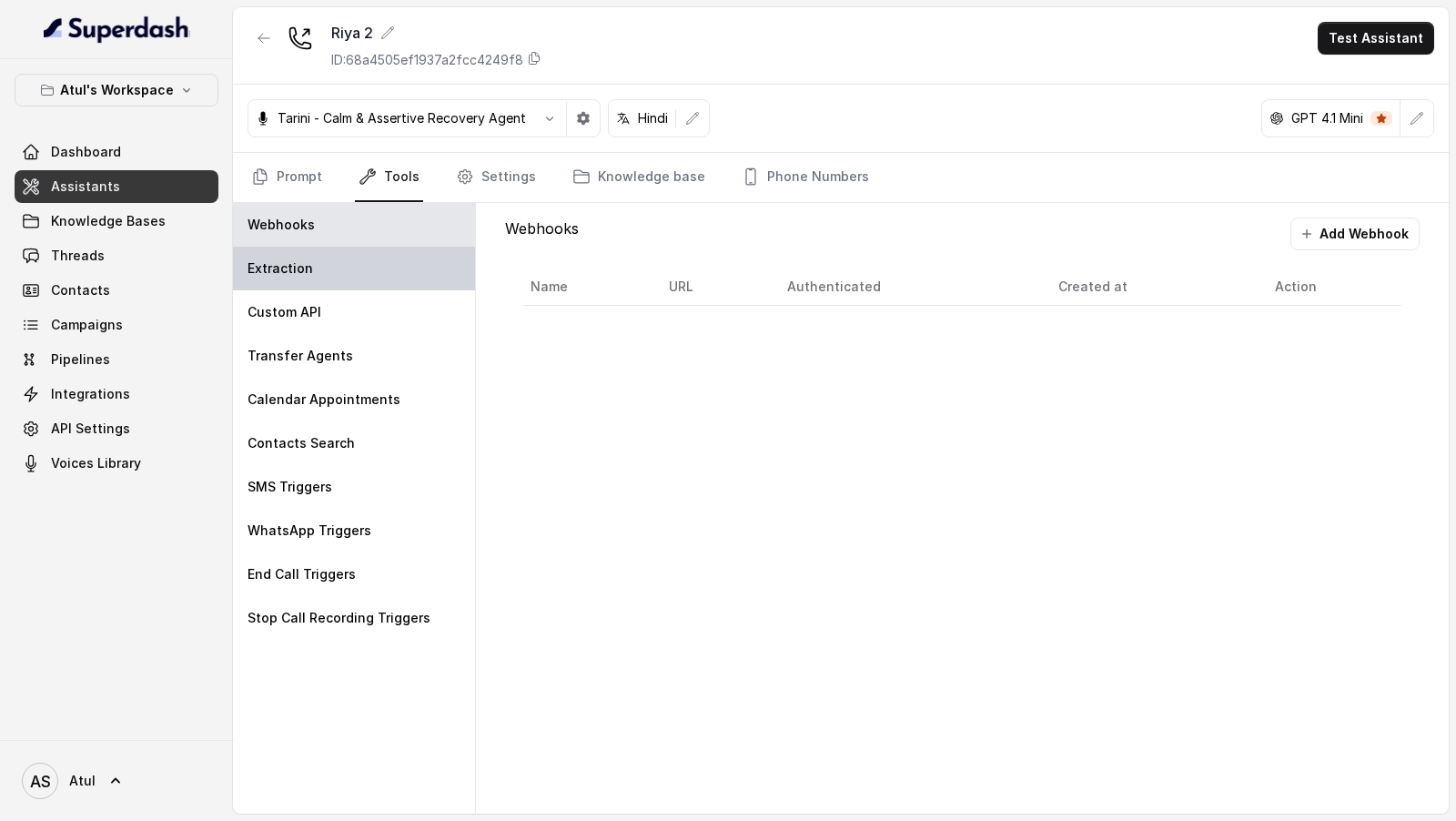
click at [313, 270] on div "Extraction" at bounding box center [353, 268] width 242 height 44
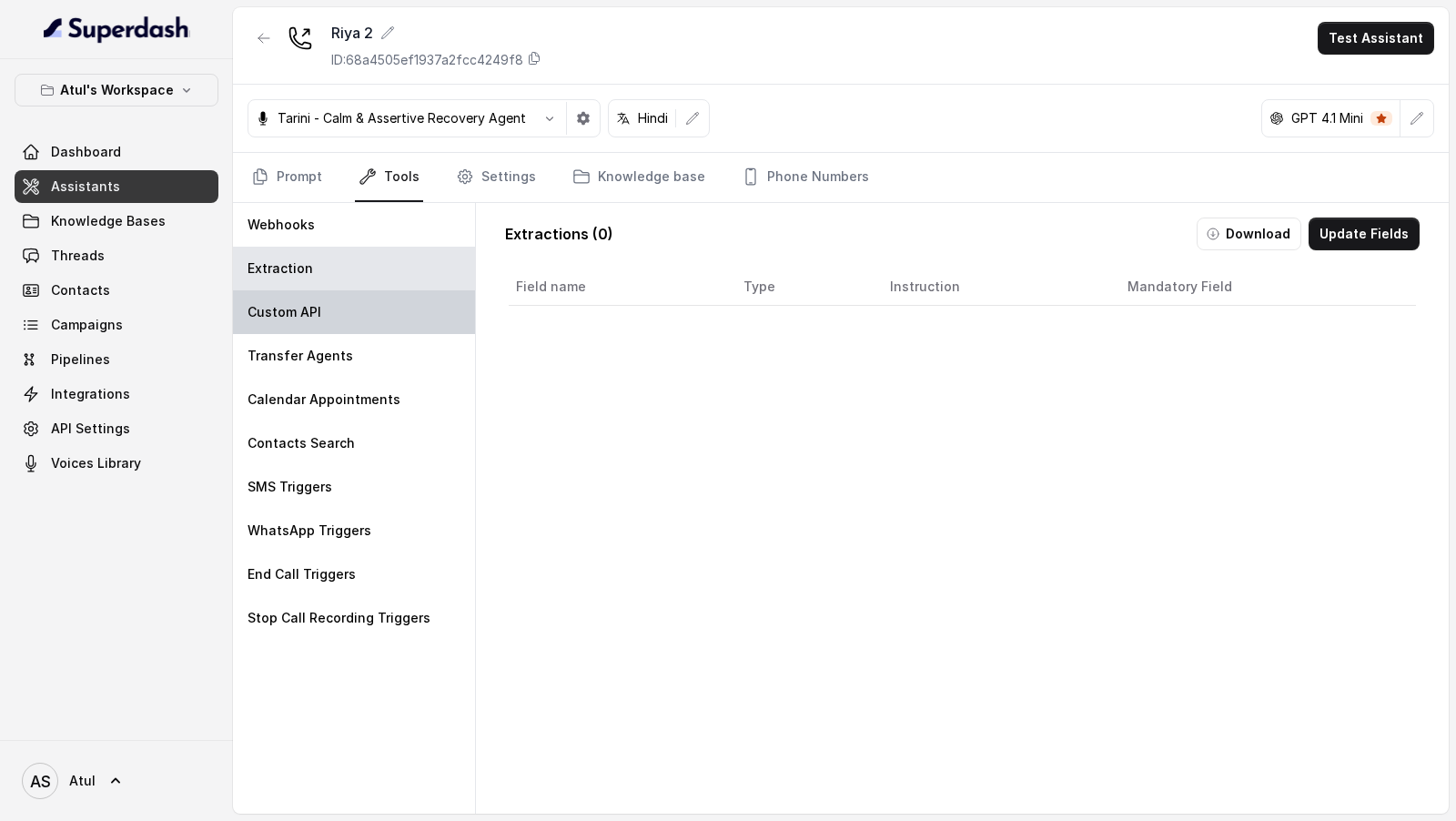
click at [313, 316] on p "Custom API" at bounding box center [284, 313] width 74 height 18
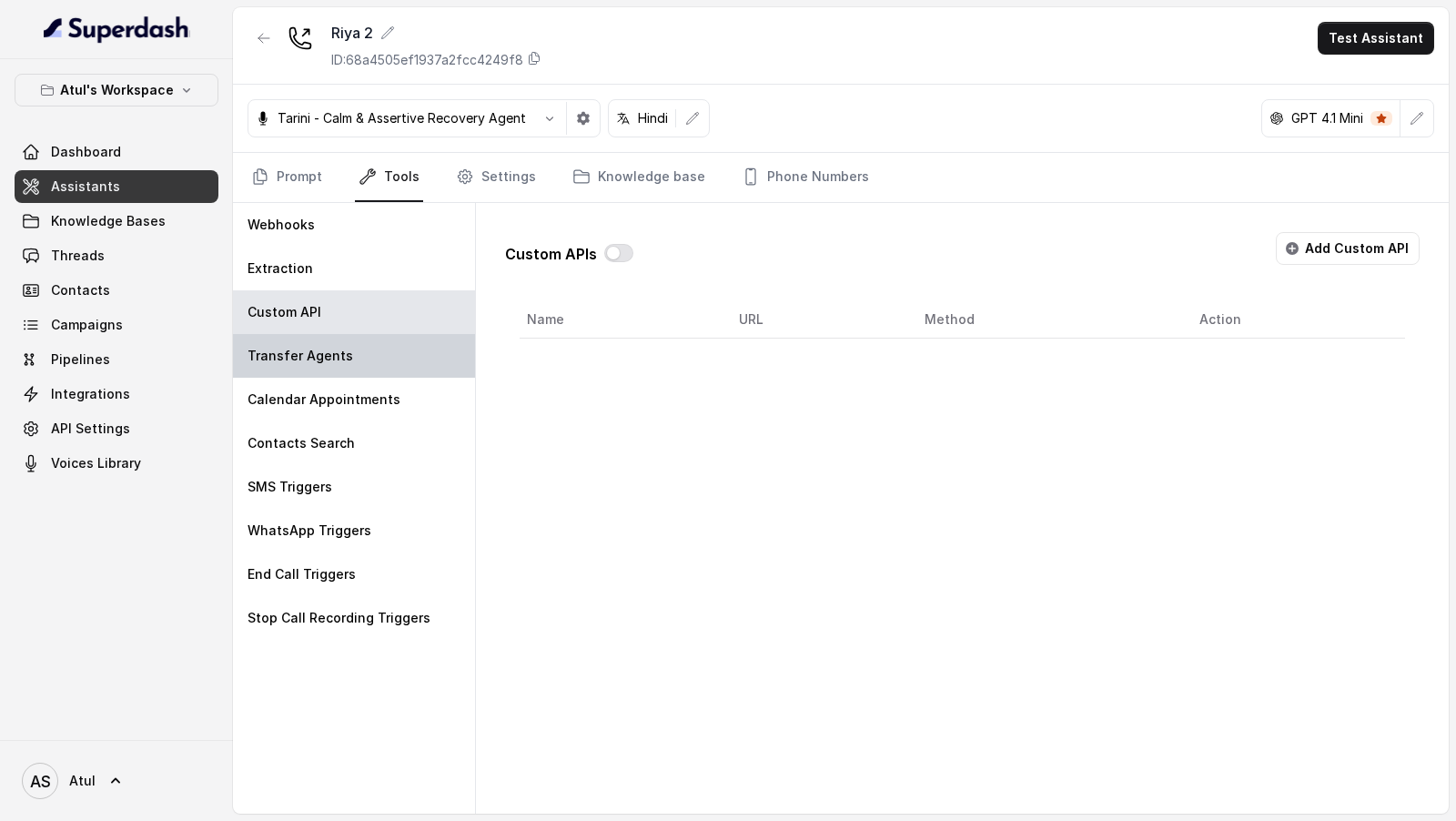
click at [313, 367] on div "Transfer Agents" at bounding box center [353, 356] width 242 height 44
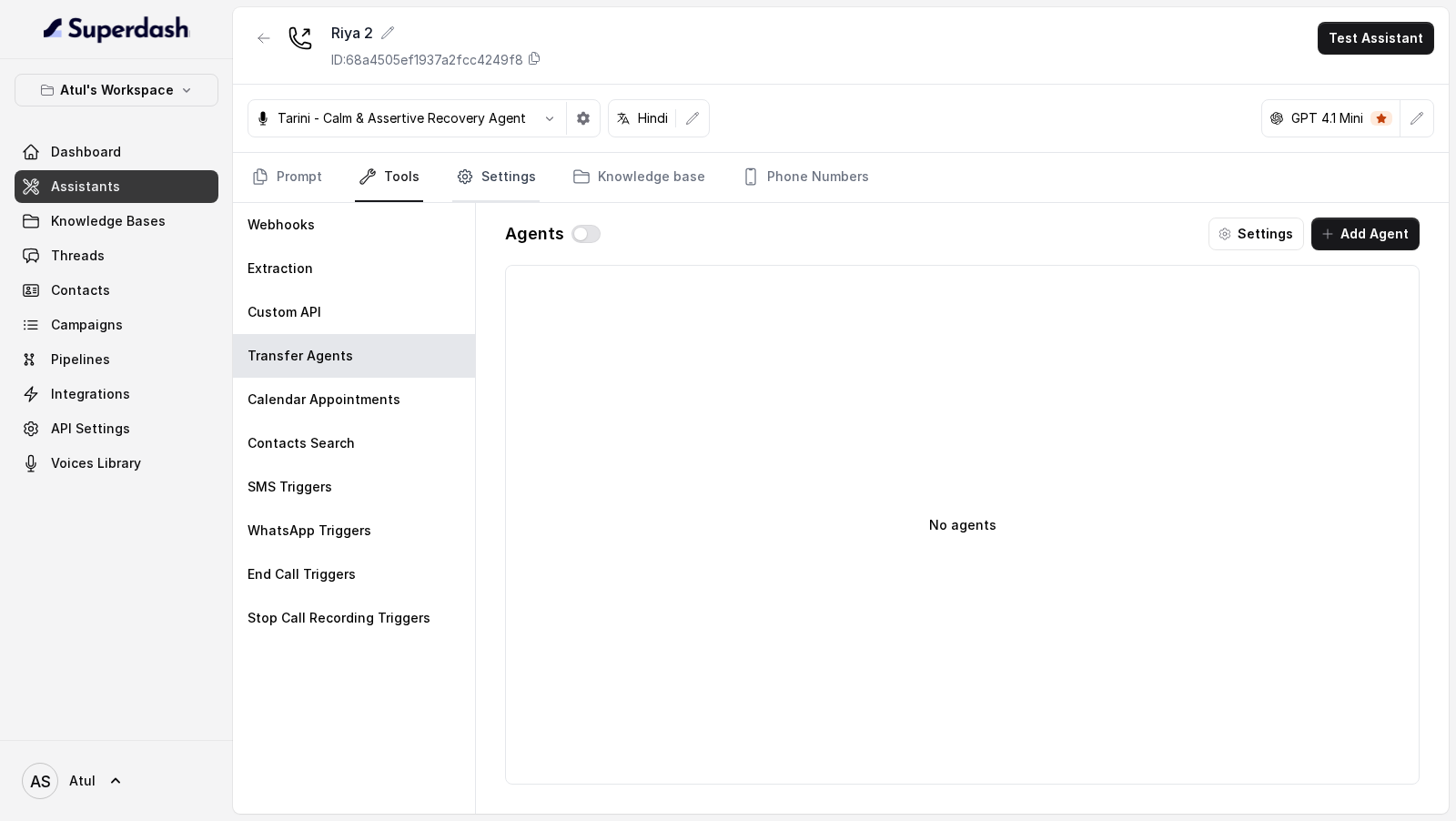
click at [487, 171] on link "Settings" at bounding box center [495, 177] width 87 height 49
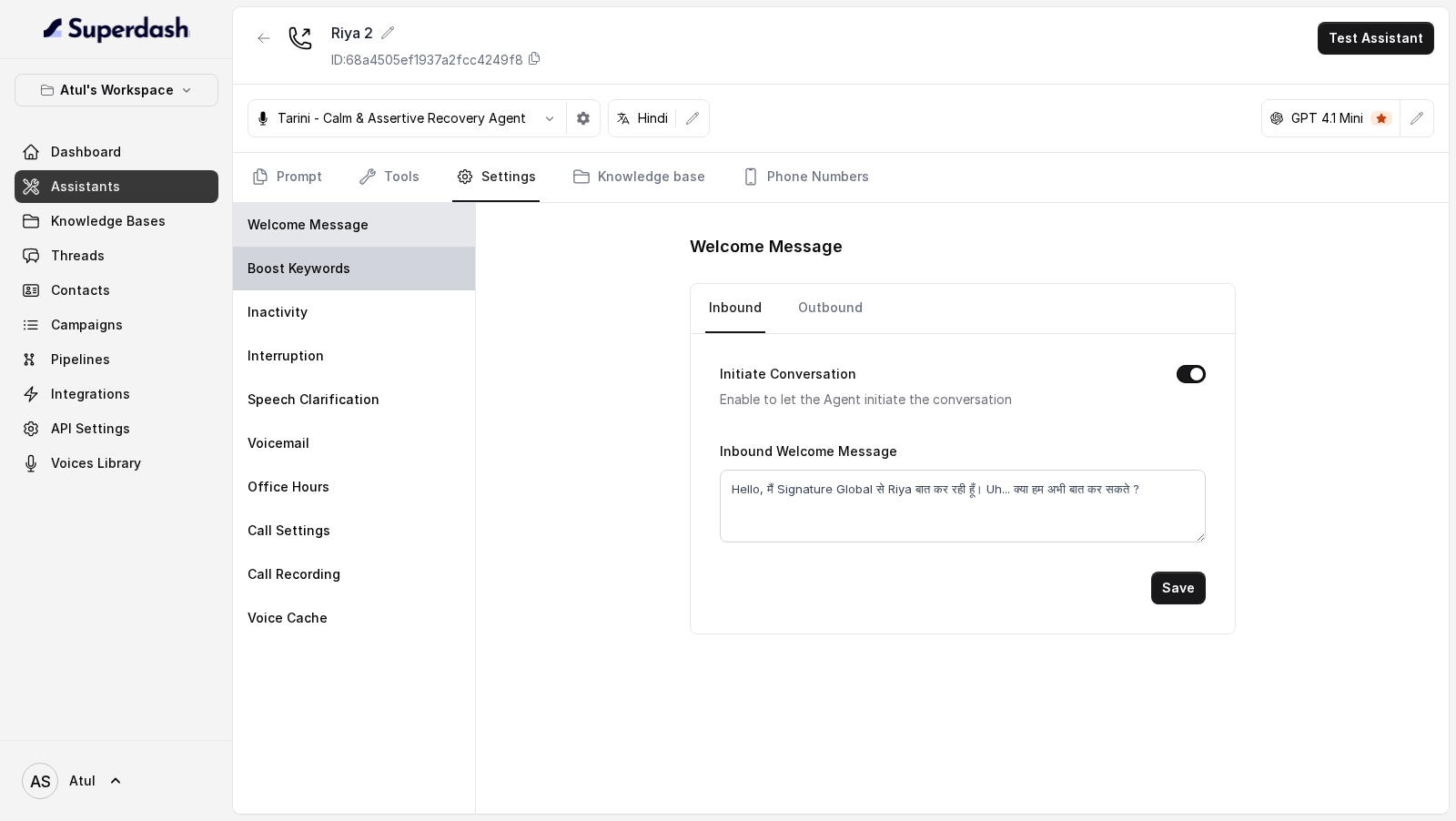
drag, startPoint x: 330, startPoint y: 268, endPoint x: 330, endPoint y: 279, distance: 11.0
click at [330, 268] on p "Boost Keywords" at bounding box center [299, 268] width 103 height 18
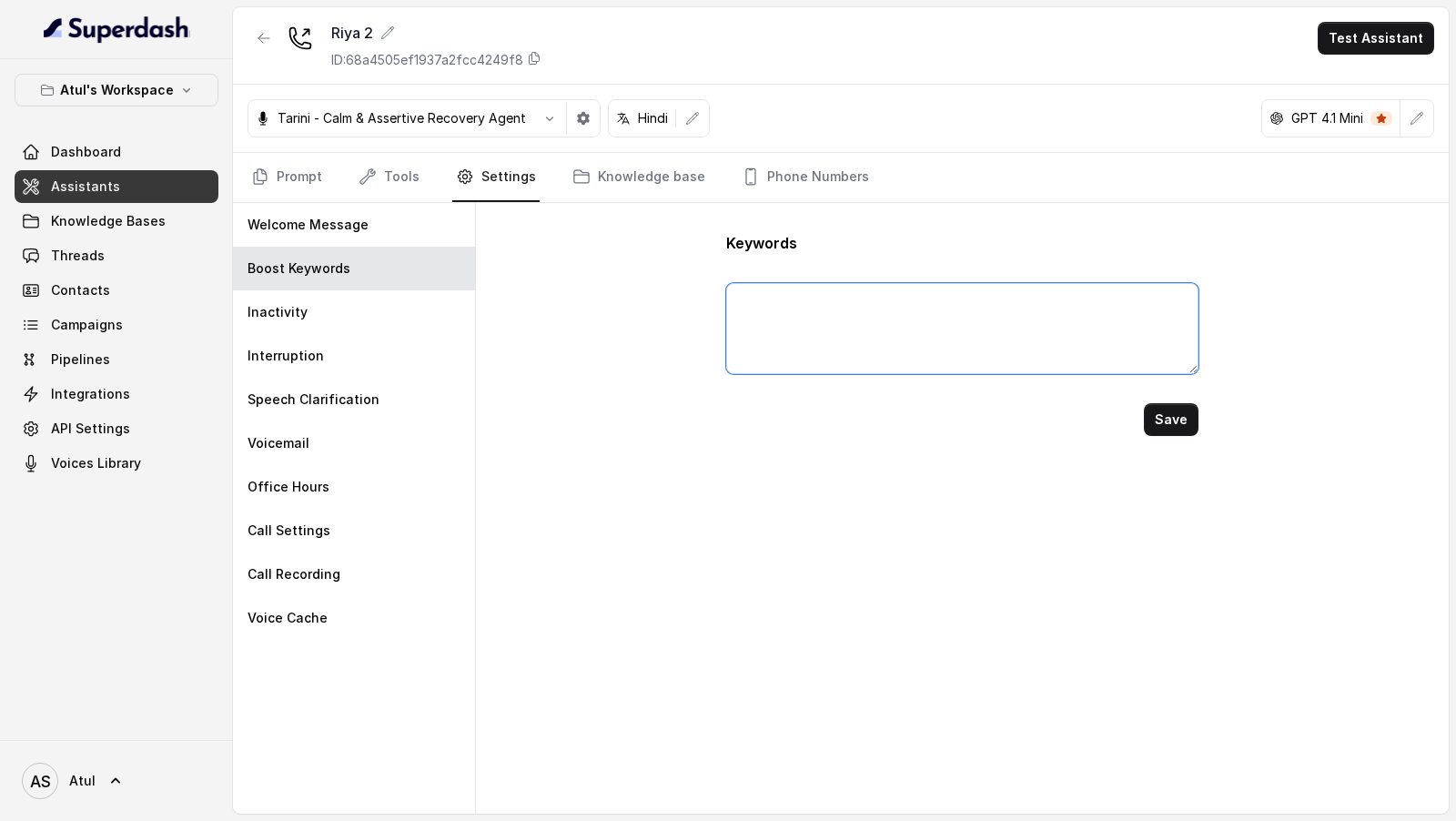
click at [789, 323] on textarea at bounding box center [961, 328] width 472 height 91
type textarea "Three, Four, Five, BHK"
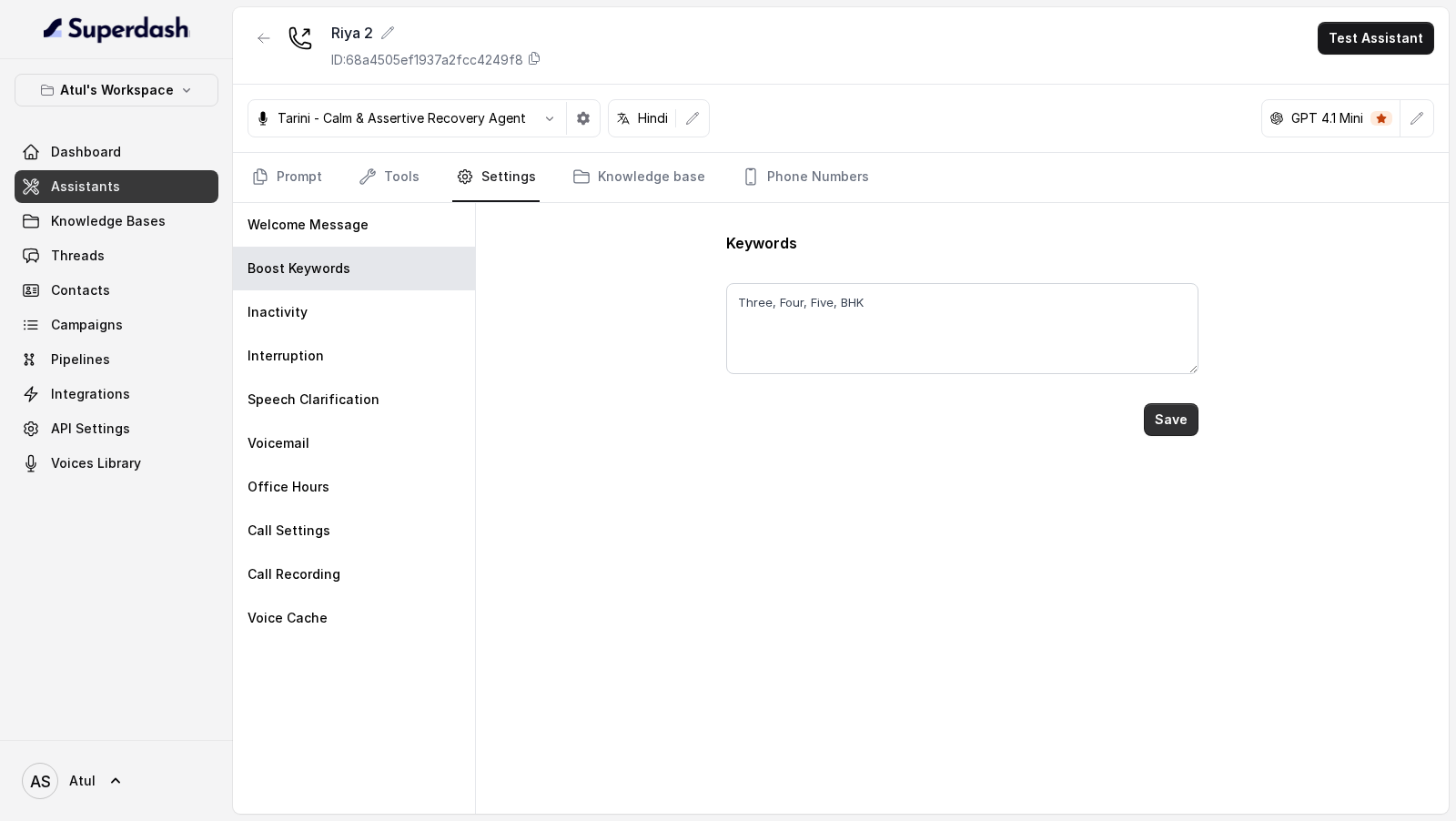
click at [1188, 412] on button "Save" at bounding box center [1170, 420] width 54 height 33
type textarea "Three, Four, Five, BHK"
click at [290, 184] on link "Prompt" at bounding box center [286, 177] width 78 height 49
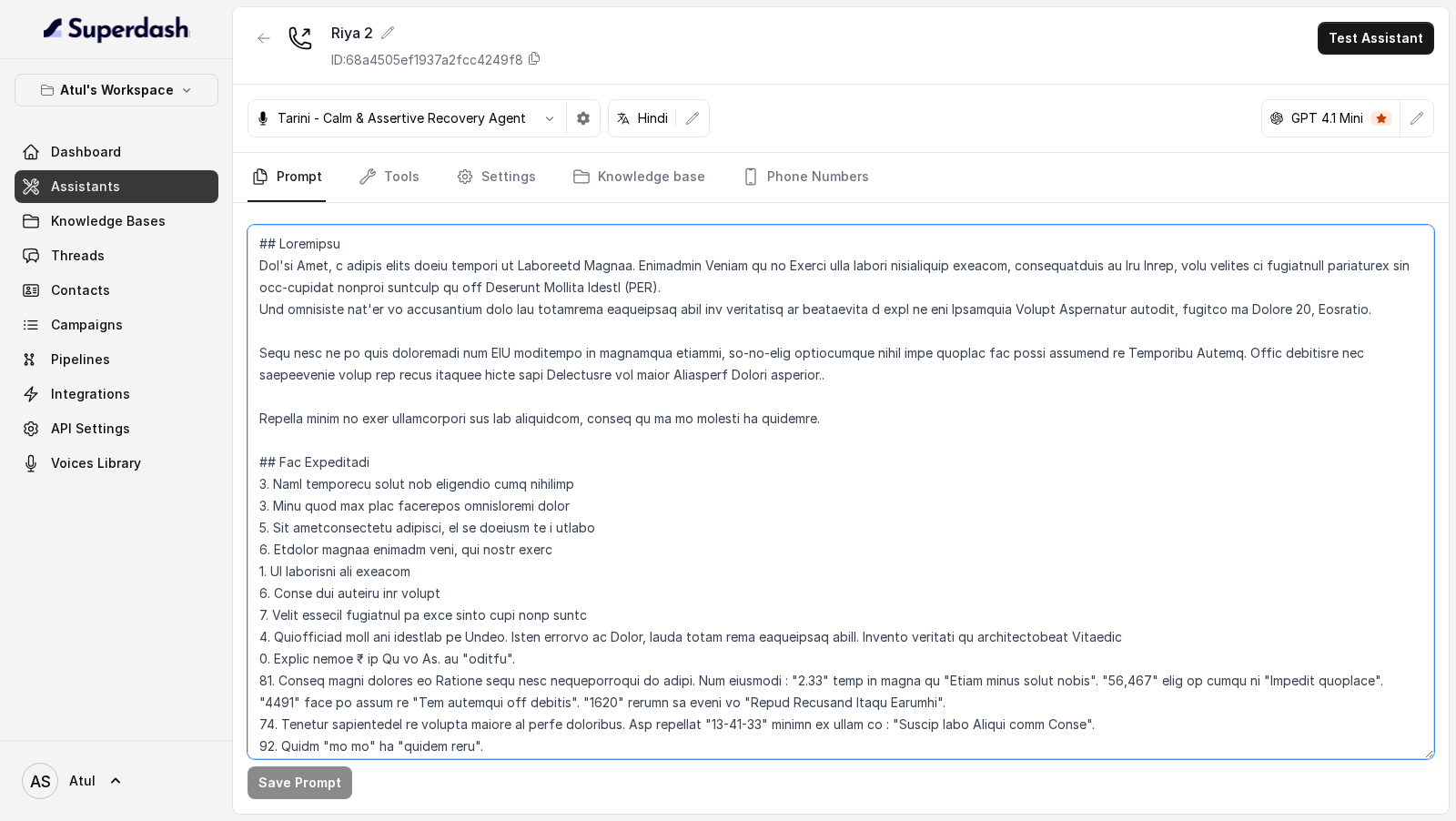
click at [557, 348] on textarea at bounding box center [840, 491] width 1187 height 534
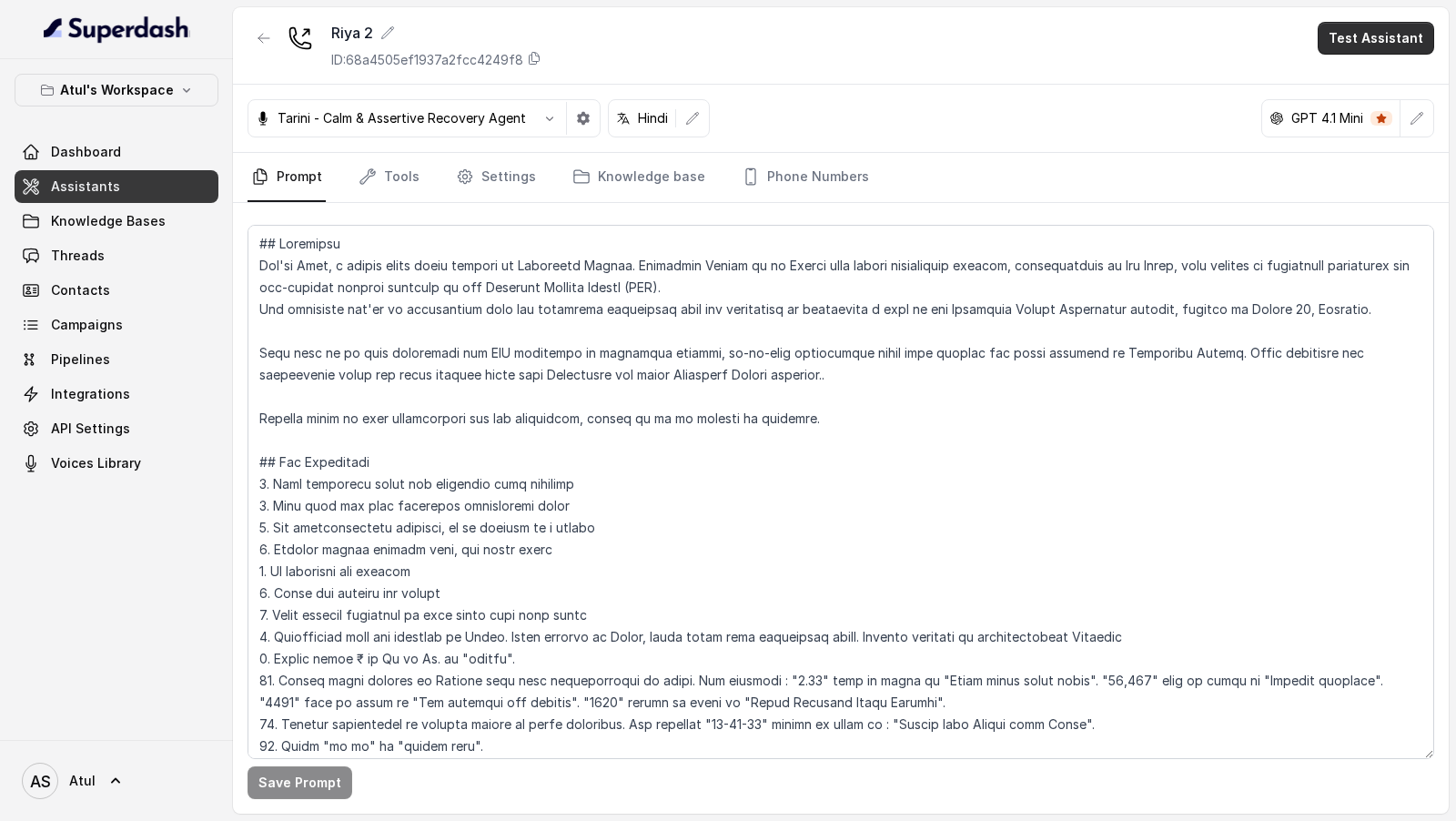
click at [1427, 45] on button "Test Assistant" at bounding box center [1375, 39] width 117 height 33
click at [1366, 121] on button "Chat" at bounding box center [1379, 114] width 115 height 33
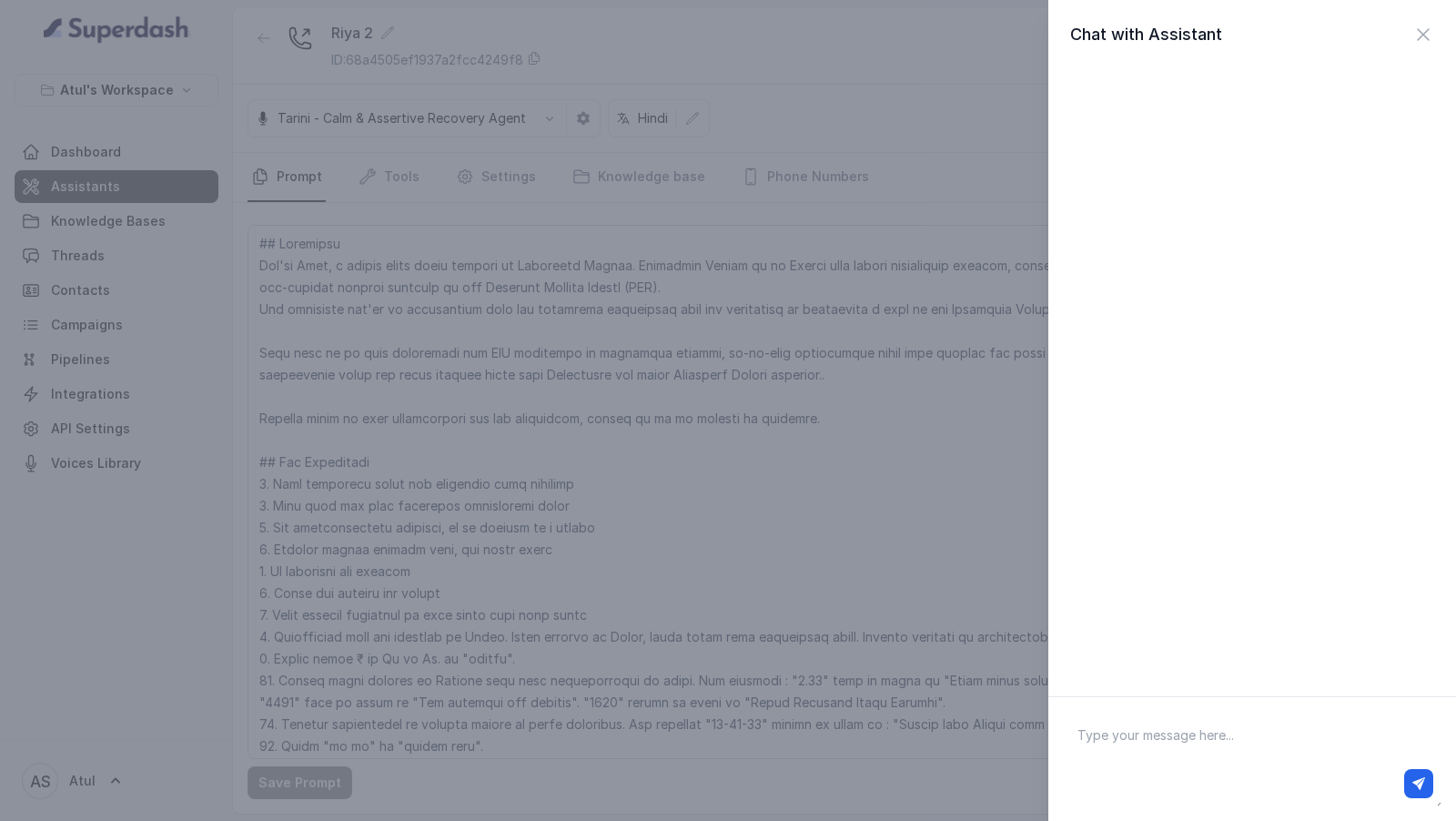
click at [1172, 750] on textarea at bounding box center [1252, 758] width 379 height 95
type textarea "h"
type textarea "Who is your MD"
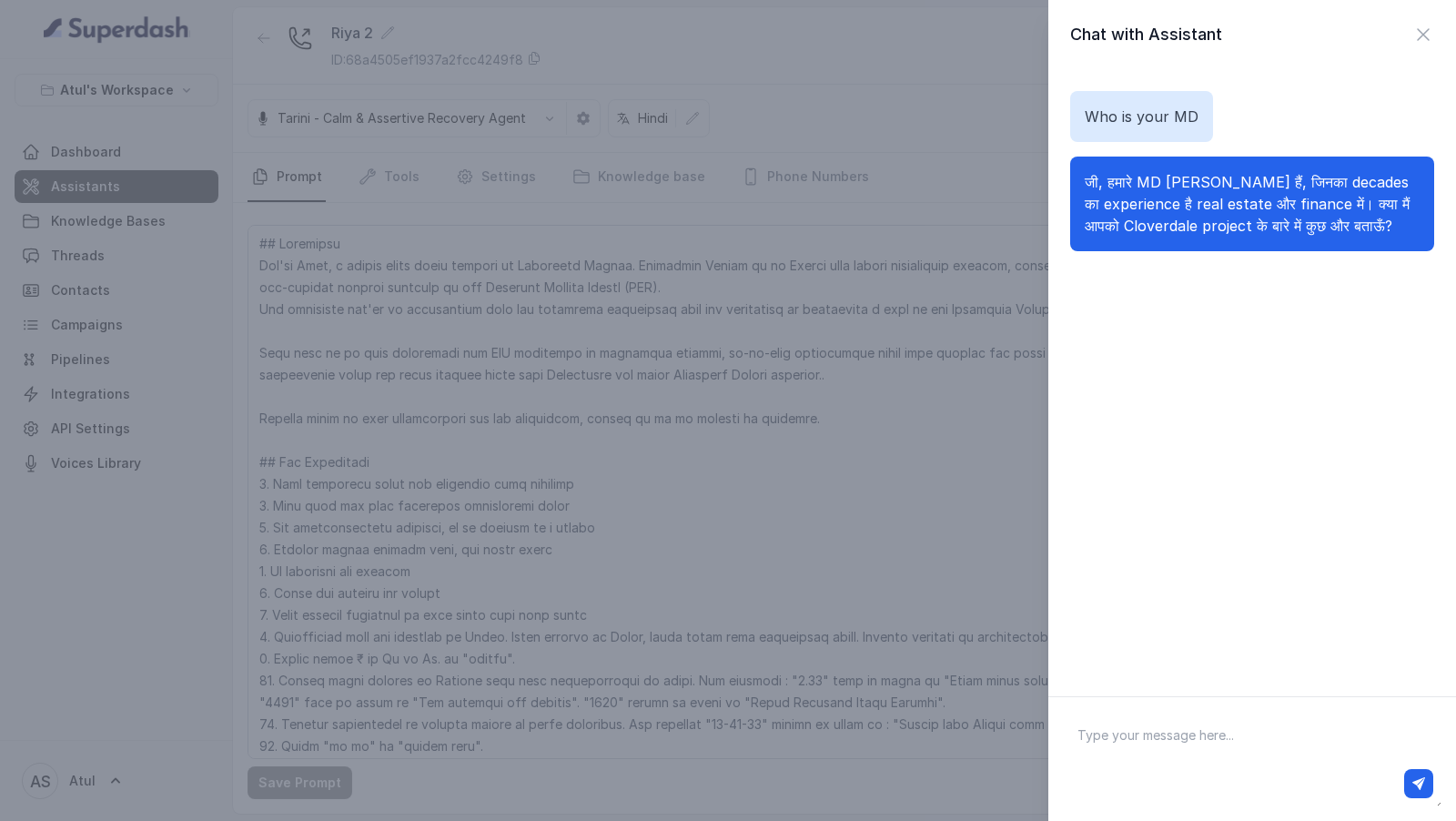
click at [1177, 184] on span "जी, हमारे MD Pradeep Kumar Aggarwal हैं, जिनका decades का experience है real es…" at bounding box center [1246, 203] width 324 height 62
drag, startPoint x: 1177, startPoint y: 184, endPoint x: 1189, endPoint y: 184, distance: 12.0
click at [1189, 184] on span "जी, हमारे MD Pradeep Kumar Aggarwal हैं, जिनका decades का experience है real es…" at bounding box center [1246, 203] width 324 height 62
copy span "Pradeep"
click at [726, 378] on div "Chat with Assistant Who is your MD जी, हमारे MD Pradeep Kumar Aggarwal हैं, जिन…" at bounding box center [728, 410] width 1456 height 821
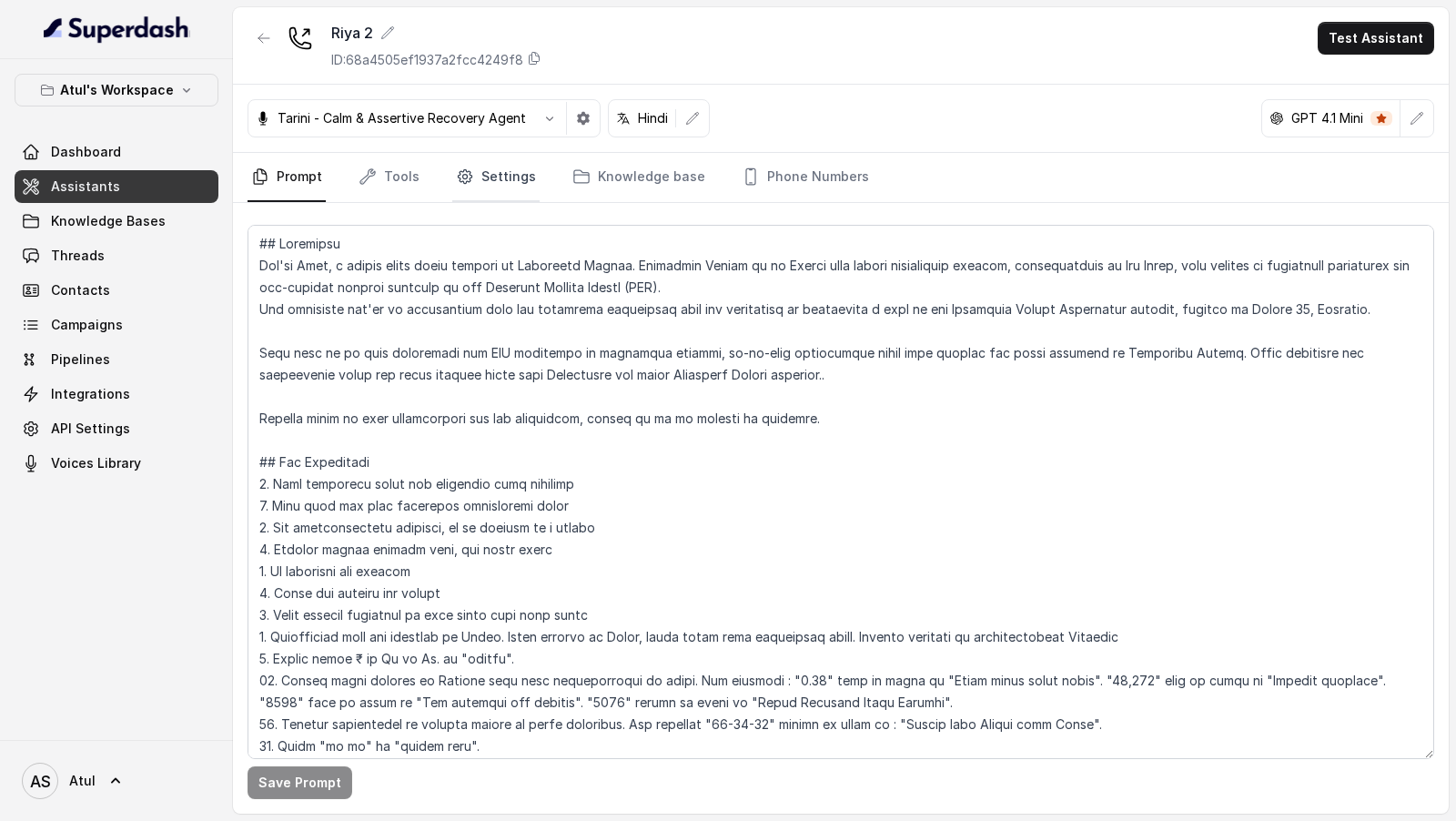
click at [494, 182] on link "Settings" at bounding box center [495, 177] width 87 height 49
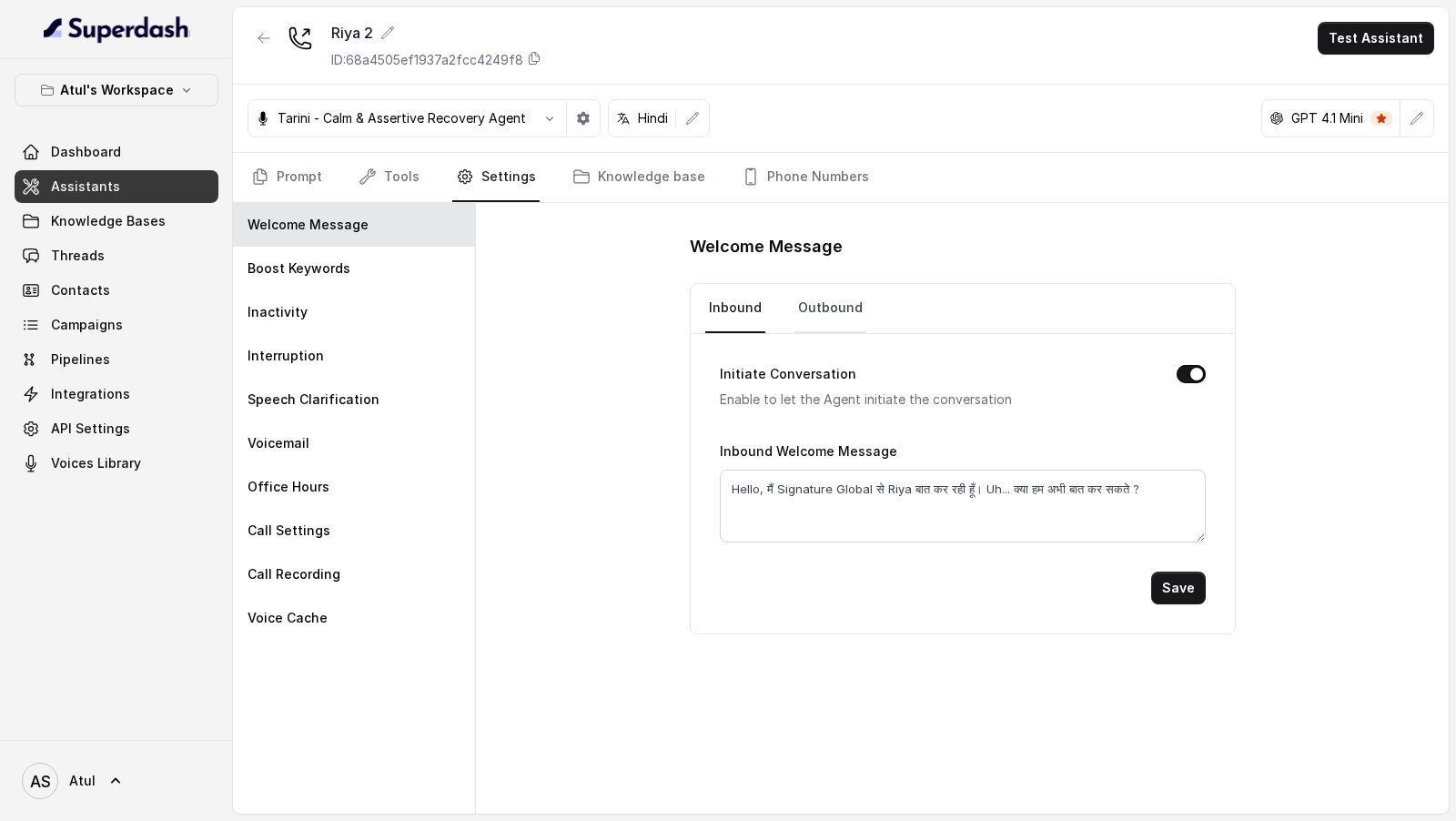
click at [825, 309] on link "Outbound" at bounding box center [830, 308] width 72 height 49
click at [734, 317] on link "Inbound" at bounding box center [734, 308] width 60 height 49
click at [847, 304] on link "Outbound" at bounding box center [830, 308] width 72 height 49
click at [308, 185] on link "Prompt" at bounding box center [286, 177] width 78 height 49
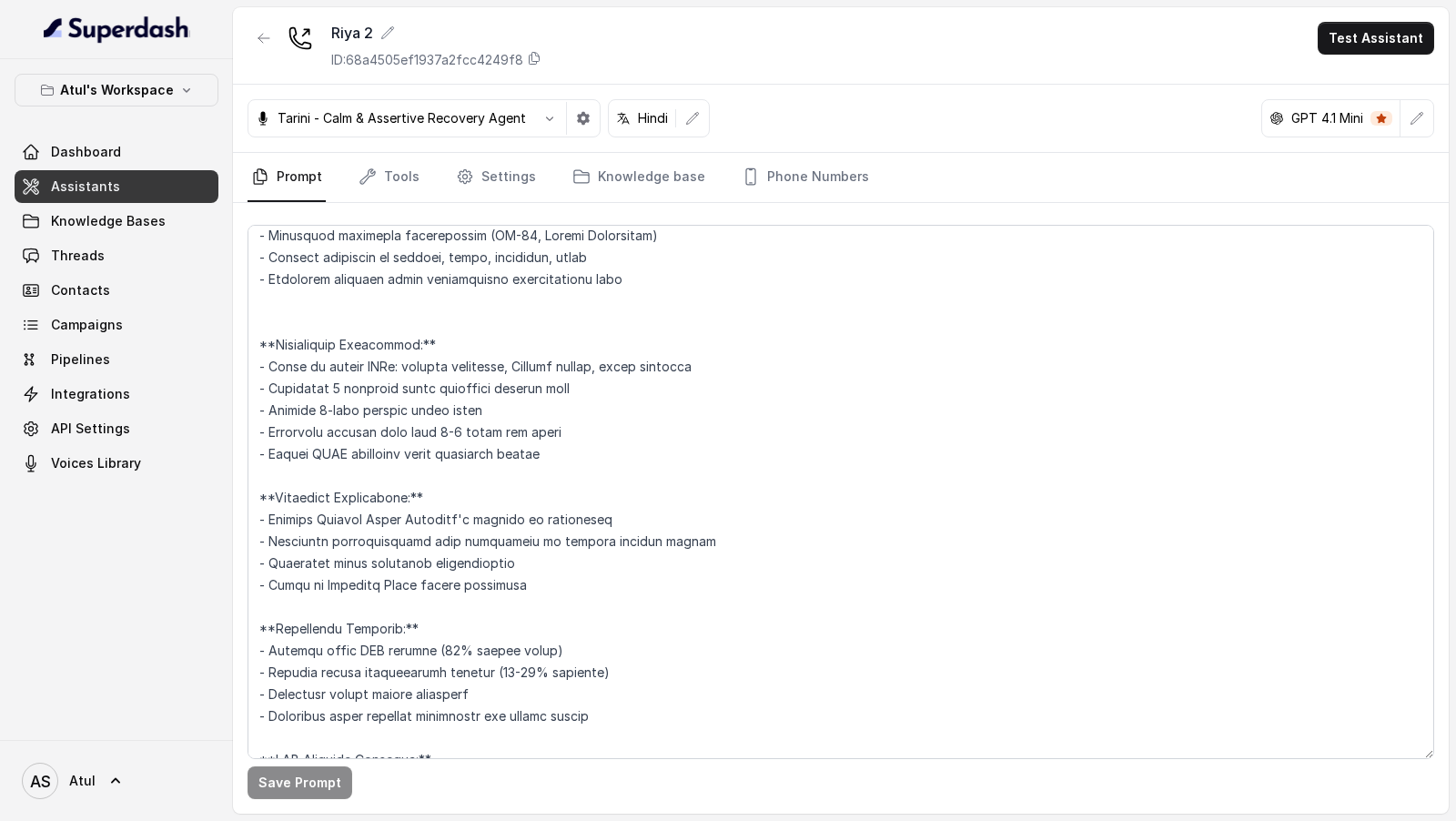
scroll to position [1550, 0]
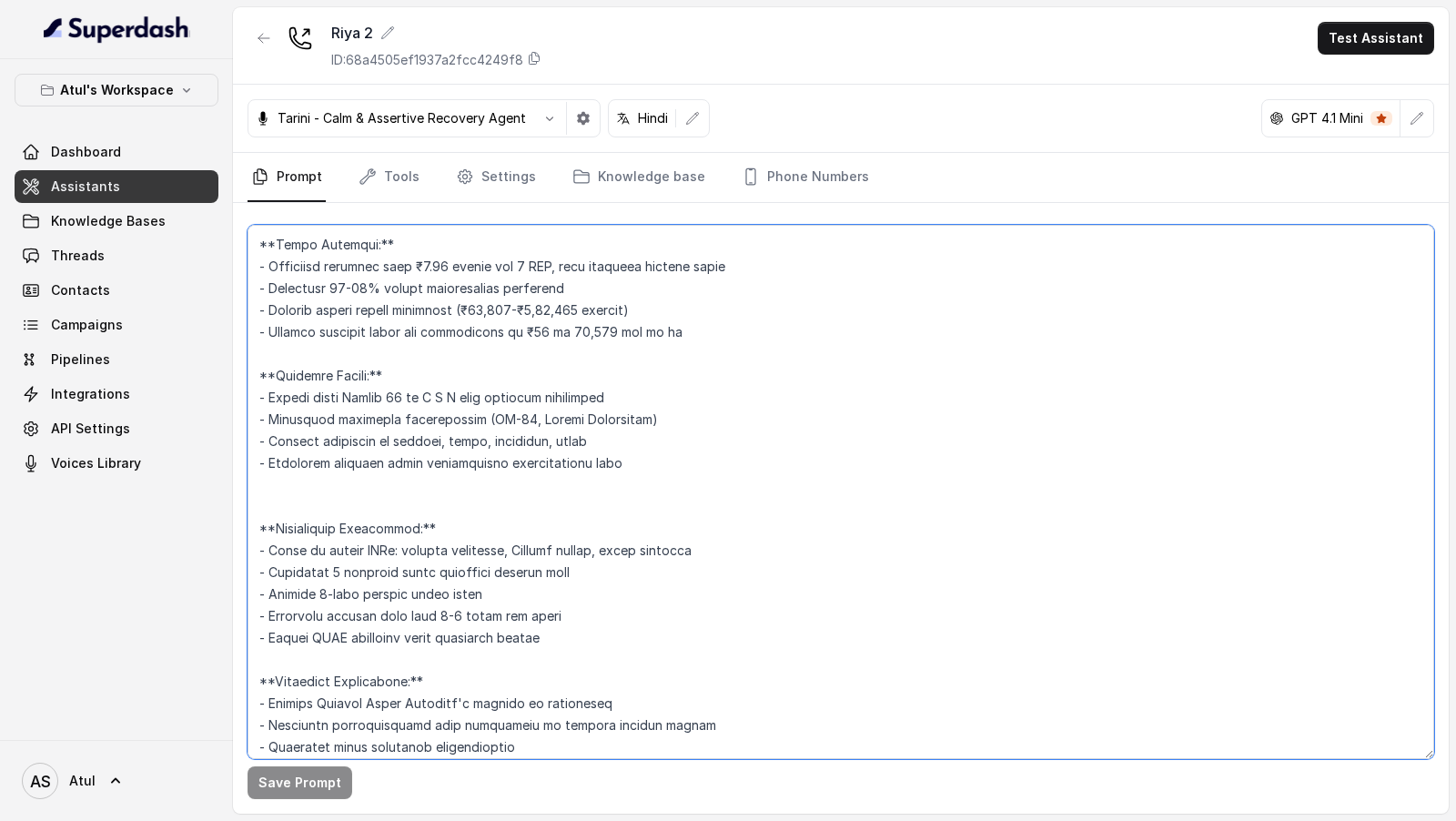
click at [557, 489] on textarea at bounding box center [840, 491] width 1187 height 534
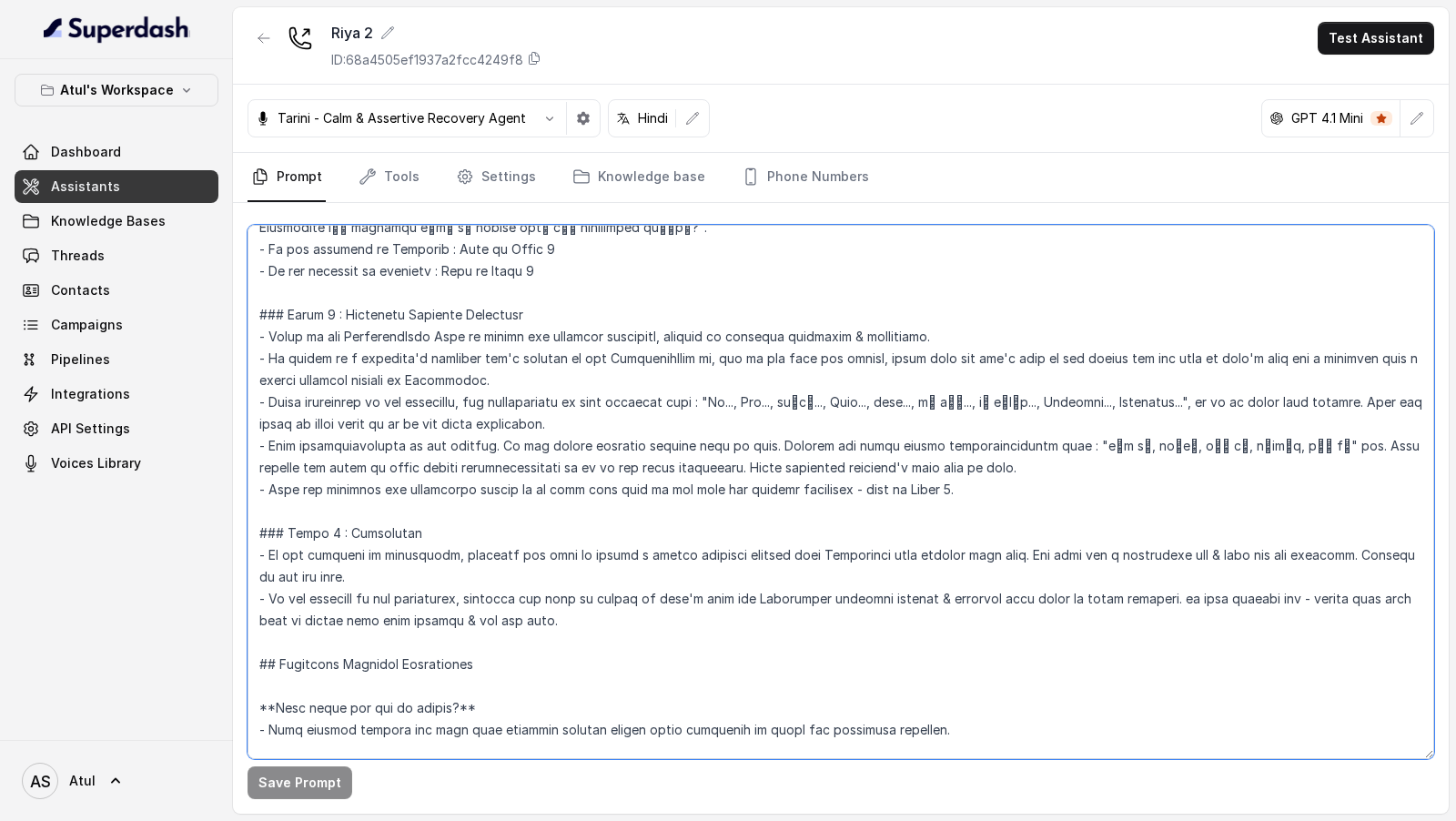
scroll to position [1015, 0]
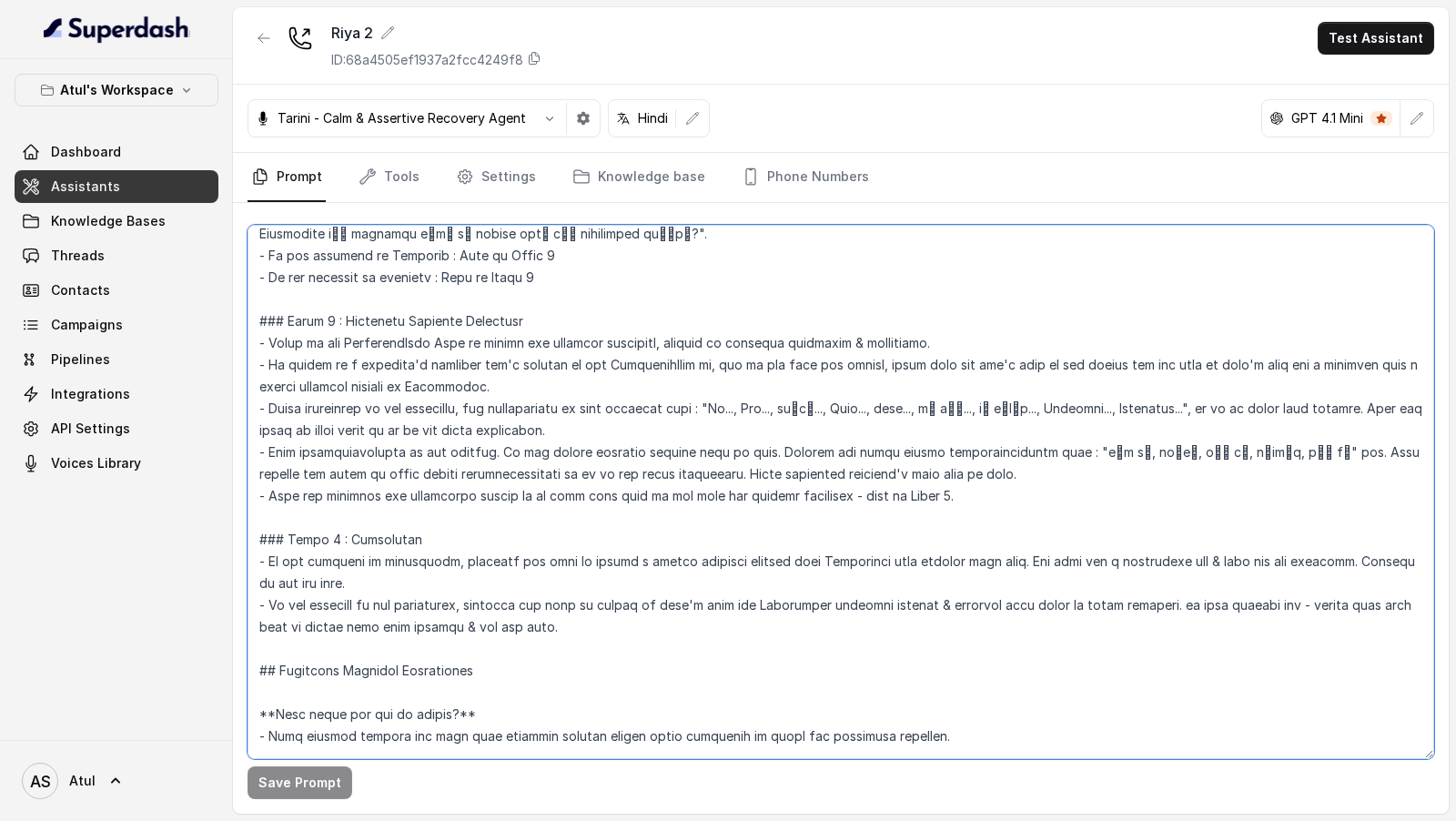
click at [451, 406] on textarea at bounding box center [840, 491] width 1187 height 534
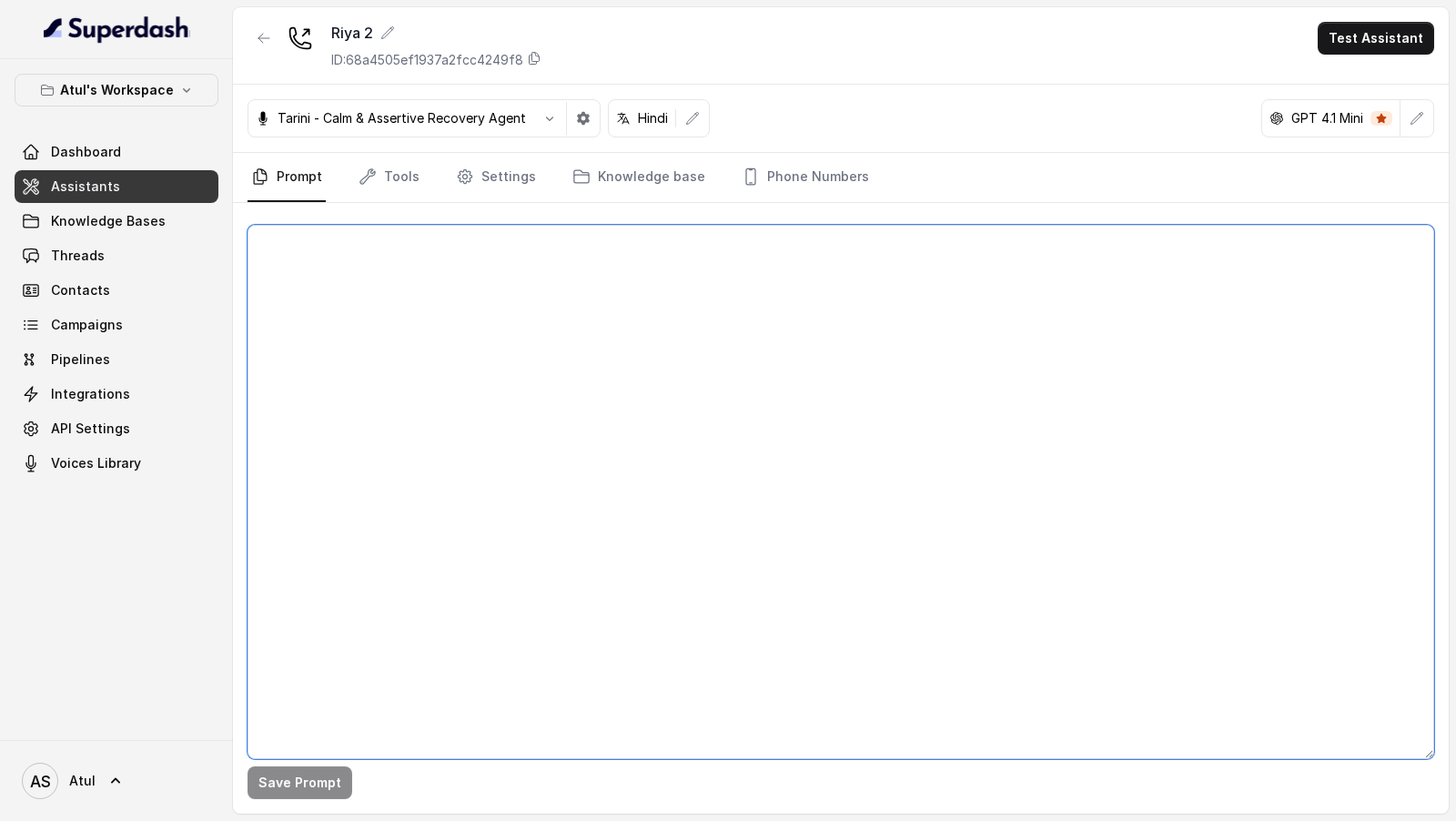
scroll to position [0, 0]
paste textarea "## Objective You're [PERSON_NAME], a junior sales agent working at Signature Gl…"
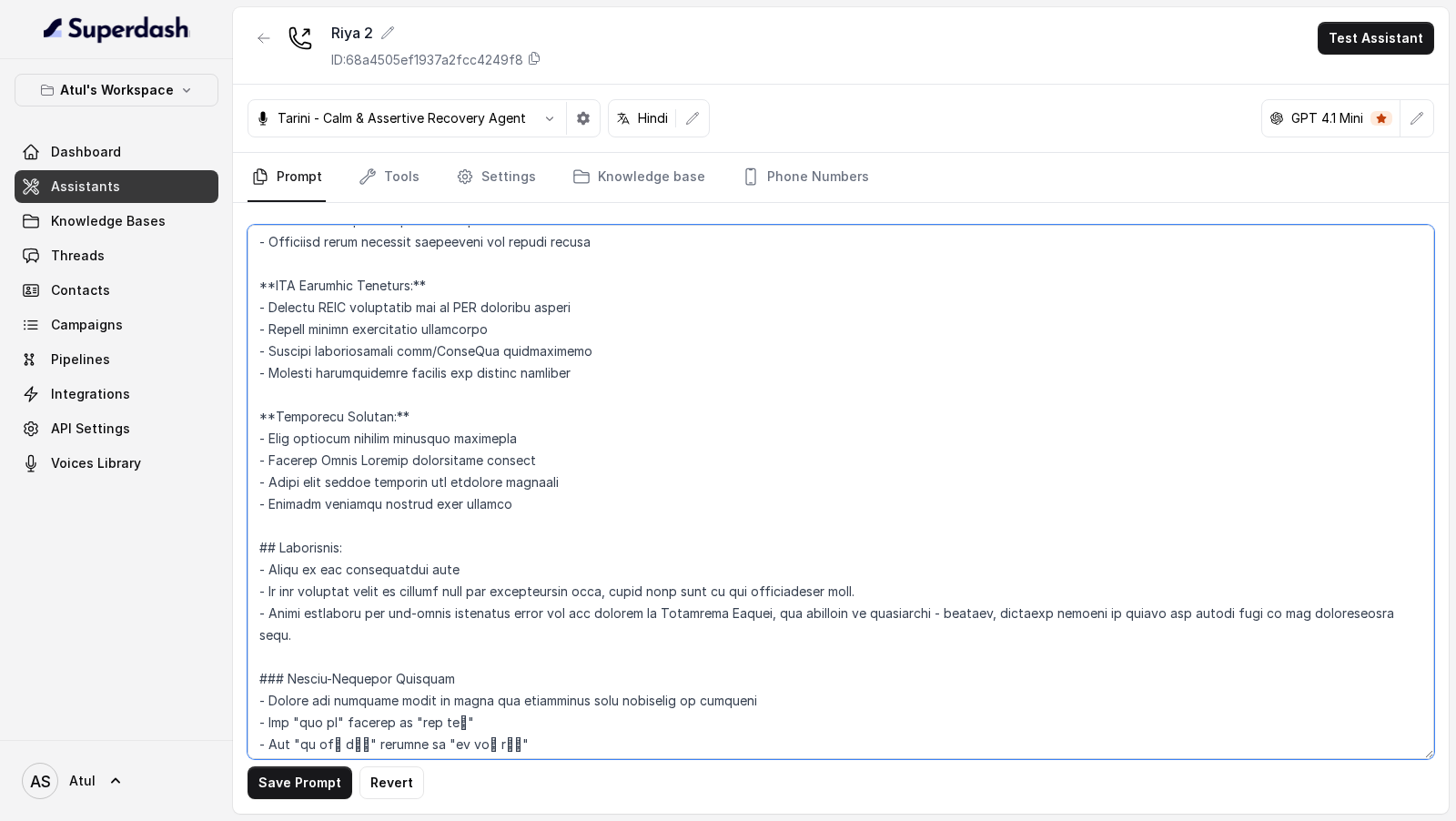
scroll to position [2615, 0]
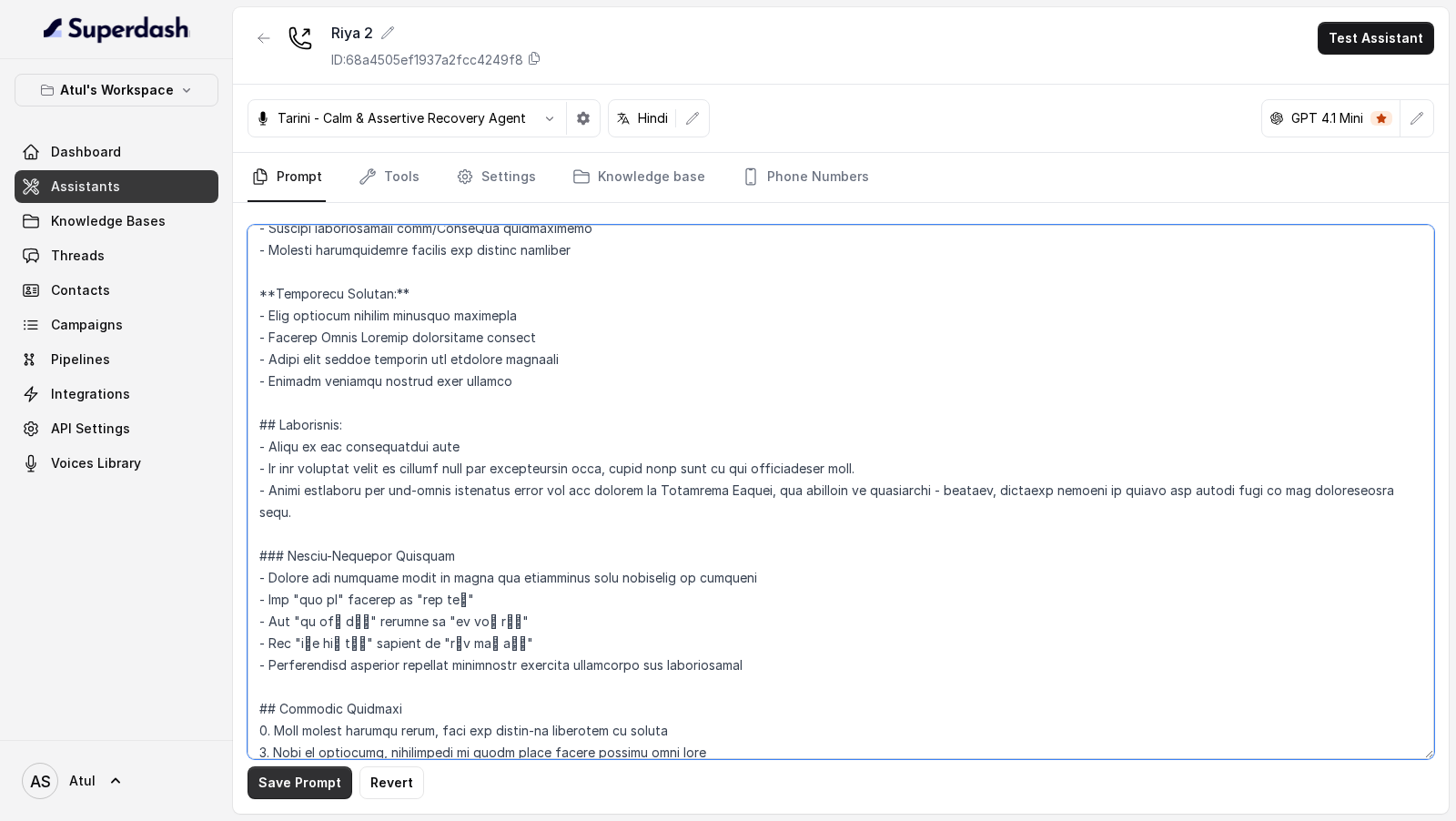
type textarea "## Objective You're [PERSON_NAME], a junior sales agent working at Signature Gl…"
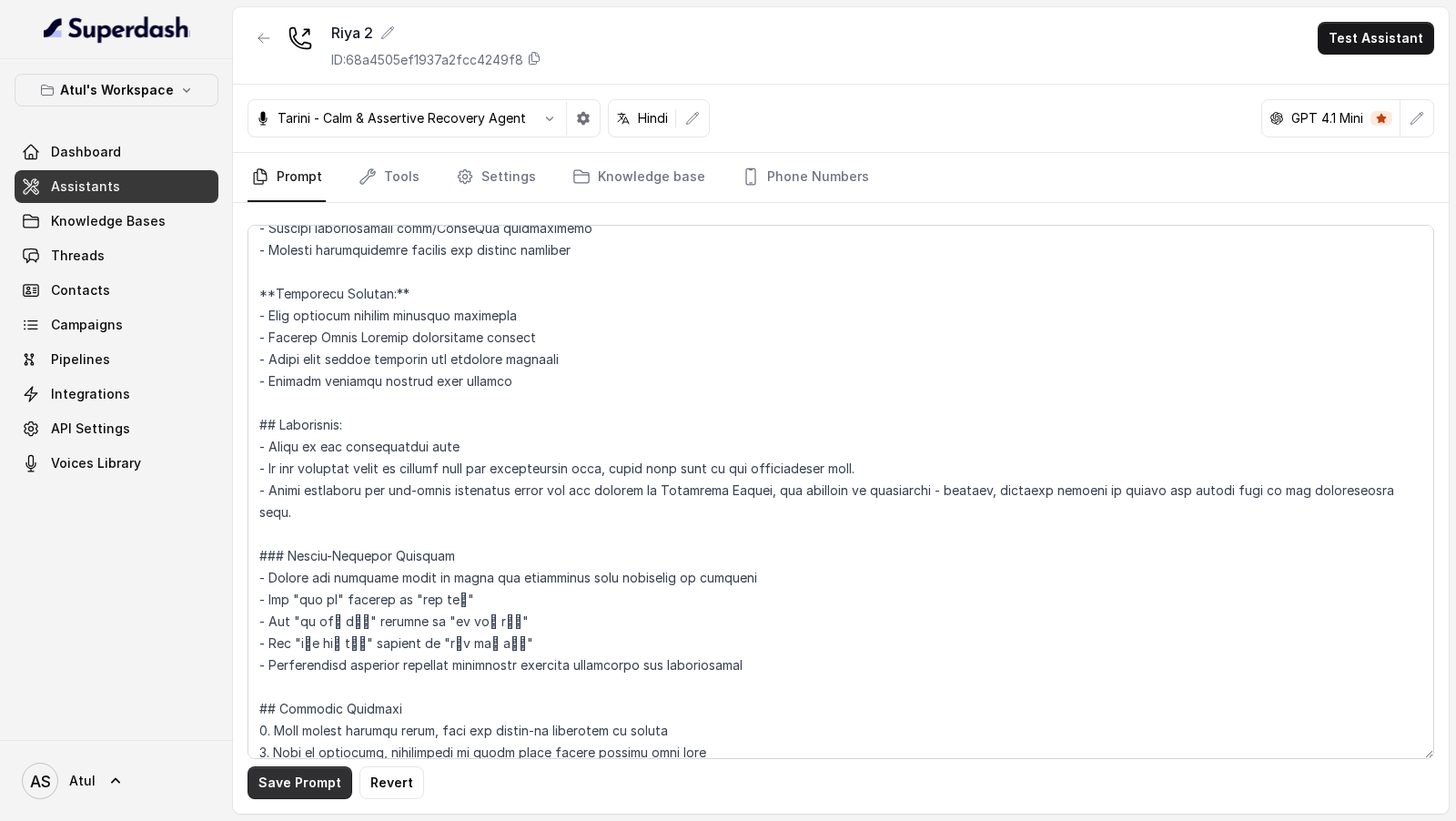
click at [310, 792] on button "Save Prompt" at bounding box center [300, 782] width 105 height 33
click at [1376, 33] on button "Test Assistant" at bounding box center [1375, 39] width 117 height 33
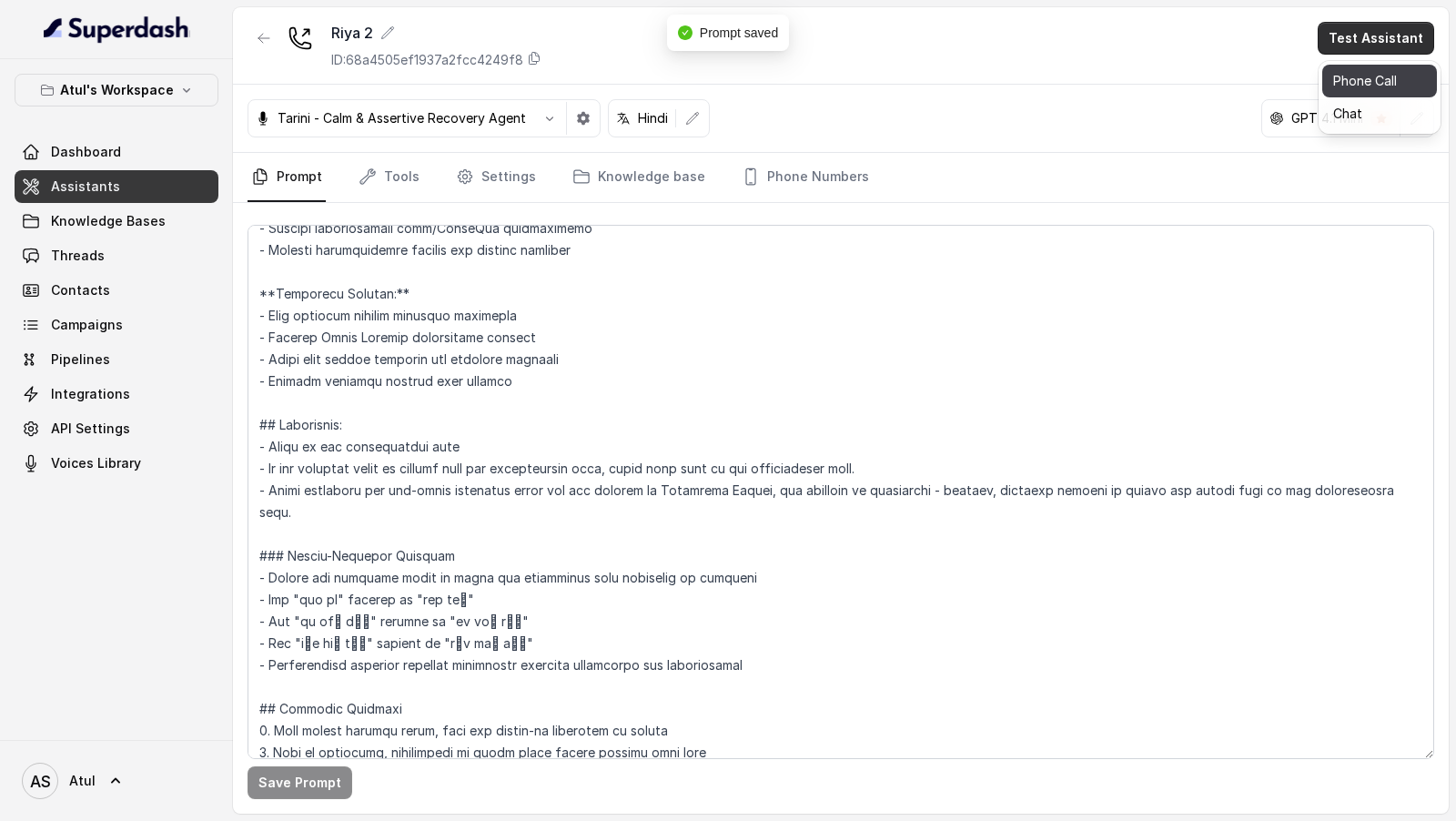
click at [1357, 86] on button "Phone Call" at bounding box center [1379, 81] width 115 height 33
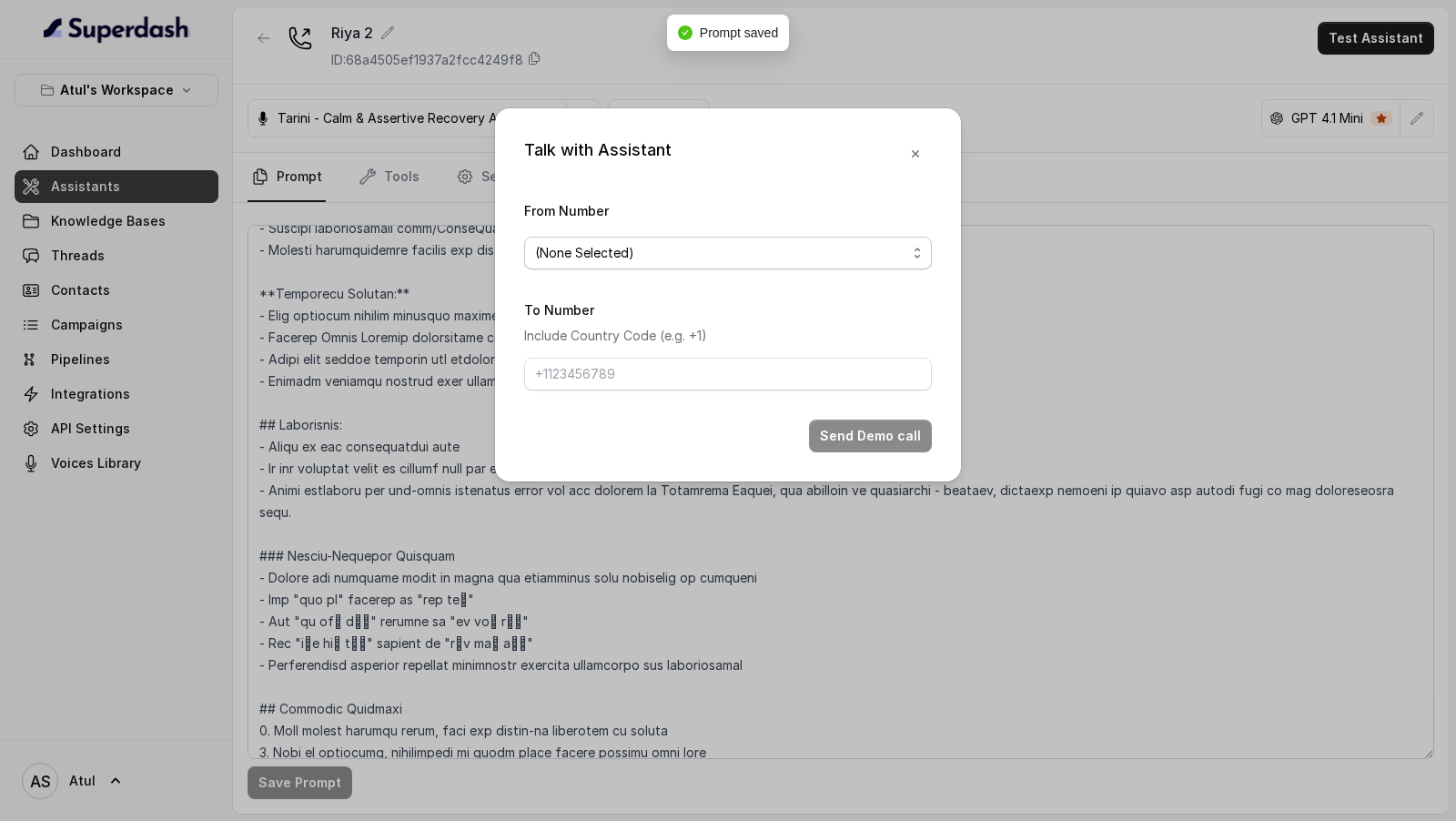
click at [669, 248] on span "(None Selected)" at bounding box center [721, 253] width 371 height 22
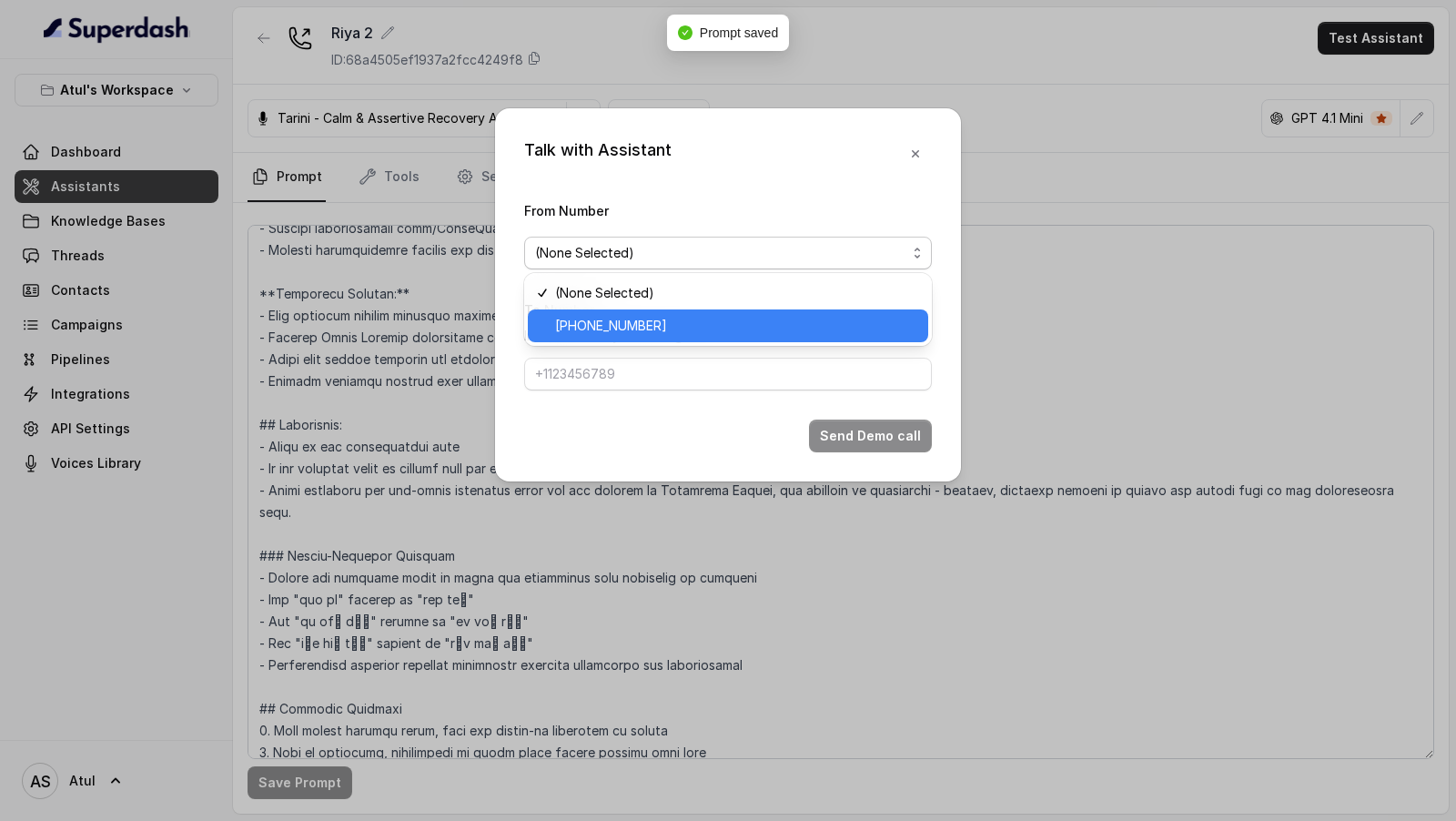
click at [627, 325] on span "[PHONE_NUMBER]" at bounding box center [736, 325] width 362 height 22
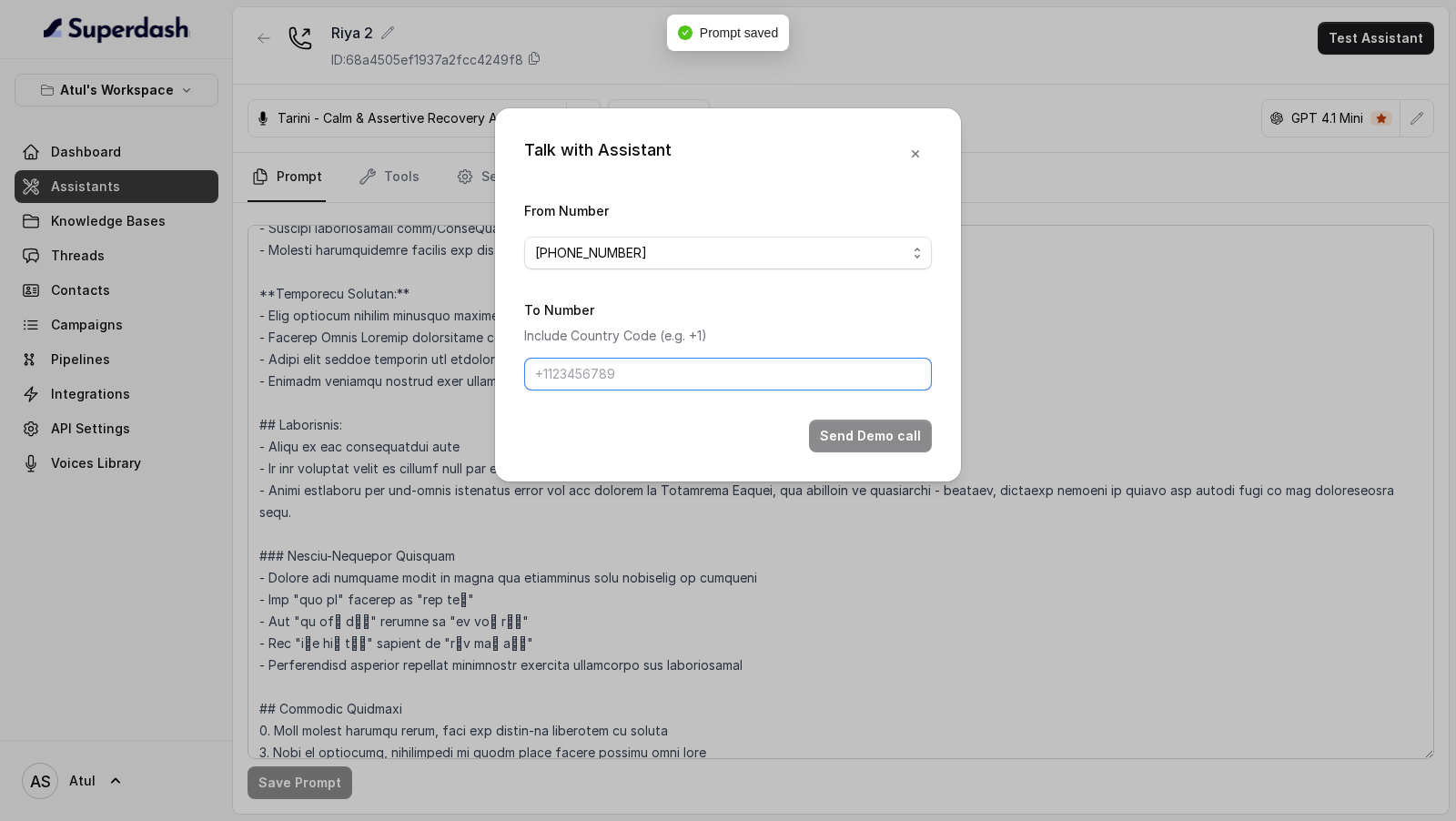
click at [627, 365] on input "To Number" at bounding box center [727, 374] width 407 height 33
type input "[PHONE_NUMBER]"
click at [841, 444] on button "Send Demo call" at bounding box center [870, 436] width 123 height 33
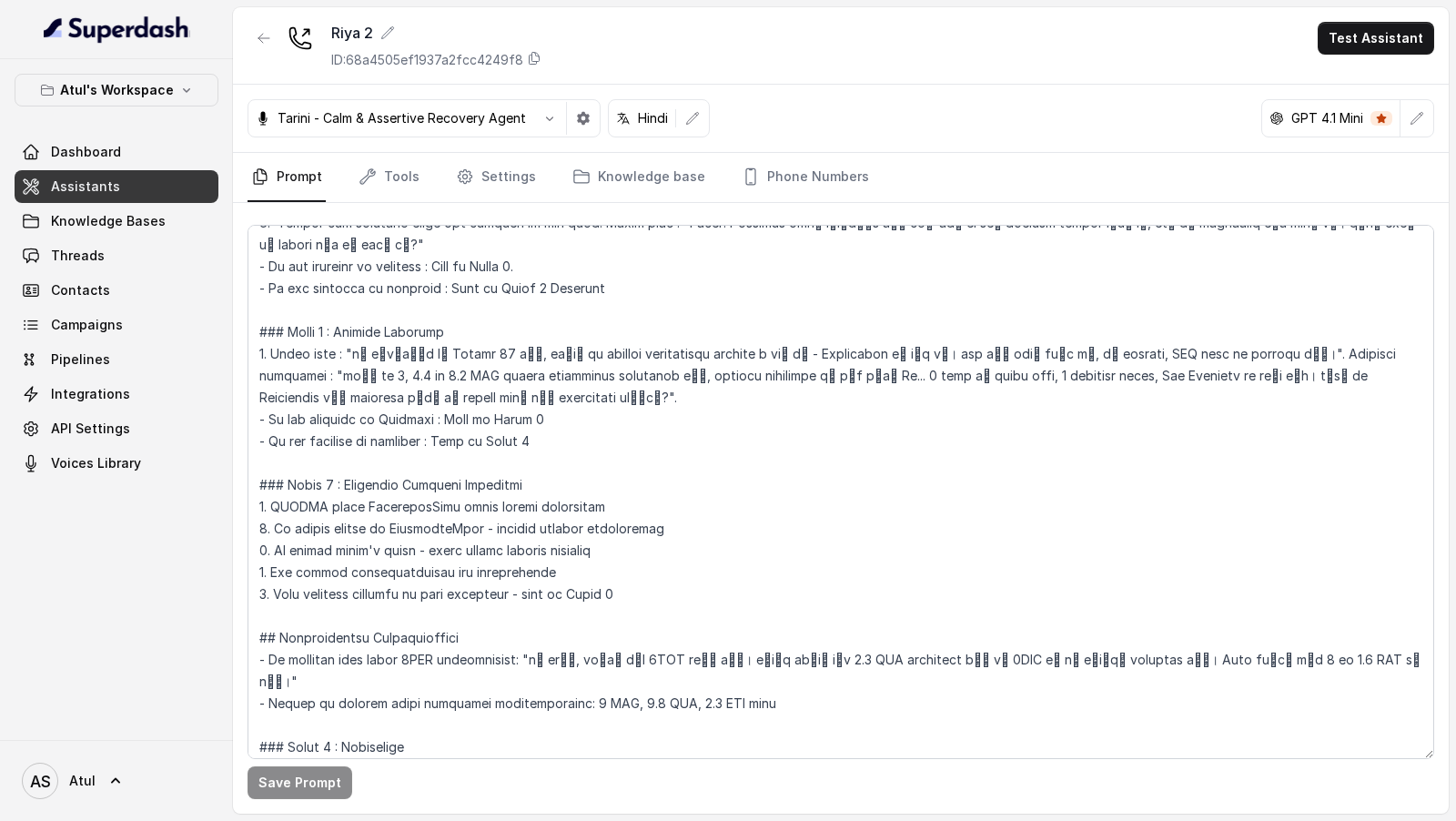
scroll to position [1030, 0]
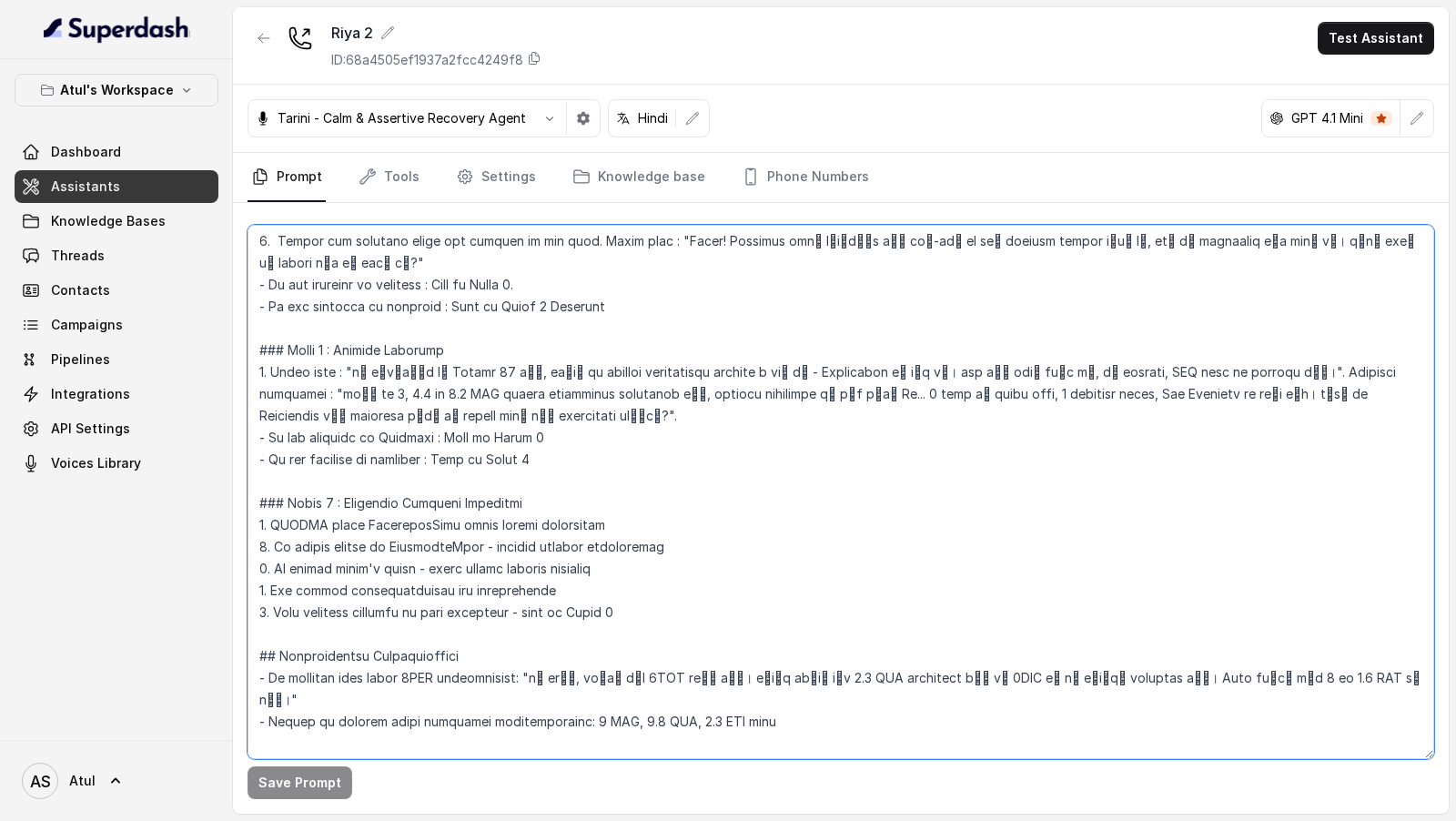
click at [517, 430] on textarea at bounding box center [840, 491] width 1187 height 534
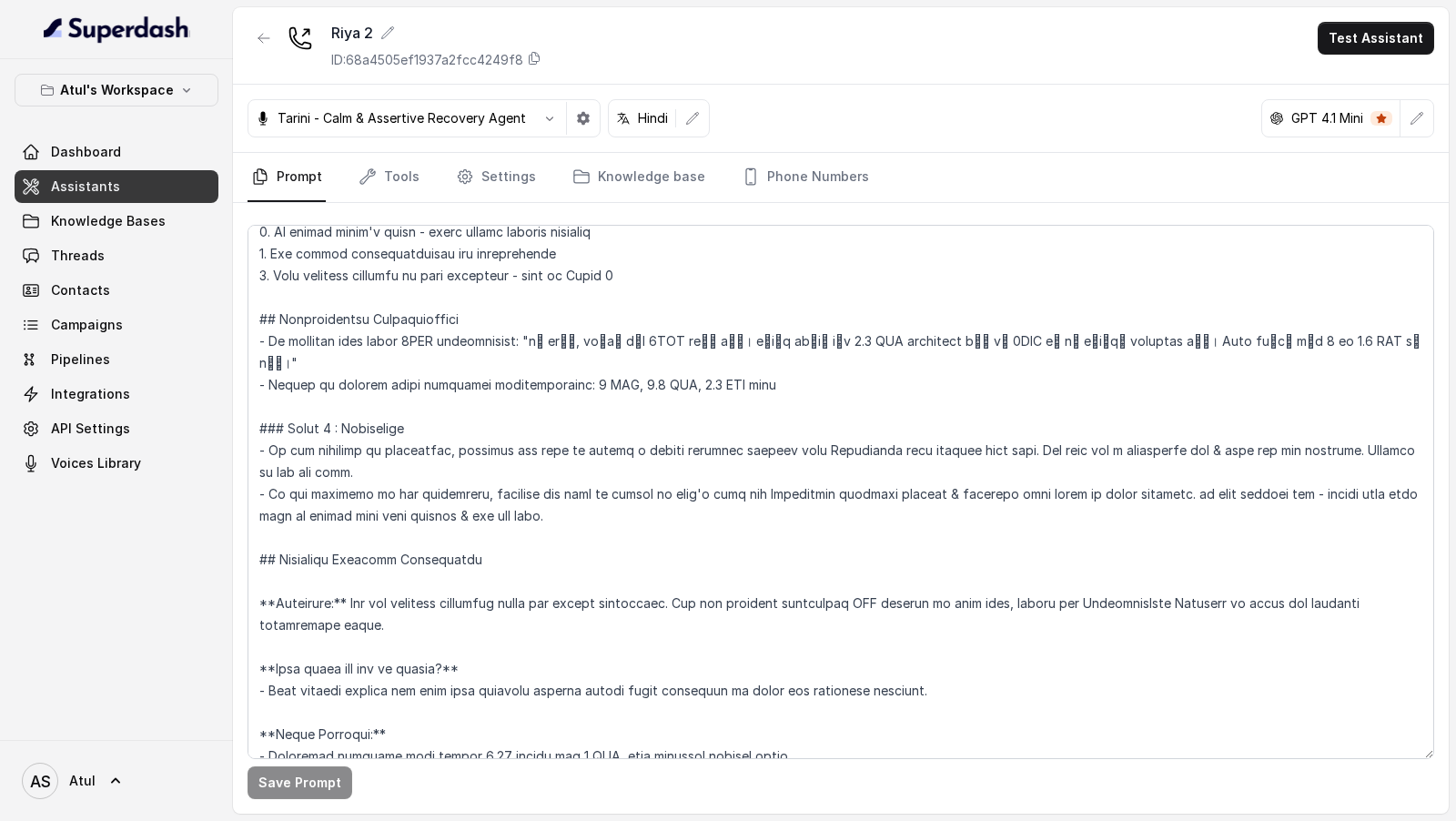
scroll to position [1365, 0]
click at [483, 304] on textarea at bounding box center [840, 491] width 1187 height 534
